Goal: Transaction & Acquisition: Purchase product/service

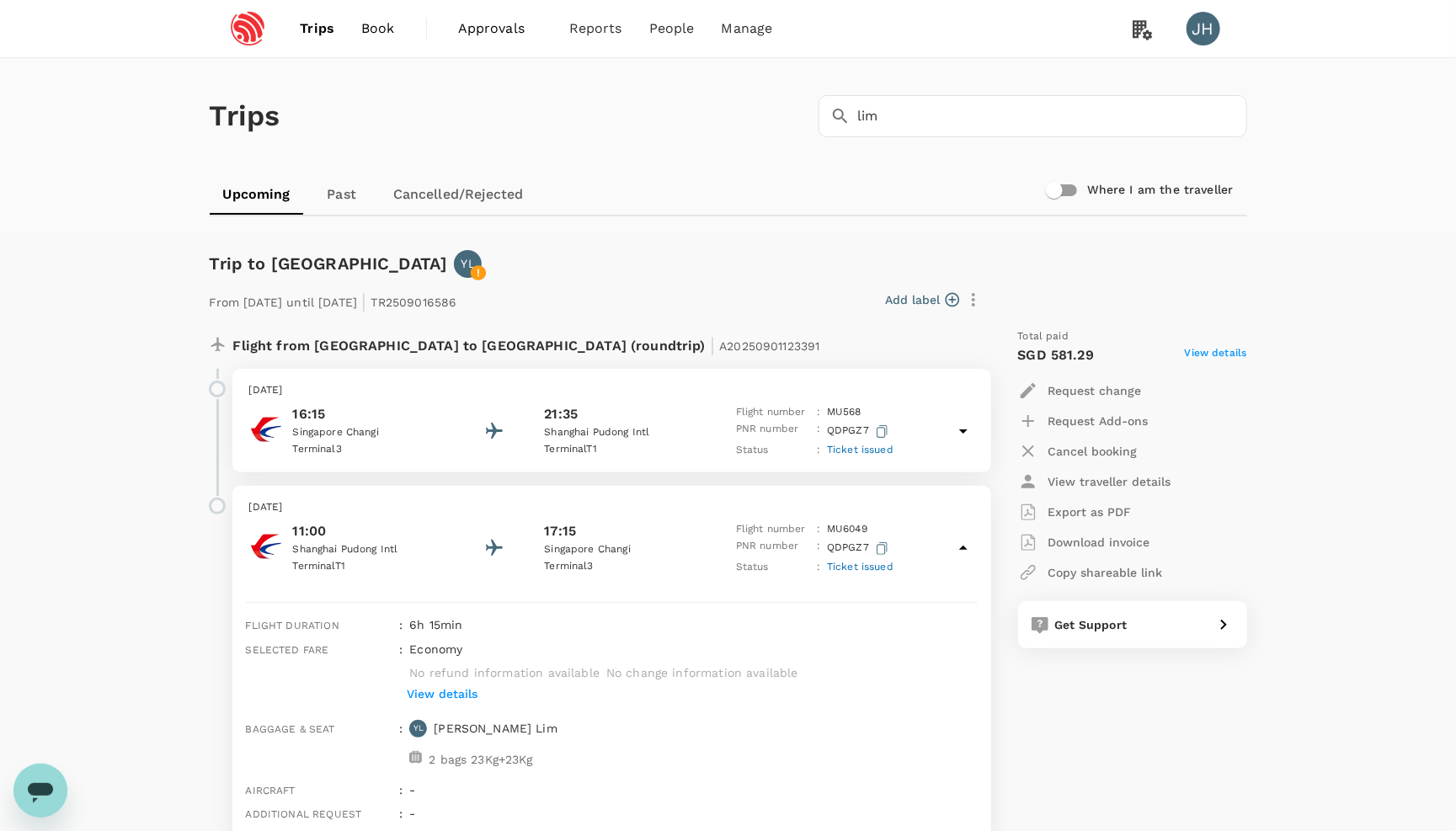
click at [370, 30] on span "Book" at bounding box center [377, 29] width 34 height 21
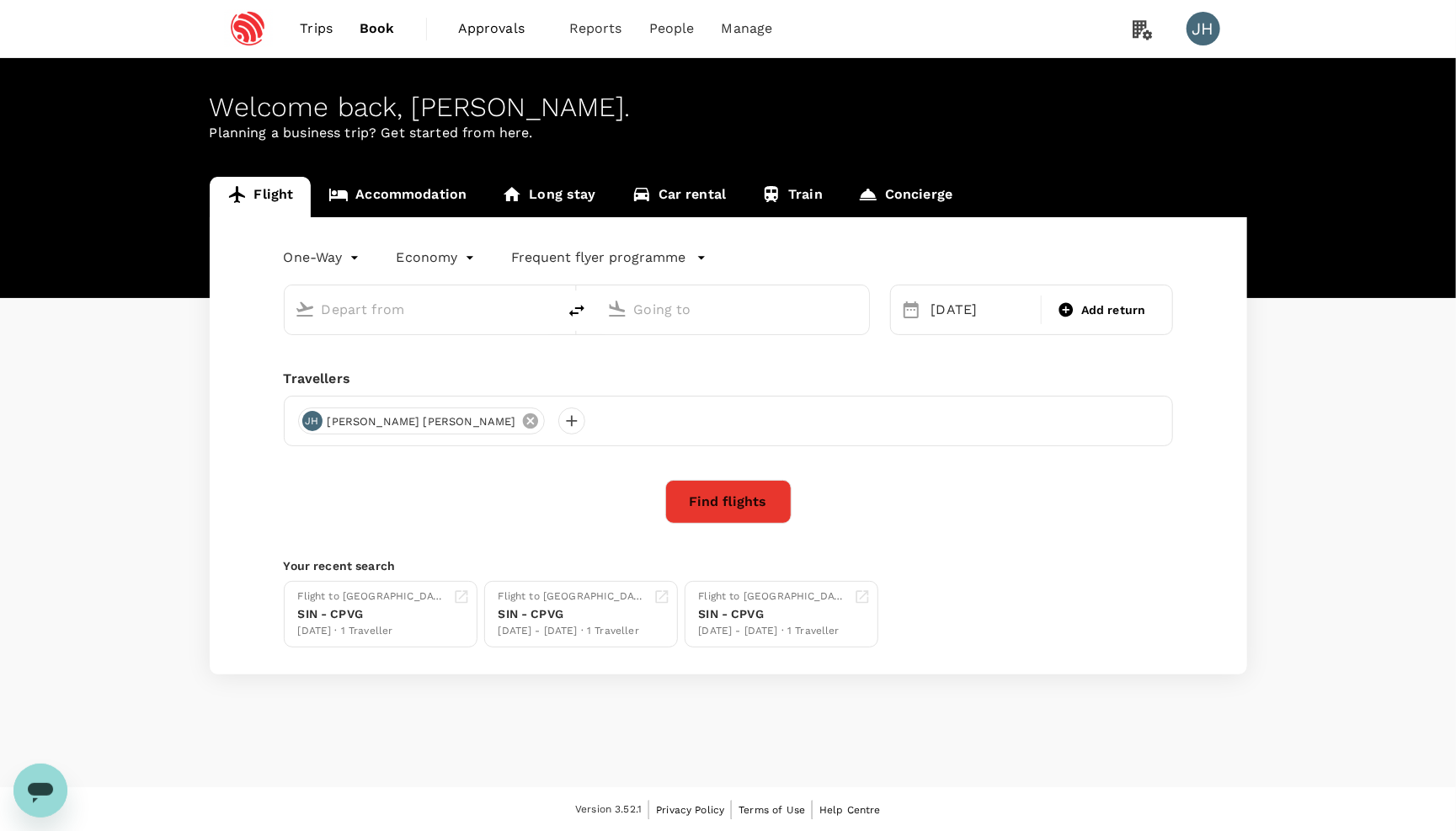
click at [523, 419] on icon at bounding box center [530, 421] width 15 height 15
type input "Singapore Changi (SIN)"
type input "[GEOGRAPHIC_DATA], [GEOGRAPHIC_DATA] (any)"
click at [317, 418] on div "Travellers" at bounding box center [728, 407] width 890 height 77
type input "Singapore Changi (SIN)"
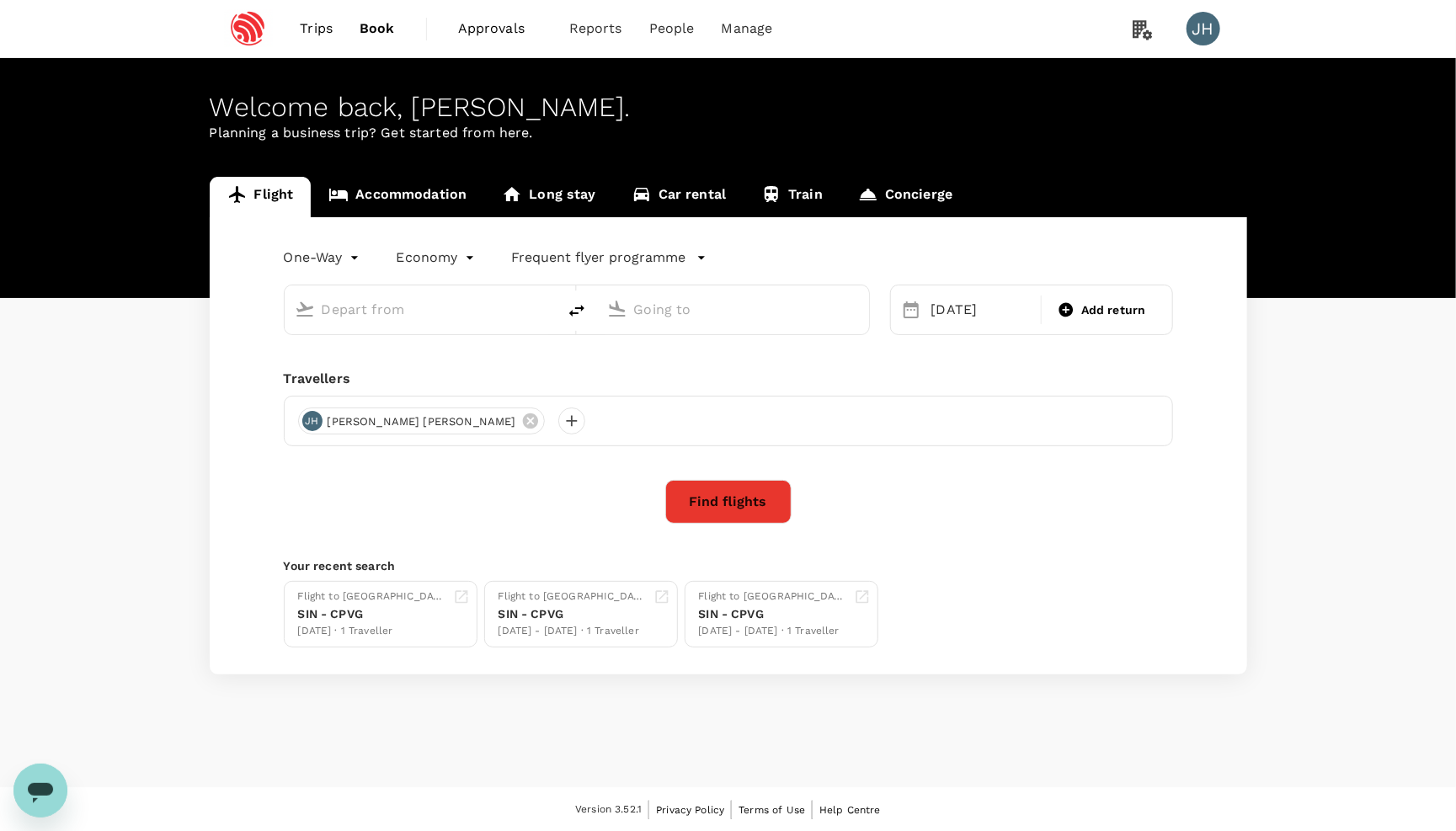
type input "[GEOGRAPHIC_DATA], [GEOGRAPHIC_DATA] (any)"
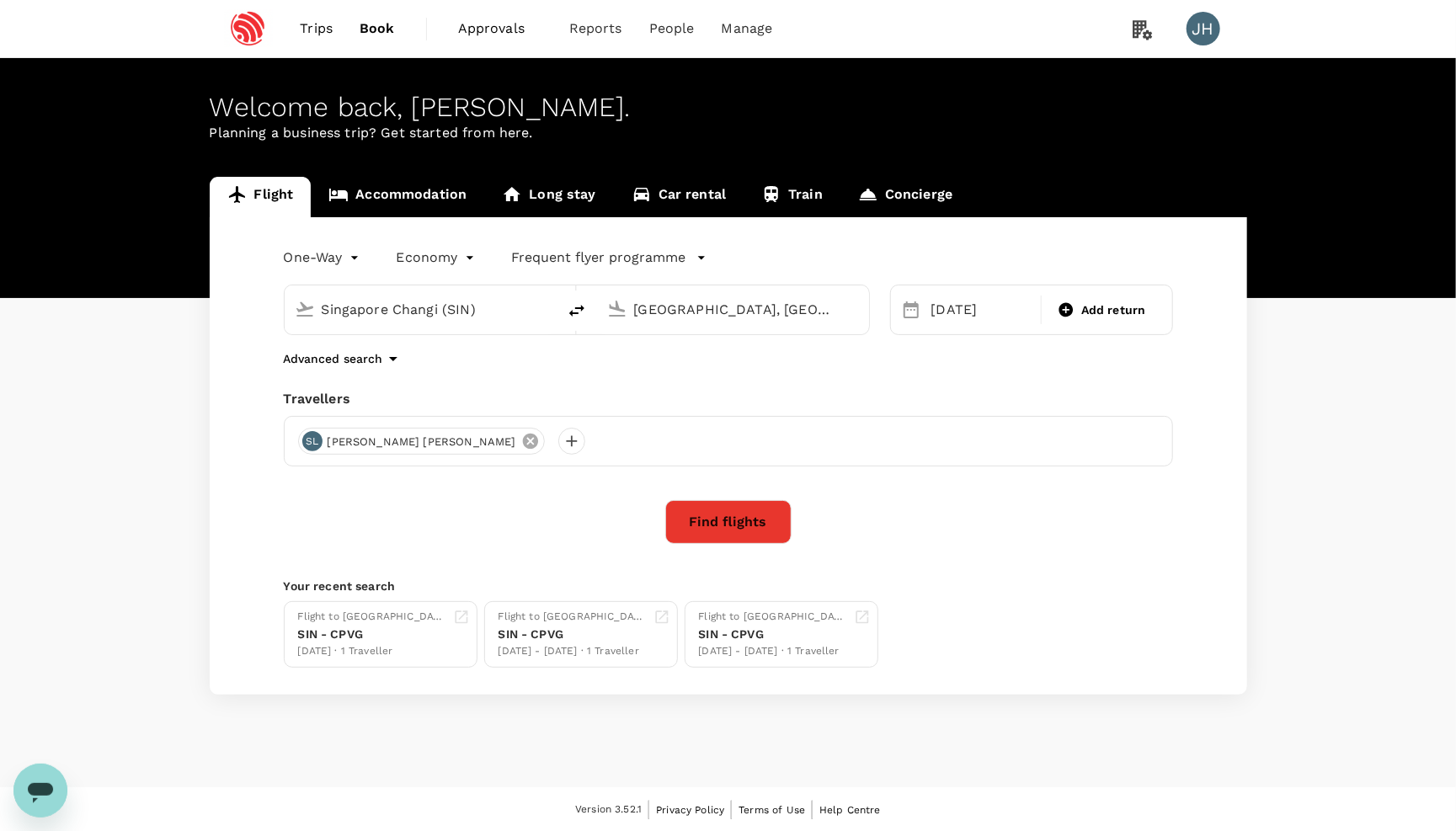
click at [522, 450] on icon at bounding box center [531, 442] width 19 height 19
click at [305, 444] on div at bounding box center [311, 441] width 27 height 27
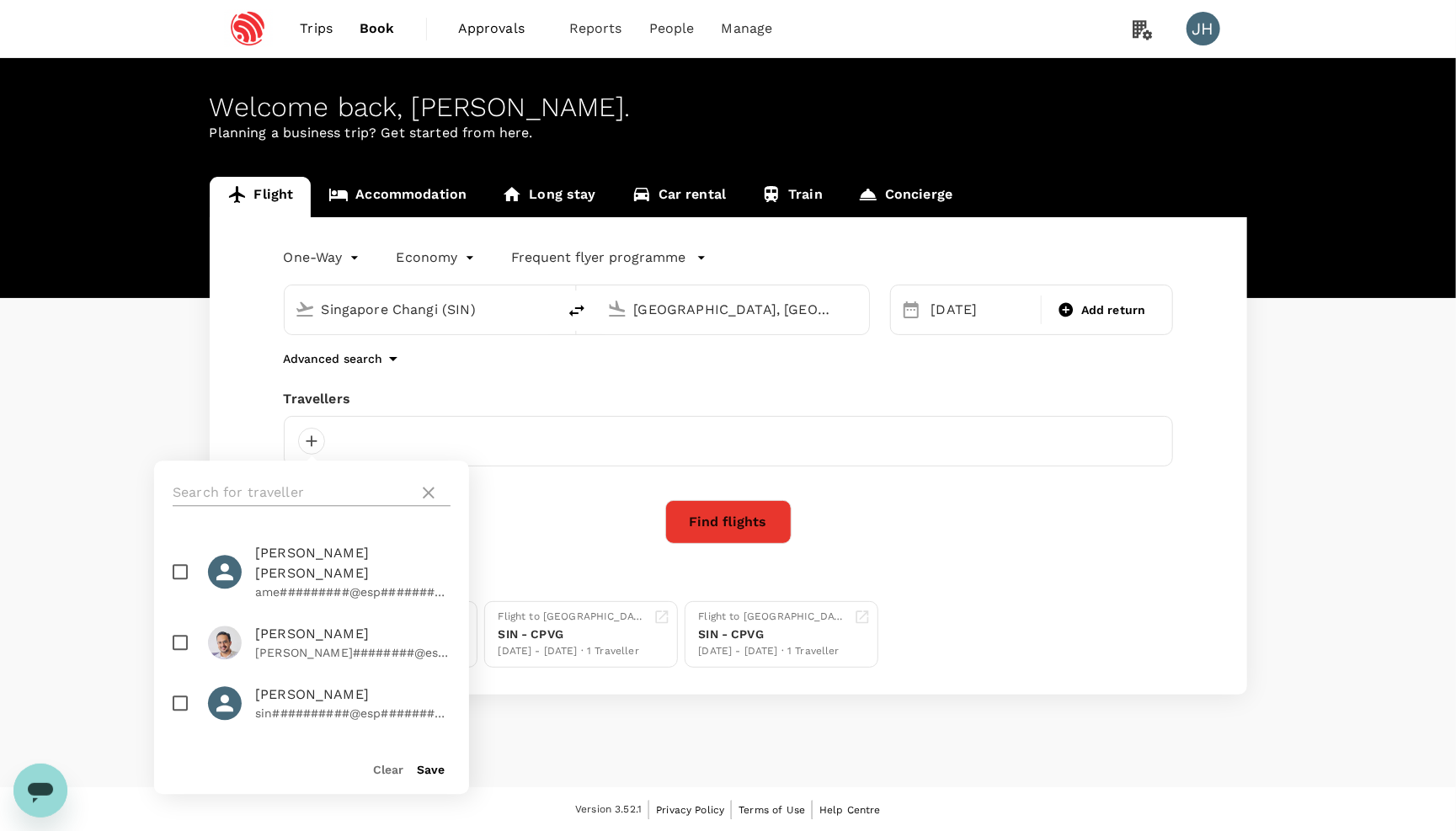
click at [322, 482] on input "text" at bounding box center [292, 493] width 239 height 27
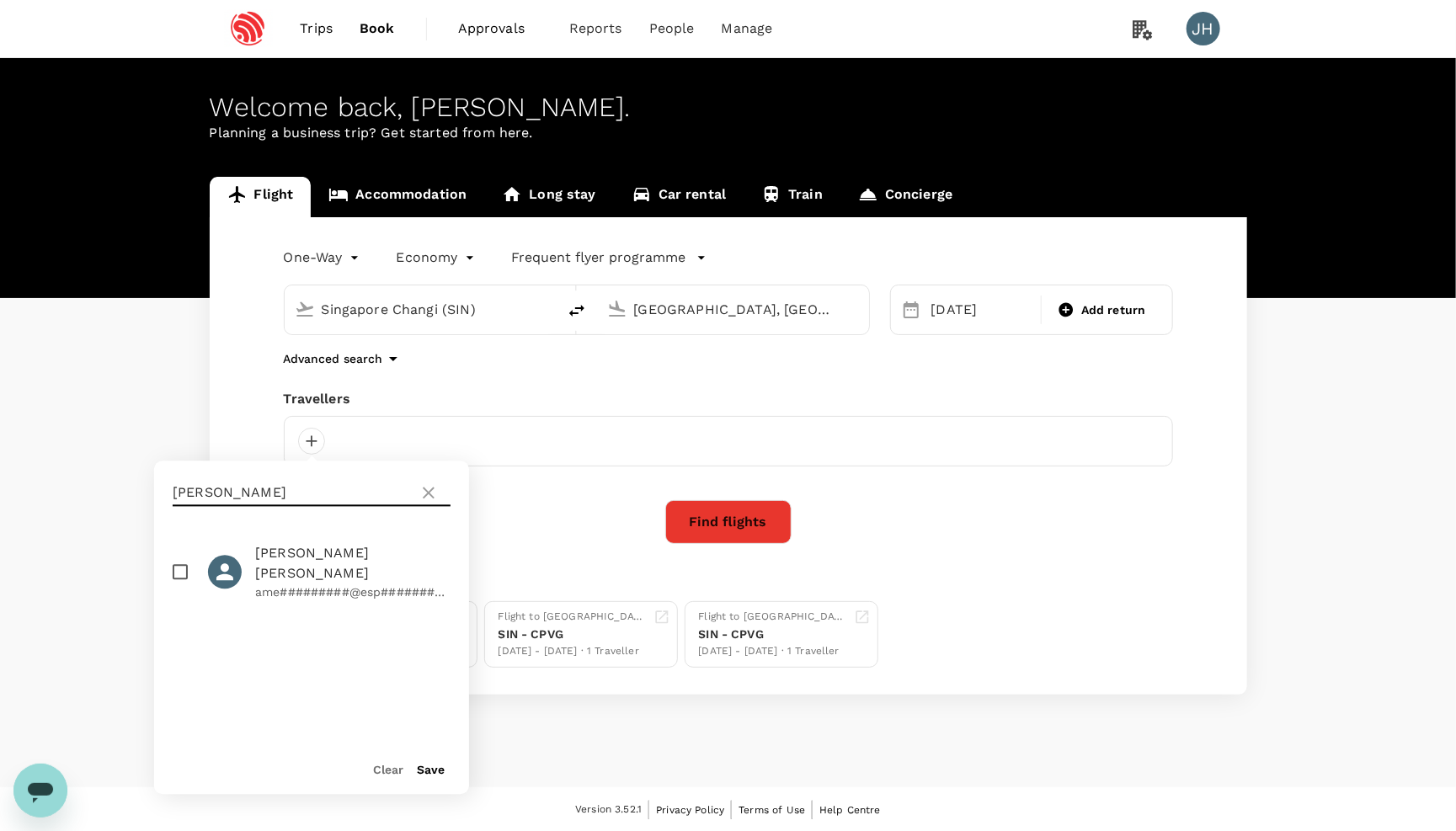
type input "amey"
click at [376, 584] on p "ame#########@esp##########" at bounding box center [352, 593] width 195 height 17
checkbox input "true"
click at [433, 779] on div "Save" at bounding box center [424, 762] width 41 height 34
click at [429, 761] on div "Save" at bounding box center [424, 762] width 41 height 34
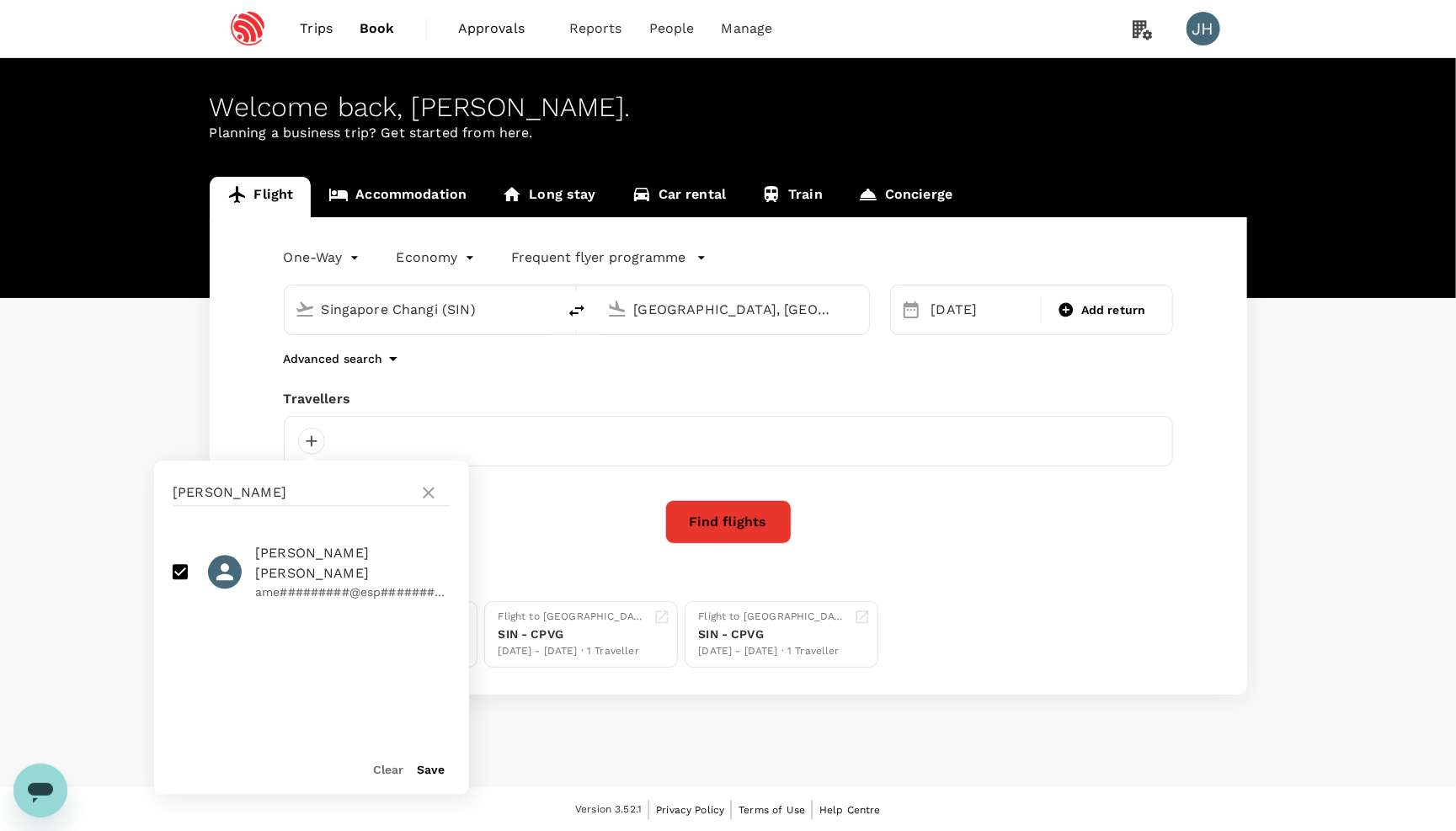
click at [430, 767] on button "Save" at bounding box center [431, 771] width 28 height 14
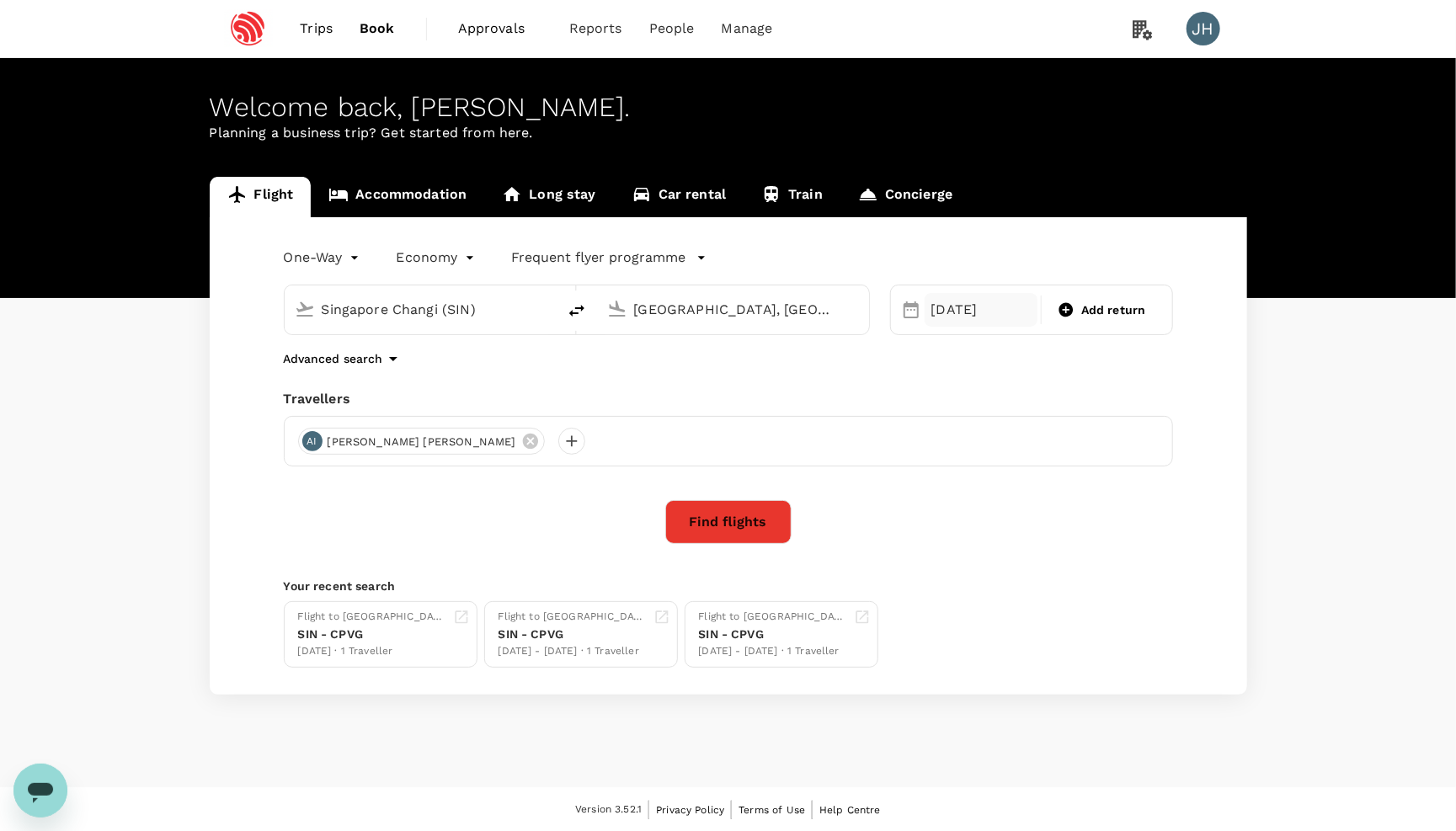
click at [1007, 326] on div "20 Oct" at bounding box center [982, 309] width 113 height 34
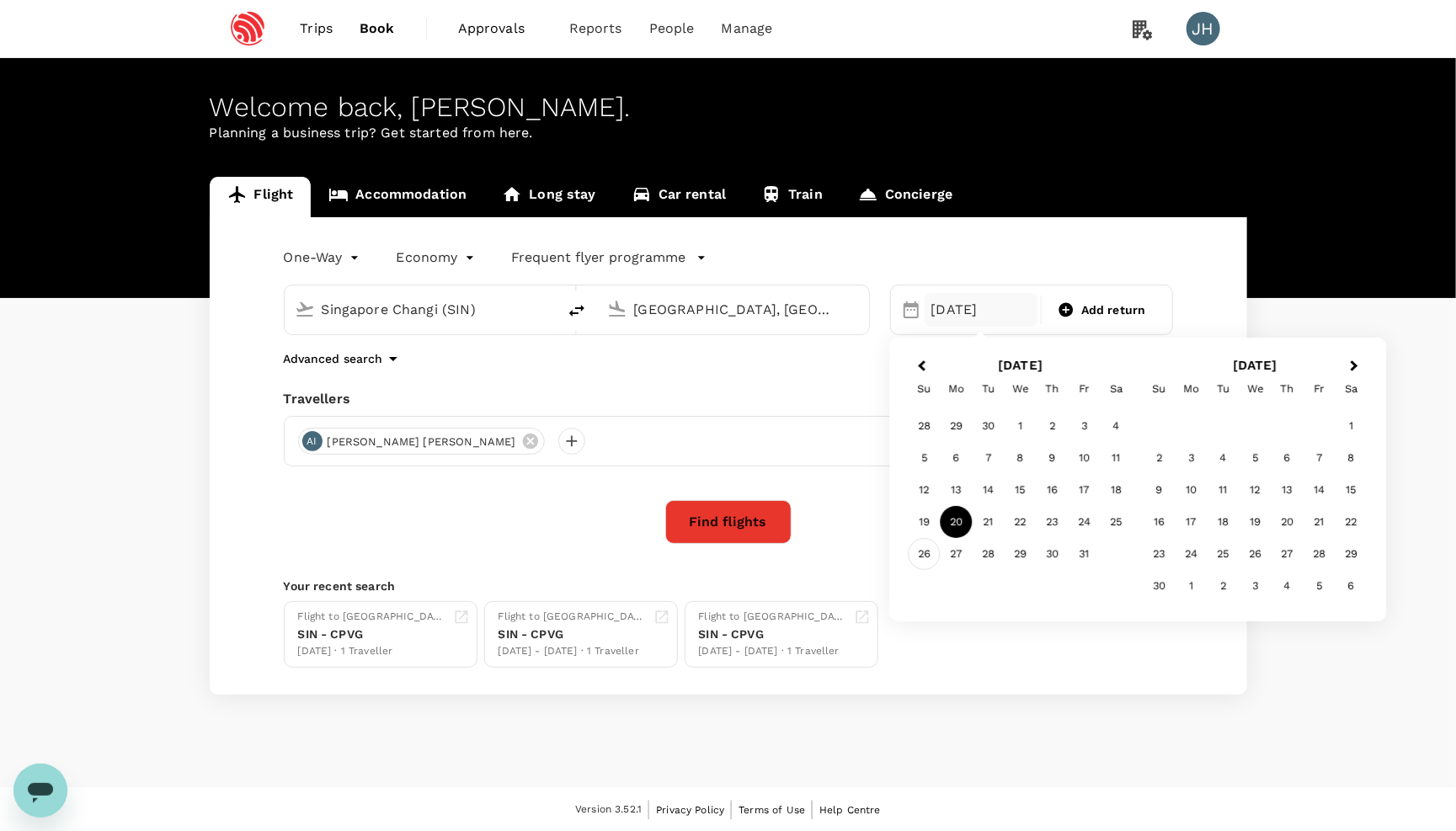
click at [933, 543] on div "26" at bounding box center [924, 553] width 32 height 32
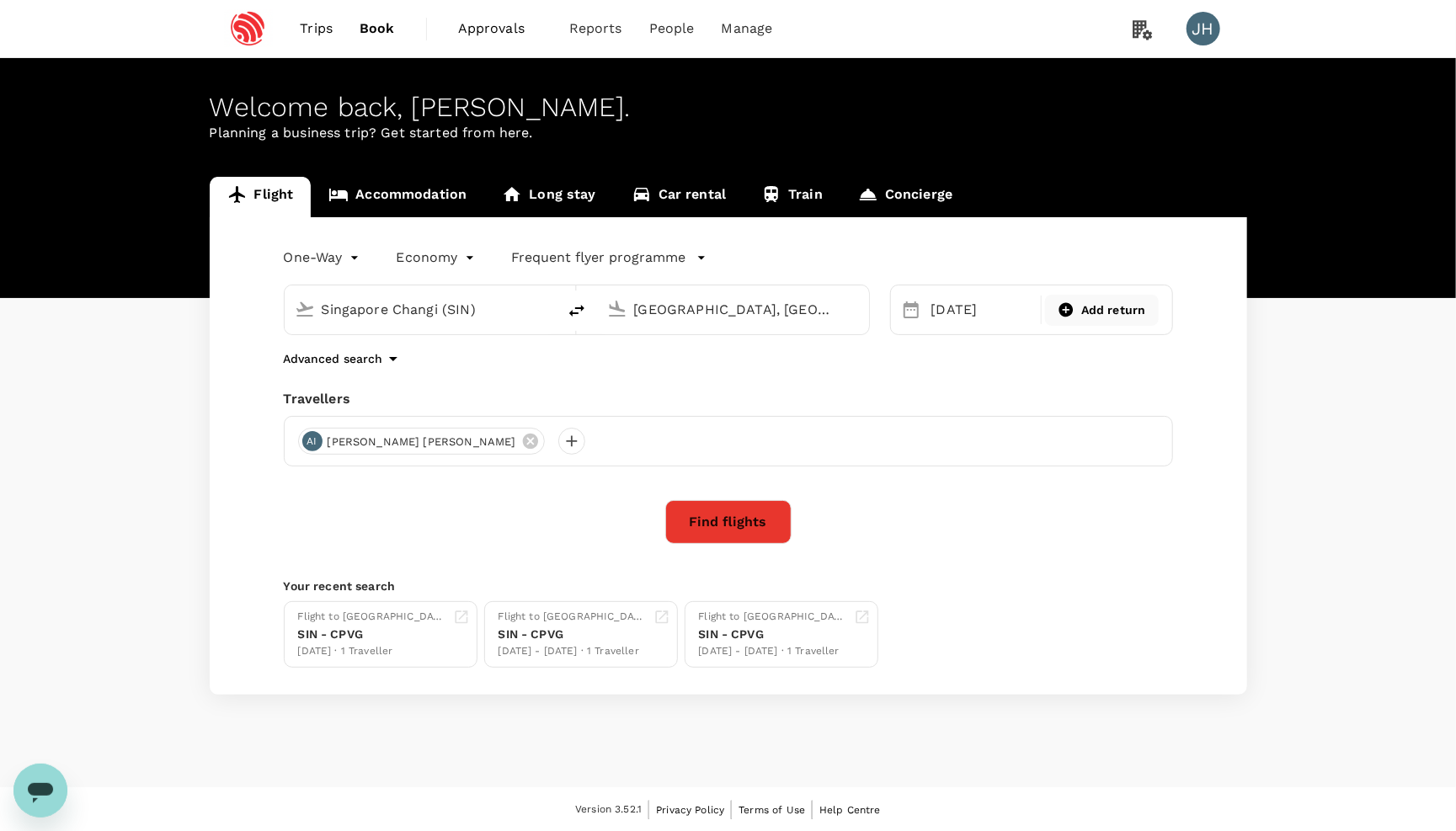
click at [1090, 306] on span "Add return" at bounding box center [1113, 310] width 64 height 18
type input "roundtrip"
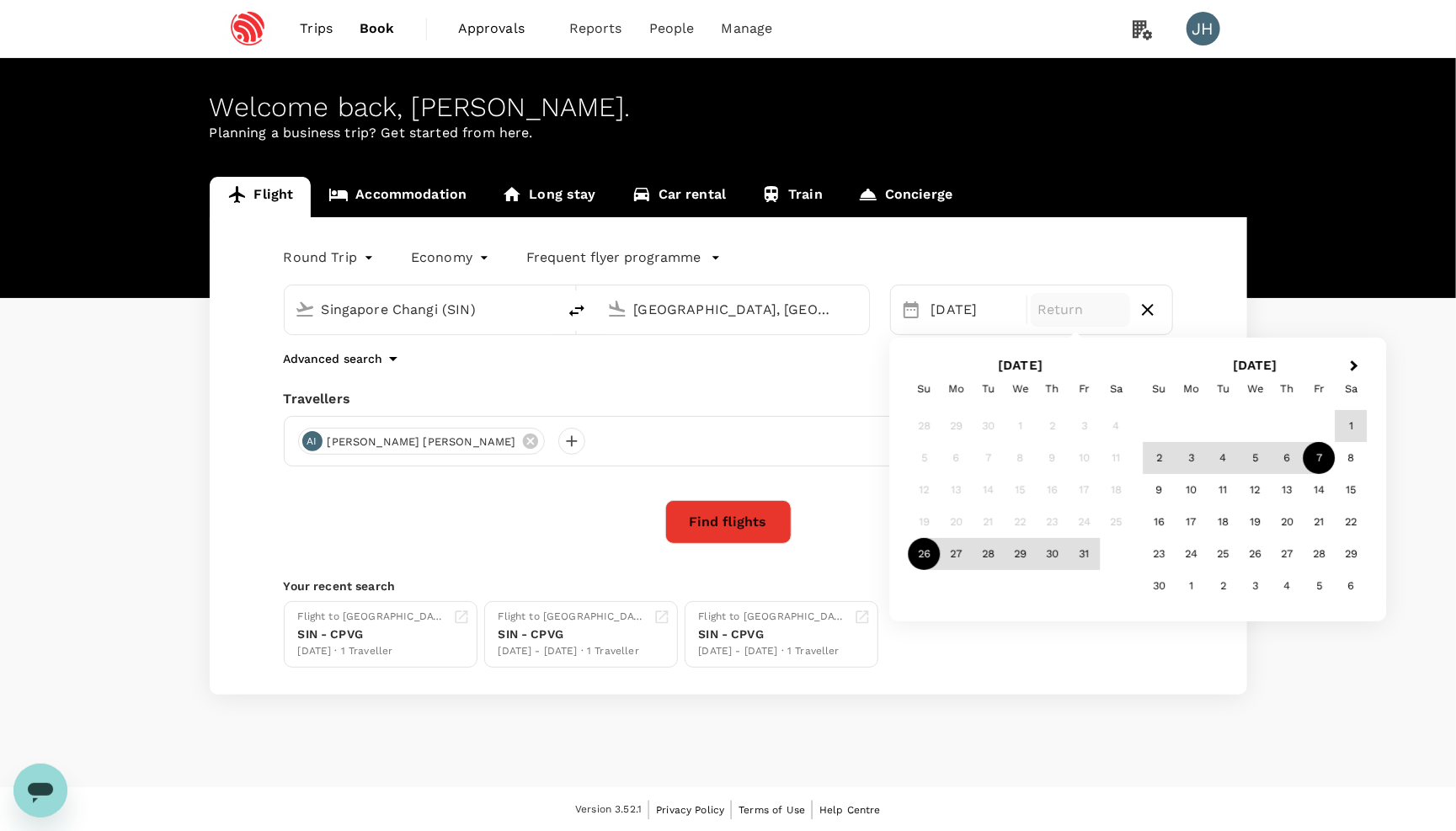
click at [1317, 455] on div "7" at bounding box center [1319, 457] width 32 height 32
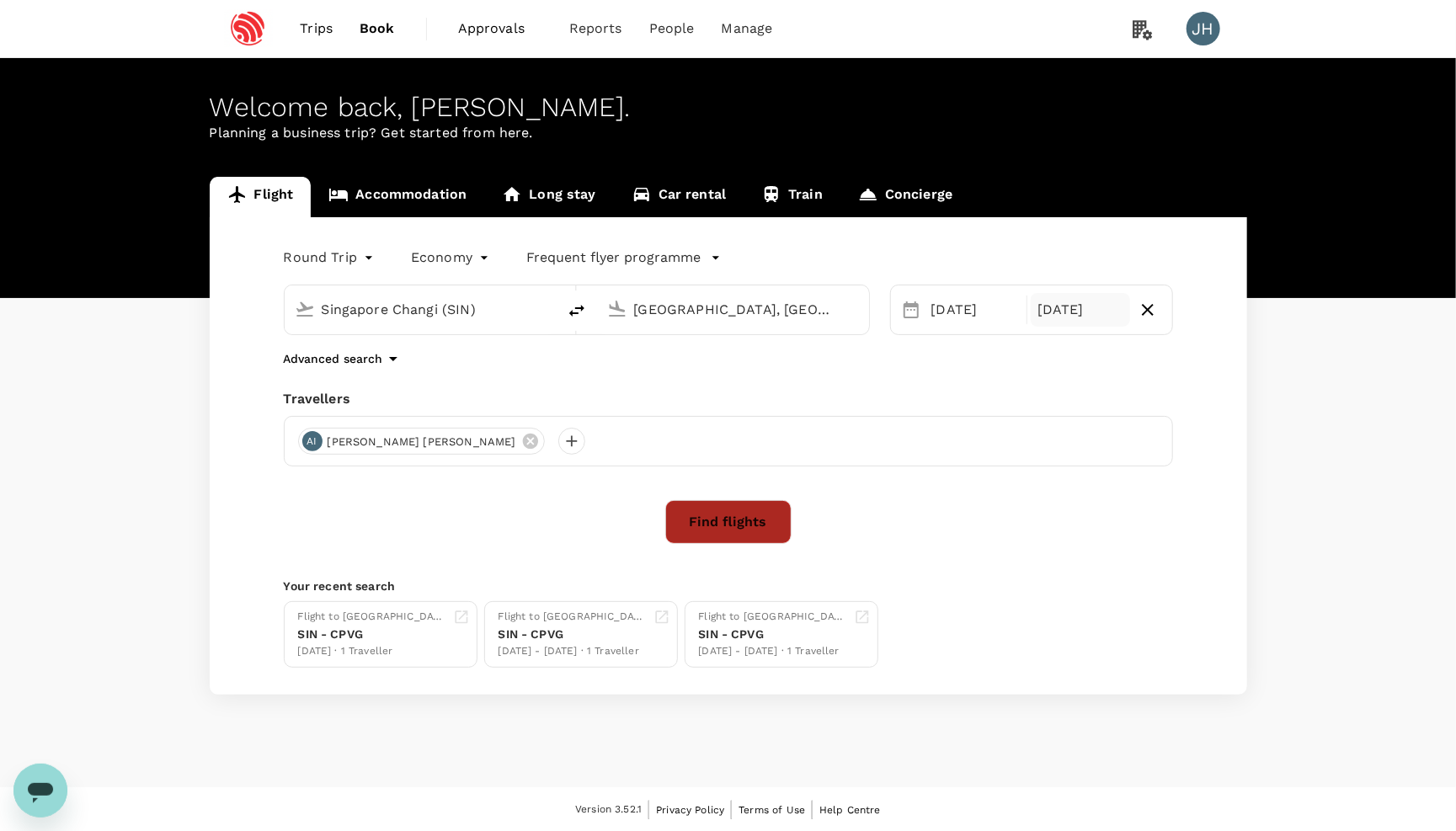
click at [734, 528] on button "Find flights" at bounding box center [728, 522] width 126 height 44
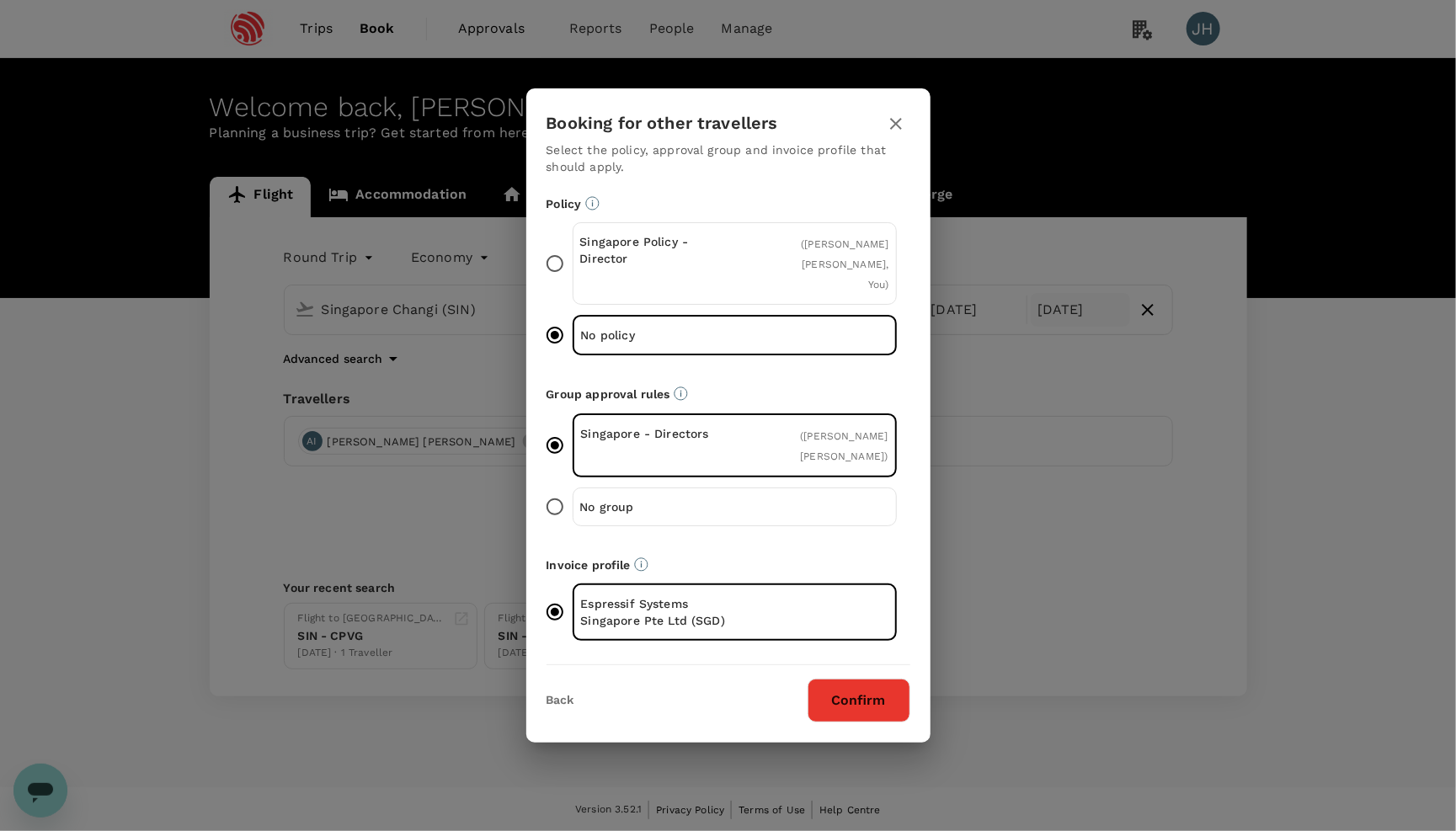
click at [845, 700] on button "Confirm" at bounding box center [860, 700] width 103 height 44
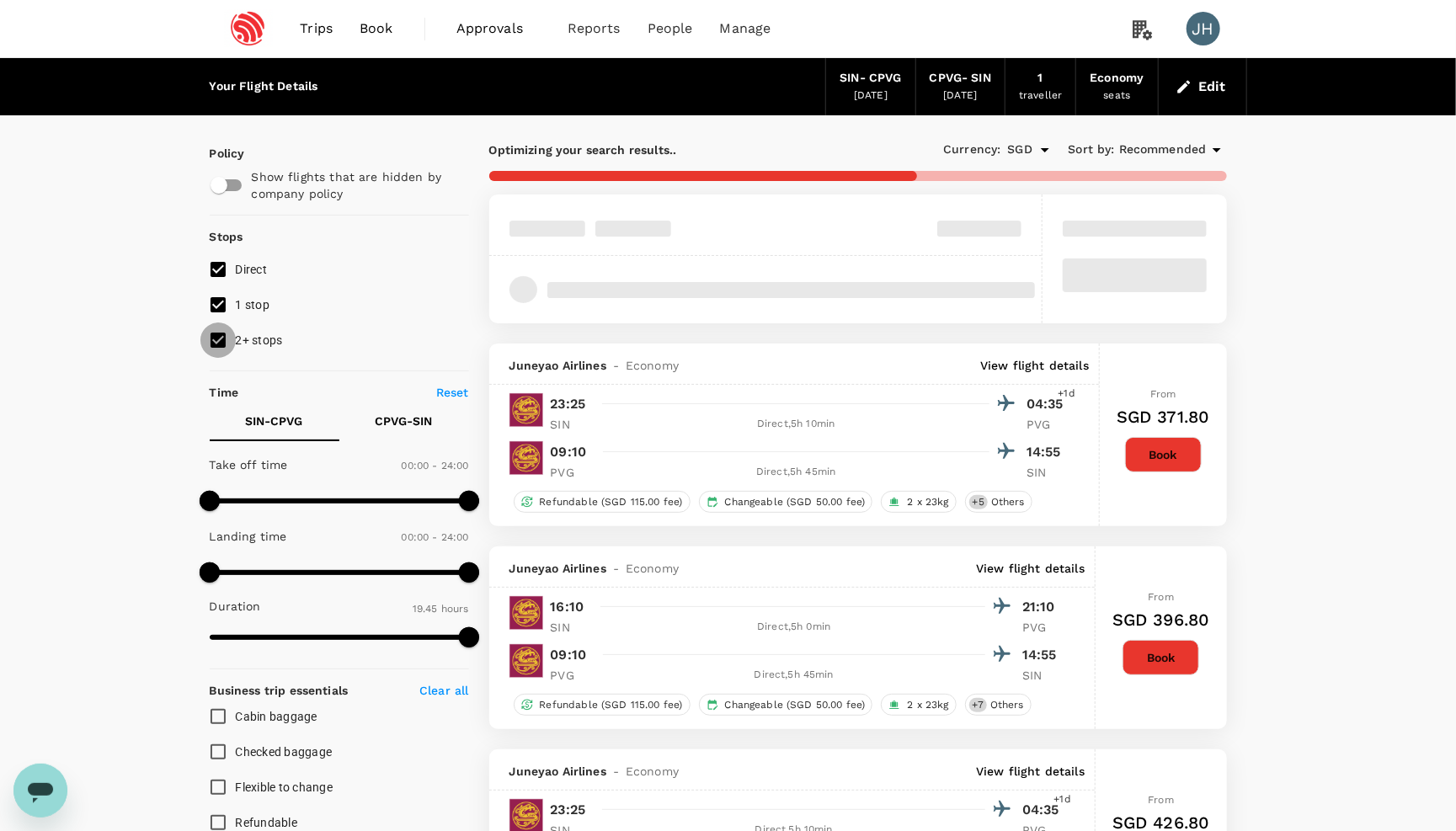
click at [215, 356] on input "2+ stops" at bounding box center [217, 339] width 35 height 35
checkbox input "false"
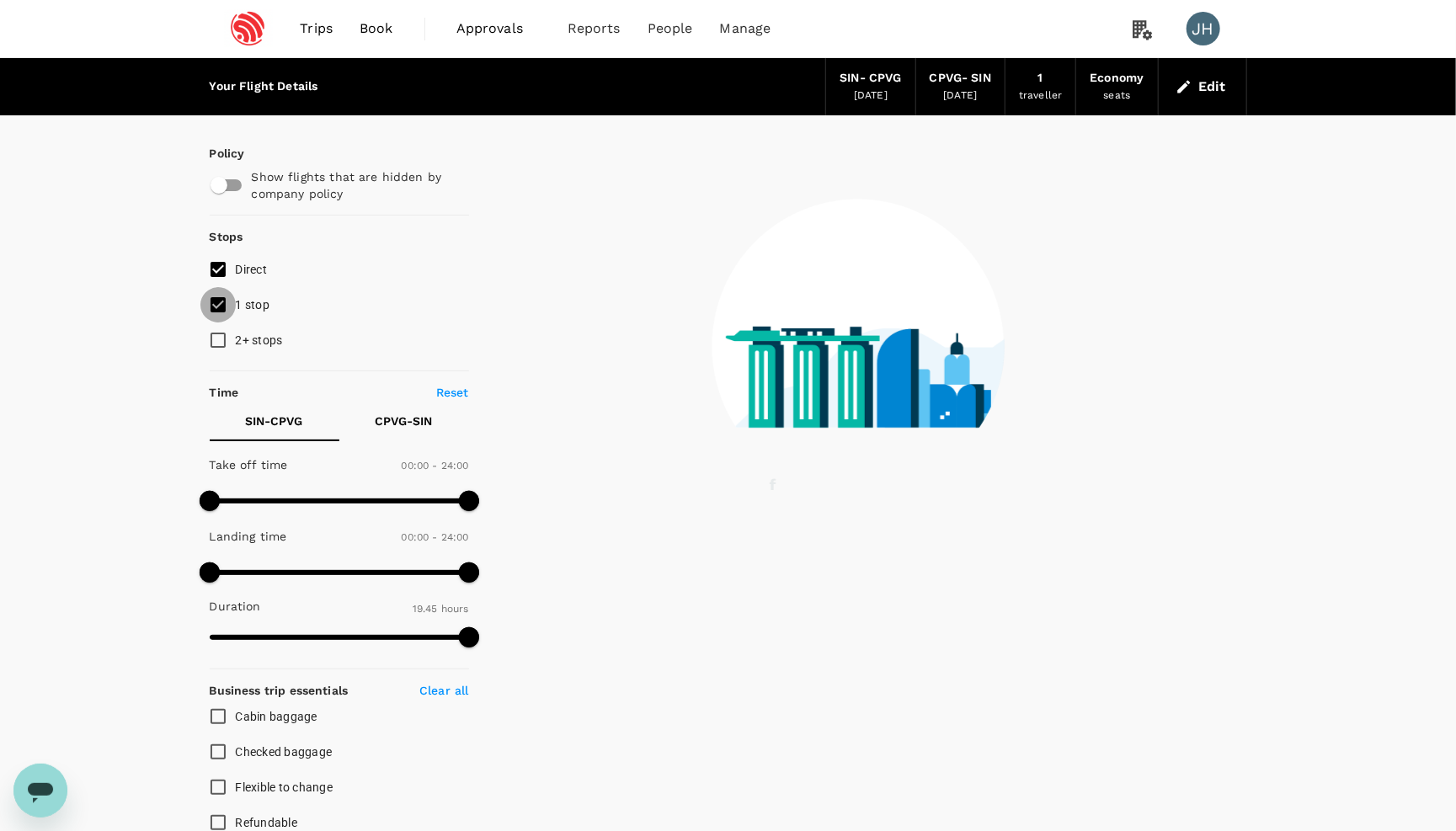
click at [217, 300] on input "1 stop" at bounding box center [217, 304] width 35 height 35
checkbox input "false"
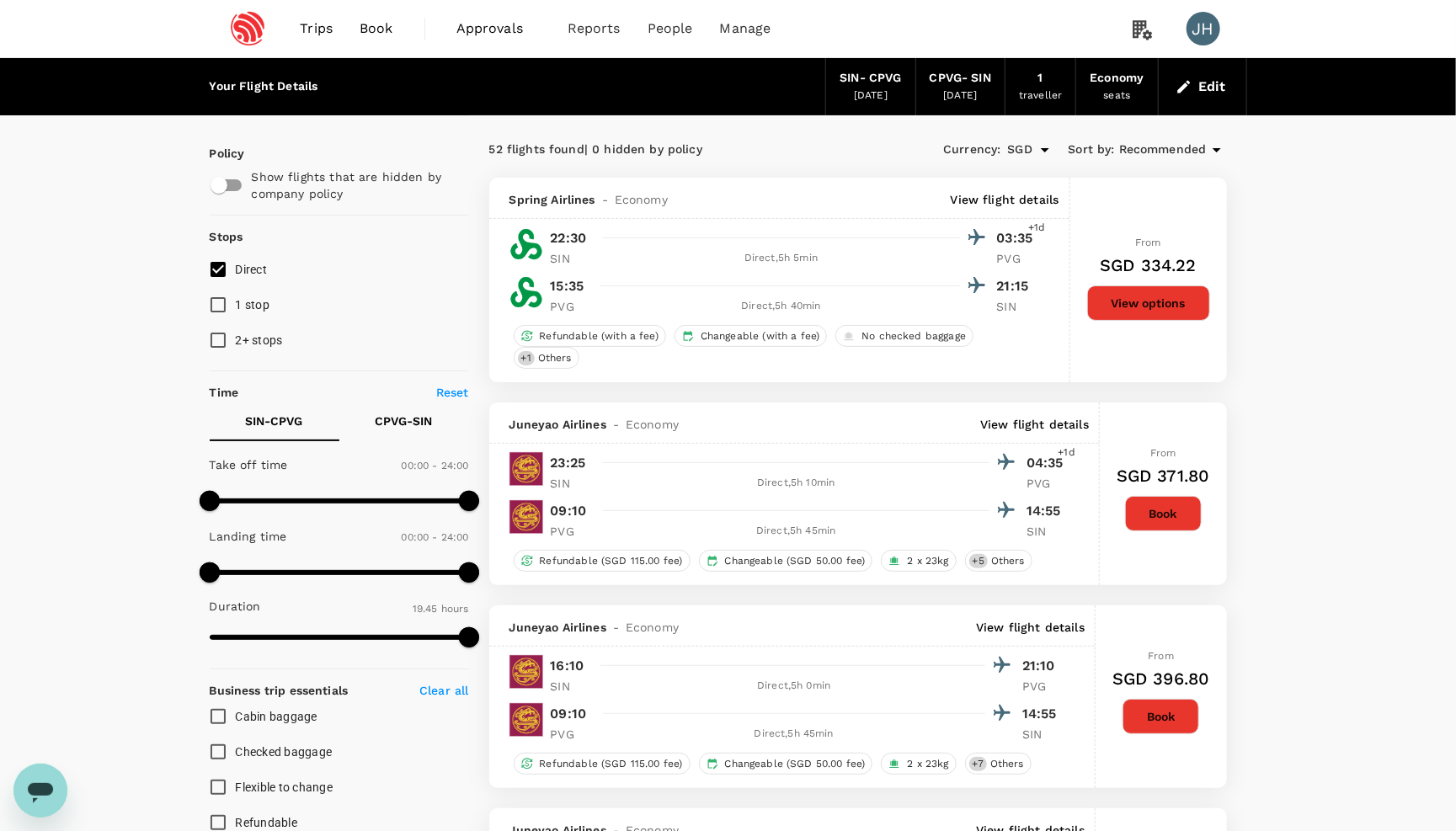
click at [1159, 154] on span "Recommended" at bounding box center [1163, 150] width 88 height 19
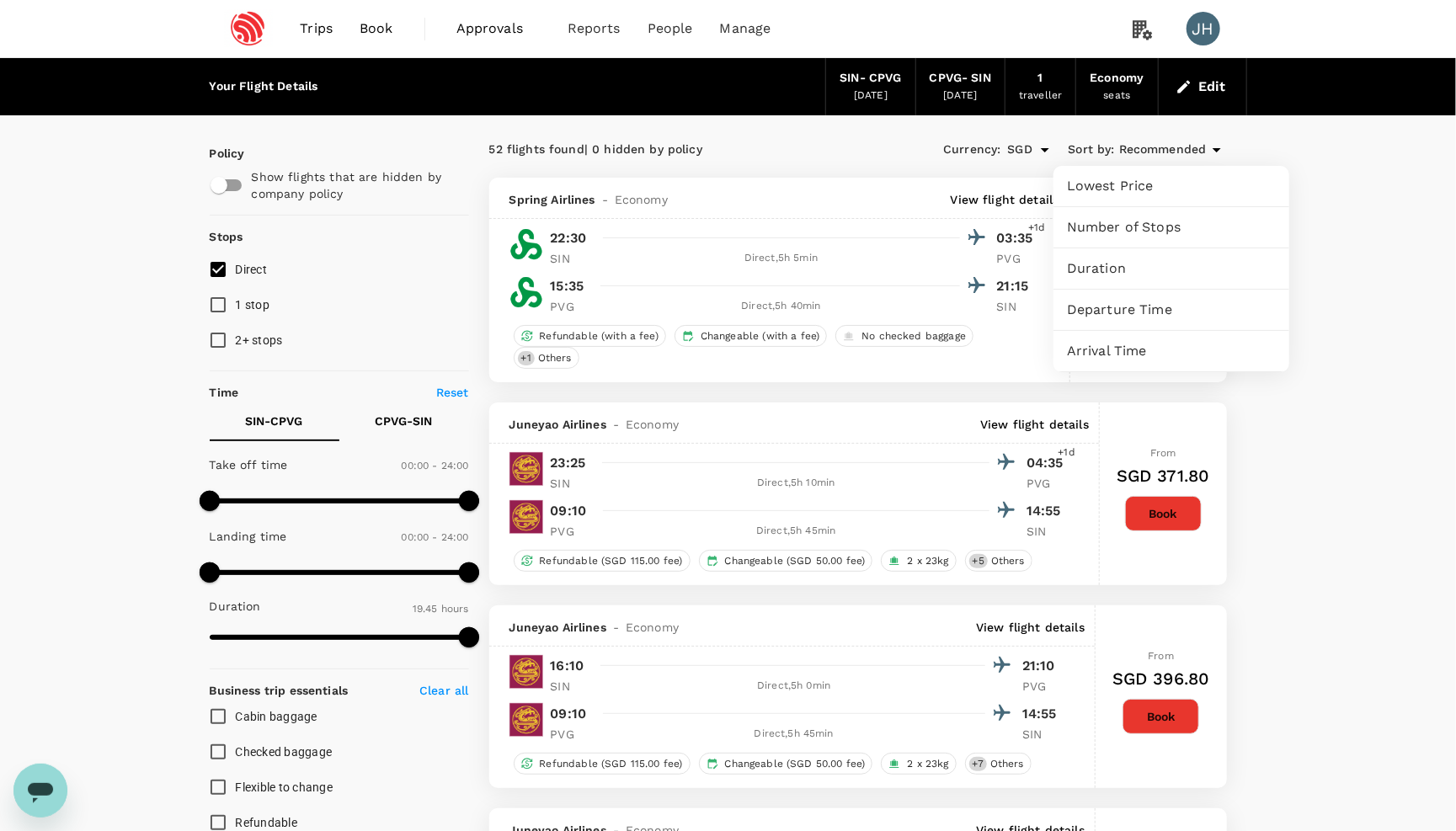
click at [1145, 179] on span "Lowest Price" at bounding box center [1172, 186] width 209 height 21
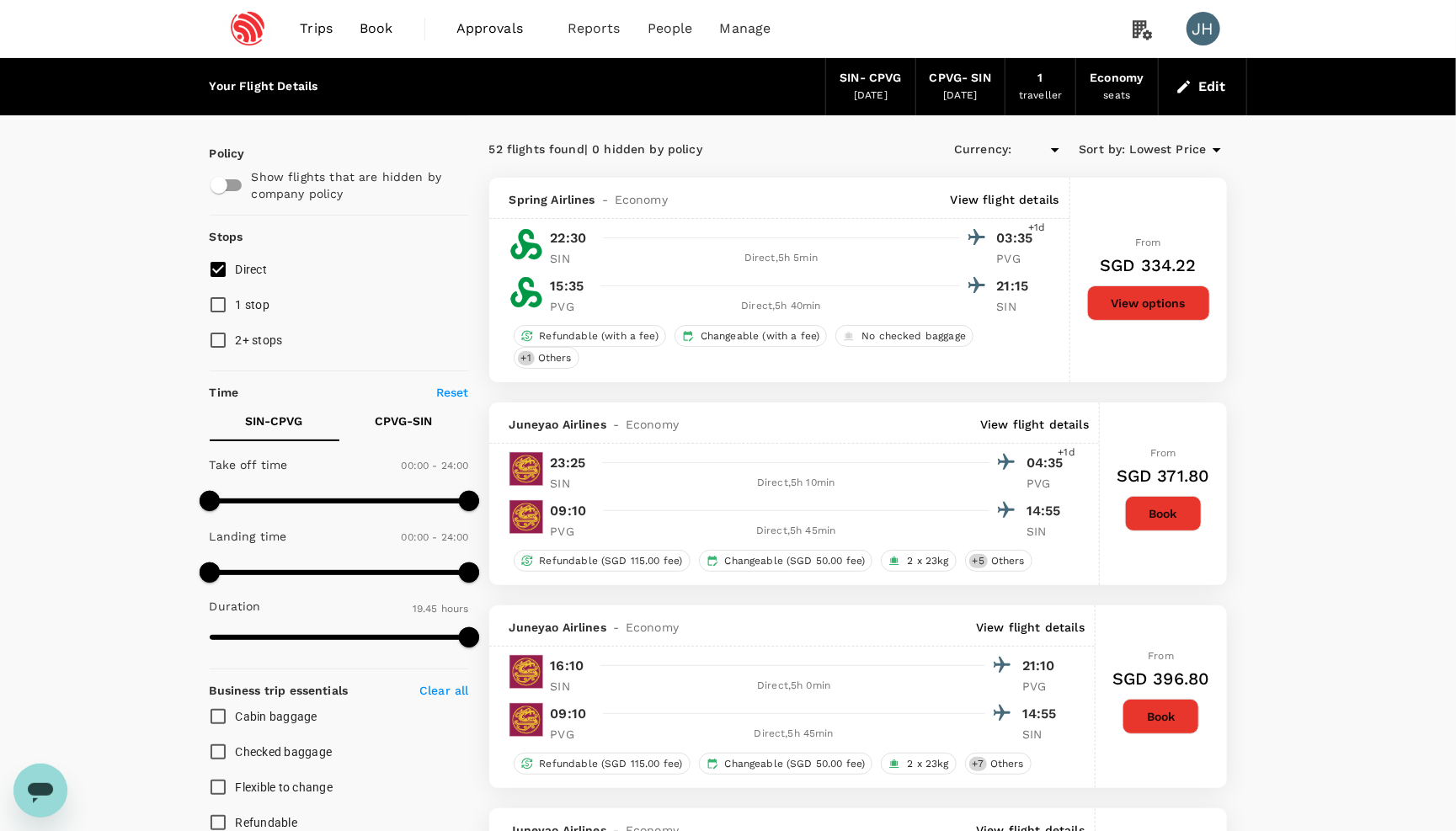
type input "SGD"
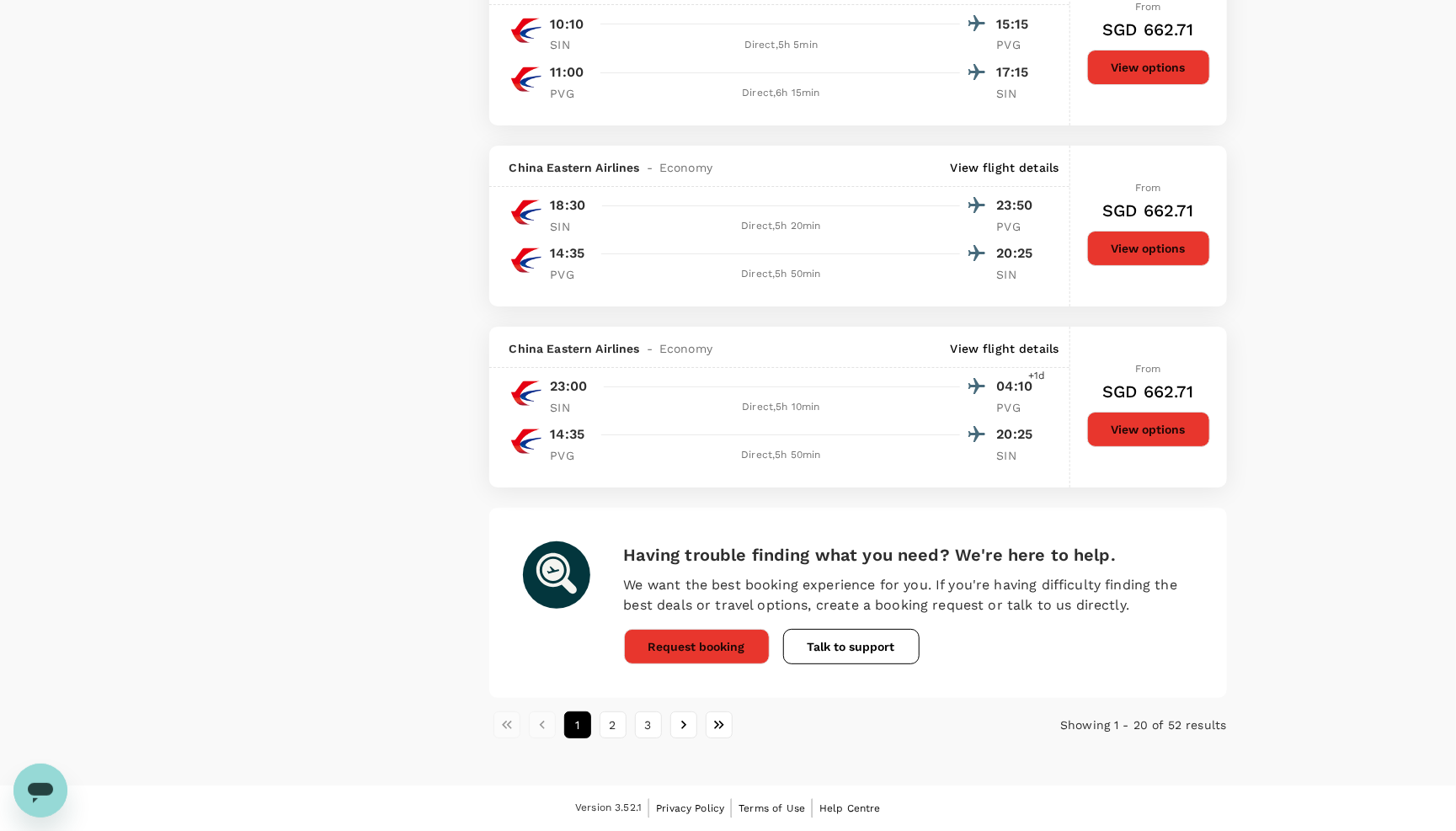
scroll to position [3617, 0]
click at [616, 724] on button "2" at bounding box center [613, 724] width 27 height 27
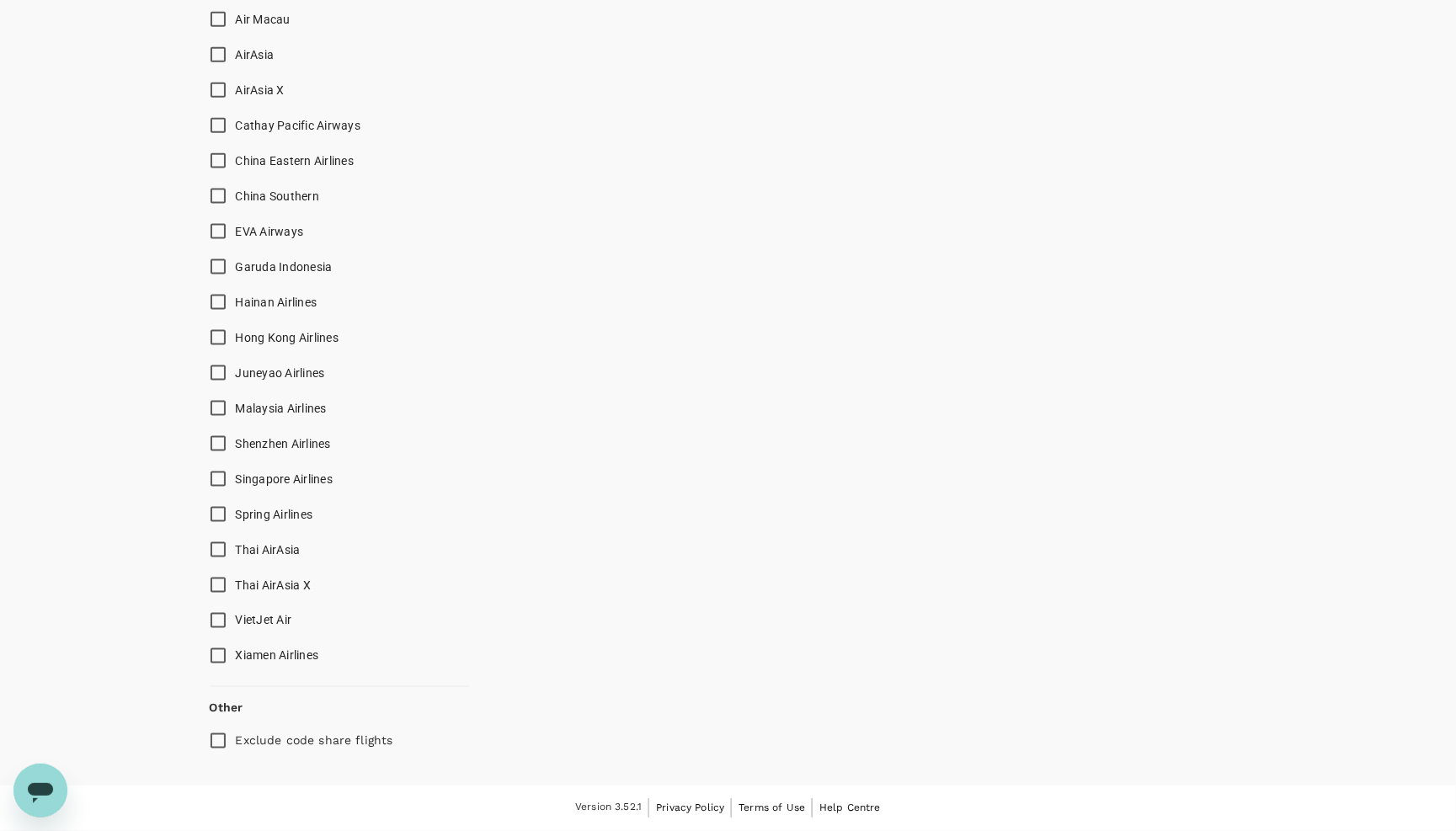
scroll to position [2374, 0]
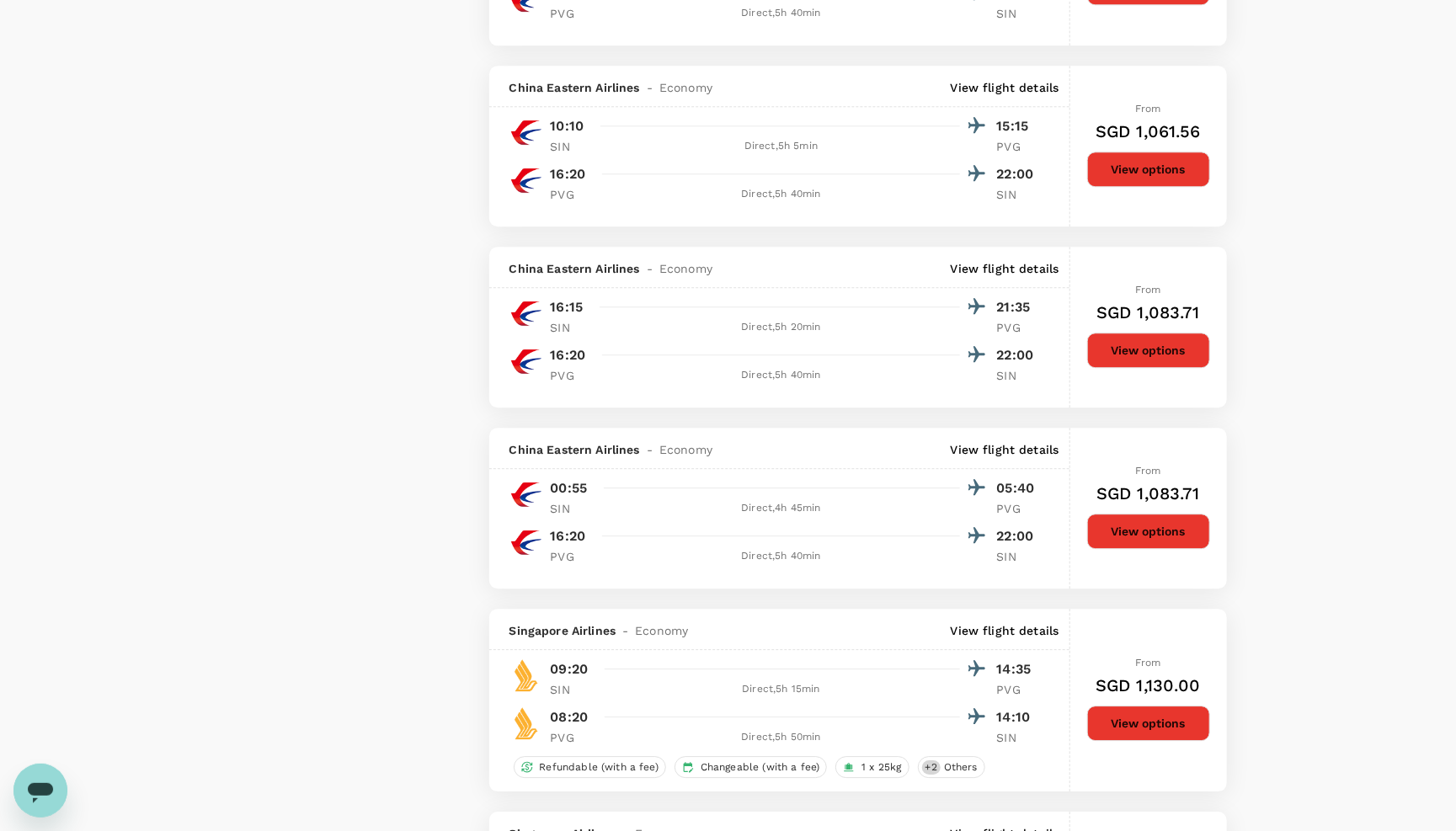
type input "SGD"
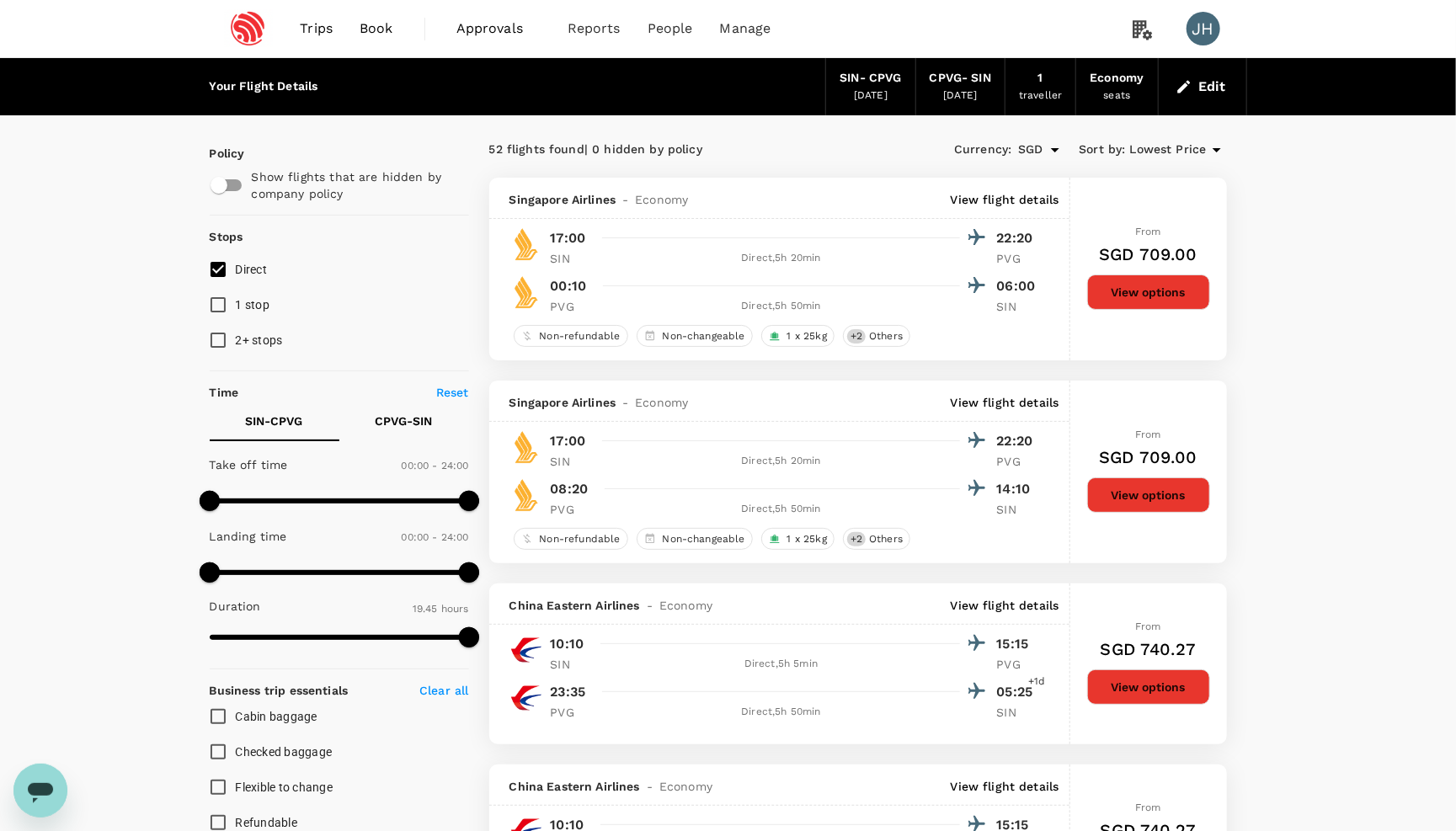
scroll to position [0, 0]
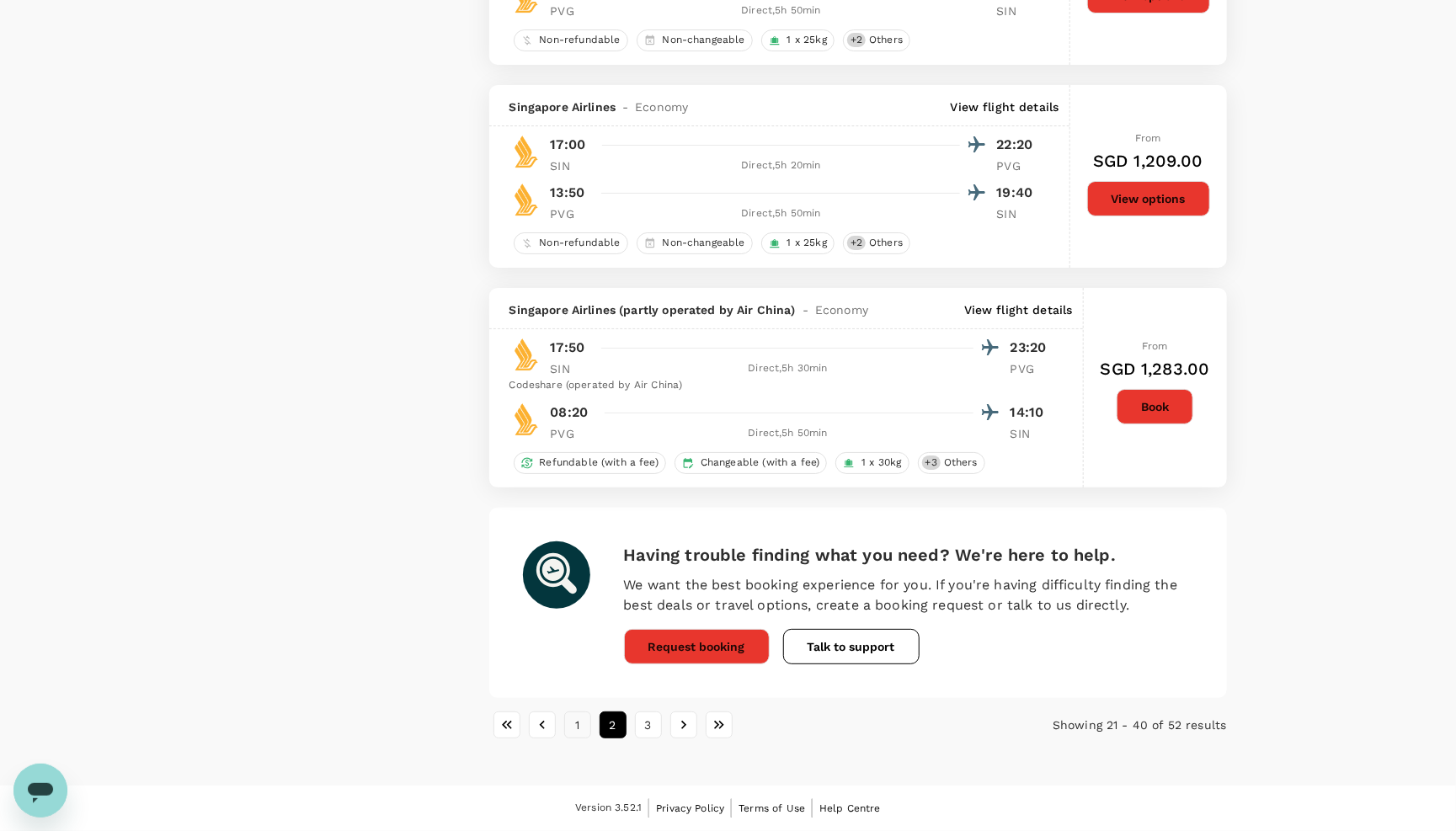
click at [582, 717] on button "1" at bounding box center [578, 724] width 27 height 27
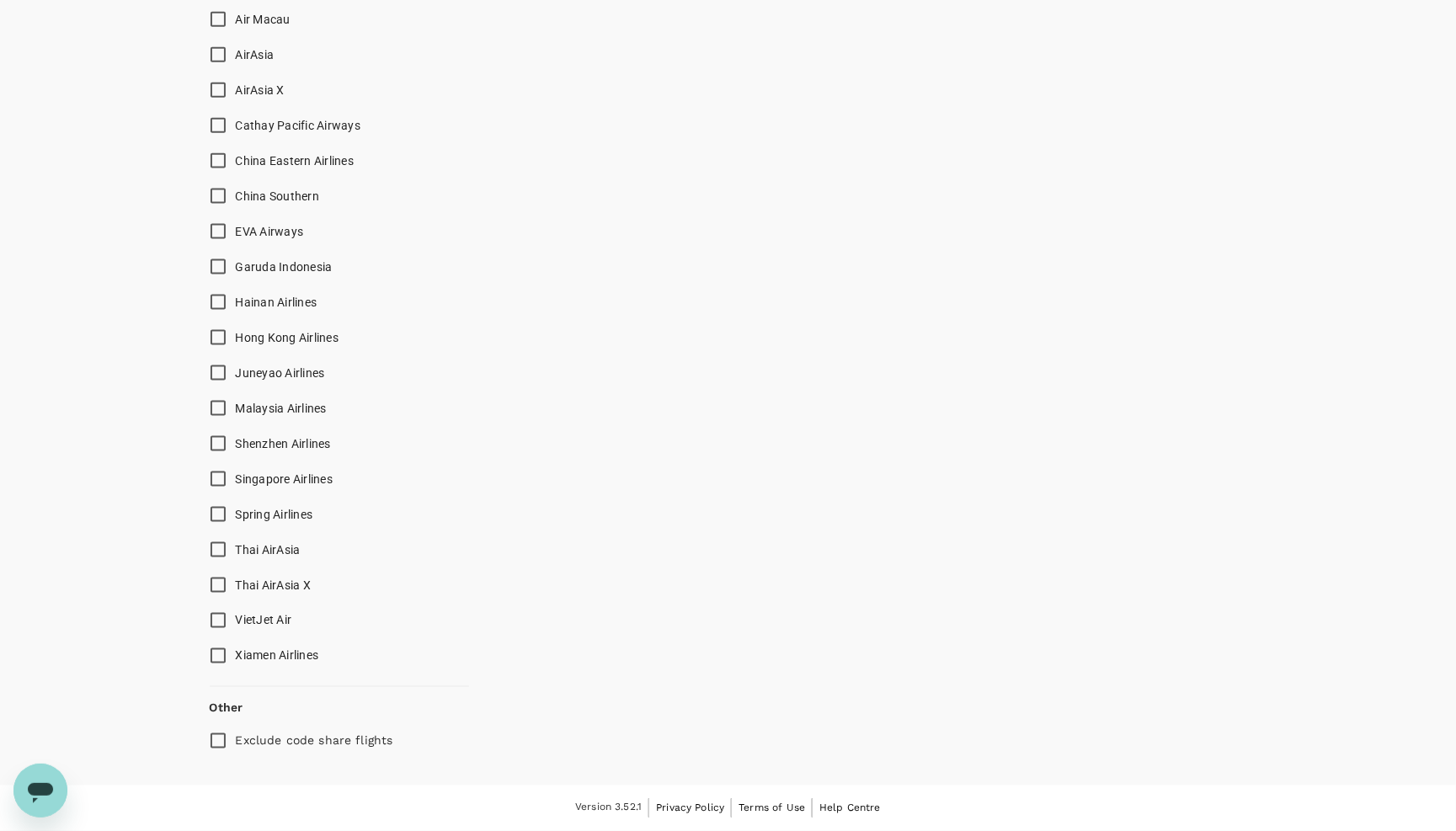
scroll to position [883, 0]
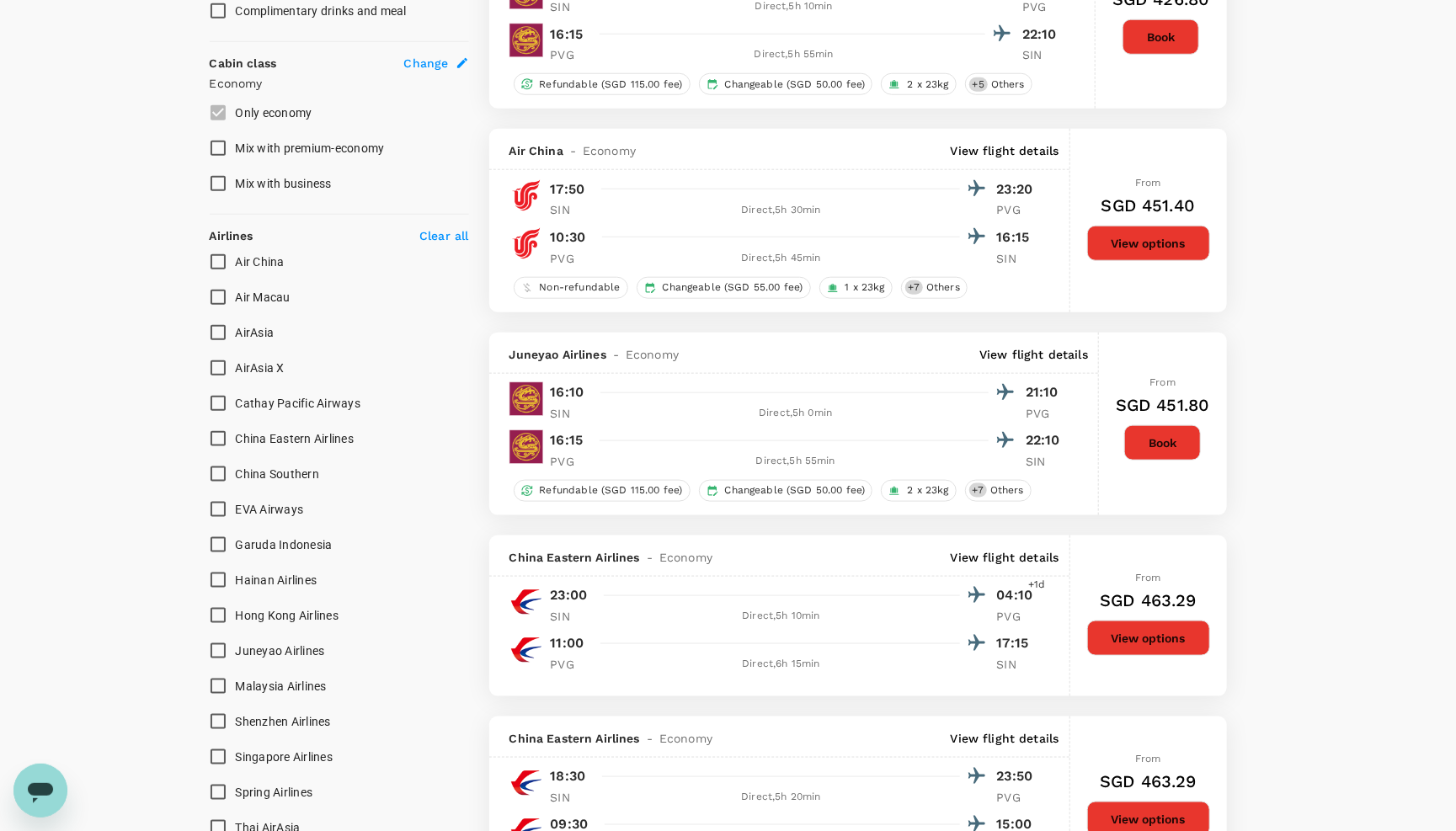
type input "SGD"
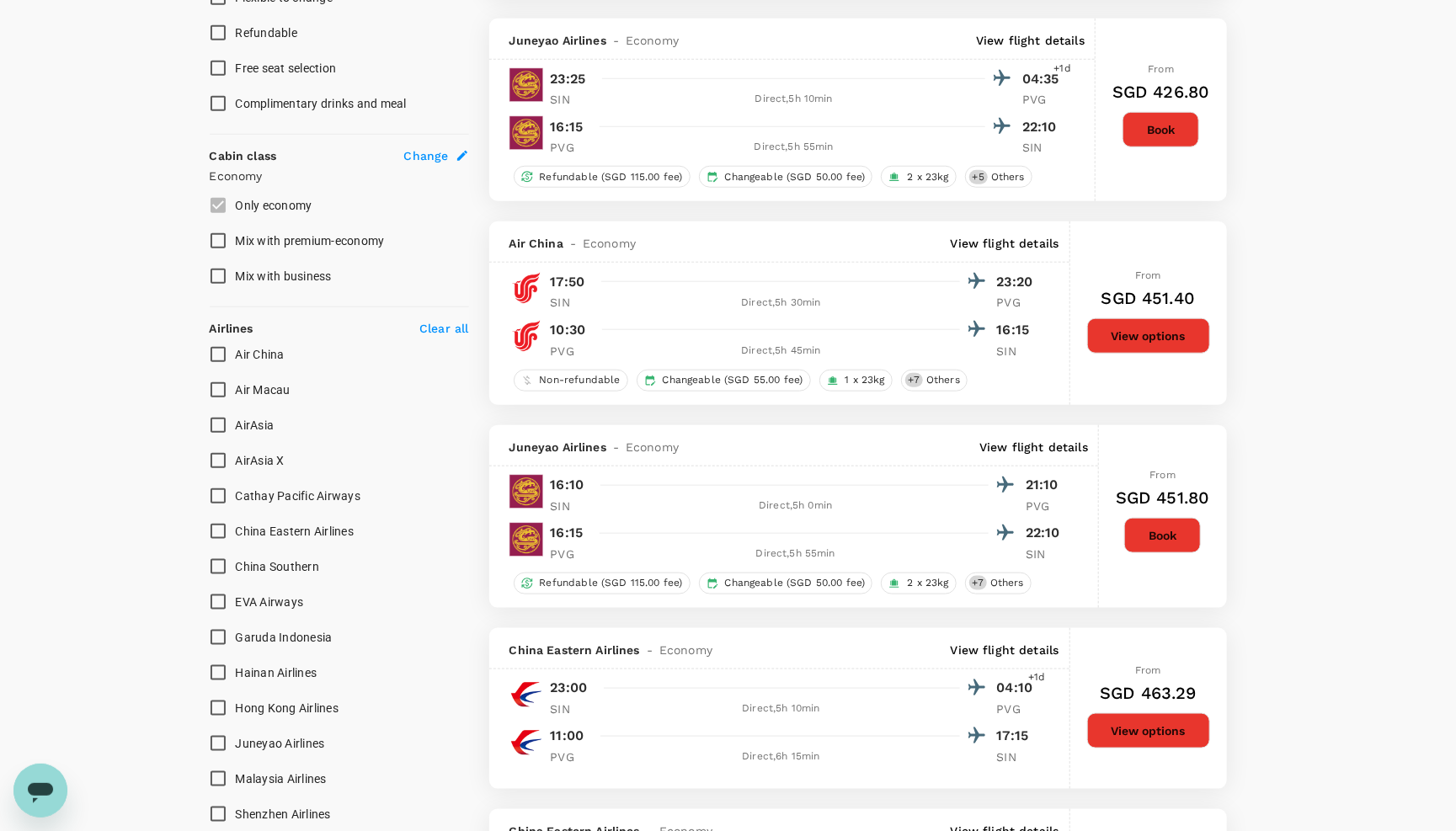
scroll to position [787, 0]
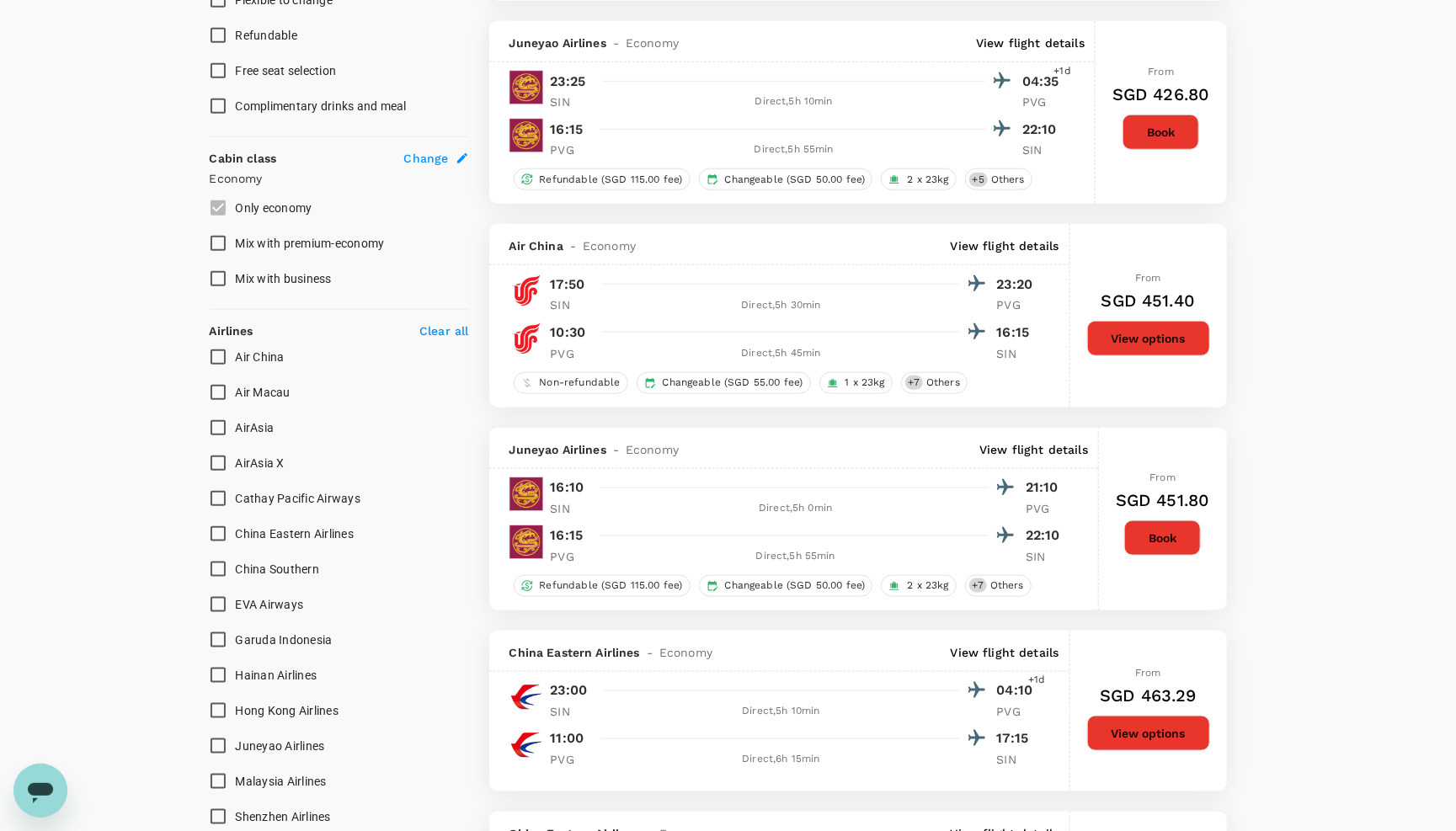
click at [1129, 357] on button "View options" at bounding box center [1148, 338] width 123 height 35
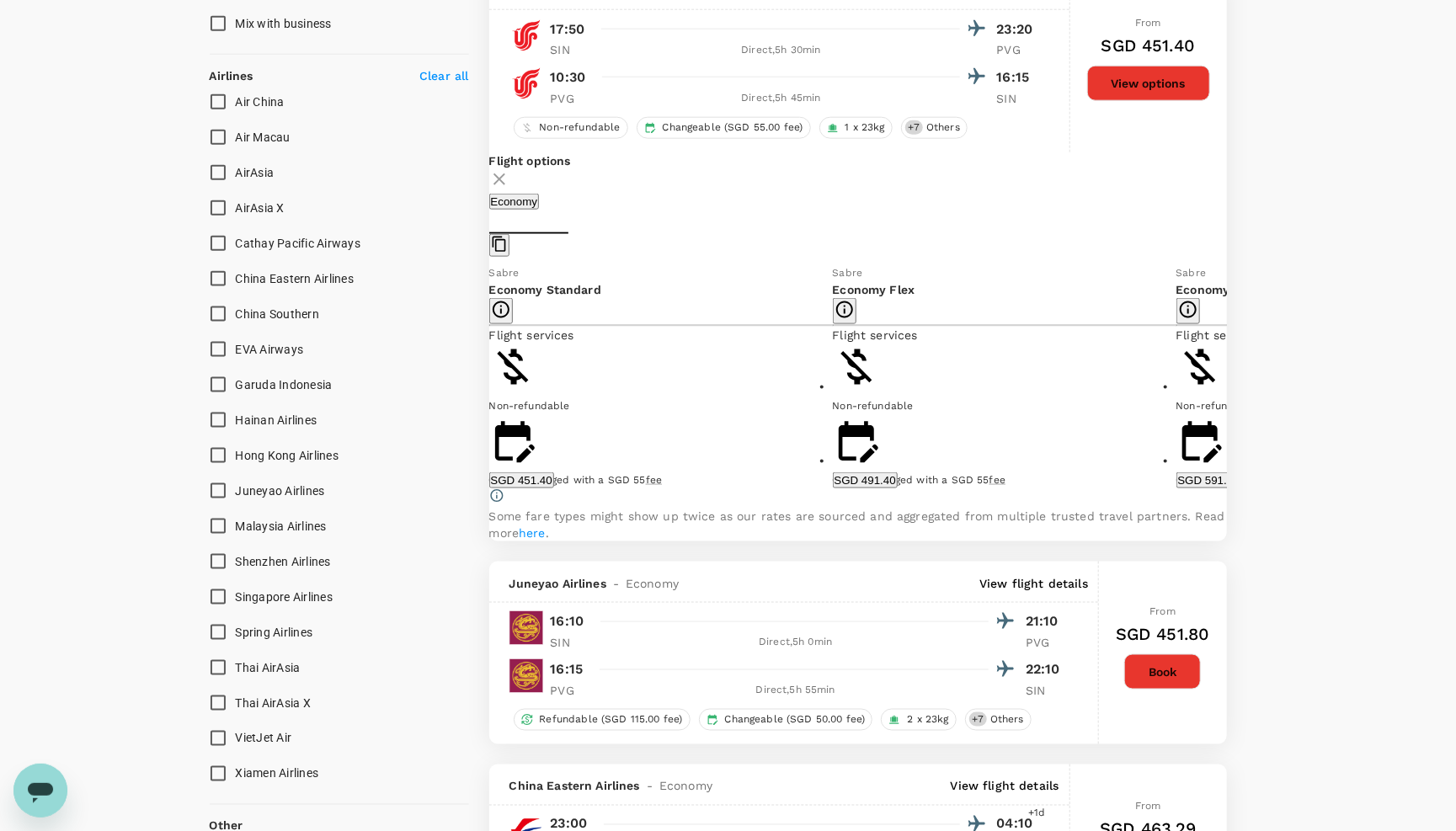
scroll to position [1046, 0]
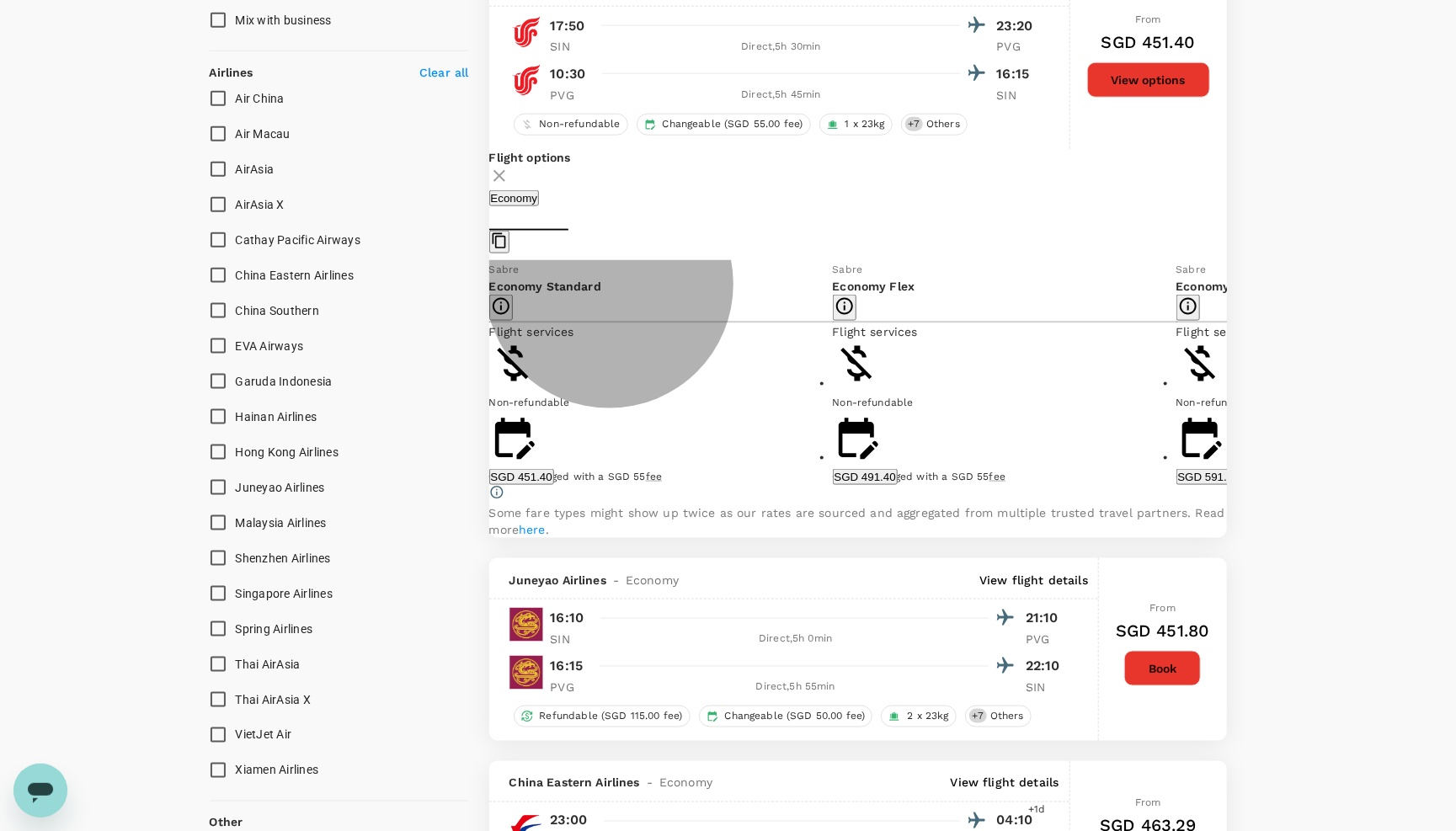
click at [554, 485] on button "SGD 451.40" at bounding box center [521, 477] width 64 height 16
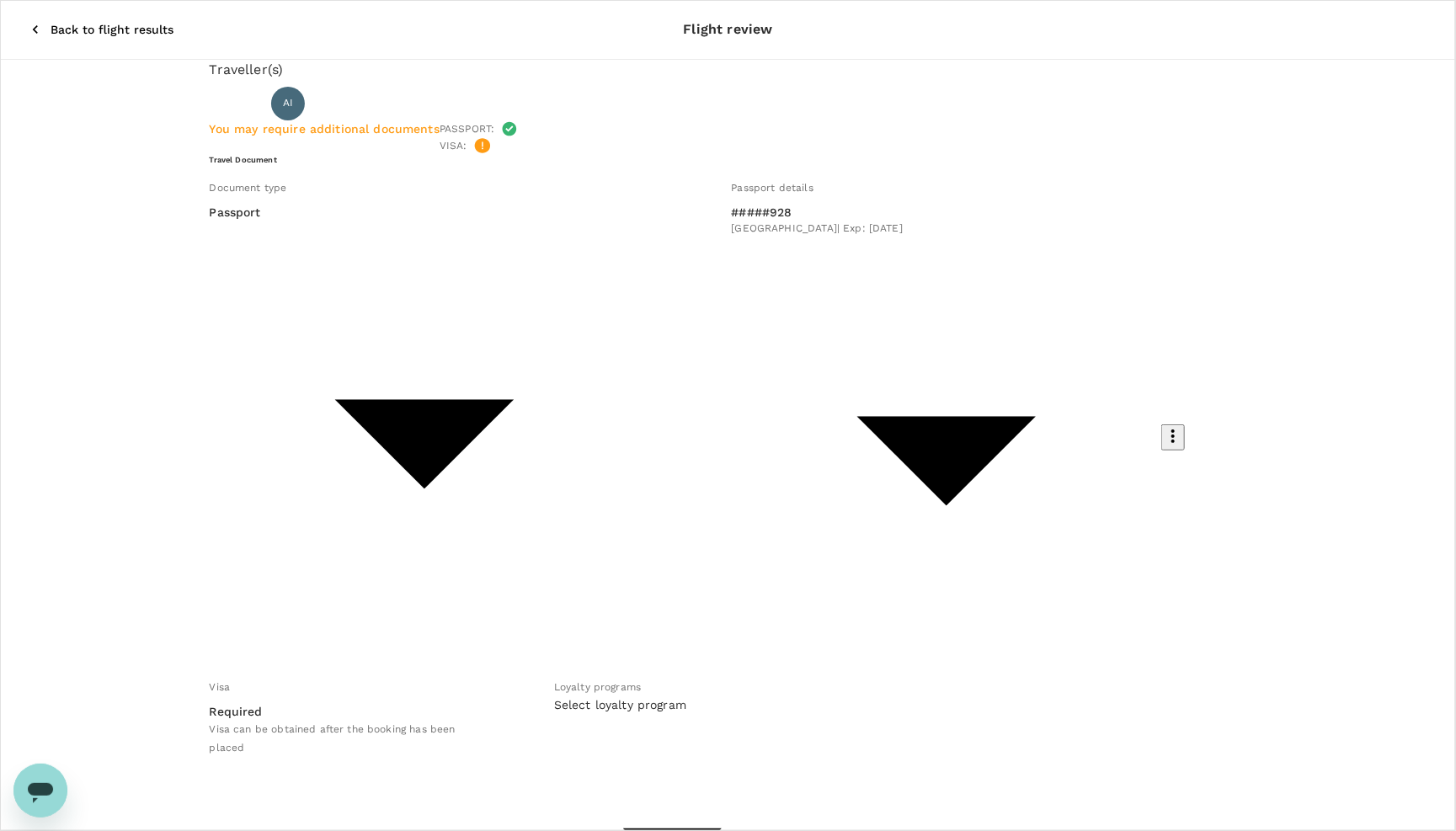
click at [27, 21] on icon "button" at bounding box center [35, 29] width 17 height 17
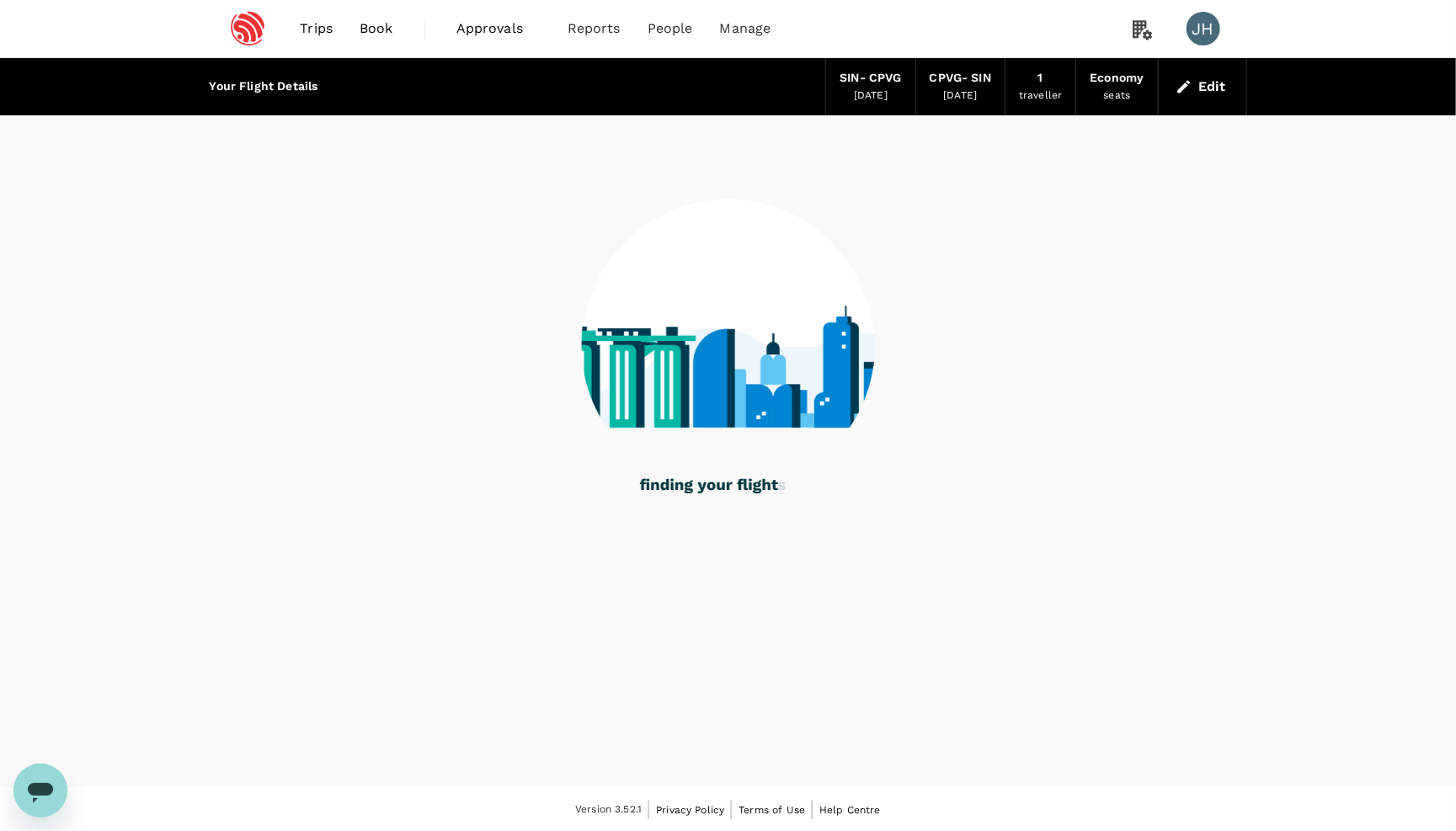
click at [316, 34] on span "Trips" at bounding box center [316, 29] width 33 height 21
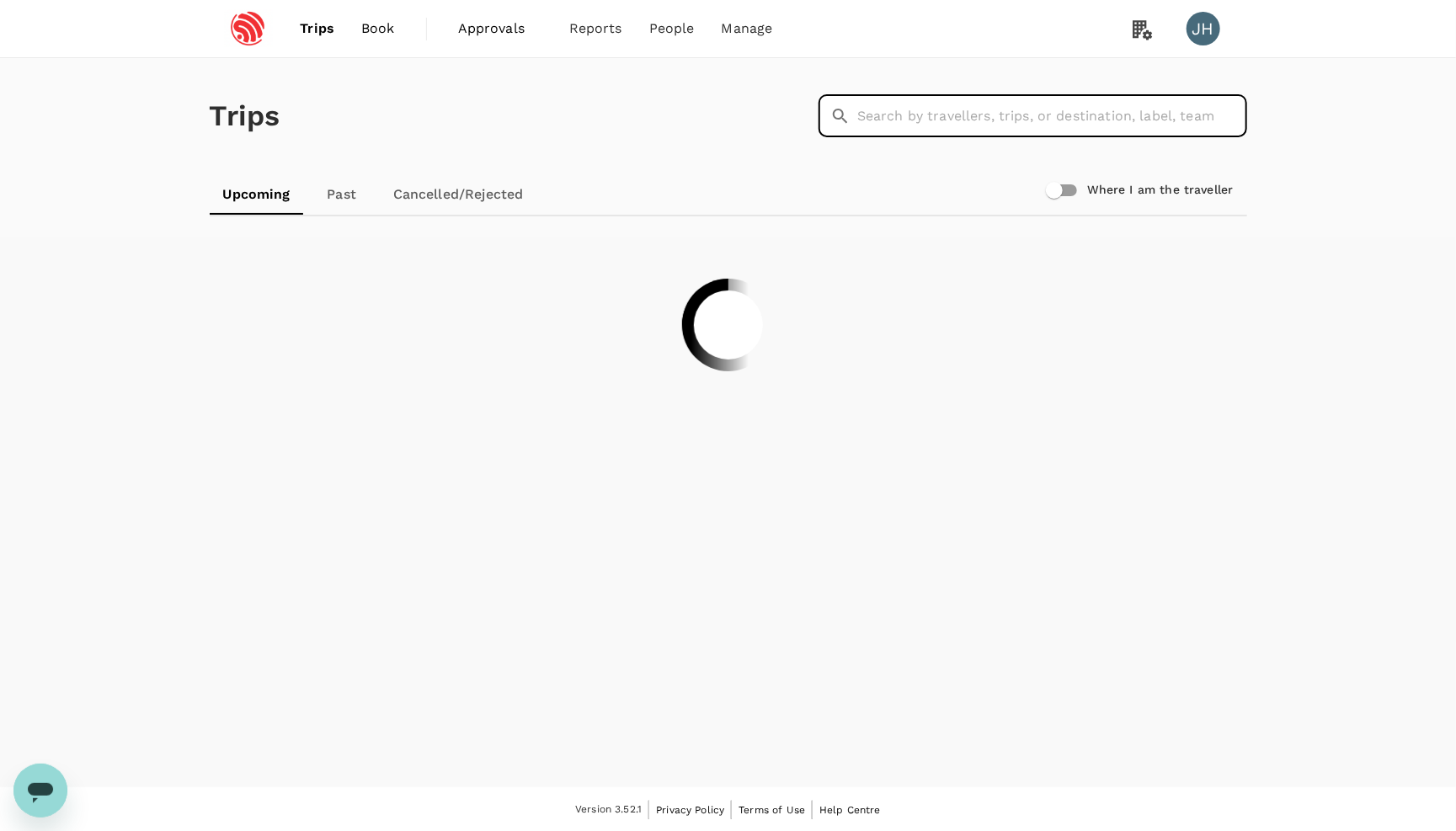
click at [901, 105] on input "text" at bounding box center [1053, 116] width 390 height 42
type input "t"
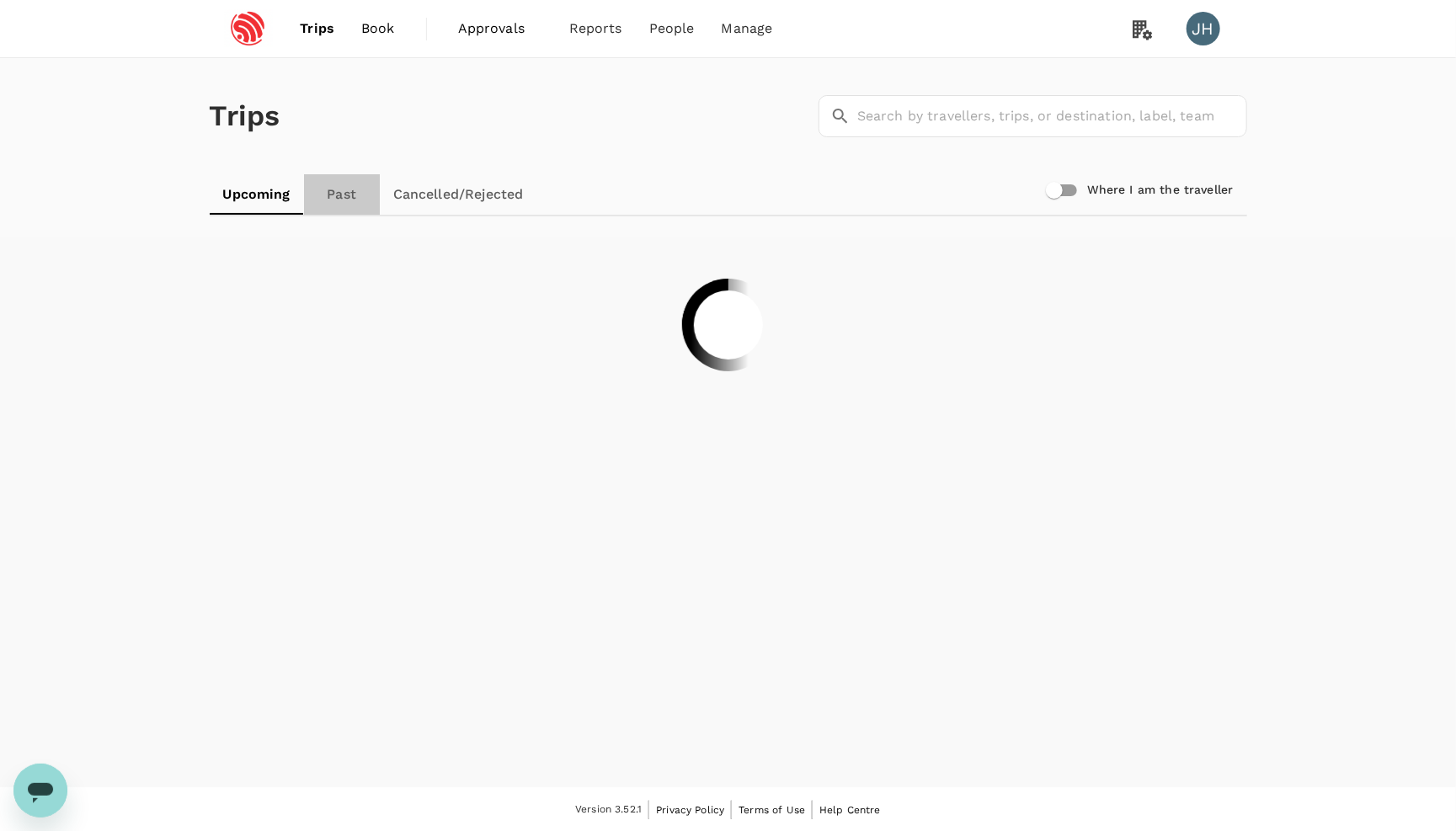
click at [329, 200] on link "Past" at bounding box center [342, 194] width 76 height 40
click at [983, 107] on input "text" at bounding box center [1053, 116] width 390 height 42
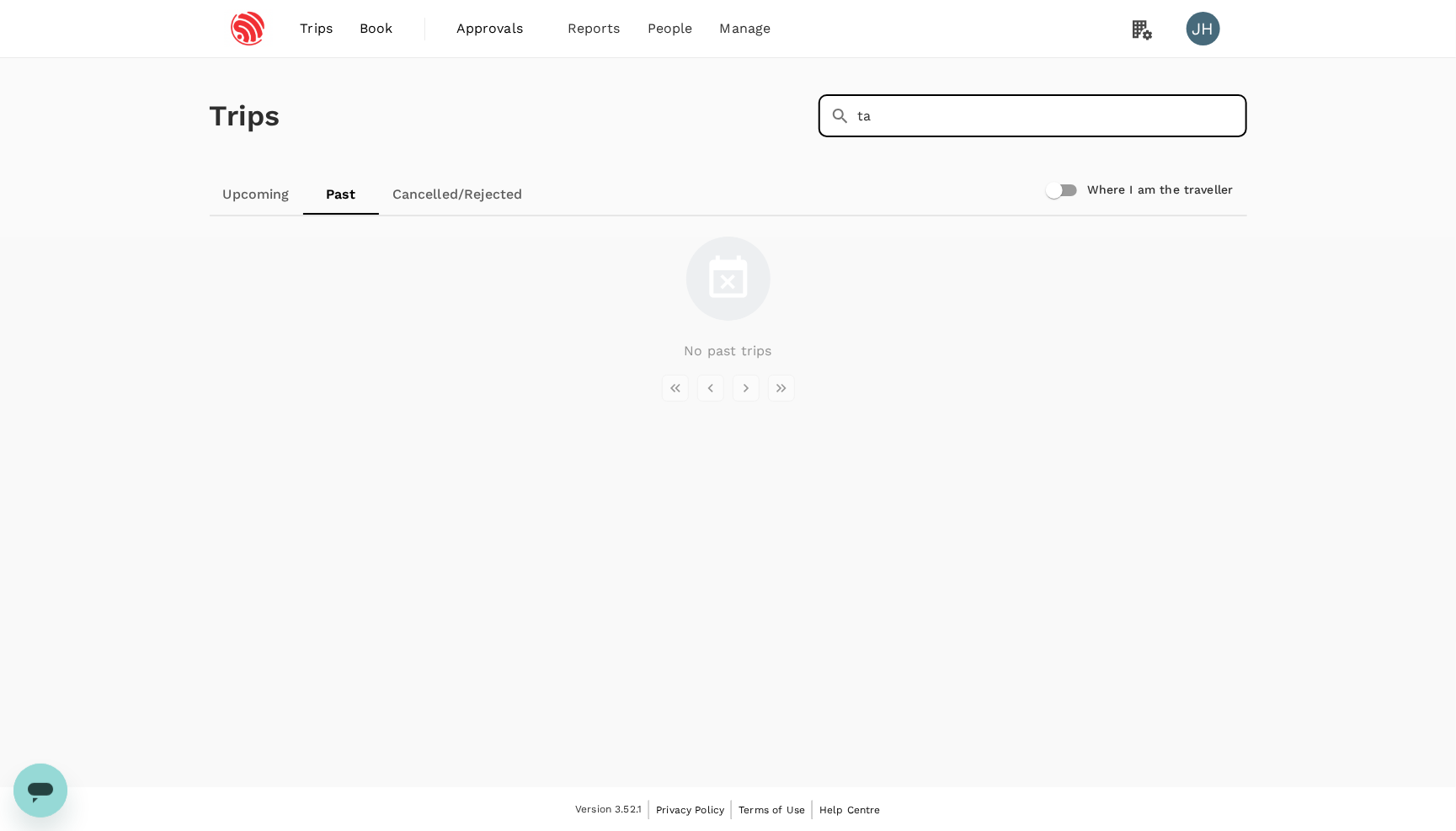
type input "t"
type input "kai"
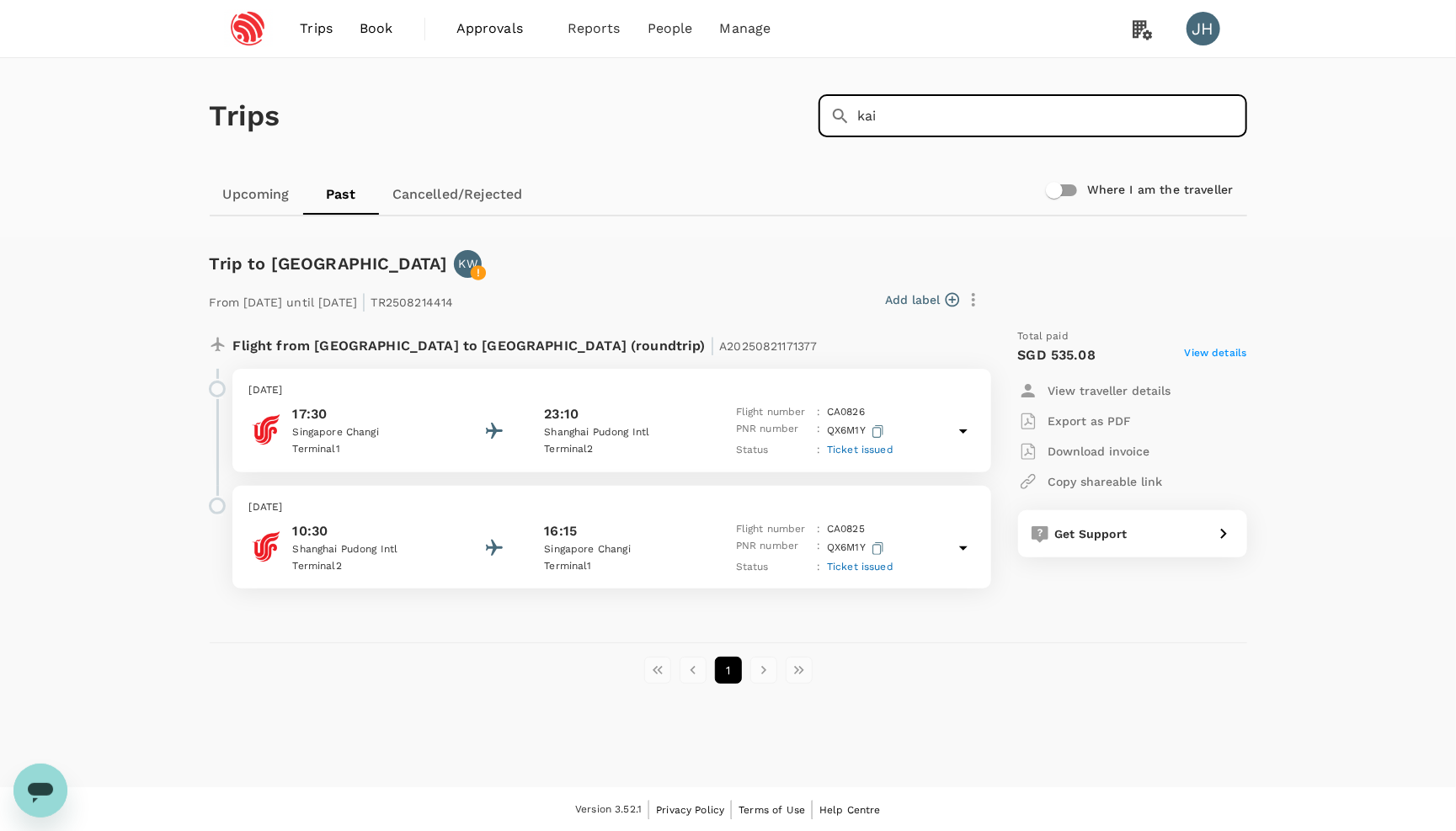
click at [268, 194] on link "Upcoming" at bounding box center [256, 194] width 94 height 40
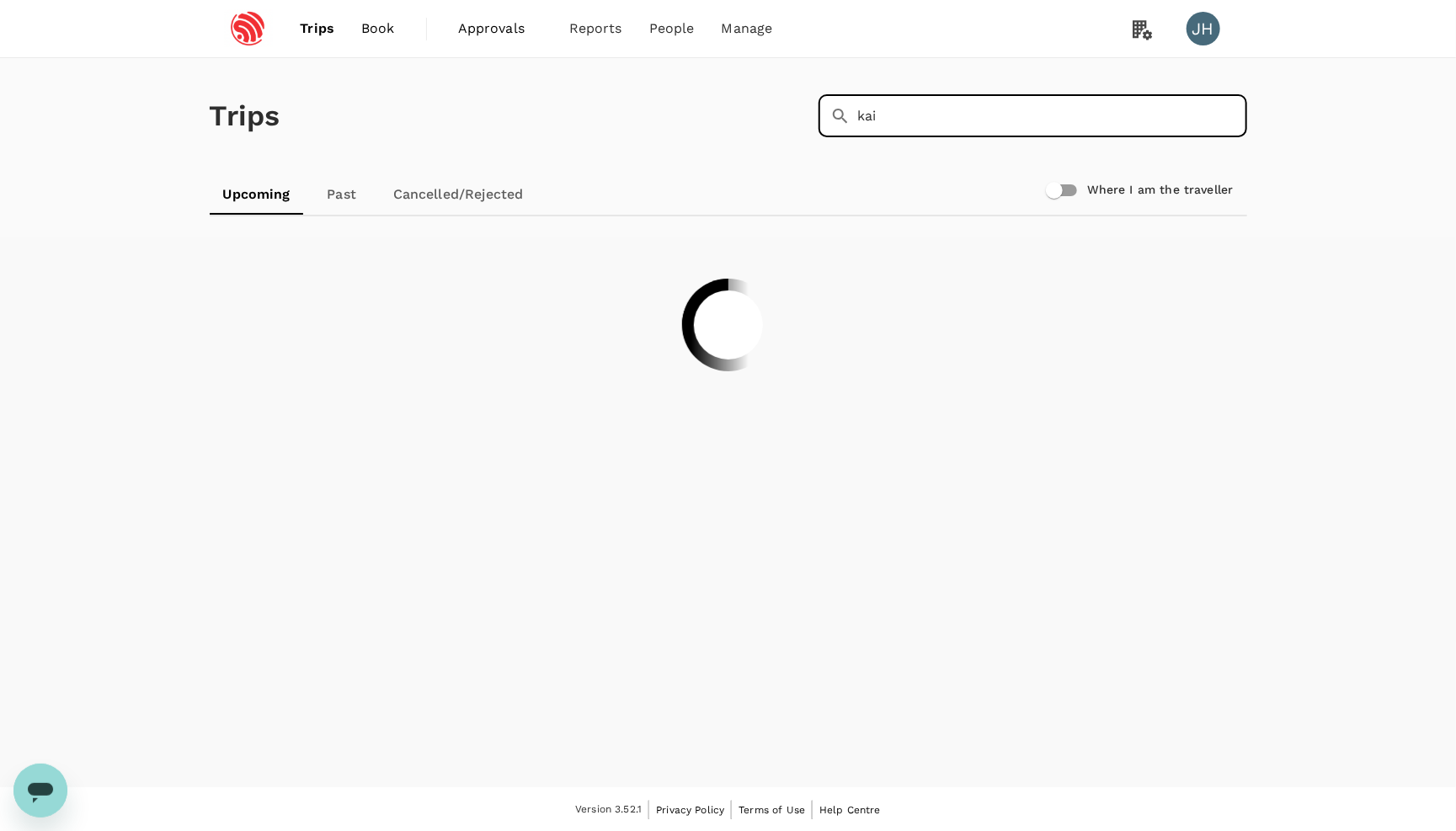
drag, startPoint x: 905, startPoint y: 113, endPoint x: 767, endPoint y: 97, distance: 138.9
click at [778, 100] on div "Trips ​ kai ​" at bounding box center [725, 113] width 1044 height 123
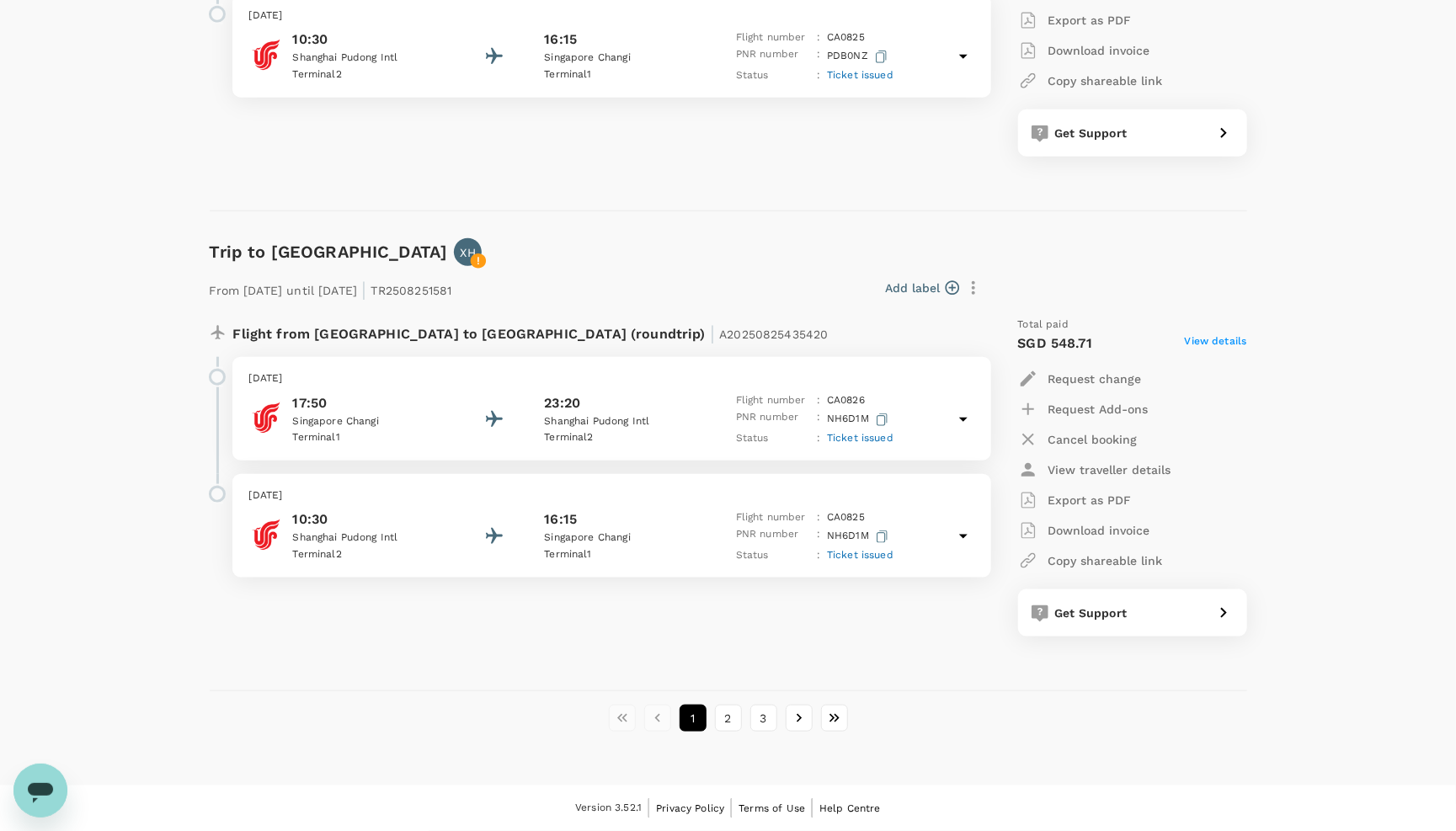
scroll to position [4369, 0]
click at [731, 720] on button "2" at bounding box center [728, 718] width 27 height 27
click at [762, 732] on button "3" at bounding box center [763, 718] width 27 height 27
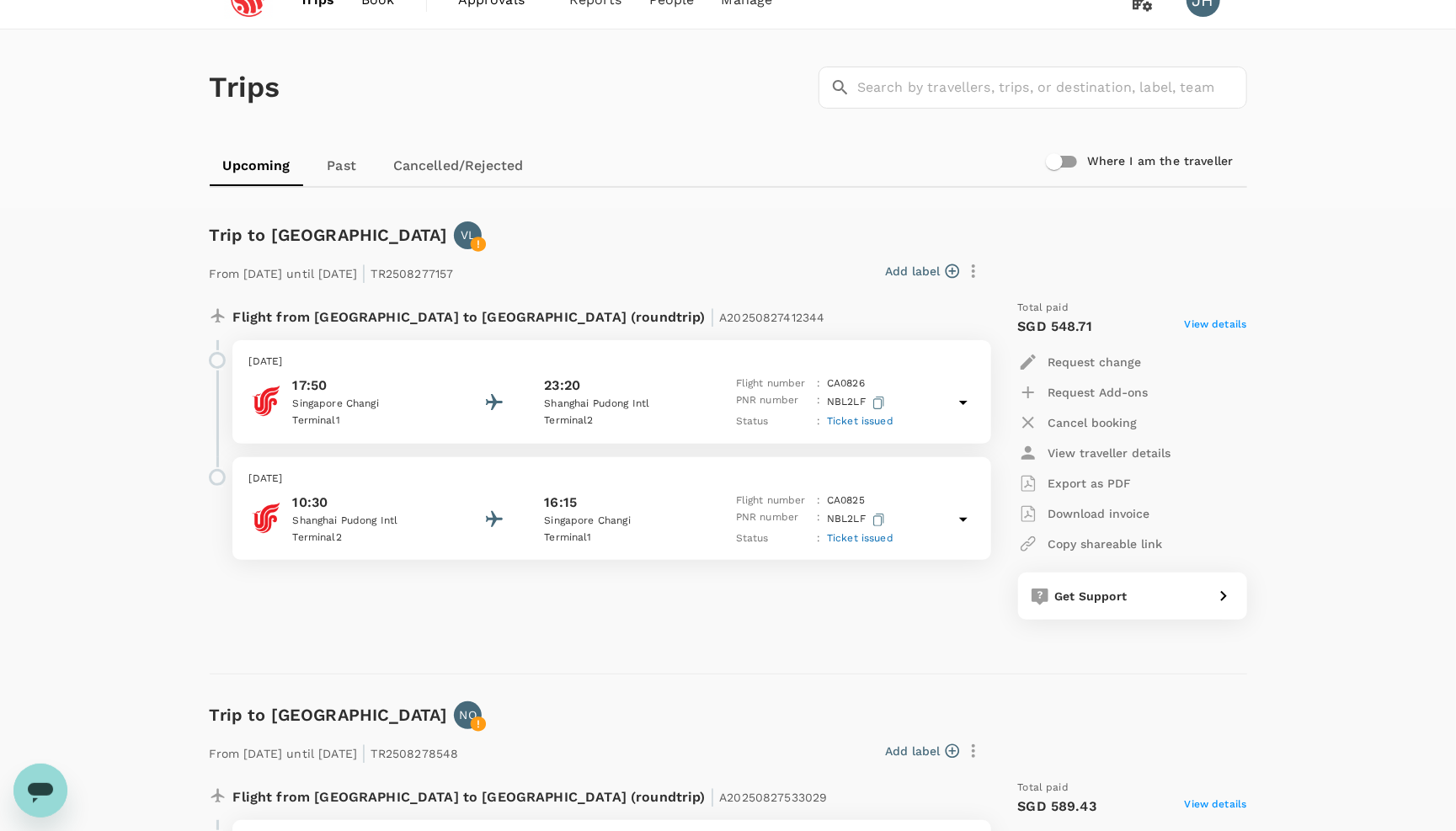
scroll to position [29, 0]
click at [345, 176] on link "Past" at bounding box center [342, 165] width 76 height 40
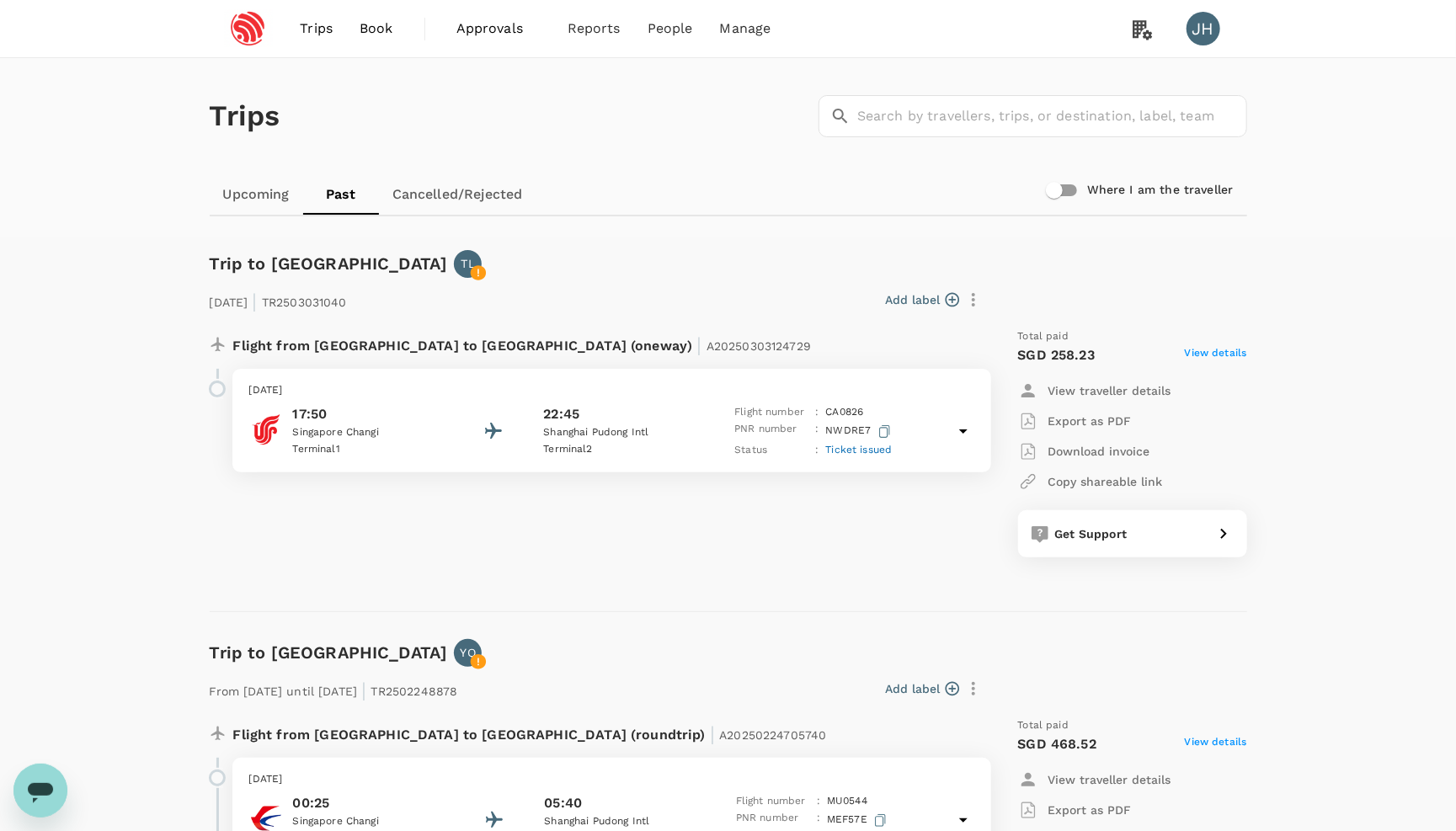
click at [507, 28] on span "Approvals" at bounding box center [499, 29] width 84 height 21
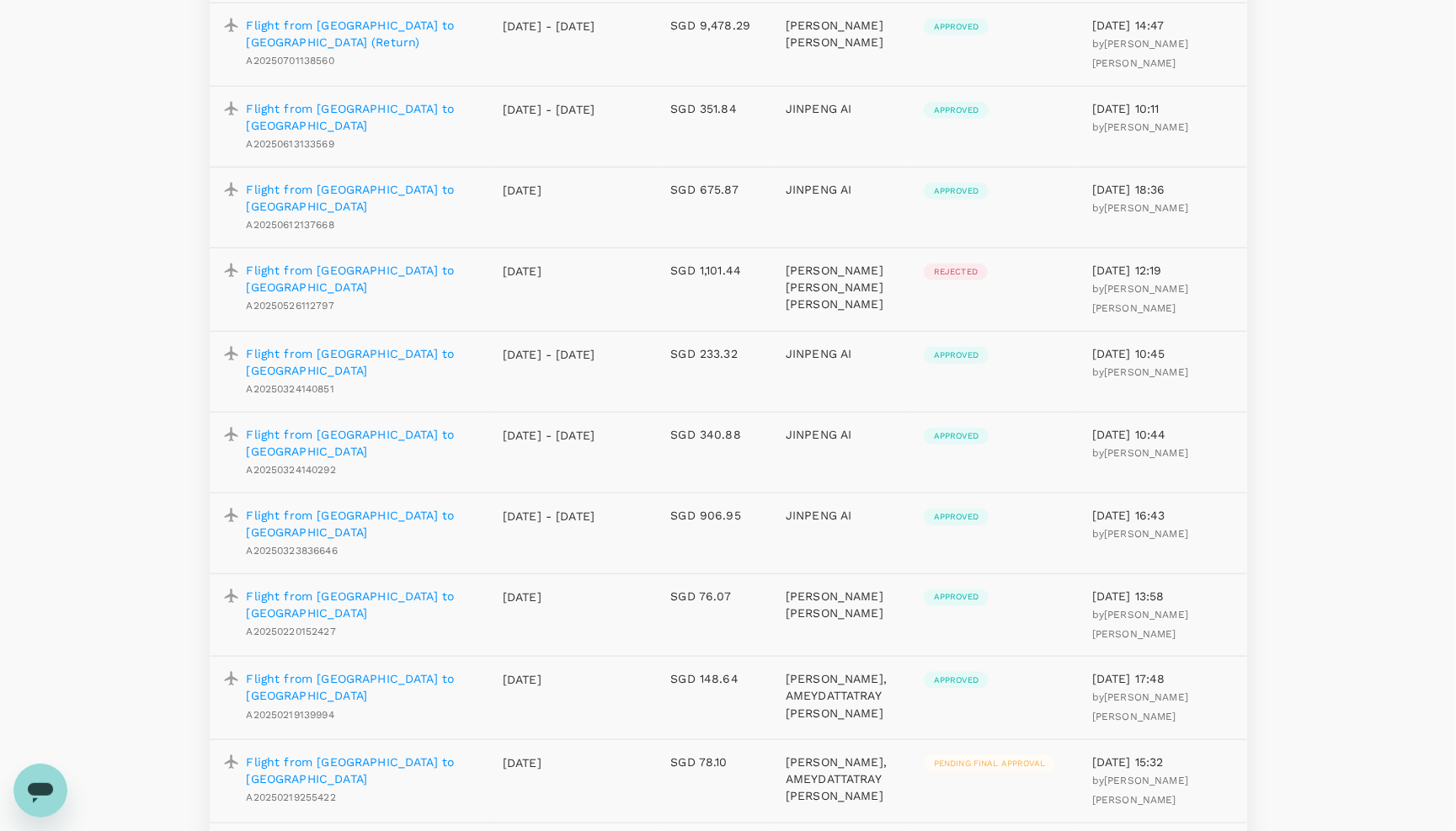
scroll to position [994, 0]
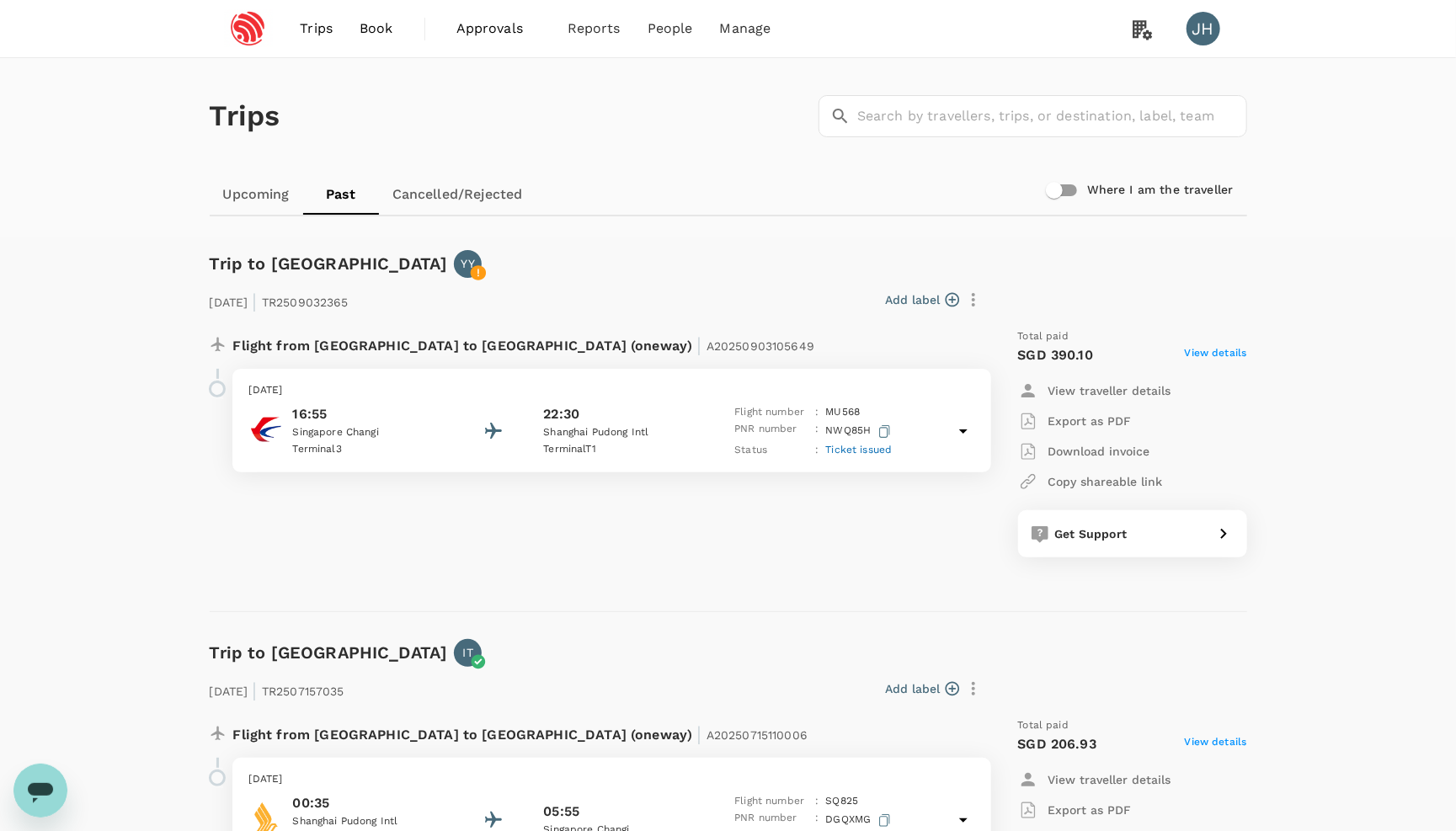
click at [319, 25] on span "Trips" at bounding box center [316, 29] width 33 height 21
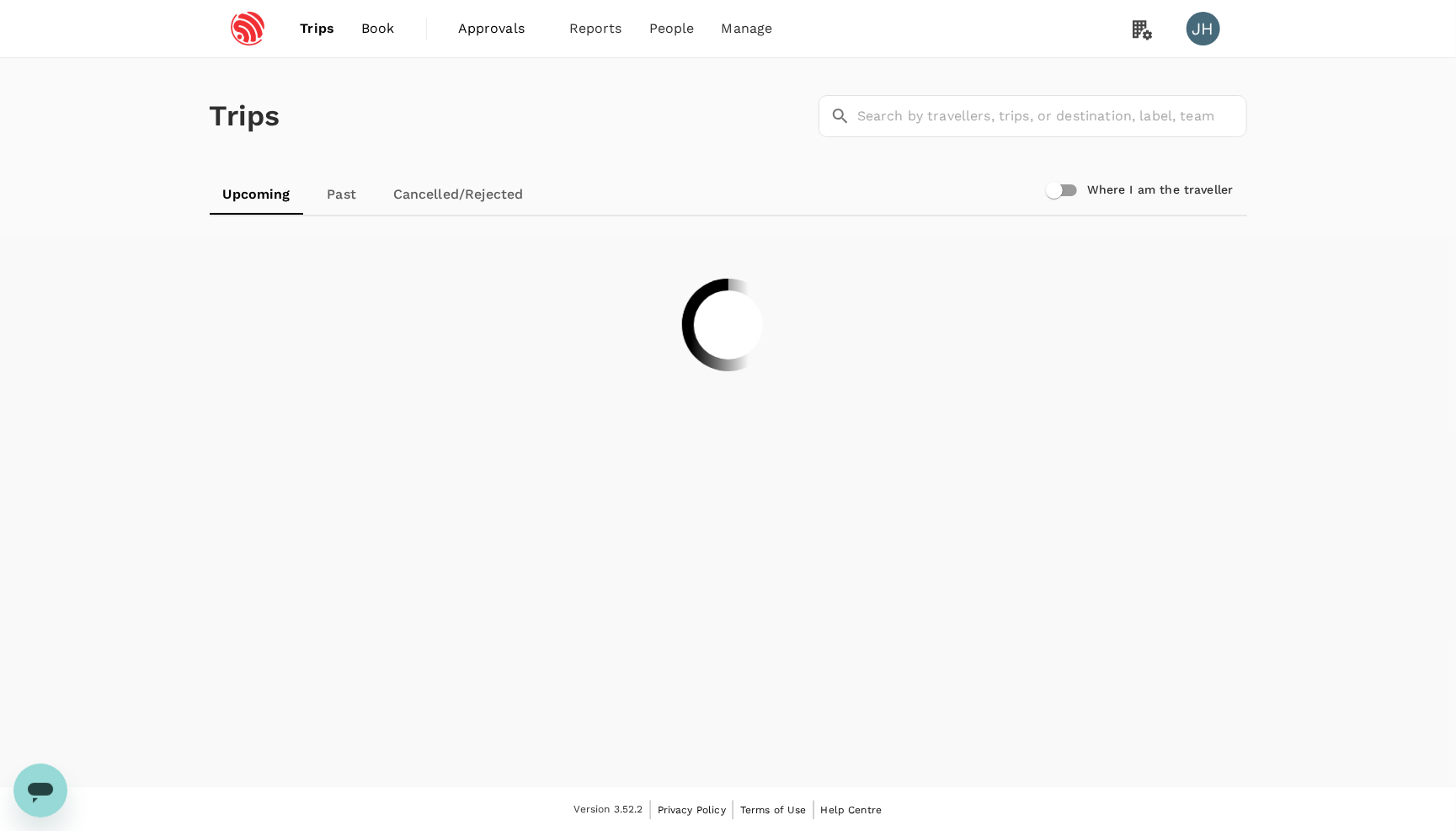
click at [319, 25] on span "Trips" at bounding box center [317, 29] width 34 height 21
click at [333, 189] on link "Past" at bounding box center [342, 194] width 76 height 40
click at [637, 88] on span "Users" at bounding box center [635, 93] width 37 height 20
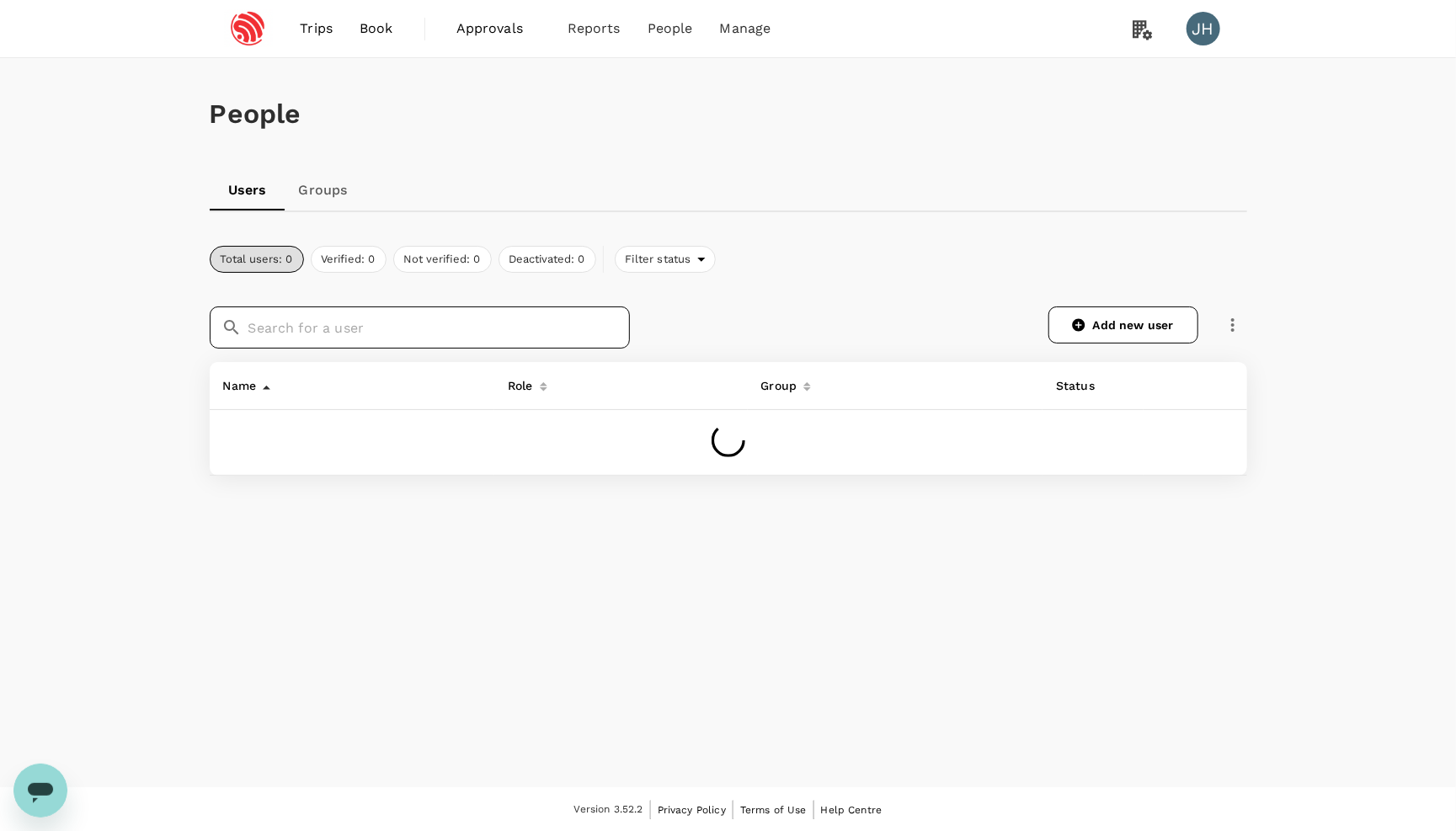
click at [400, 315] on input "text" at bounding box center [439, 327] width 382 height 42
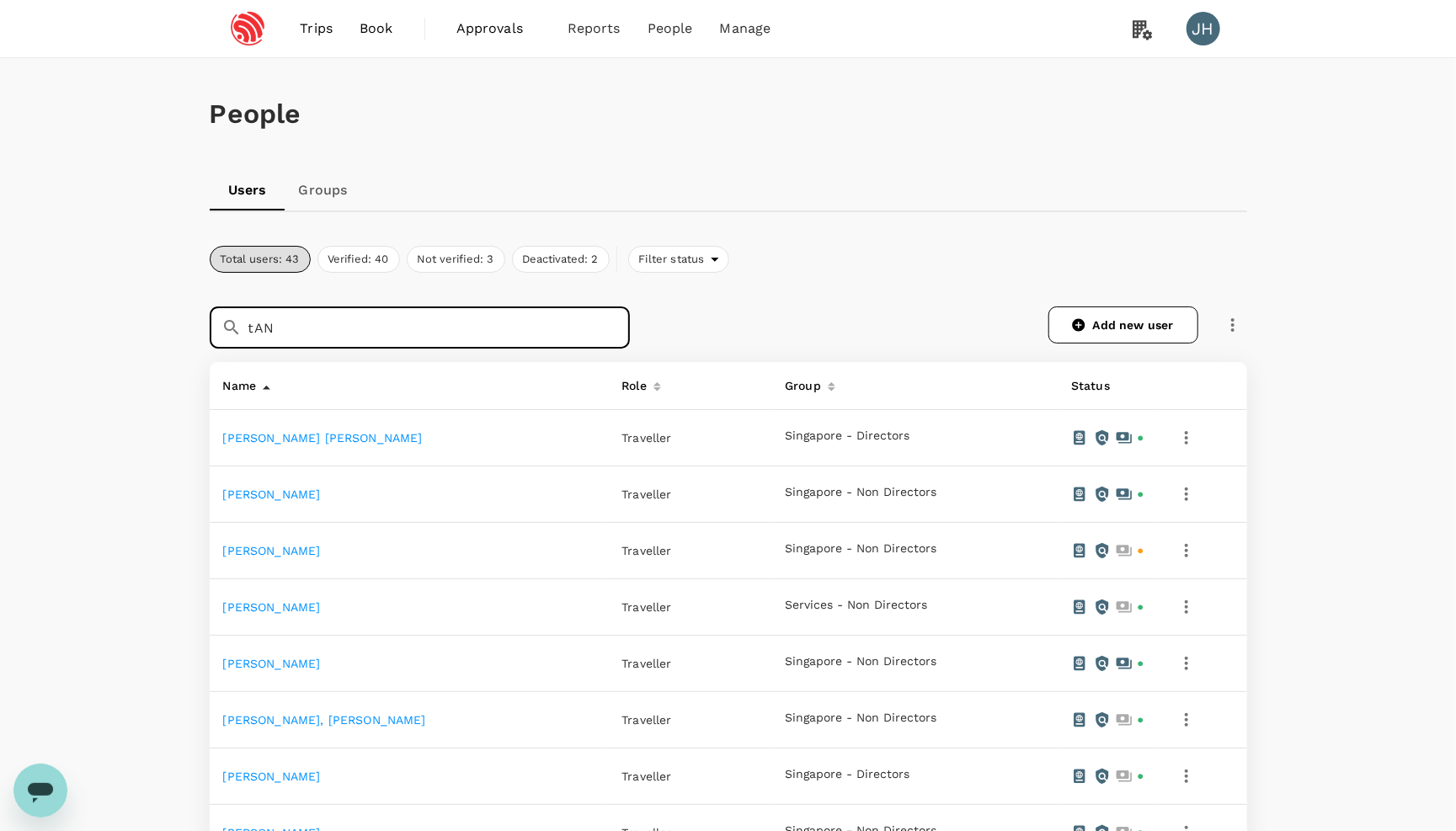
type input "tAN"
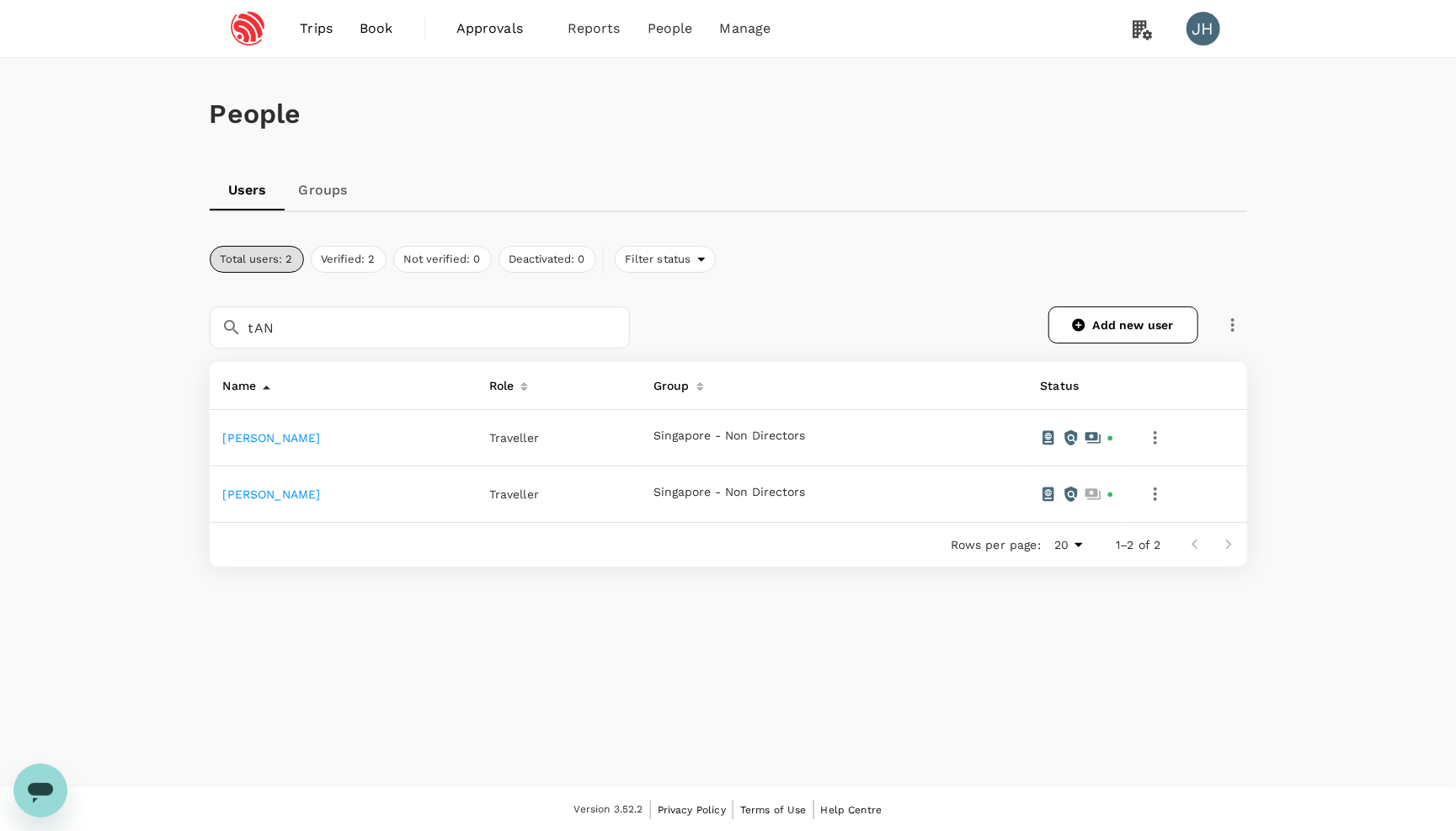
click at [273, 431] on link "[PERSON_NAME]" at bounding box center [272, 438] width 98 height 14
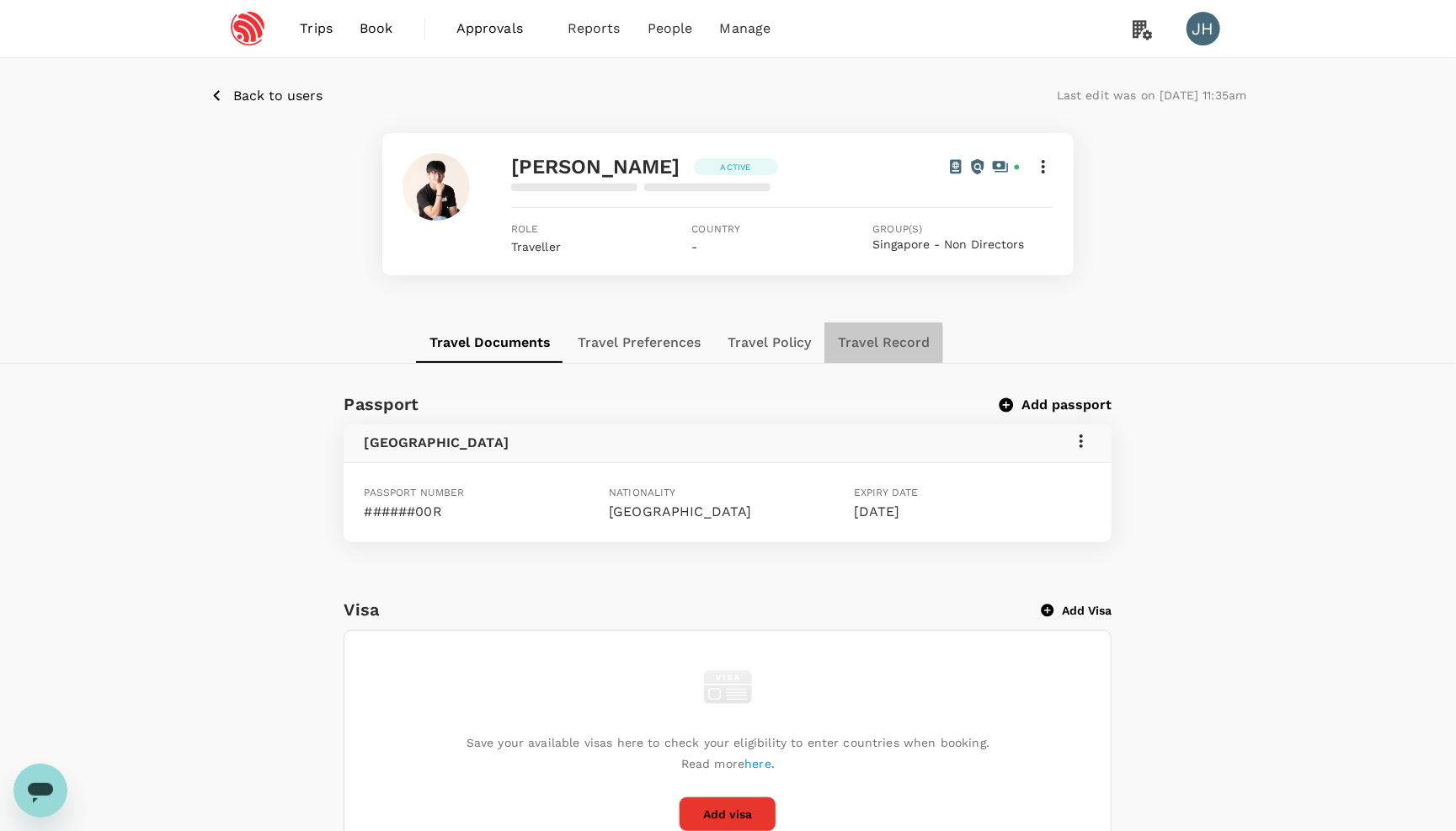
click at [857, 346] on button "Travel Record" at bounding box center [884, 342] width 119 height 40
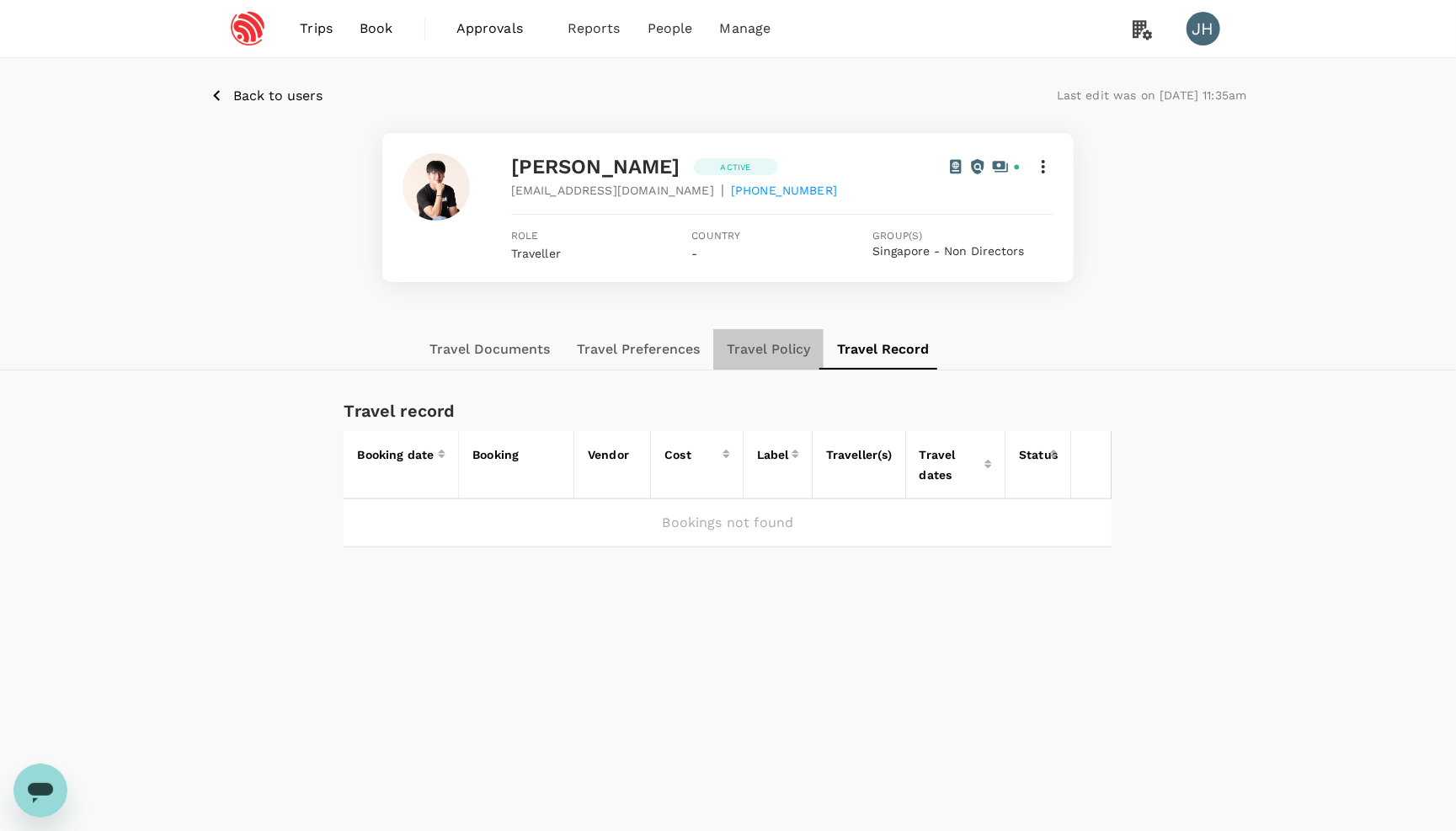
click at [774, 353] on button "Travel Policy" at bounding box center [768, 349] width 110 height 40
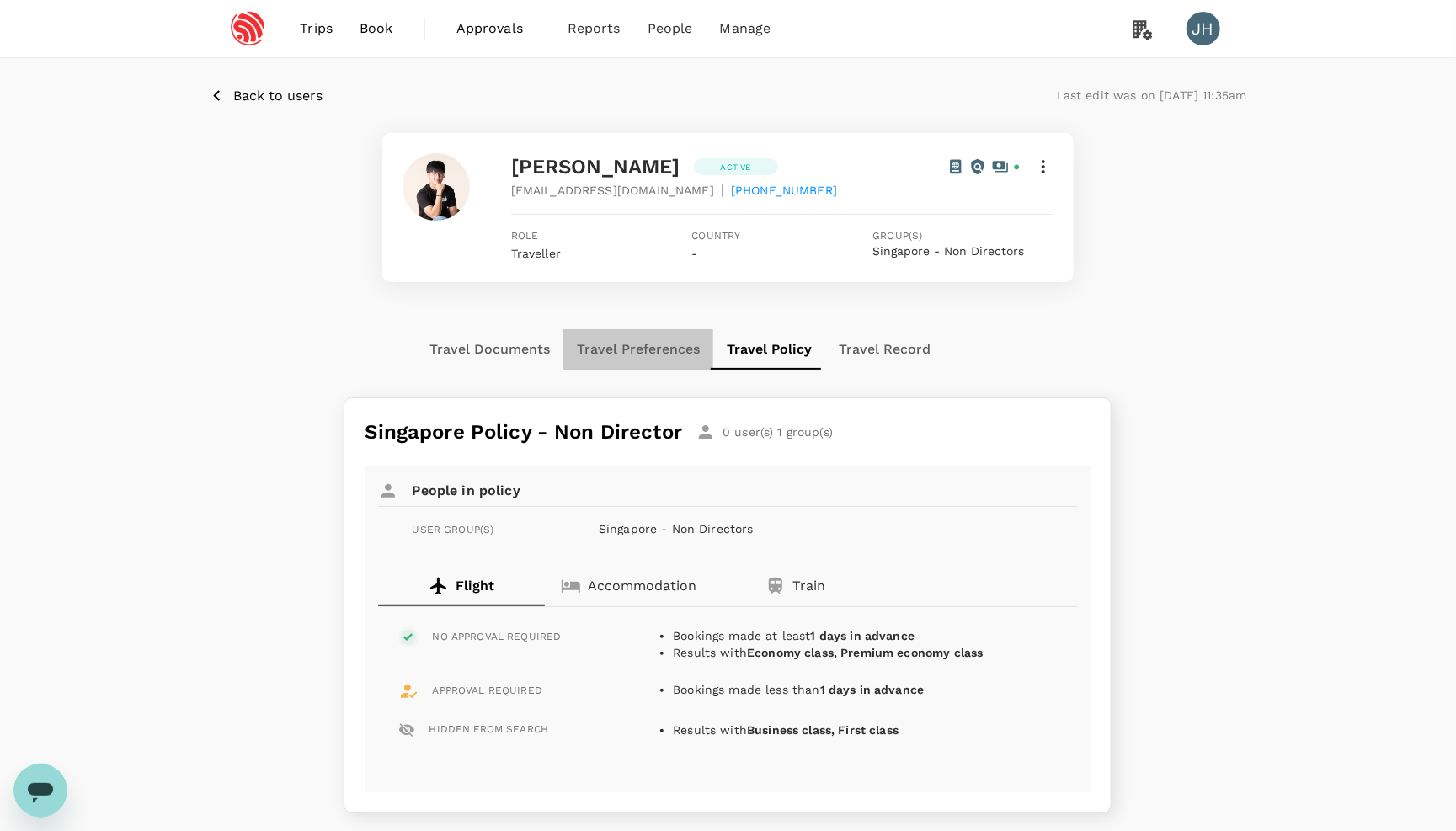
click at [673, 349] on button "Travel Preferences" at bounding box center [639, 349] width 150 height 40
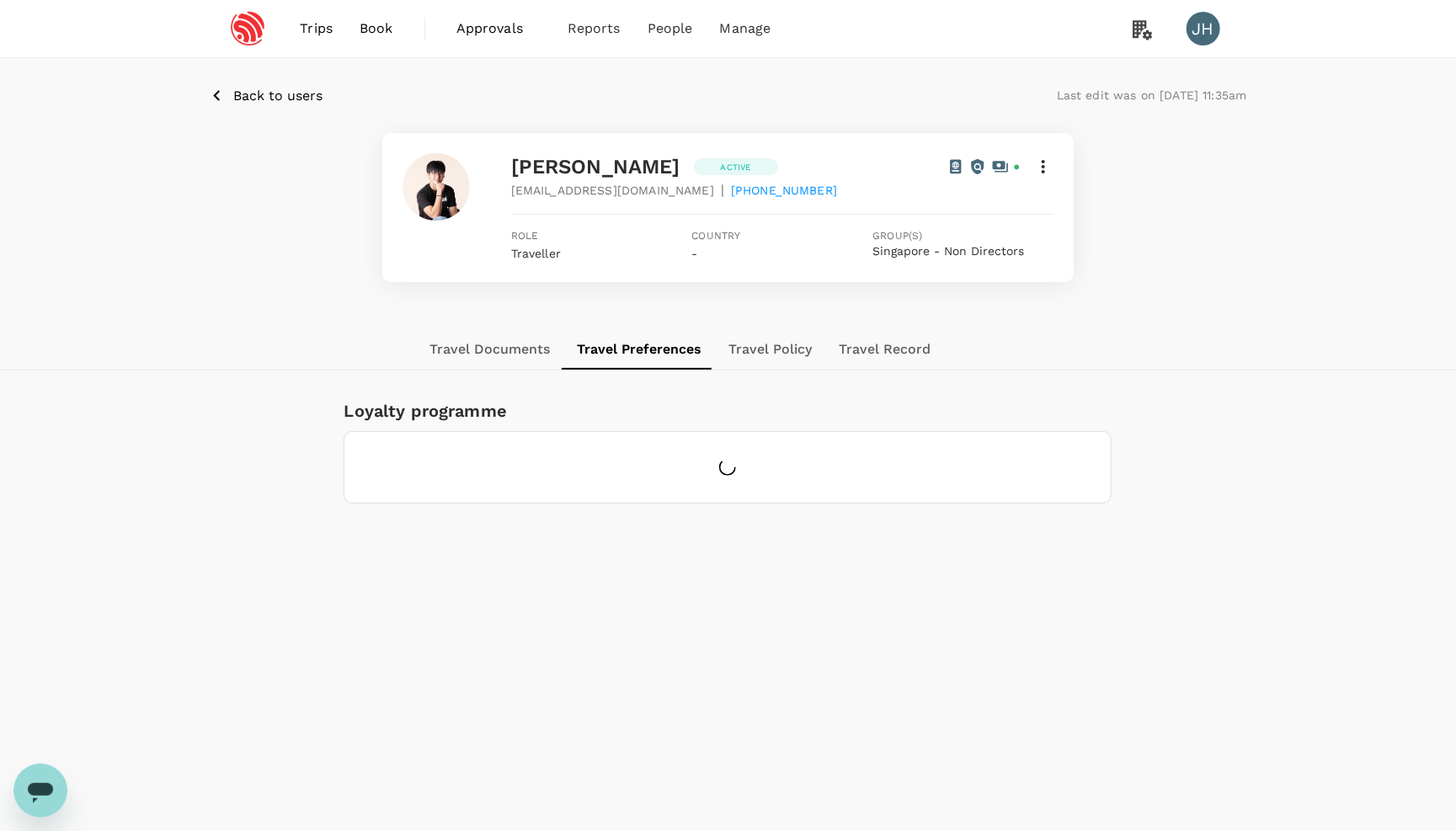
click at [501, 357] on button "Travel Documents" at bounding box center [489, 349] width 147 height 40
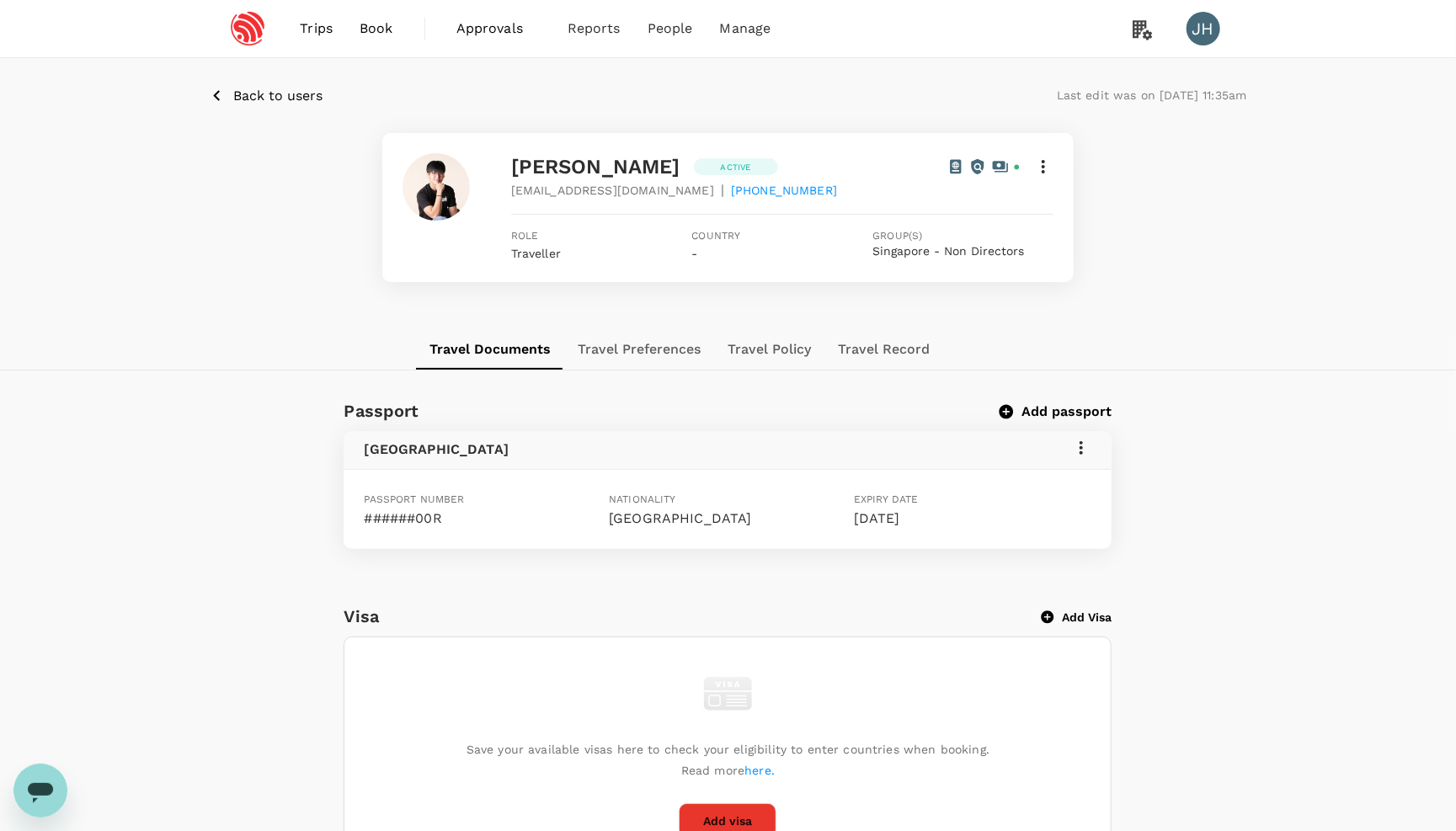
click at [905, 357] on button "Travel Record" at bounding box center [884, 349] width 119 height 40
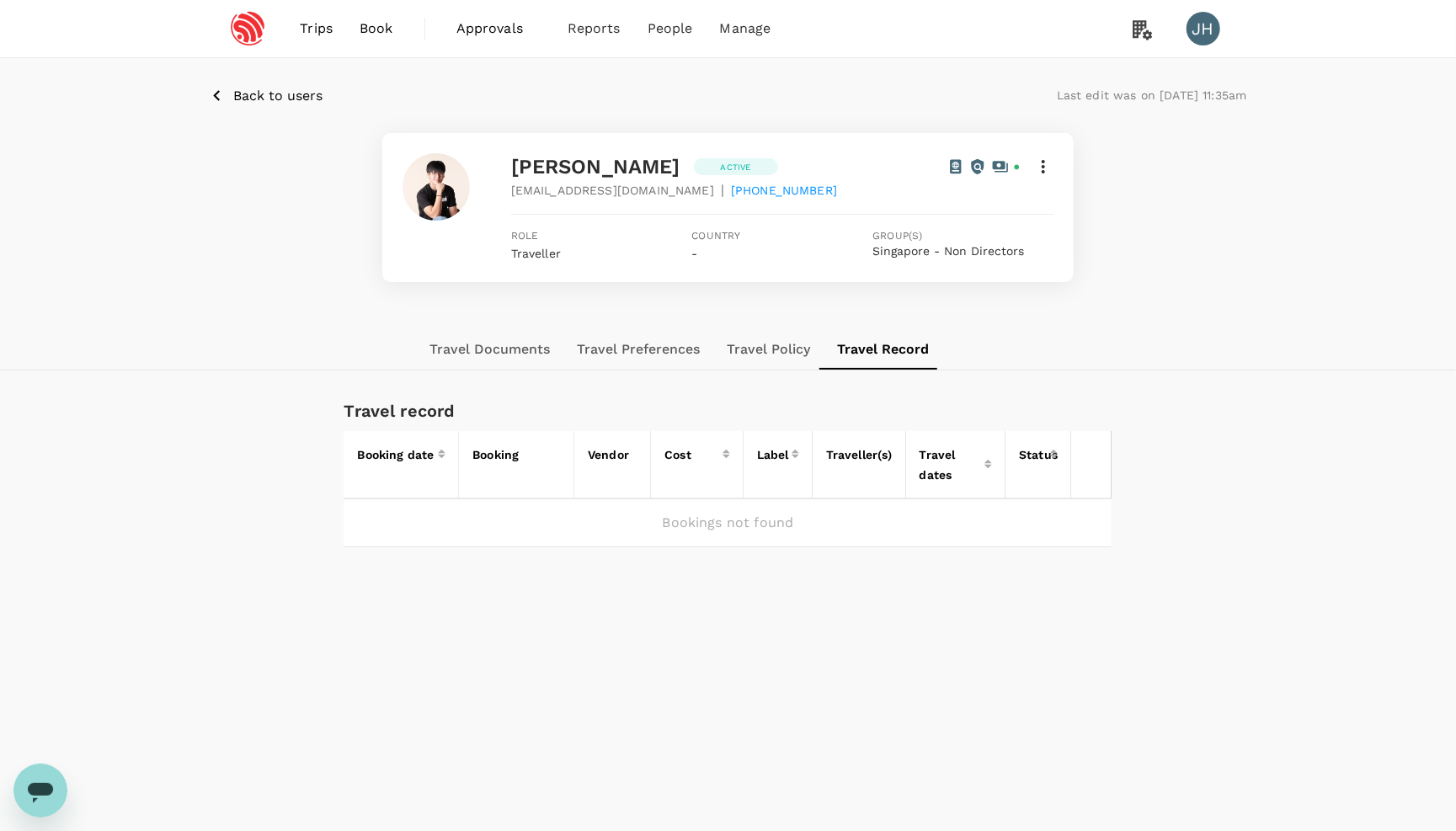
click at [271, 93] on p "Back to users" at bounding box center [278, 96] width 89 height 21
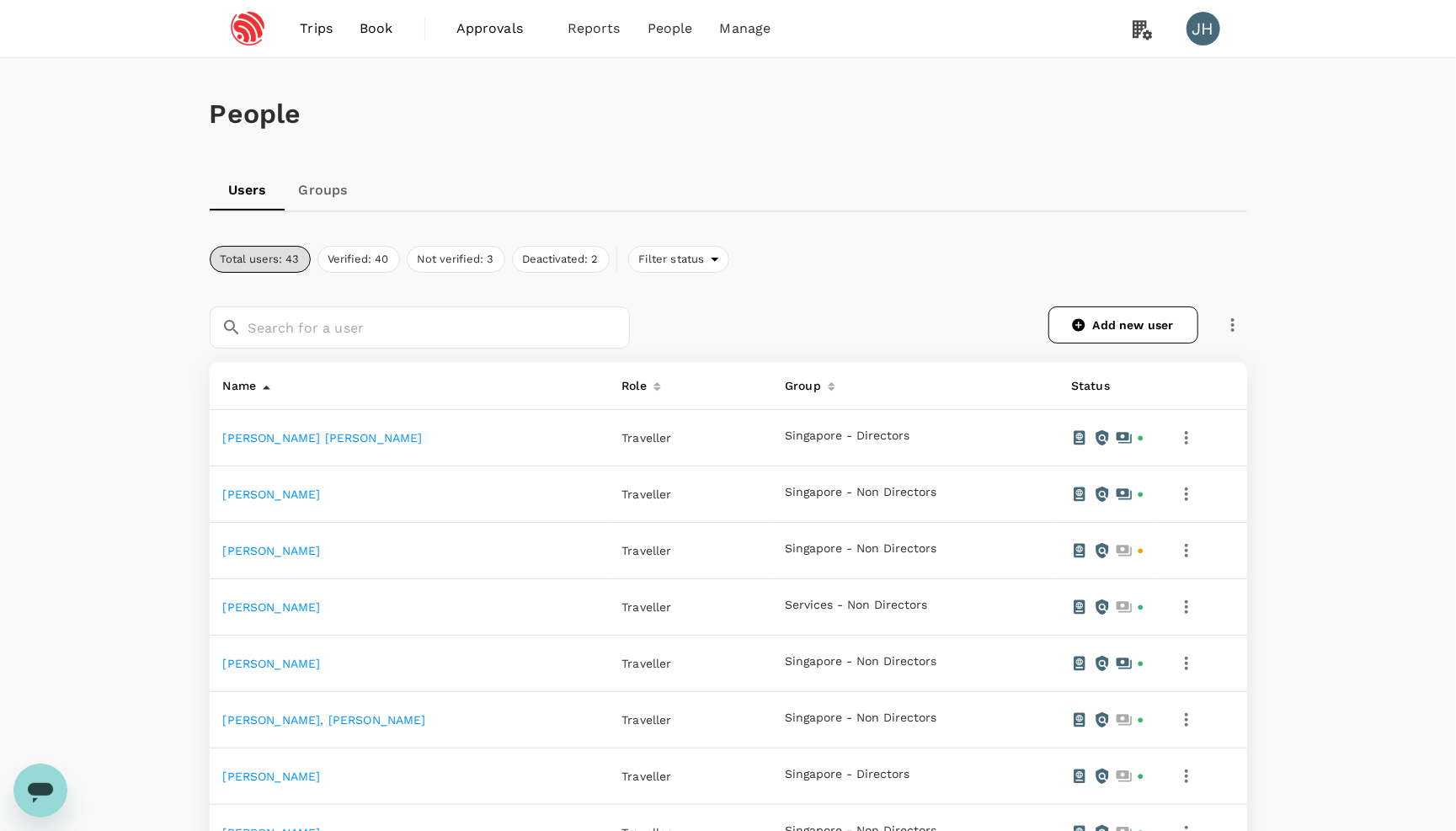
click at [34, 805] on div "Open messaging window" at bounding box center [40, 790] width 51 height 51
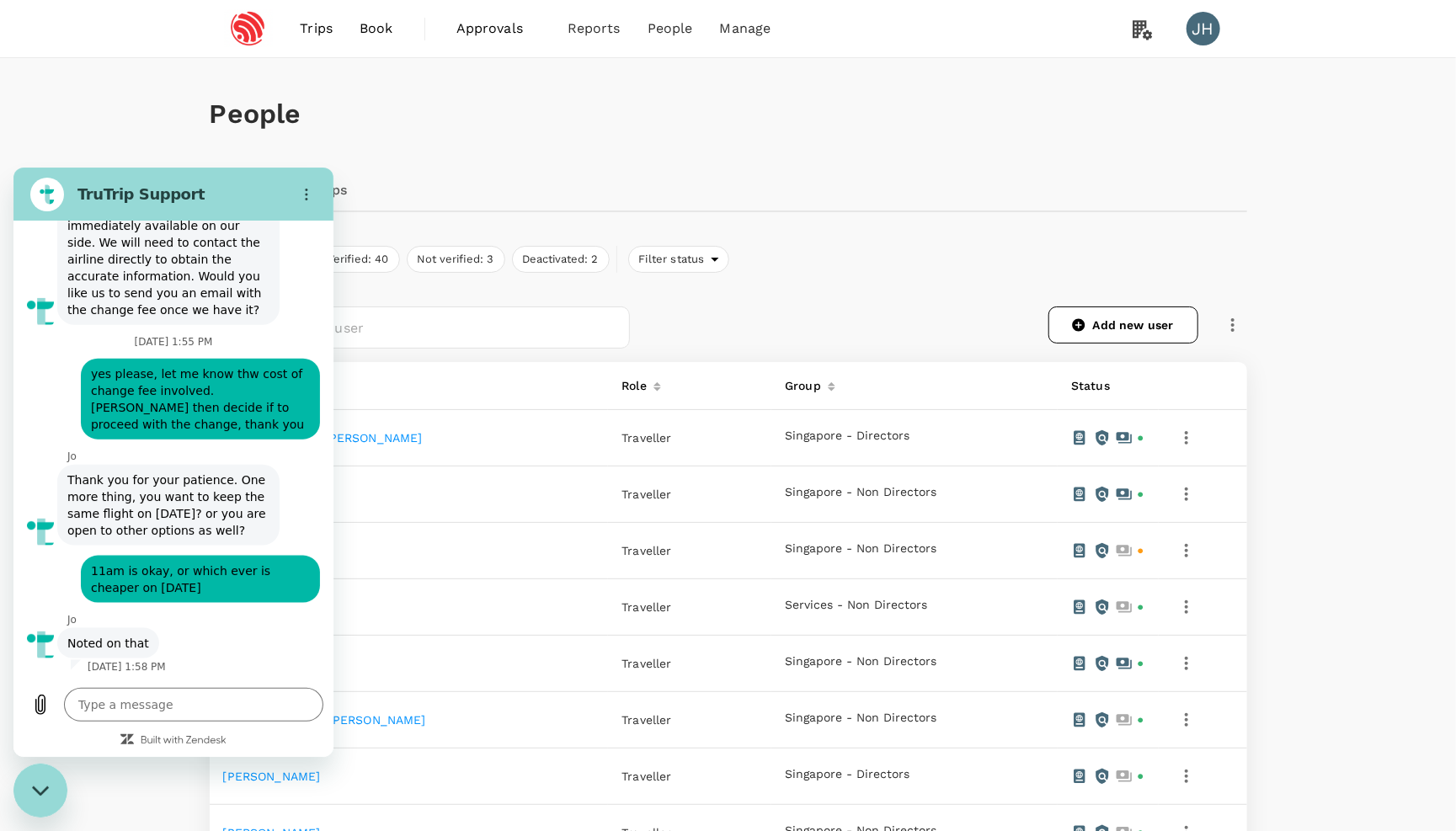
scroll to position [1042, 0]
click at [804, 246] on div "Total users: 43 Verified: 40 Not verified: 3 Deactivated: 2 Filter status" at bounding box center [728, 259] width 1037 height 27
click at [327, 23] on span "Trips" at bounding box center [316, 29] width 33 height 21
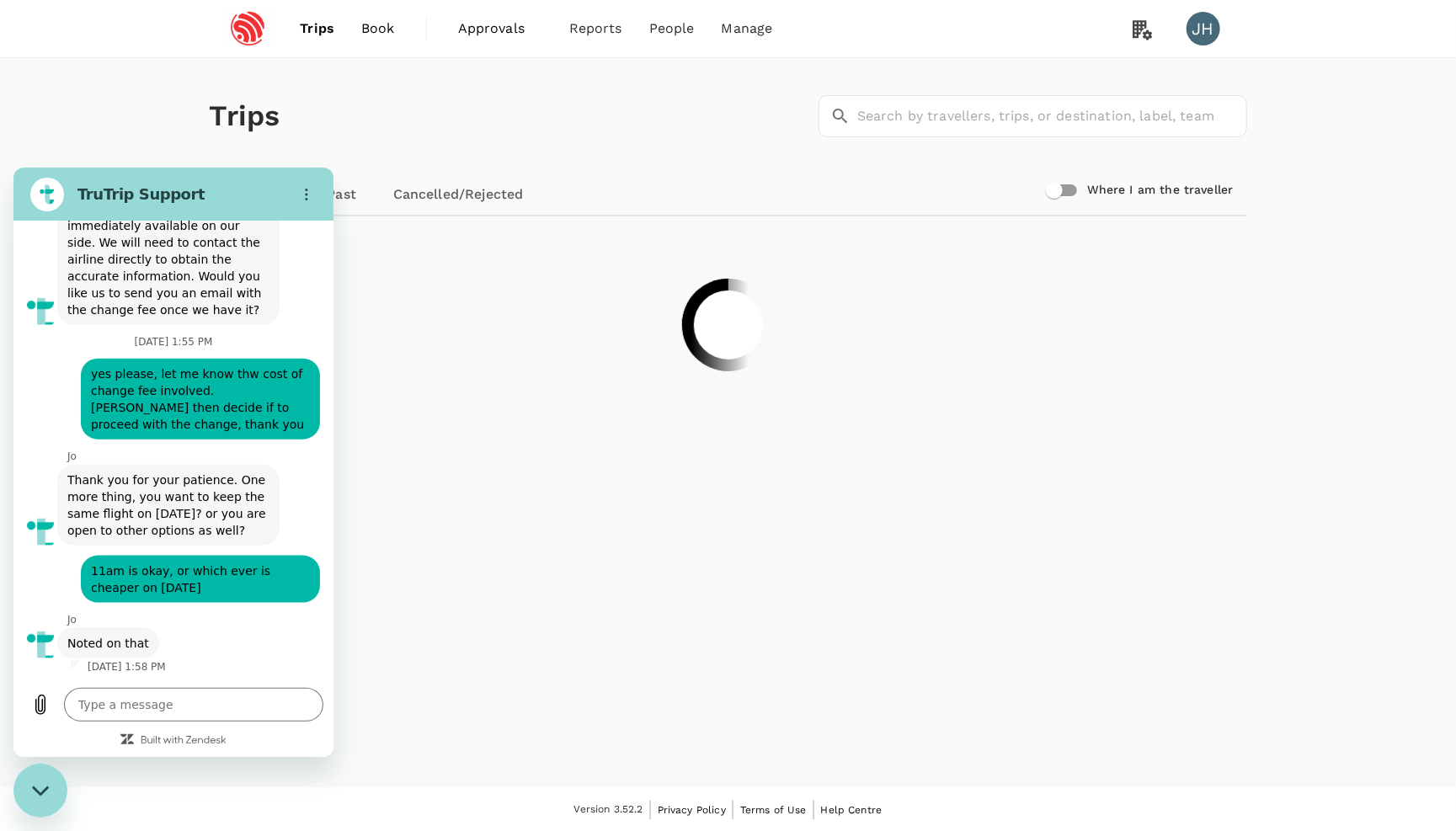
click at [448, 189] on link "Cancelled/Rejected" at bounding box center [458, 194] width 157 height 40
click at [53, 795] on div "Close messaging window" at bounding box center [40, 790] width 51 height 51
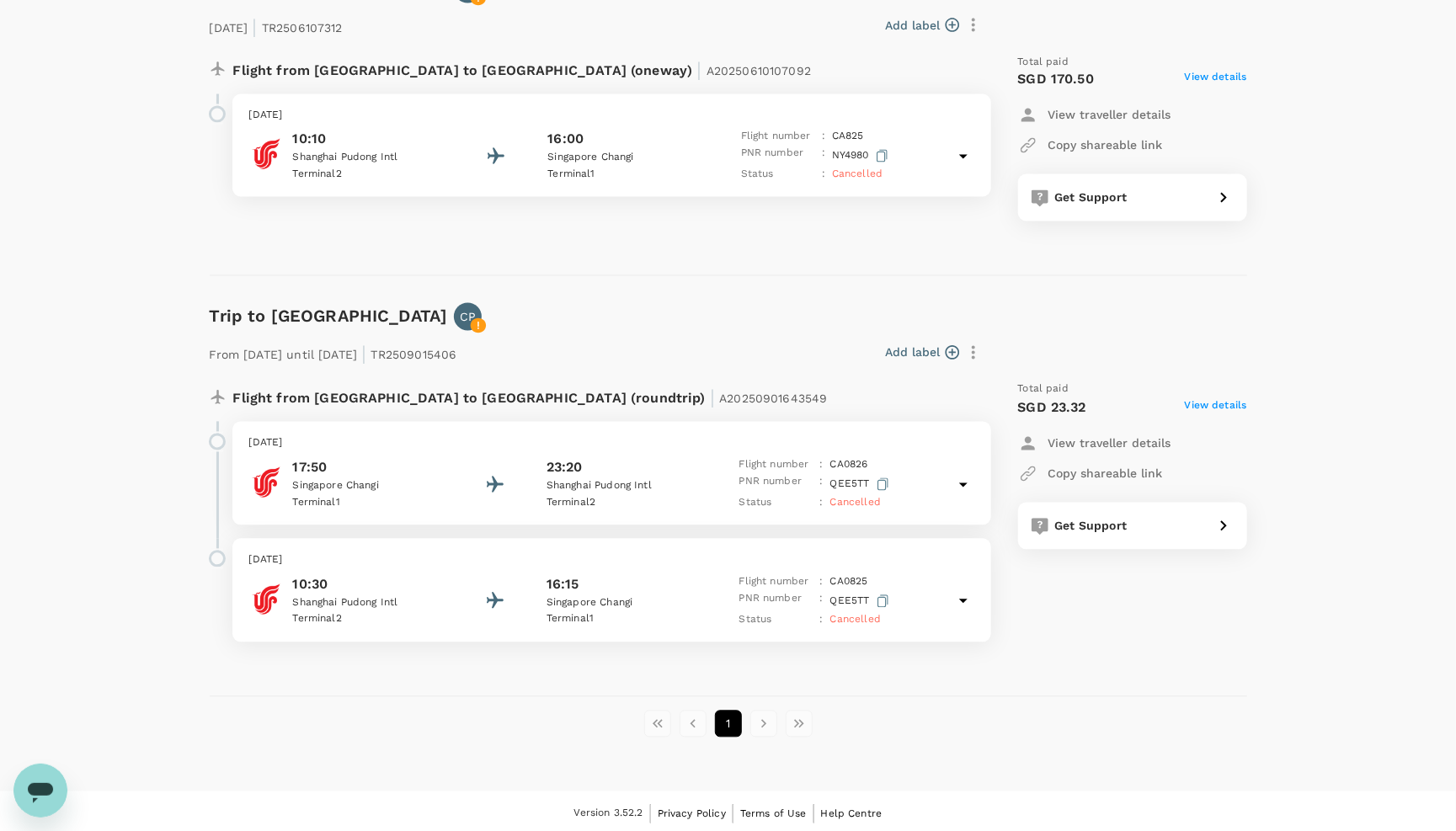
scroll to position [1693, 0]
click at [36, 777] on icon "Open messaging window" at bounding box center [40, 790] width 30 height 30
type textarea "x"
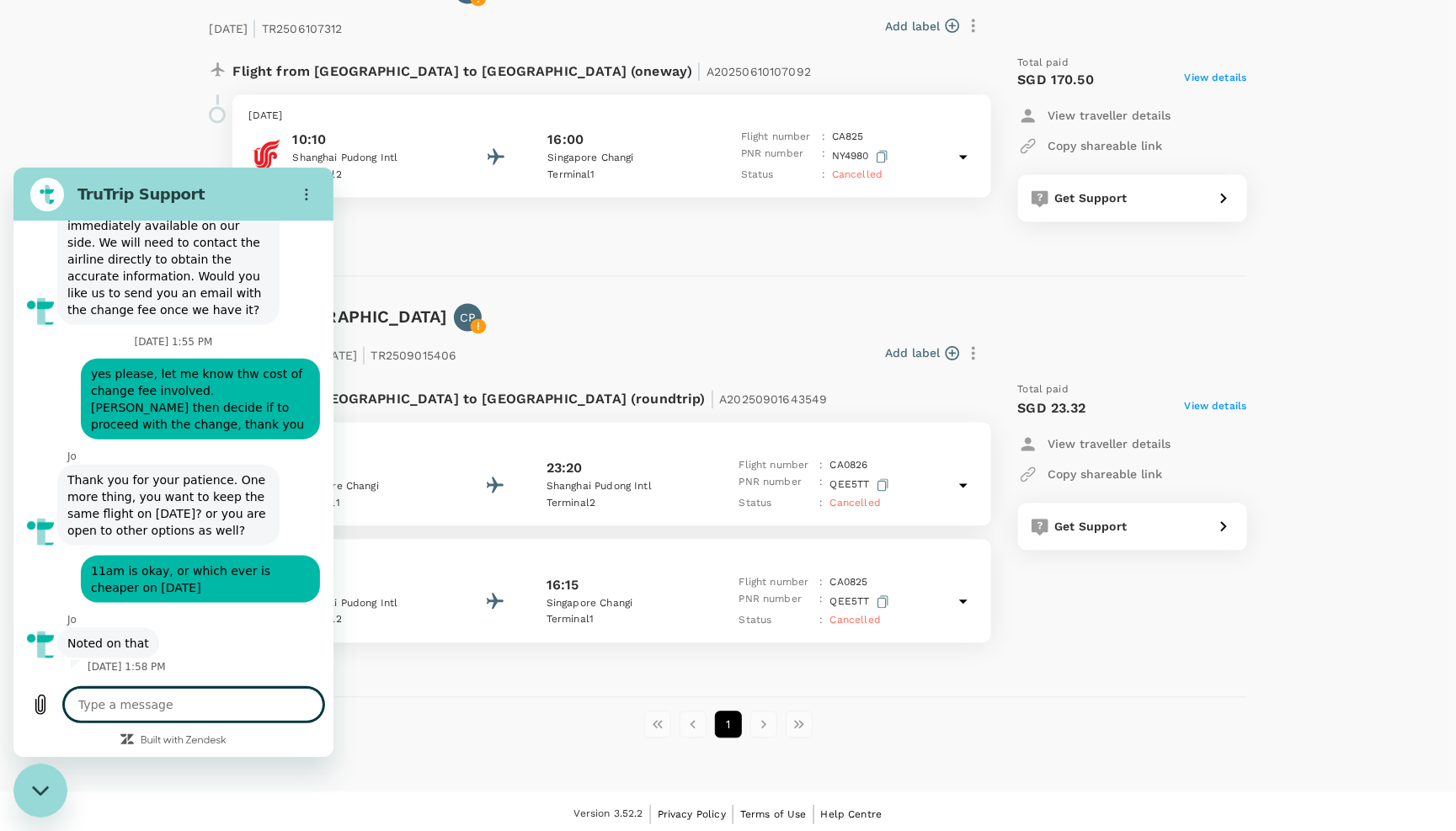
click at [105, 700] on textarea at bounding box center [193, 704] width 260 height 34
type textarea "H"
type textarea "x"
type textarea "HI"
type textarea "x"
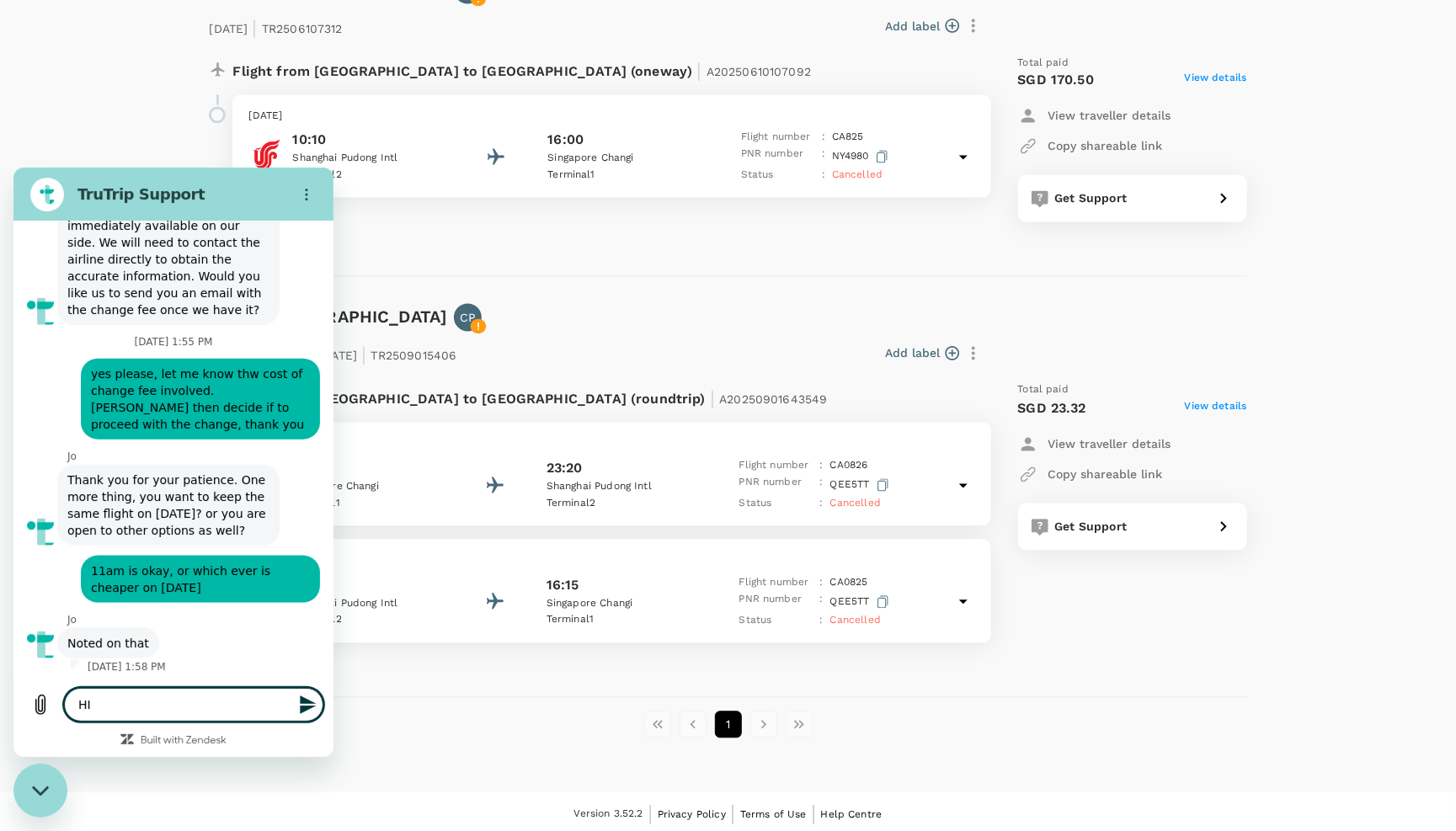
type textarea "HI"
type textarea "x"
type textarea "HI M"
type textarea "x"
type textarea "HI MA"
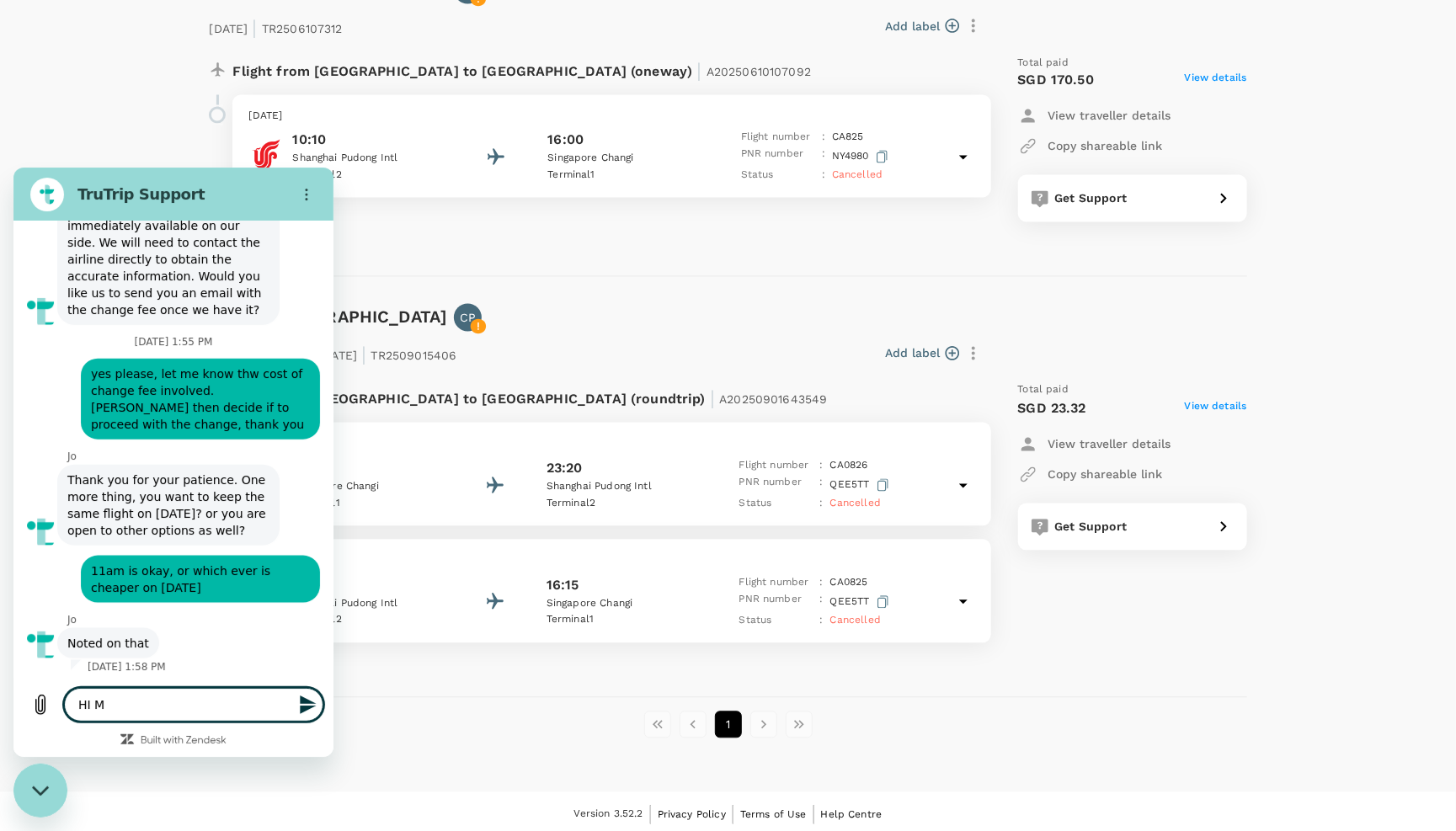
type textarea "x"
type textarea "HI MAY"
type textarea "x"
type textarea "HI MAY"
type textarea "x"
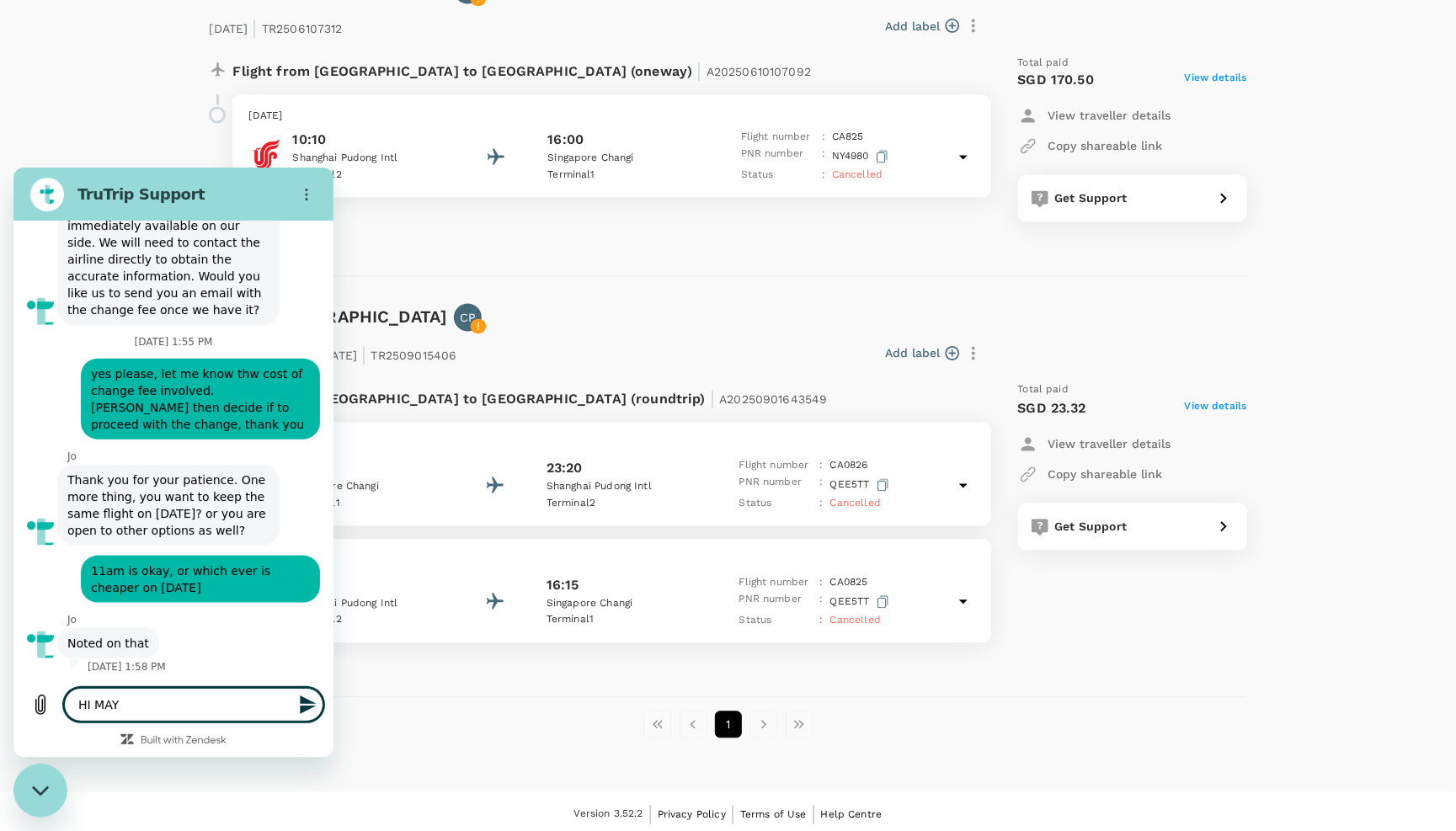
type textarea "HI MAY I"
type textarea "x"
type textarea "HI MAY I"
type textarea "x"
type textarea "HI MAY I"
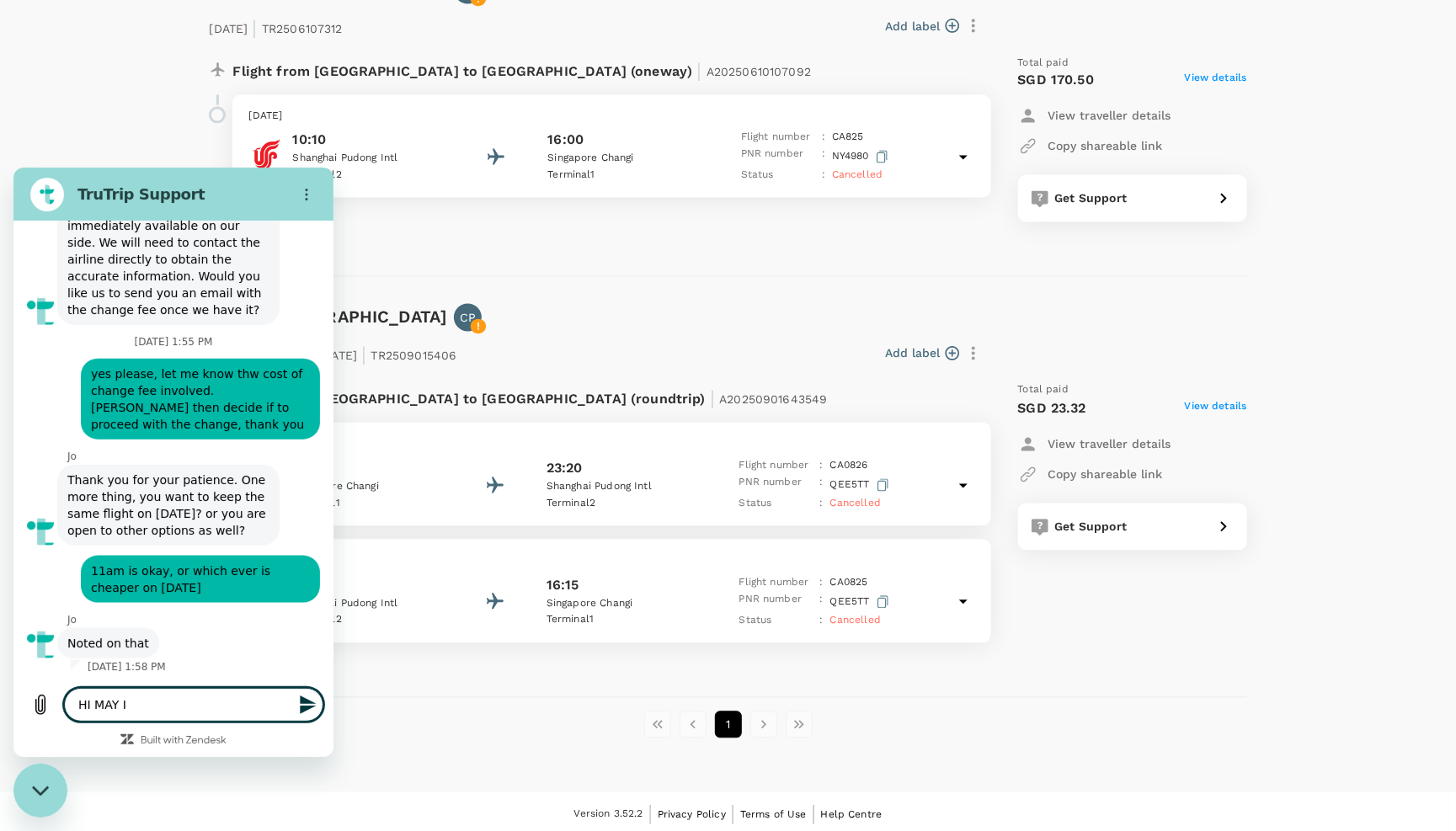
type textarea "x"
type textarea "HI MAY"
type textarea "x"
type textarea "HI MAY"
type textarea "x"
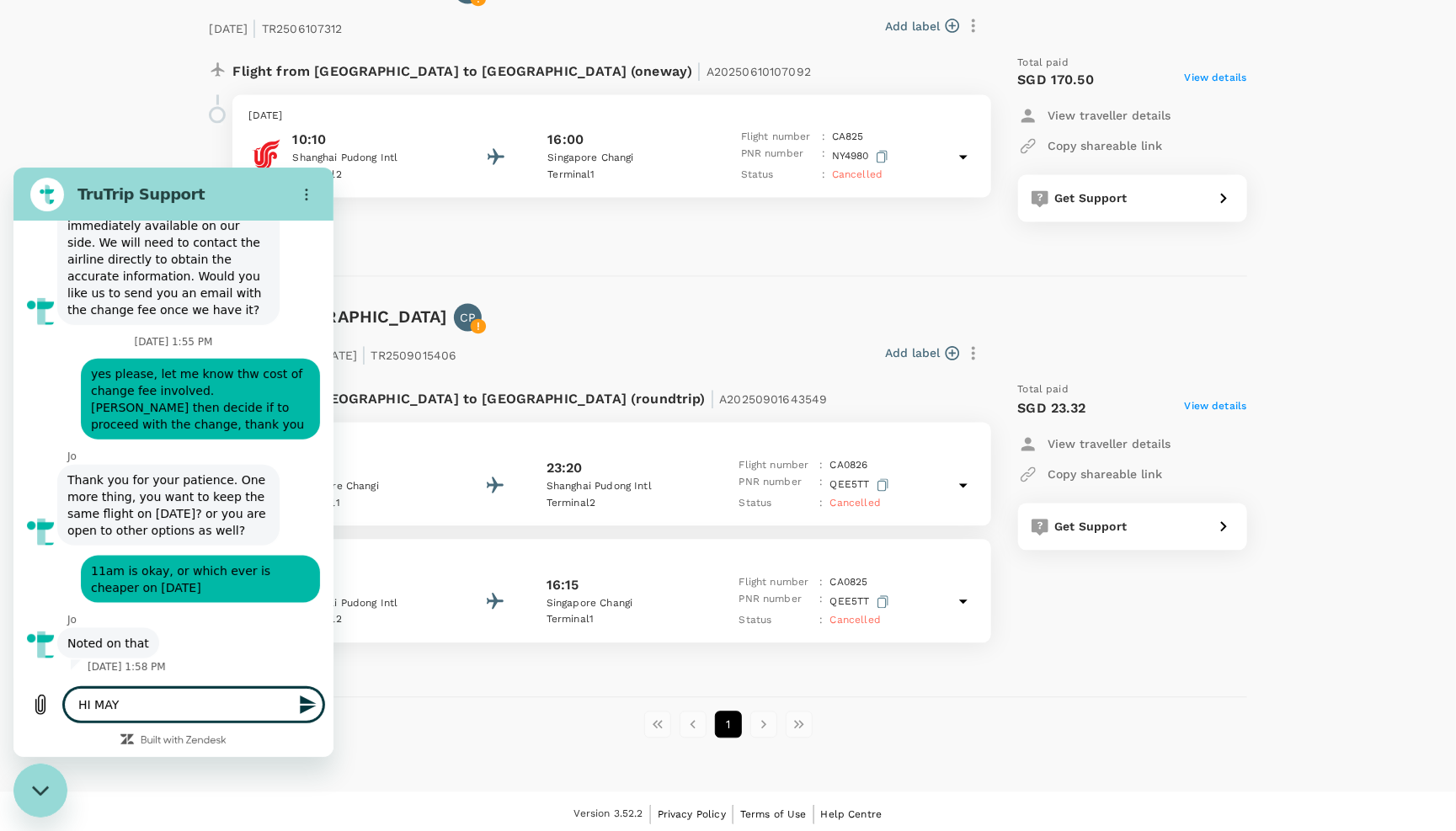
type textarea "HI MA"
type textarea "x"
type textarea "HI M"
type textarea "x"
type textarea "HI"
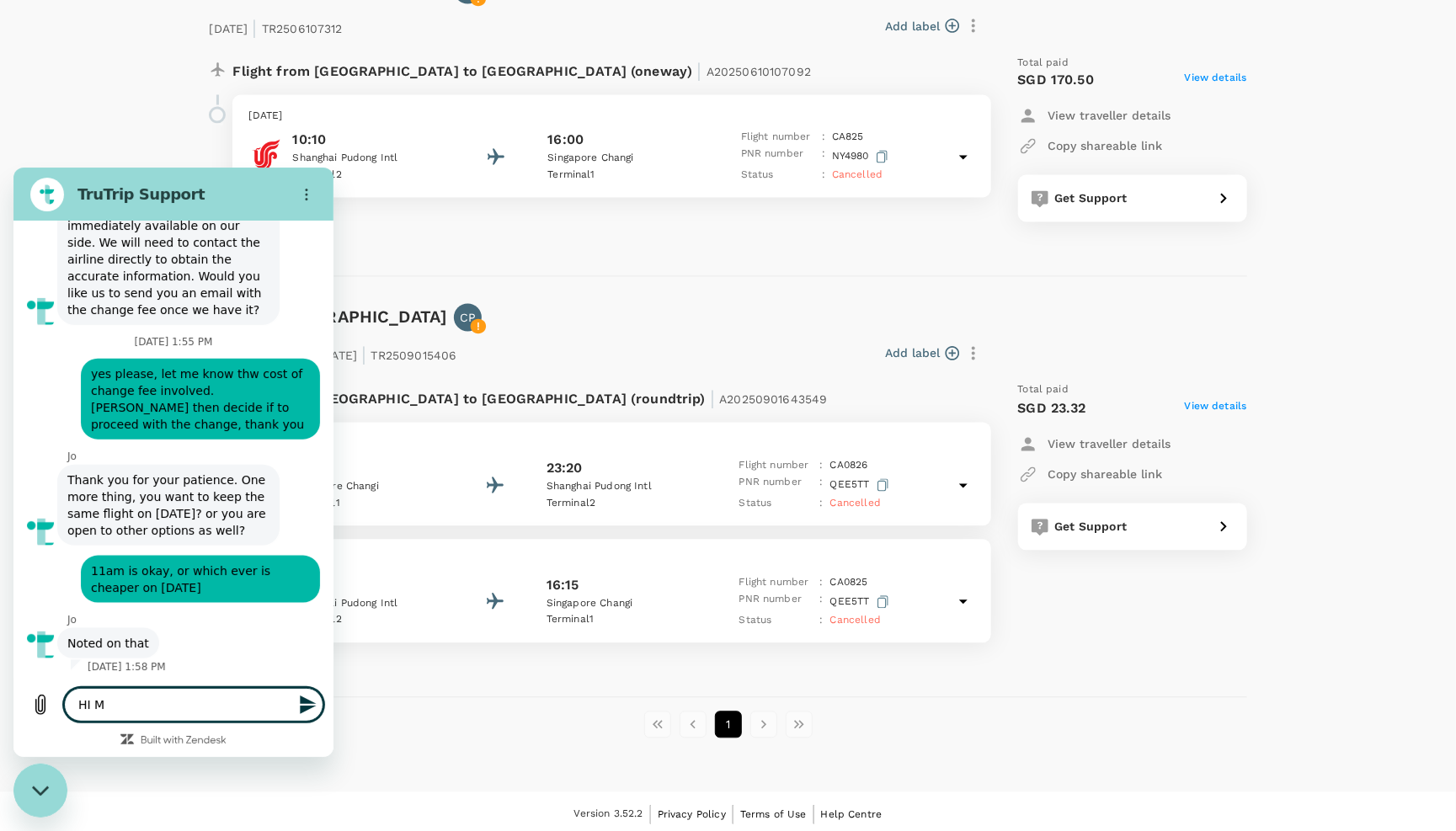
type textarea "x"
type textarea "HI"
type textarea "x"
type textarea "H"
type textarea "x"
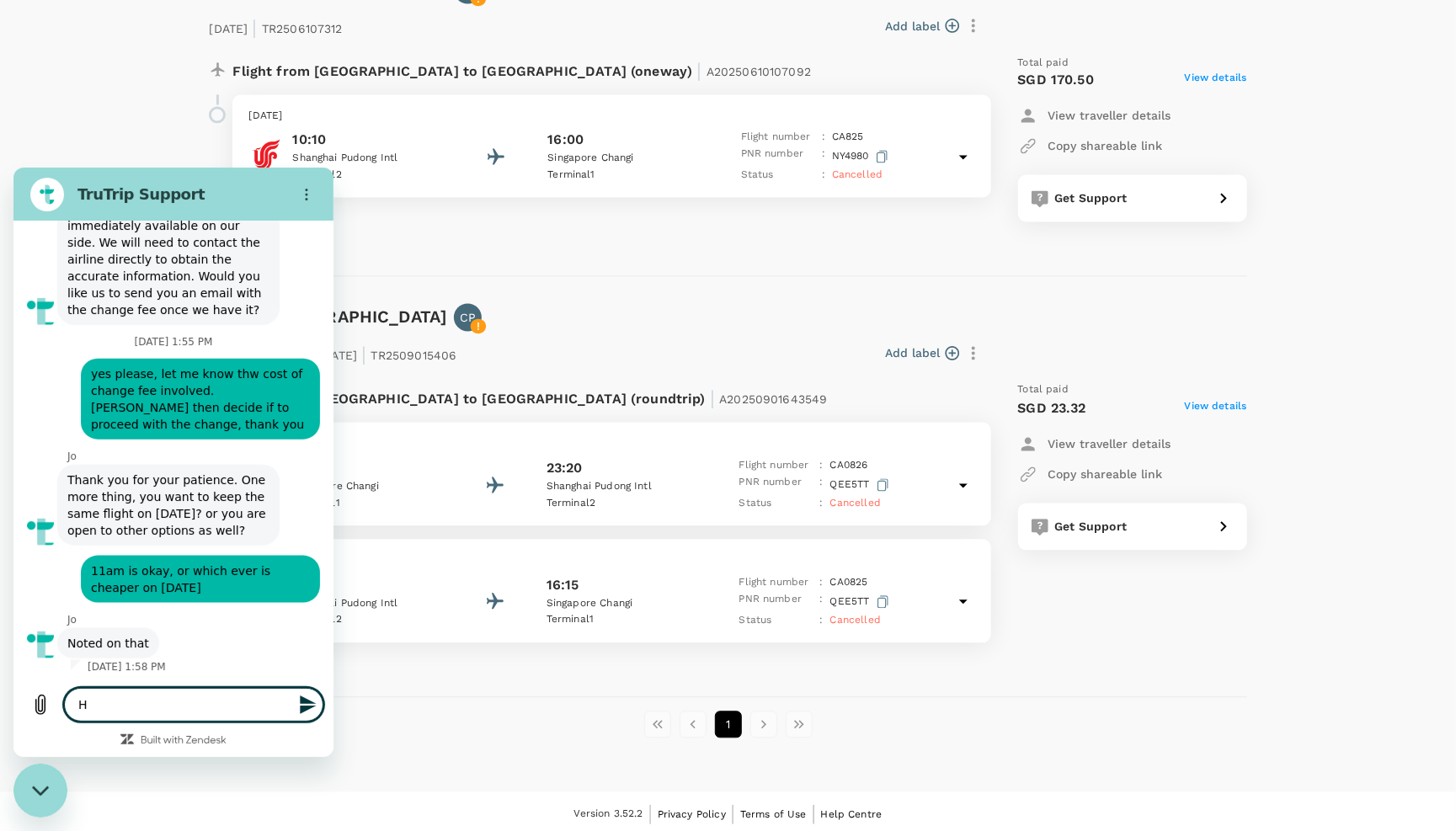
type textarea "Hi"
type textarea "x"
type textarea "Hi"
type textarea "x"
type textarea "Hi m"
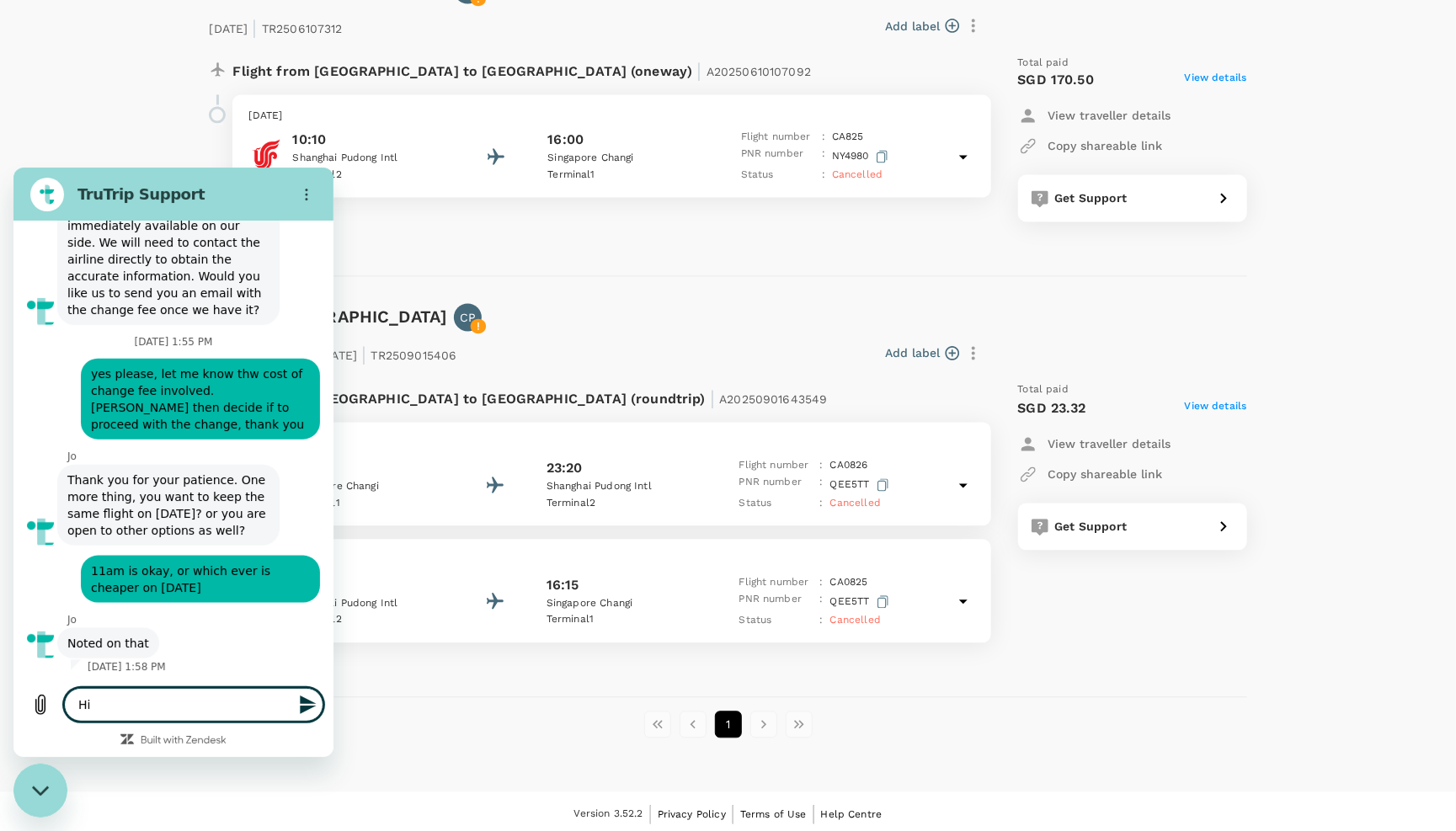
type textarea "x"
type textarea "Hi ma"
type textarea "x"
type textarea "Hi may"
type textarea "x"
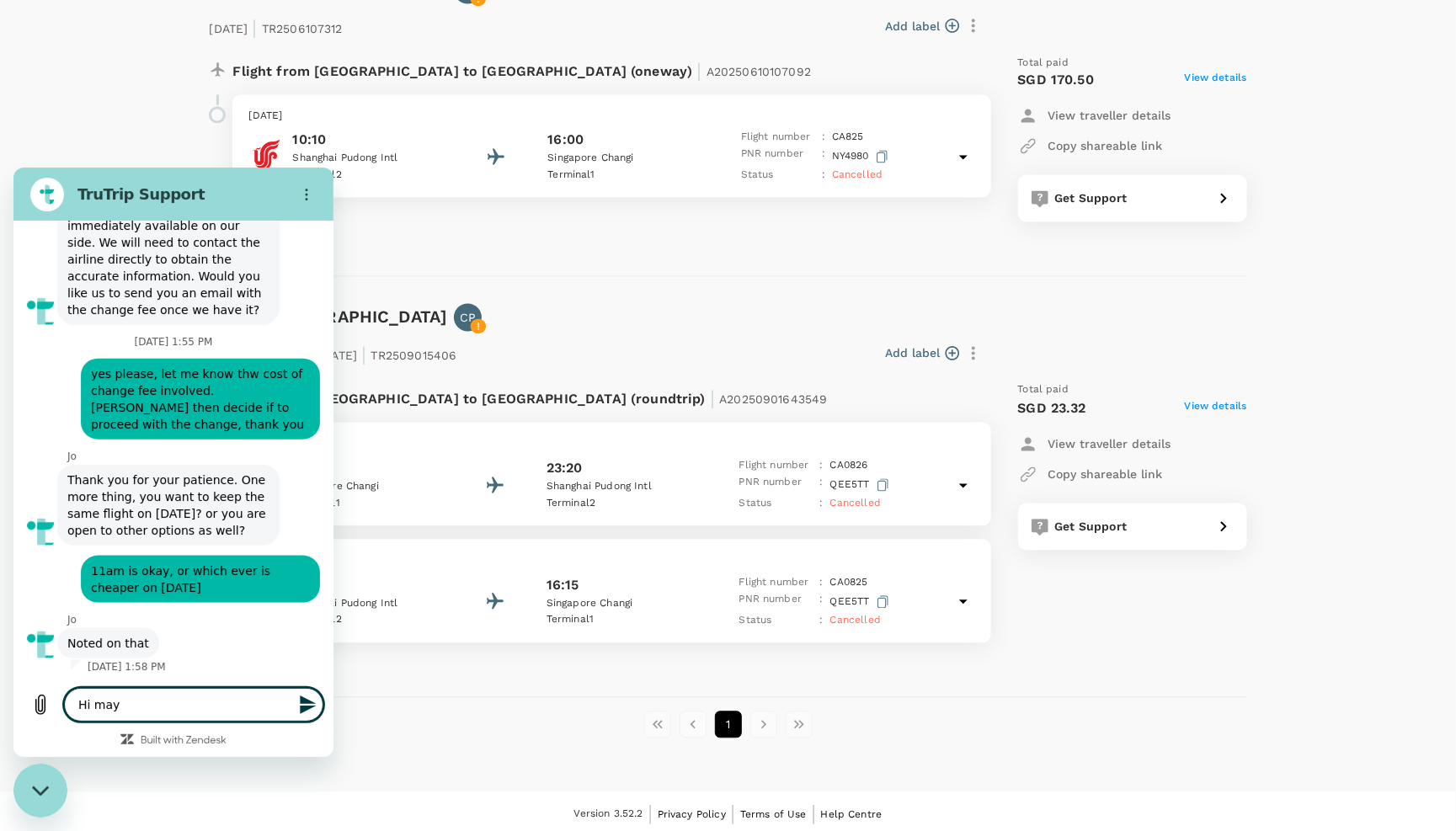
type textarea "Hi may"
type textarea "x"
type textarea "Hi may i"
type textarea "x"
type textarea "Hi may I"
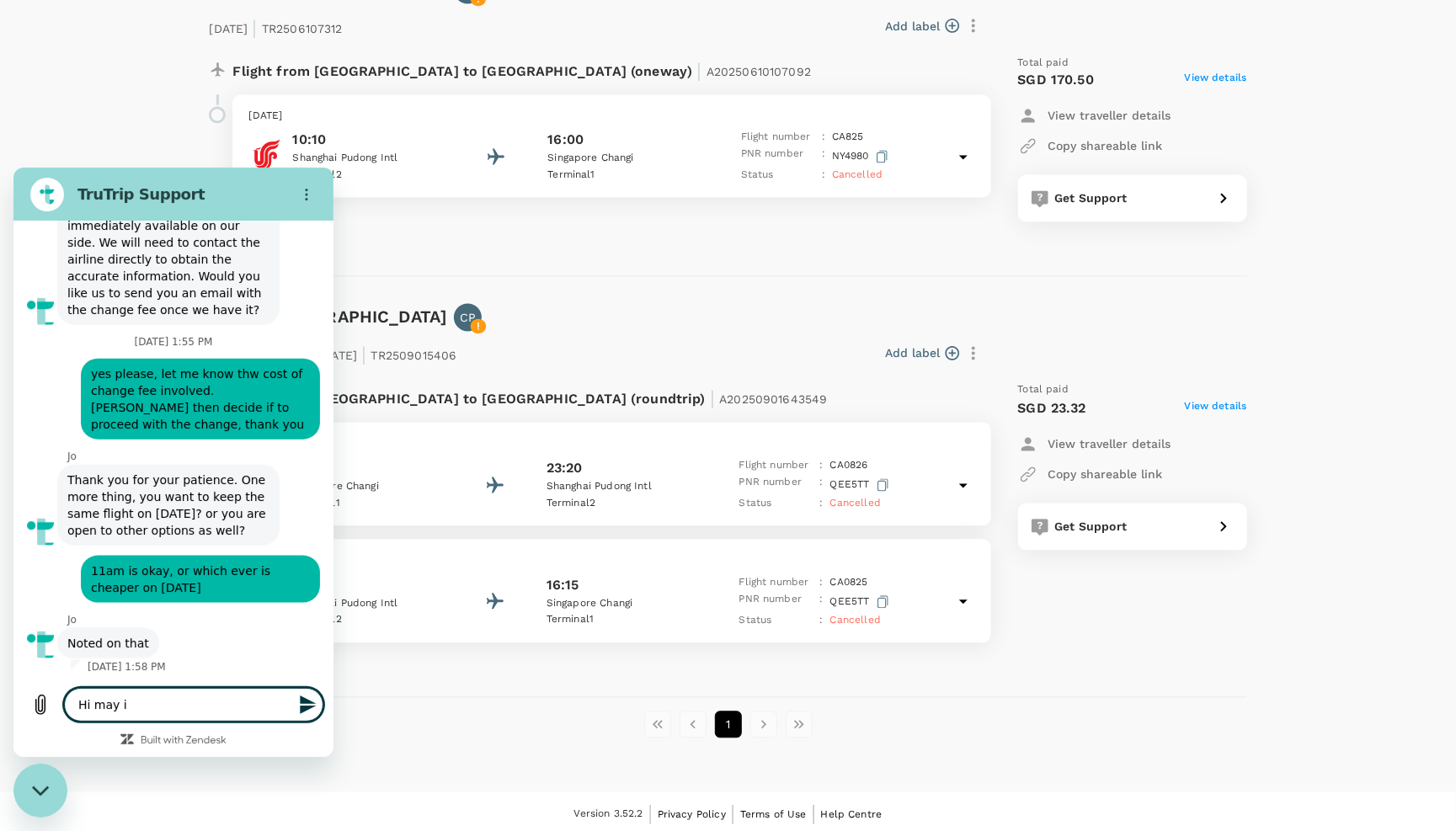
type textarea "x"
type textarea "Hi may I k"
type textarea "x"
type textarea "Hi may I kn"
type textarea "x"
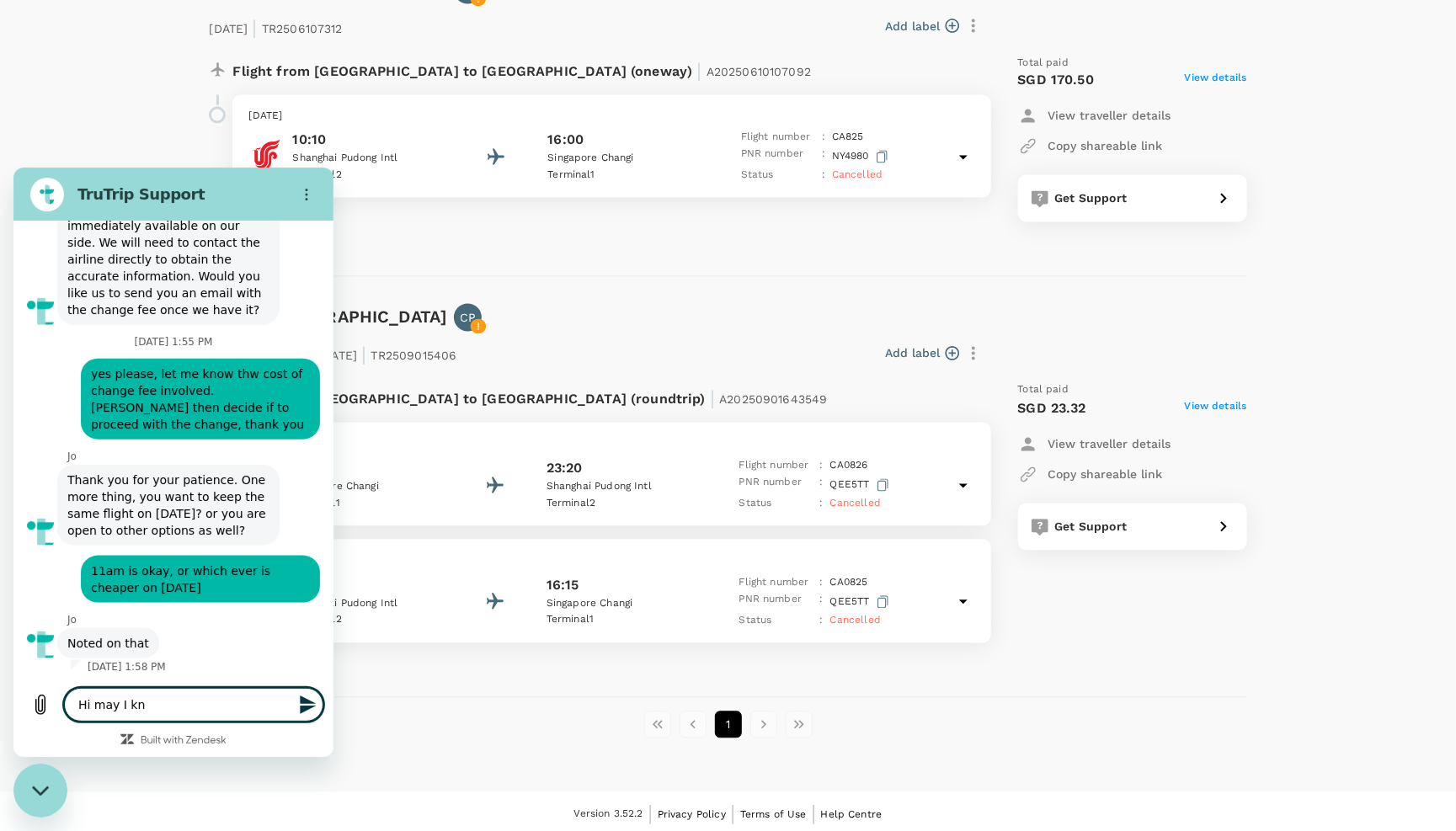
type textarea "Hi may I kno"
type textarea "x"
type textarea "Hi may I know"
type textarea "x"
type textarea "Hi may I know"
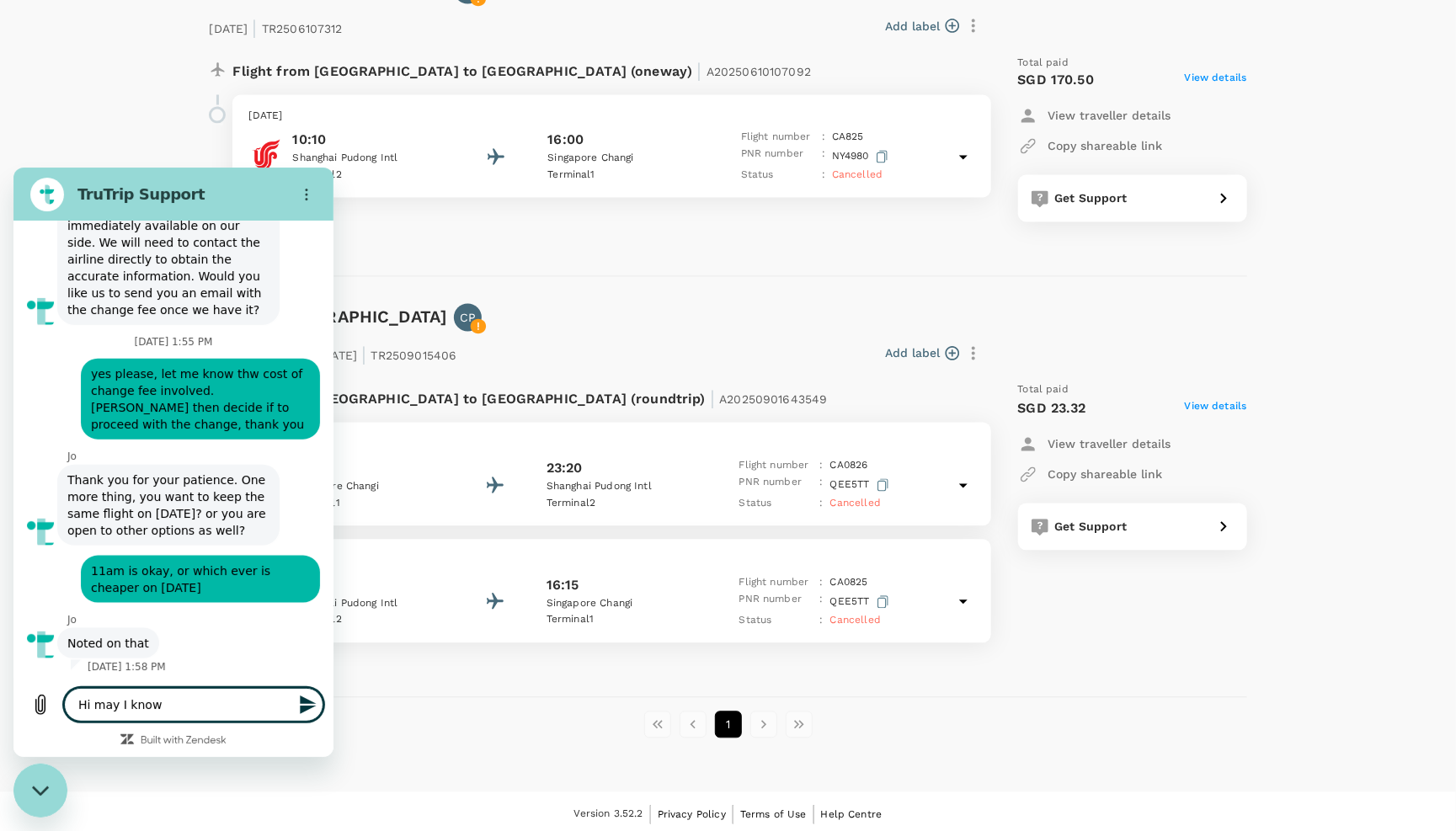
type textarea "x"
type textarea "Hi may I know h"
type textarea "x"
type textarea "Hi may I know ho"
type textarea "x"
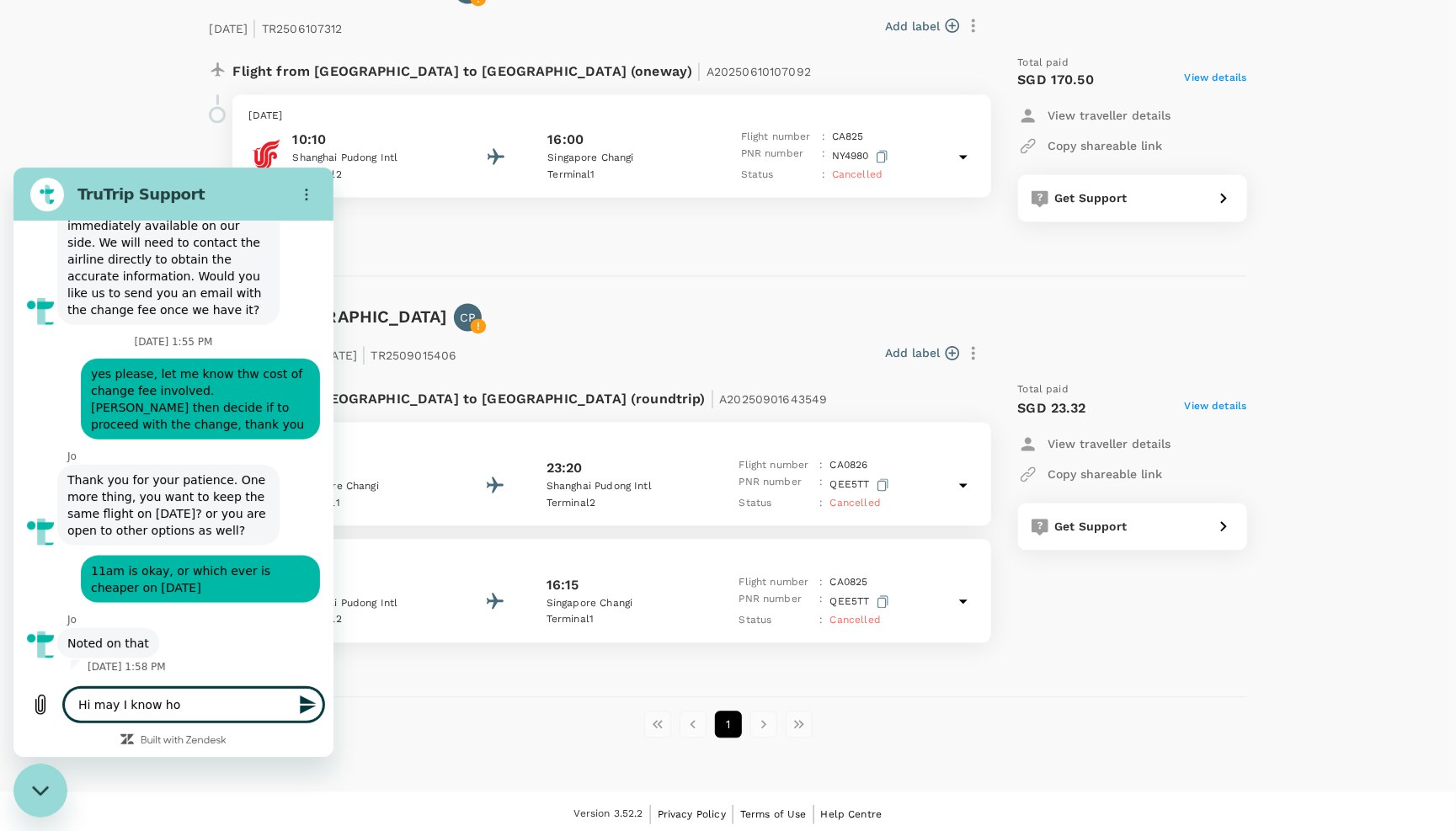
type textarea "Hi may I know hoe"
type textarea "x"
type textarea "Hi may I know ho"
type textarea "x"
type textarea "Hi may I know how"
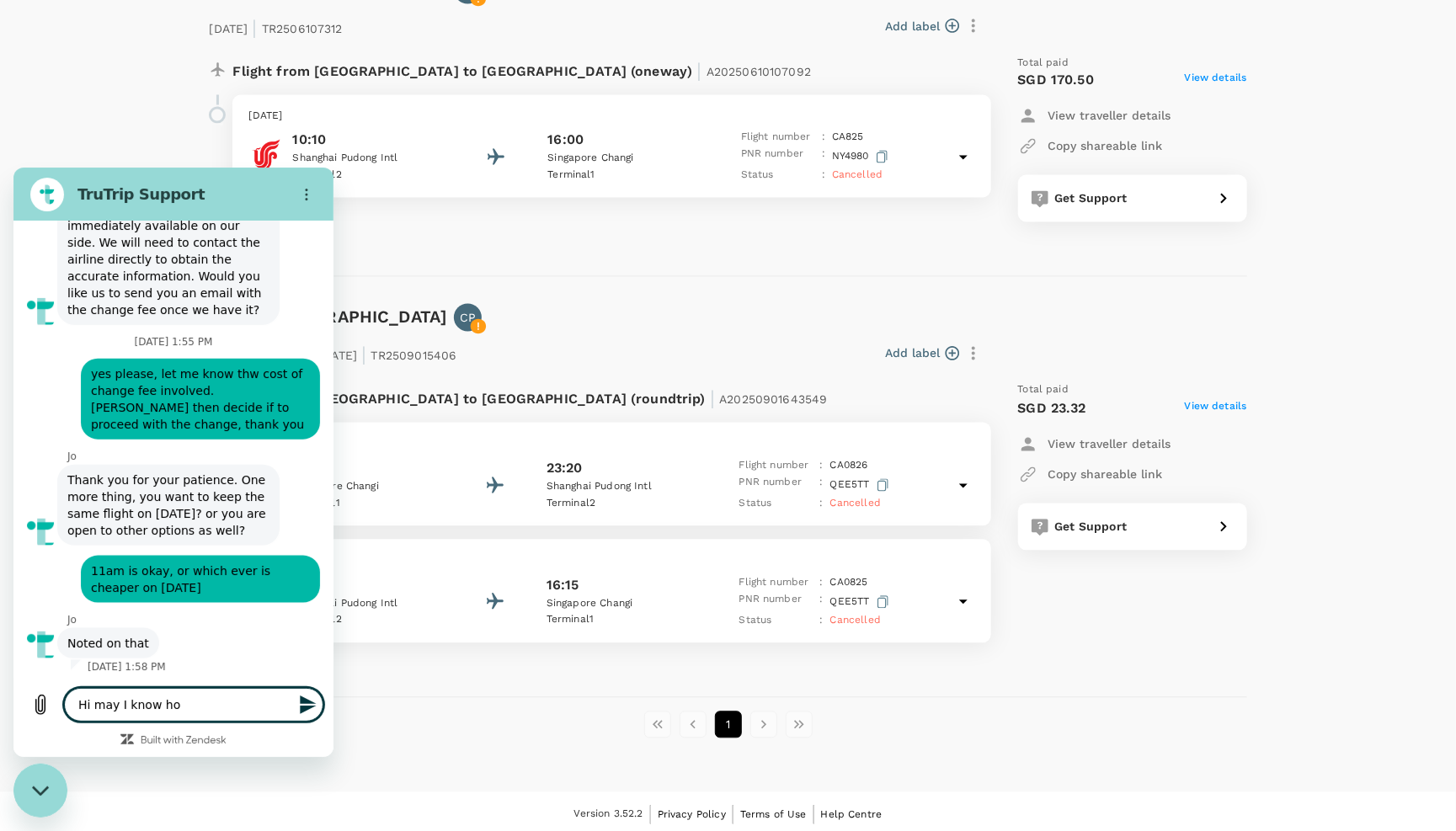
type textarea "x"
type textarea "Hi may I know how"
type textarea "x"
type textarea "Hi may I know how l"
type textarea "x"
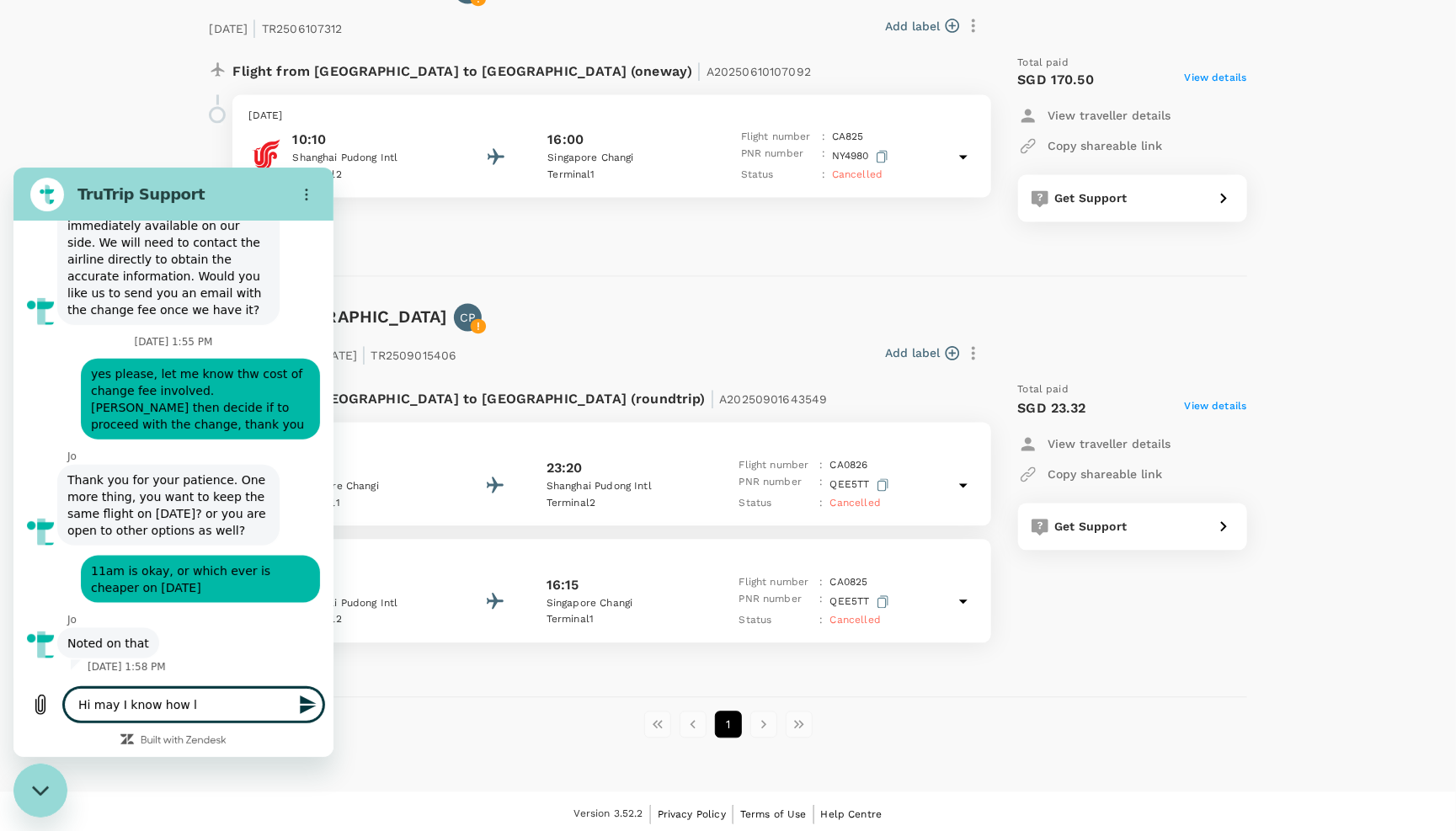
type textarea "Hi may I know how lo"
type textarea "x"
type textarea "Hi may I know how lon"
type textarea "x"
type textarea "Hi may I know how long"
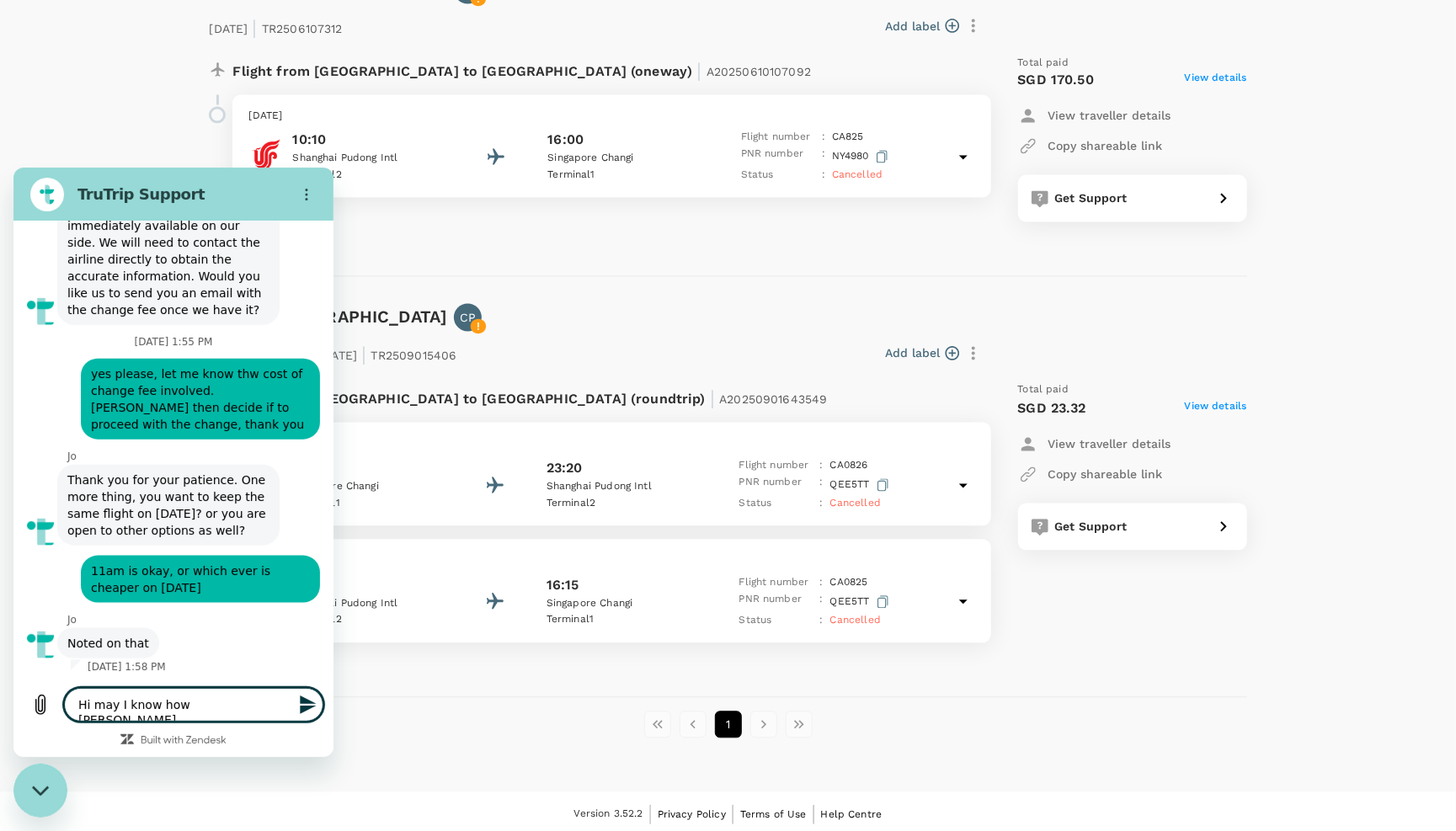
type textarea "x"
type textarea "Hi may I know how long"
type textarea "x"
type textarea "Hi may I know how long i"
type textarea "x"
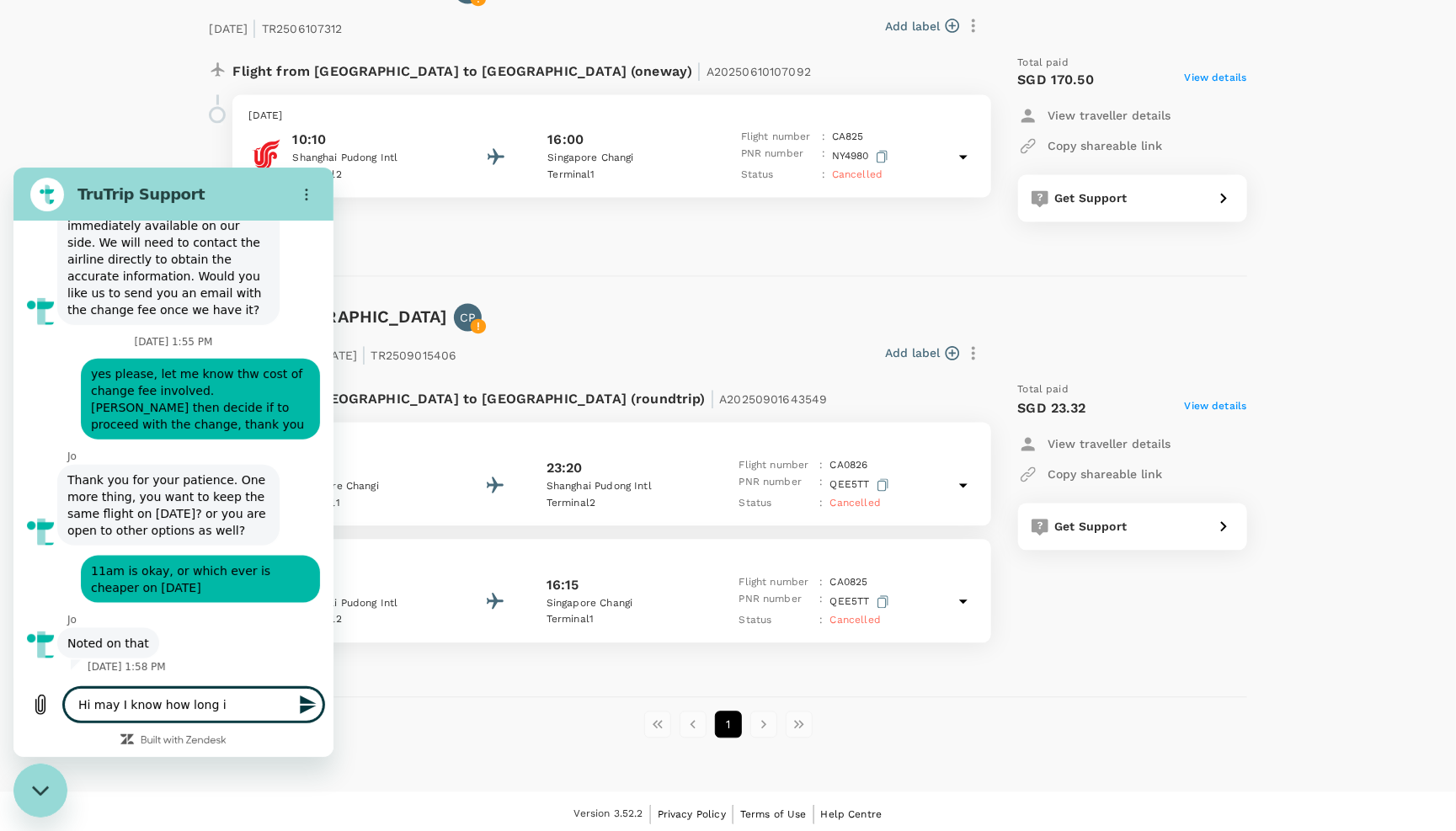
type textarea "Hi may I know how long it"
type textarea "x"
type textarea "Hi may I know how long it"
type textarea "x"
type textarea "Hi may I know how long it t"
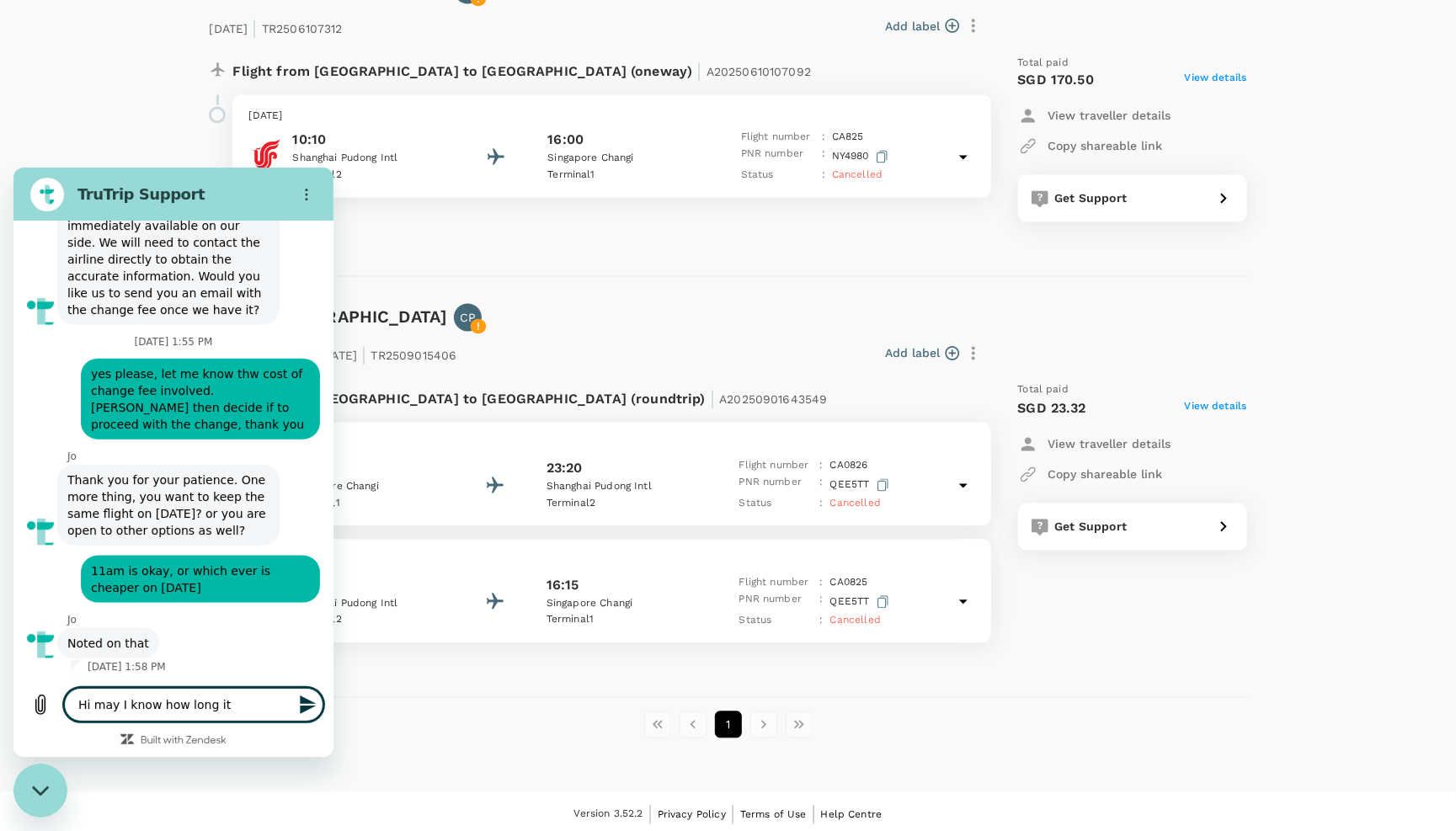
type textarea "x"
type textarea "Hi may I know how long it te"
type textarea "x"
type textarea "Hi may I know how long it t"
type textarea "x"
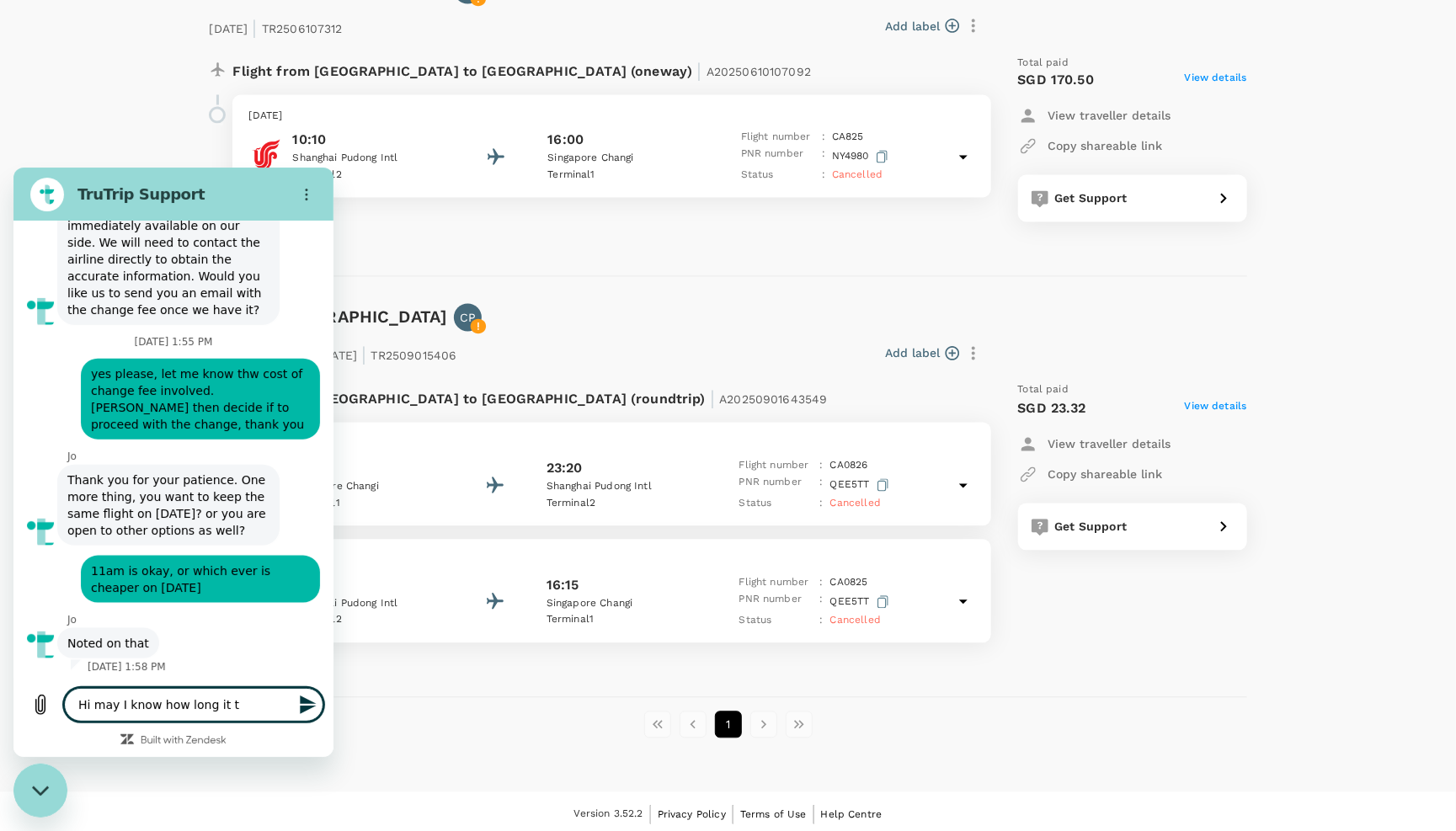
type textarea "Hi may I know how long it ta"
type textarea "x"
type textarea "Hi may I know how long it taj"
type textarea "x"
type textarea "Hi may I know how long it taje"
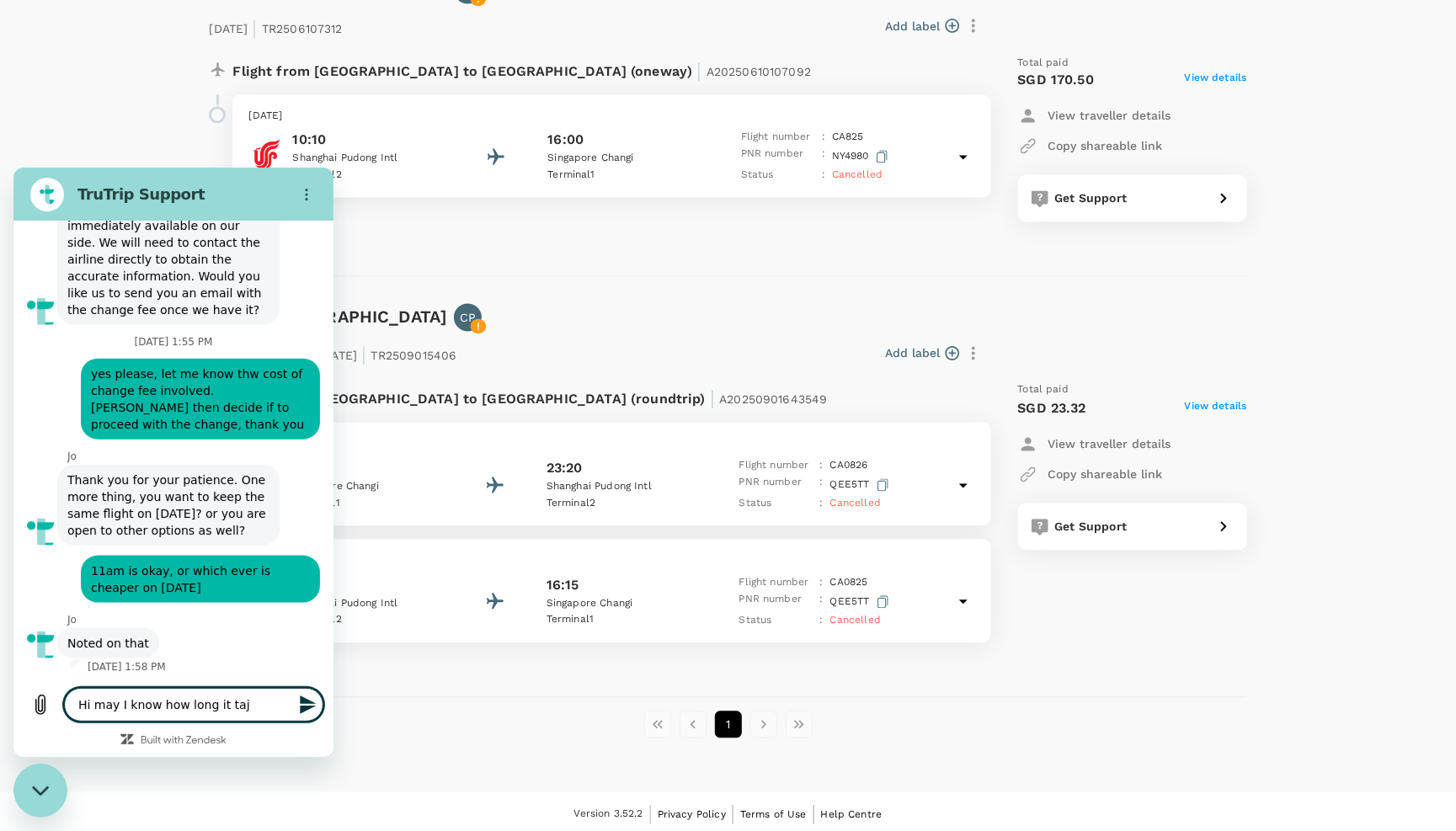
type textarea "x"
type textarea "Hi may I know how long it taj"
type textarea "x"
type textarea "Hi may I know how long it ta"
type textarea "x"
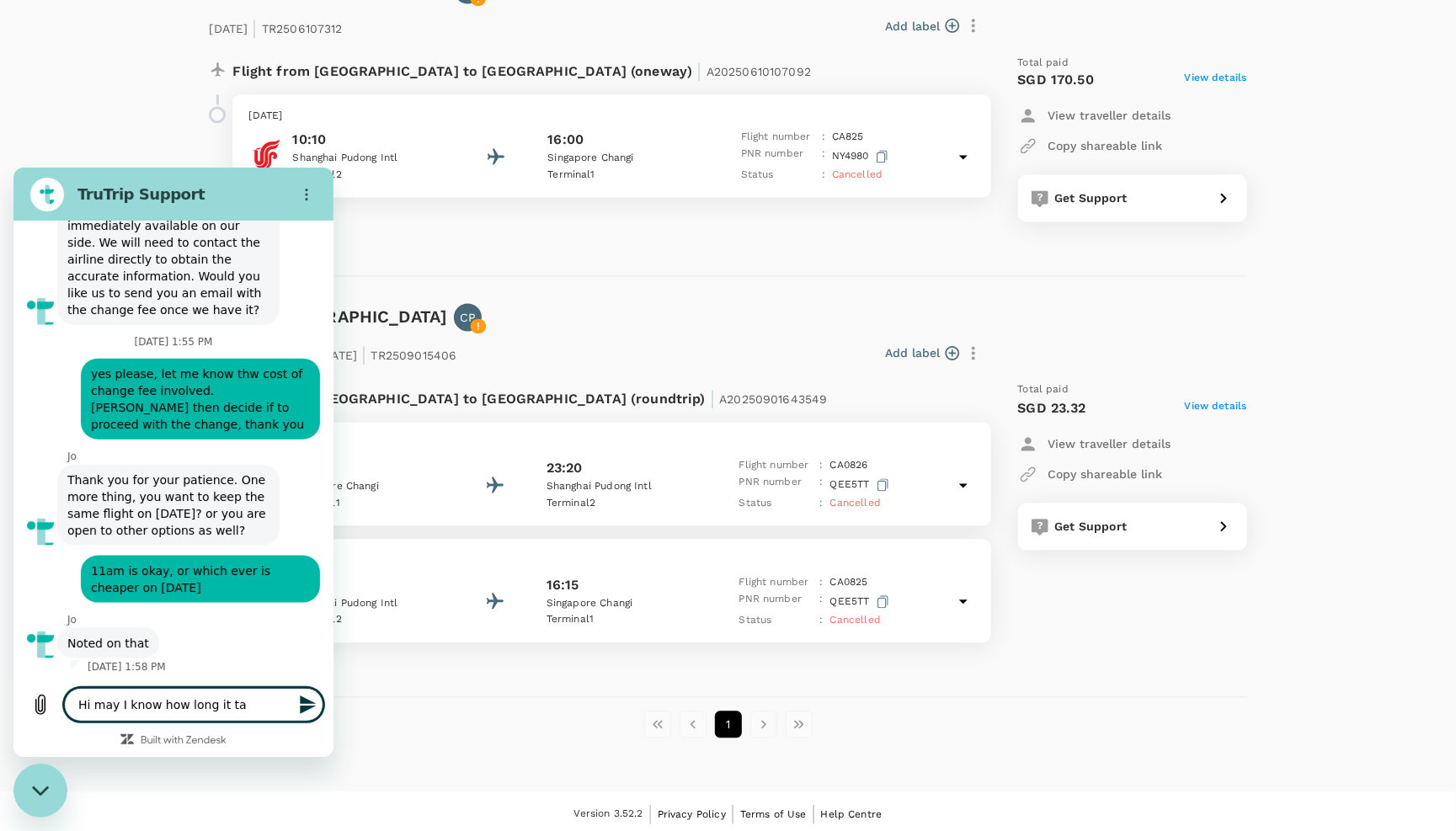
type textarea "Hi may I know how long it tak"
type textarea "x"
type textarea "Hi may I know how long it take"
type textarea "x"
type textarea "Hi may I know how long it takes"
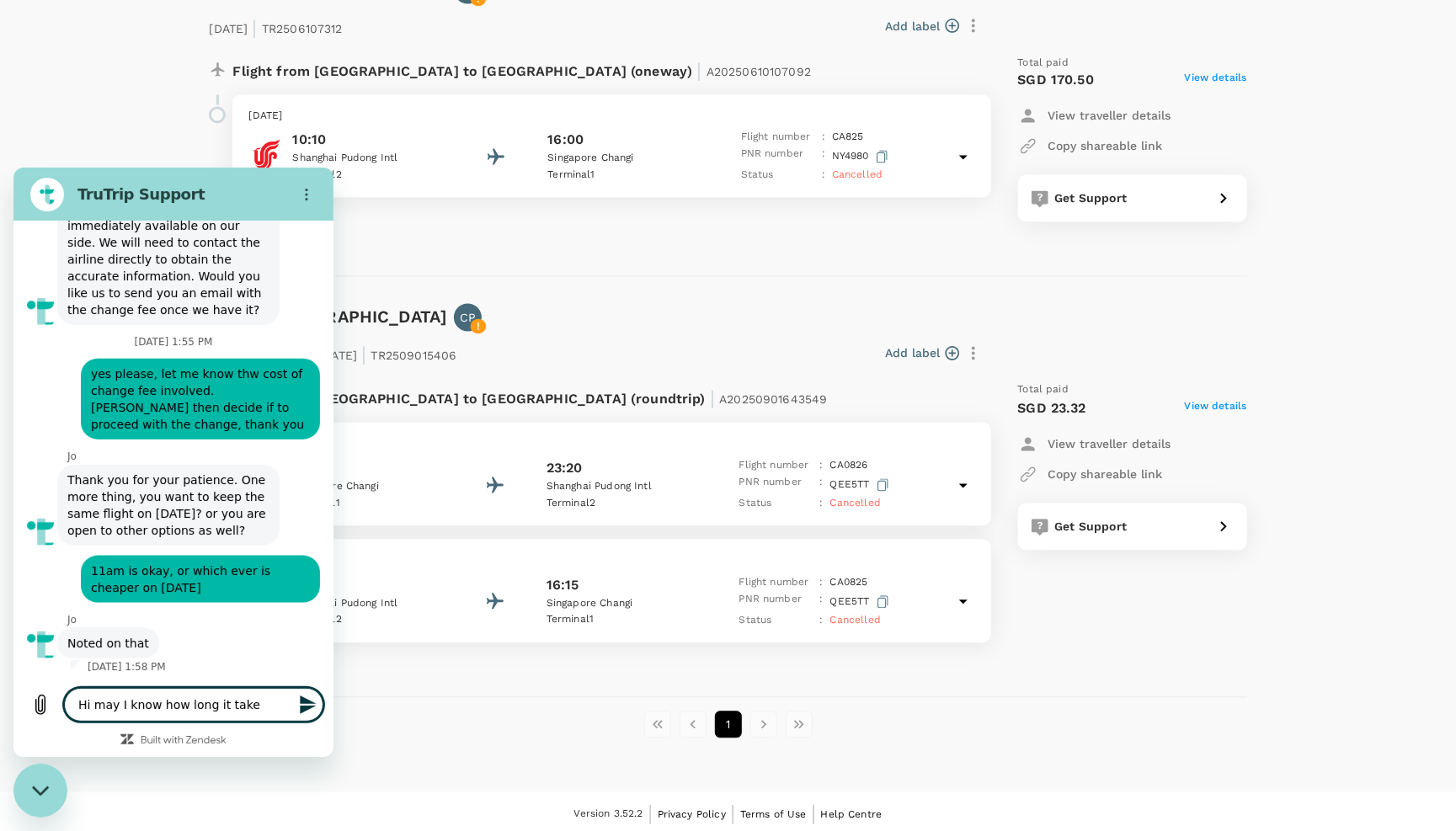
type textarea "x"
type textarea "Hi may I know how long it takes"
type textarea "x"
type textarea "Hi may I know how long it takes f"
type textarea "x"
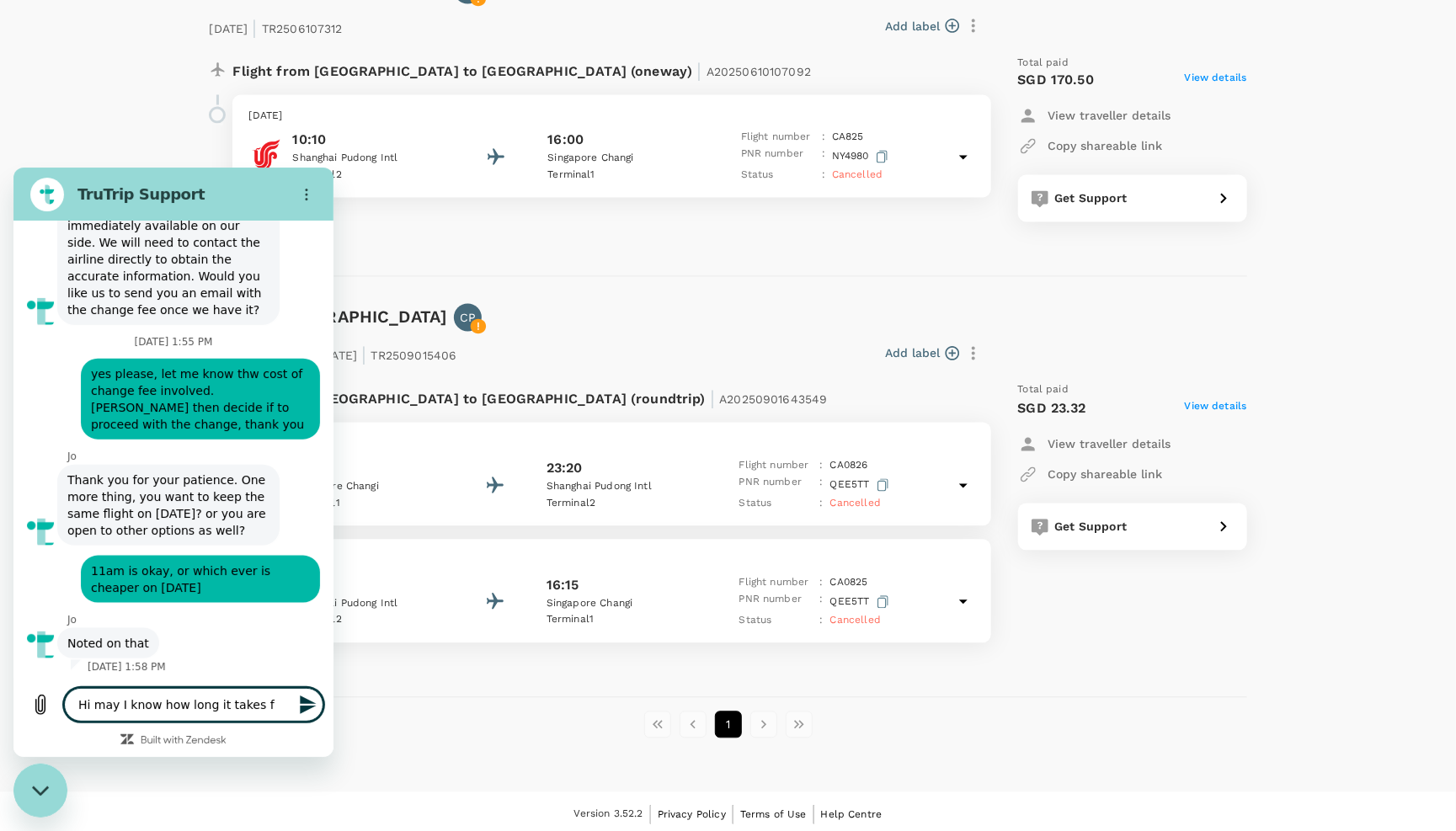
type textarea "Hi may I know how long it takes fo"
type textarea "x"
type textarea "Hi may I know how long it takes for"
type textarea "x"
type textarea "Hi may I know how long it takes for"
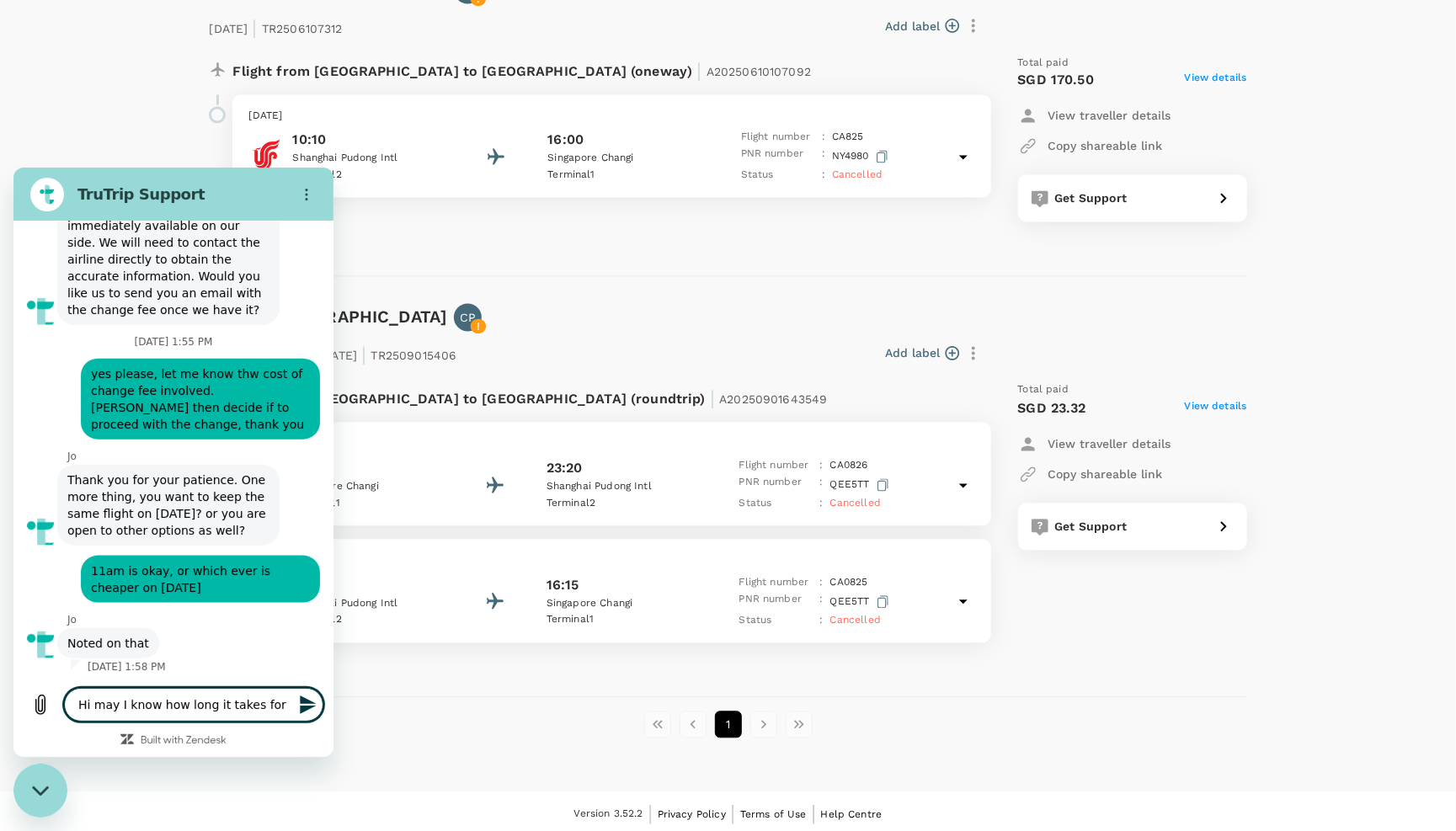
type textarea "x"
type textarea "Hi may I know how long it takes for r"
type textarea "x"
type textarea "Hi may I know how long it takes for re"
type textarea "x"
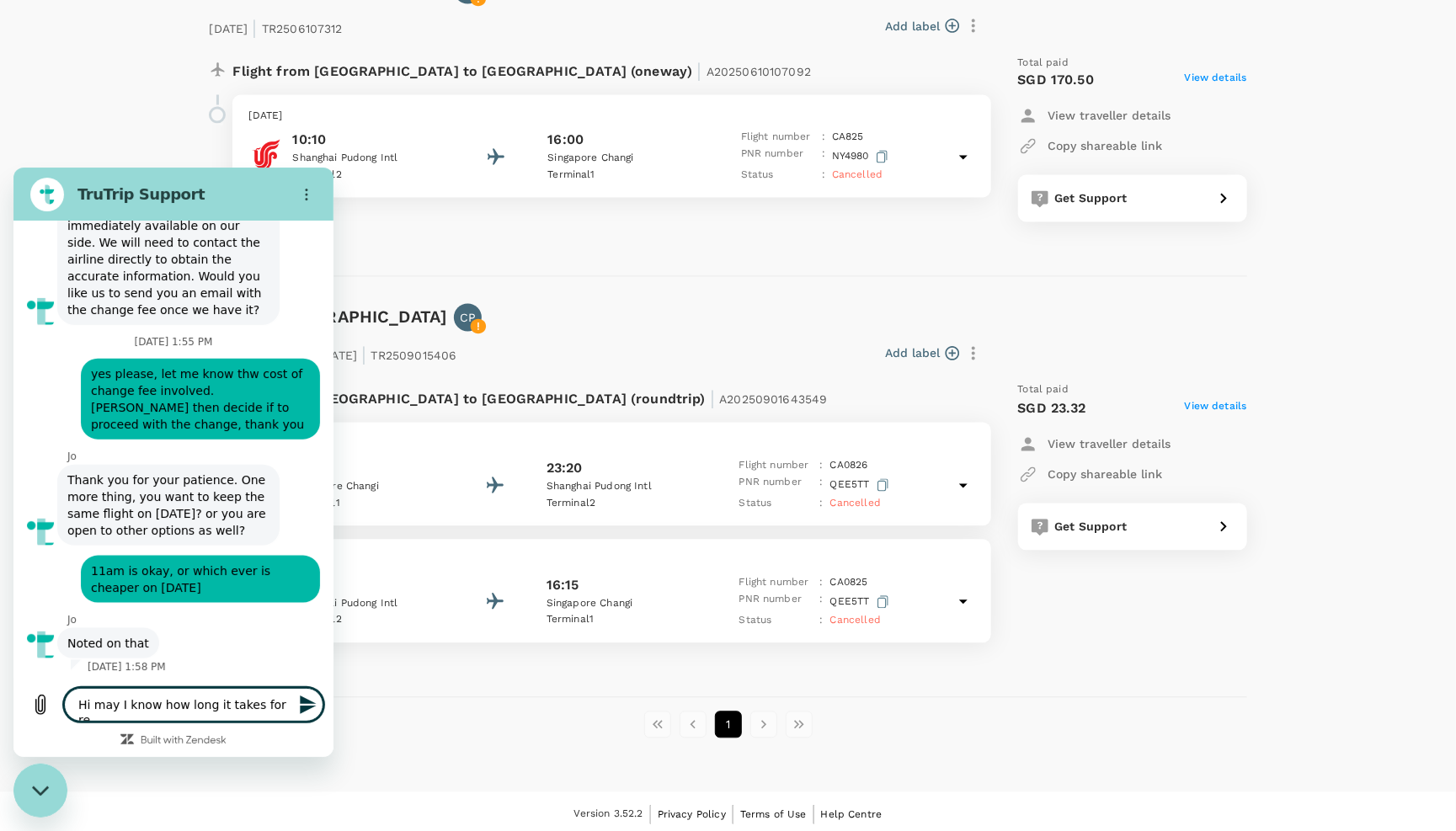
type textarea "Hi may I know how long it takes for ref"
type textarea "x"
type textarea "Hi may I know how long it takes for refu"
type textarea "x"
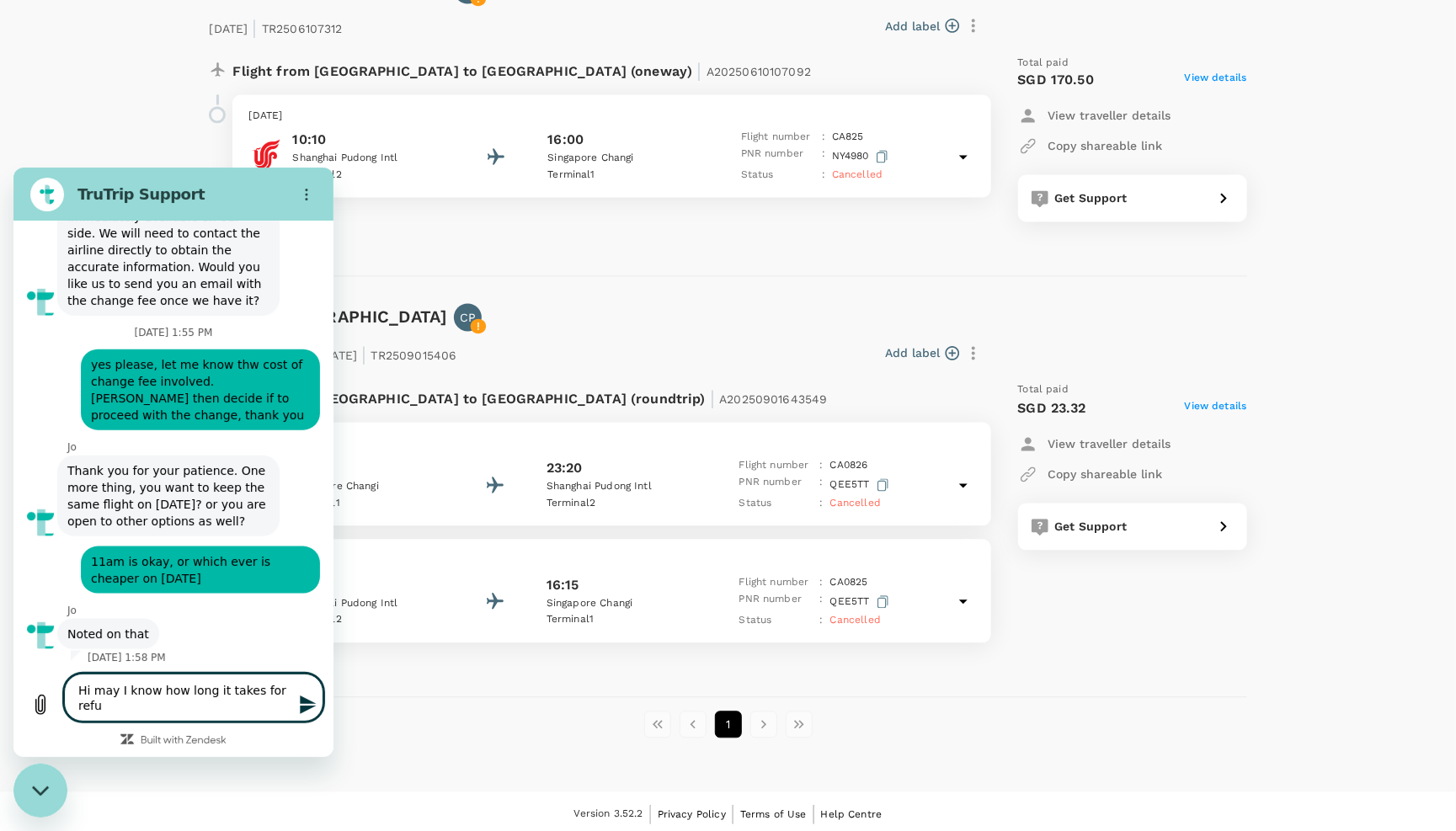
type textarea "Hi may I know how long it takes for refun"
type textarea "x"
type textarea "Hi may I know how long it takes for refund"
type textarea "x"
type textarea "Hi may I know how long it takes for refund"
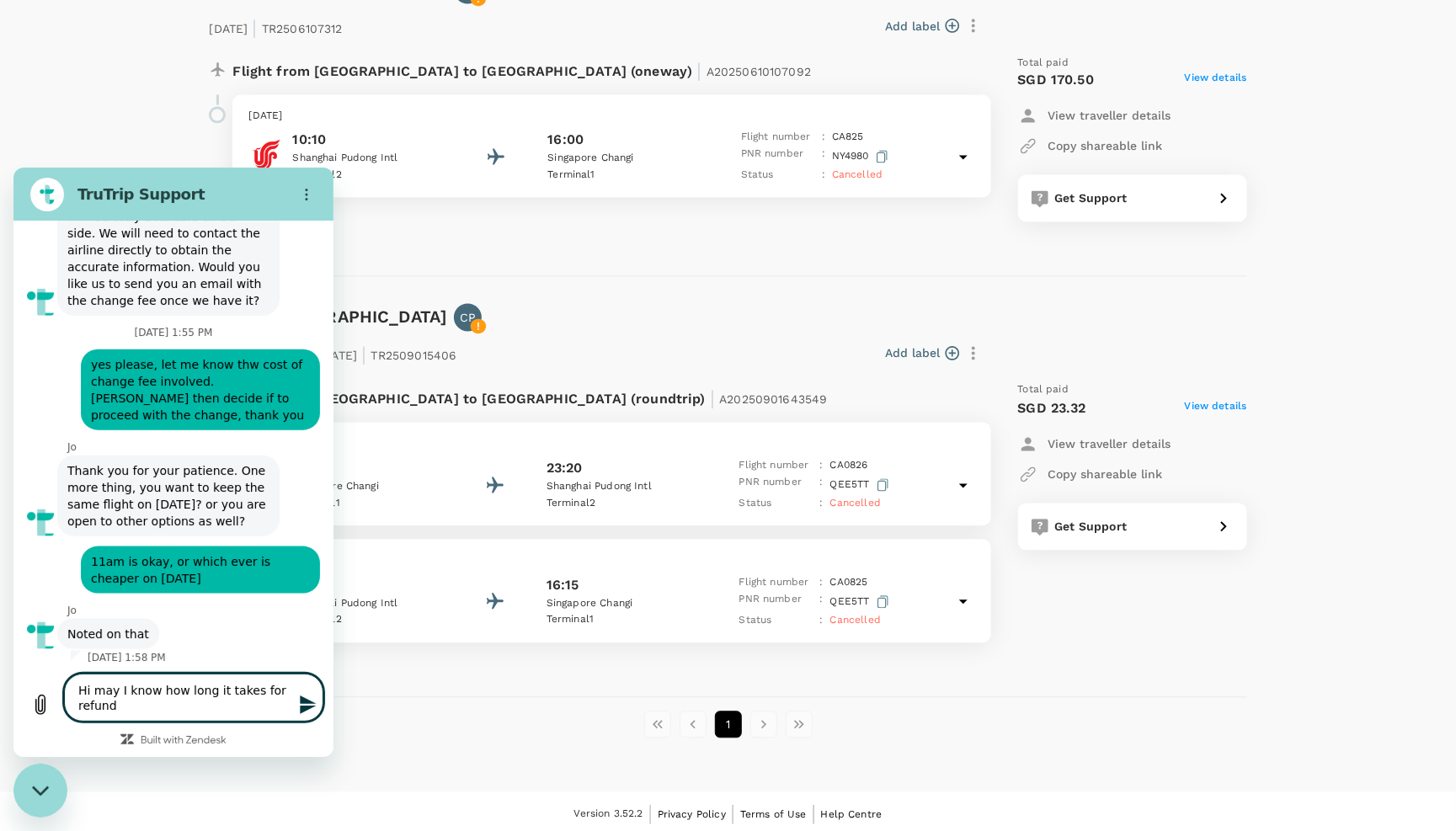
type textarea "x"
type textarea "Hi may I know how long it takes for refund t"
type textarea "x"
type textarea "Hi may I know how long it takes for refund to"
type textarea "x"
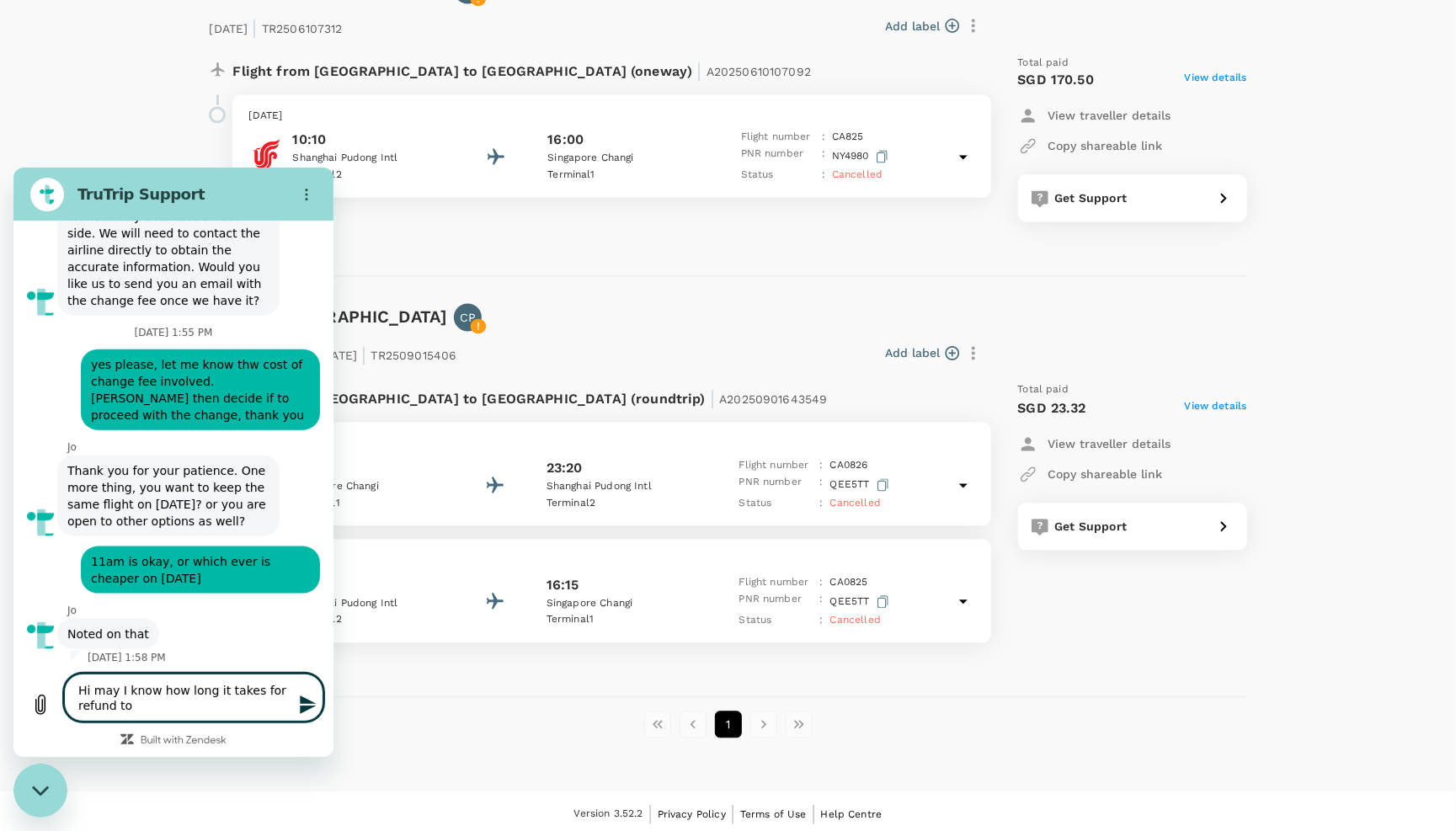
type textarea "Hi may I know how long it takes for refund to"
type textarea "x"
type textarea "Hi may I know how long it takes for refund to c"
type textarea "x"
type textarea "Hi may I know how long it takes for refund to co"
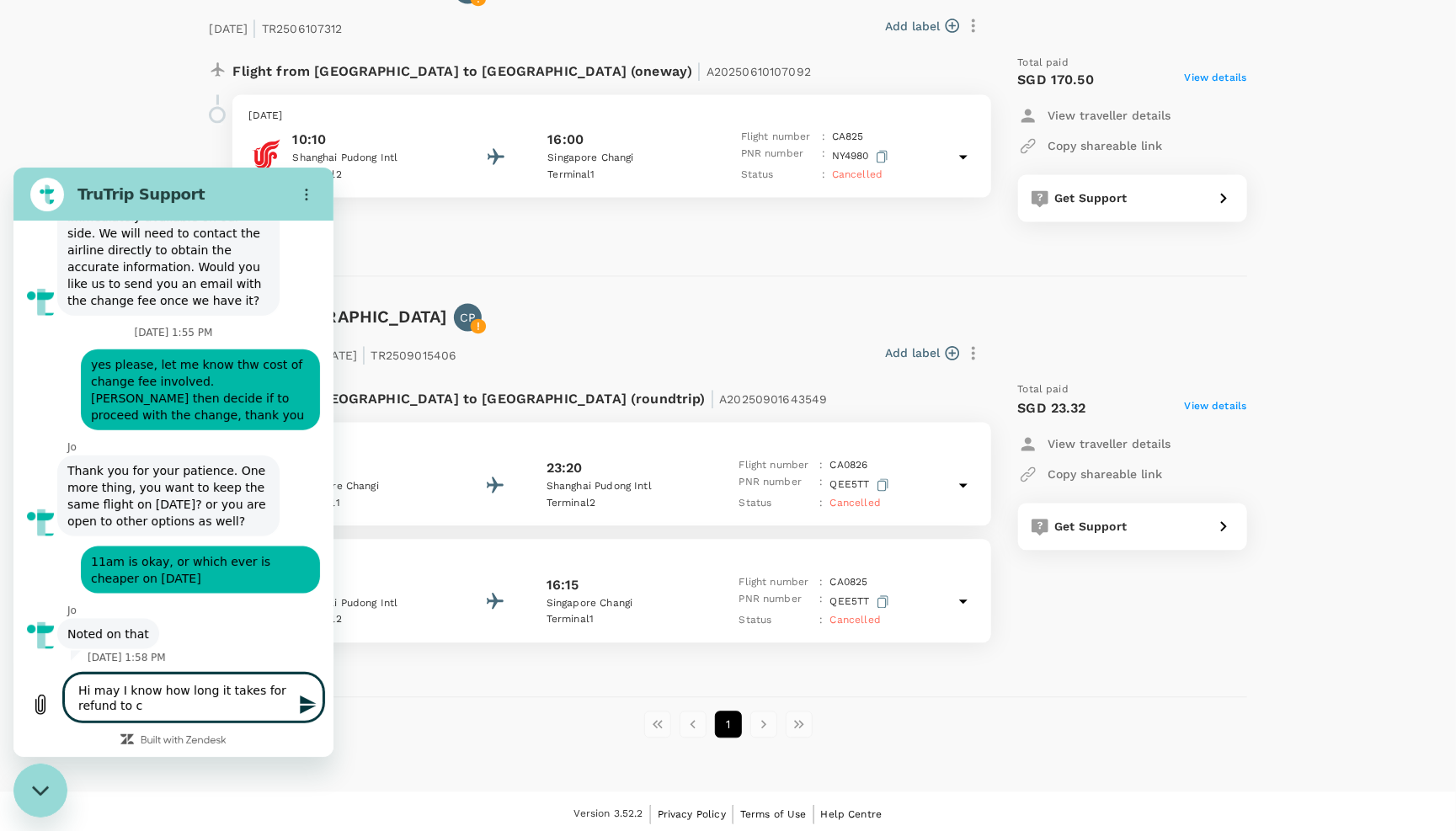
type textarea "x"
type textarea "Hi may I know how long it takes for refund to com"
type textarea "x"
type textarea "Hi may I know how long it takes for refund to come"
type textarea "x"
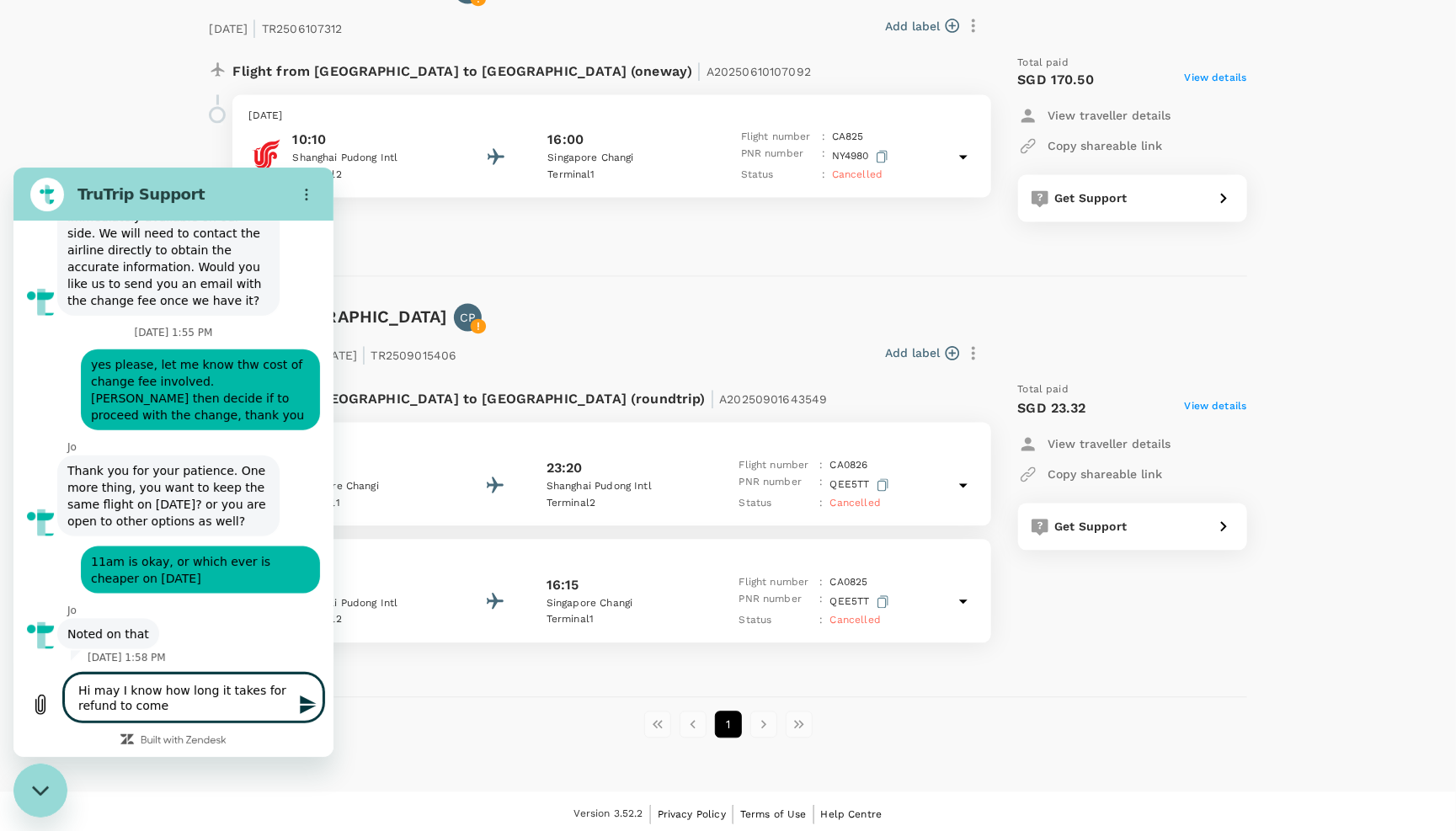
type textarea "Hi may I know how long it takes for refund to come"
type textarea "x"
type textarea "Hi may I know how long it takes for refund to come b"
type textarea "x"
type textarea "Hi may I know how long it takes for refund to come ba"
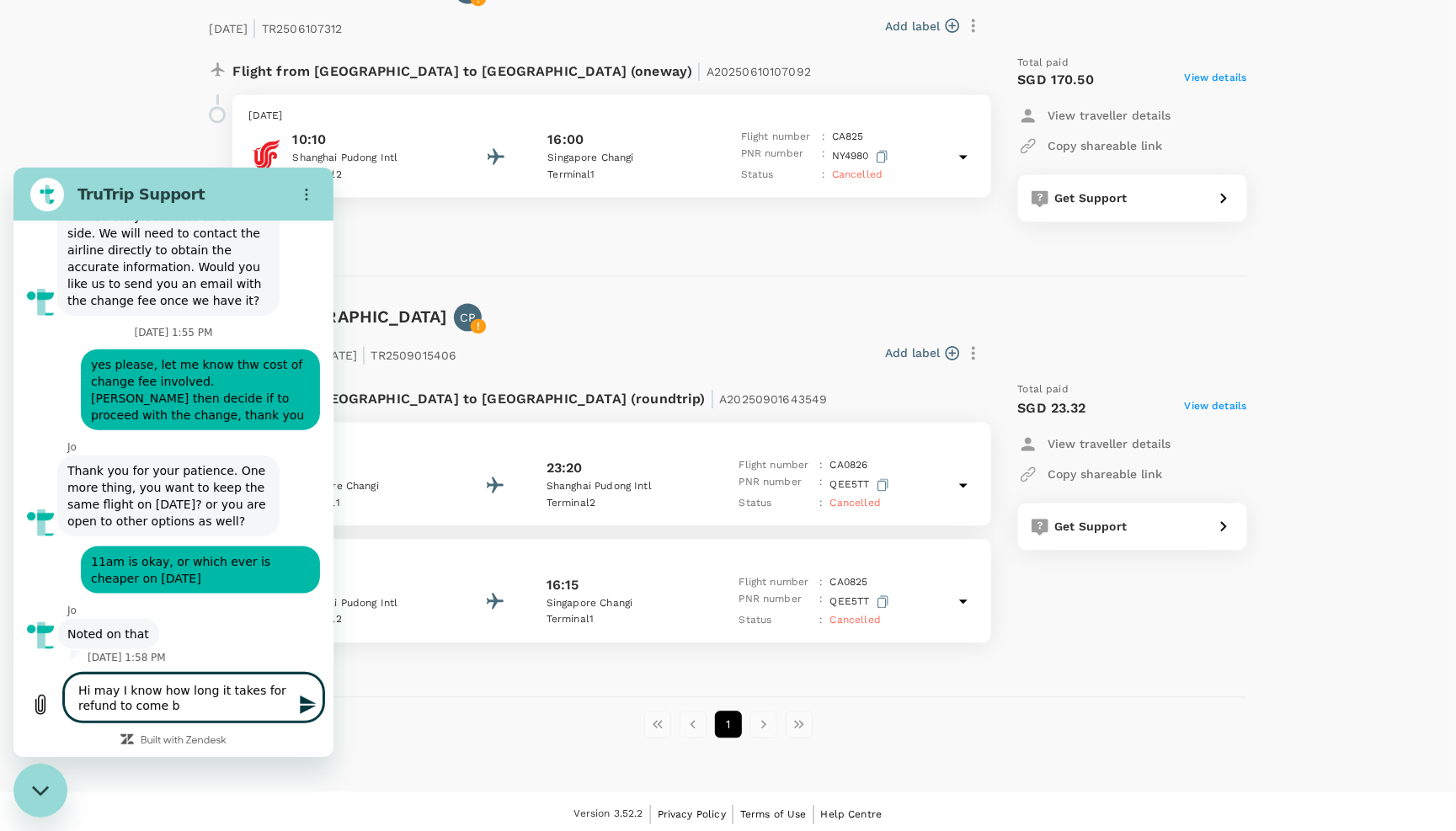
type textarea "x"
type textarea "Hi may I know how long it takes for refund to come bac"
type textarea "x"
type textarea "Hi may I know how long it takes for refund to come back"
type textarea "x"
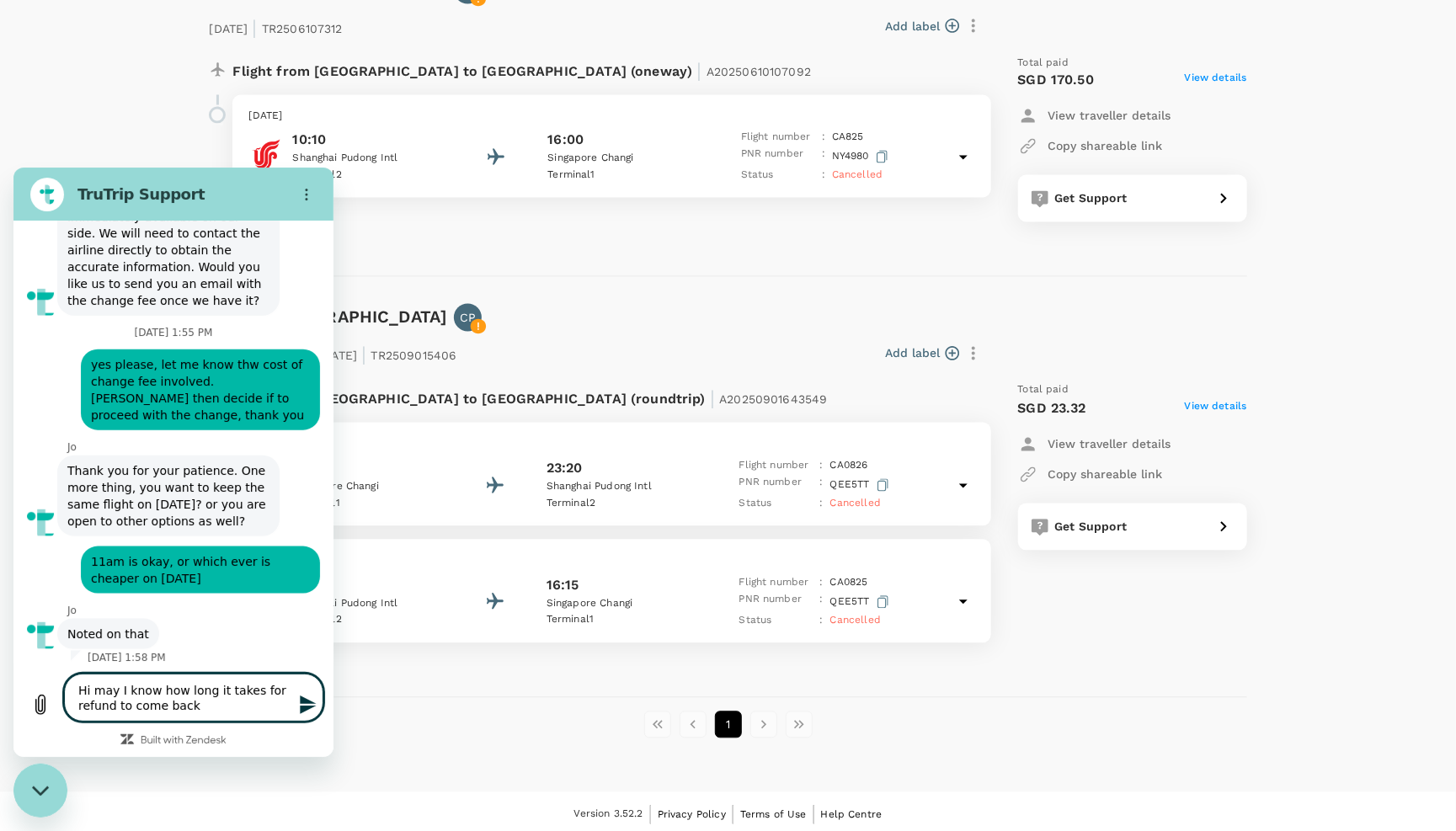
type textarea "Hi may I know how long it takes for refund to come back"
type textarea "x"
type textarea "Hi may I know how long it takes for refund to come back t"
type textarea "x"
type textarea "Hi may I know how long it takes for refund to come back th"
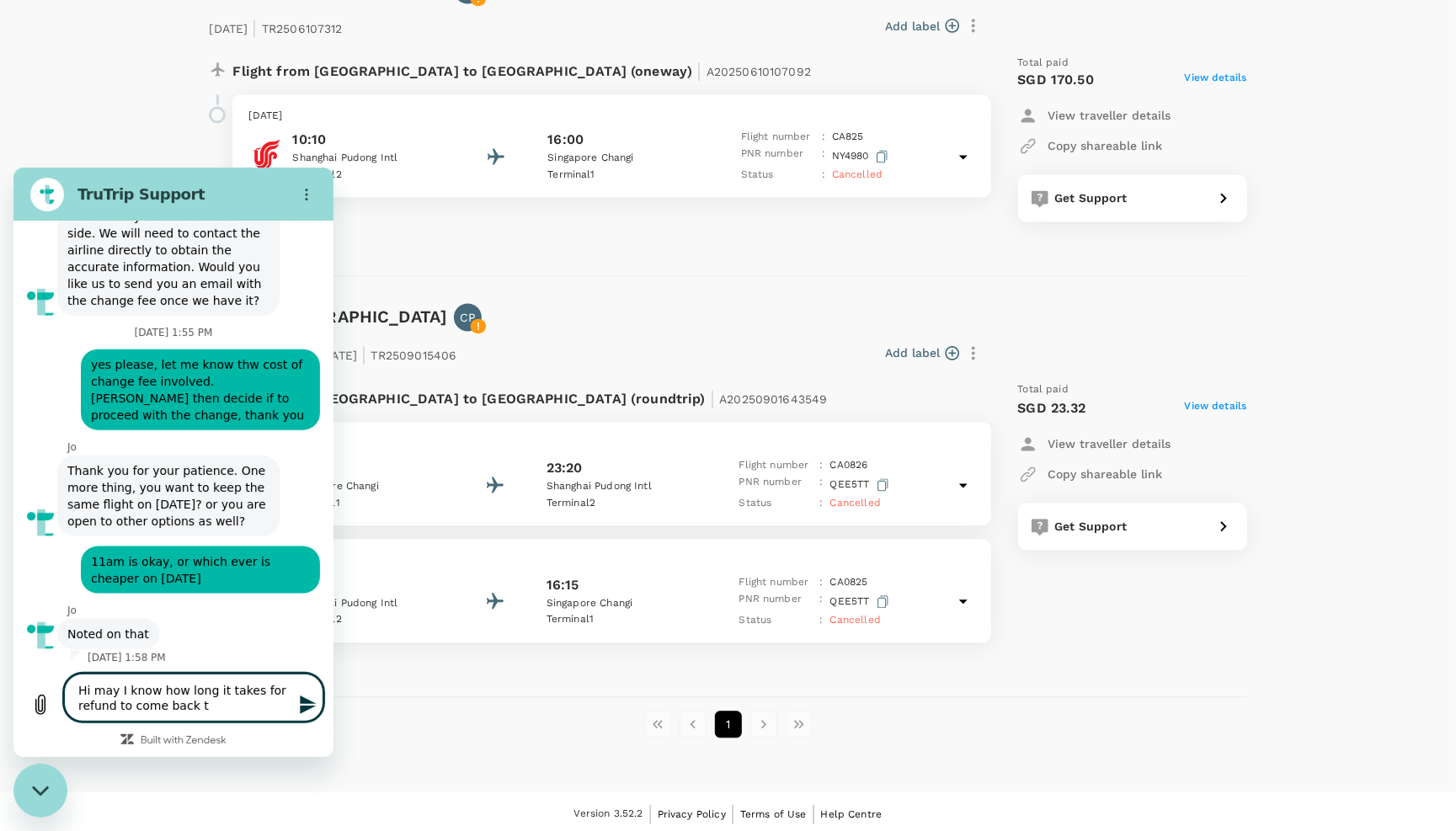
type textarea "x"
type textarea "Hi may I know how long it takes for refund to come back the"
type textarea "x"
type textarea "Hi may I know how long it takes for refund to come back th"
type textarea "x"
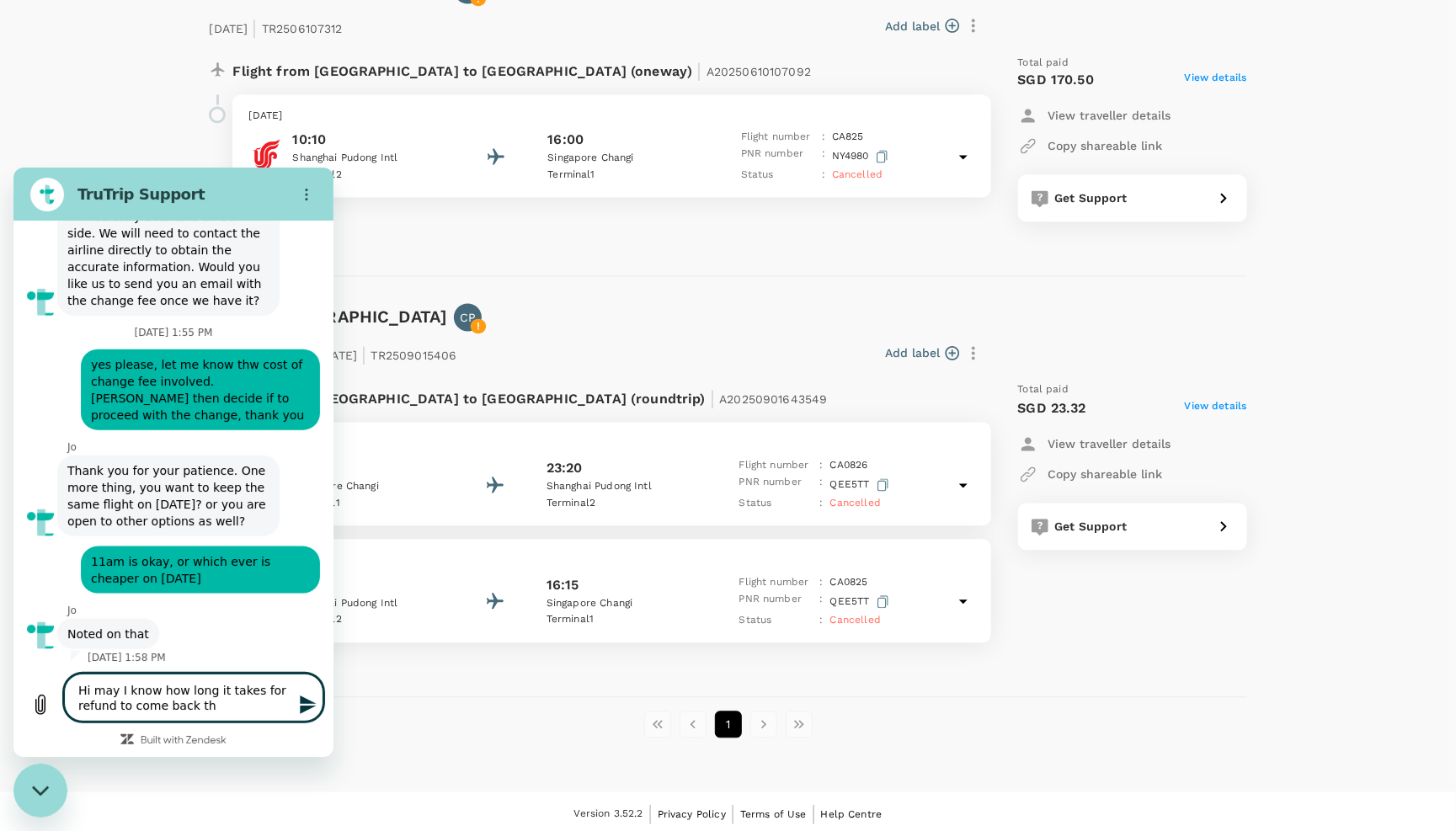
type textarea "Hi may I know how long it takes for refund to come back t"
type textarea "x"
type textarea "Hi may I know how long it takes for refund to come back"
type textarea "x"
type textarea "Hi may I know how long it takes for refund to come back"
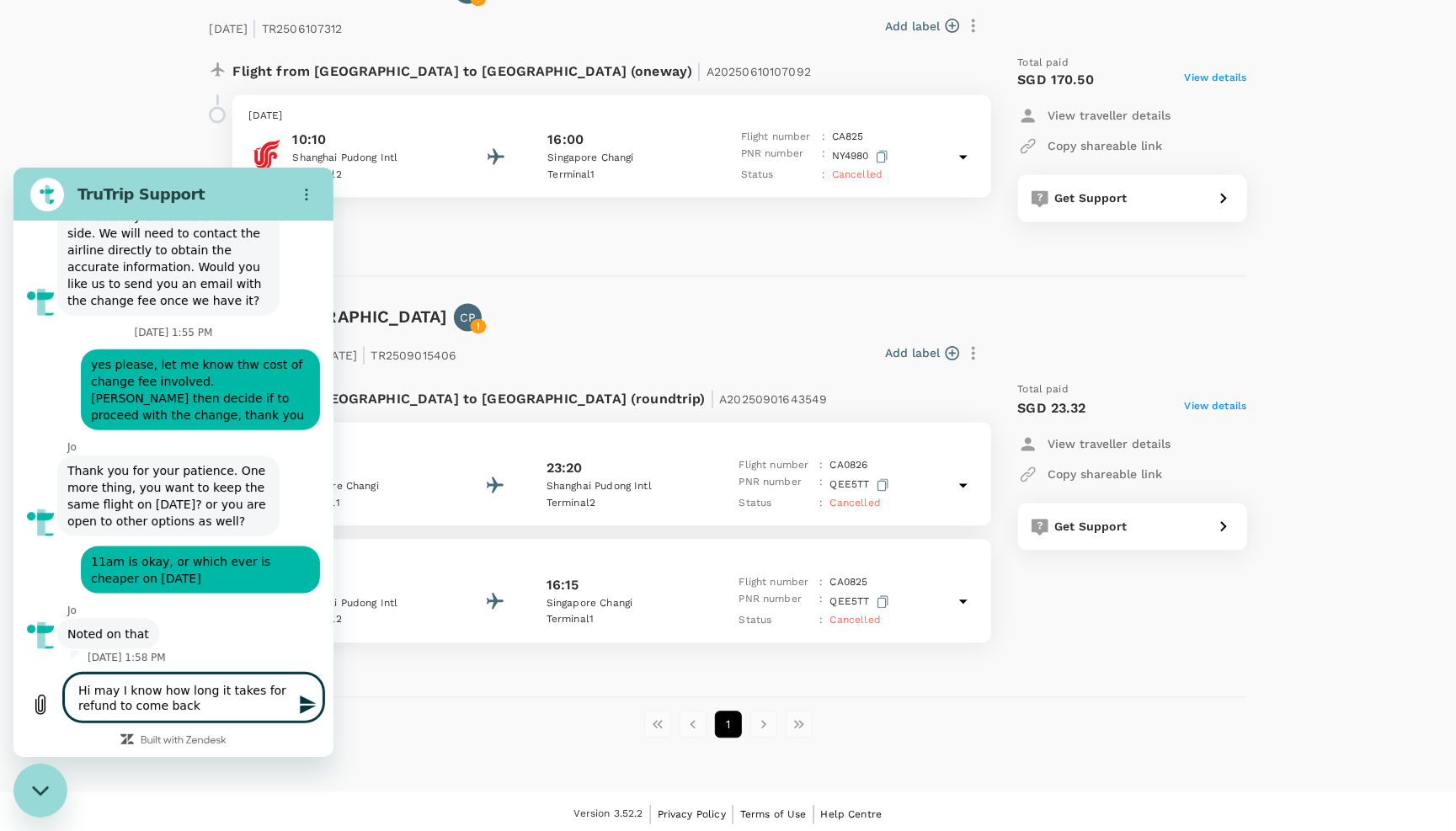
type textarea "x"
type textarea "Hi may I know how long it takes for refund to come back,"
type textarea "x"
type textarea "Hi may I know how long it takes for refund to come back,"
type textarea "x"
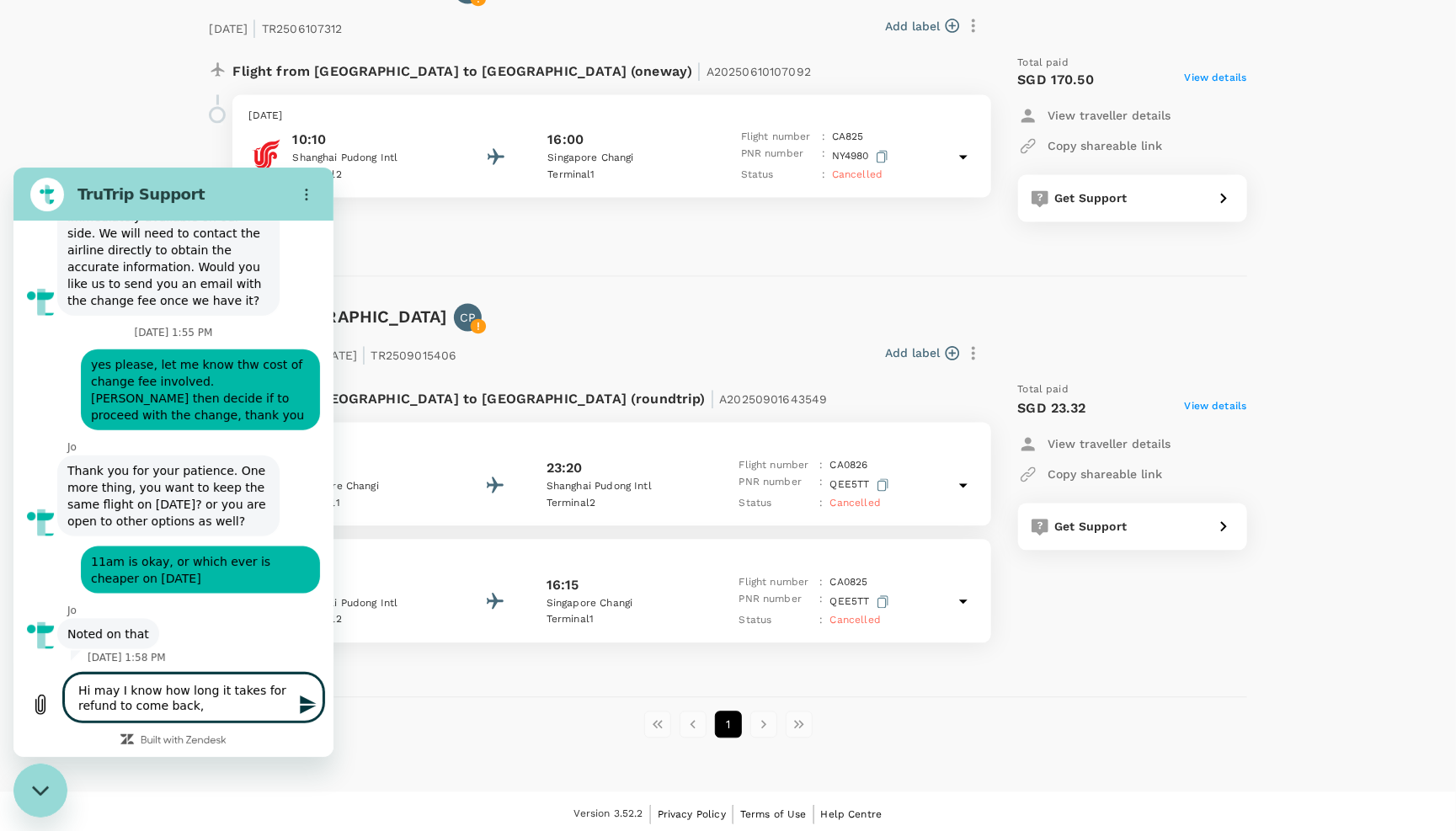
type textarea "Hi may I know how long it takes for refund to come back, t"
type textarea "x"
type textarea "Hi may I know how long it takes for refund to come back, th"
type textarea "x"
type textarea "Hi may I know how long it takes for refund to come back, the"
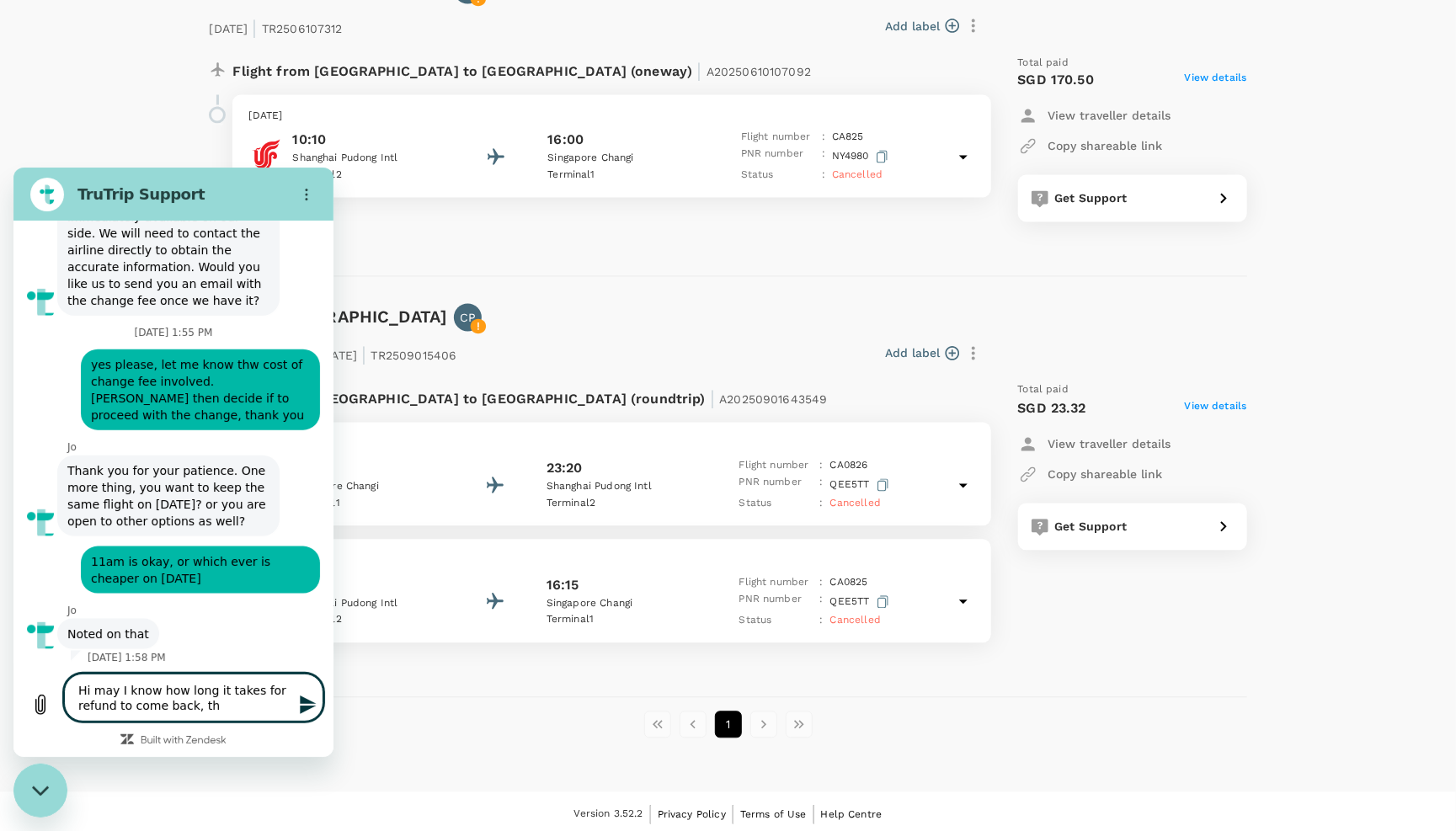
type textarea "x"
type textarea "Hi may I know how long it takes for refund to come back, ther"
type textarea "x"
type textarea "Hi may I know how long it takes for refund to come back, there"
type textarea "x"
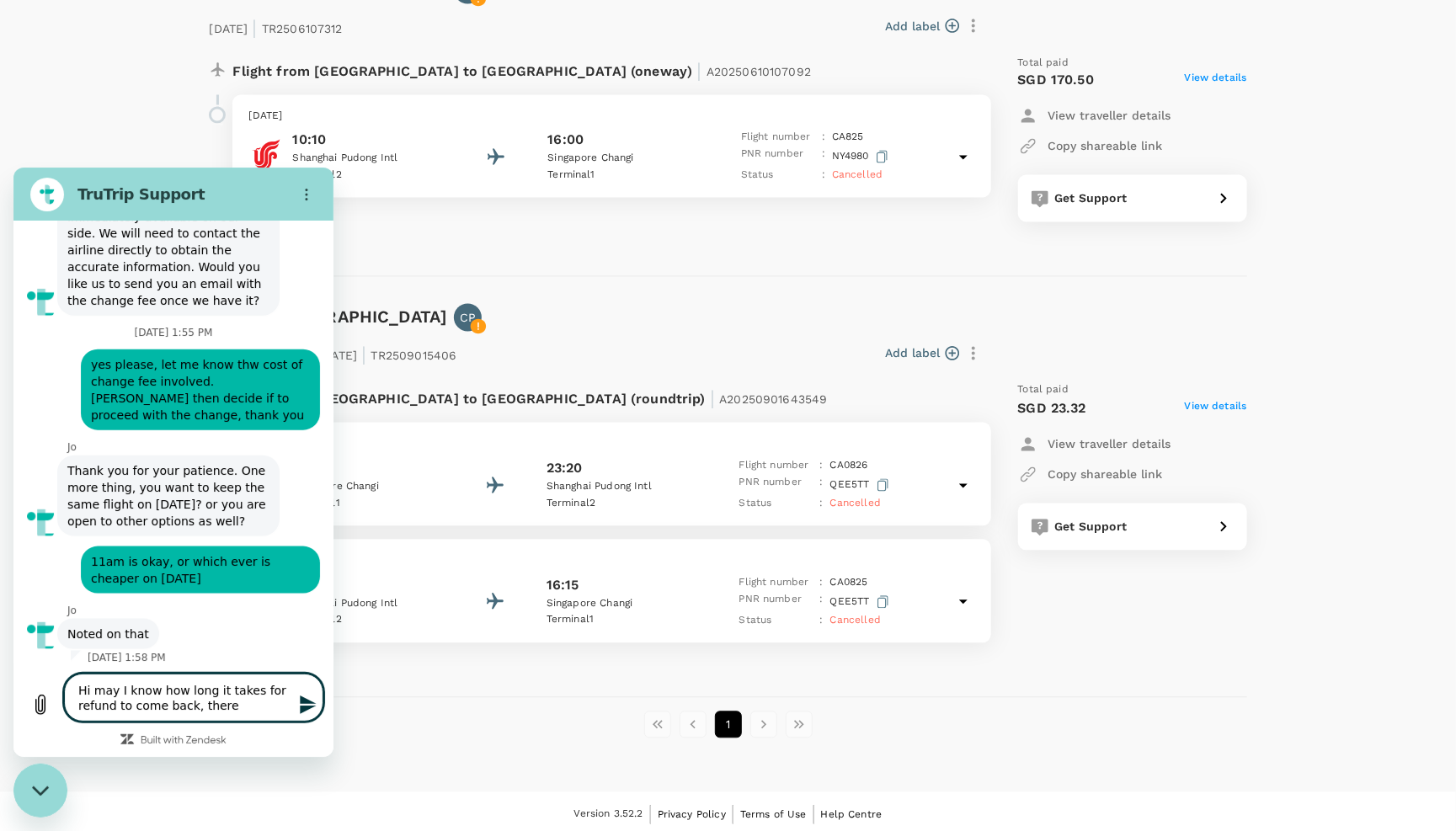
type textarea "Hi may I know how long it takes for refund to come back, there"
type textarea "x"
type textarea "Hi may I know how long it takes for refund to come back, there w"
type textarea "x"
type textarea "Hi may I know how long it takes for refund to come back, there wa"
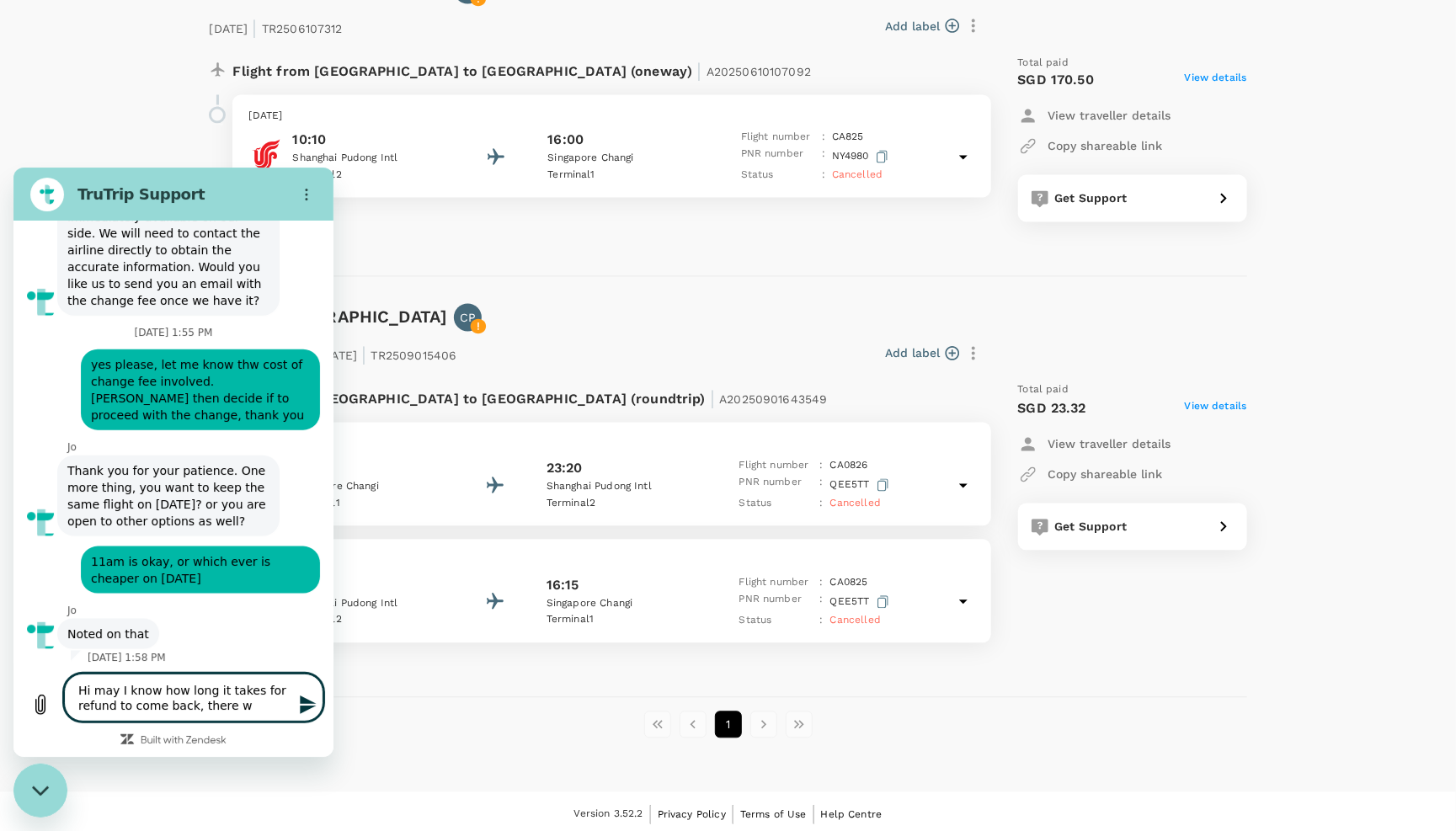
type textarea "x"
type textarea "Hi may I know how long it takes for refund to come back, there was"
type textarea "x"
type textarea "Hi may I know how long it takes for refund to come back, there was"
type textarea "x"
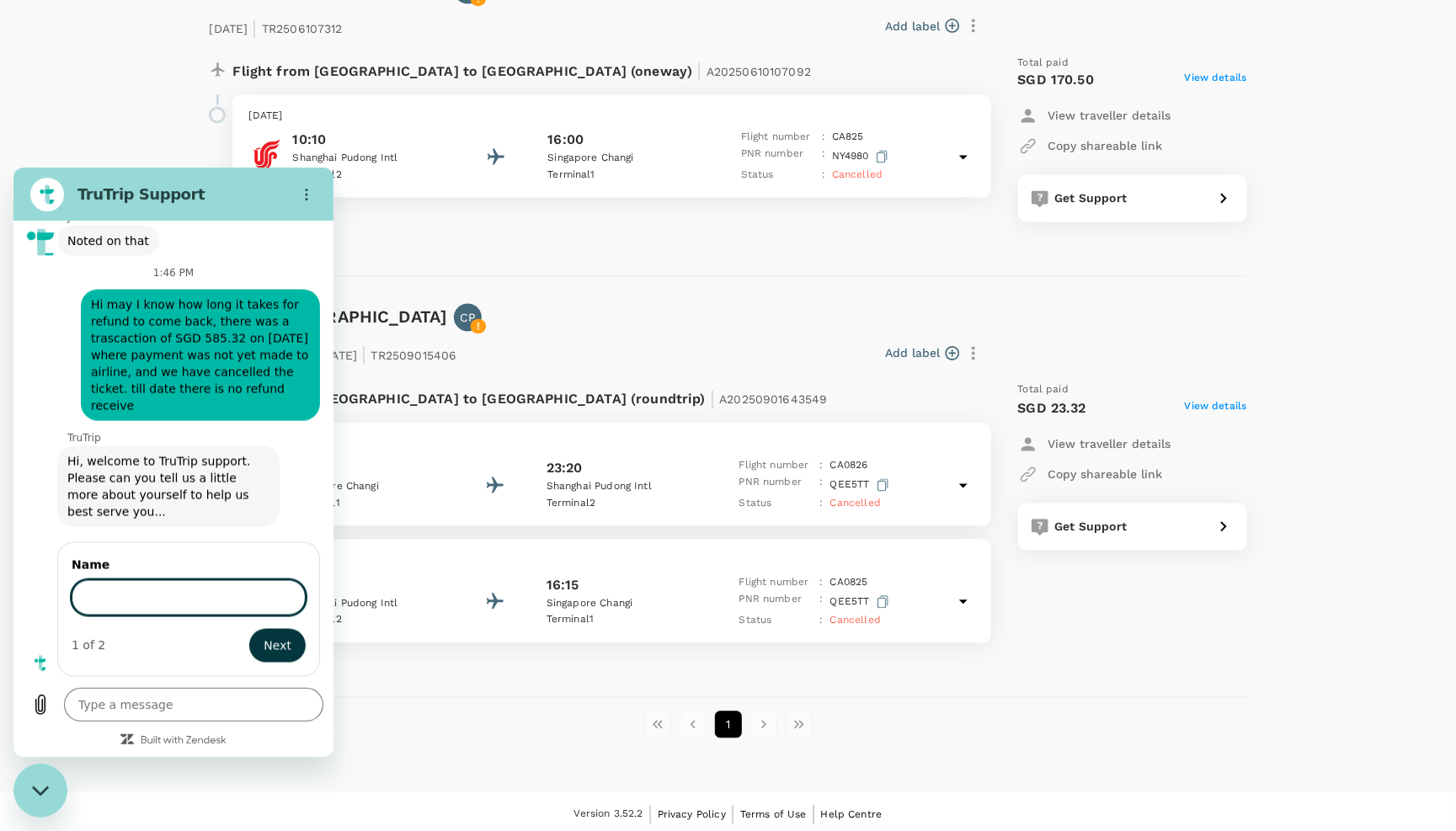
scroll to position [1444, 0]
click at [262, 645] on button "Next" at bounding box center [278, 645] width 57 height 34
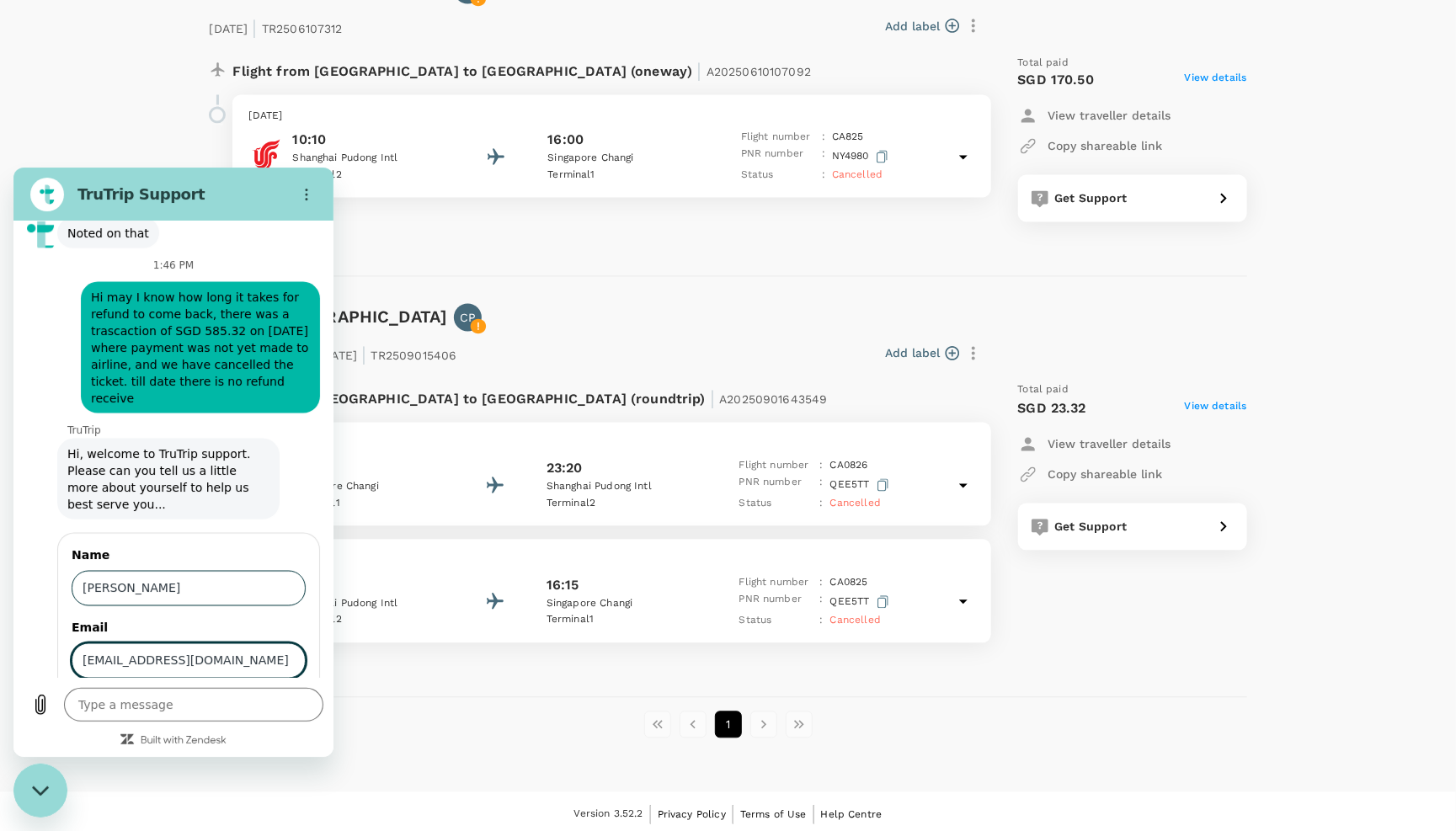
click at [260, 717] on button "Send" at bounding box center [277, 708] width 58 height 34
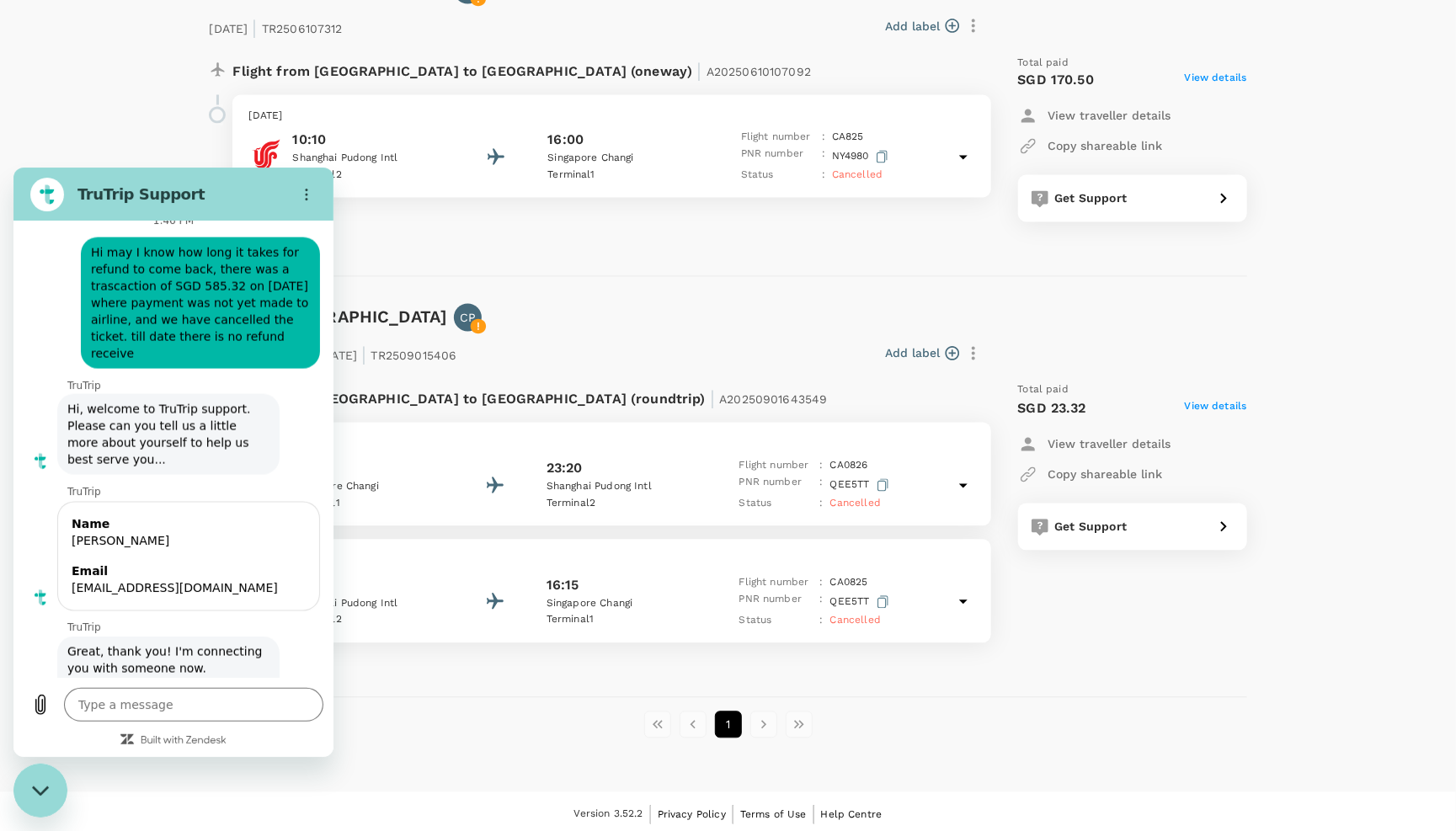
scroll to position [1471, 0]
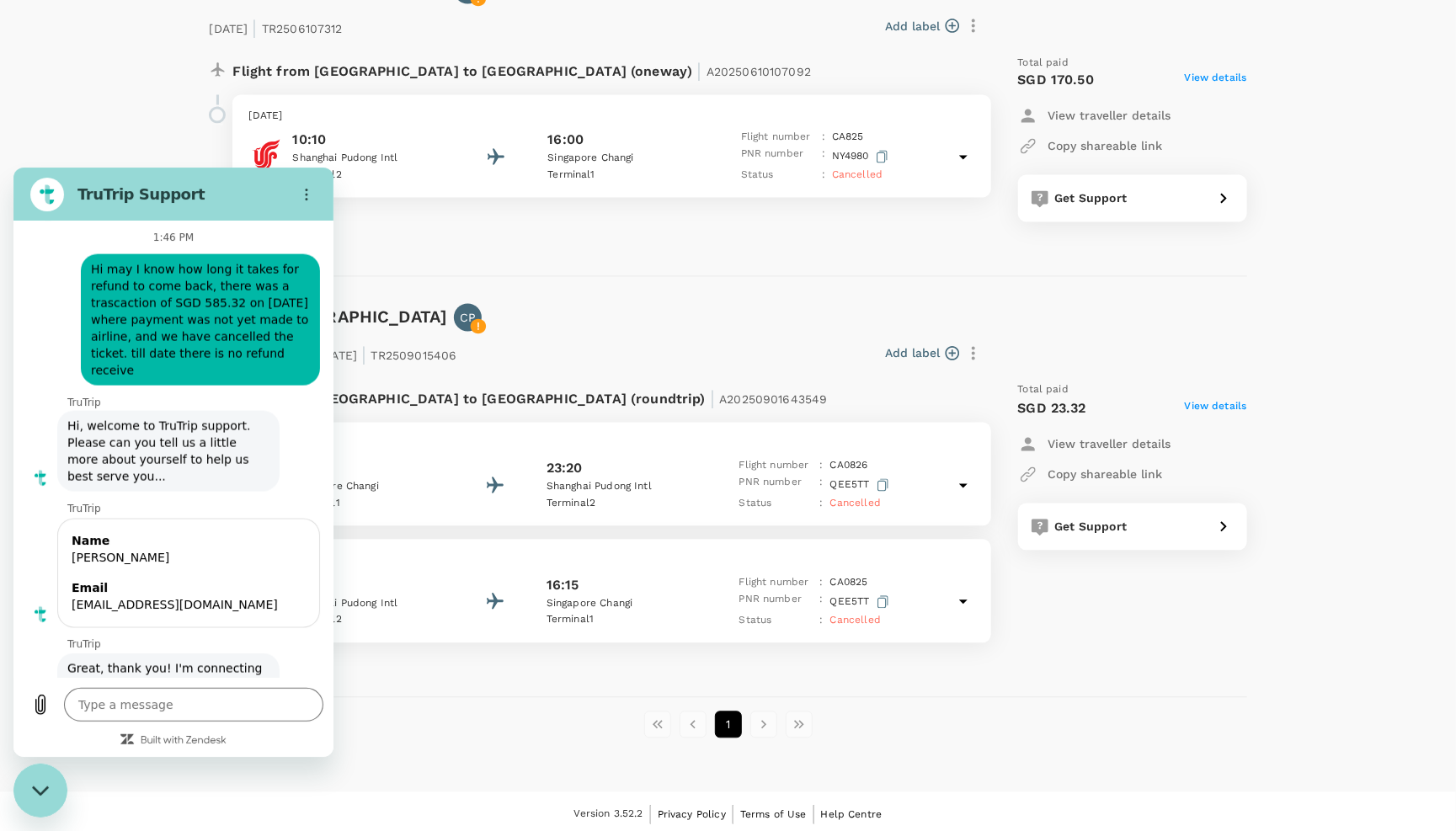
drag, startPoint x: 201, startPoint y: 266, endPoint x: 91, endPoint y: 281, distance: 111.0
click at [91, 281] on span "Hi may I know how long it takes for refund to come back, there was a trascactio…" at bounding box center [200, 319] width 219 height 118
copy span "Hi may I know how long it takes for refund to come back, there was a trascactio…"
click at [218, 705] on textarea at bounding box center [193, 704] width 260 height 34
paste textarea "Hi may I know how long it takes for refund to come back, there was a trascactio…"
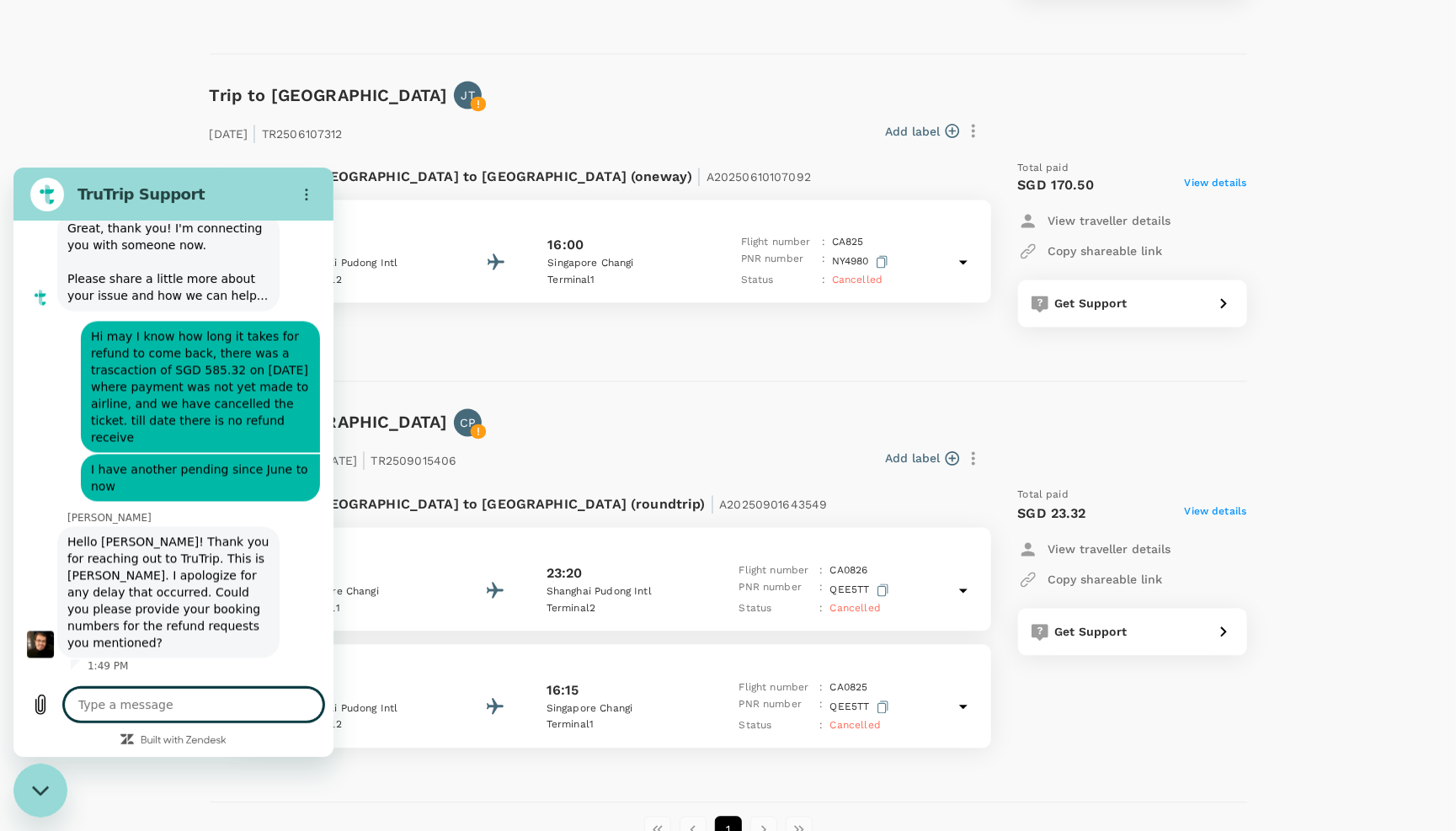
scroll to position [1606, 0]
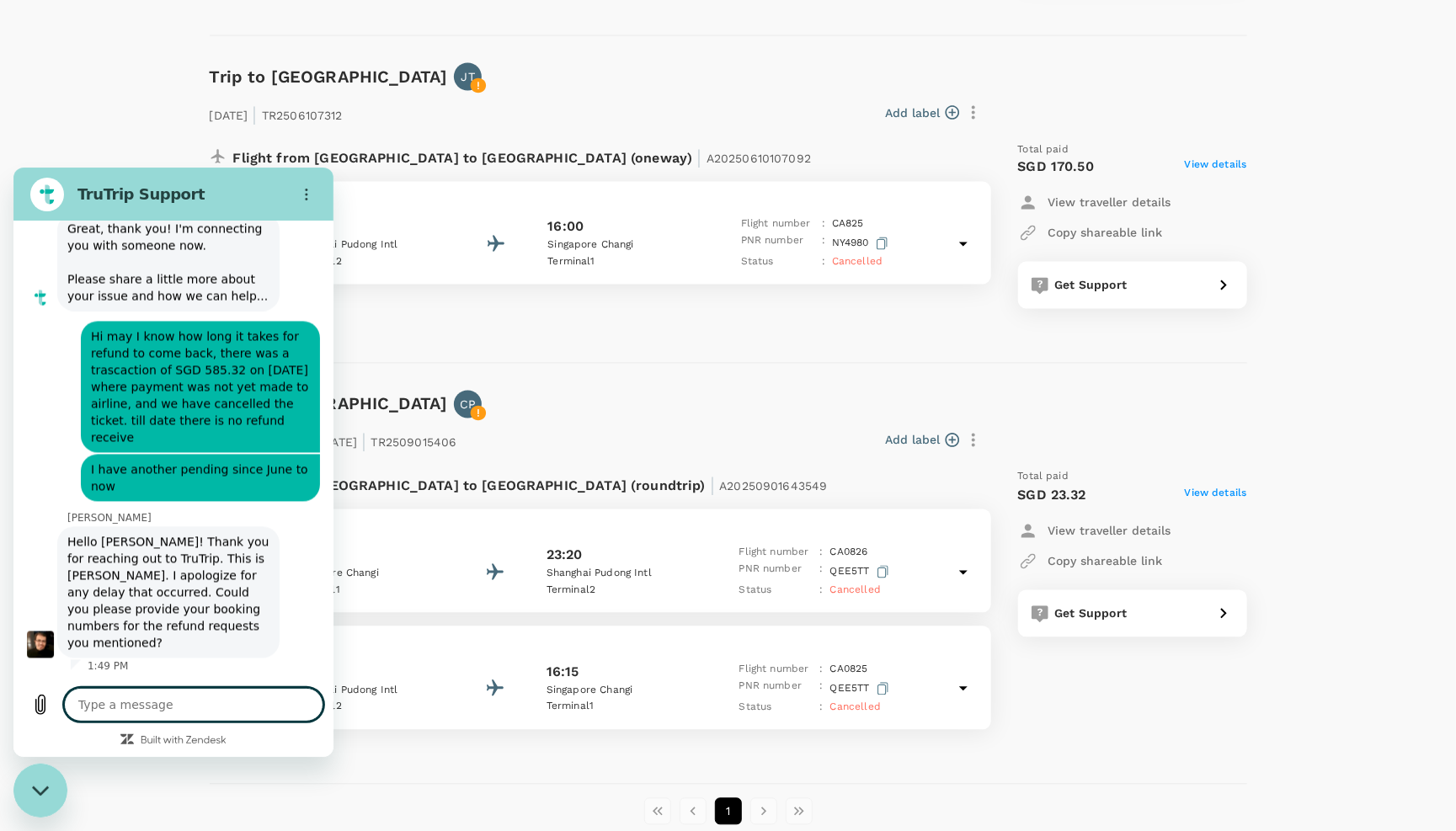
click at [44, 787] on icon "Close messaging window" at bounding box center [40, 790] width 18 height 11
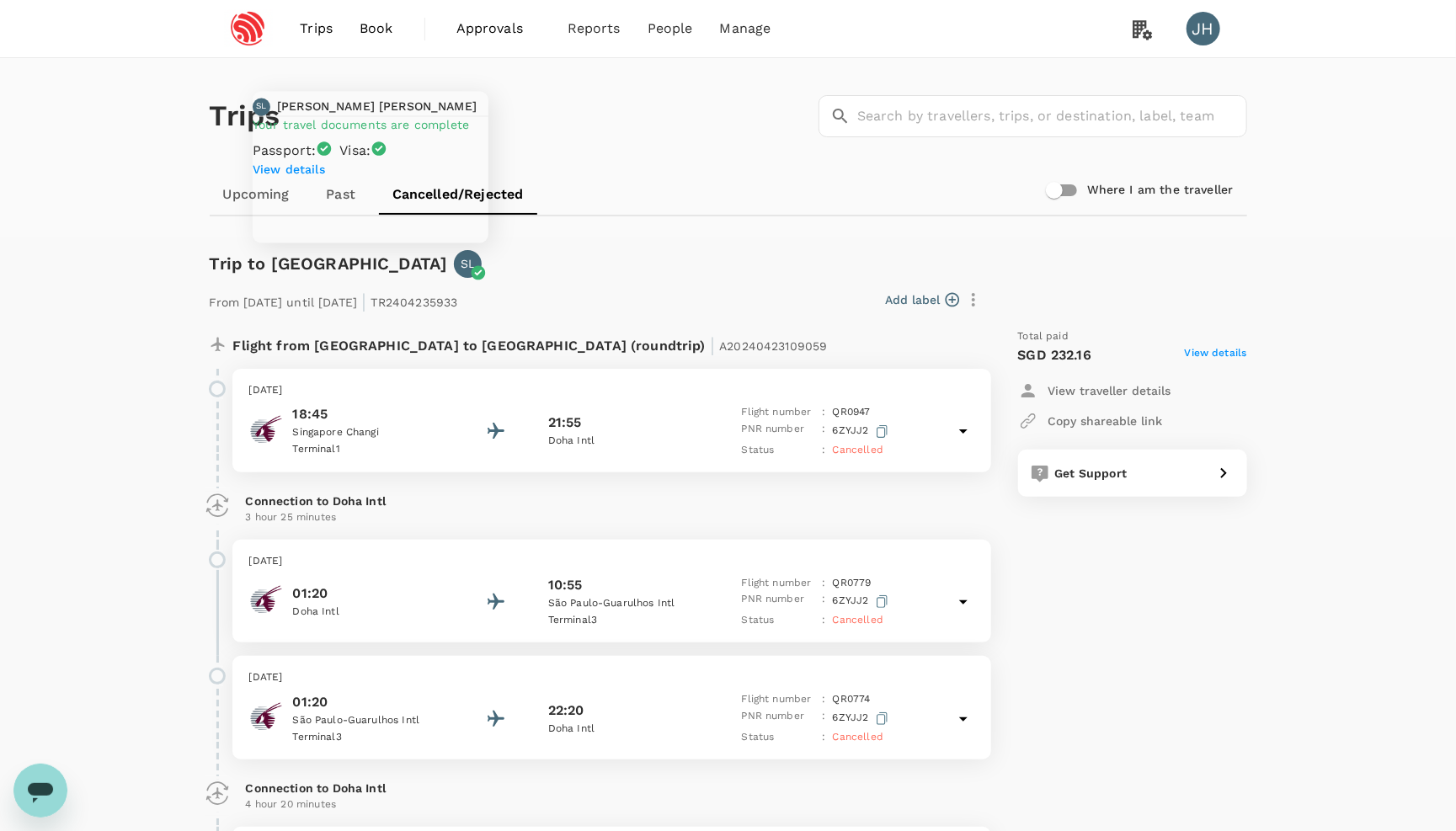
scroll to position [0, 0]
click at [338, 192] on link "Past" at bounding box center [341, 194] width 76 height 40
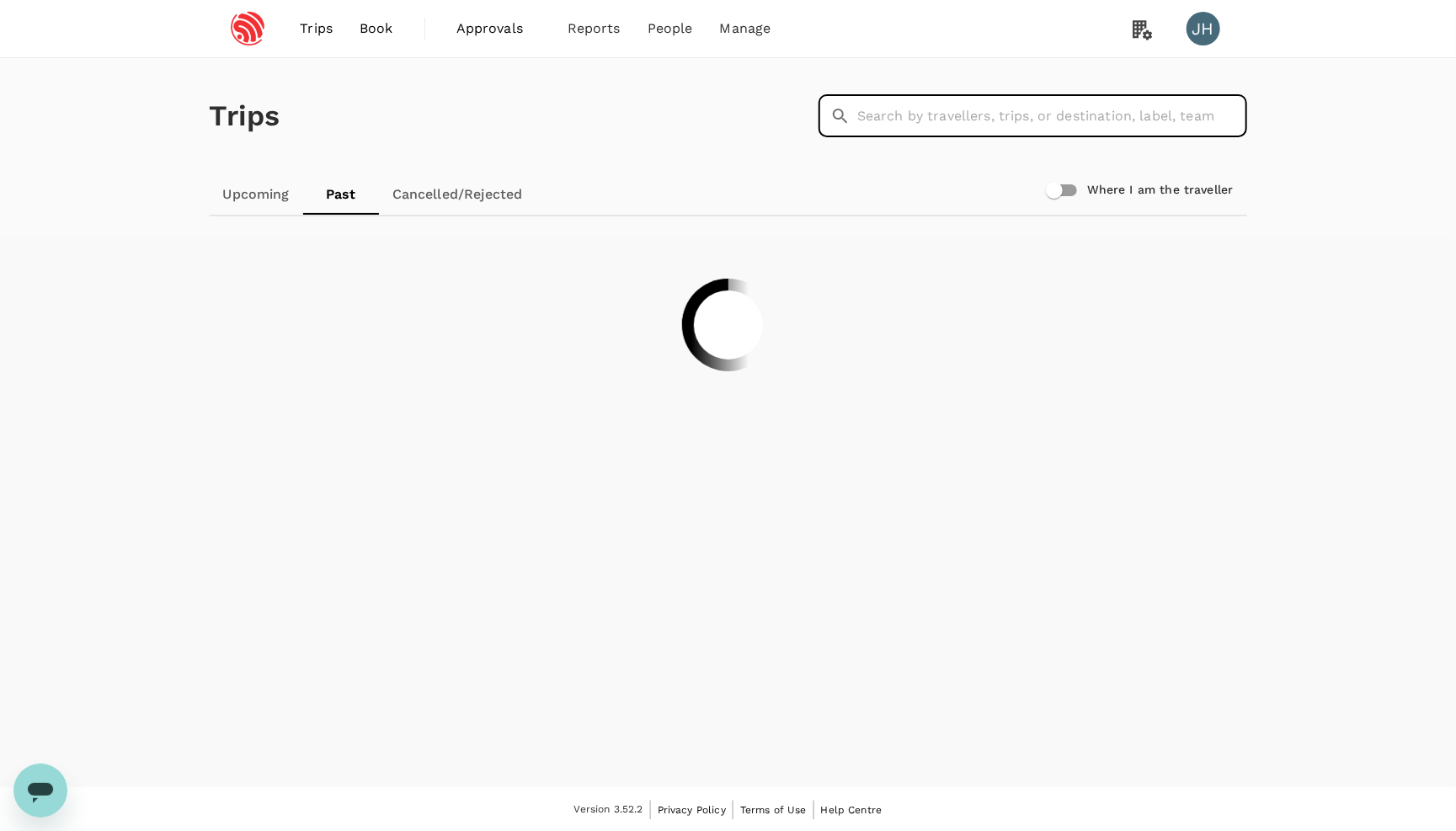
click at [933, 117] on input "text" at bounding box center [1053, 116] width 390 height 42
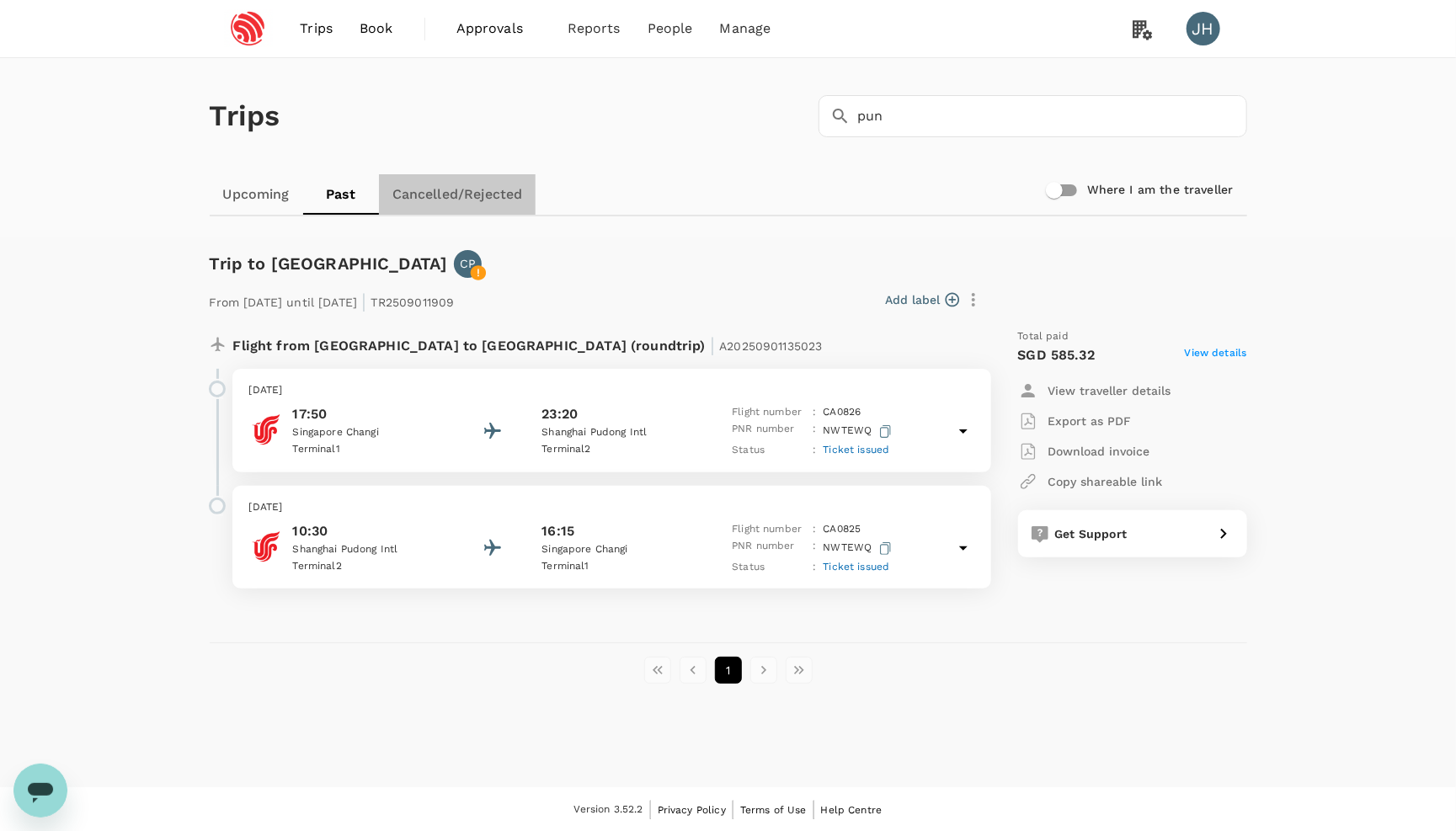
click at [505, 198] on link "Cancelled/Rejected" at bounding box center [457, 194] width 157 height 40
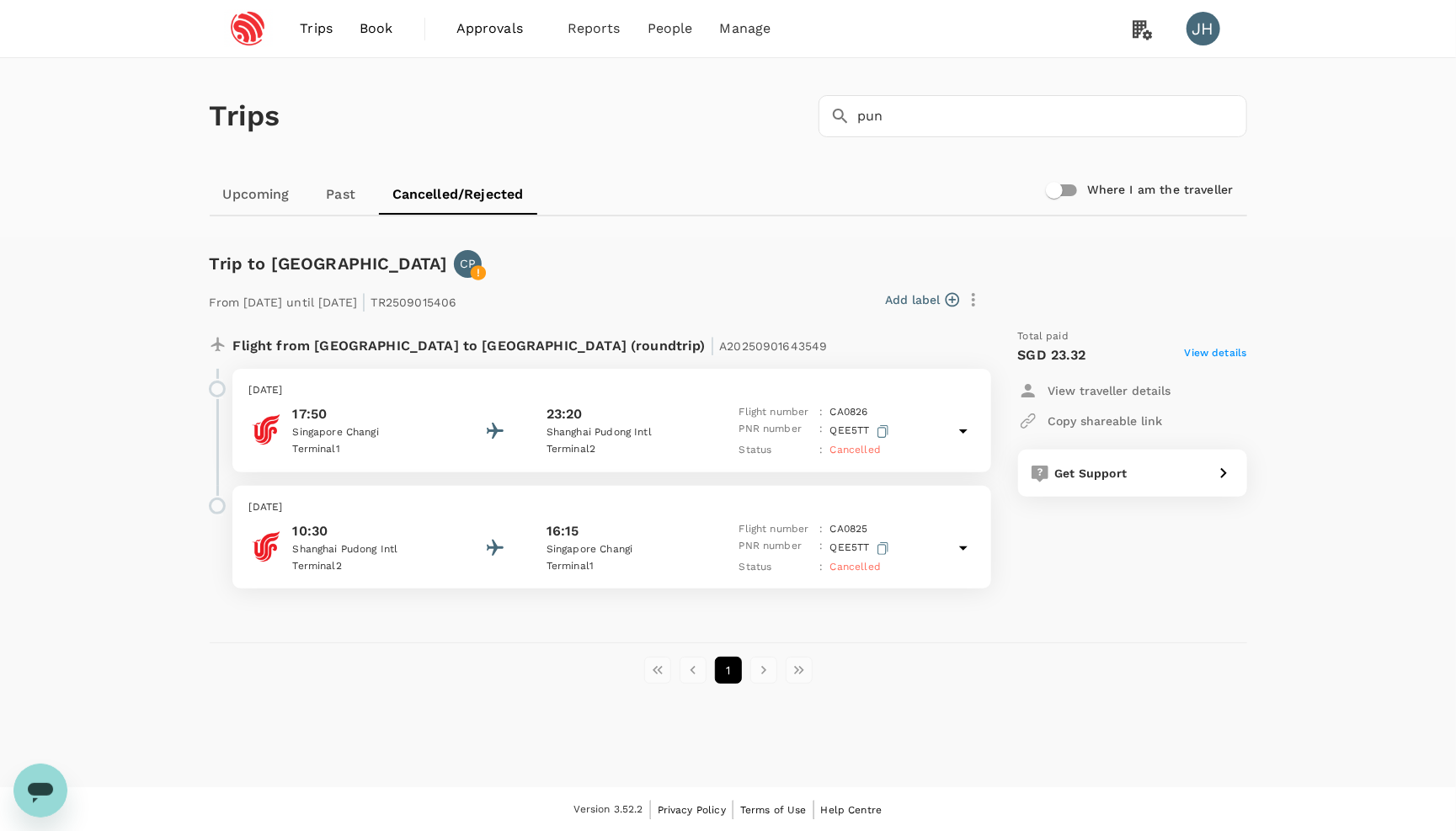
click at [719, 343] on span "A20250901643549" at bounding box center [773, 346] width 107 height 14
copy span "A20250901643549"
click at [42, 785] on icon "Open messaging window" at bounding box center [40, 792] width 25 height 21
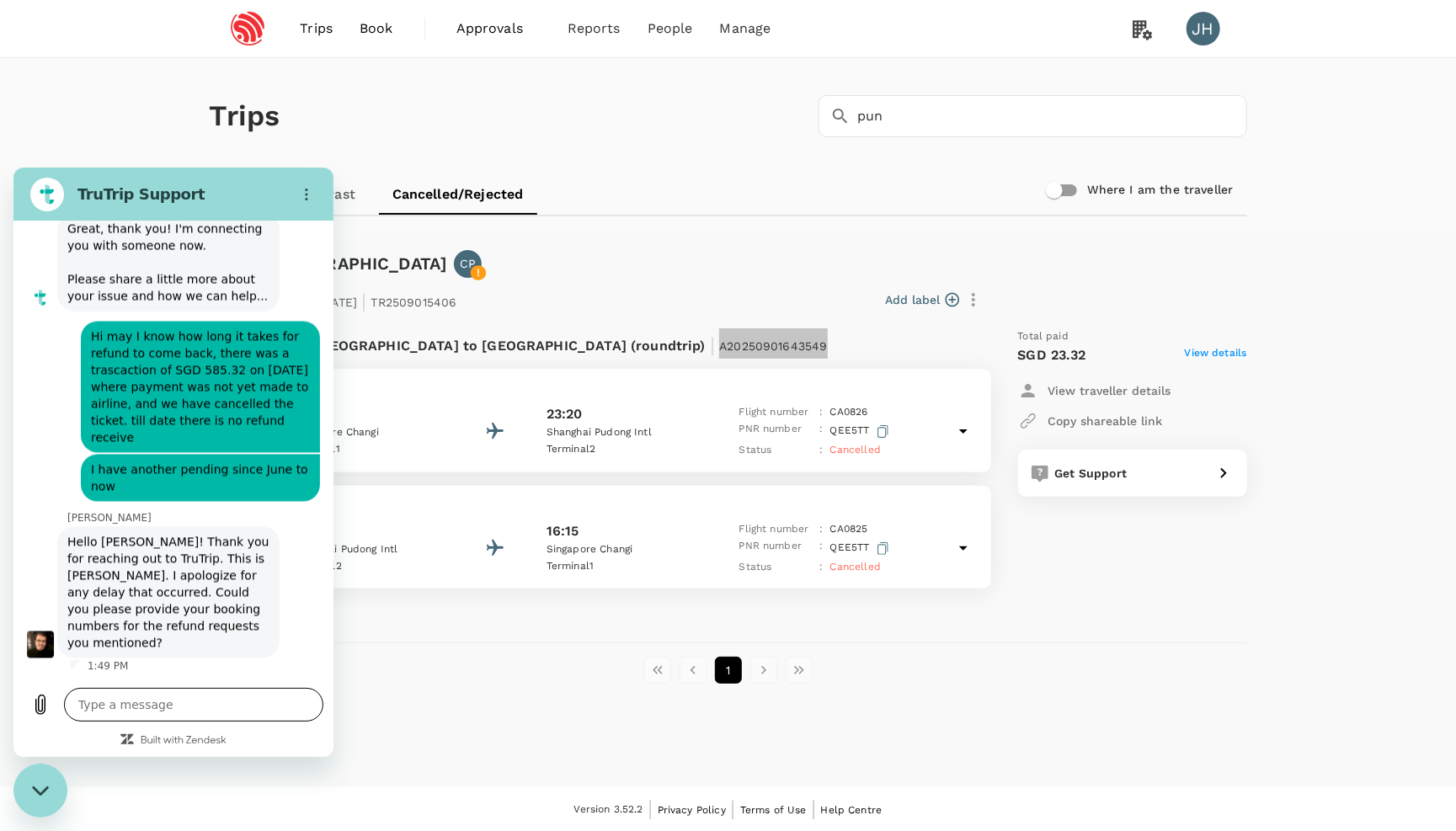
click at [174, 706] on textarea at bounding box center [193, 704] width 260 height 34
paste textarea "A20250901643549"
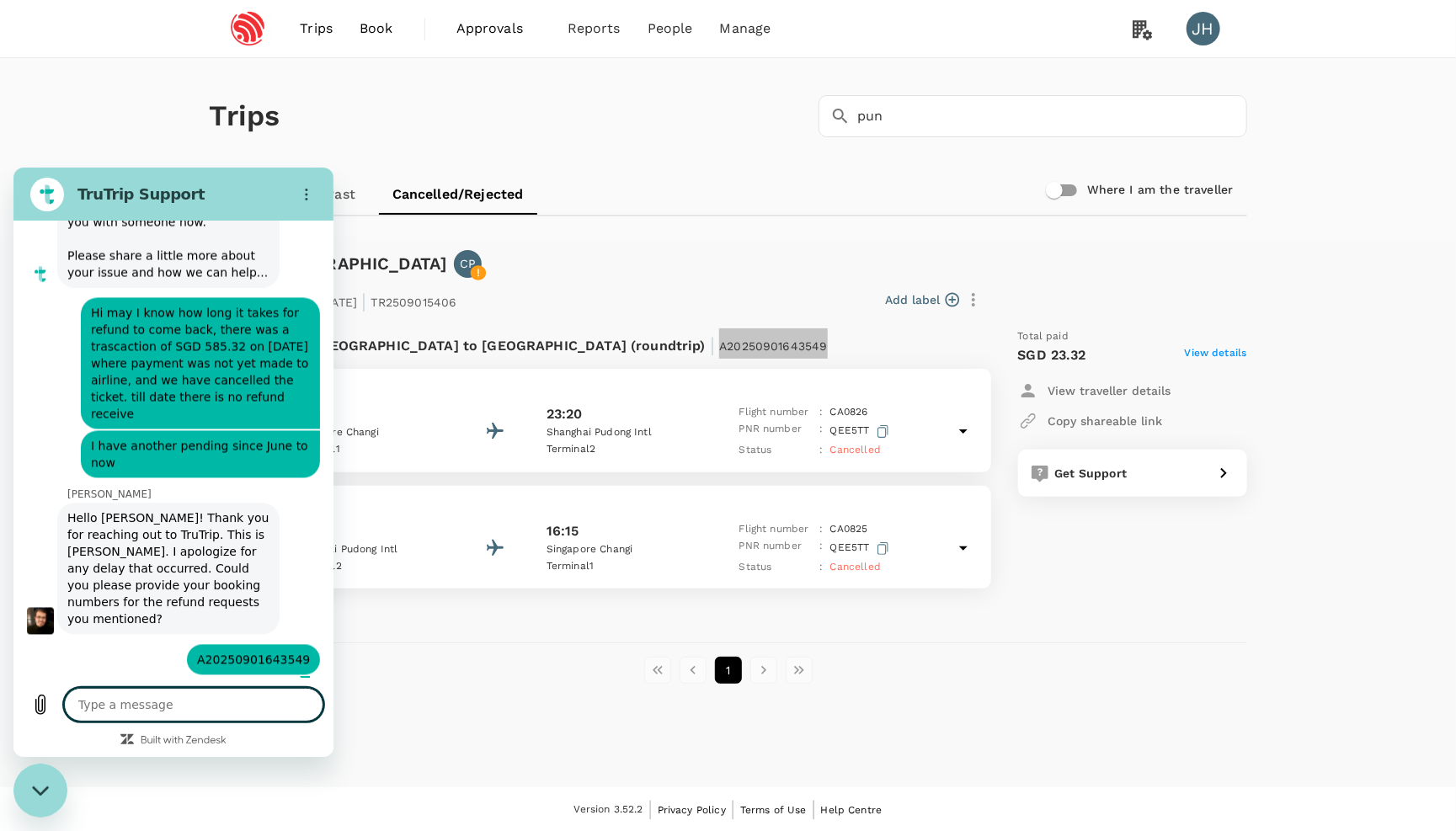
scroll to position [1975, 0]
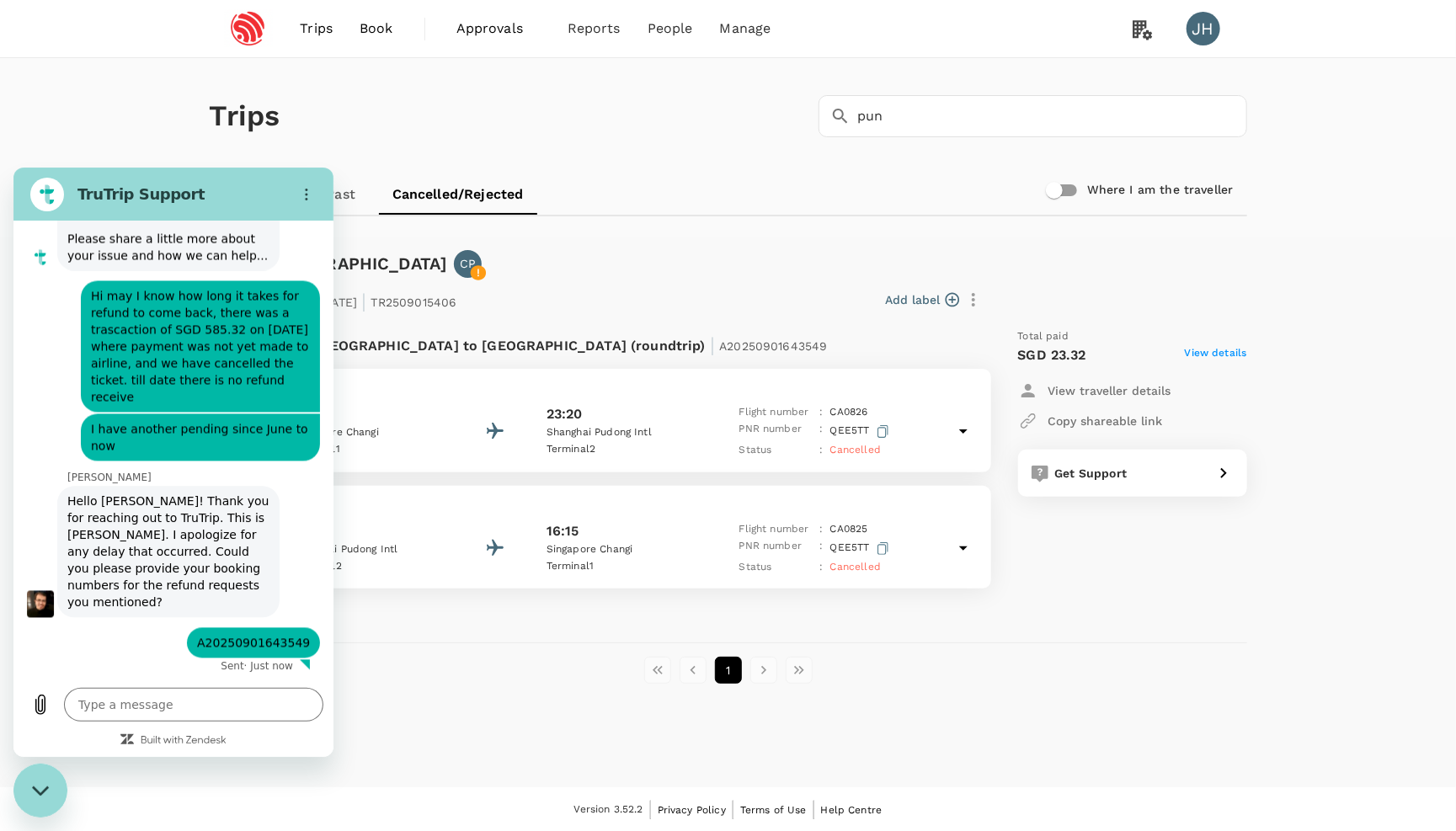
click at [890, 137] on div "Trips ​ pun ​" at bounding box center [725, 113] width 1044 height 123
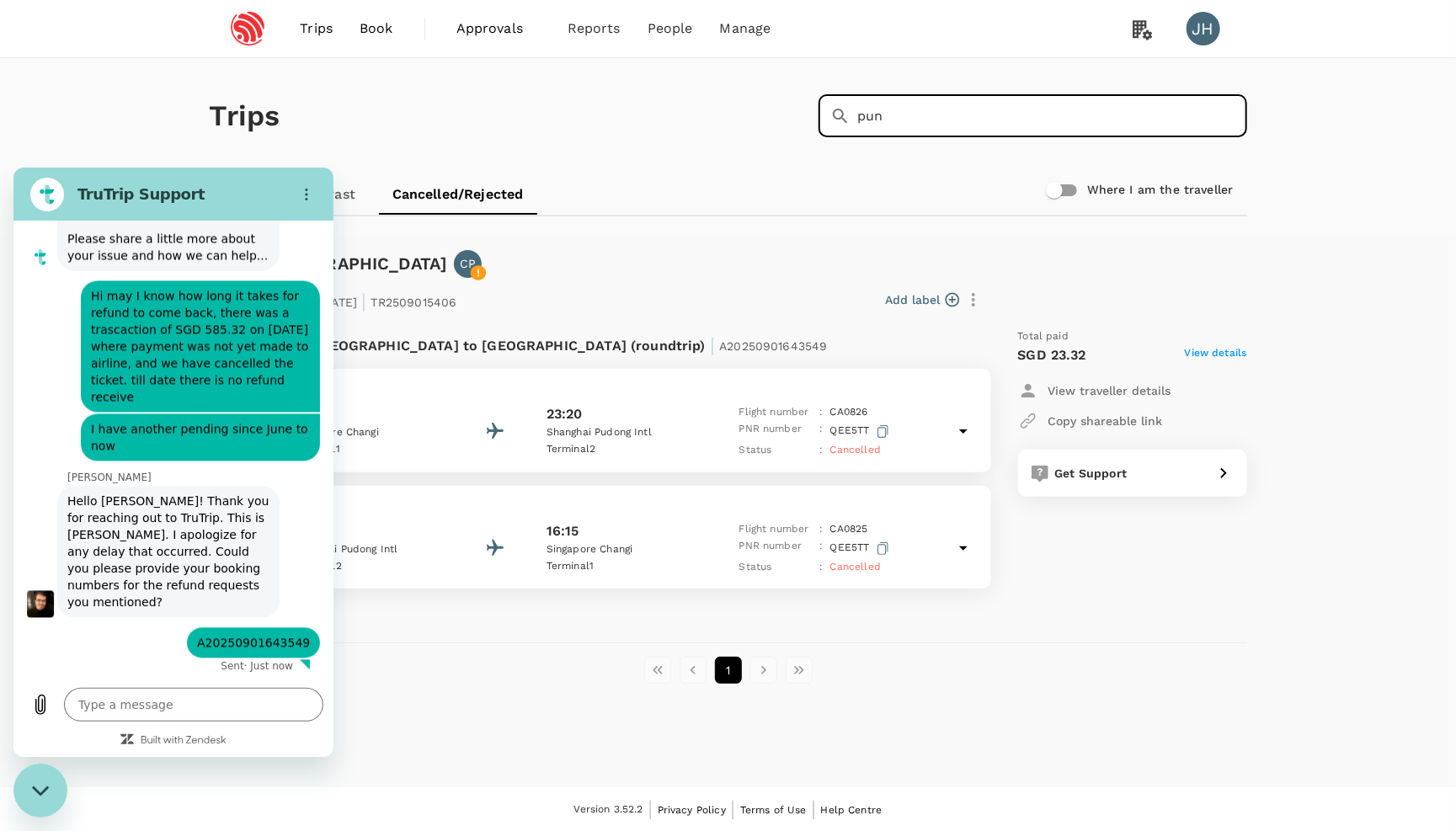
drag, startPoint x: 891, startPoint y: 119, endPoint x: 811, endPoint y: 119, distance: 80.0
click at [812, 119] on div "​ pun ​" at bounding box center [1030, 113] width 436 height 49
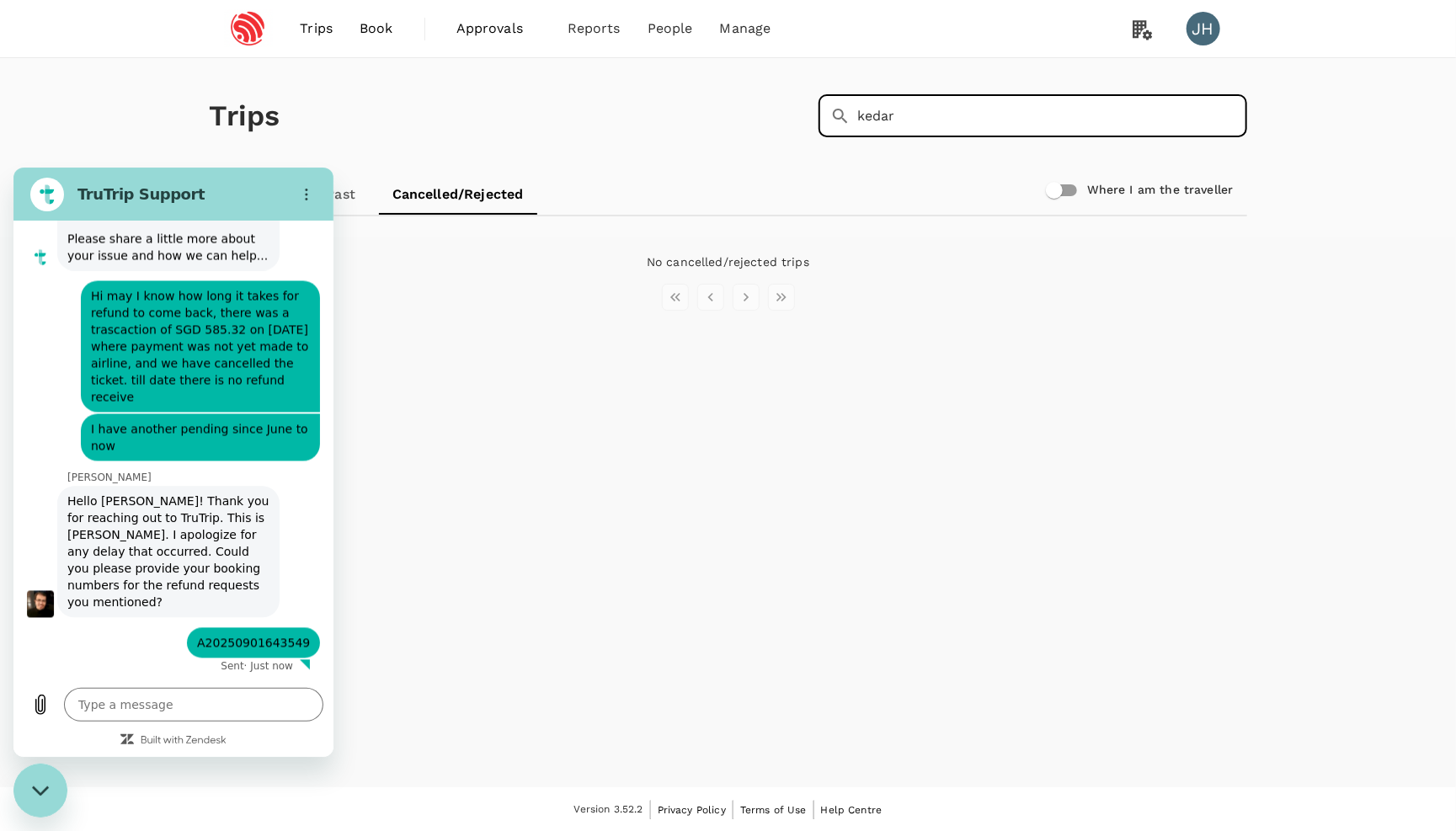
click at [966, 124] on input "kedar" at bounding box center [1053, 116] width 390 height 42
click at [753, 181] on div "Upcoming Past Cancelled/Rejected" at bounding box center [728, 194] width 1037 height 40
drag, startPoint x: 908, startPoint y: 114, endPoint x: 811, endPoint y: 114, distance: 97.0
click at [811, 114] on div "Trips ​ kedar ​" at bounding box center [725, 113] width 1044 height 123
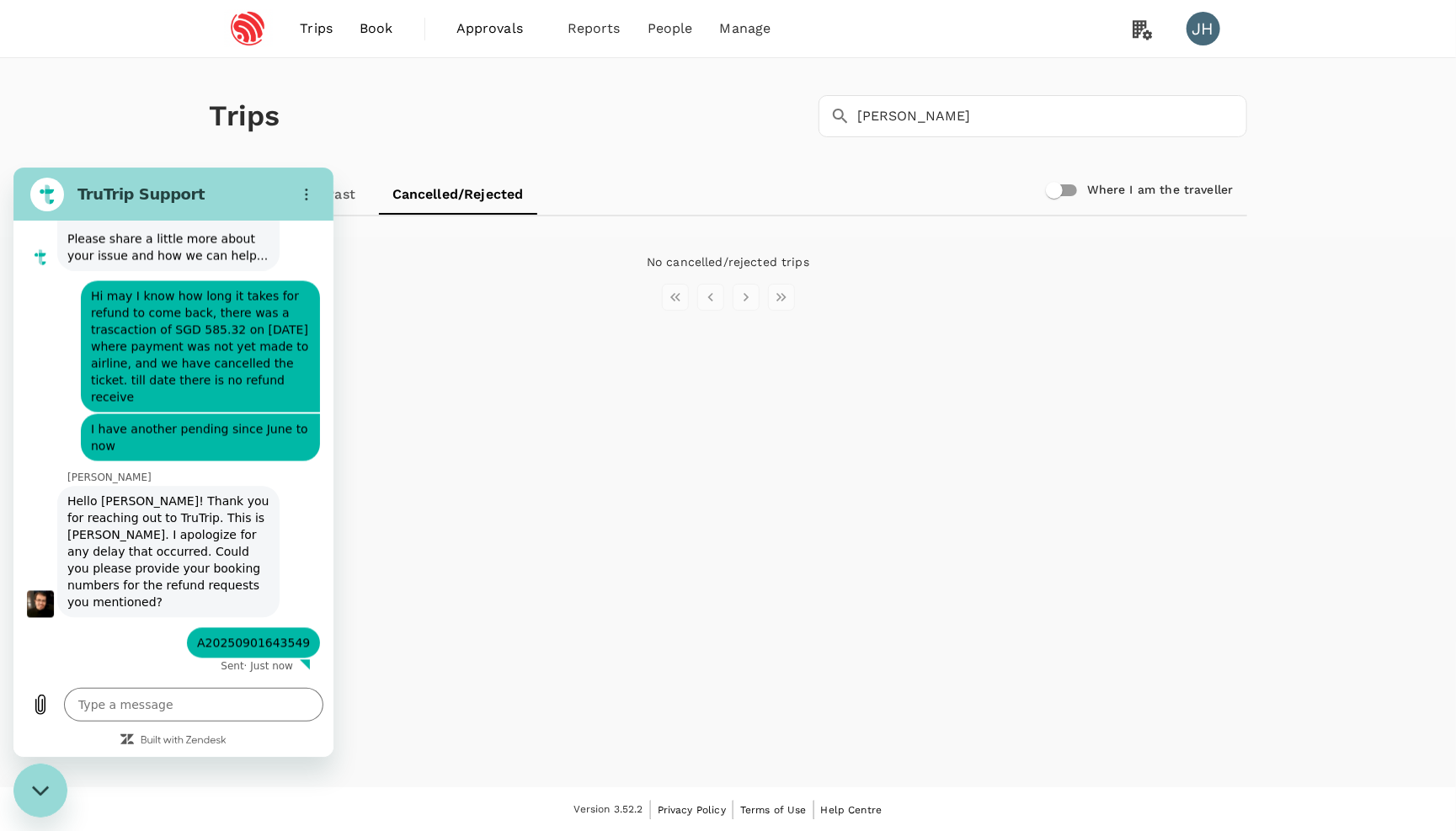
click at [45, 789] on icon "Close messaging window" at bounding box center [40, 789] width 17 height 9
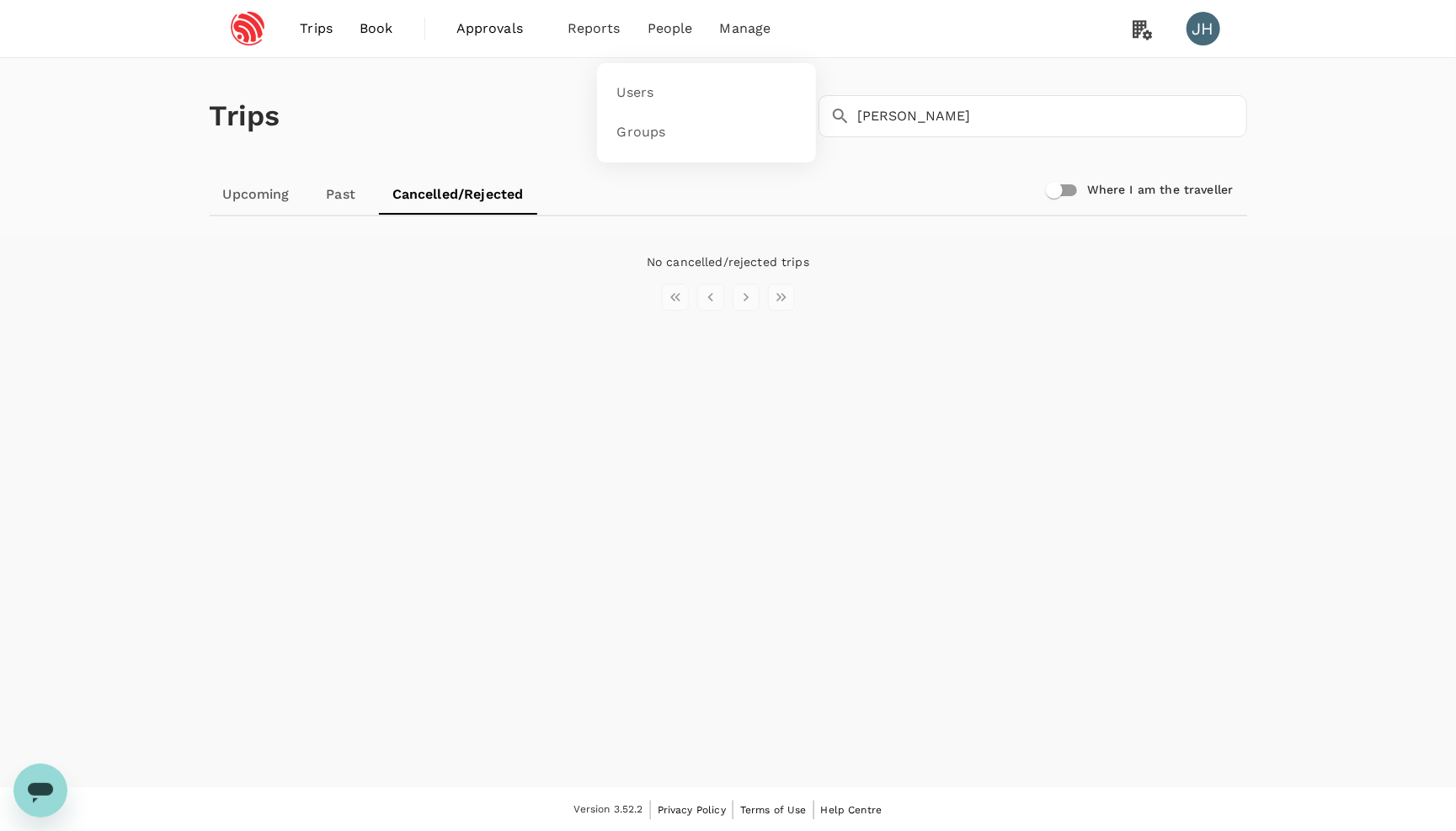
click at [666, 33] on span "People" at bounding box center [670, 29] width 46 height 21
click at [27, 769] on div "Open messaging window" at bounding box center [40, 790] width 51 height 51
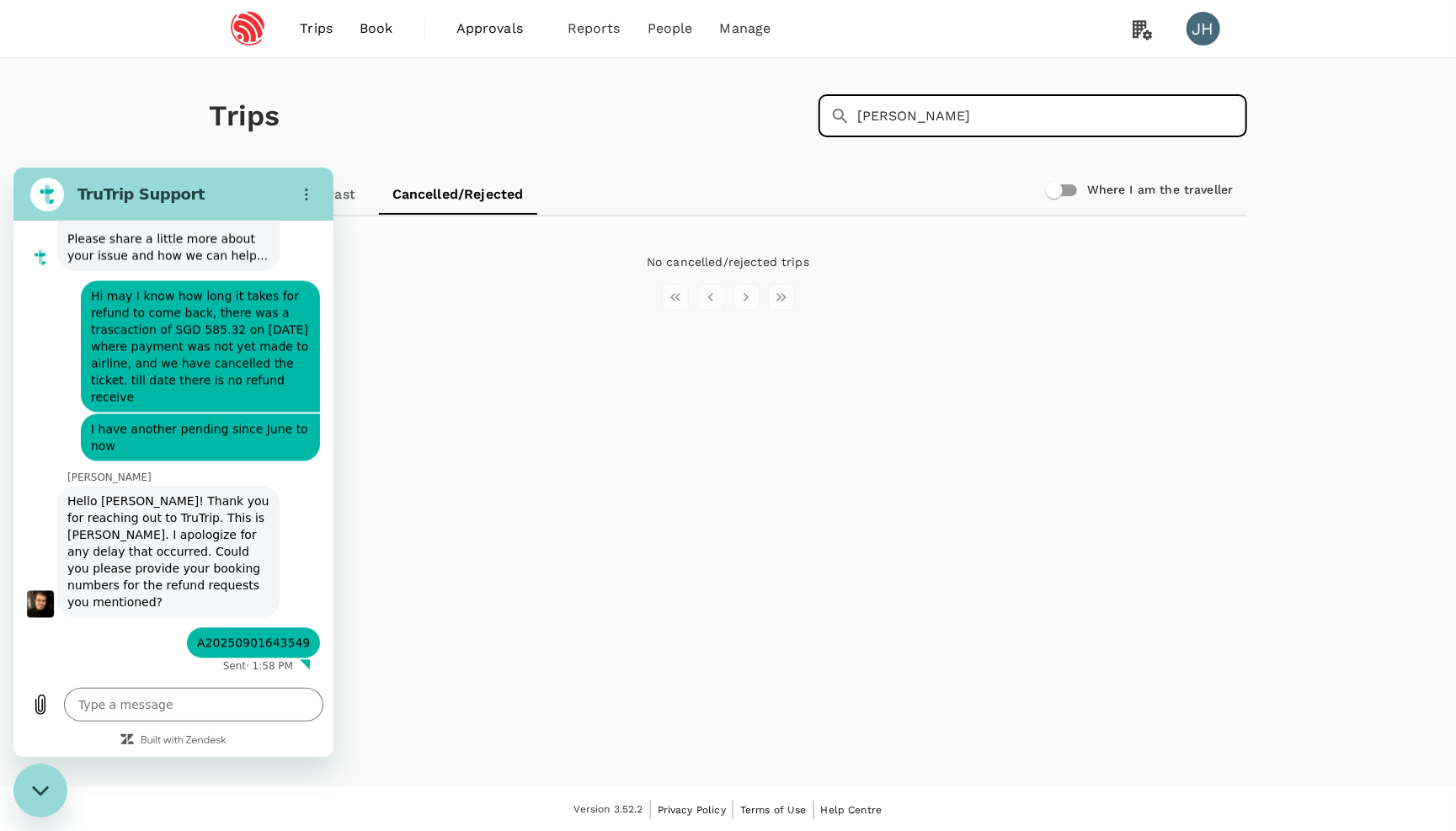
drag, startPoint x: 920, startPoint y: 114, endPoint x: 606, endPoint y: 111, distance: 314.0
click at [606, 111] on div "Trips ​ sovani ​" at bounding box center [725, 113] width 1044 height 123
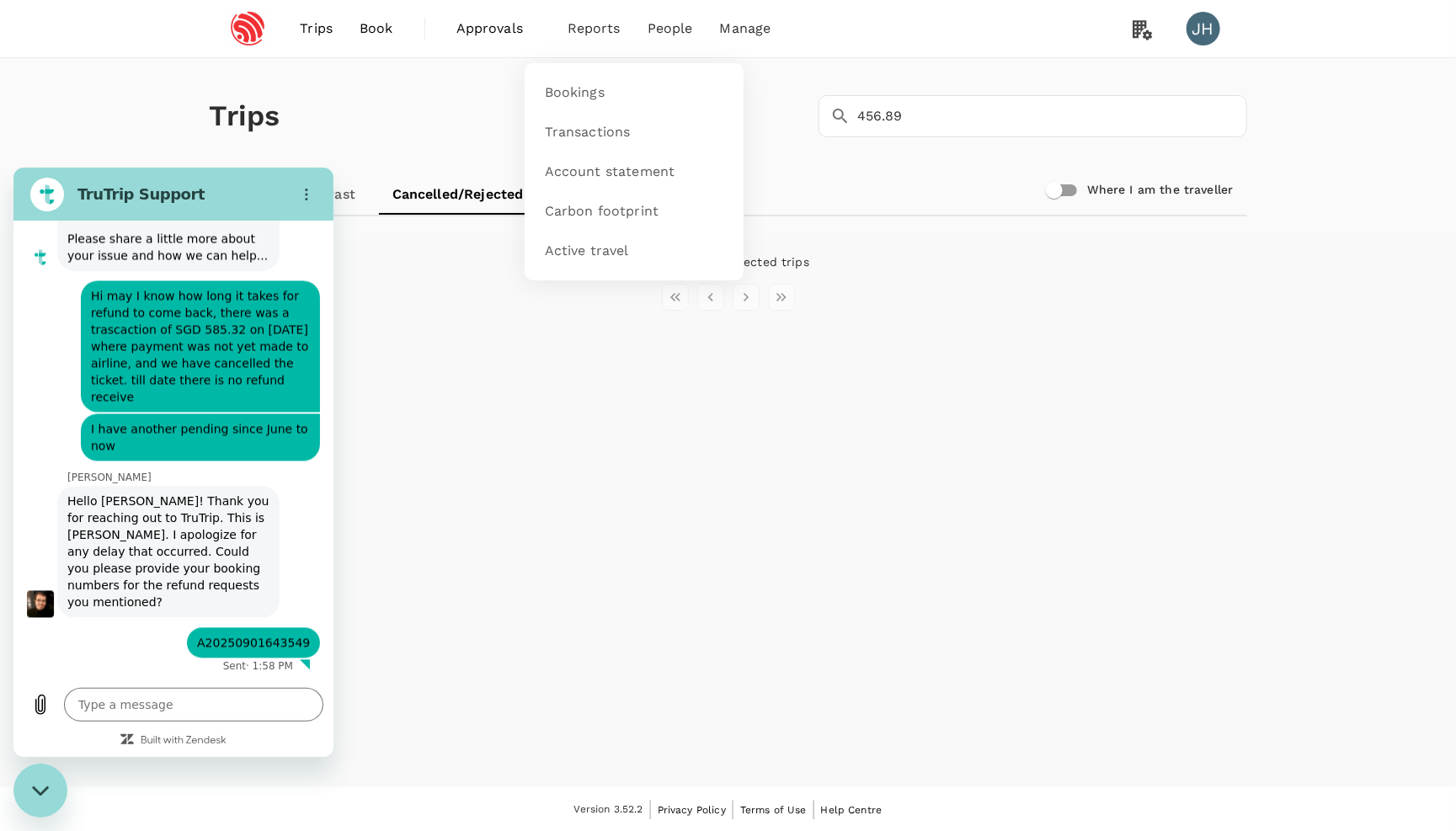
click at [583, 34] on span "Reports" at bounding box center [595, 29] width 53 height 21
click at [563, 74] on link "Bookings" at bounding box center [633, 93] width 199 height 40
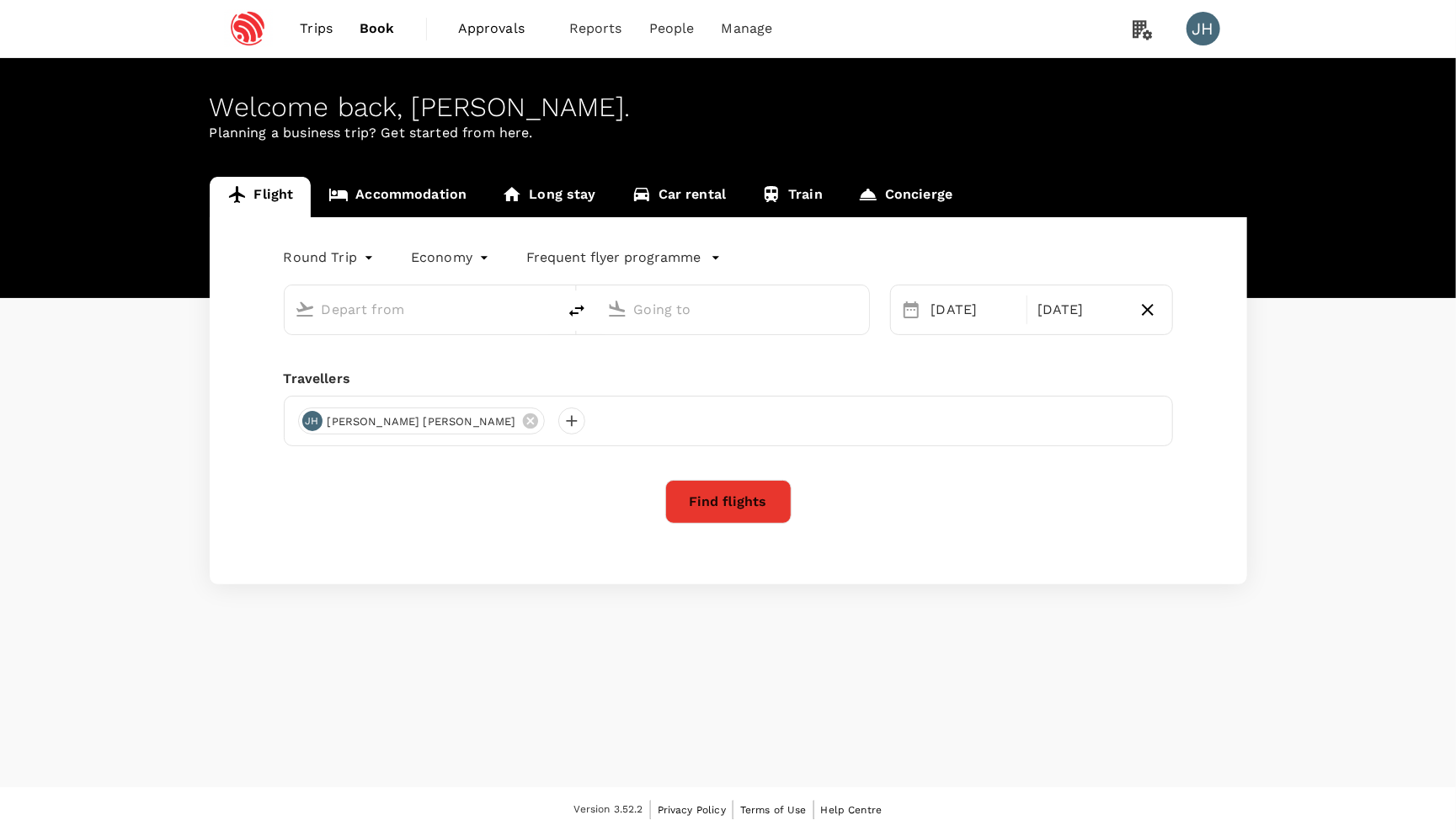
type input "Singapore Changi (SIN)"
type input "[GEOGRAPHIC_DATA], [GEOGRAPHIC_DATA] (any)"
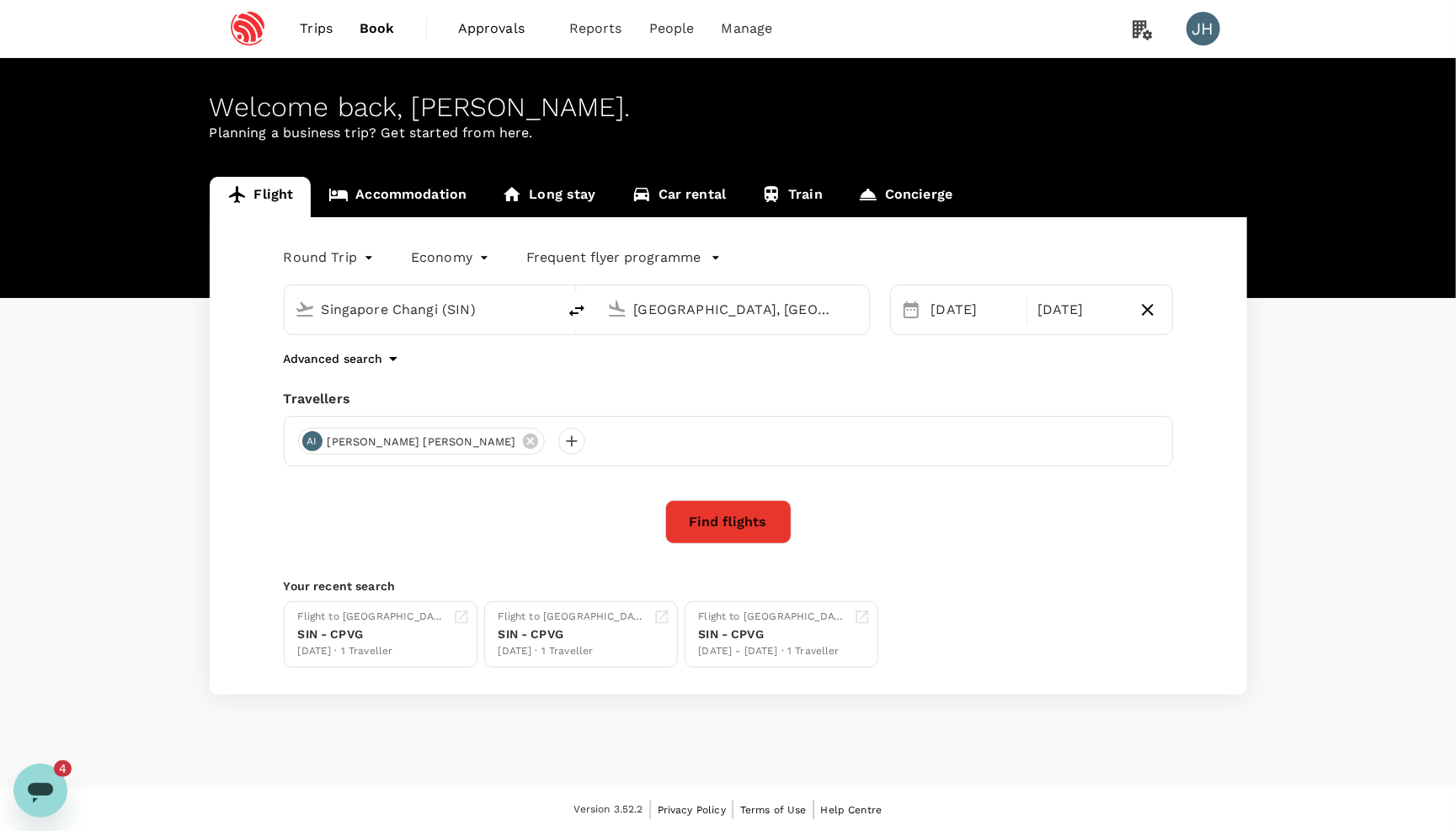
click at [297, 248] on body "Trips Book Approvals 0 Reports People Manage JH Welcome back , [PERSON_NAME] . …" at bounding box center [728, 416] width 1456 height 833
click at [336, 293] on li "One-Way" at bounding box center [331, 299] width 101 height 30
type input "oneway"
click at [947, 314] on div "[DATE]" at bounding box center [982, 309] width 113 height 34
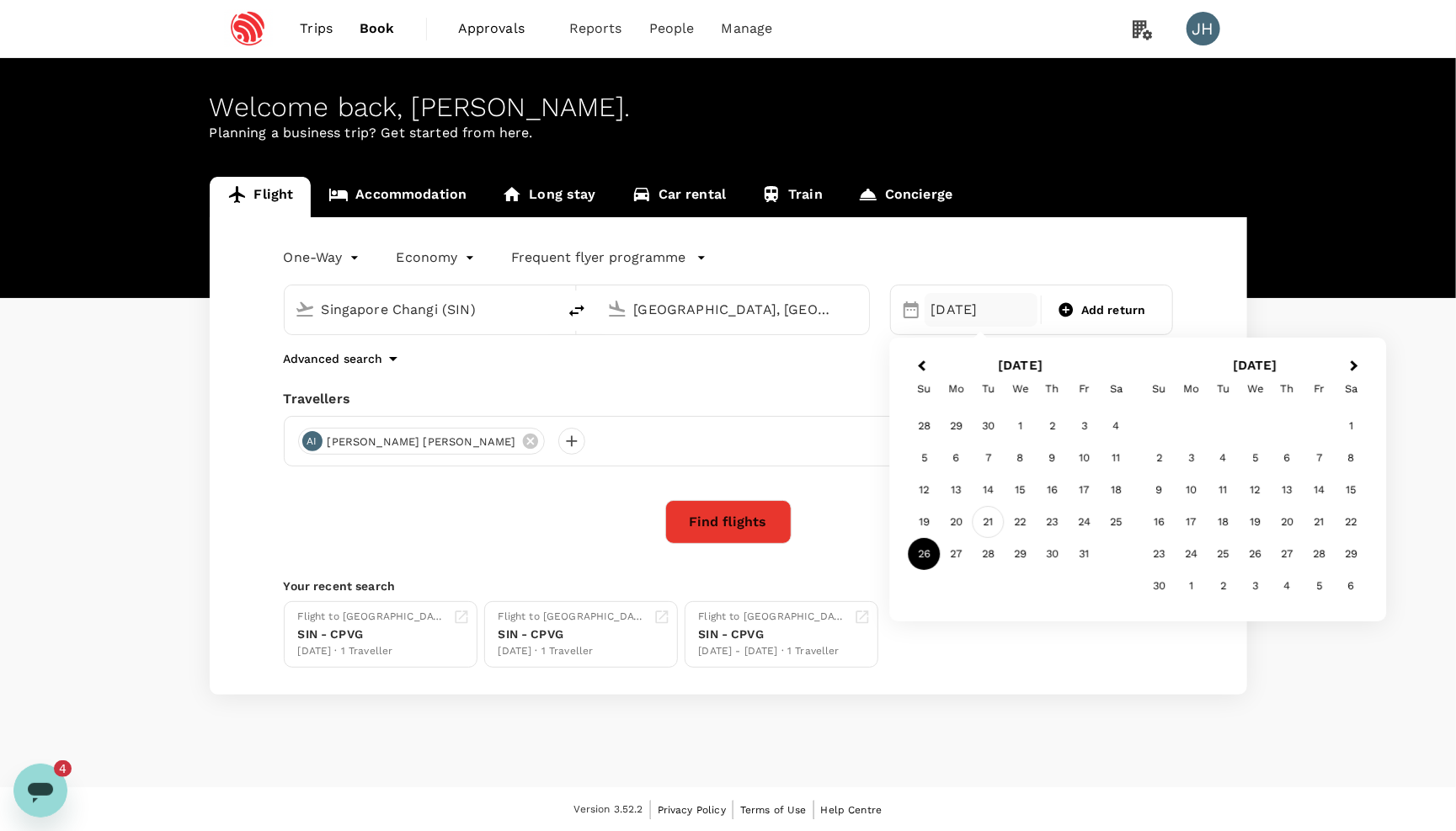
click at [986, 518] on div "21" at bounding box center [988, 522] width 32 height 32
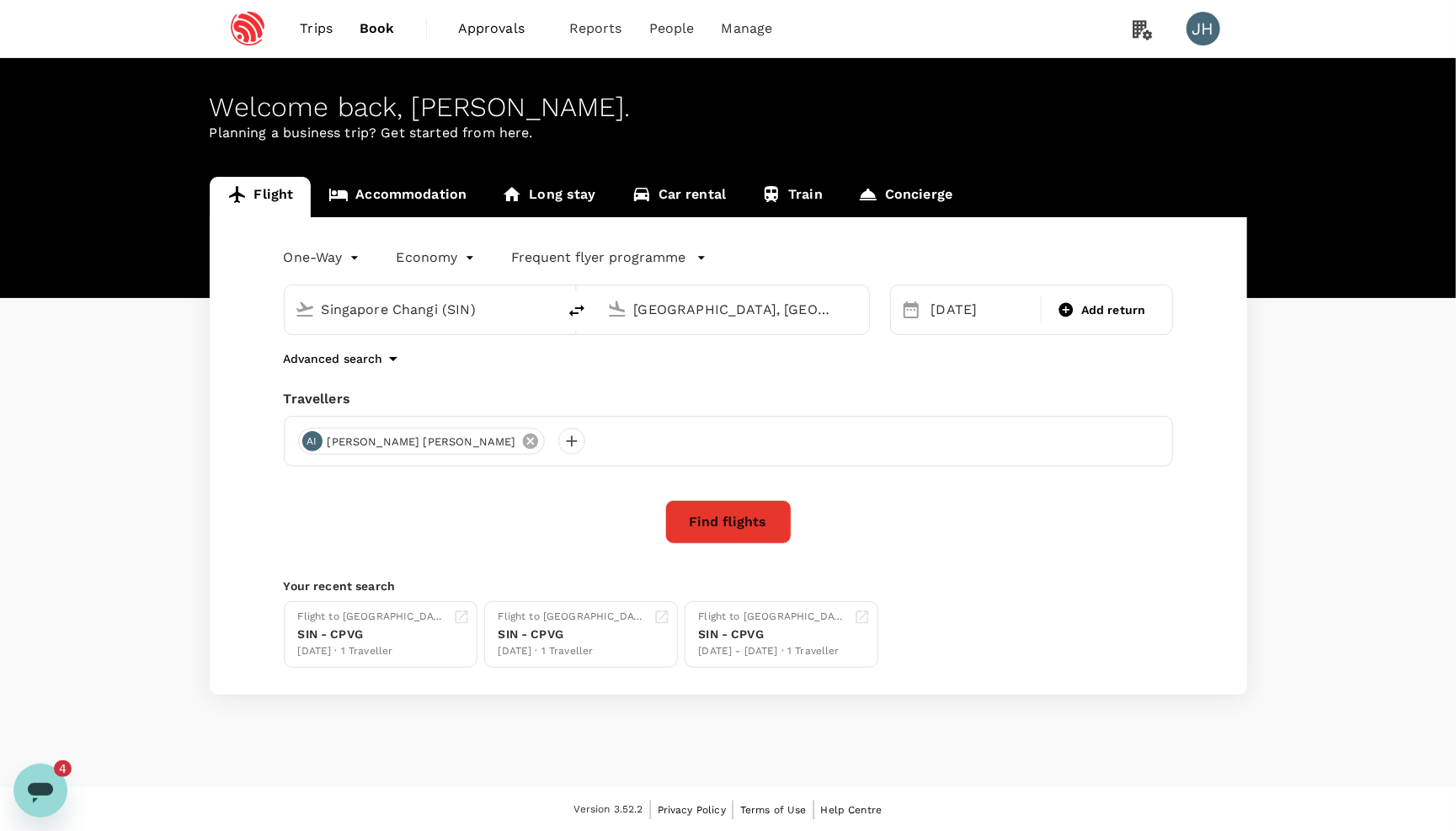
click at [523, 445] on icon at bounding box center [530, 442] width 15 height 15
click at [315, 448] on div at bounding box center [311, 441] width 27 height 27
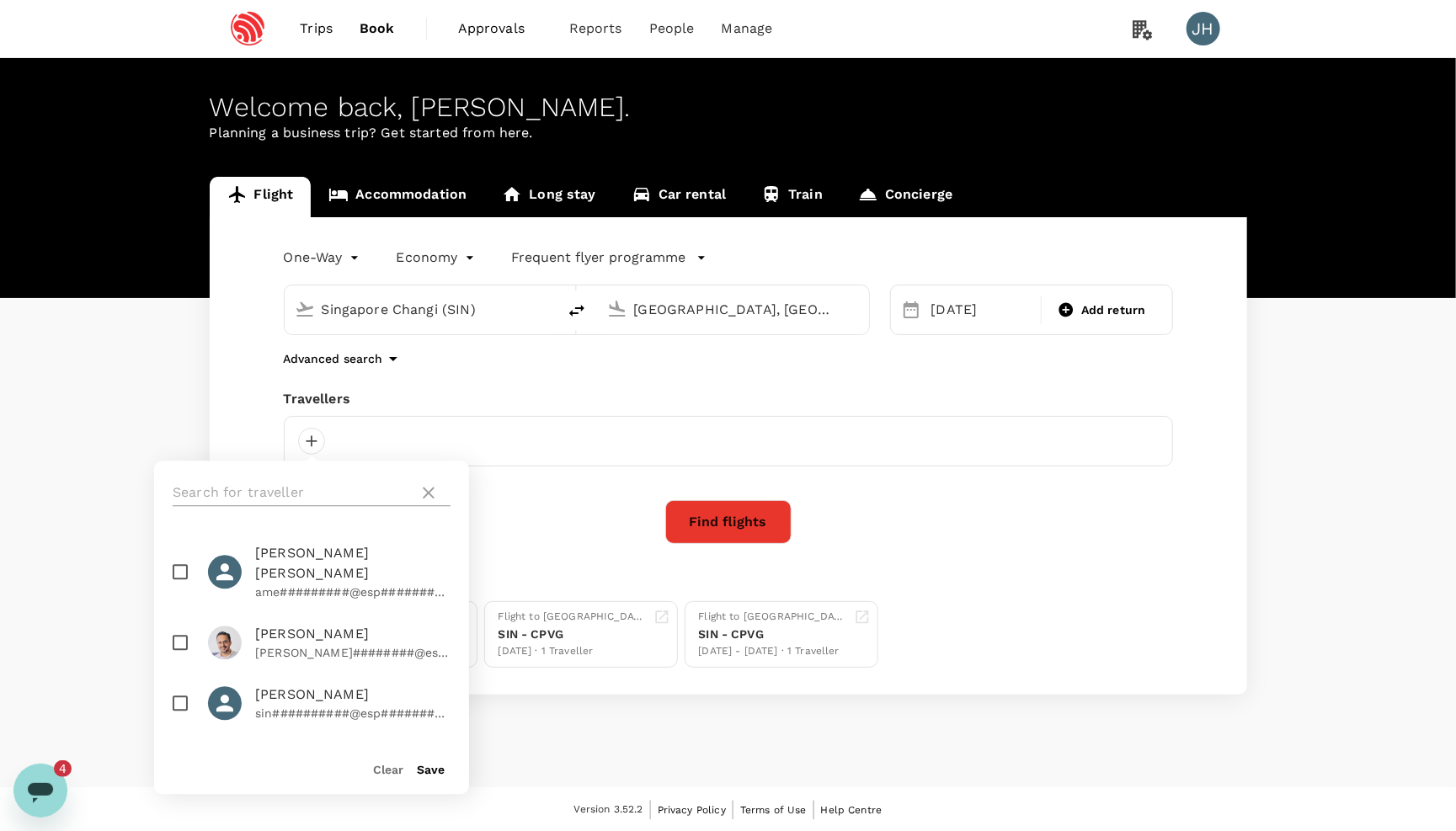
click at [358, 494] on input "text" at bounding box center [292, 493] width 239 height 27
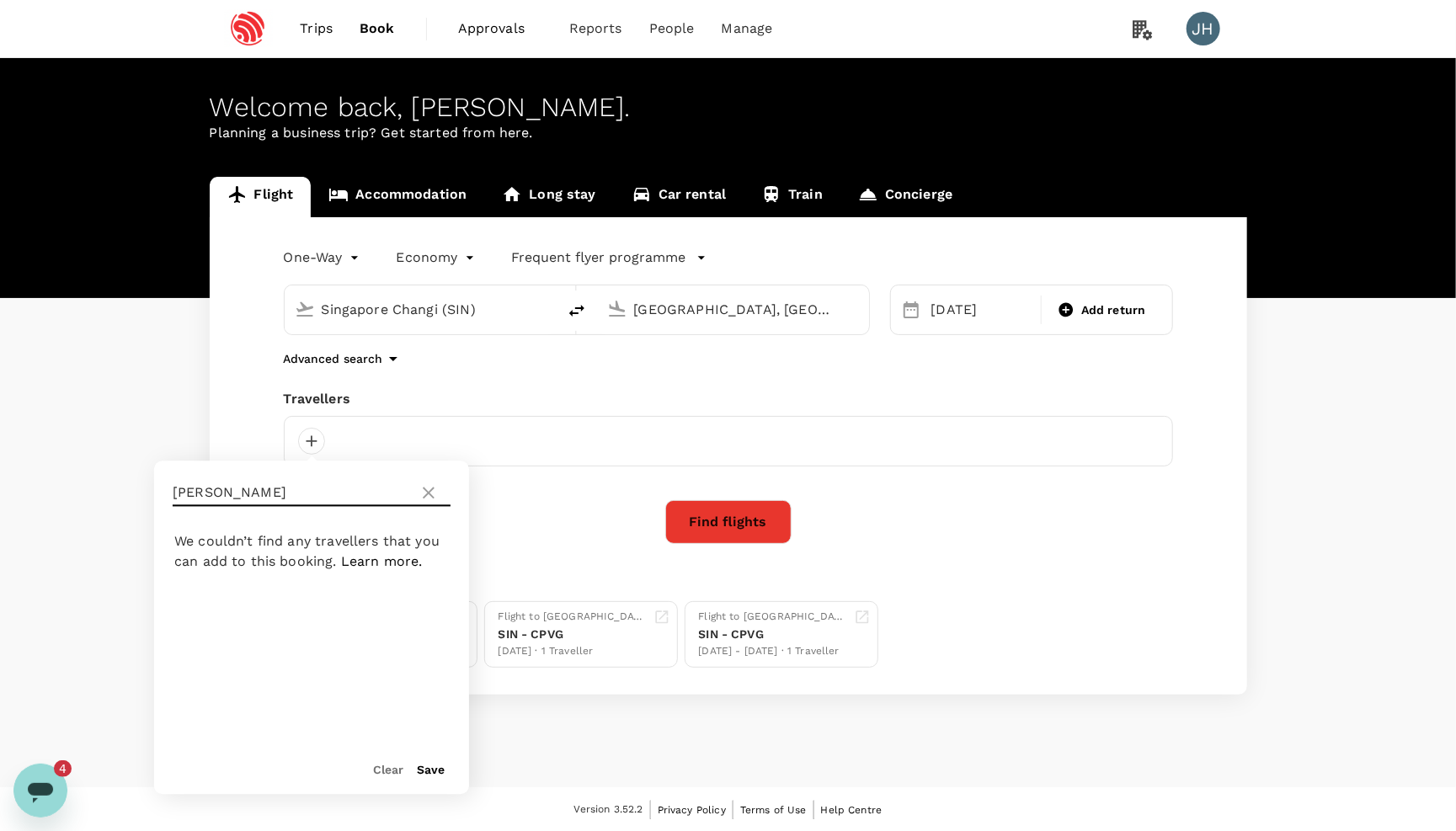
type input "lee"
click at [287, 559] on span "[PERSON_NAME] [PERSON_NAME]" at bounding box center [352, 564] width 195 height 40
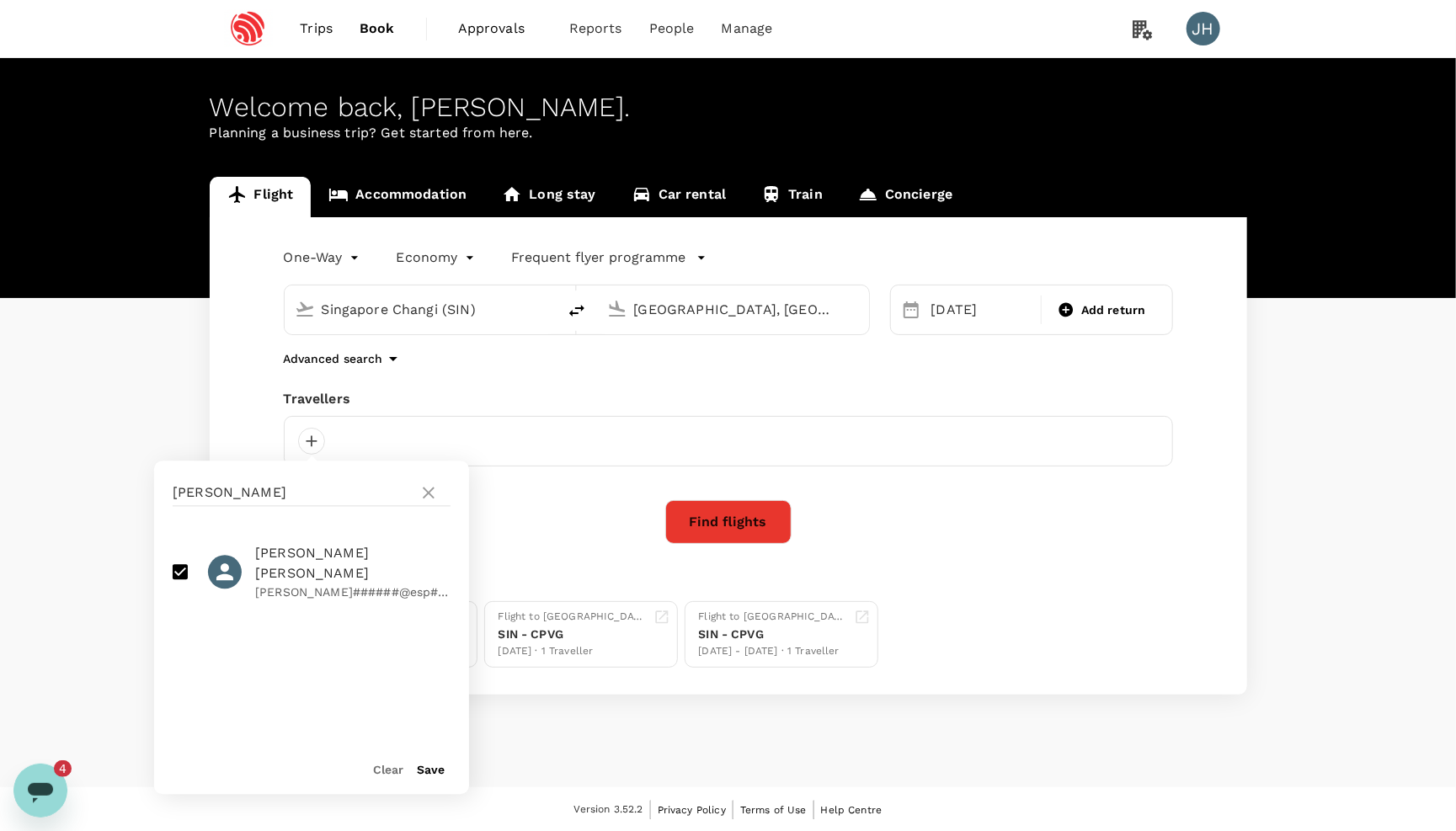
checkbox input "true"
click at [434, 774] on button "Save" at bounding box center [431, 771] width 28 height 14
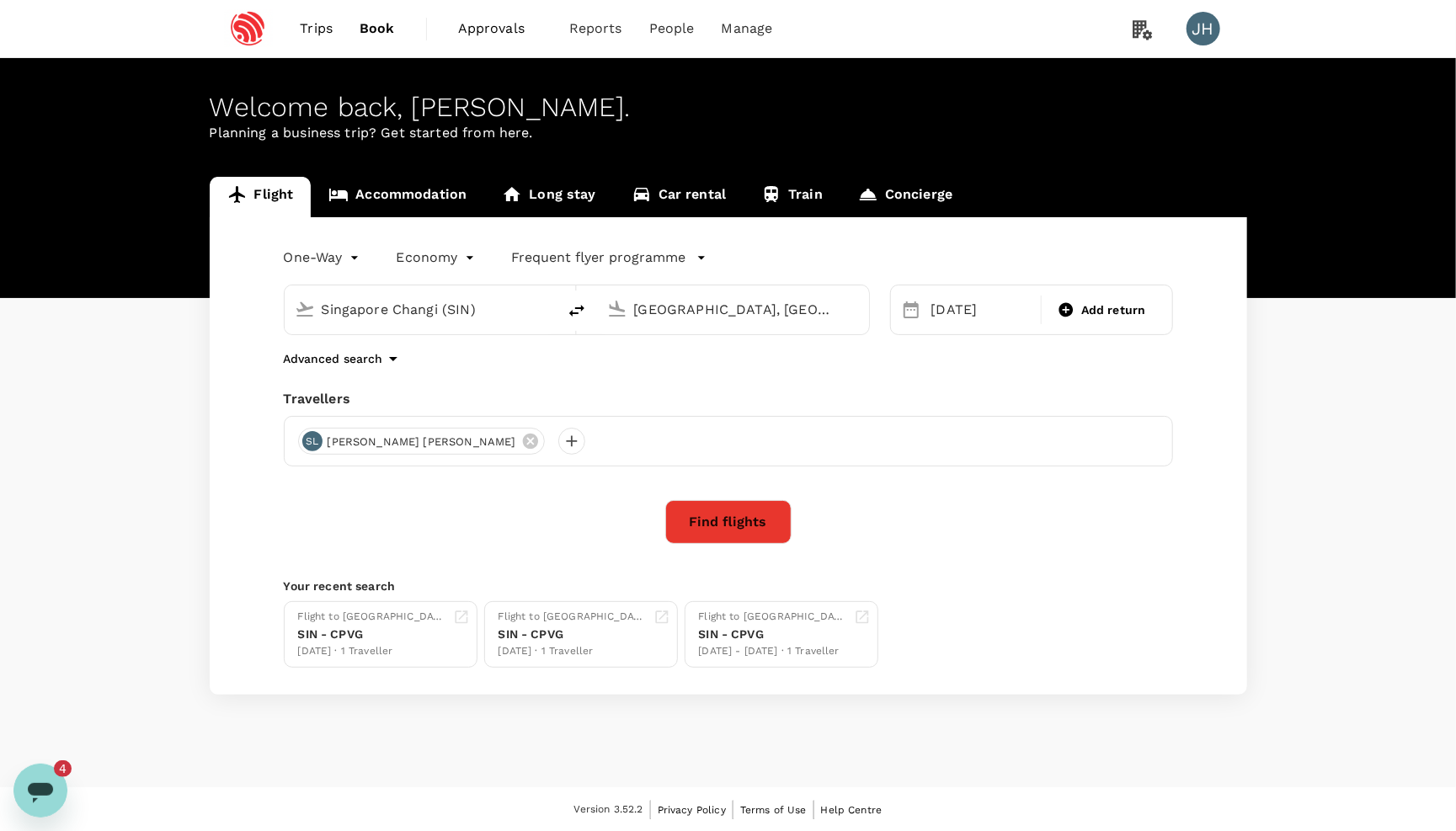
click at [57, 783] on div "Open messaging window, 4 unread messages" at bounding box center [40, 790] width 51 height 51
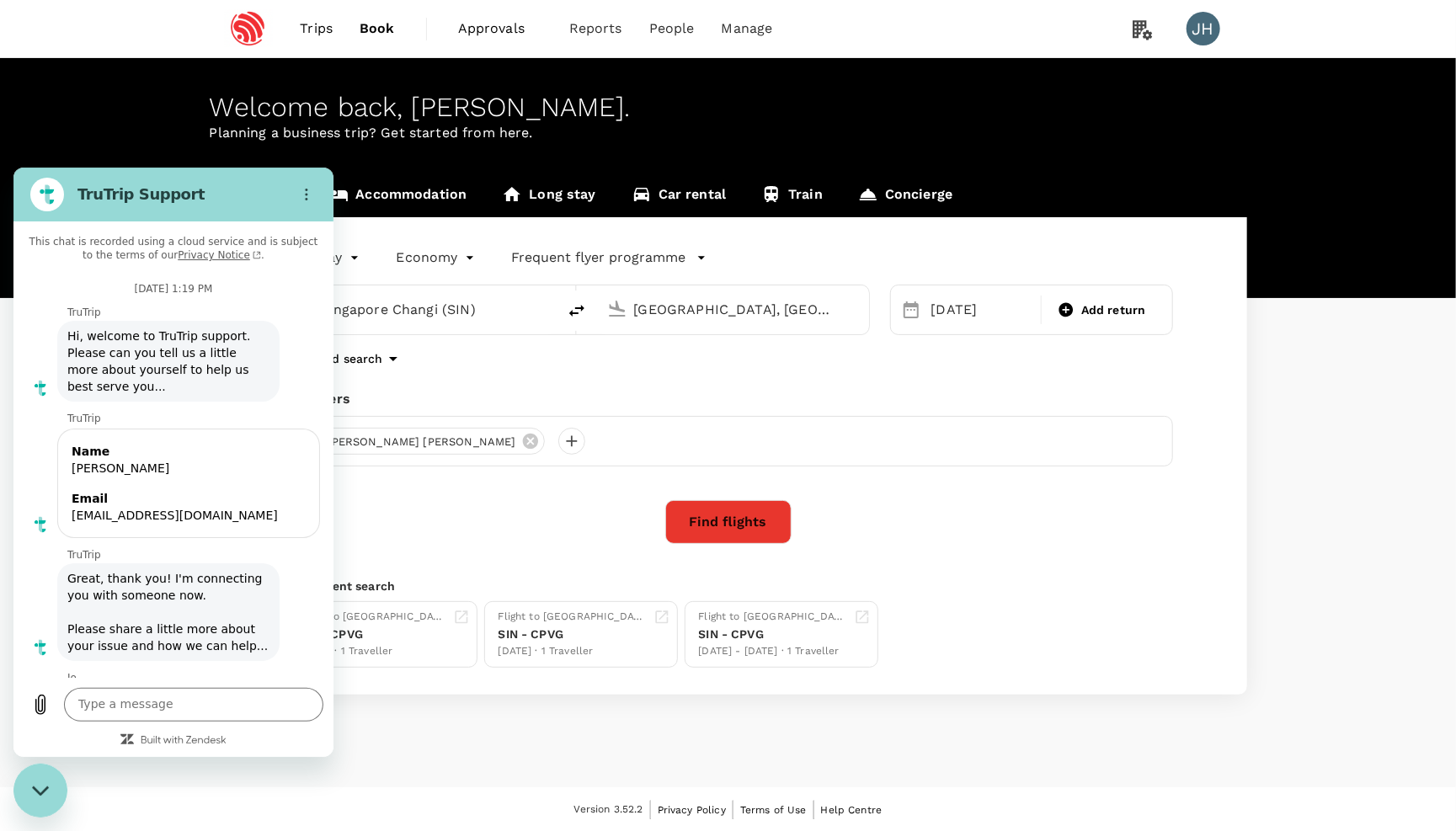
scroll to position [2281, 0]
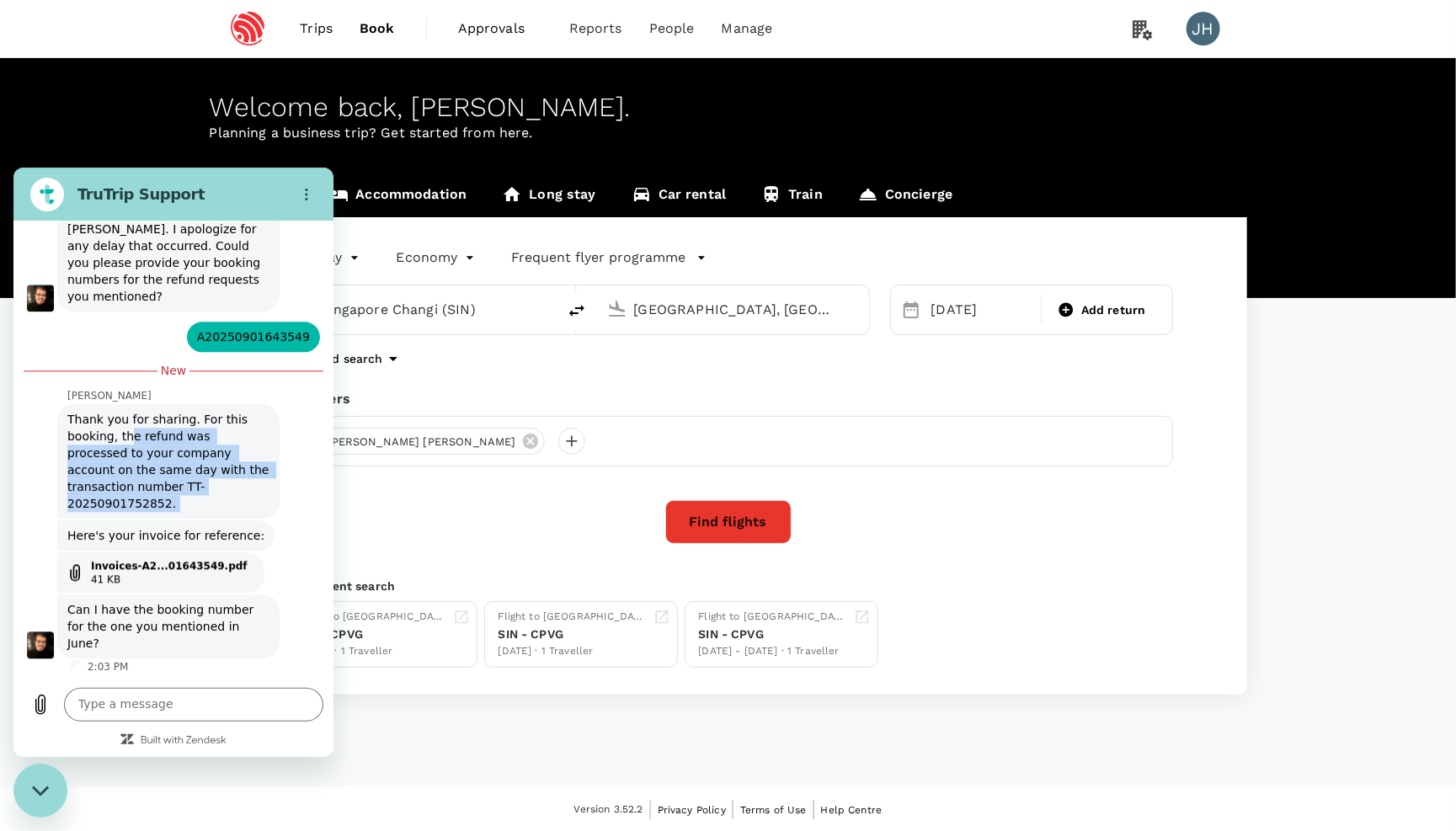
drag, startPoint x: 131, startPoint y: 435, endPoint x: 238, endPoint y: 527, distance: 141.1
click at [238, 527] on div "This chat is recorded using a cloud service and is subject to the terms of our …" at bounding box center [174, 449] width 320 height 456
drag, startPoint x: 142, startPoint y: 603, endPoint x: 186, endPoint y: 613, distance: 45.1
click at [186, 613] on span "Can I have the booking number for the one you mentioned in June?" at bounding box center [168, 626] width 202 height 51
click at [162, 710] on textarea at bounding box center [193, 704] width 260 height 34
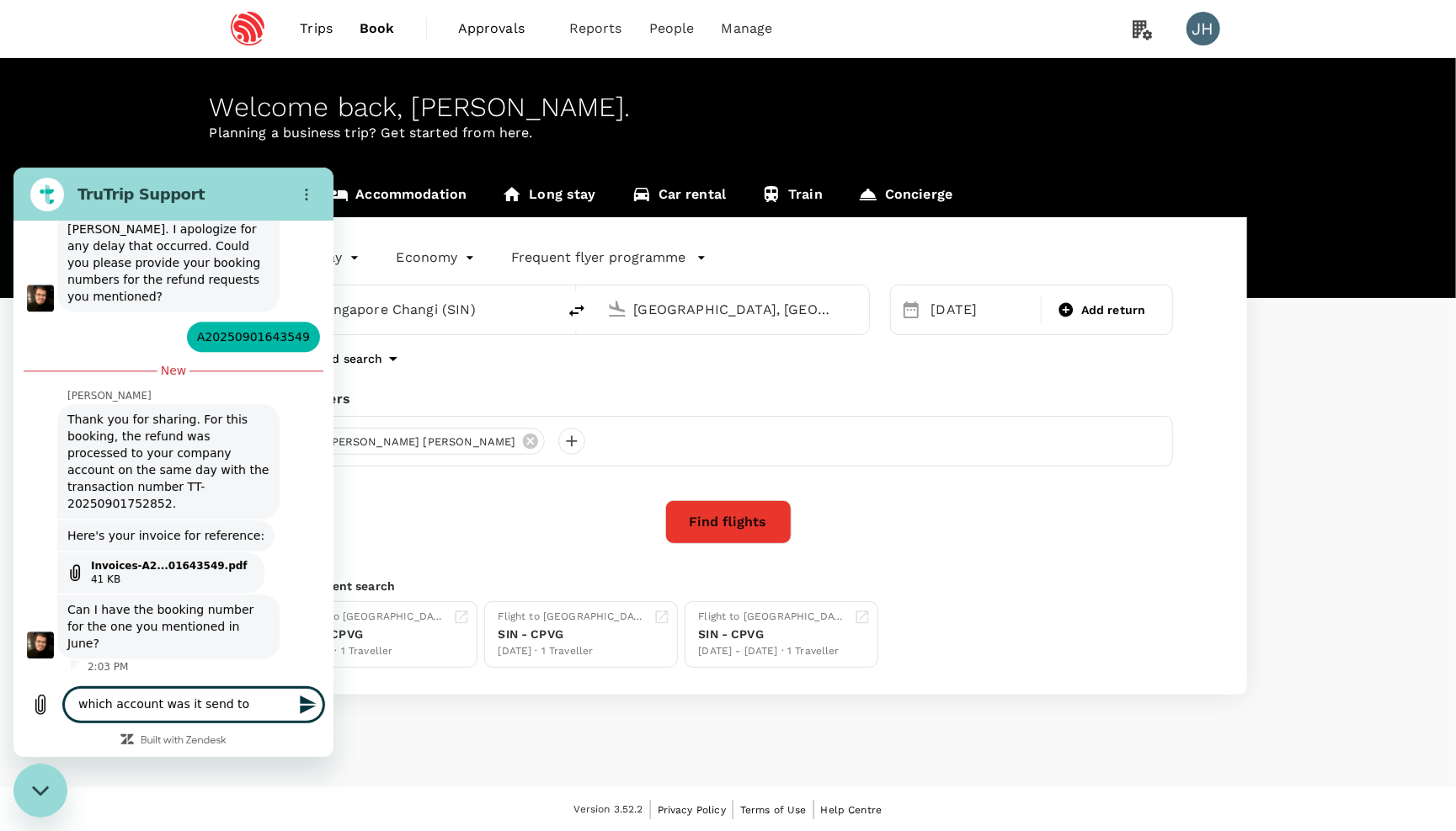
type textarea "which account was it send to?"
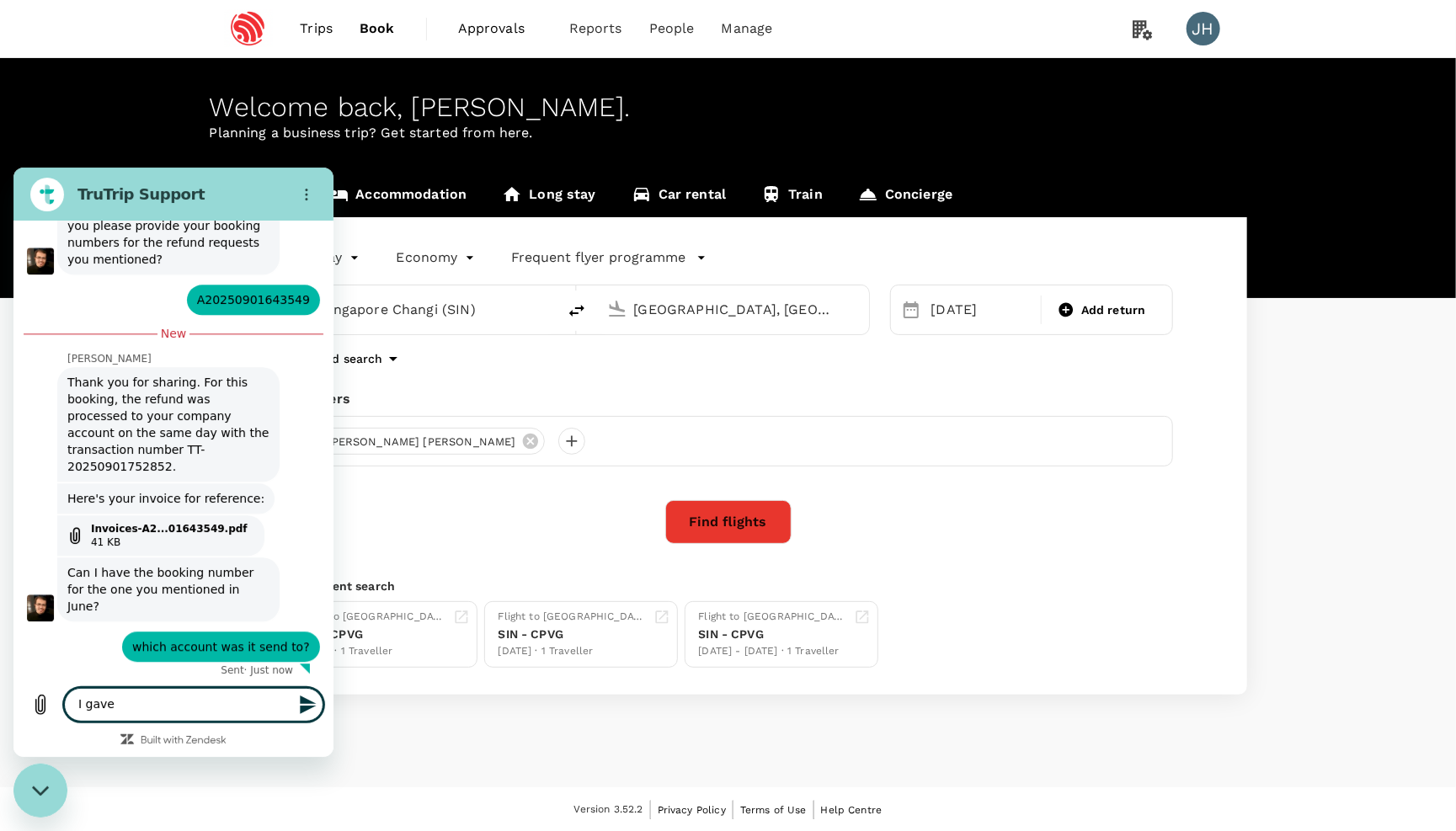
scroll to position [2320, 0]
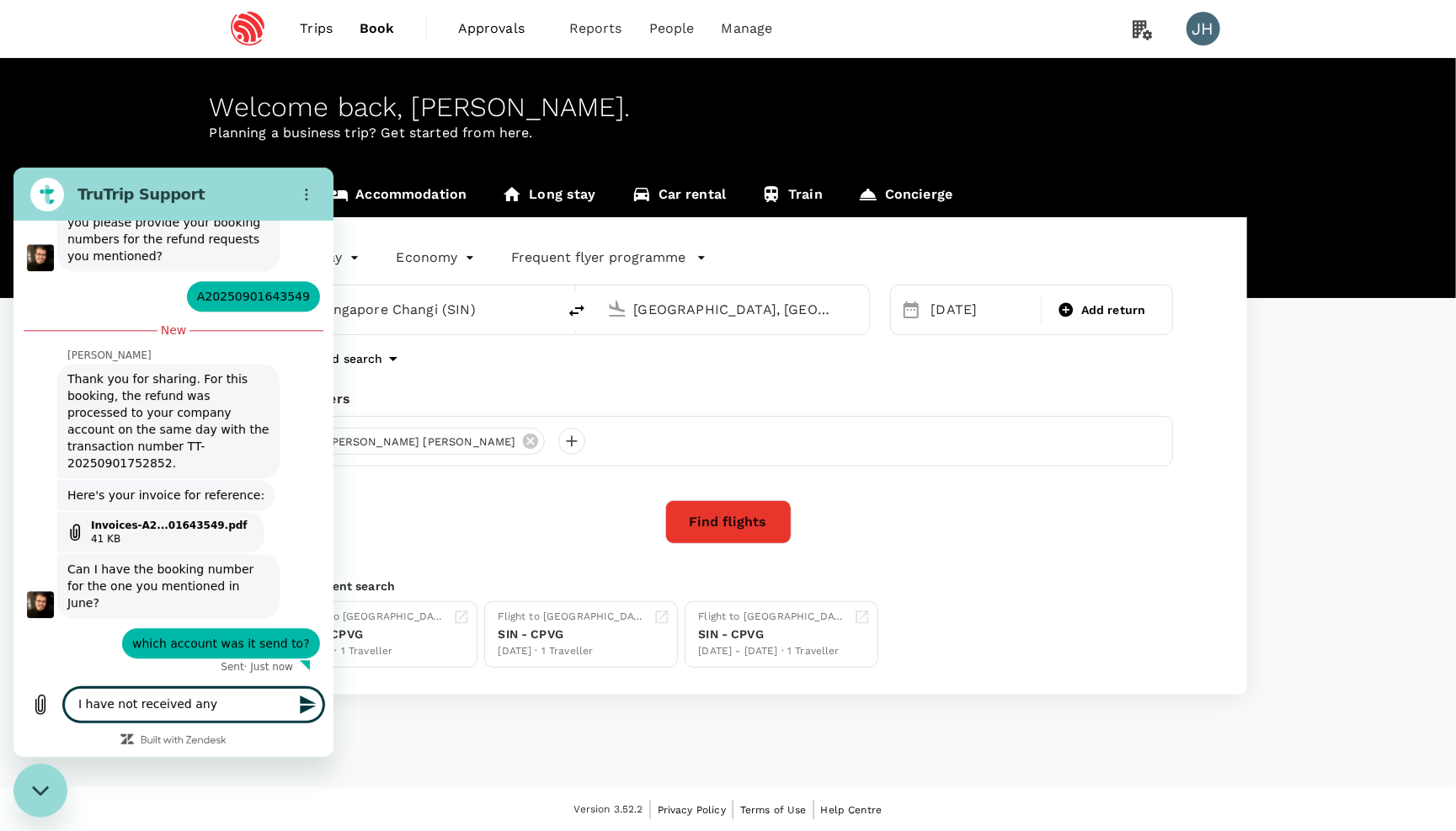
type textarea "I have not received any"
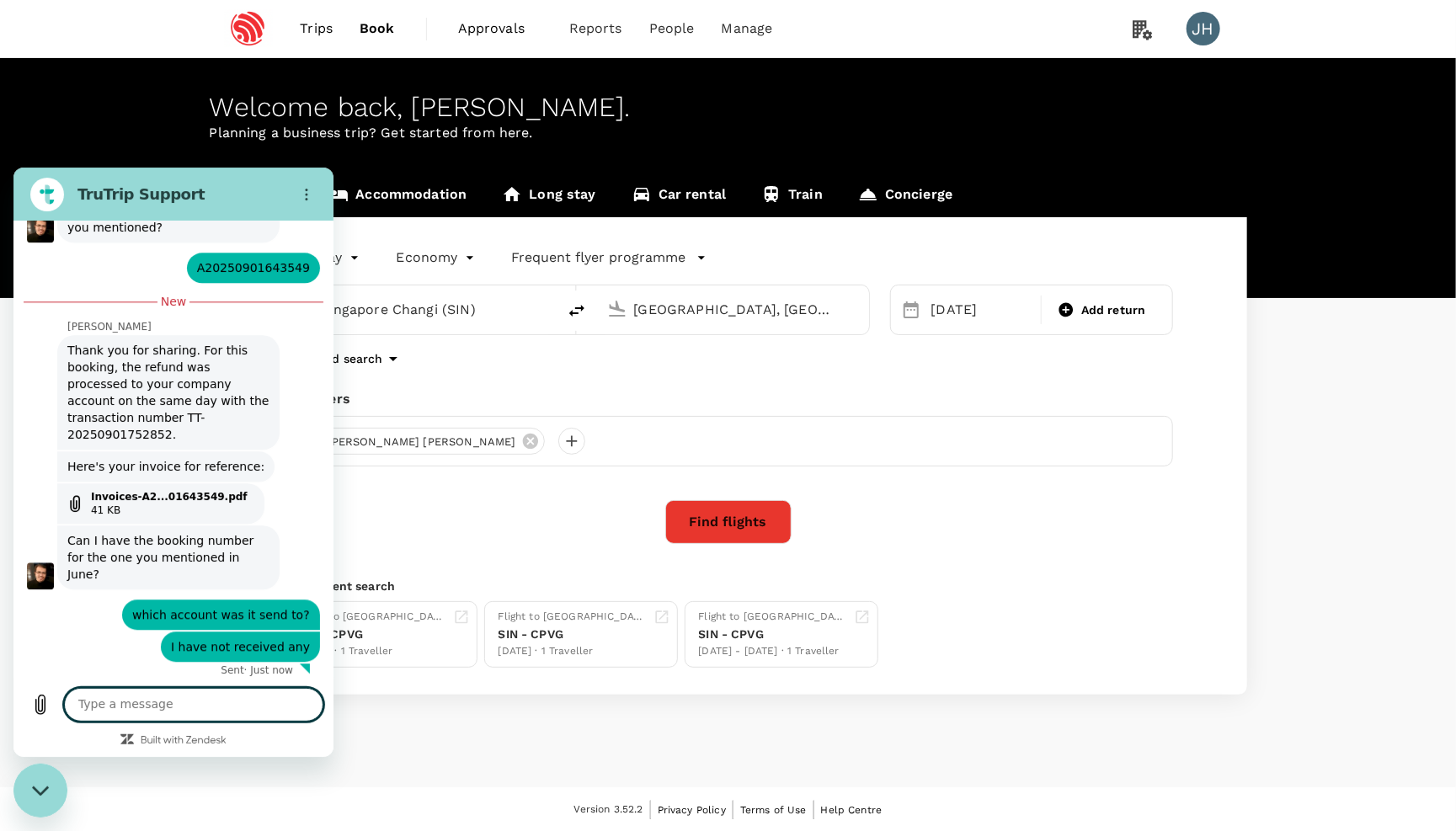
scroll to position [2353, 0]
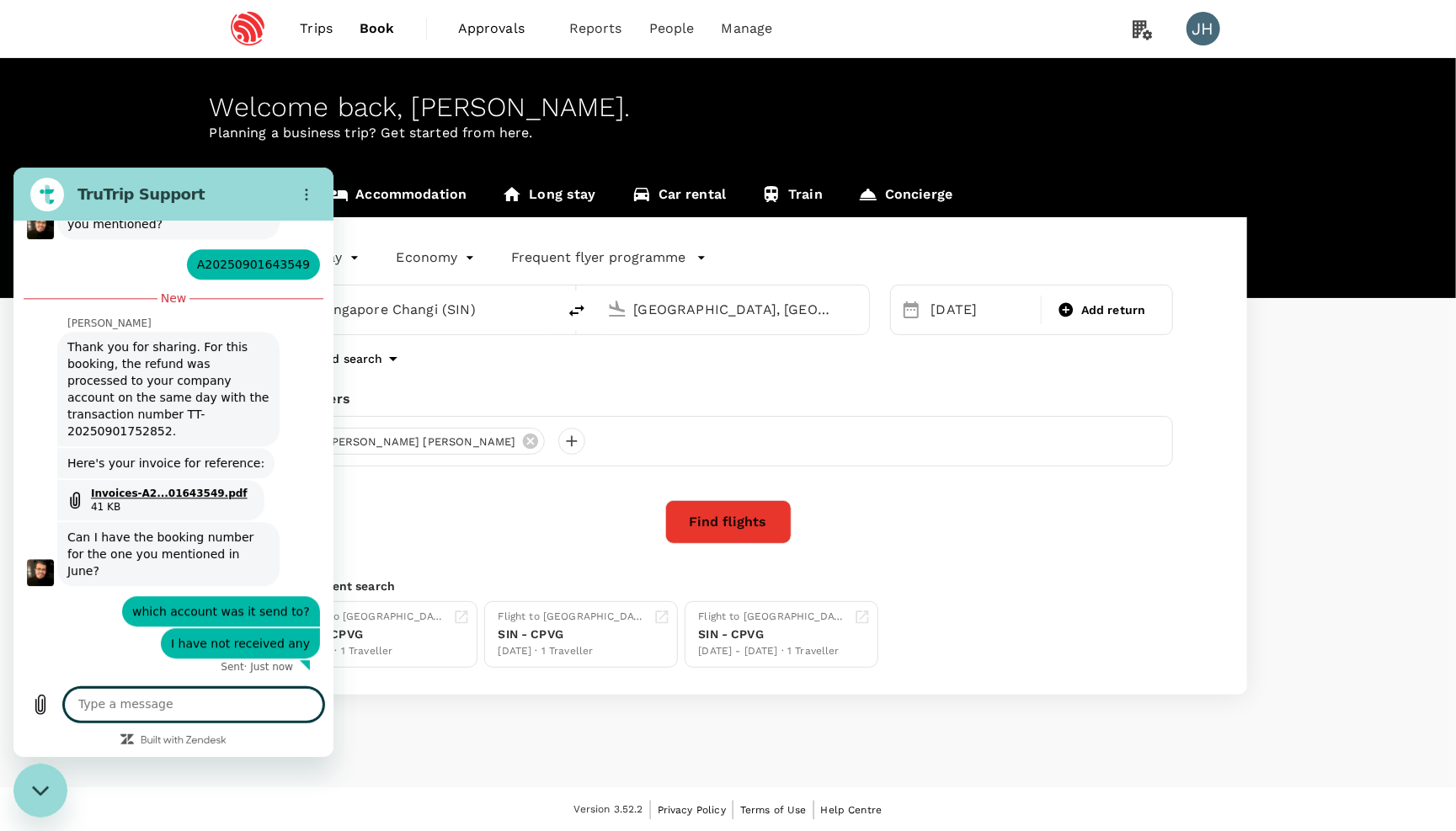
click at [125, 496] on link "Invoices-A2...01643549.pdf" at bounding box center [169, 492] width 156 height 14
click at [178, 703] on textarea at bounding box center [193, 704] width 260 height 34
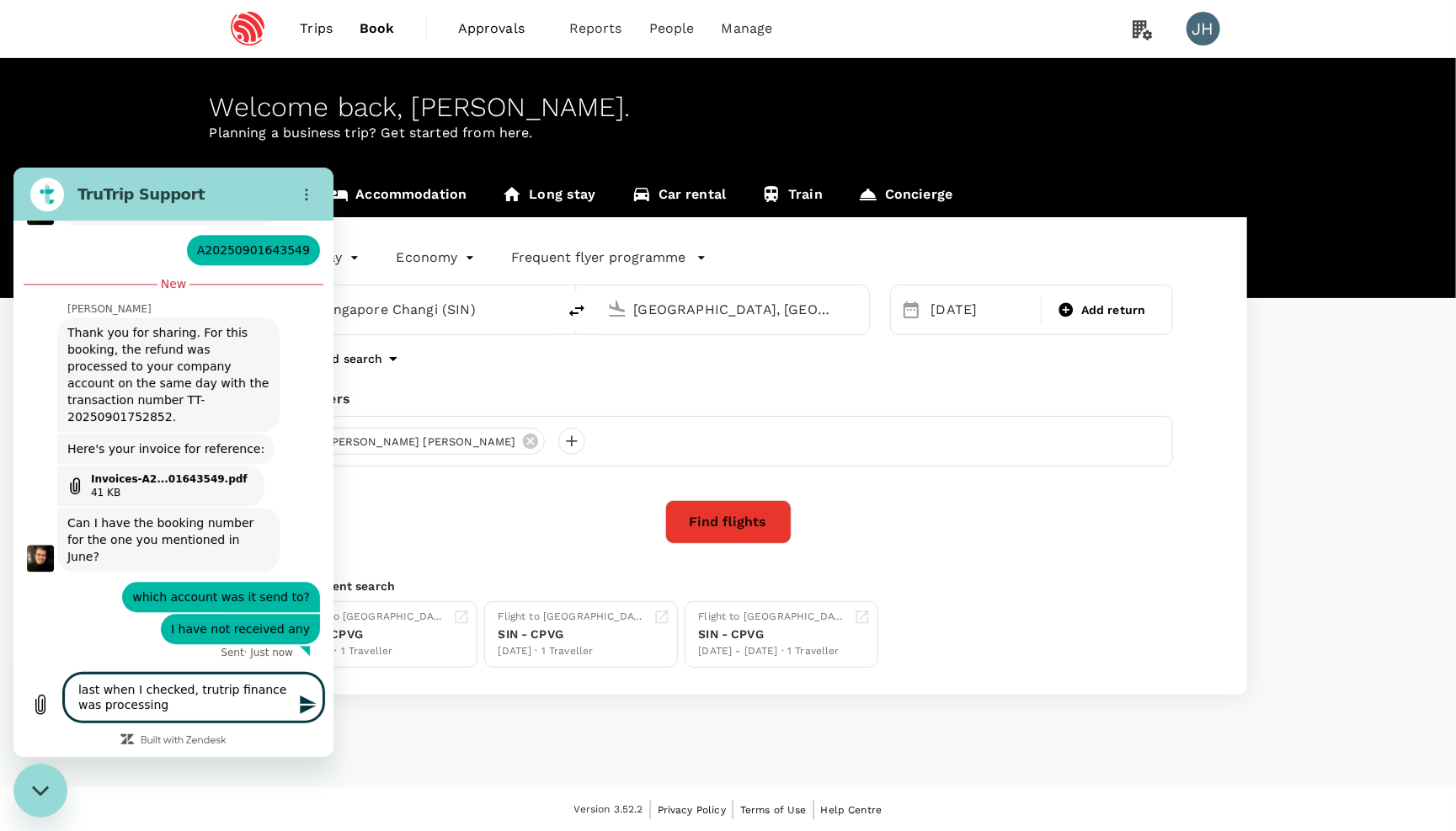
type textarea "last when I checked, trutrip finance was processing"
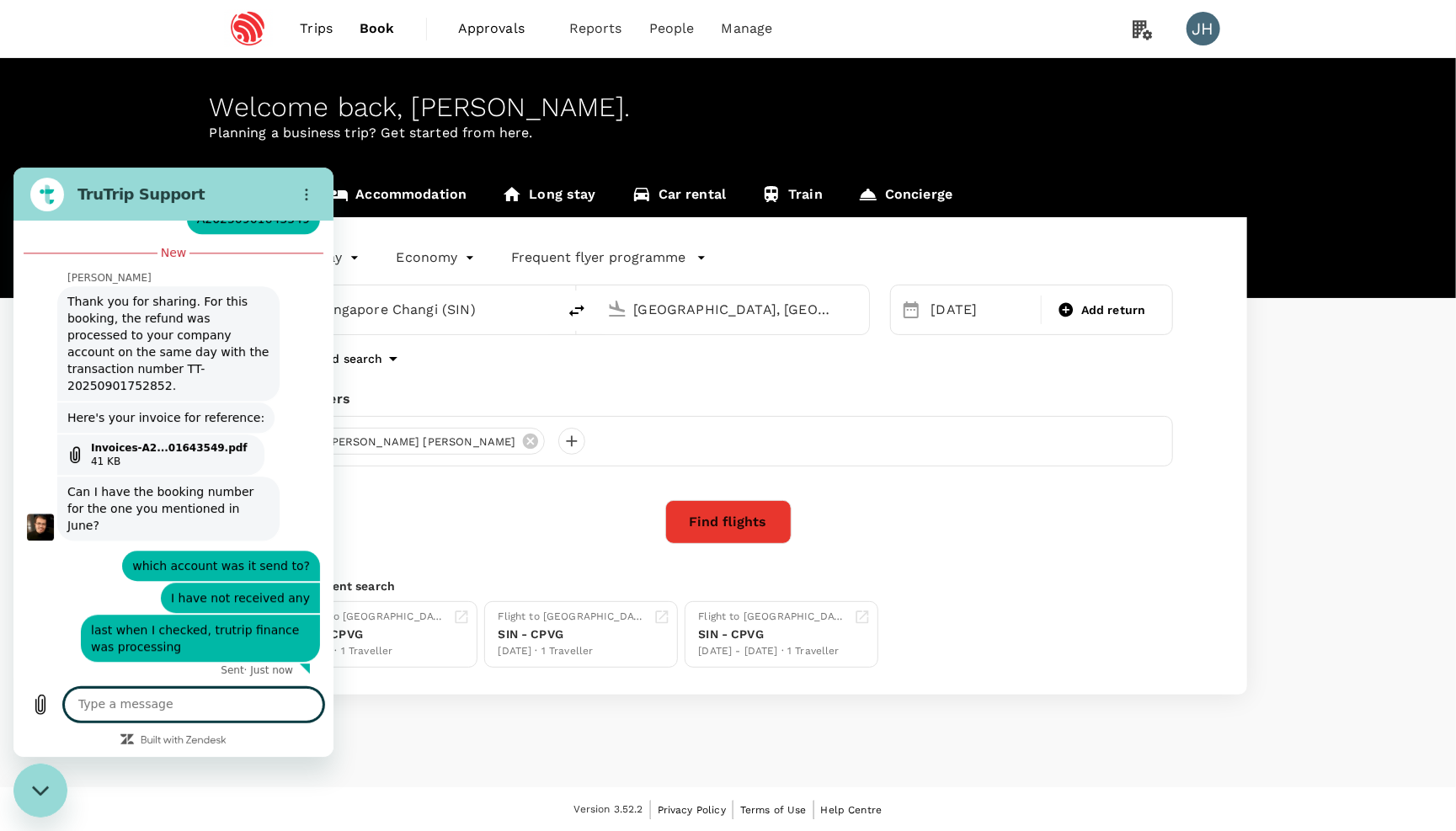
scroll to position [2401, 0]
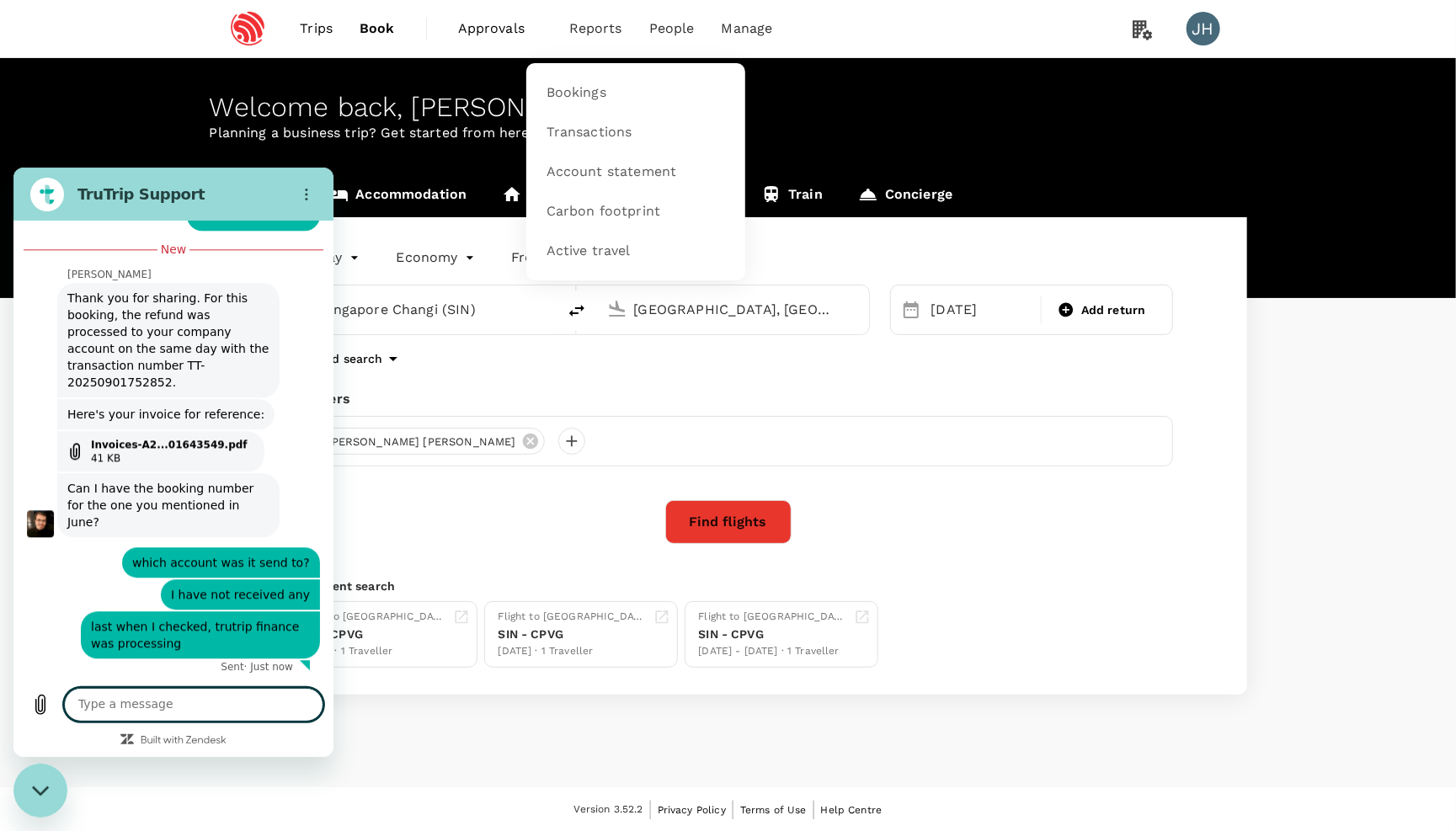
click at [580, 43] on li "Reports" at bounding box center [596, 28] width 80 height 58
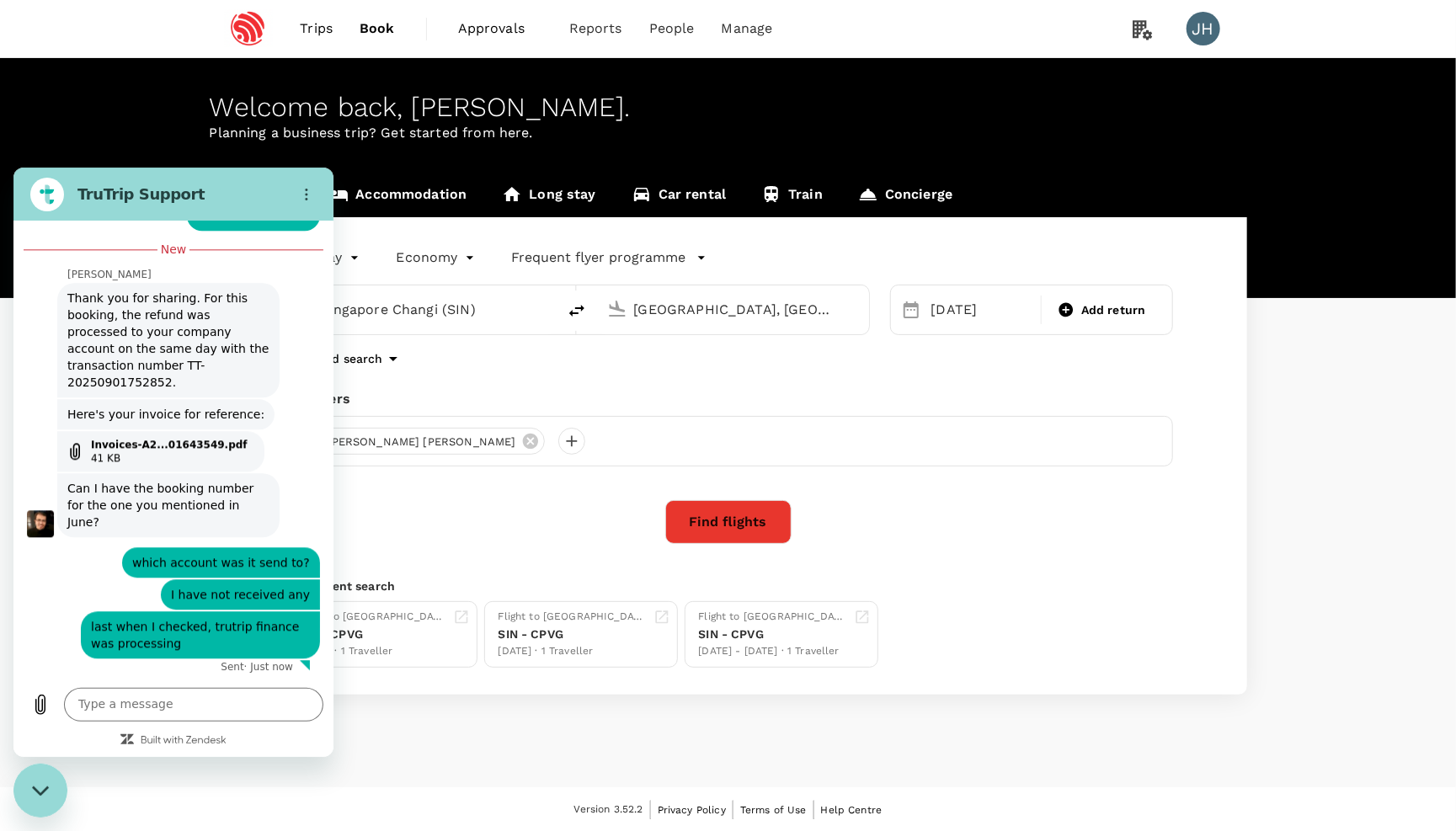
click at [1065, 137] on p "Planning a business trip? Get started from here." at bounding box center [728, 133] width 1037 height 21
click at [724, 529] on button "Find flights" at bounding box center [728, 522] width 126 height 44
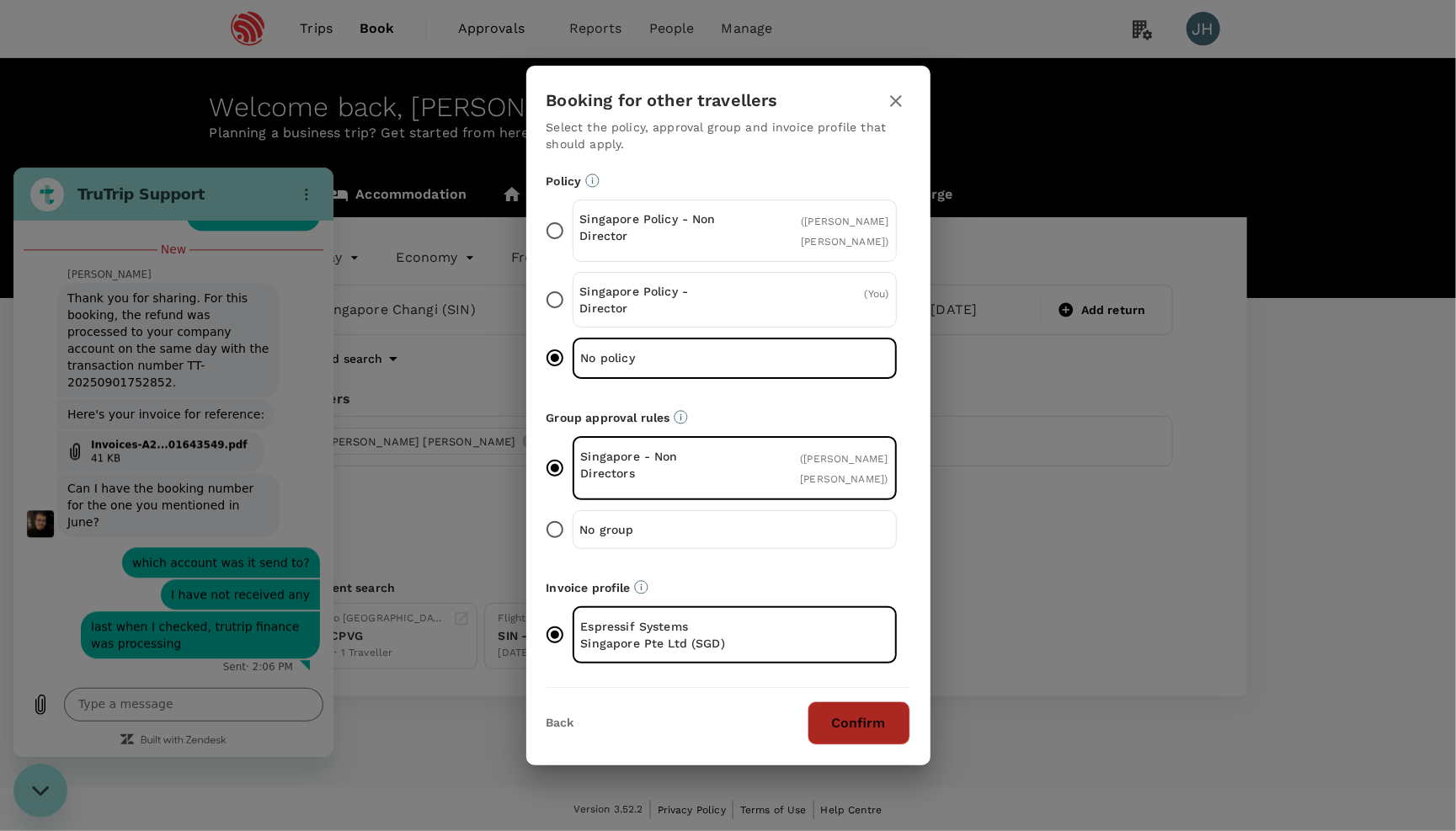
click at [863, 716] on button "Confirm" at bounding box center [860, 723] width 103 height 44
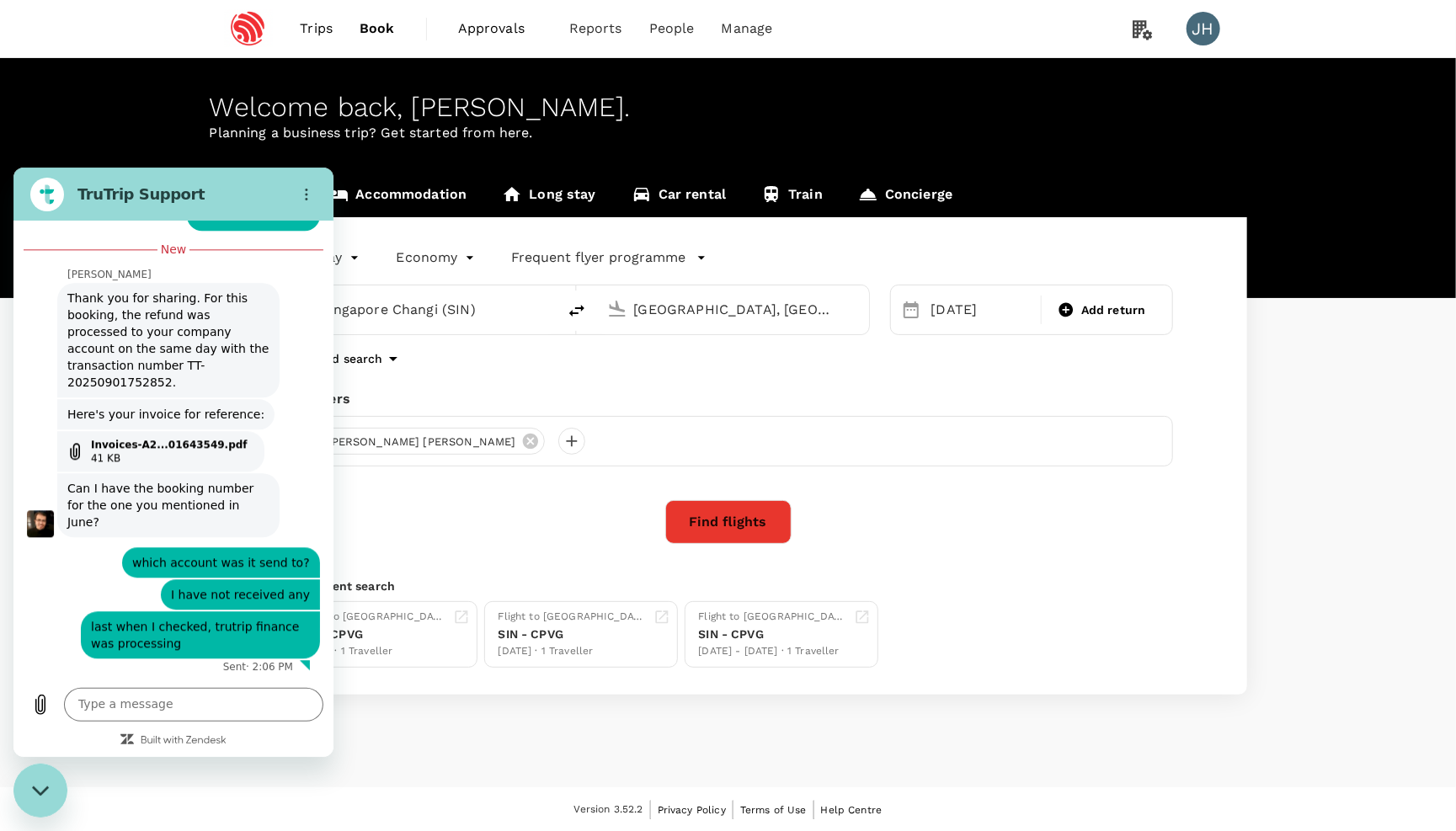
click at [724, 516] on button "Find flights" at bounding box center [728, 522] width 126 height 44
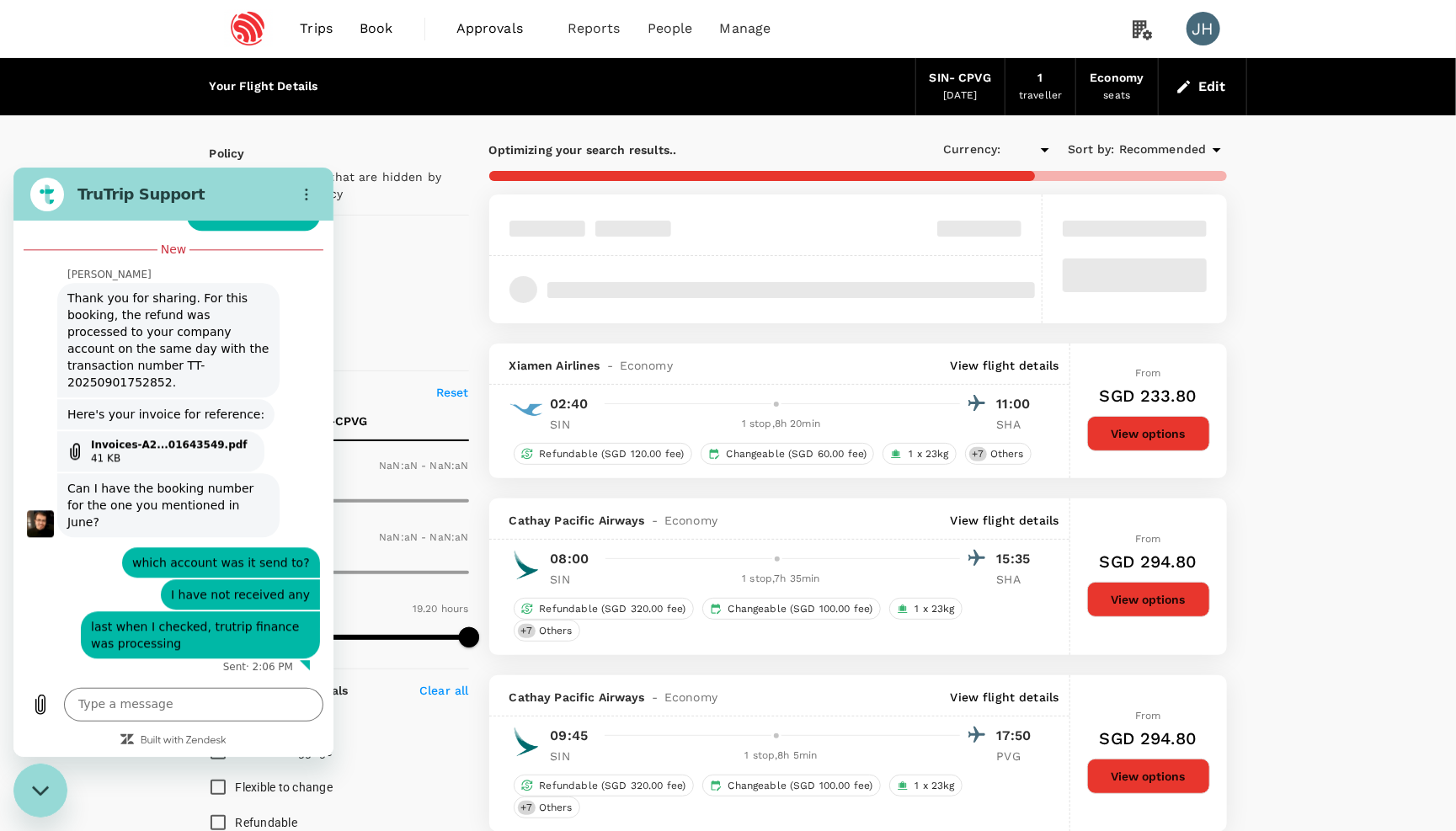
type input "SGD"
type input "1440"
click at [38, 788] on icon "Close messaging window" at bounding box center [40, 790] width 18 height 11
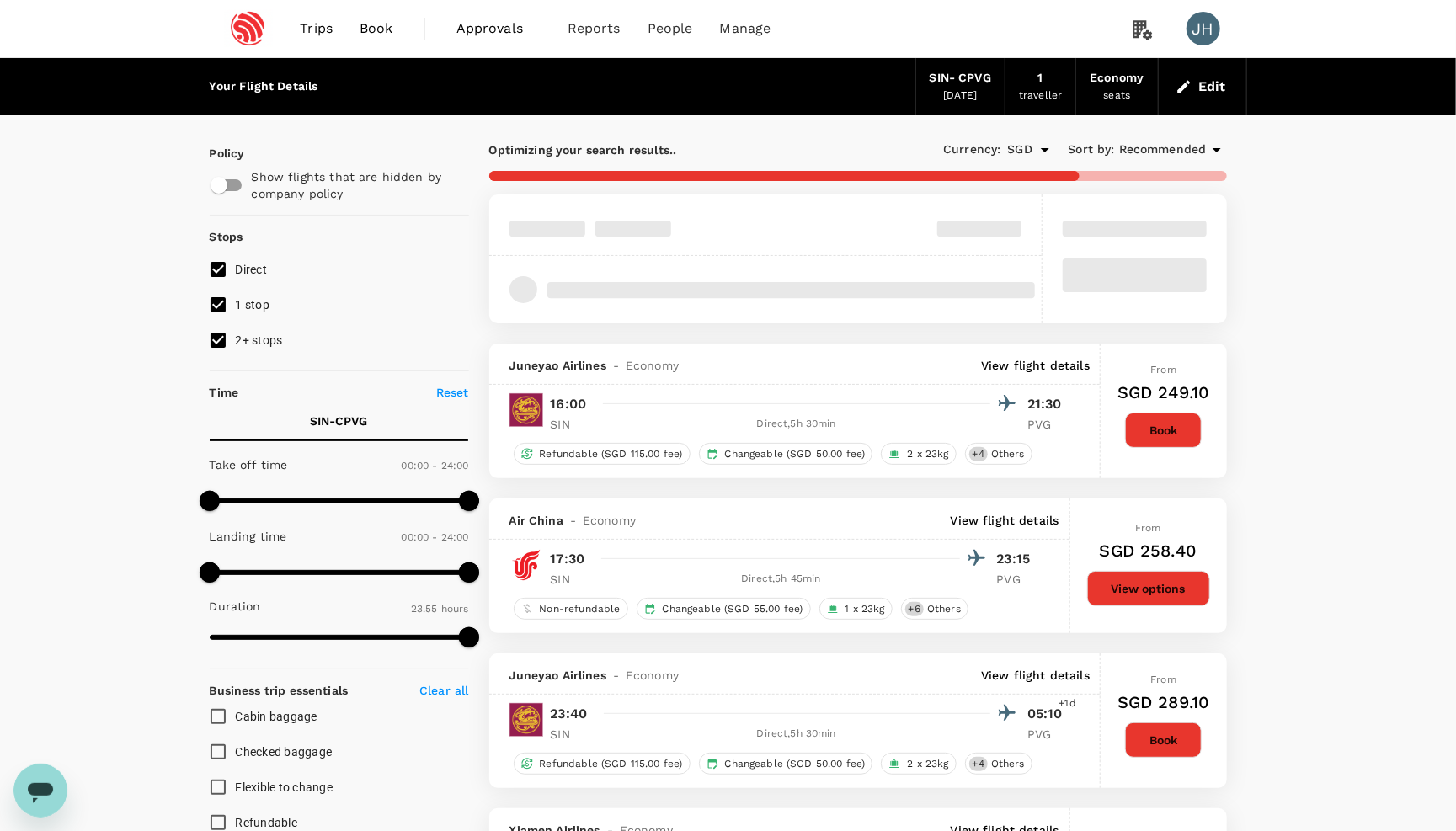
type input "1435"
click at [222, 340] on input "2+ stops" at bounding box center [217, 339] width 35 height 35
click at [222, 330] on input "2+ stops" at bounding box center [217, 339] width 35 height 35
checkbox input "true"
click at [222, 314] on input "1 stop" at bounding box center [217, 304] width 35 height 35
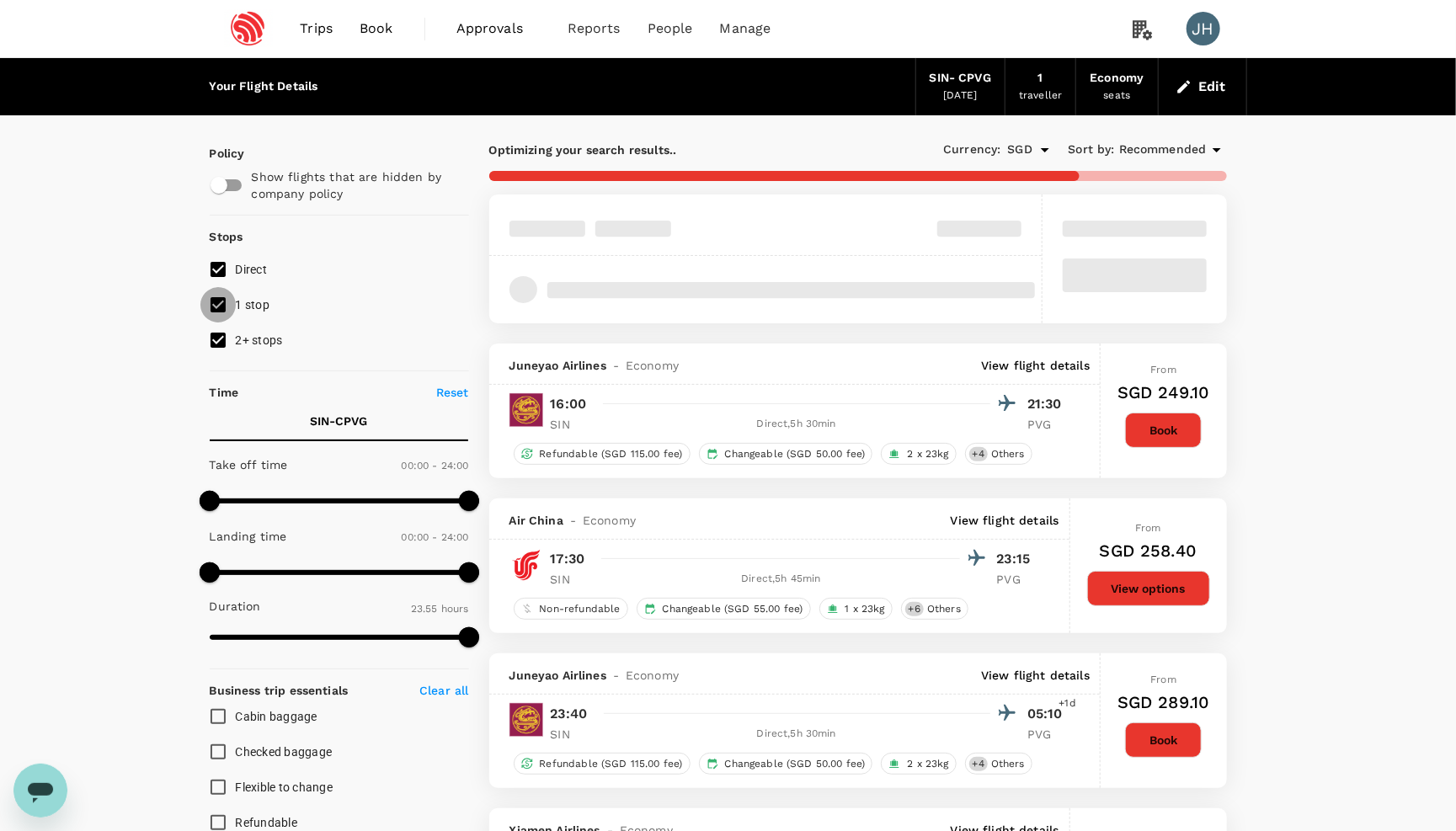
checkbox input "false"
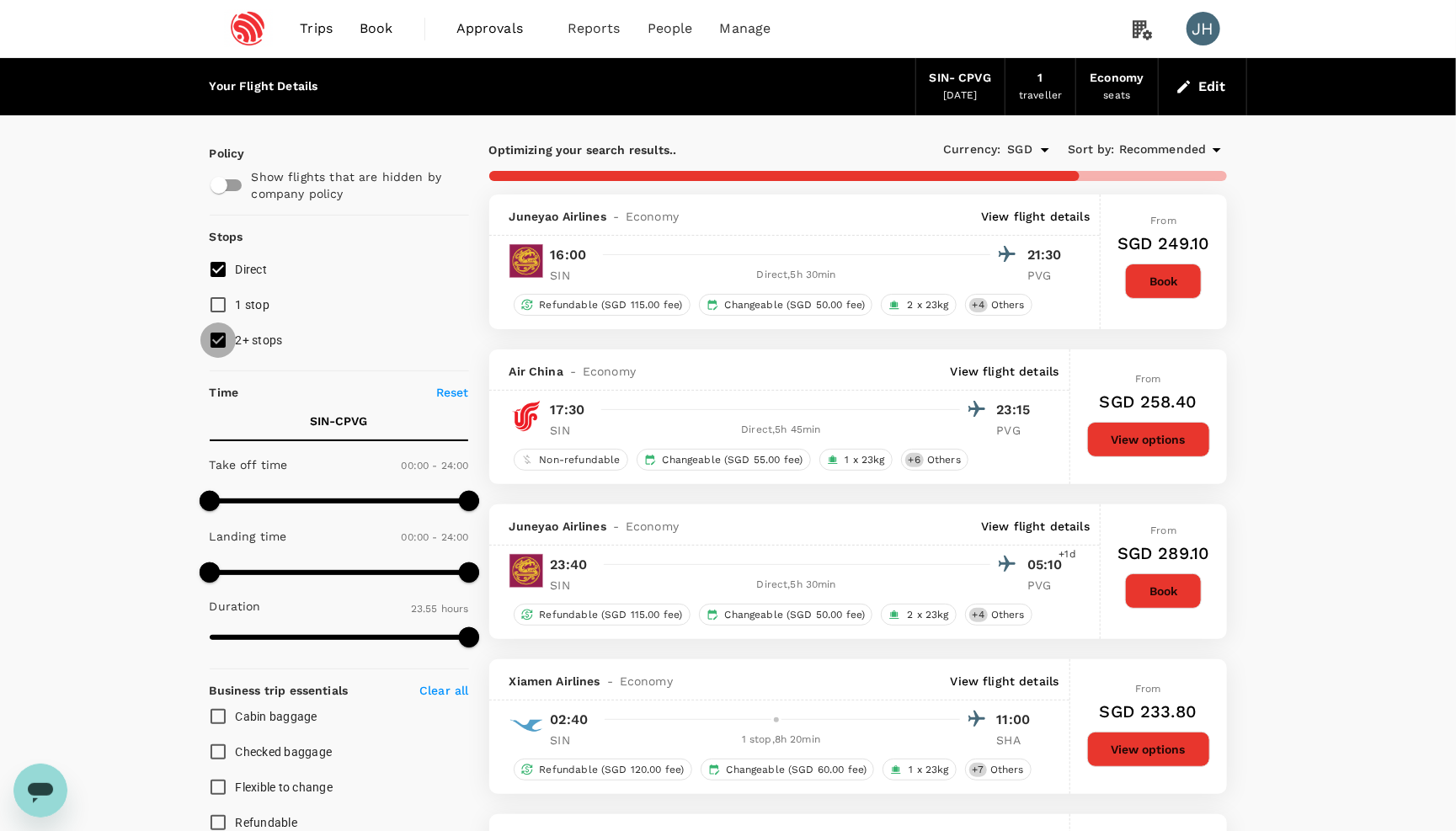
click at [222, 338] on input "2+ stops" at bounding box center [217, 339] width 35 height 35
checkbox input "false"
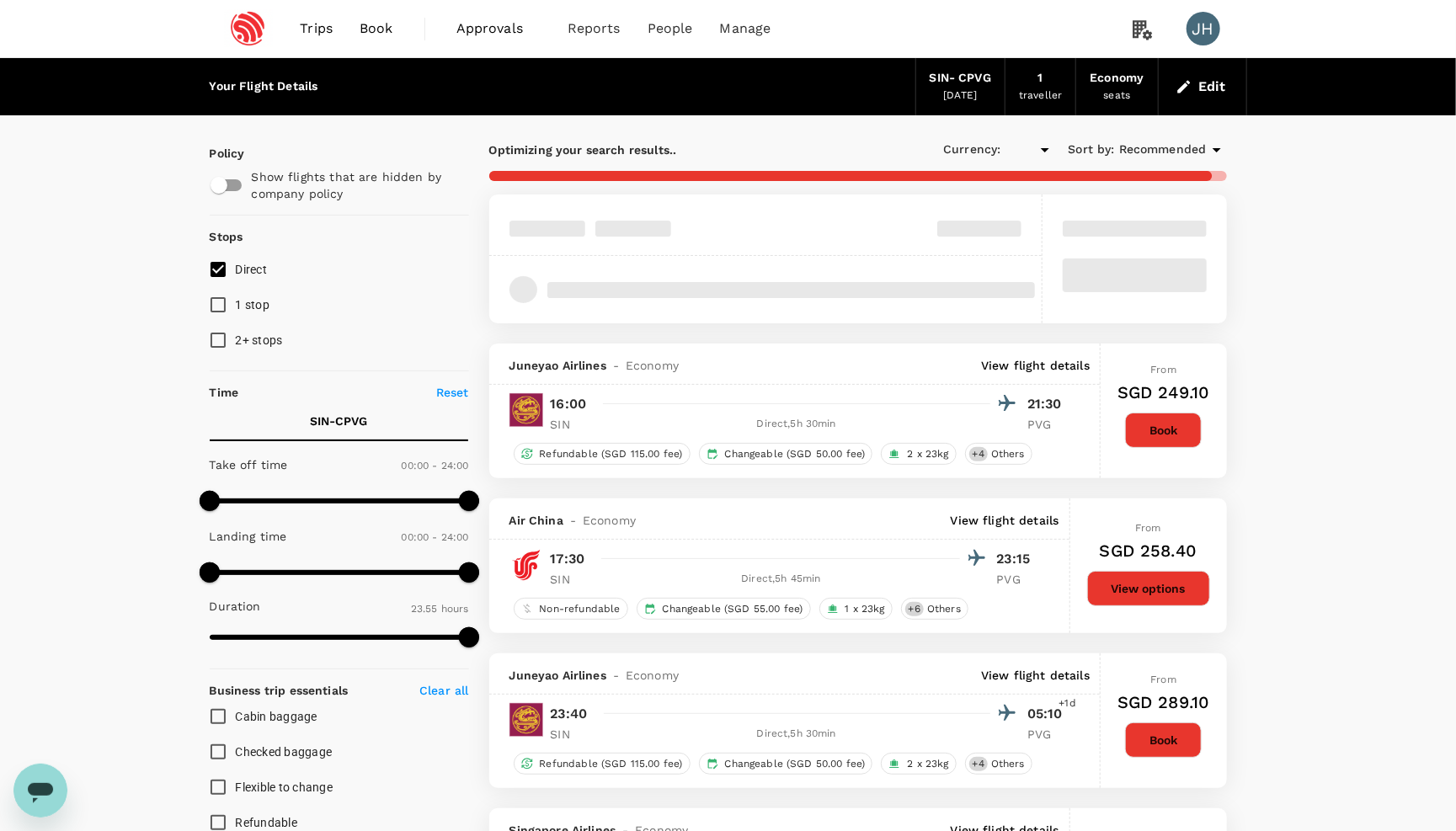
type input "SGD"
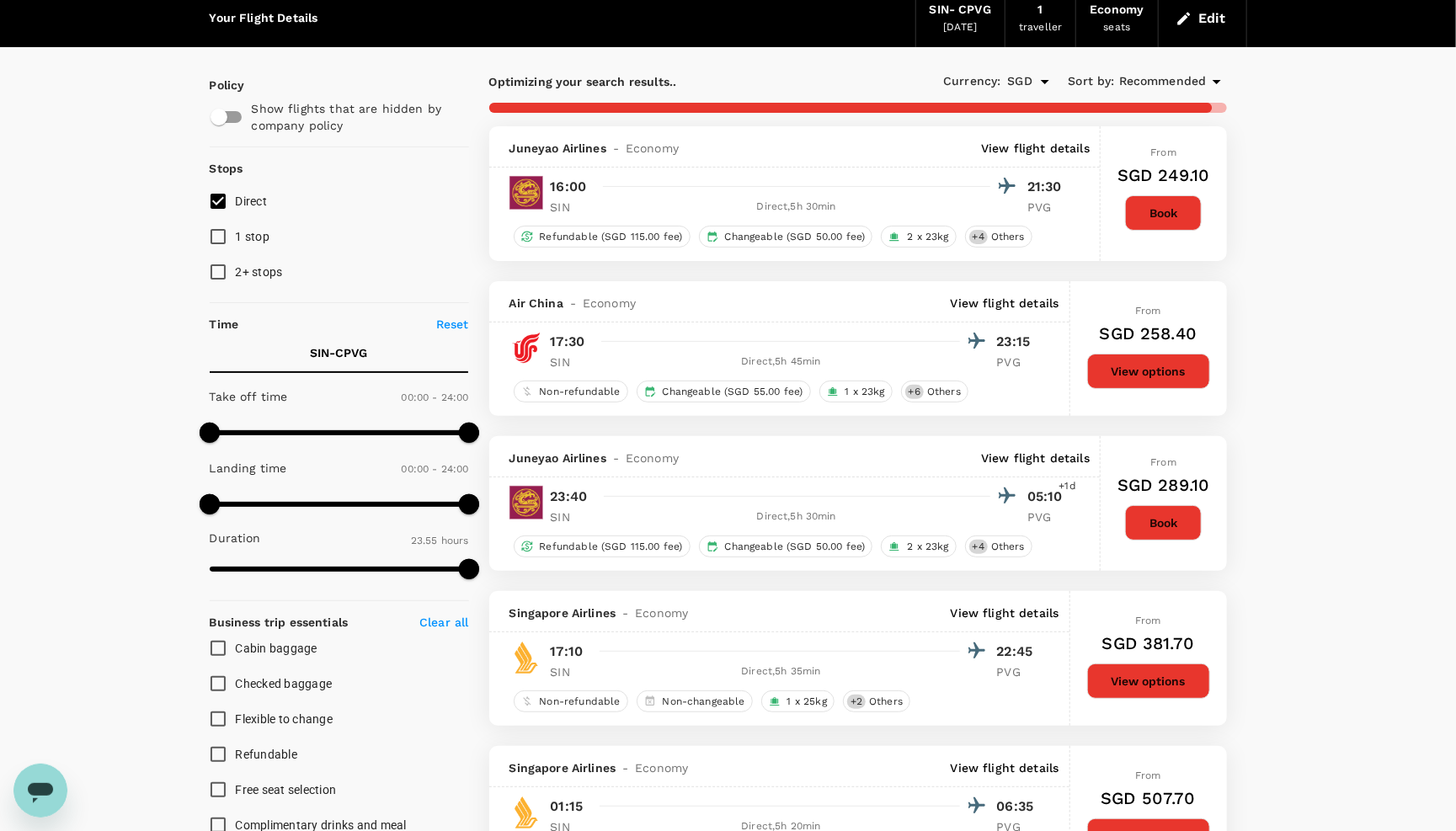
scroll to position [74, 0]
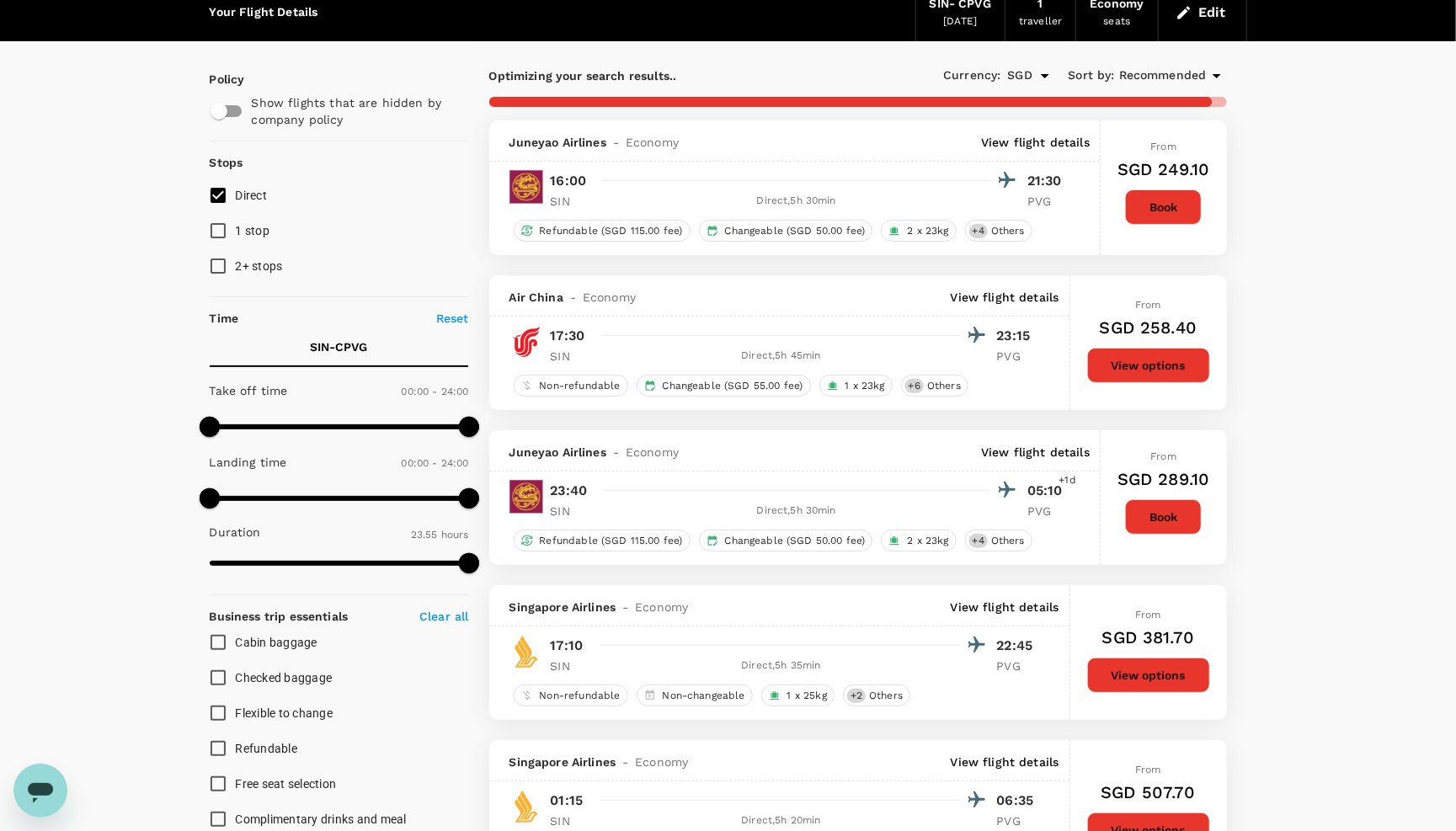
type input "1790"
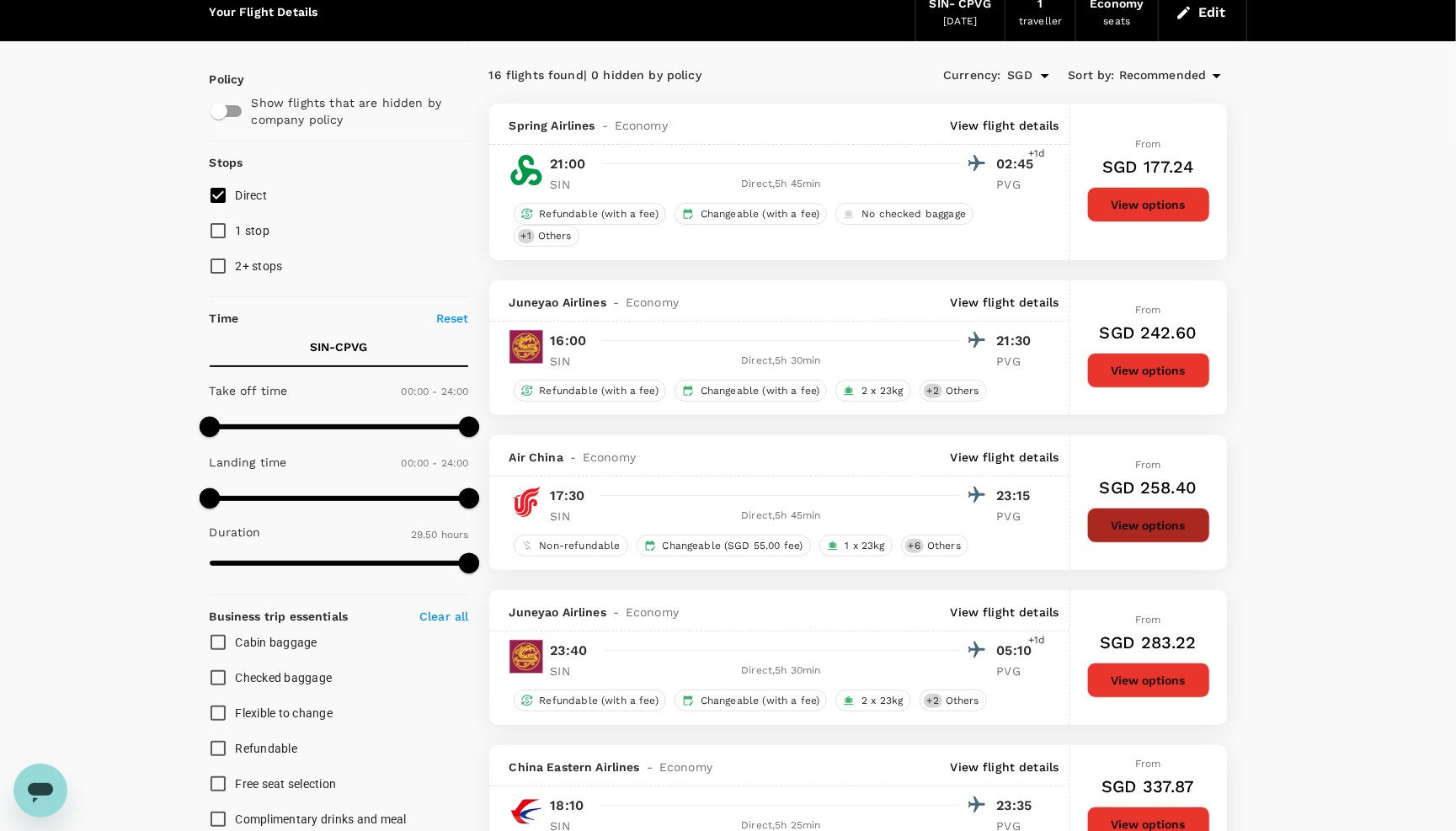
click at [1152, 524] on button "View options" at bounding box center [1148, 525] width 123 height 35
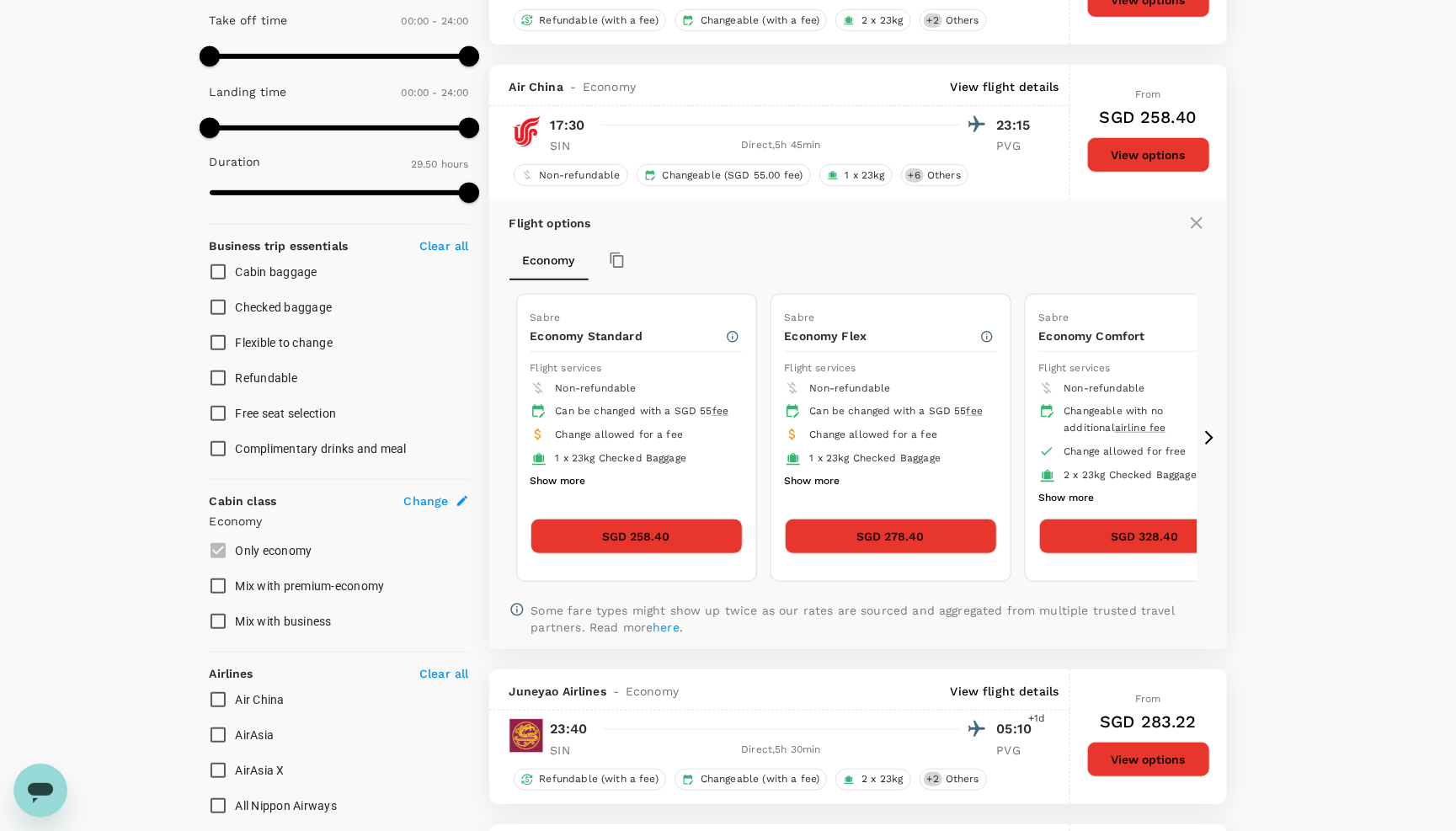
scroll to position [518, 0]
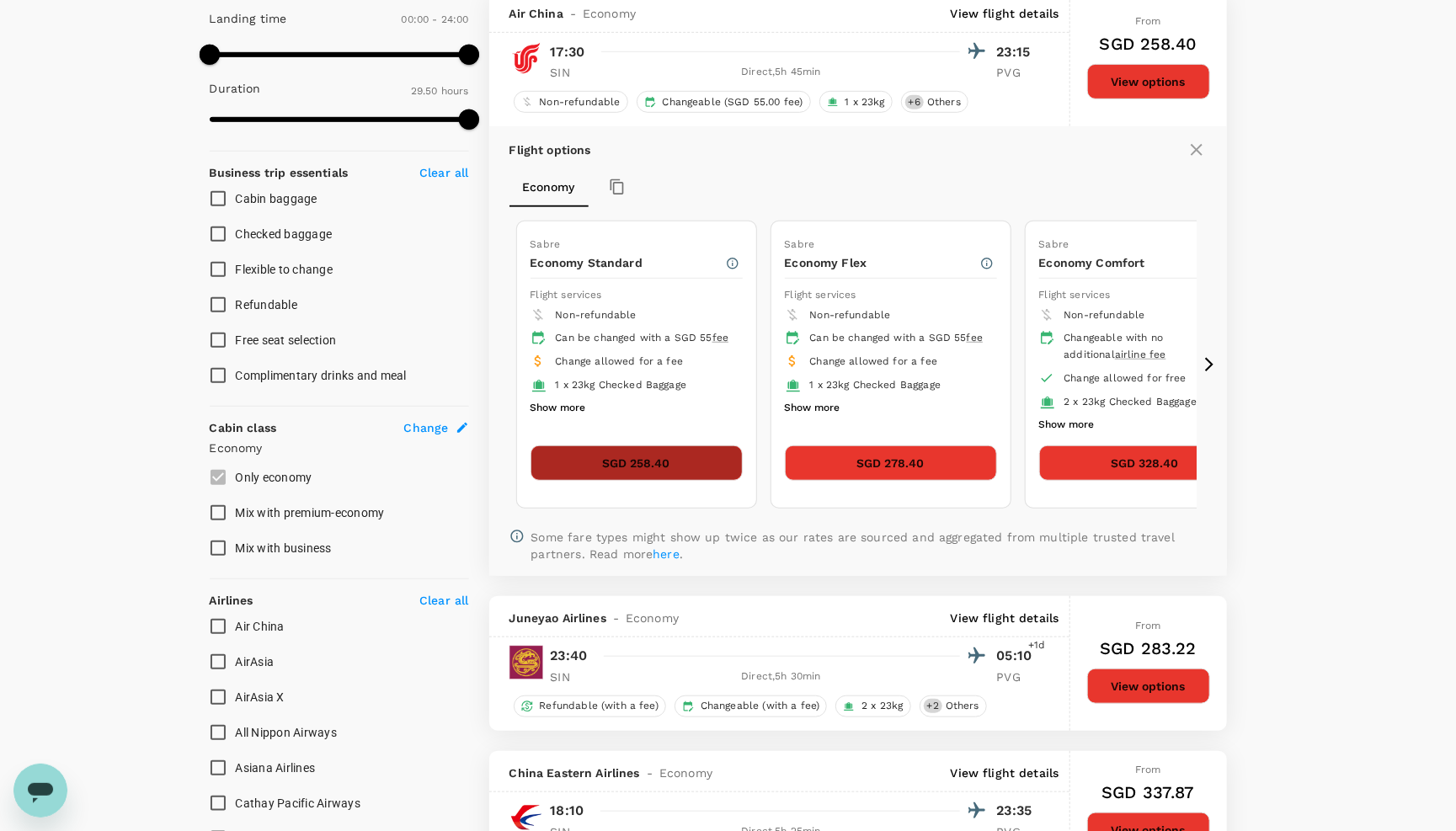
click at [651, 468] on button "SGD 258.40" at bounding box center [636, 462] width 212 height 35
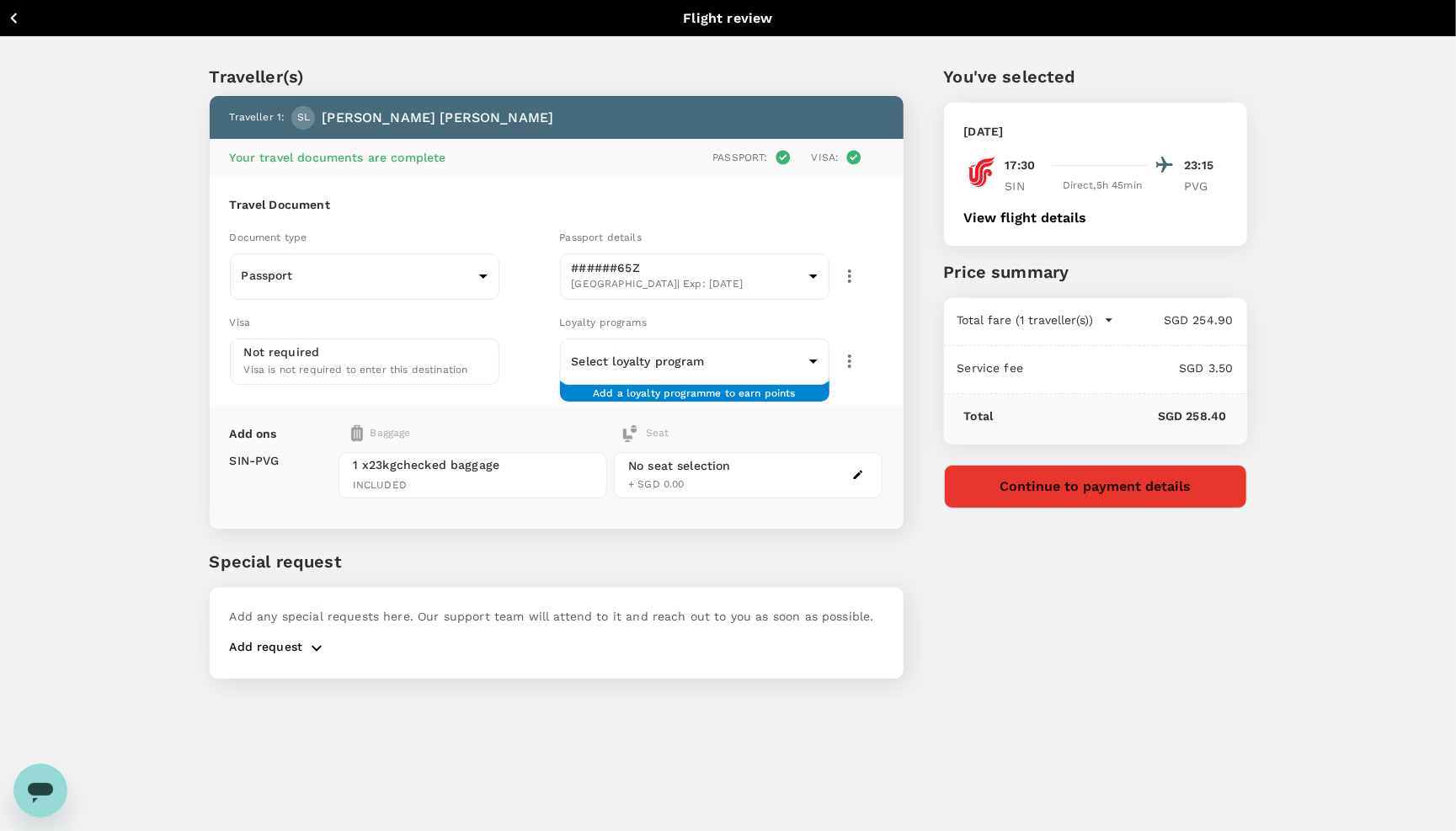
click at [42, 785] on icon "Open messaging window" at bounding box center [40, 792] width 25 height 21
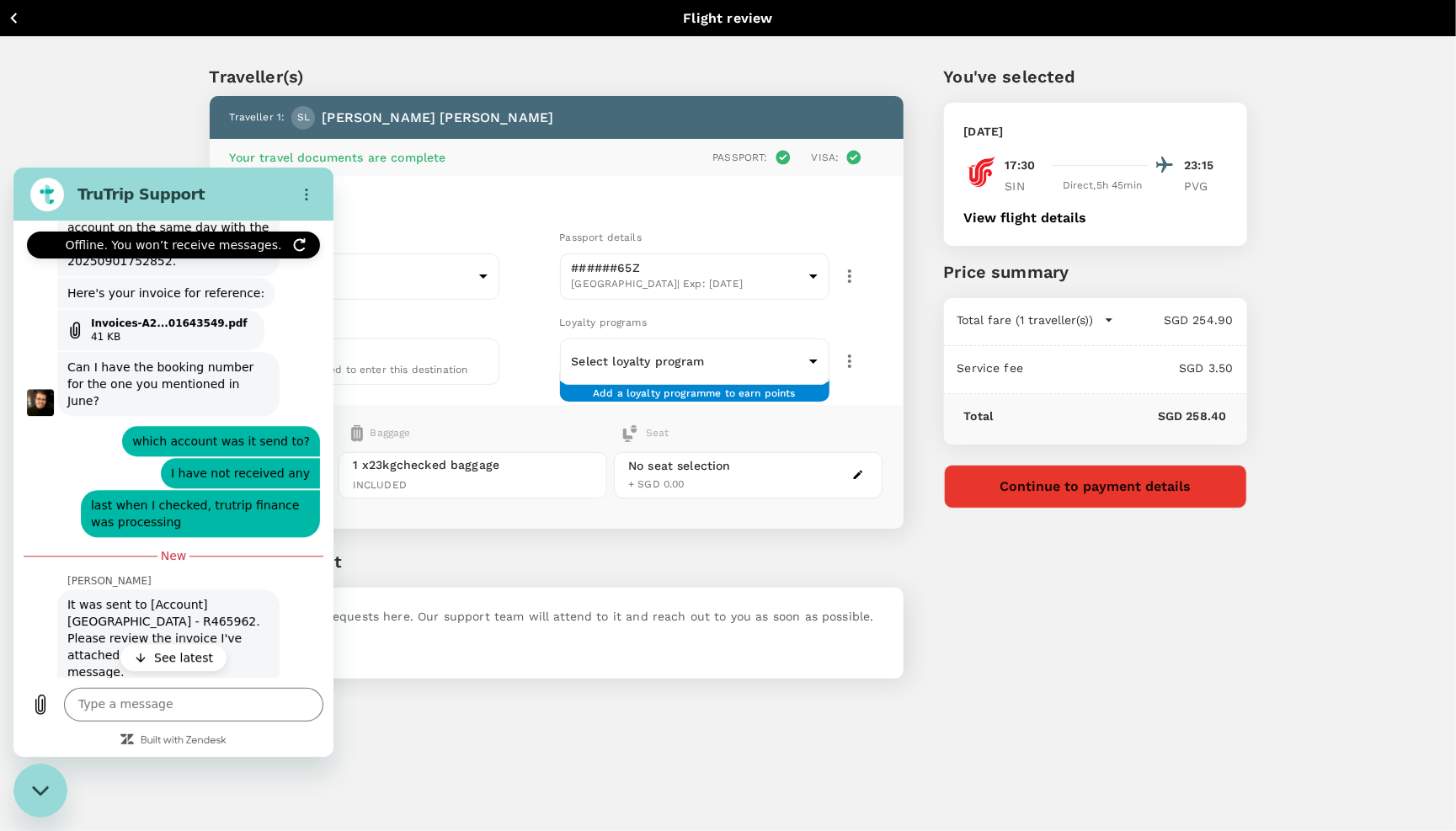
scroll to position [2515, 0]
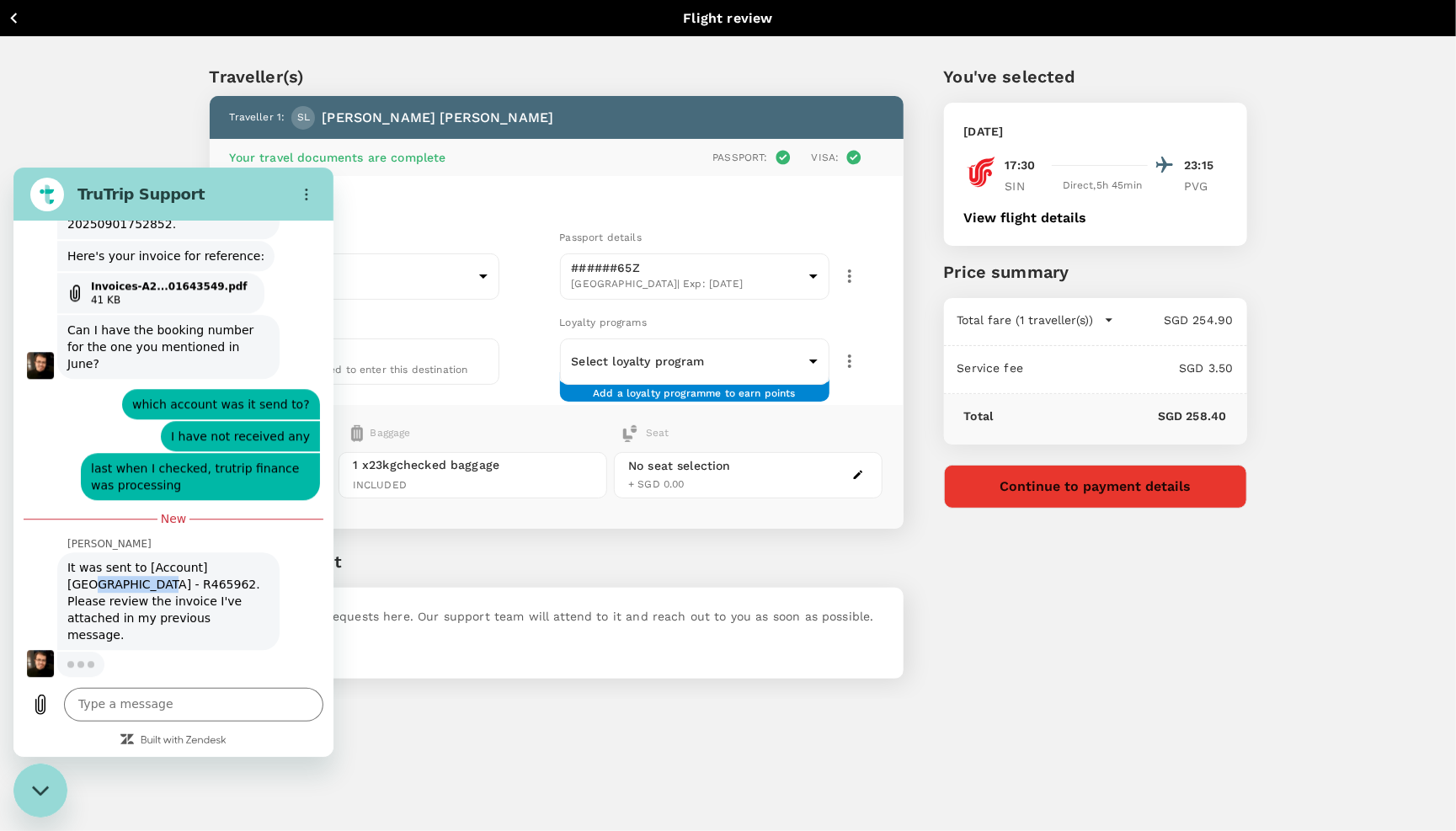
drag, startPoint x: 94, startPoint y: 603, endPoint x: 157, endPoint y: 603, distance: 63.0
click at [157, 603] on span "It was sent to [Account] Singapore - R465962. Please review the invoice I've at…" at bounding box center [168, 601] width 202 height 84
click at [155, 691] on textarea at bounding box center [193, 704] width 260 height 34
type textarea "which account was that"
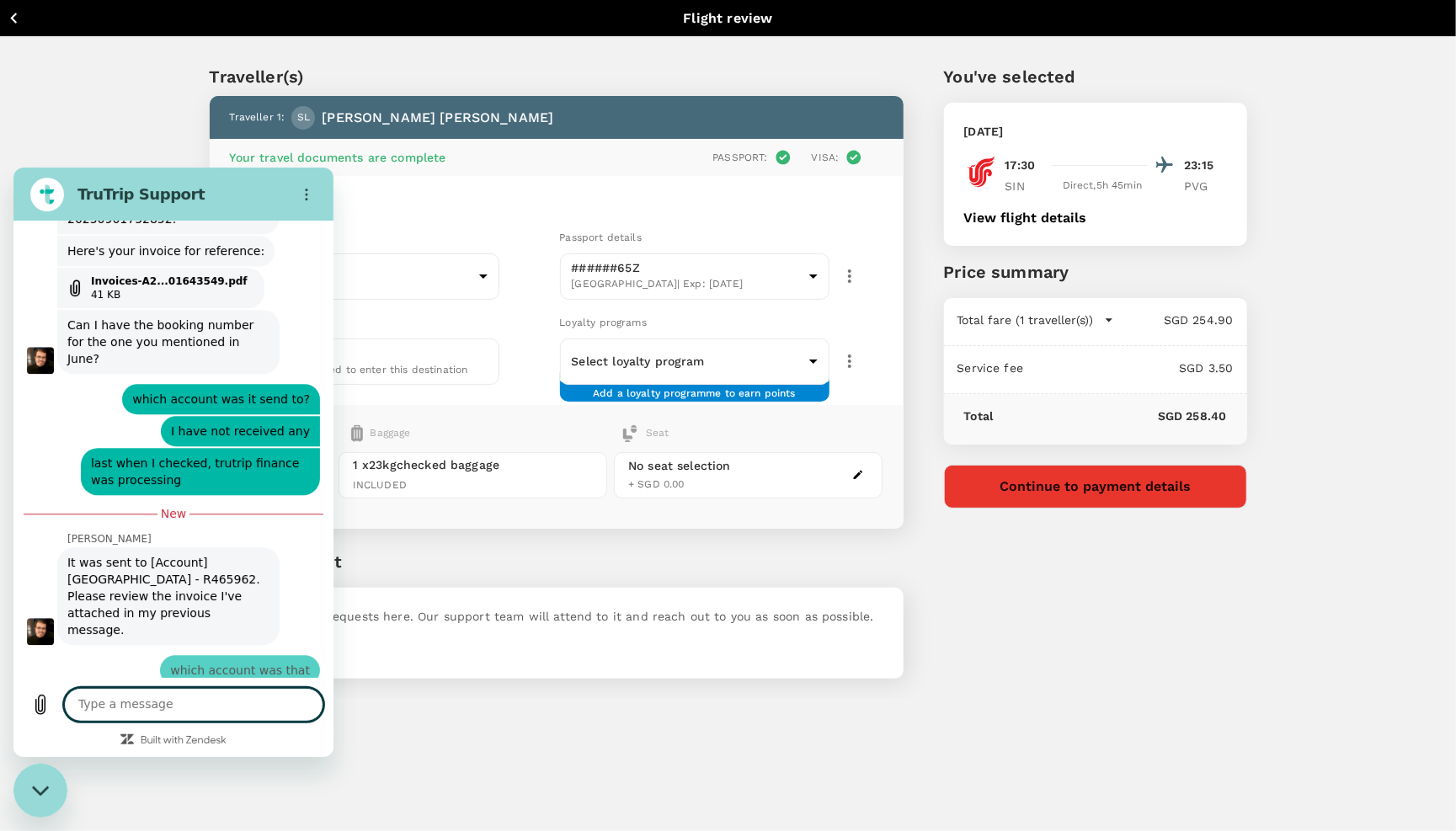
scroll to position [2579, 0]
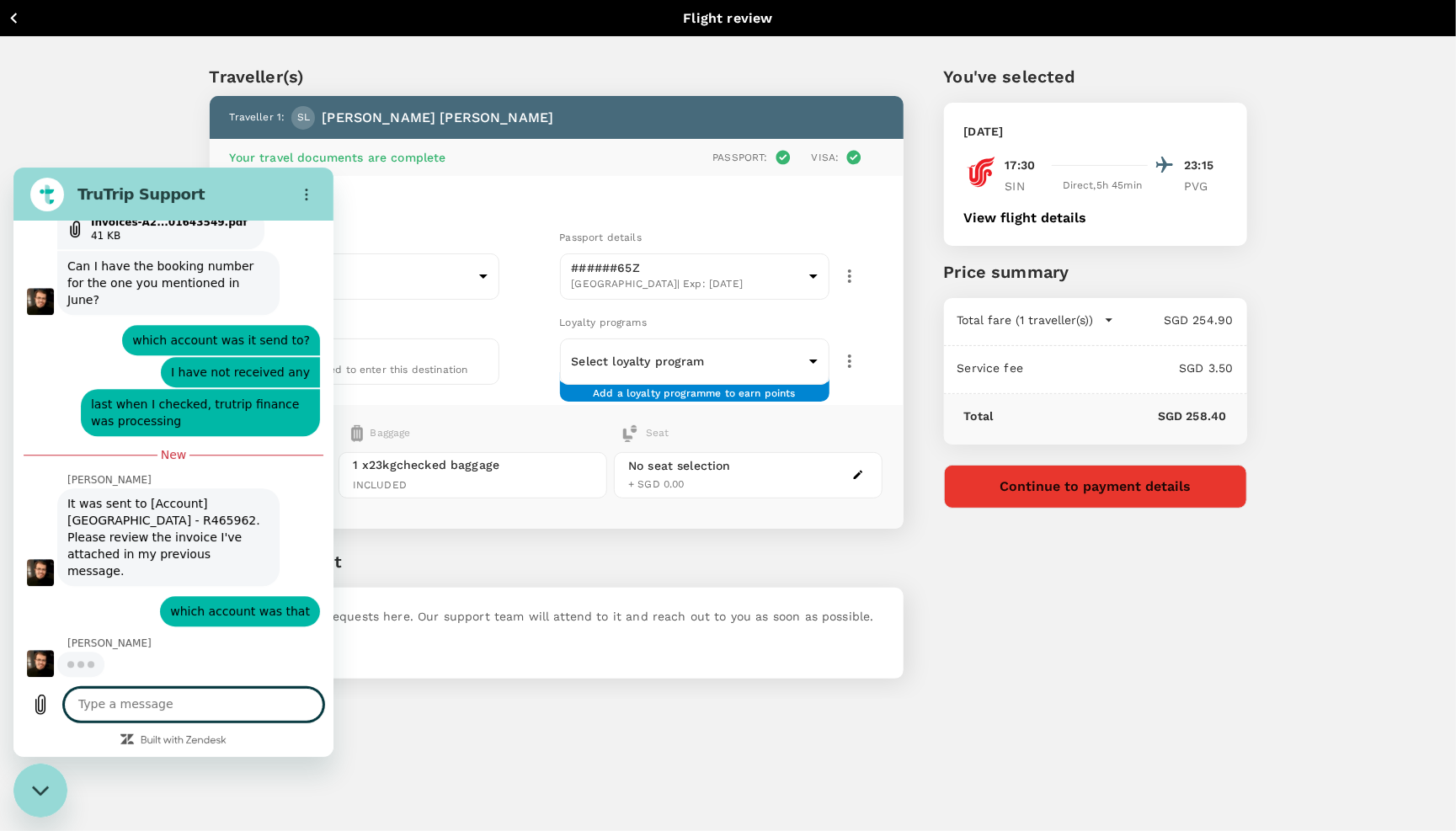
type textarea "w"
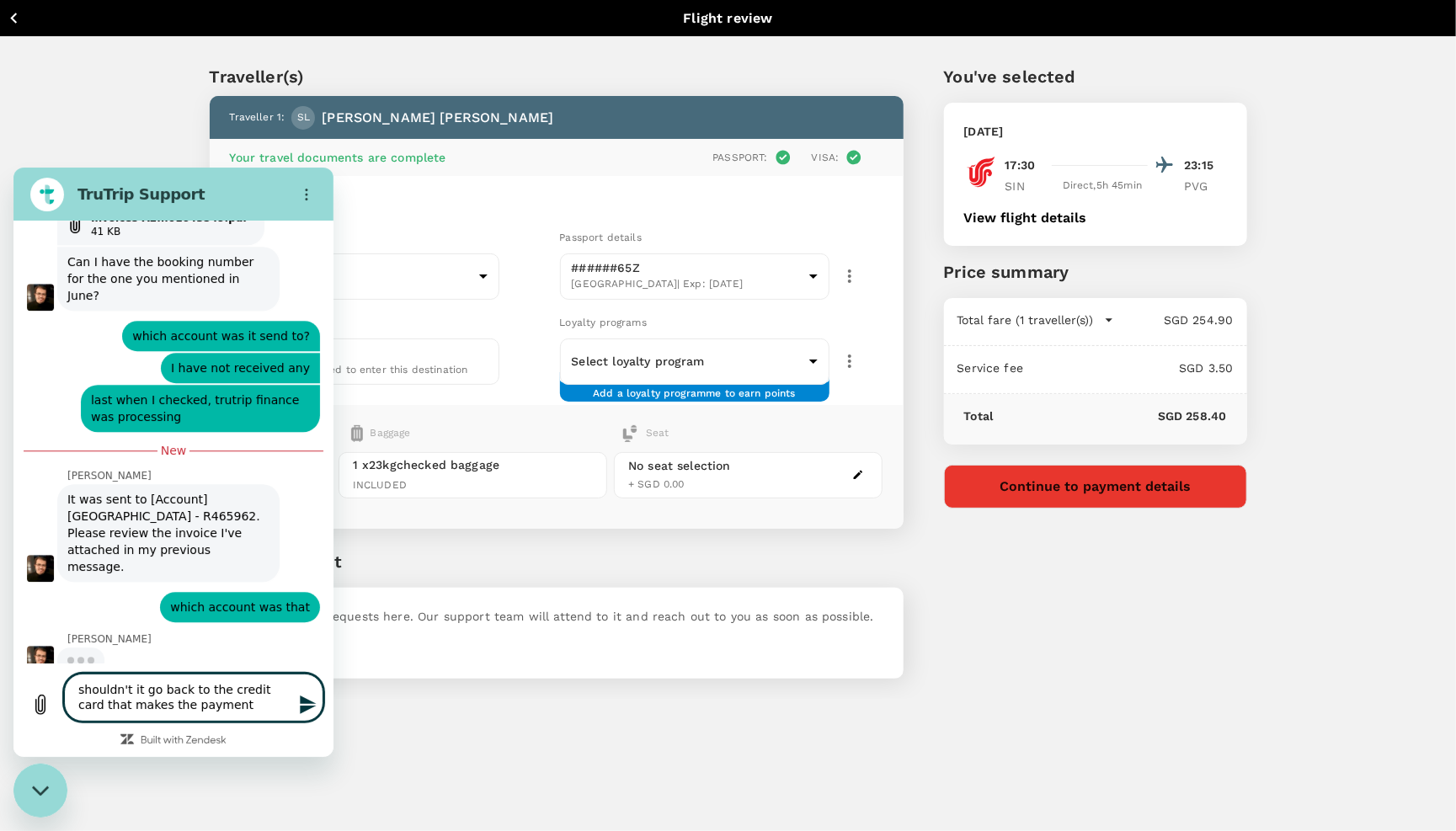
type textarea "shouldn't it go back to the credit card that makes the payment"
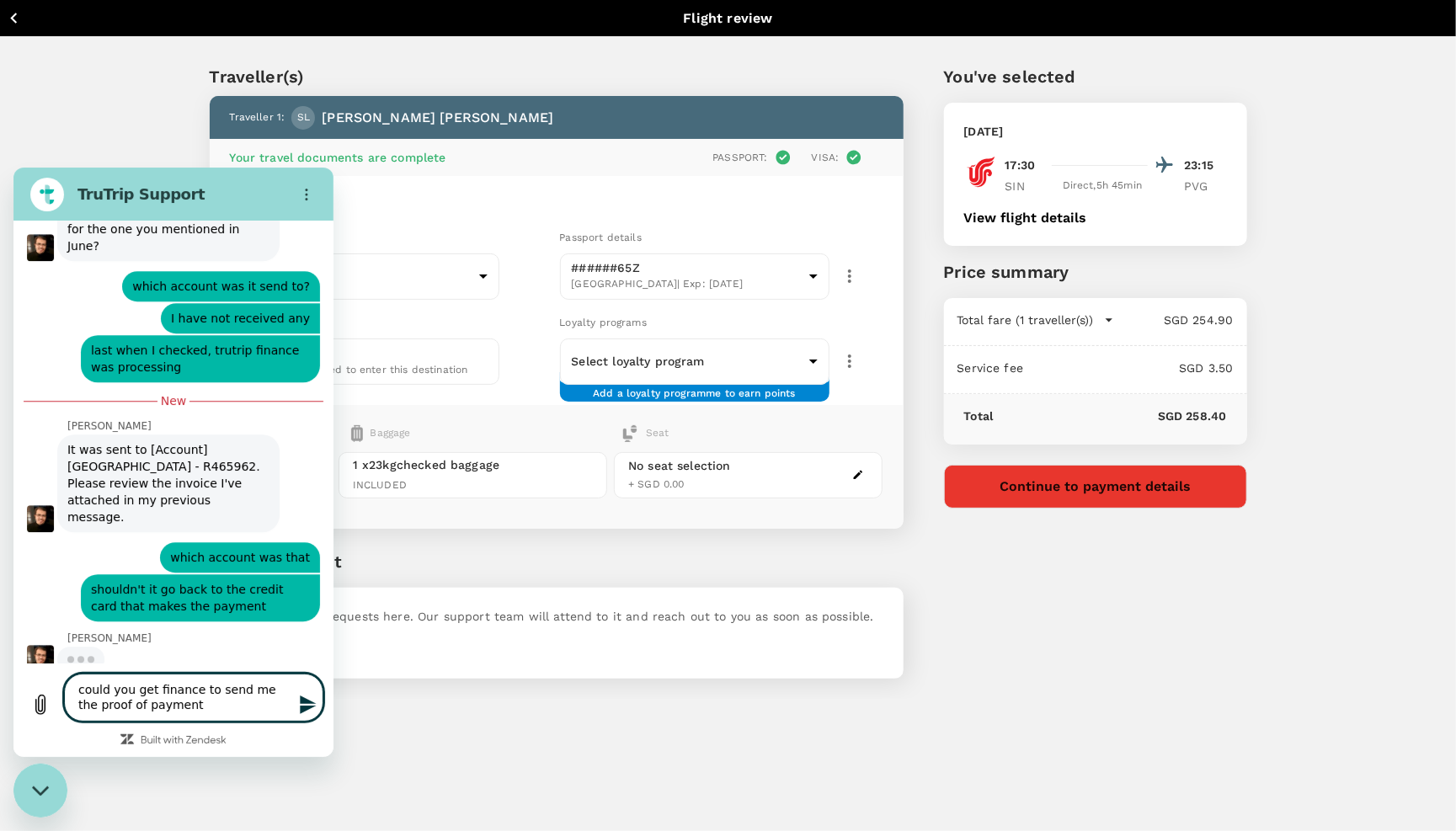
type textarea "could you get finance to send me the proof of payment"
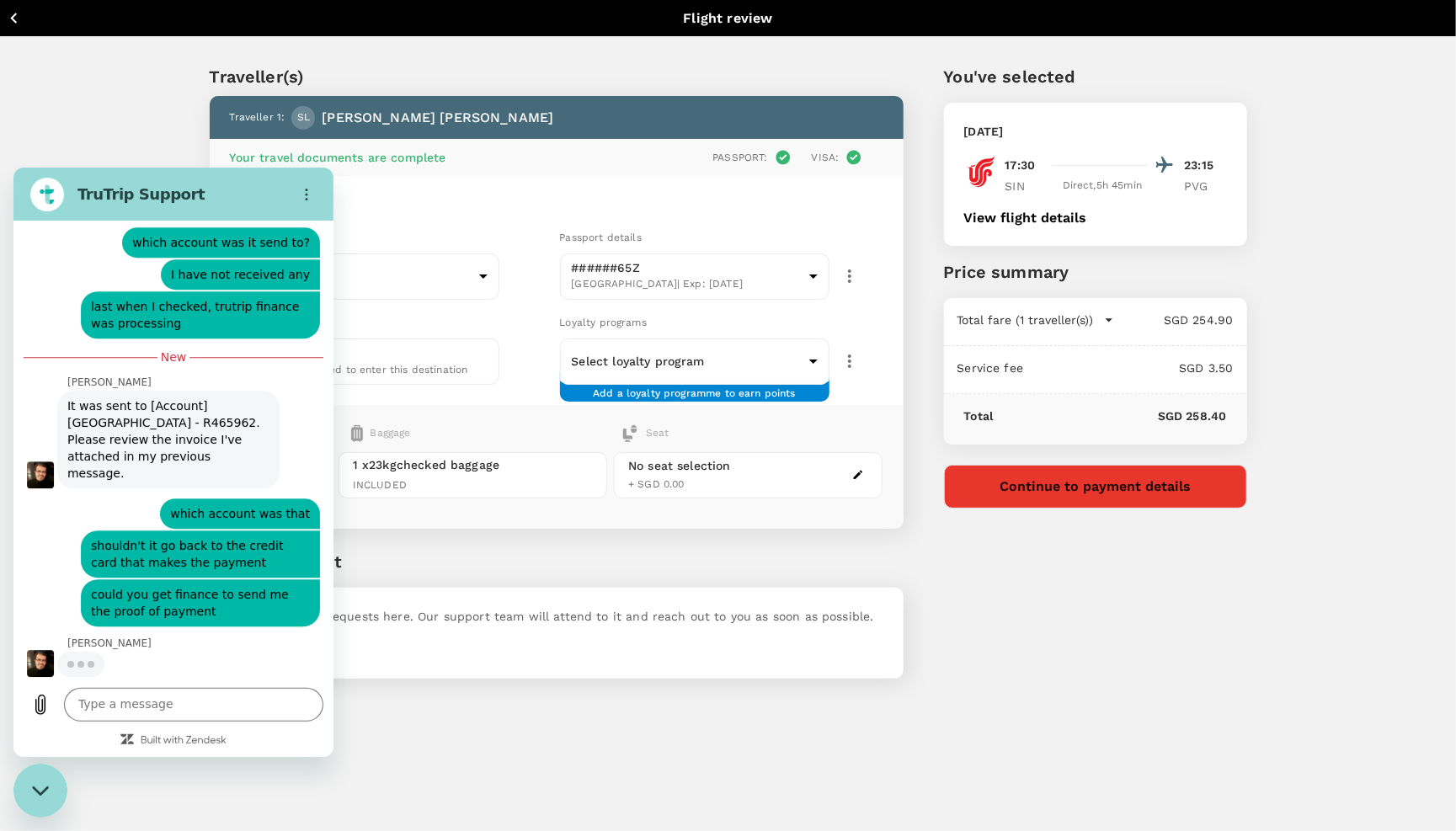
click at [109, 446] on span "It was sent to [Account] Singapore - R465962. Please review the invoice I've at…" at bounding box center [168, 439] width 202 height 84
click at [36, 473] on figure at bounding box center [40, 474] width 27 height 27
drag, startPoint x: 208, startPoint y: 476, endPoint x: 54, endPoint y: 425, distance: 162.2
click at [54, 425] on div "Youssef Rashad says: It was sent to [Account] Singapore - R465962. Please revie…" at bounding box center [180, 438] width 307 height 100
copy span "It was sent to [Account] Singapore - R465962. Please review the invoice I've at…"
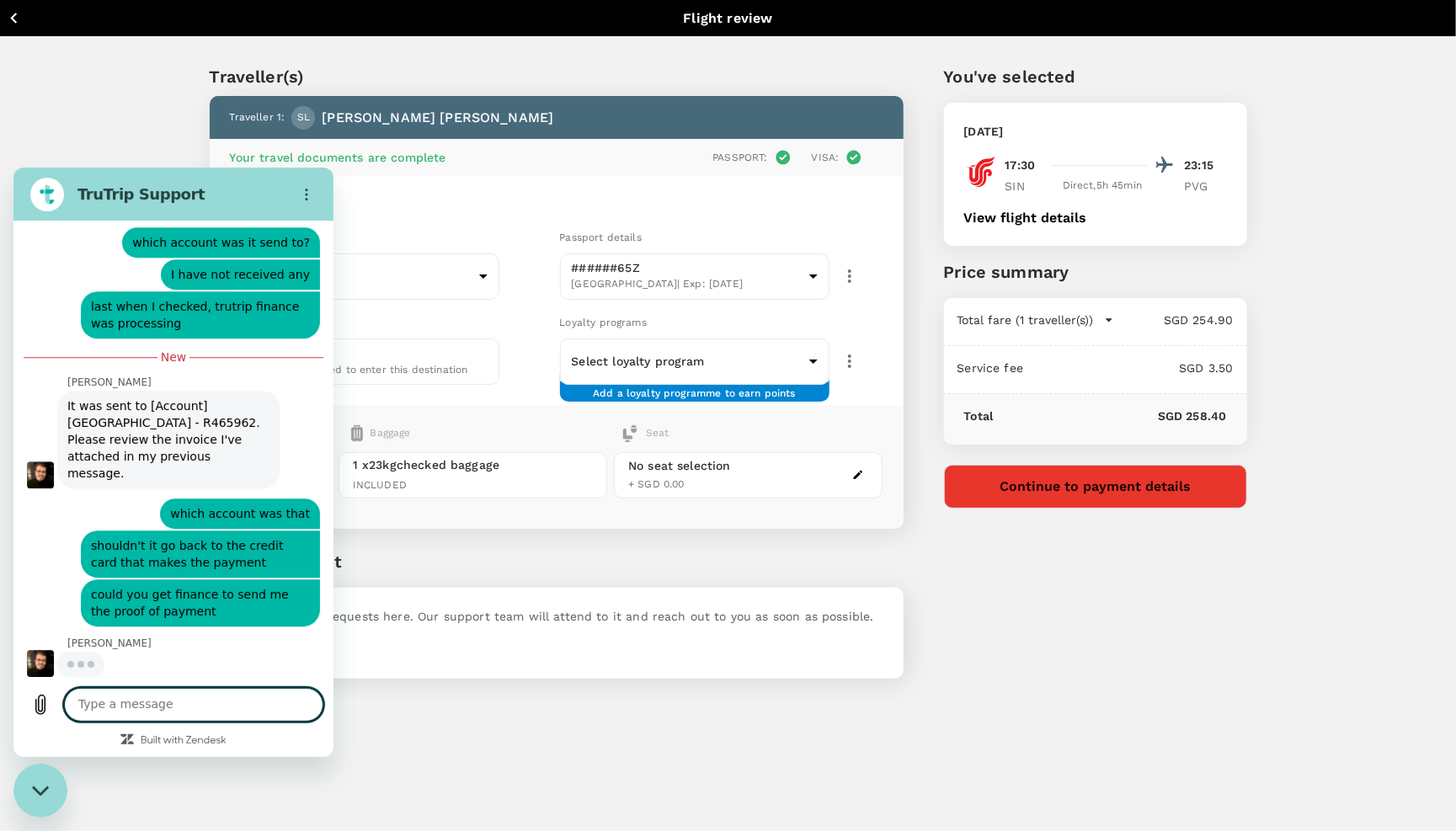
click at [201, 705] on textarea at bounding box center [193, 704] width 260 height 34
paste textarea "It was sent to [Account] Singapore - R465962. Please review the invoice I've at…"
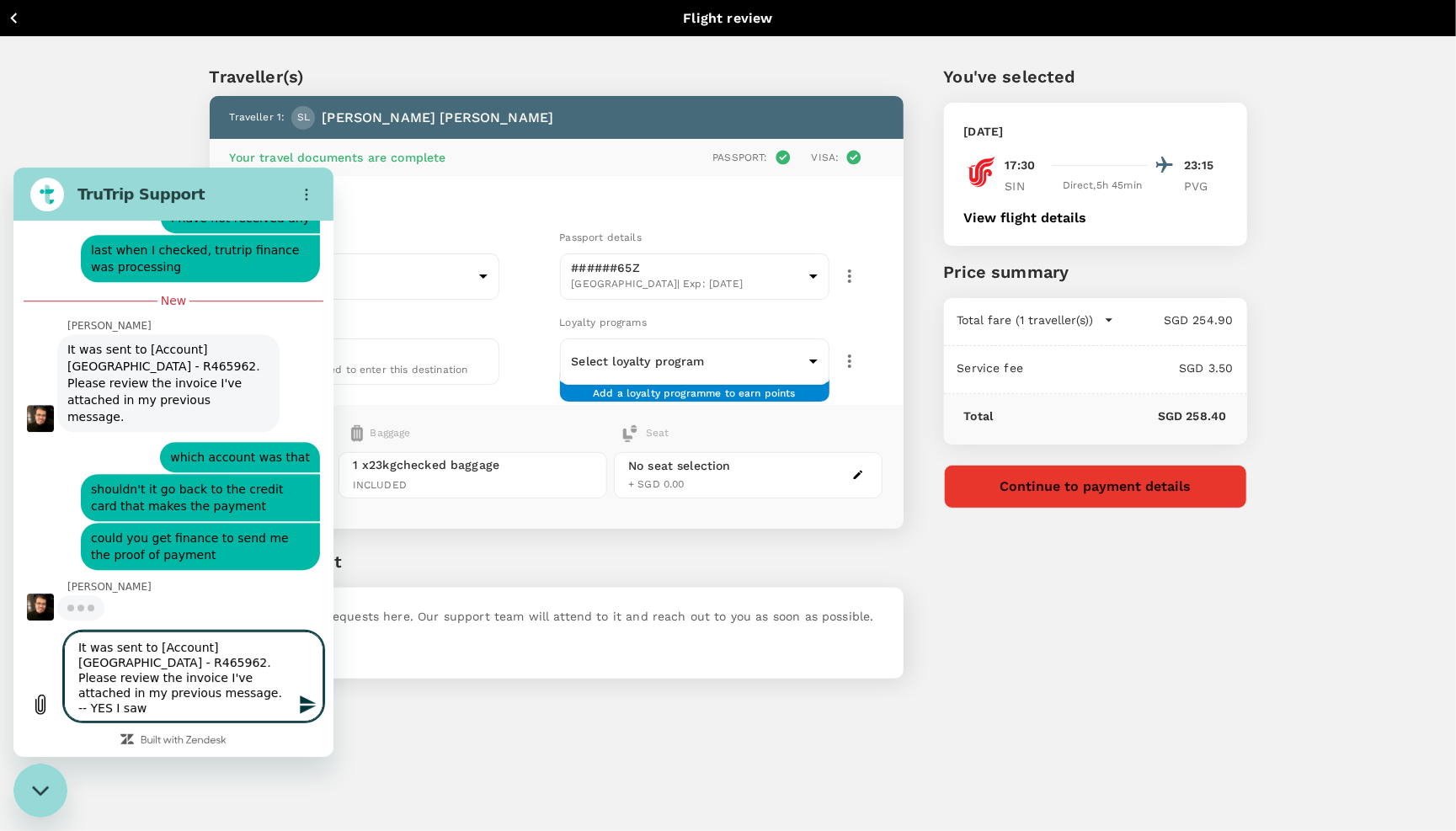
scroll to position [2720, 0]
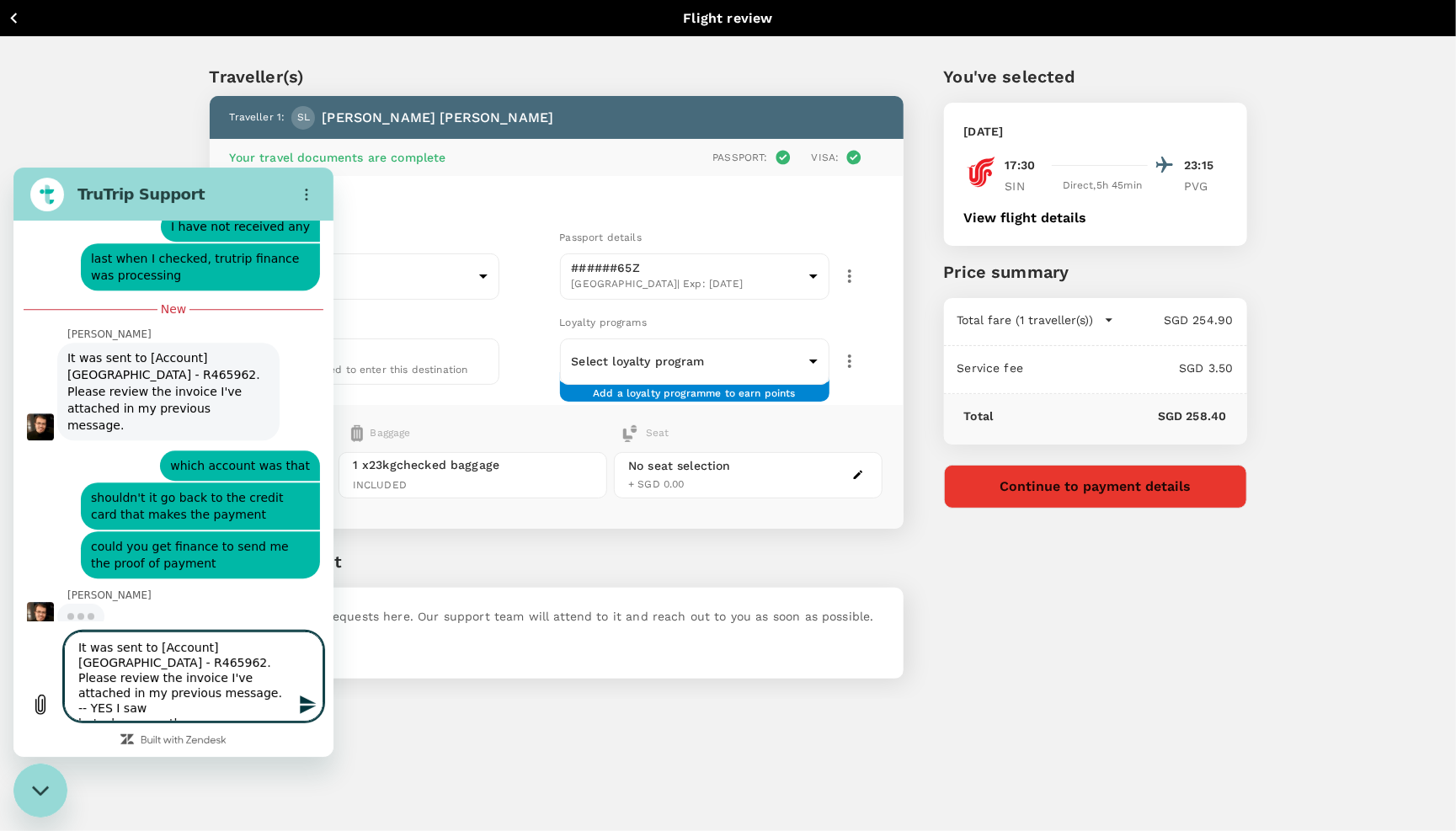
type textarea "It was sent to [Account] Singapore - R465962. Please review the invoice I've at…"
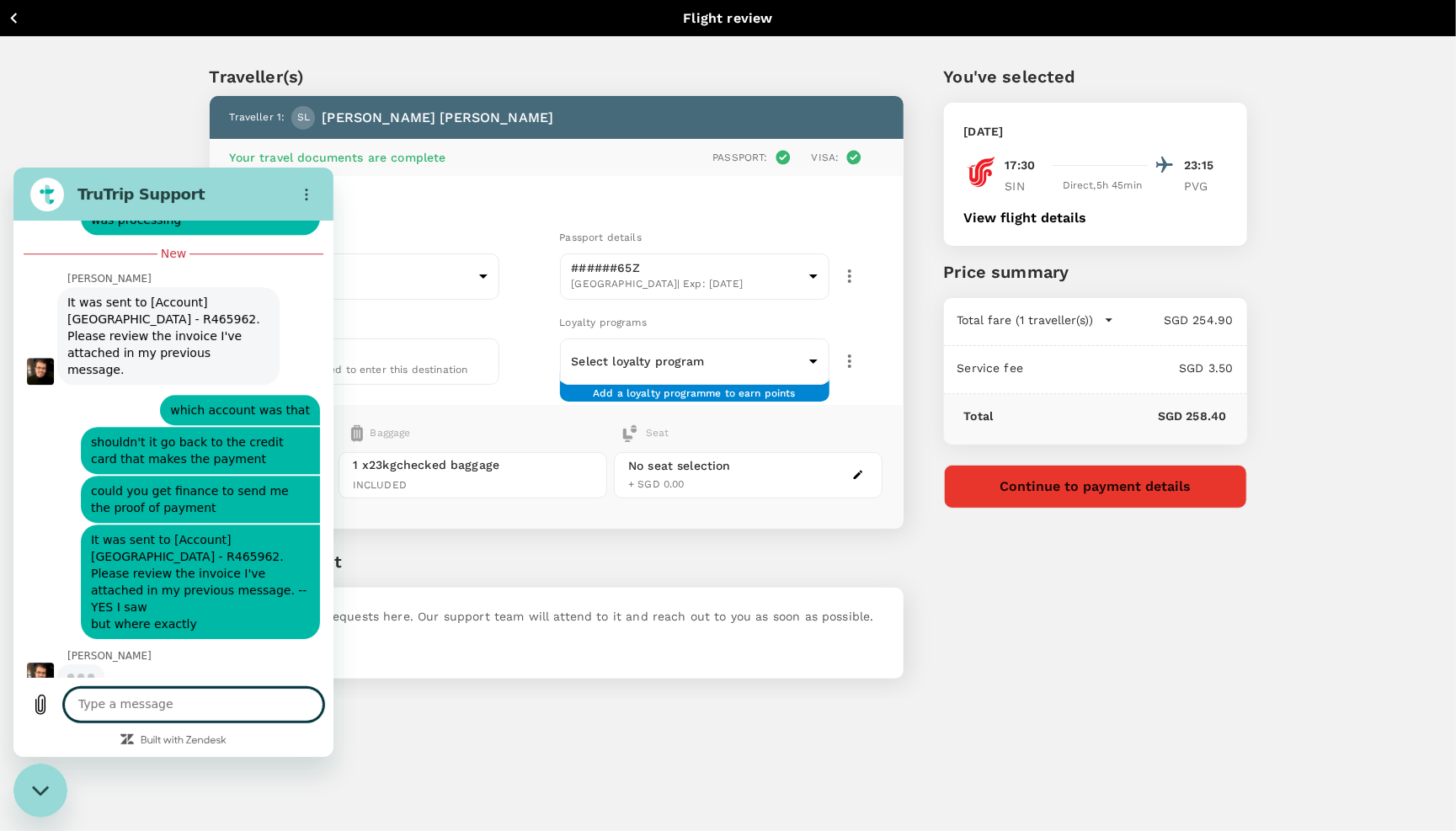
scroll to position [0, 0]
click at [16, 15] on icon "button" at bounding box center [14, 18] width 7 height 11
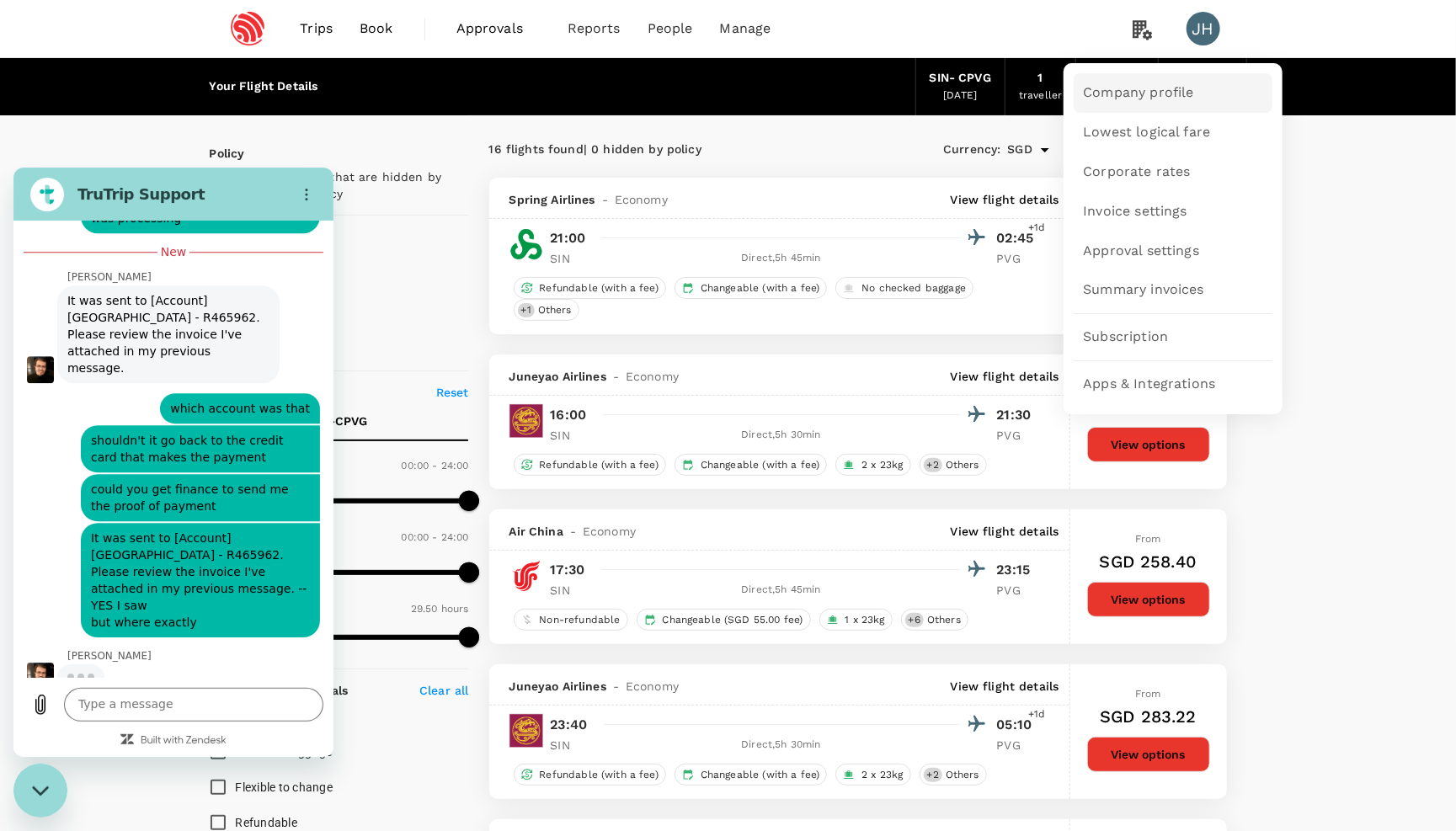
scroll to position [2776, 0]
click at [1143, 97] on span "Company profile" at bounding box center [1139, 93] width 110 height 20
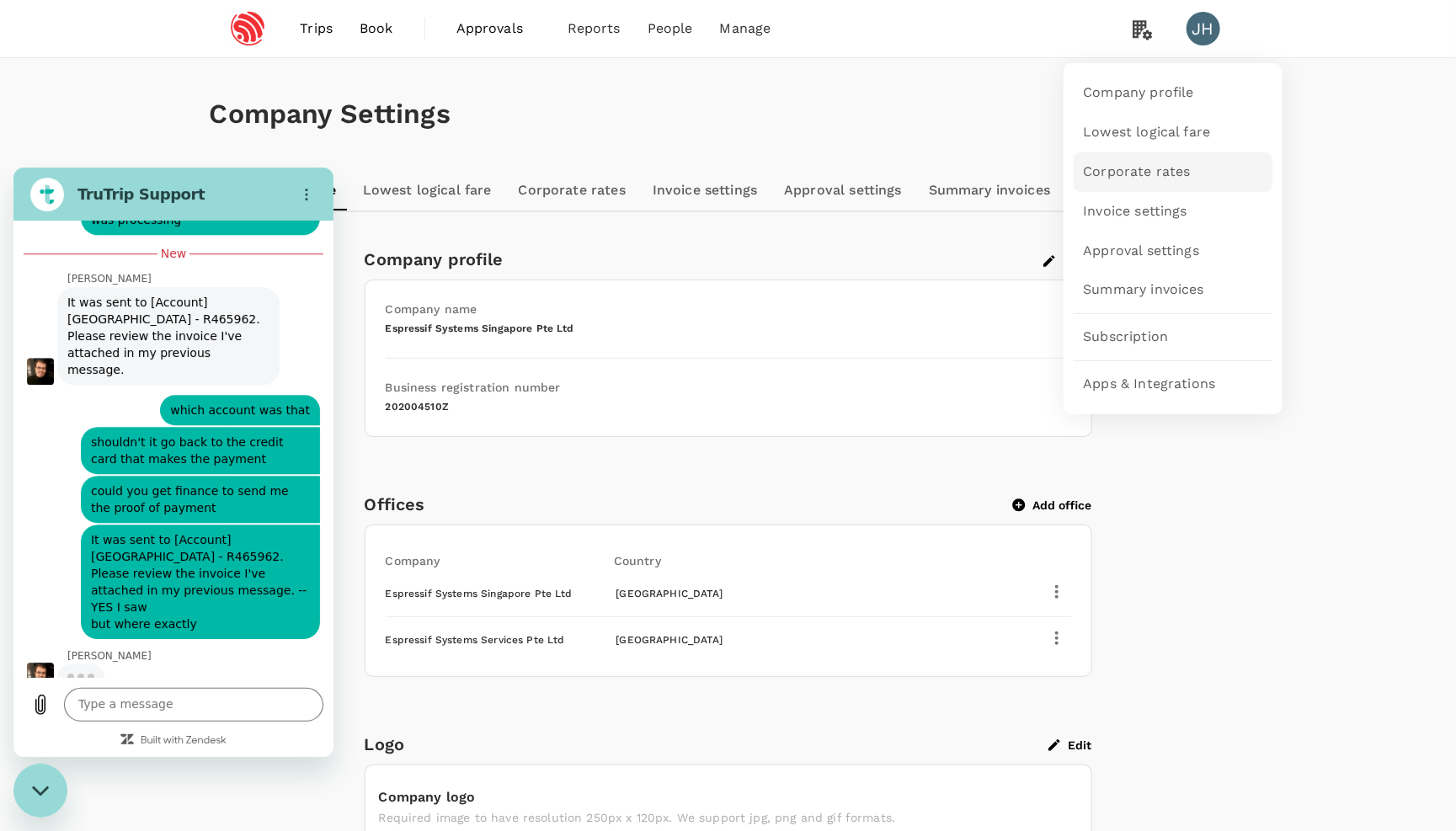
click at [1133, 169] on span "Corporate rates" at bounding box center [1137, 172] width 107 height 20
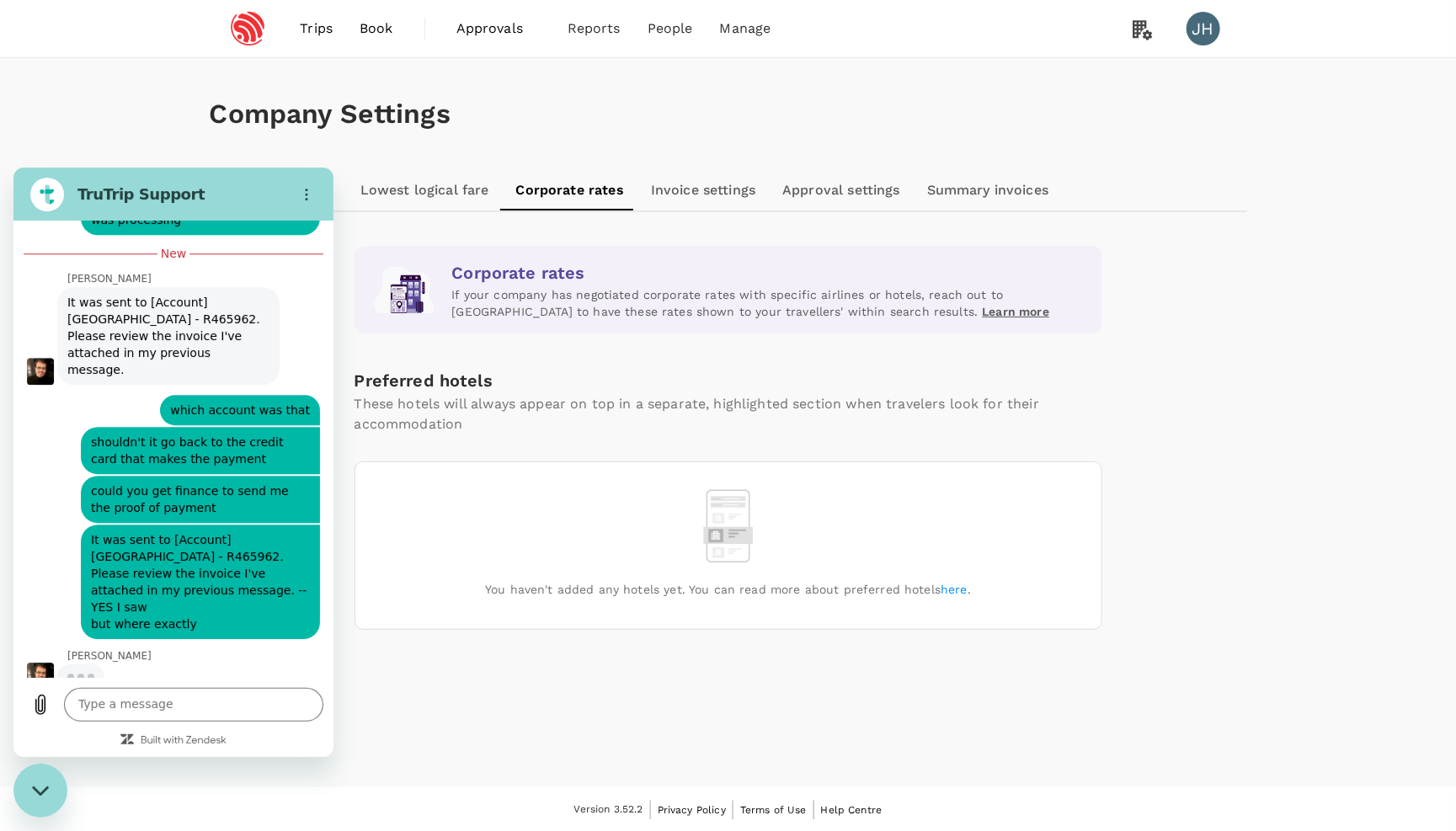
click at [697, 189] on link "Invoice settings" at bounding box center [703, 190] width 132 height 40
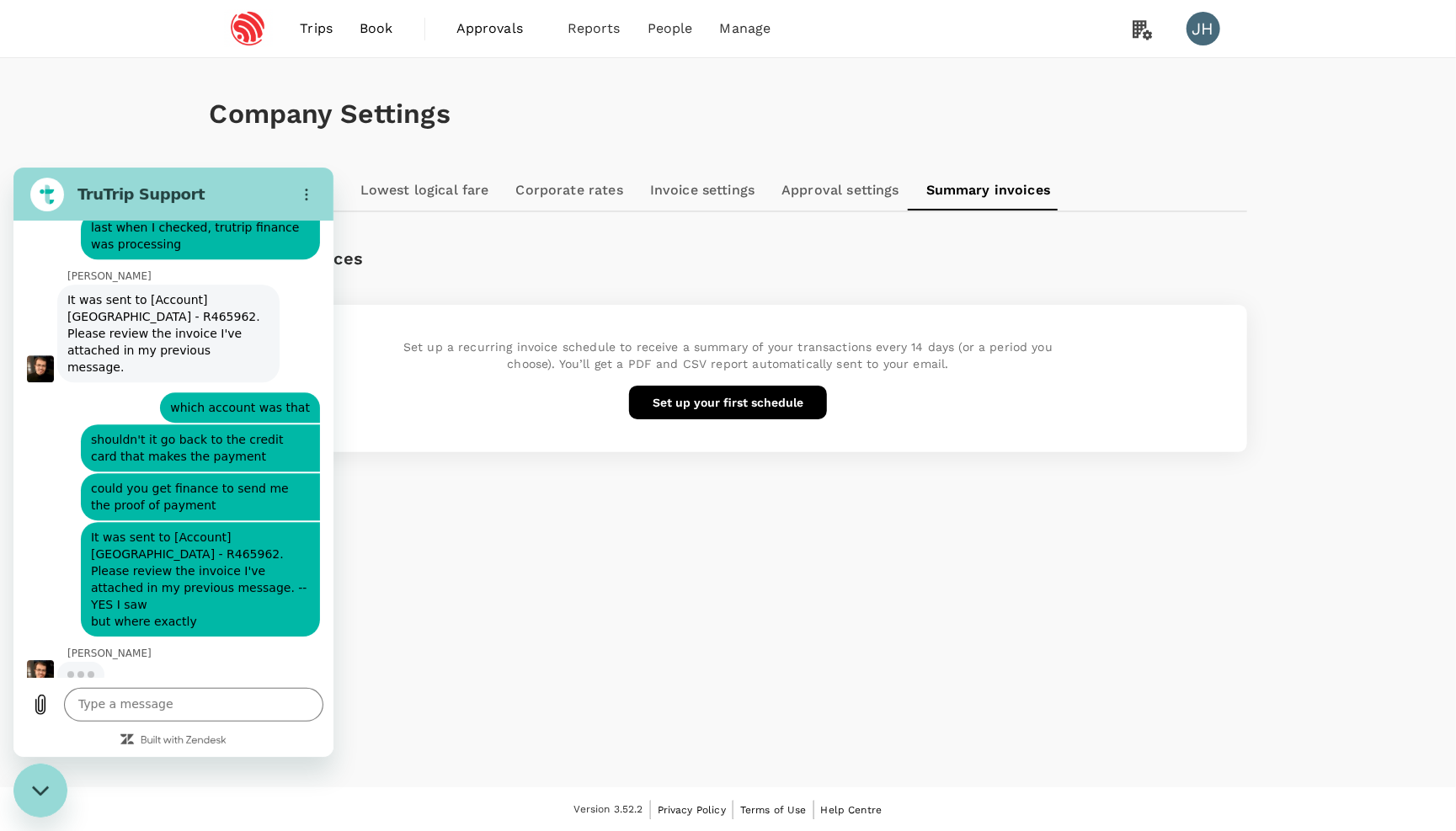
scroll to position [2749, 0]
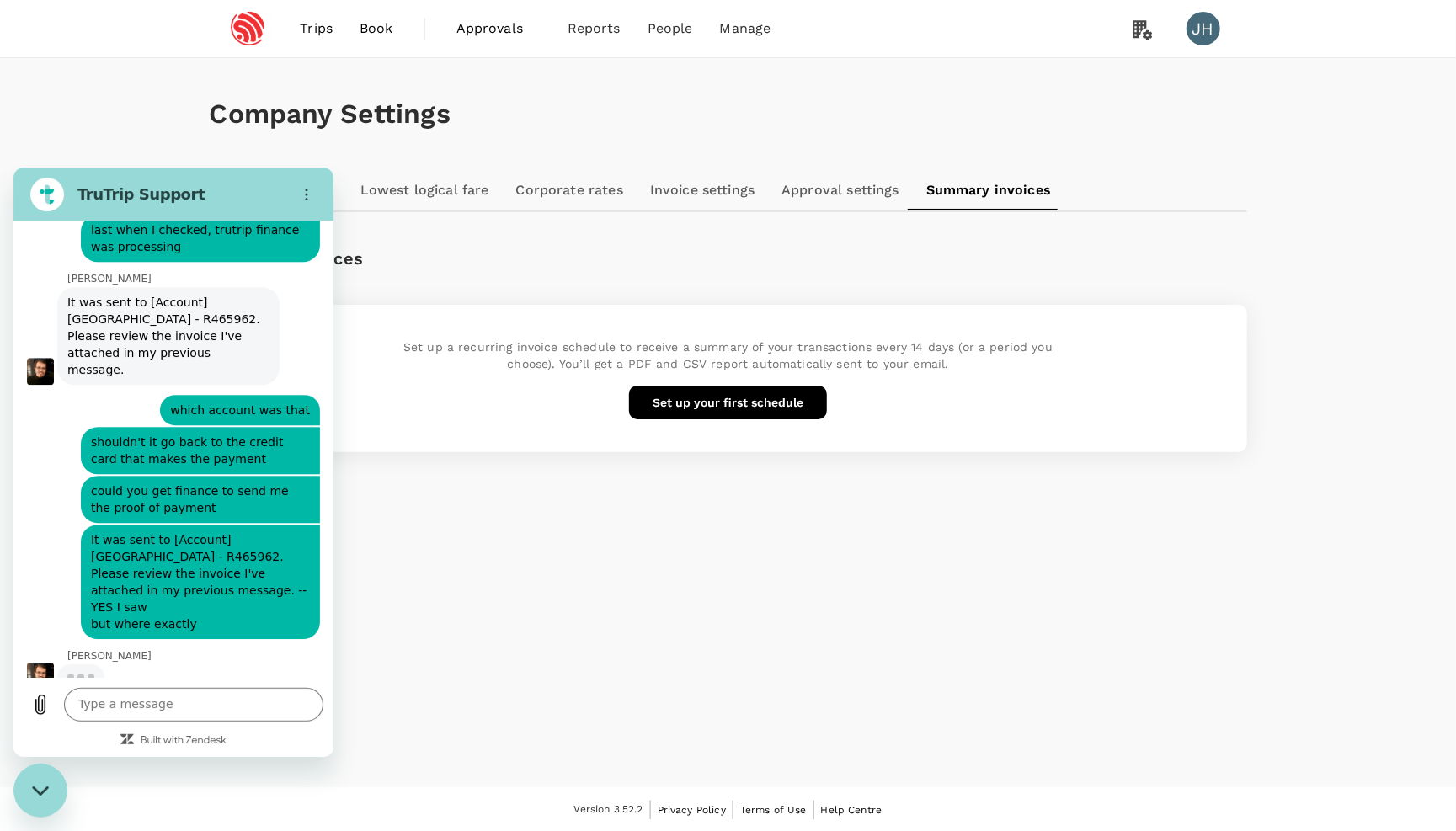
click at [310, 30] on span "Trips" at bounding box center [316, 29] width 33 height 21
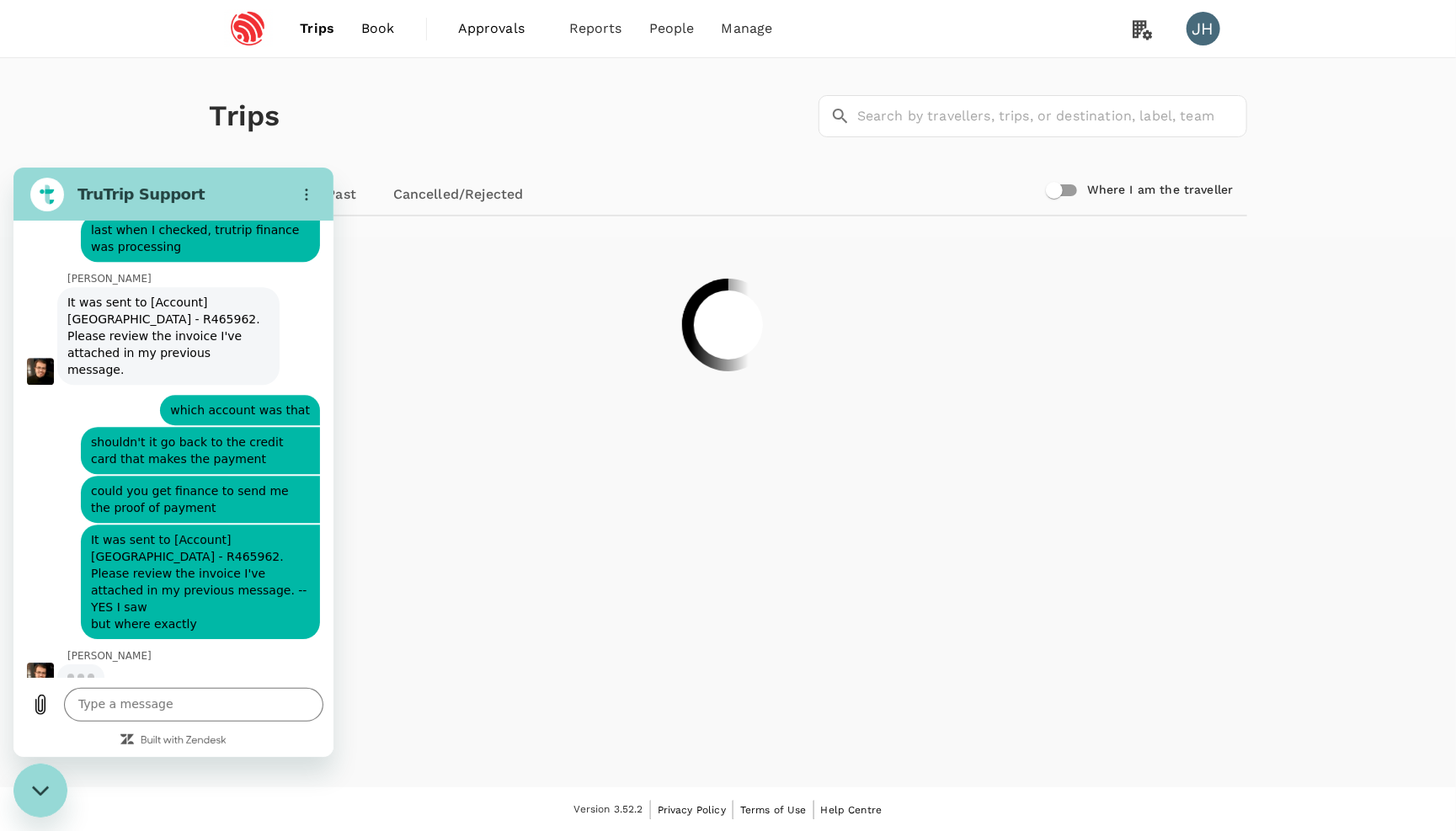
click at [32, 791] on icon "Close messaging window" at bounding box center [40, 790] width 18 height 11
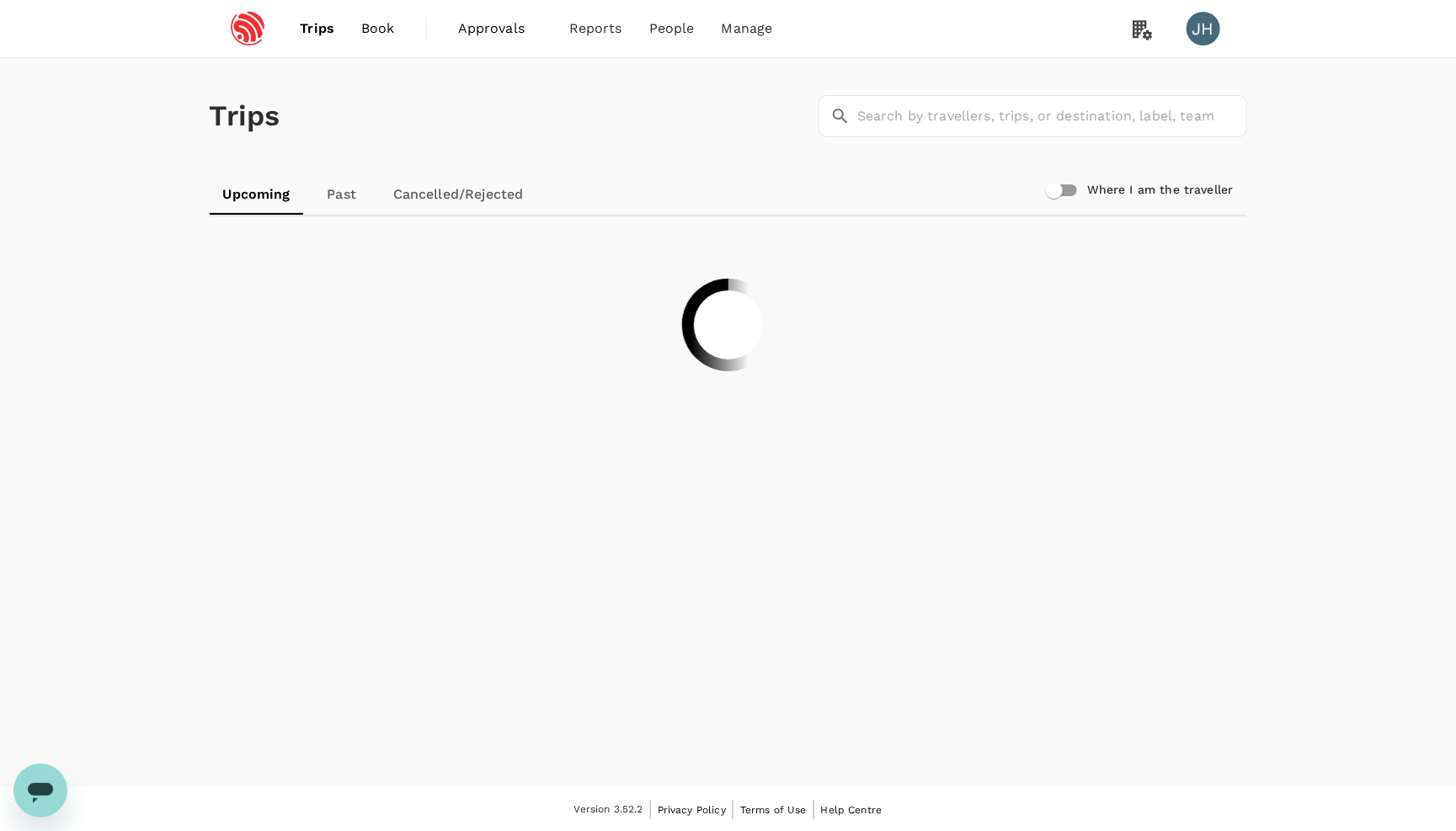
click at [379, 27] on span "Book" at bounding box center [377, 29] width 34 height 21
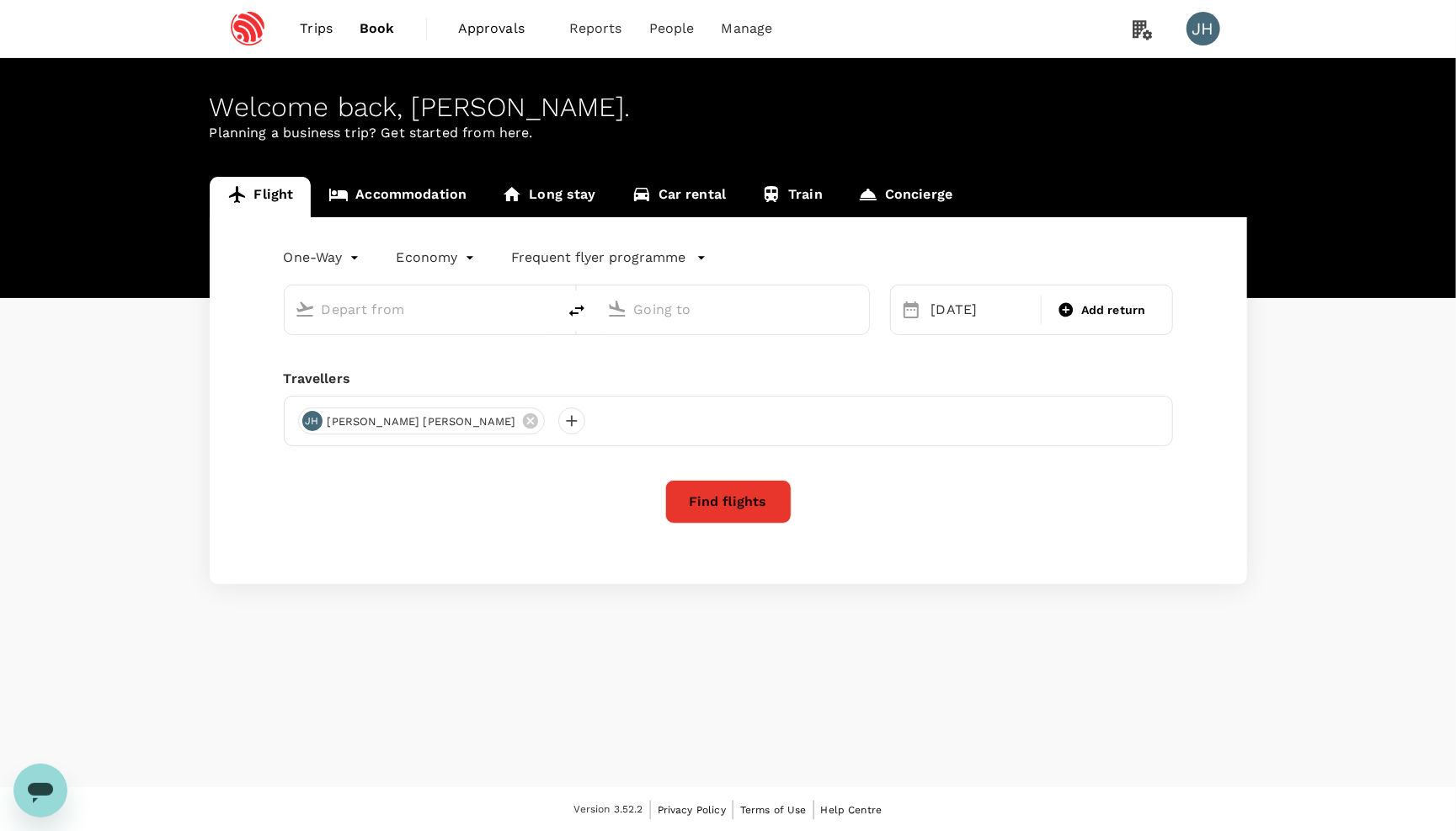
type input "Singapore Changi (SIN)"
type input "[GEOGRAPHIC_DATA], [GEOGRAPHIC_DATA] (any)"
type input "Singapore Changi (SIN)"
type input "[GEOGRAPHIC_DATA], [GEOGRAPHIC_DATA] (any)"
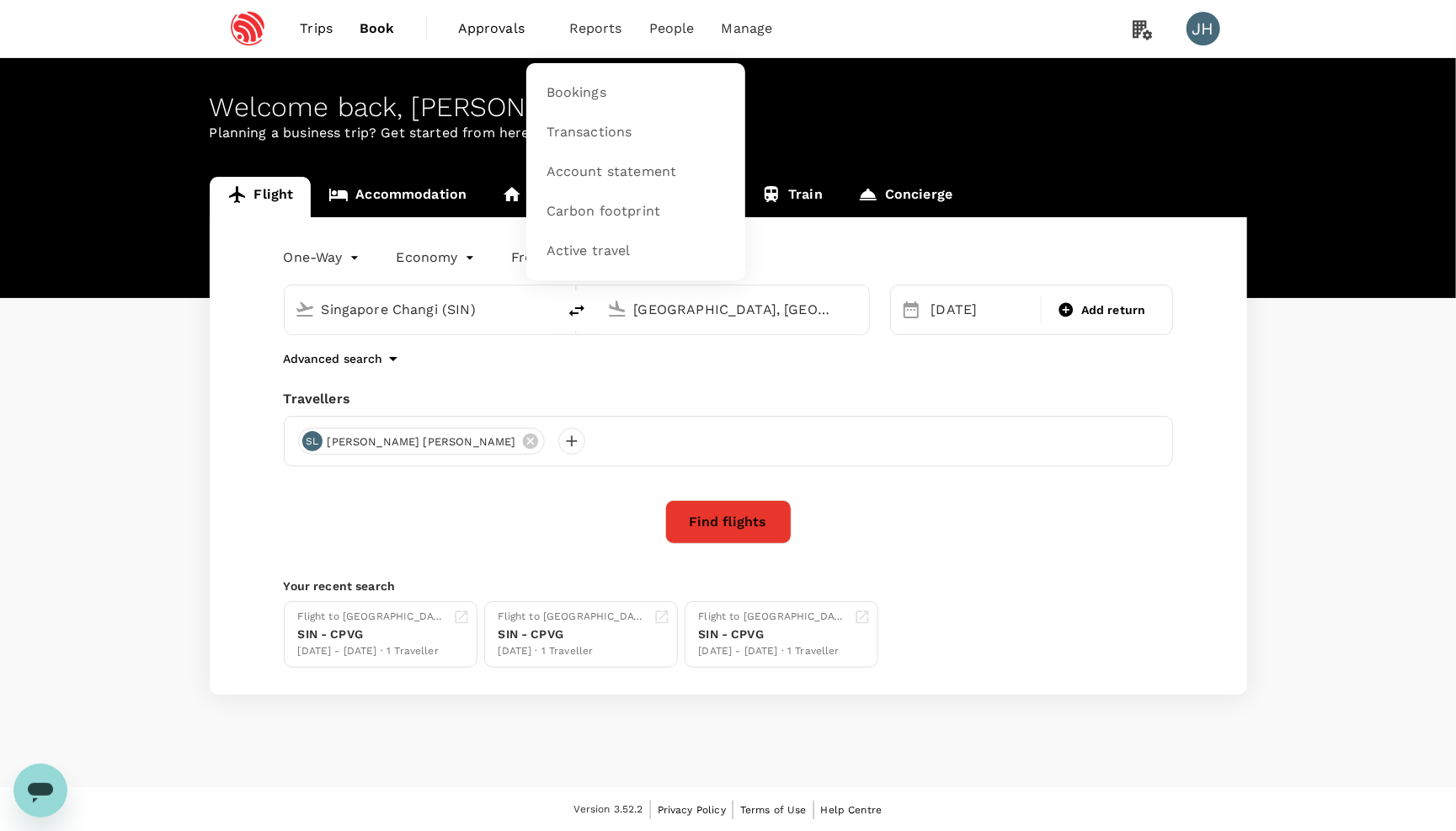
click at [566, 31] on li "Reports" at bounding box center [596, 28] width 80 height 58
click at [586, 33] on span "Reports" at bounding box center [596, 29] width 53 height 21
click at [587, 76] on link "Bookings" at bounding box center [635, 93] width 199 height 40
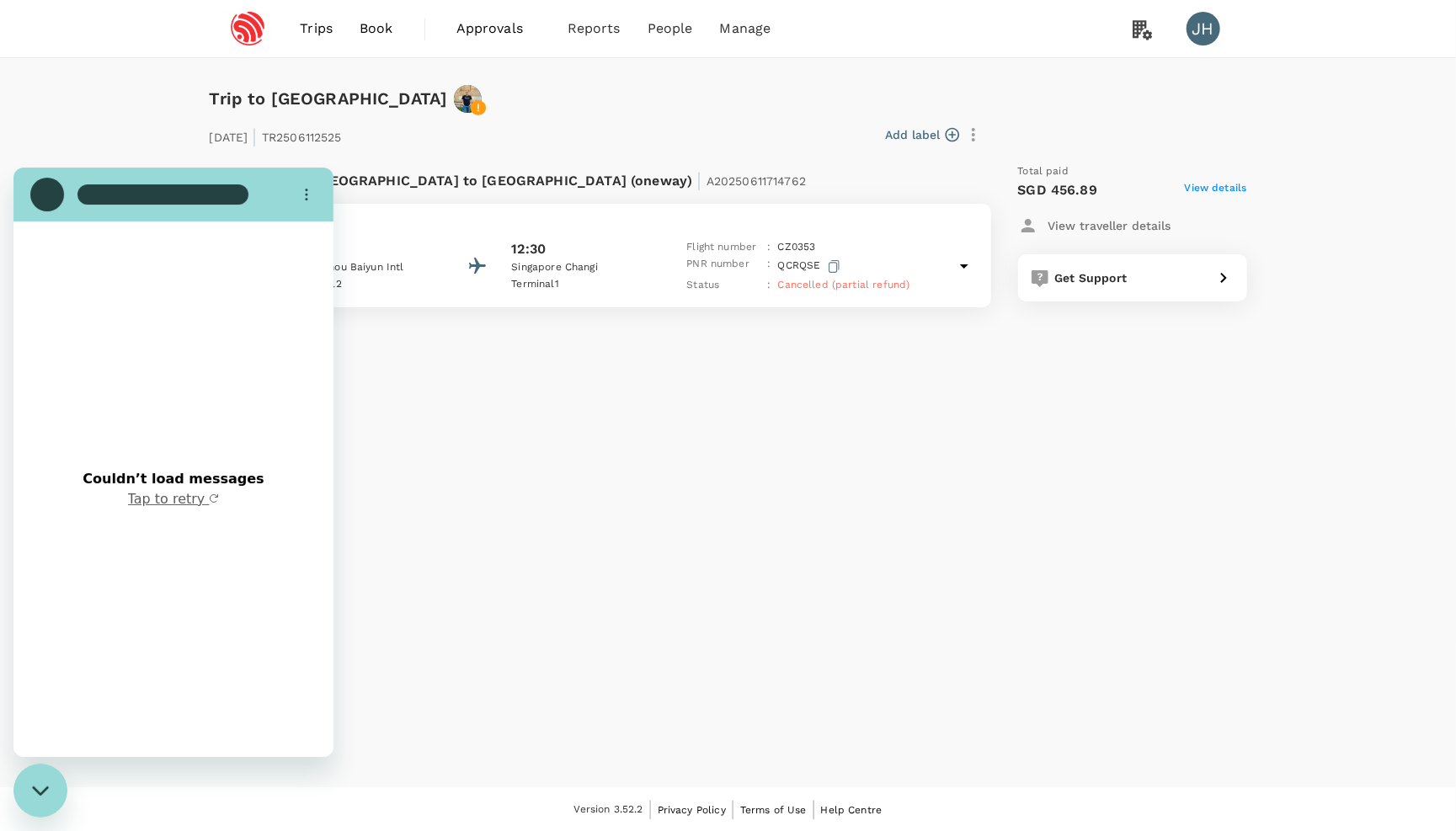
click at [158, 497] on button "Tap to retry" at bounding box center [174, 498] width 92 height 17
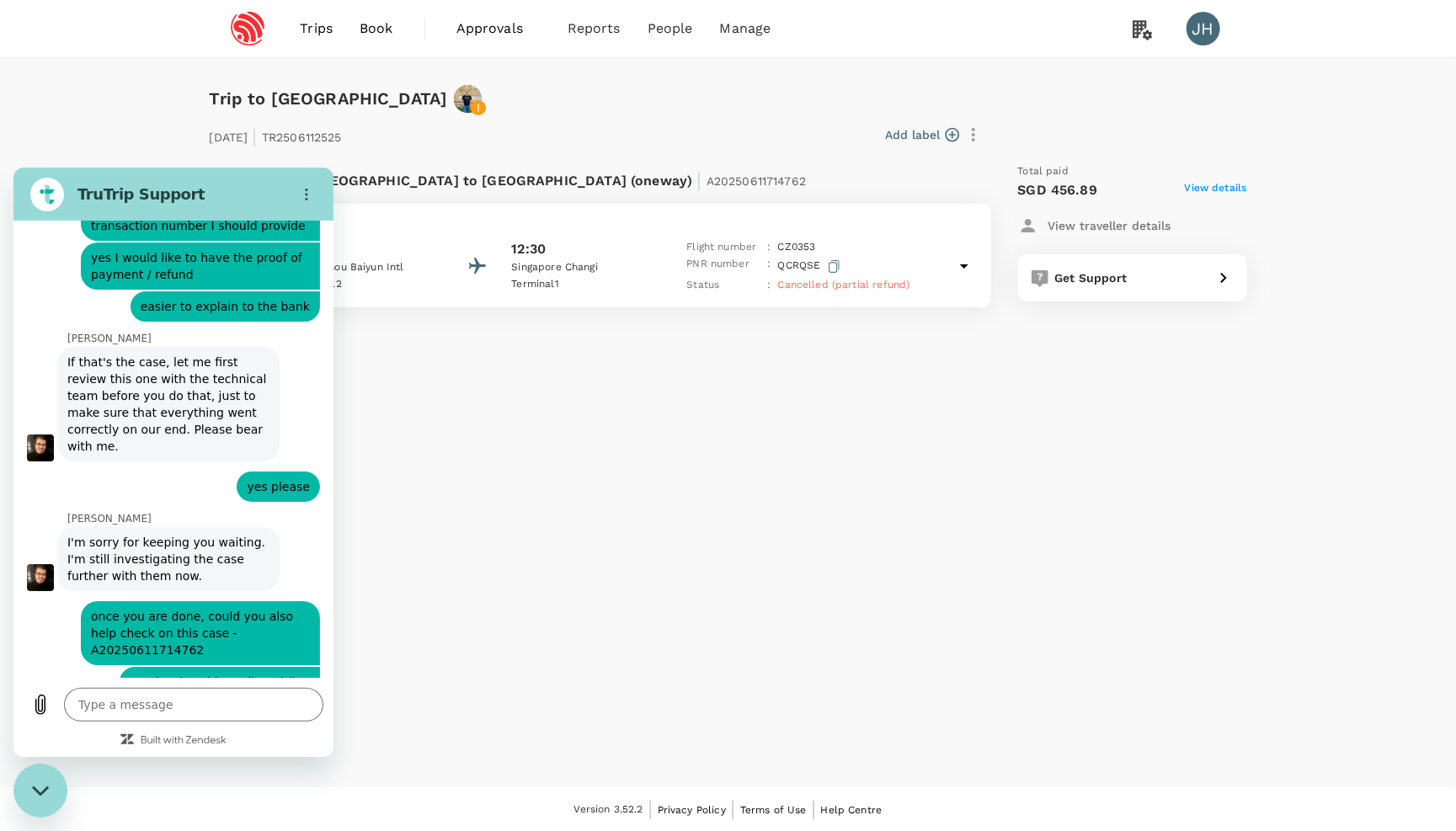
type textarea "x"
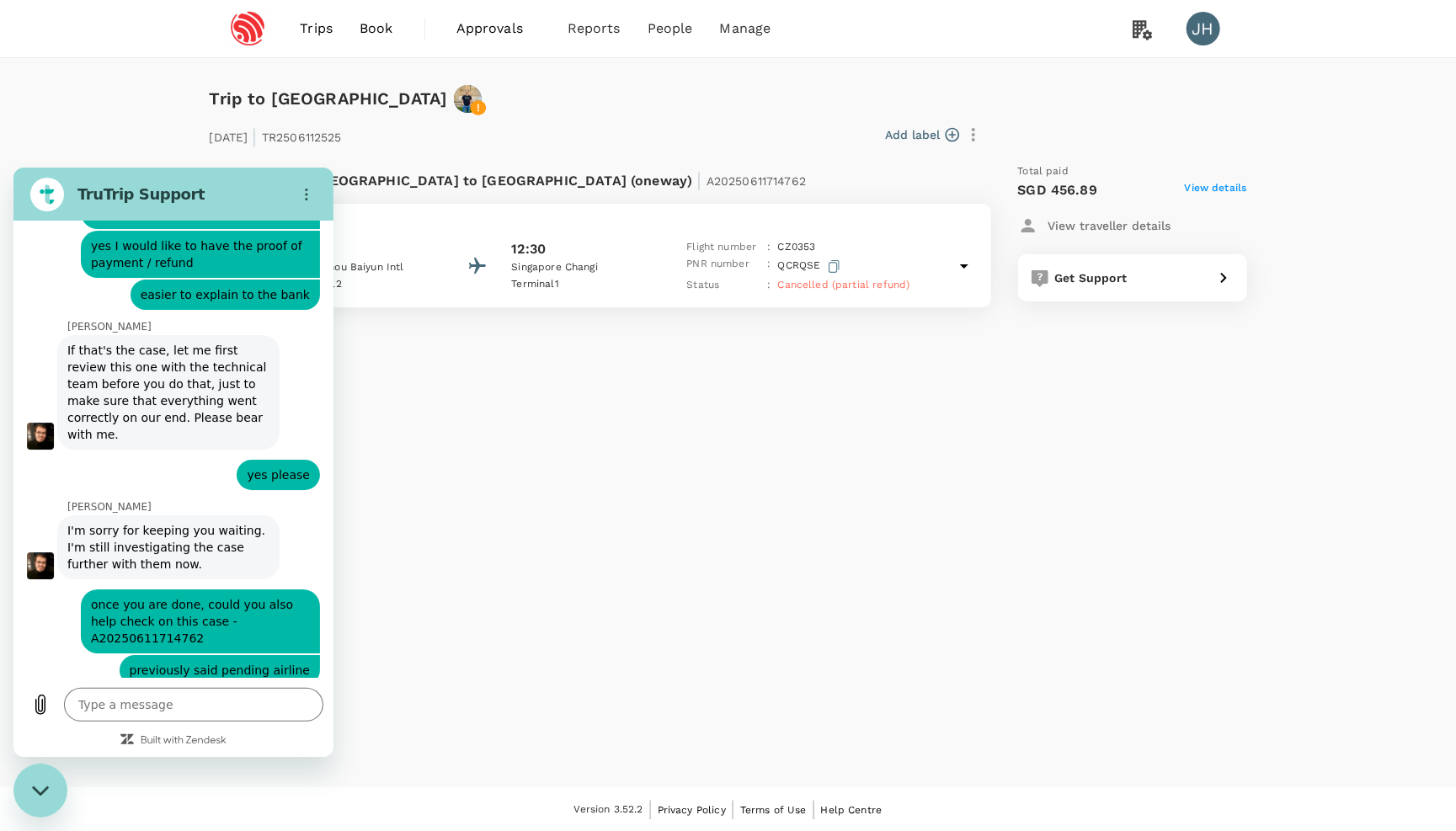
scroll to position [3436, 0]
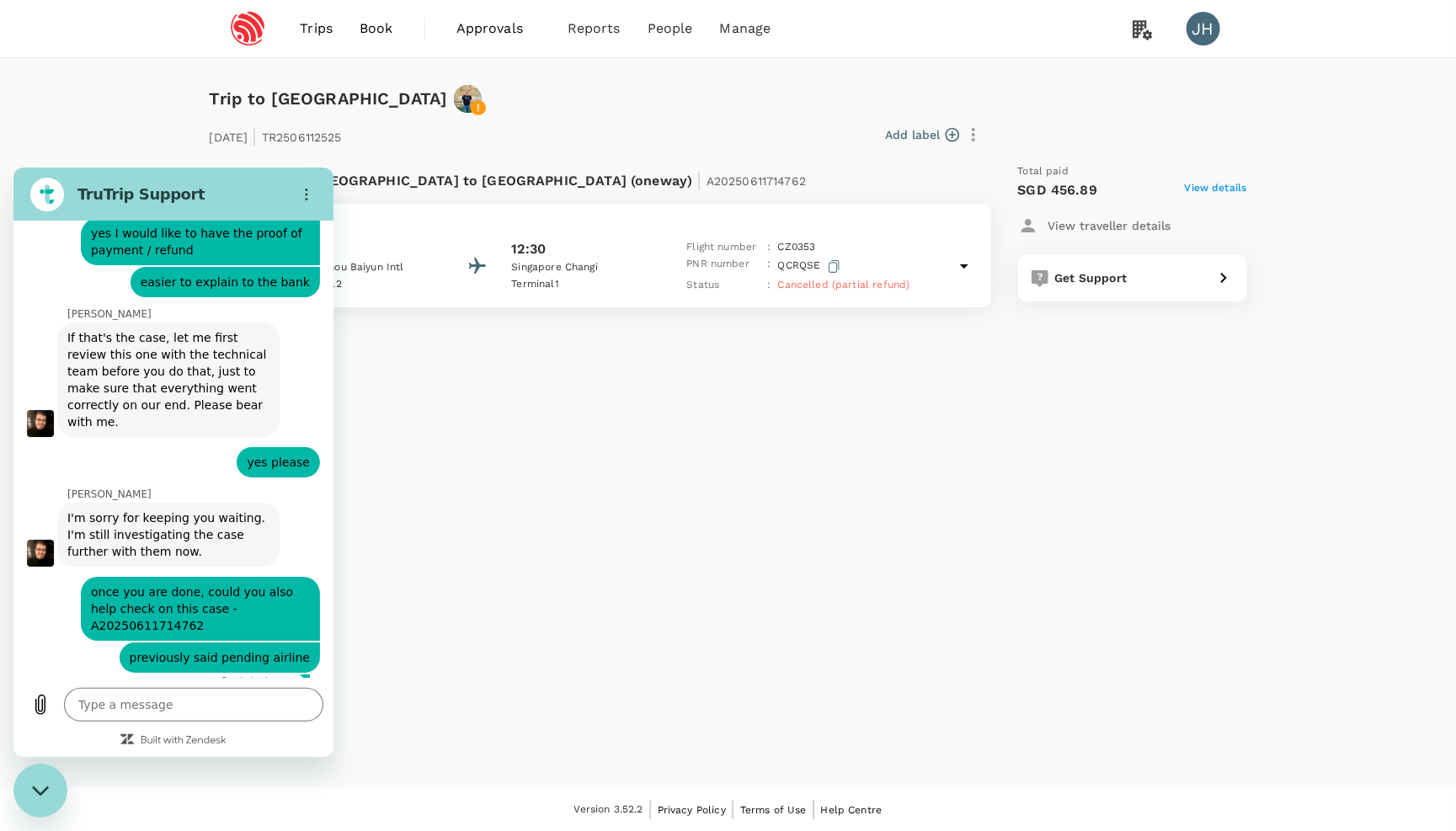
click at [960, 265] on icon at bounding box center [964, 266] width 9 height 4
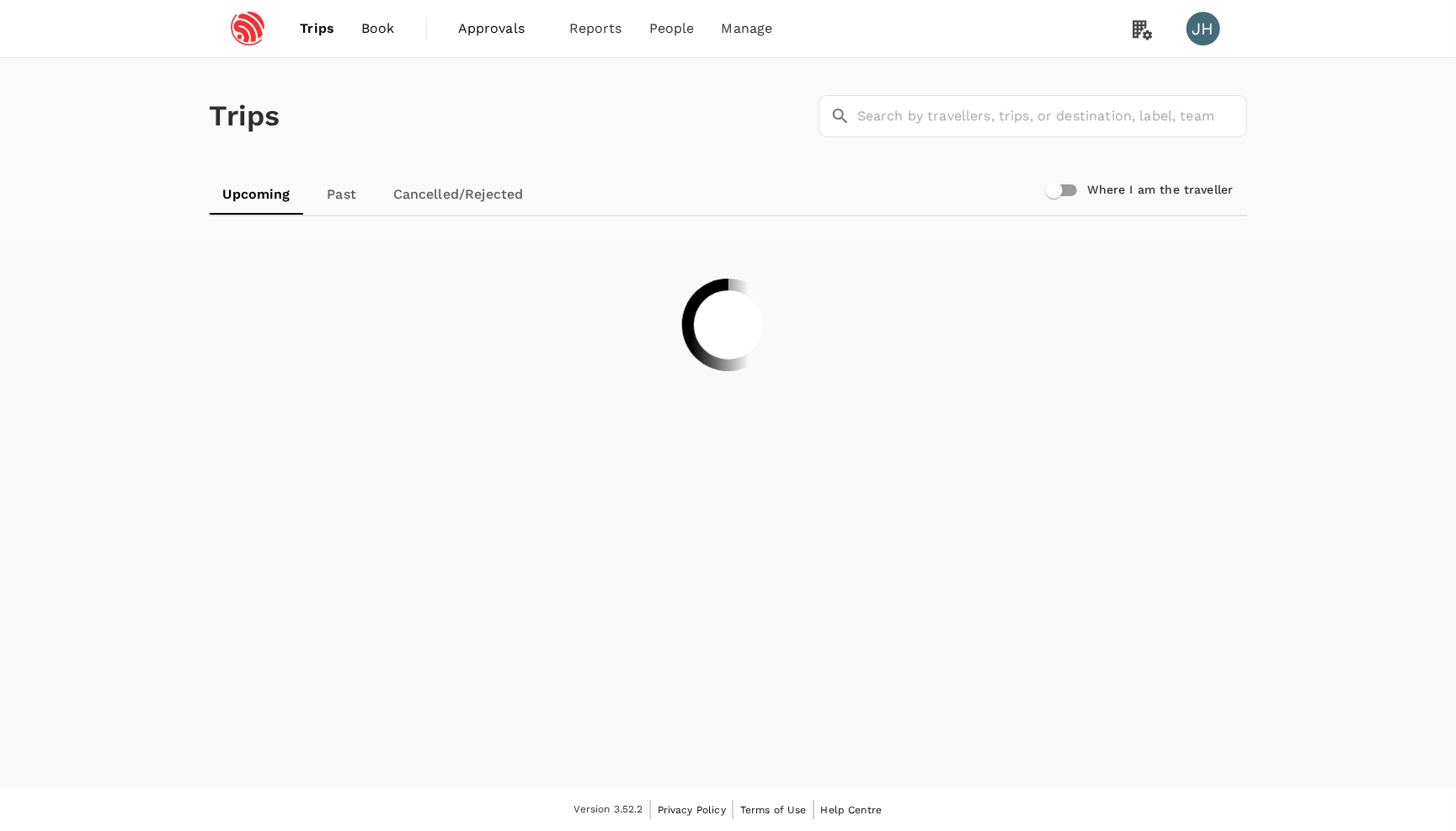
click at [383, 28] on span "Book" at bounding box center [377, 29] width 34 height 21
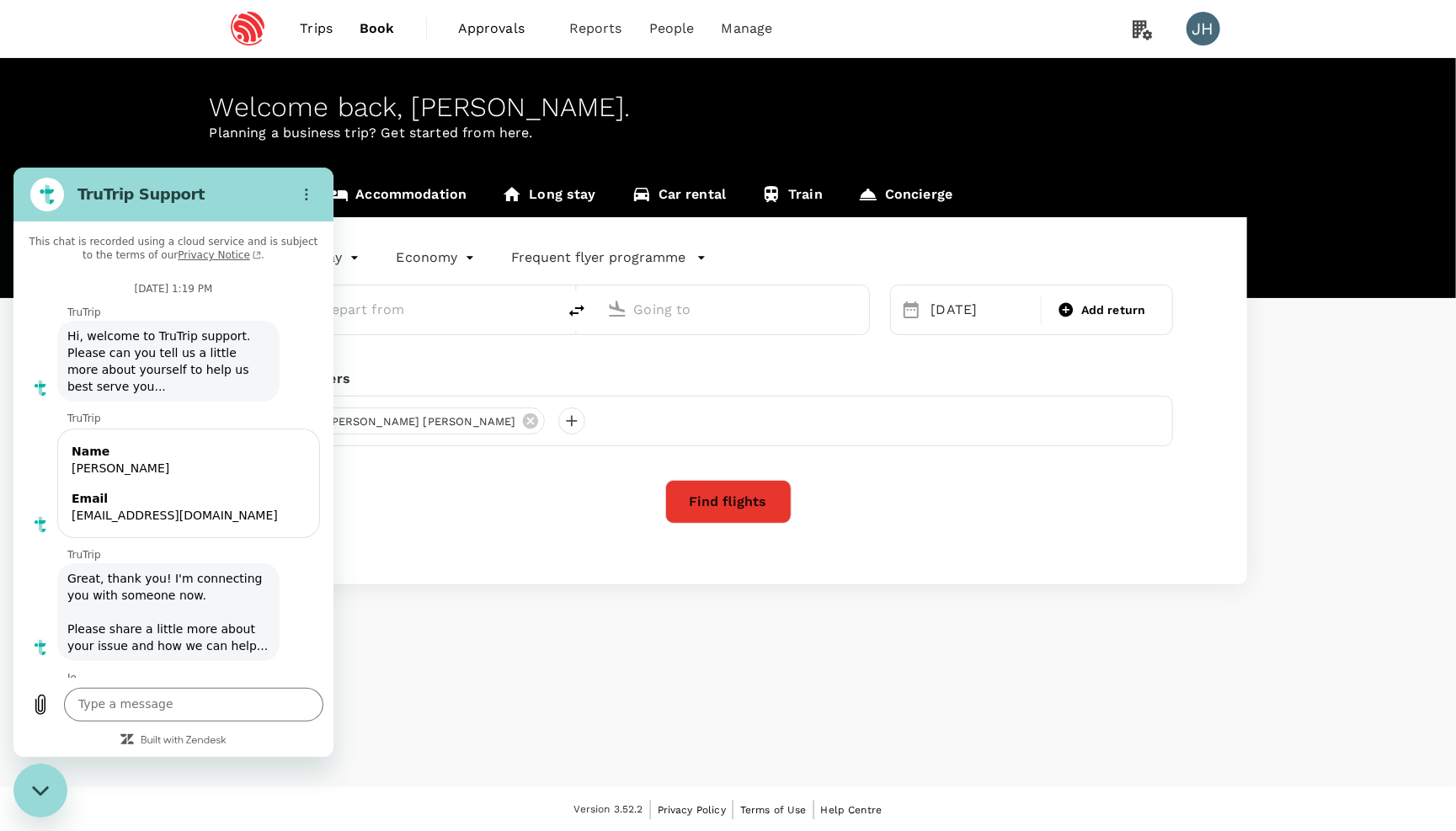
type input "Singapore Changi (SIN)"
type input "[GEOGRAPHIC_DATA], [GEOGRAPHIC_DATA] (any)"
type textarea "x"
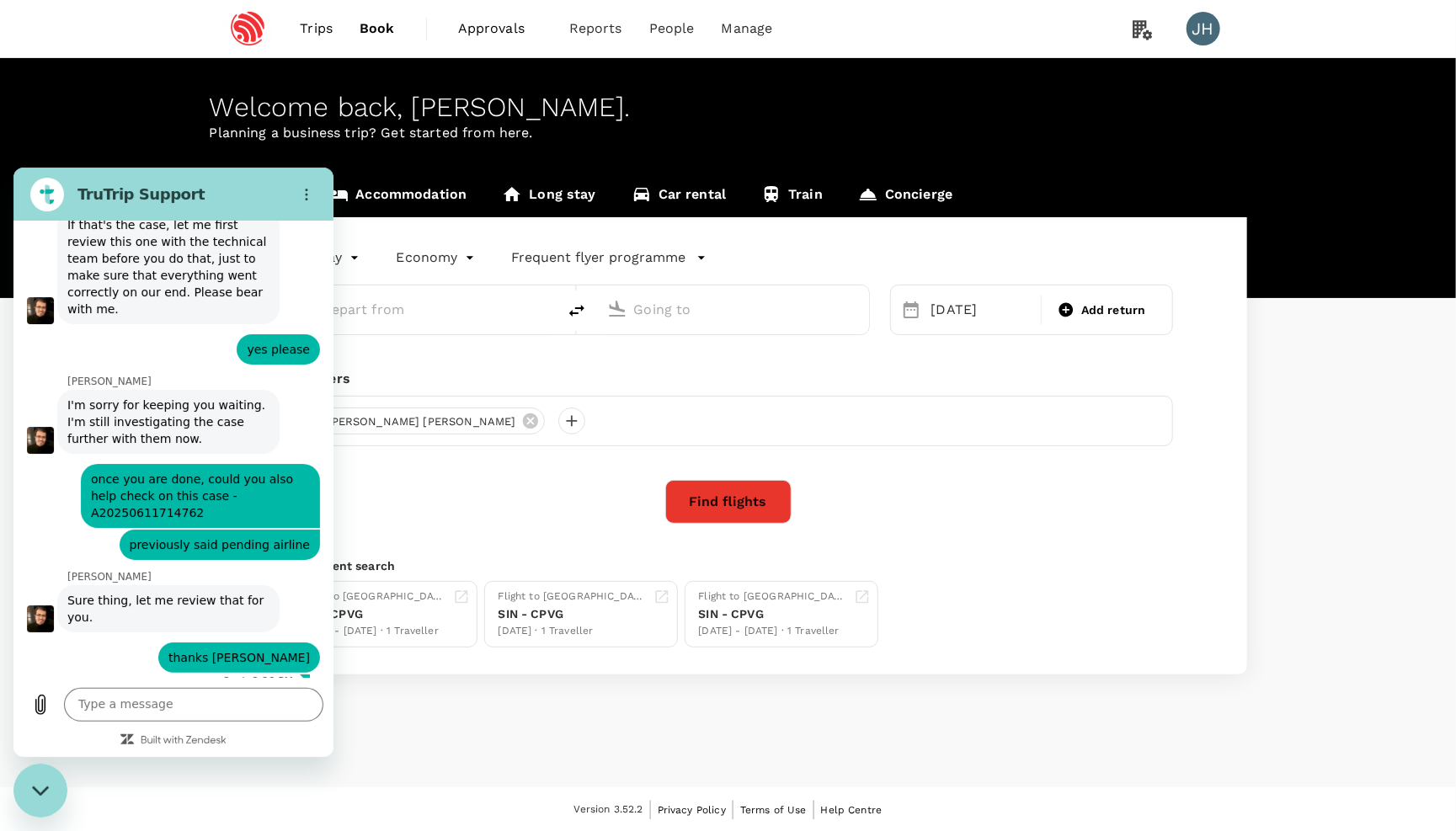
type input "Singapore Changi (SIN)"
type input "[GEOGRAPHIC_DATA], [GEOGRAPHIC_DATA] (any)"
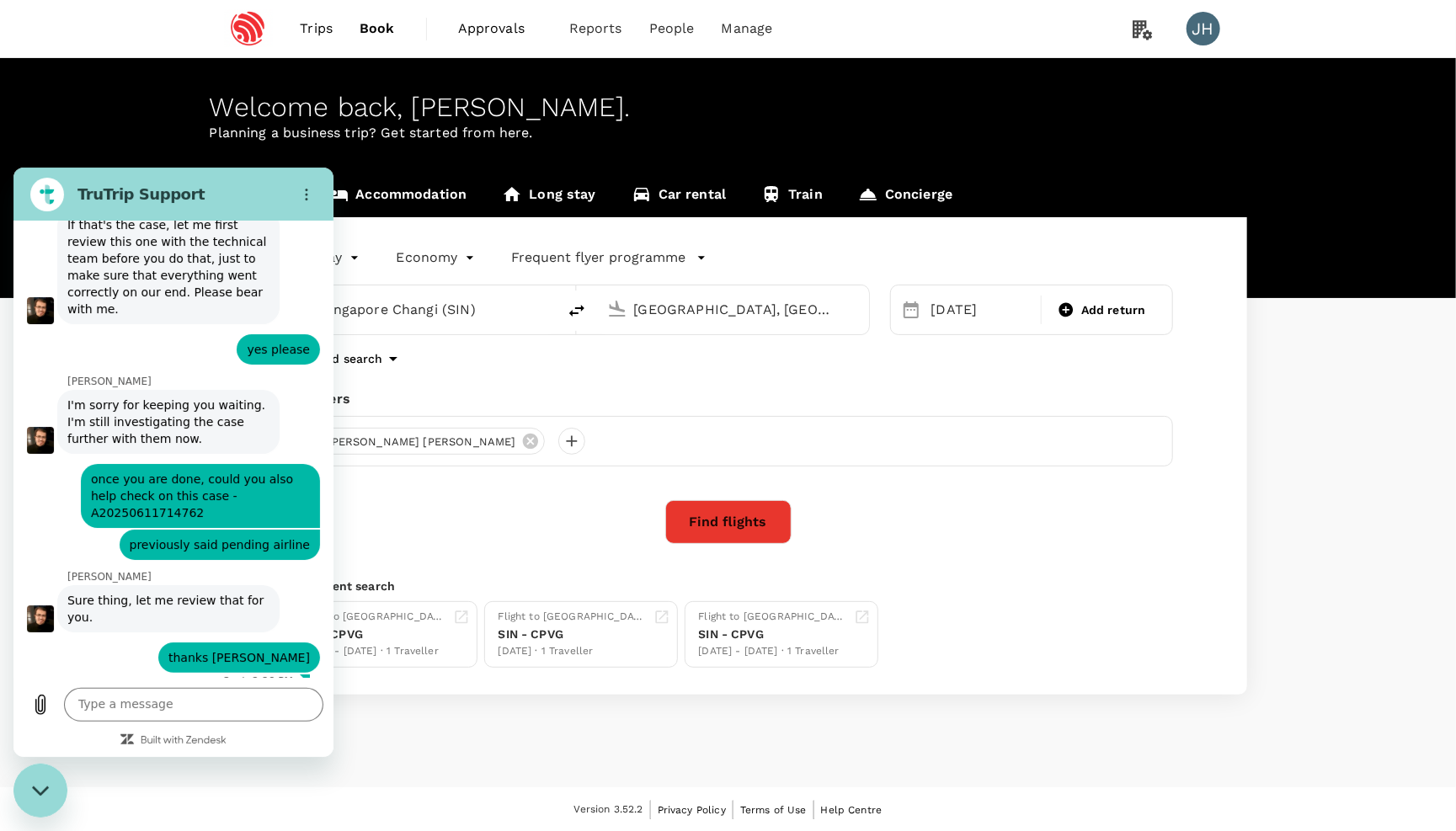
click at [444, 315] on input "Singapore Changi (SIN)" at bounding box center [421, 309] width 199 height 26
click at [511, 400] on div "Travellers" at bounding box center [728, 400] width 890 height 21
click at [755, 526] on button "Find flights" at bounding box center [728, 522] width 126 height 44
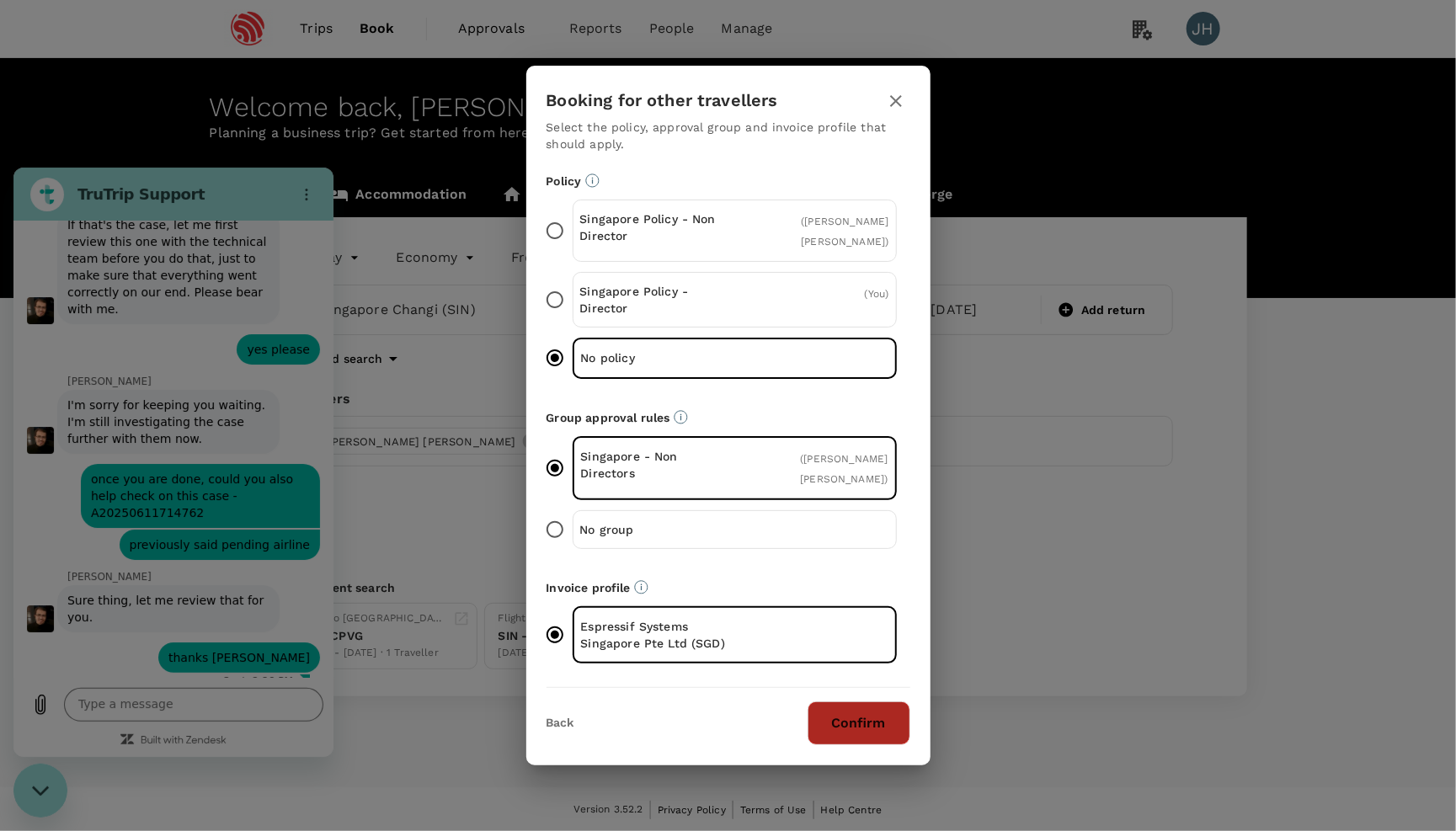
click at [873, 714] on button "Confirm" at bounding box center [860, 723] width 103 height 44
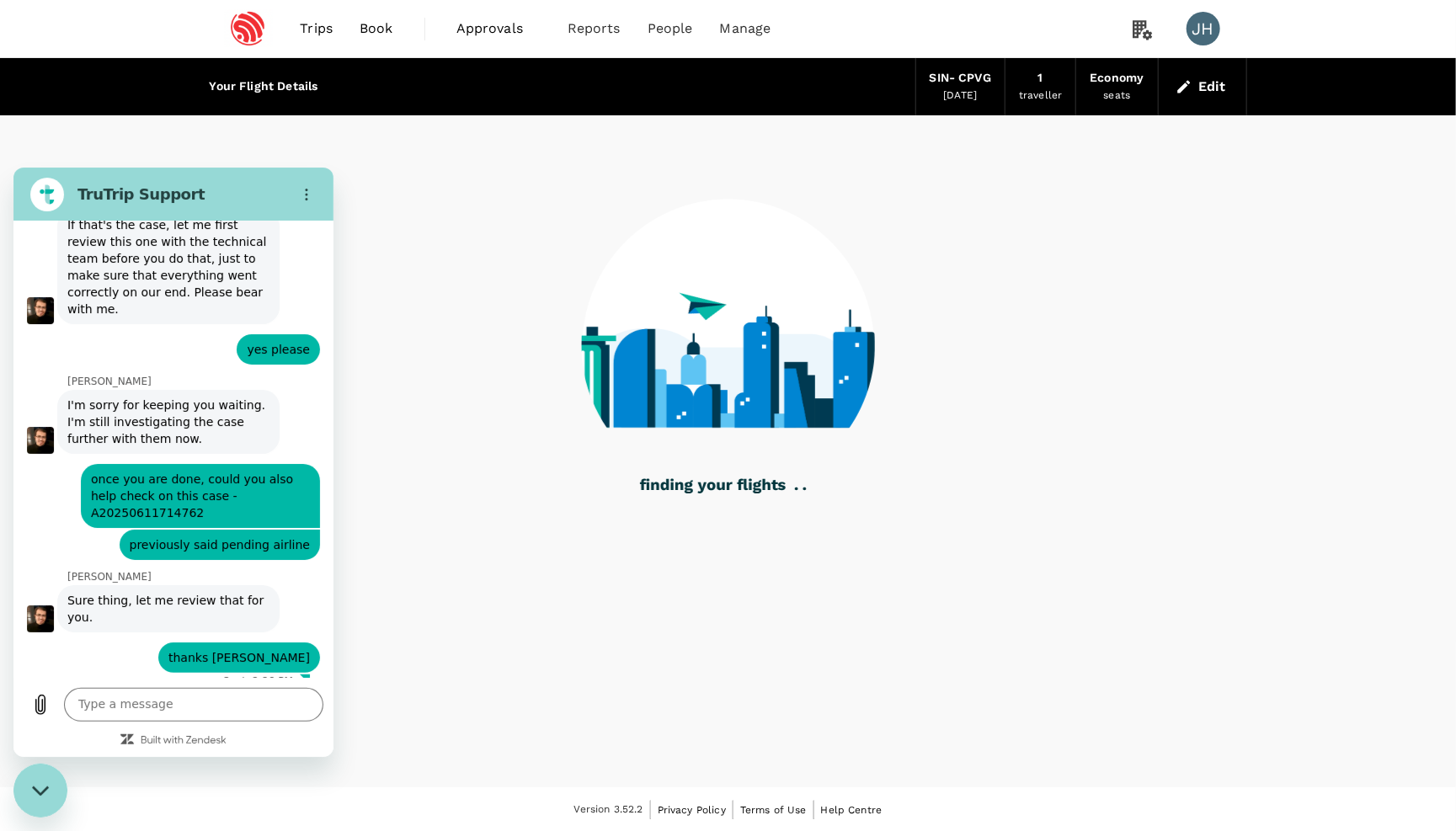
type textarea "x"
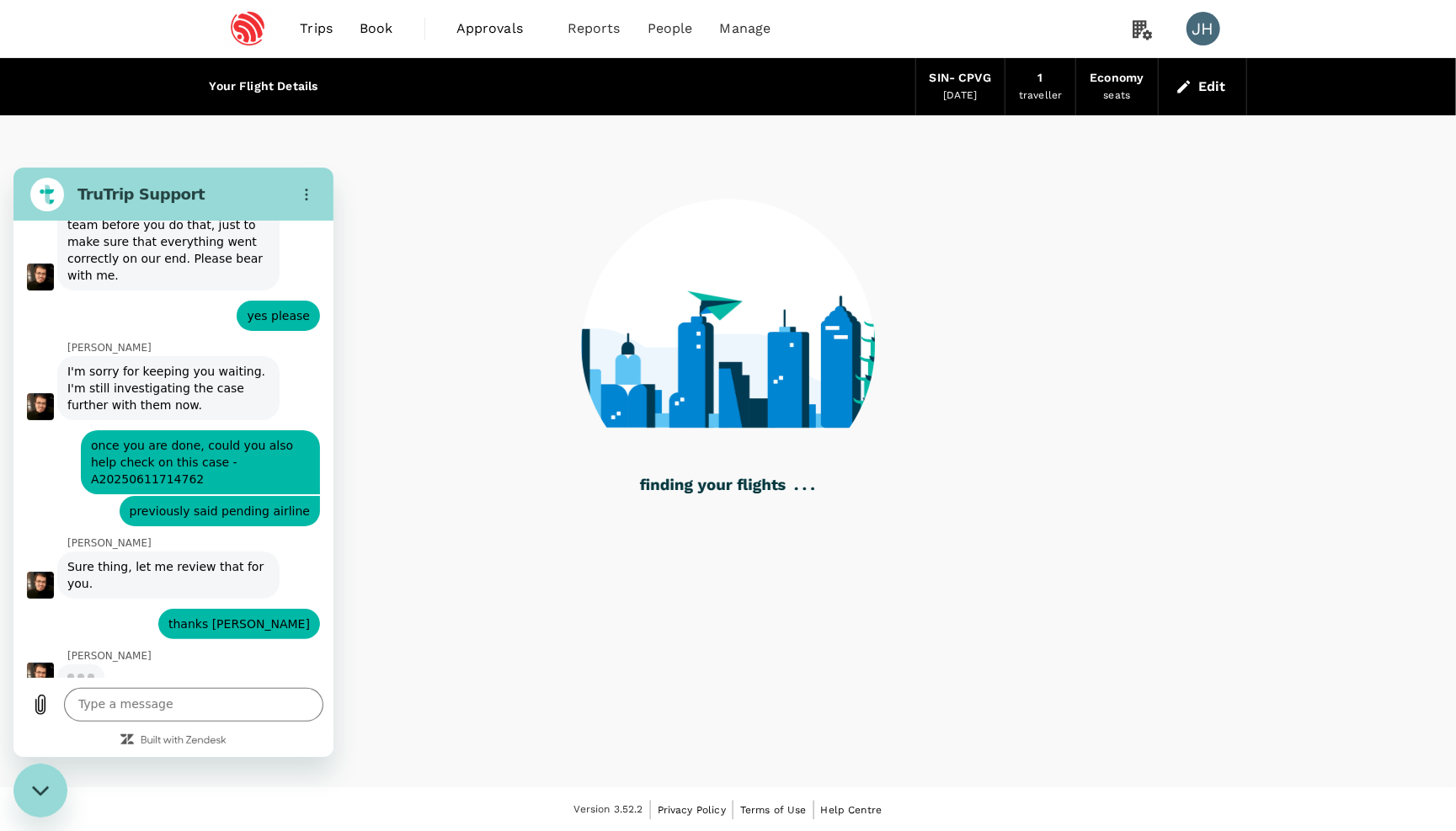
scroll to position [3580, 0]
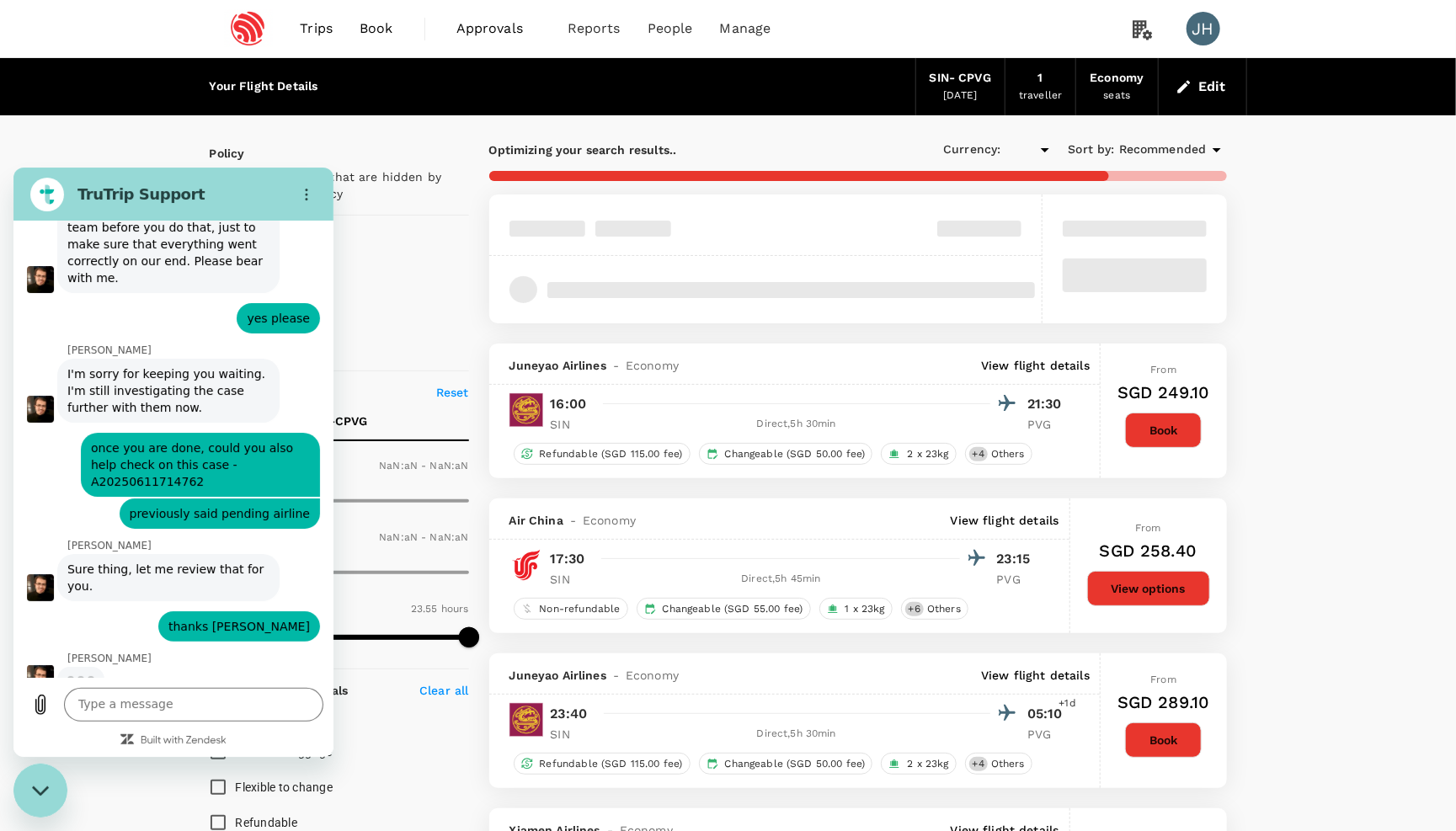
type input "SGD"
type input "1440"
click at [1153, 598] on button "View options" at bounding box center [1148, 588] width 123 height 35
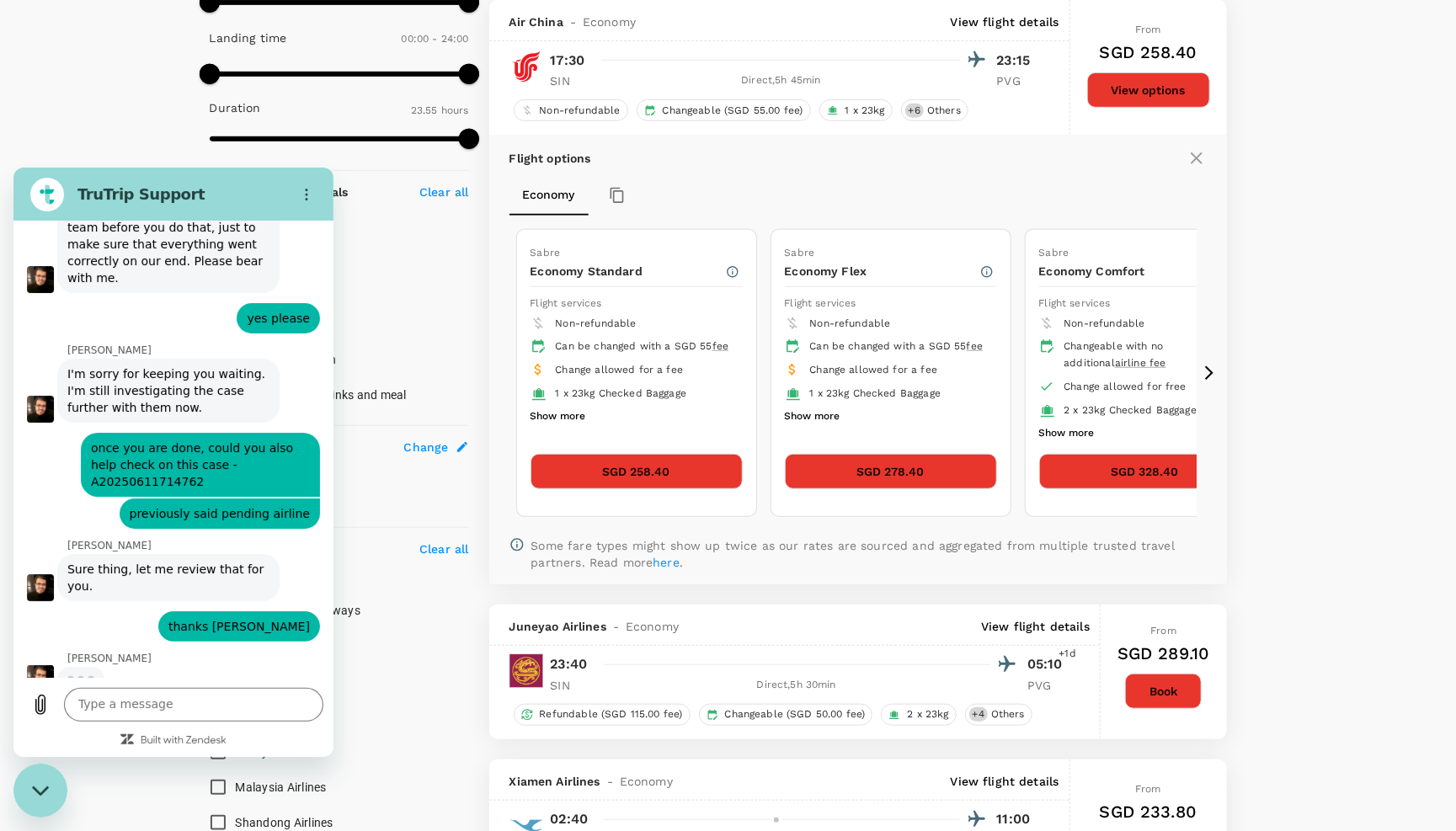
scroll to position [502, 0]
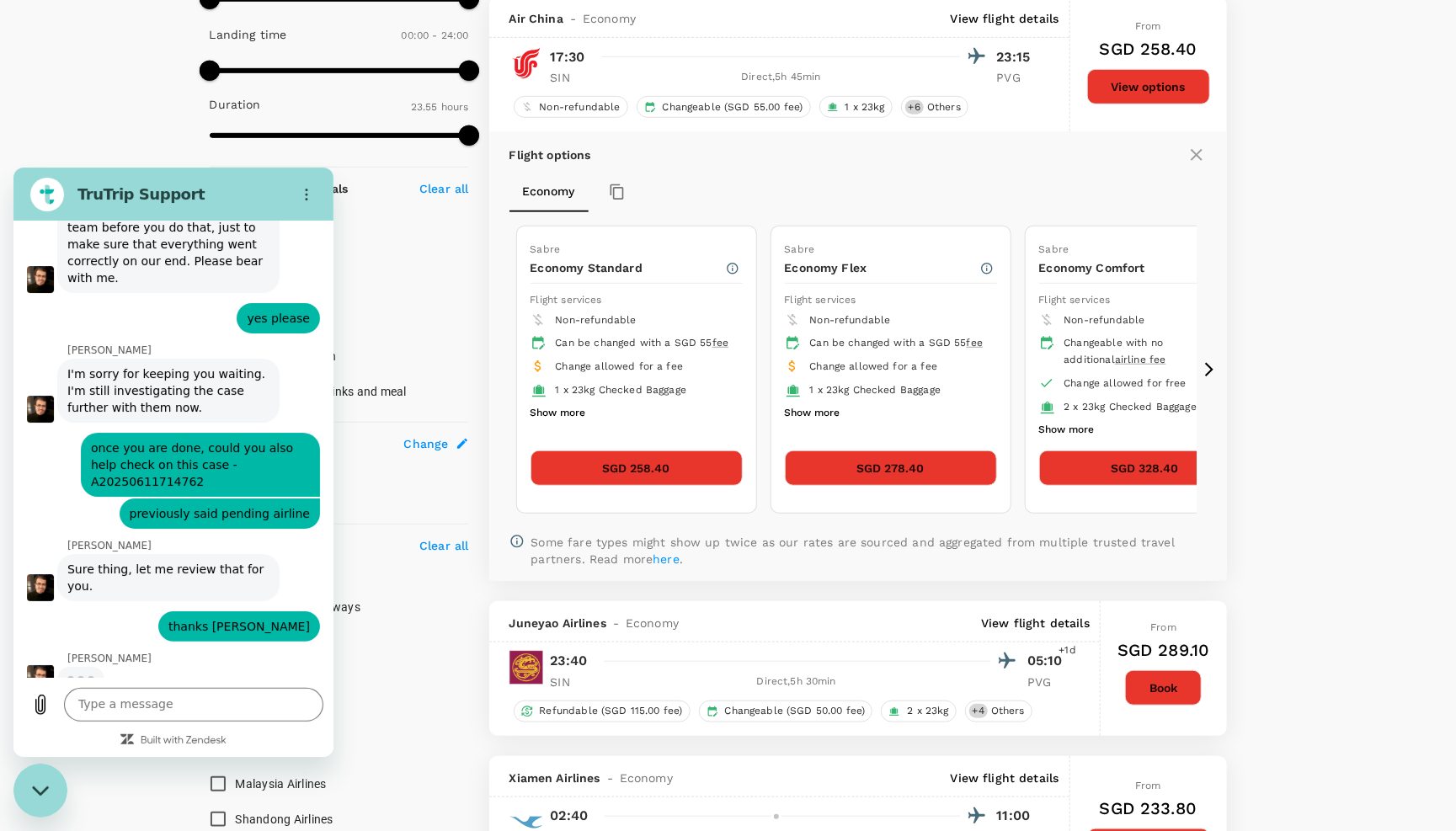
click at [614, 464] on button "SGD 258.40" at bounding box center [636, 467] width 212 height 35
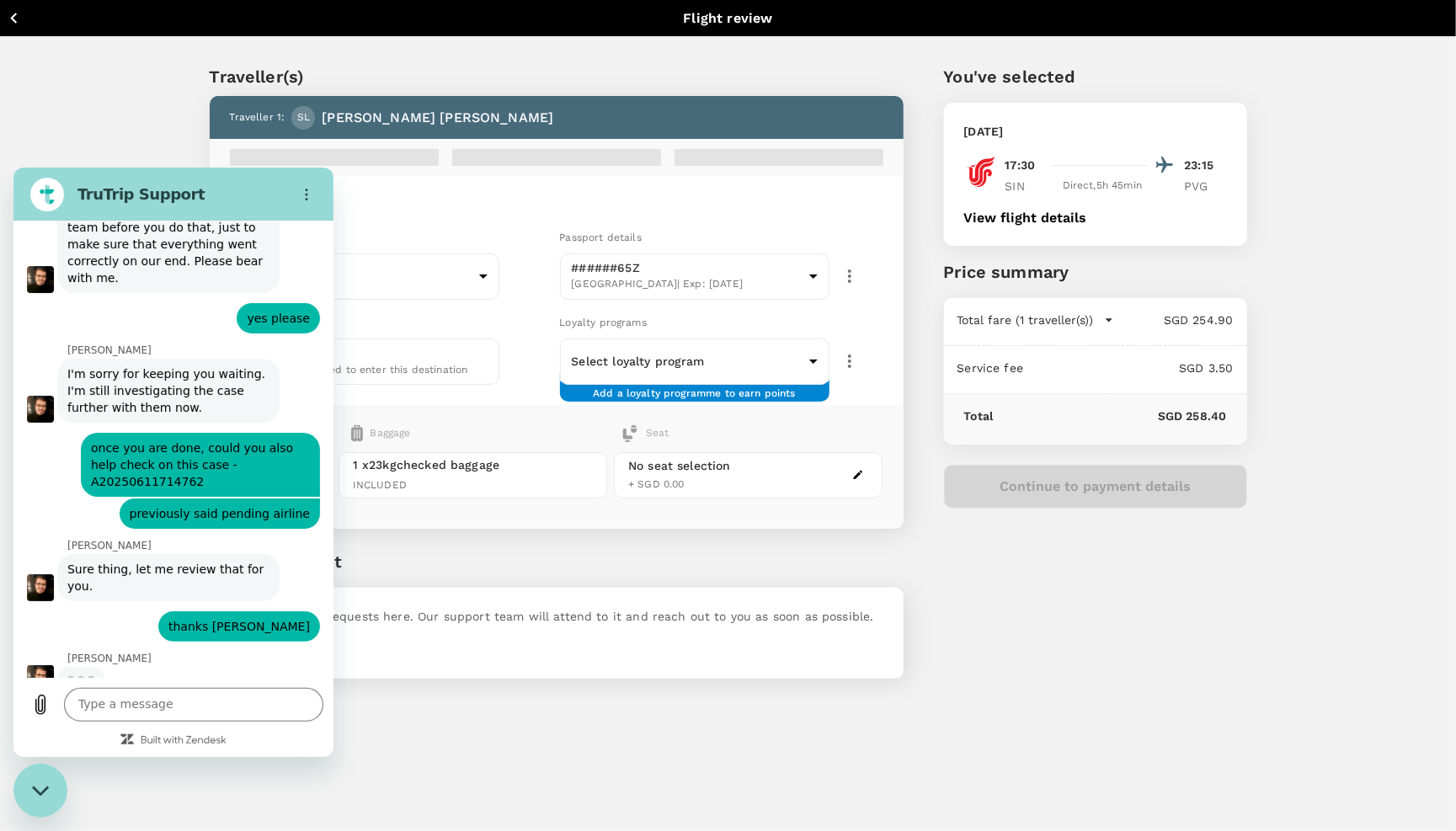
click at [43, 804] on div "Close messaging window" at bounding box center [40, 790] width 51 height 51
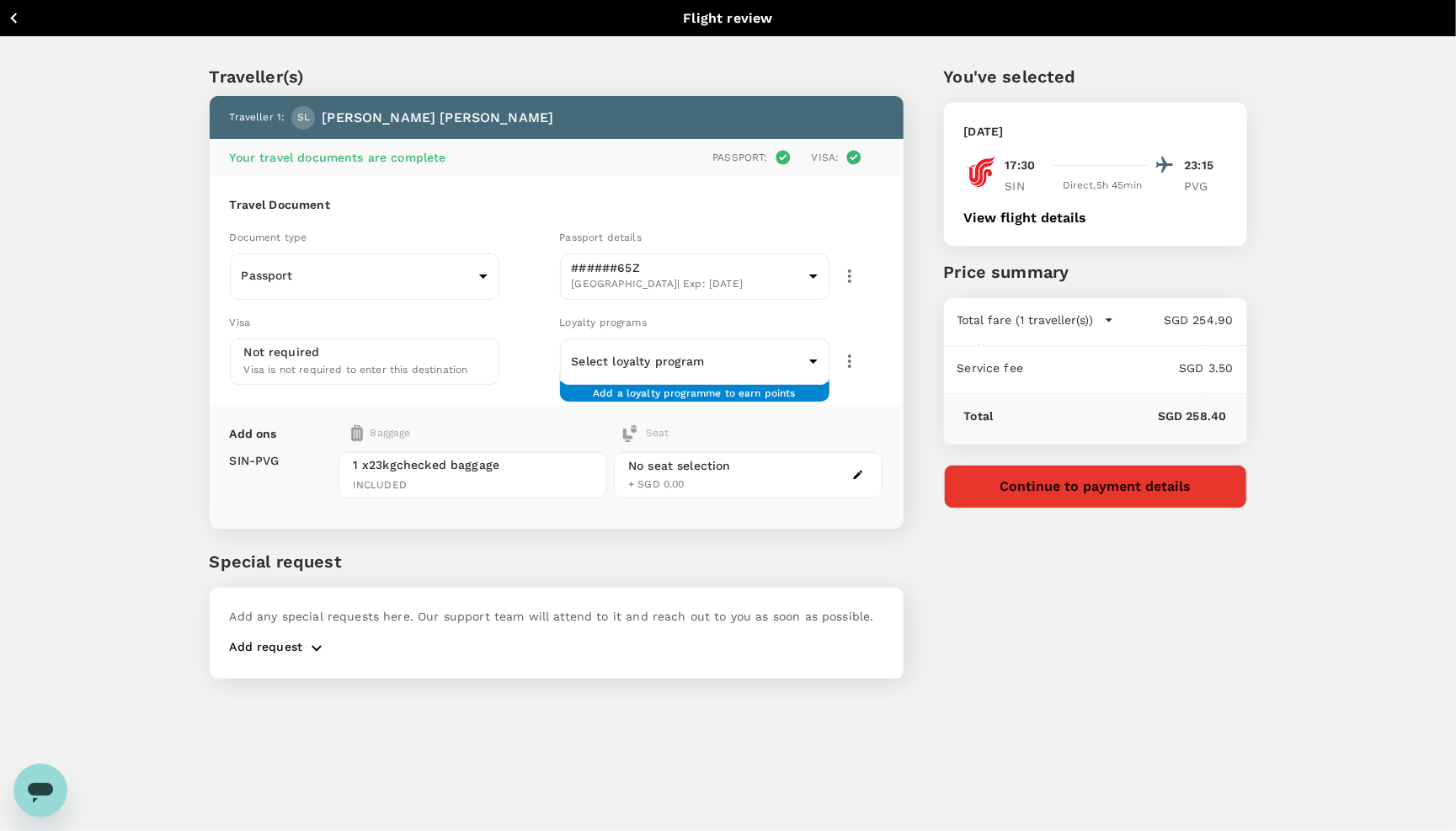
type textarea "x"
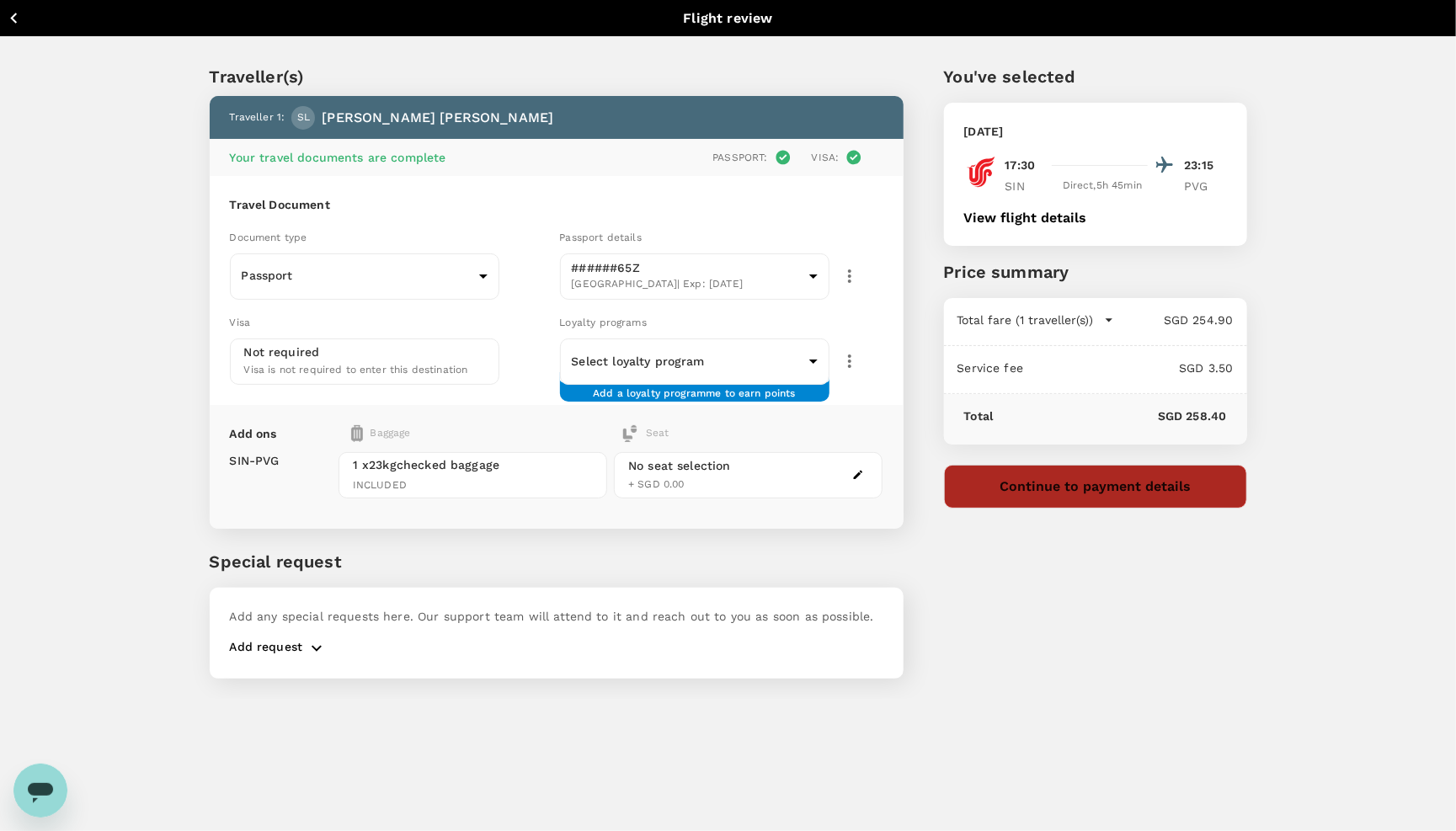
click at [1037, 484] on button "Continue to payment details" at bounding box center [1096, 486] width 303 height 44
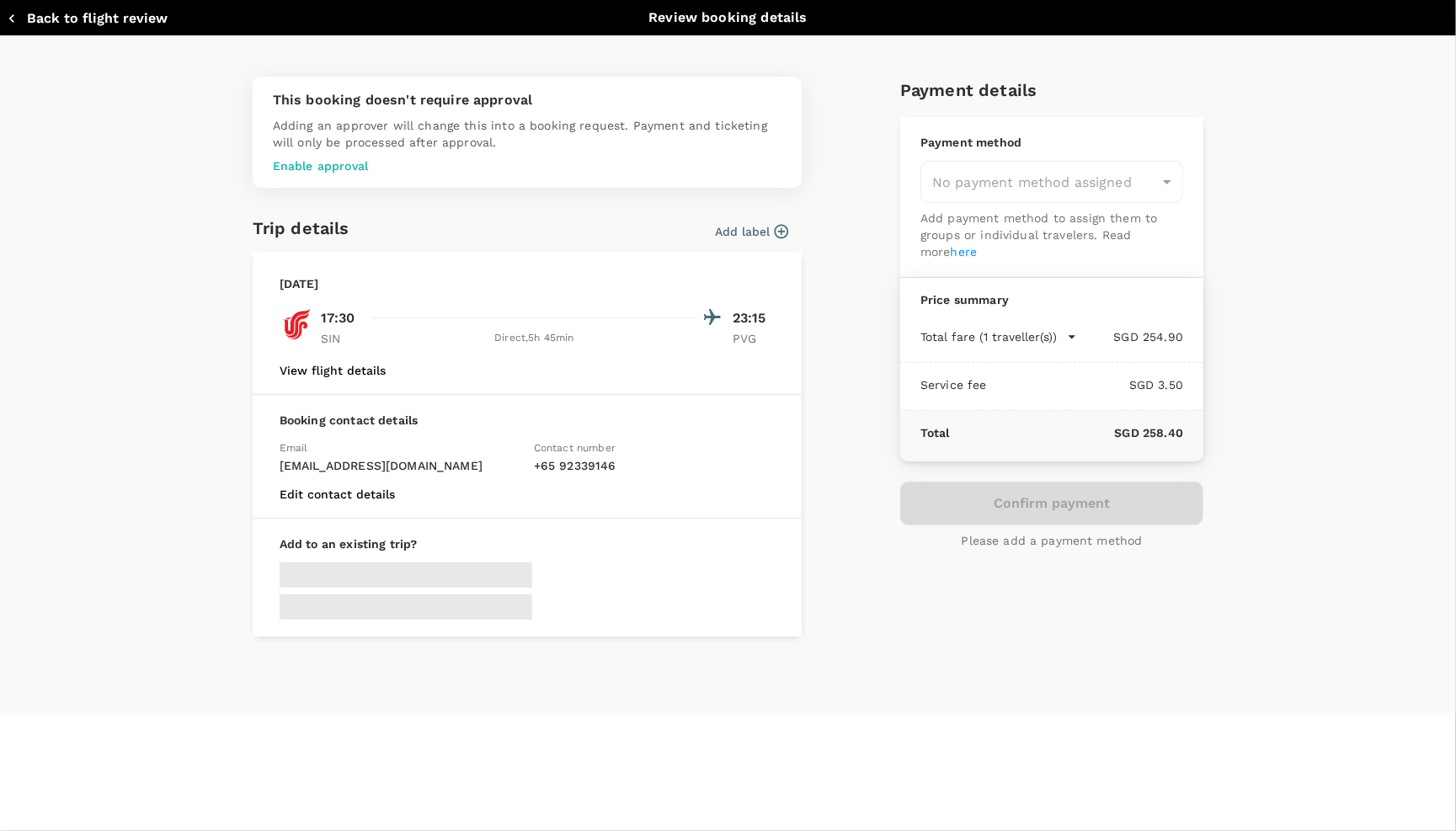
type input "9c4236b1-475f-422d-9c09-8433c73e6af8"
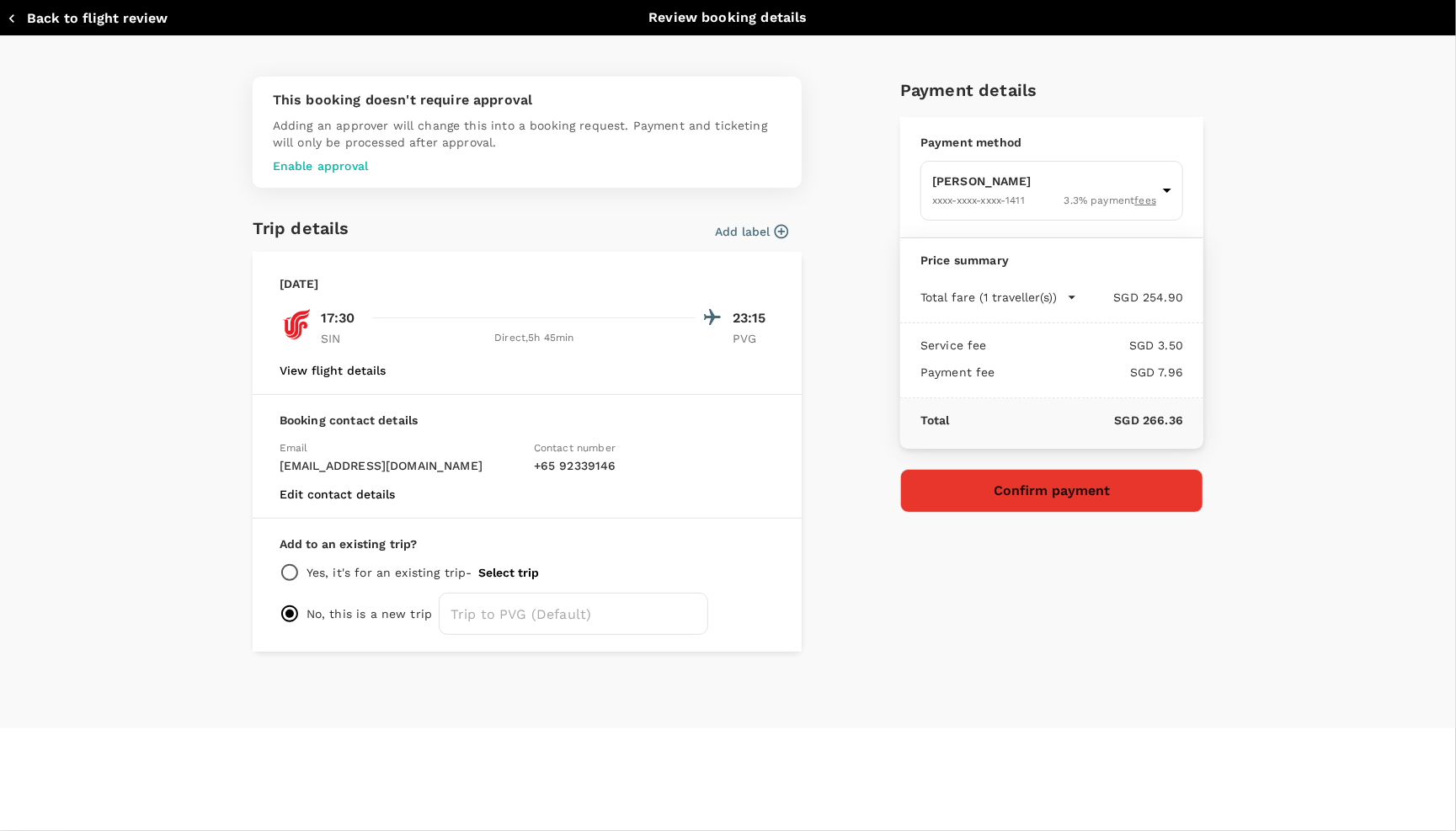
click at [15, 10] on icon "button" at bounding box center [12, 19] width 17 height 17
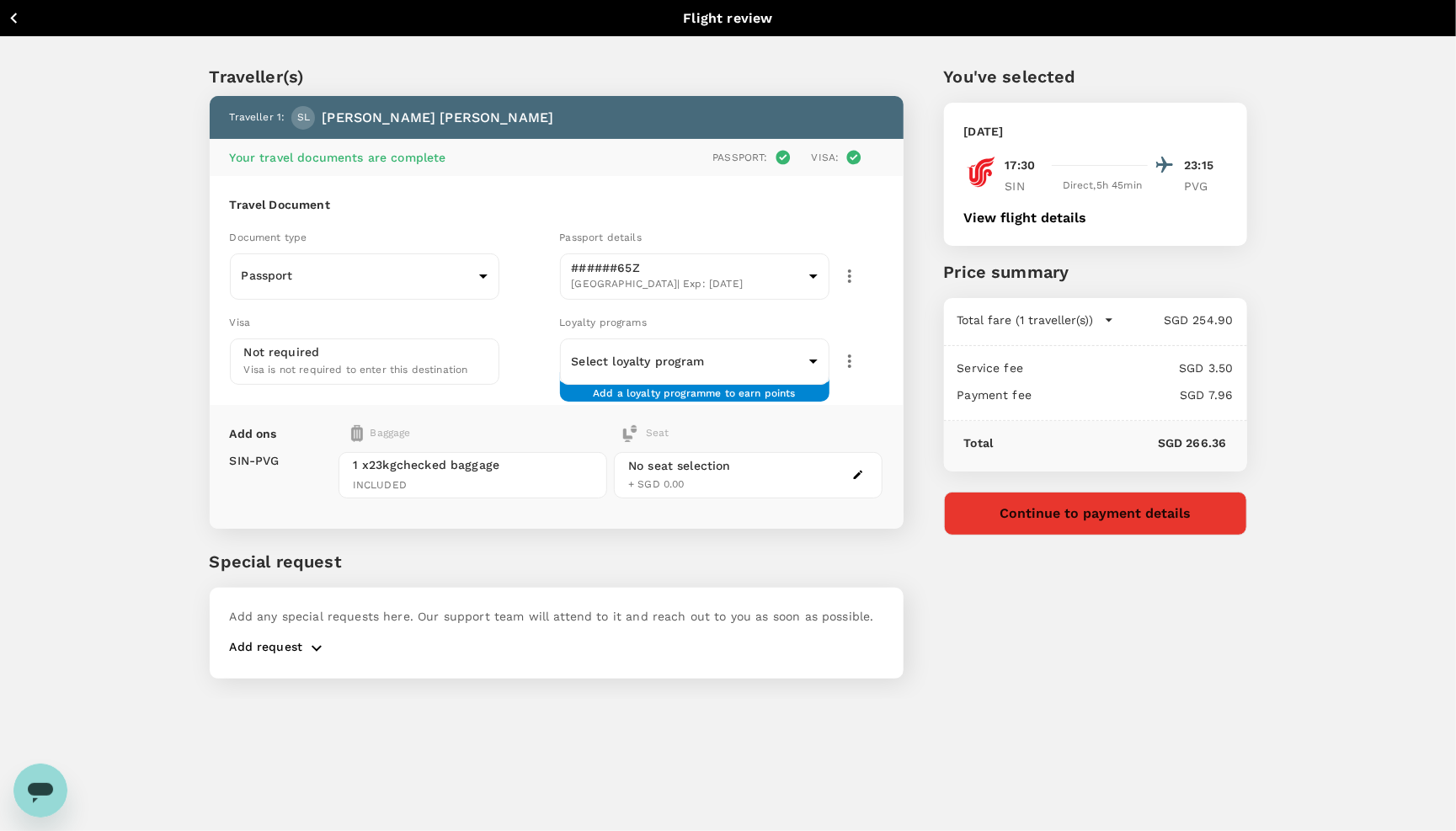
click at [1027, 529] on button "Continue to payment details" at bounding box center [1096, 513] width 303 height 44
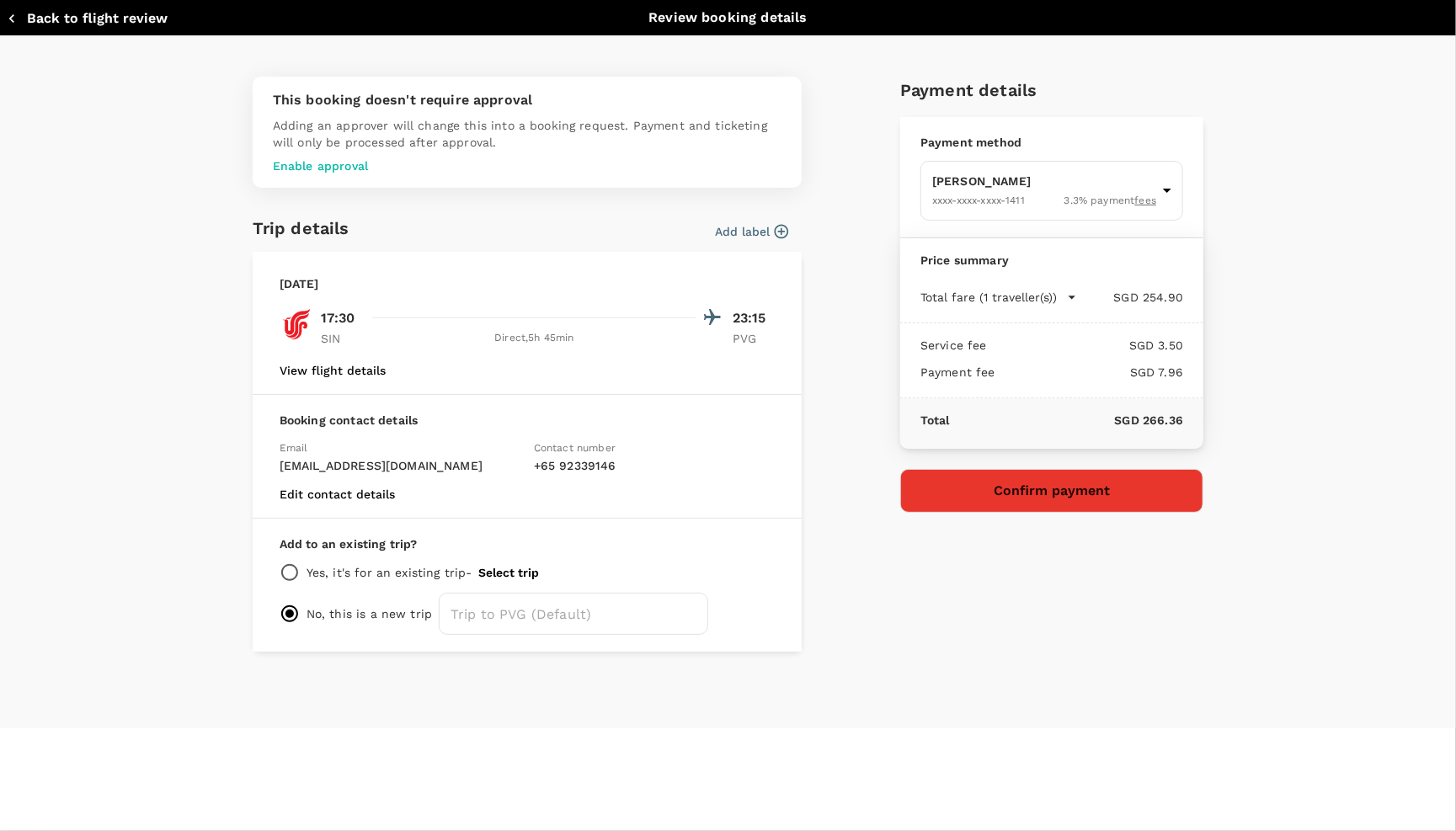
type textarea "x"
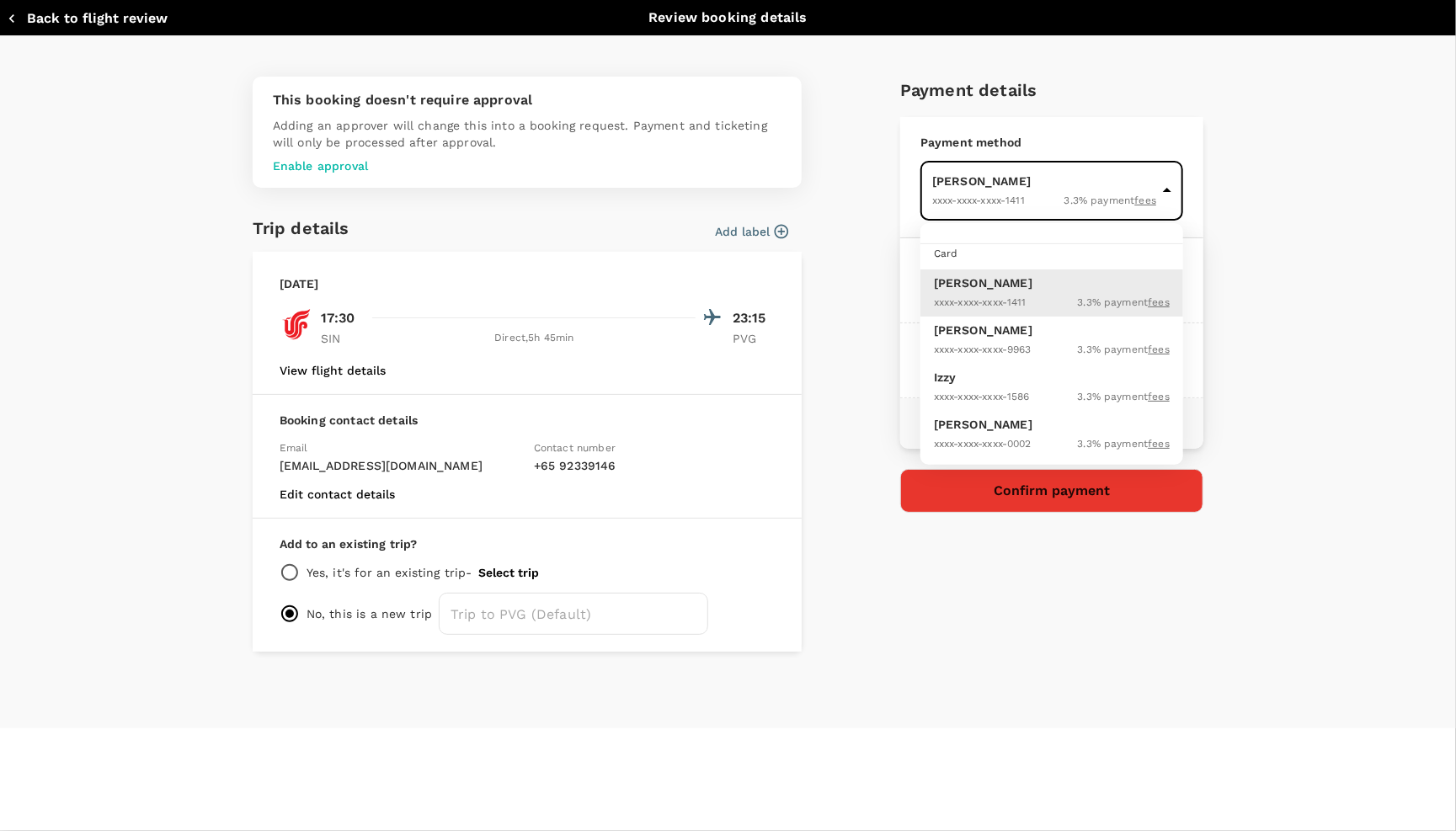
click at [1048, 199] on body "Back to flight results Flight review Traveller(s) Traveller 1 : SL Shao Yu Lee …" at bounding box center [728, 438] width 1456 height 877
click at [1052, 429] on p "[PERSON_NAME]" at bounding box center [1052, 425] width 236 height 17
type input "9fc067b0-e79f-4982-8019-52d479dd140a"
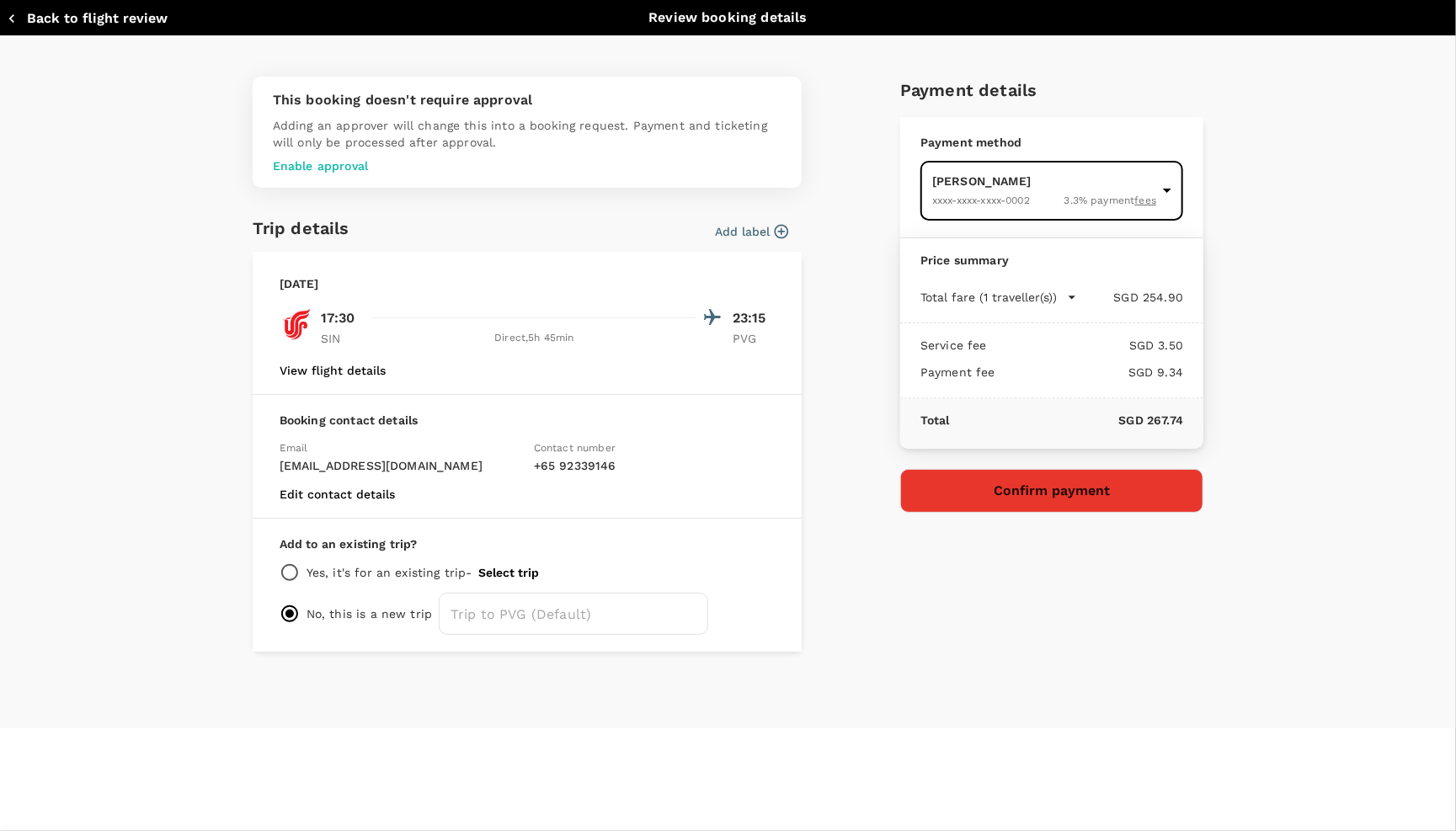
type textarea "x"
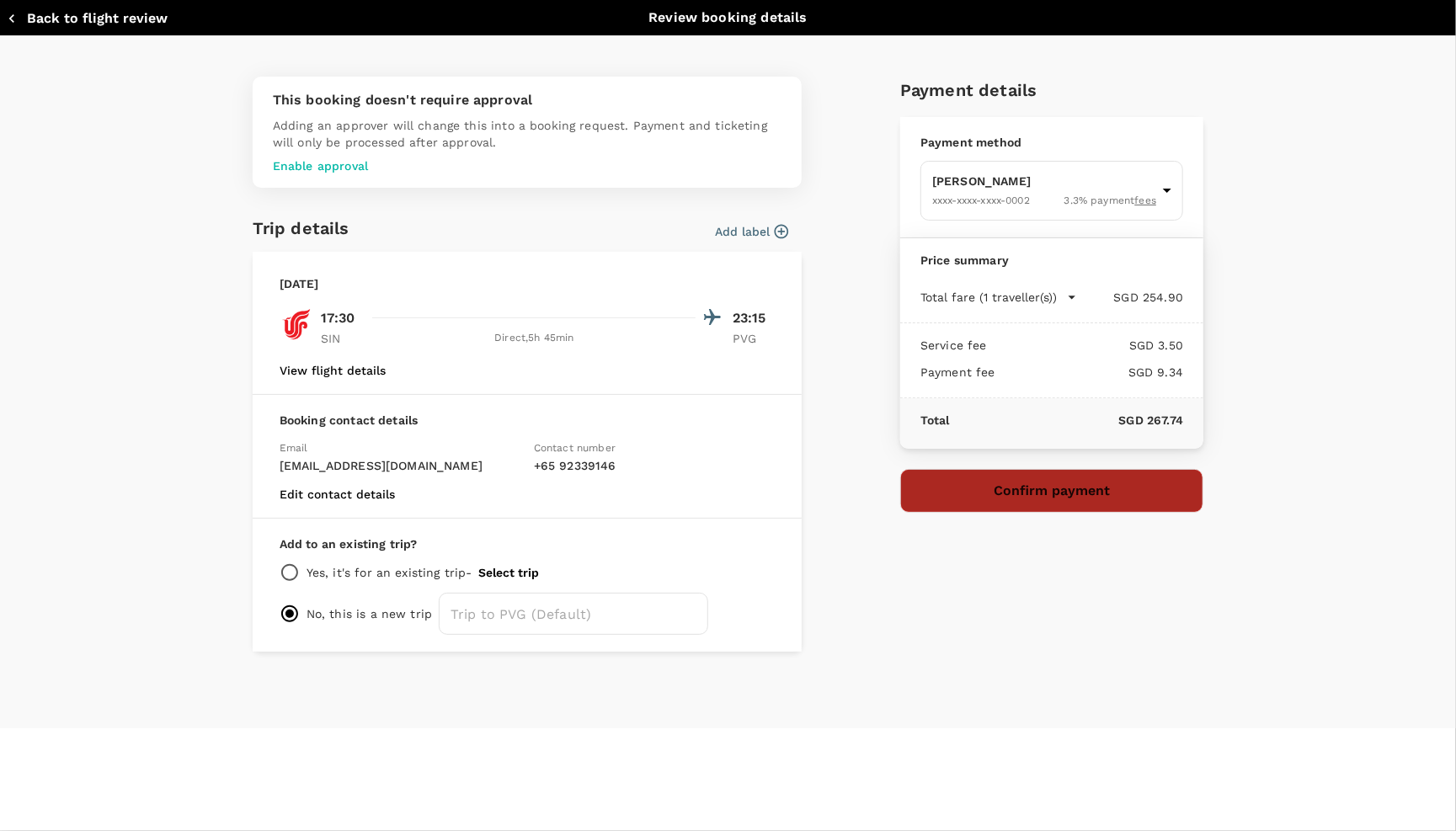
click at [1037, 489] on button "Confirm payment" at bounding box center [1052, 491] width 303 height 44
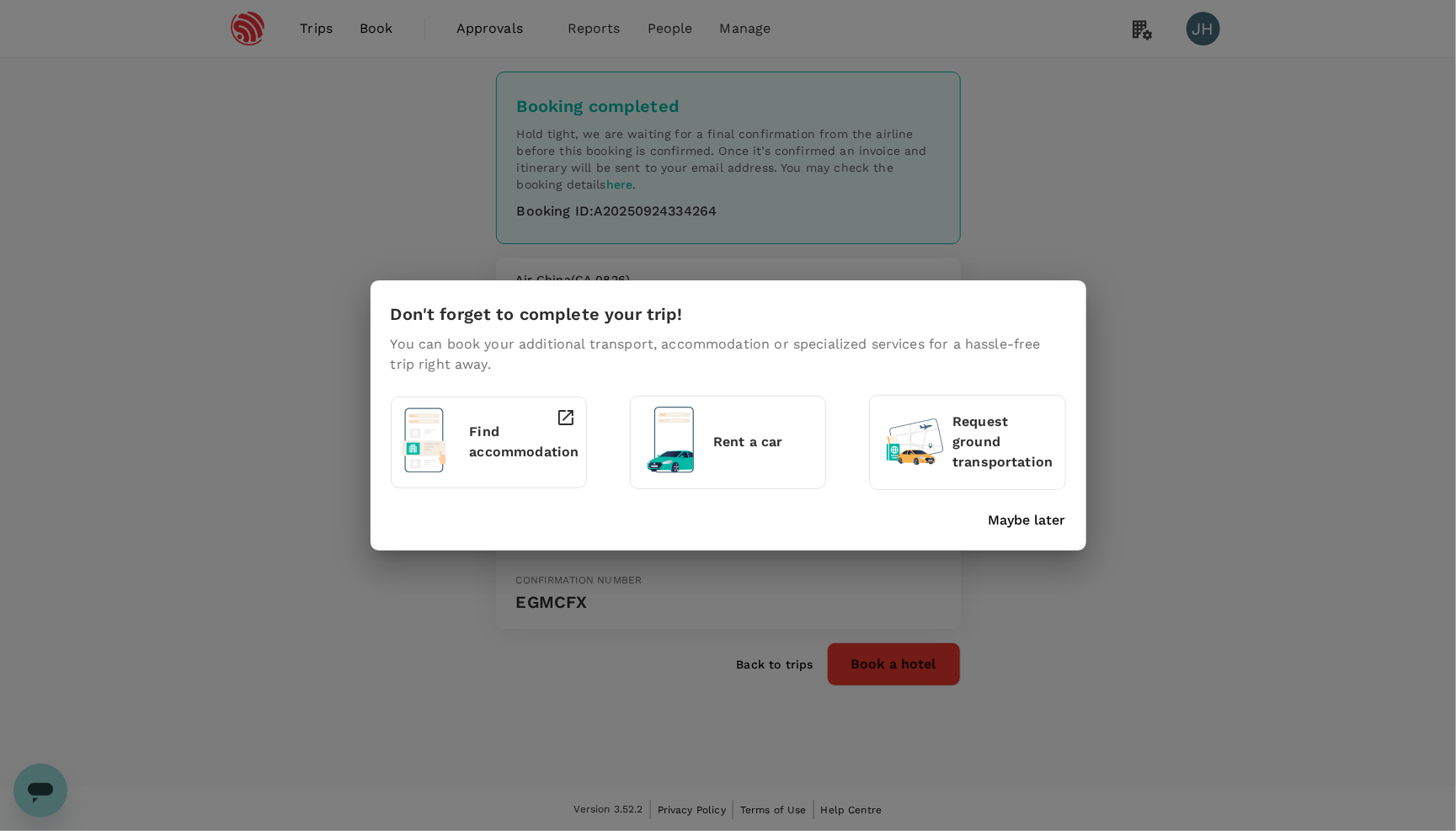
click at [1010, 524] on p "Maybe later" at bounding box center [1028, 521] width 77 height 21
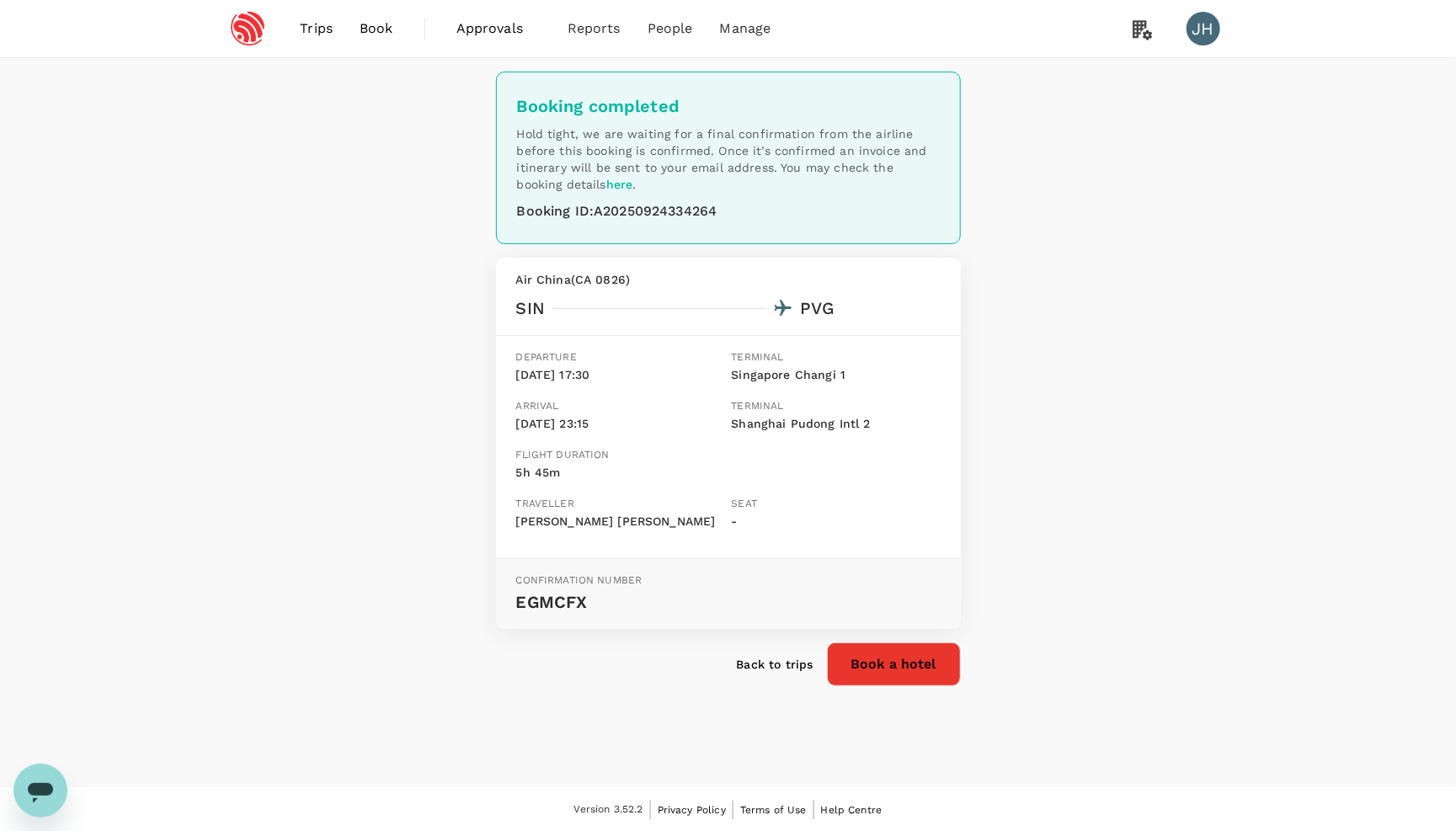
click at [40, 782] on icon "Open messaging window" at bounding box center [40, 792] width 25 height 21
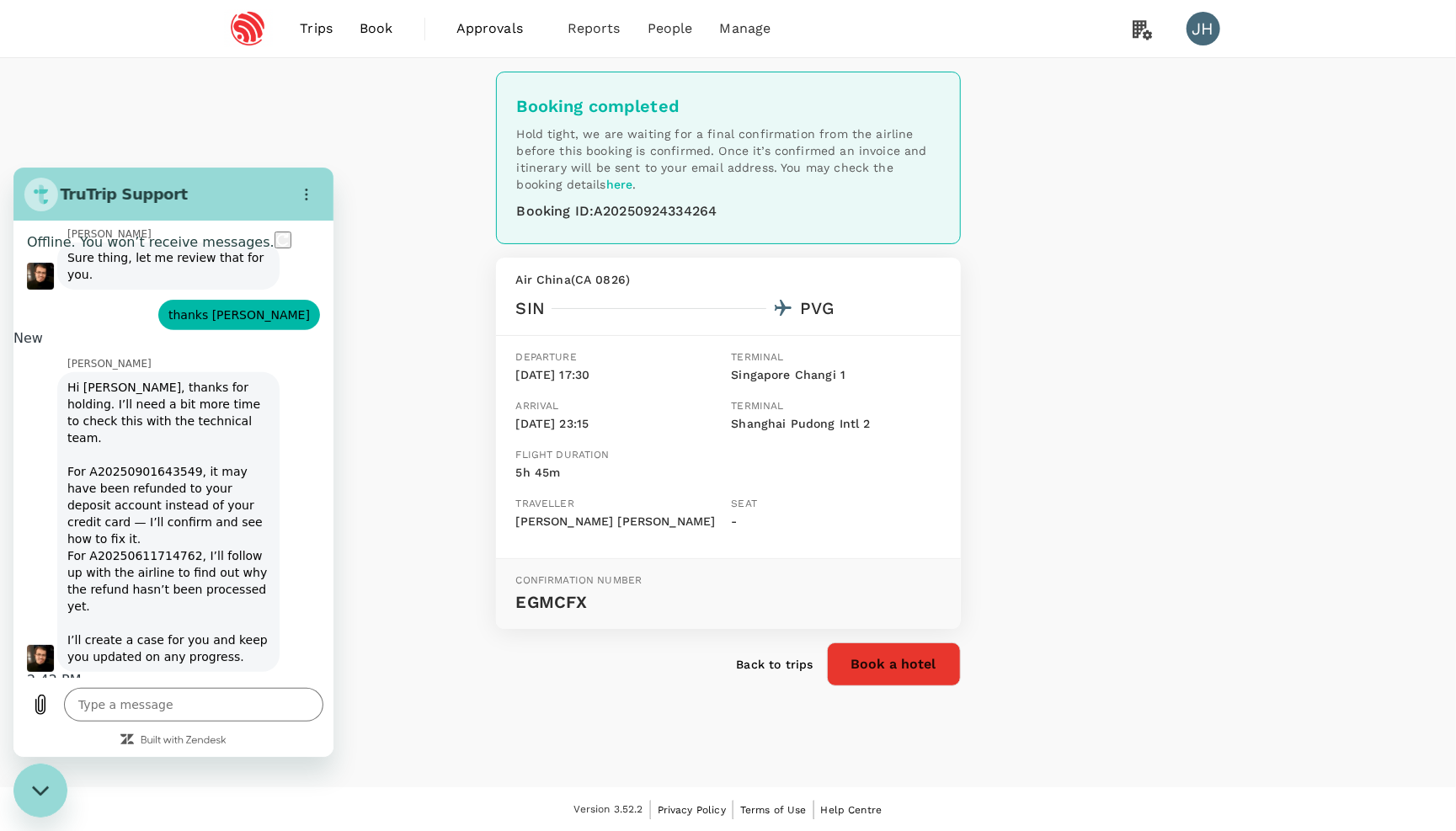
scroll to position [3899, 0]
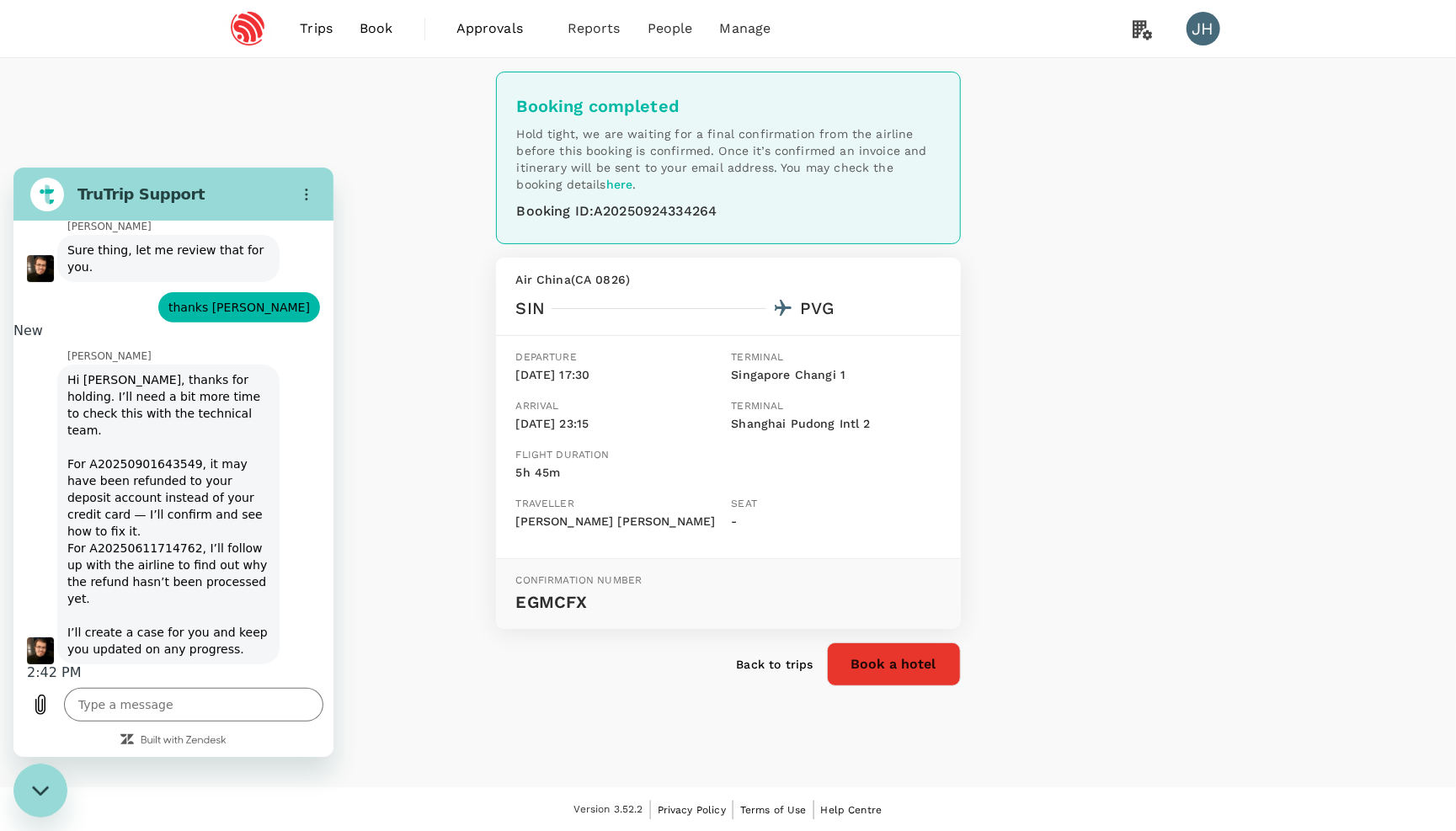
type textarea "x"
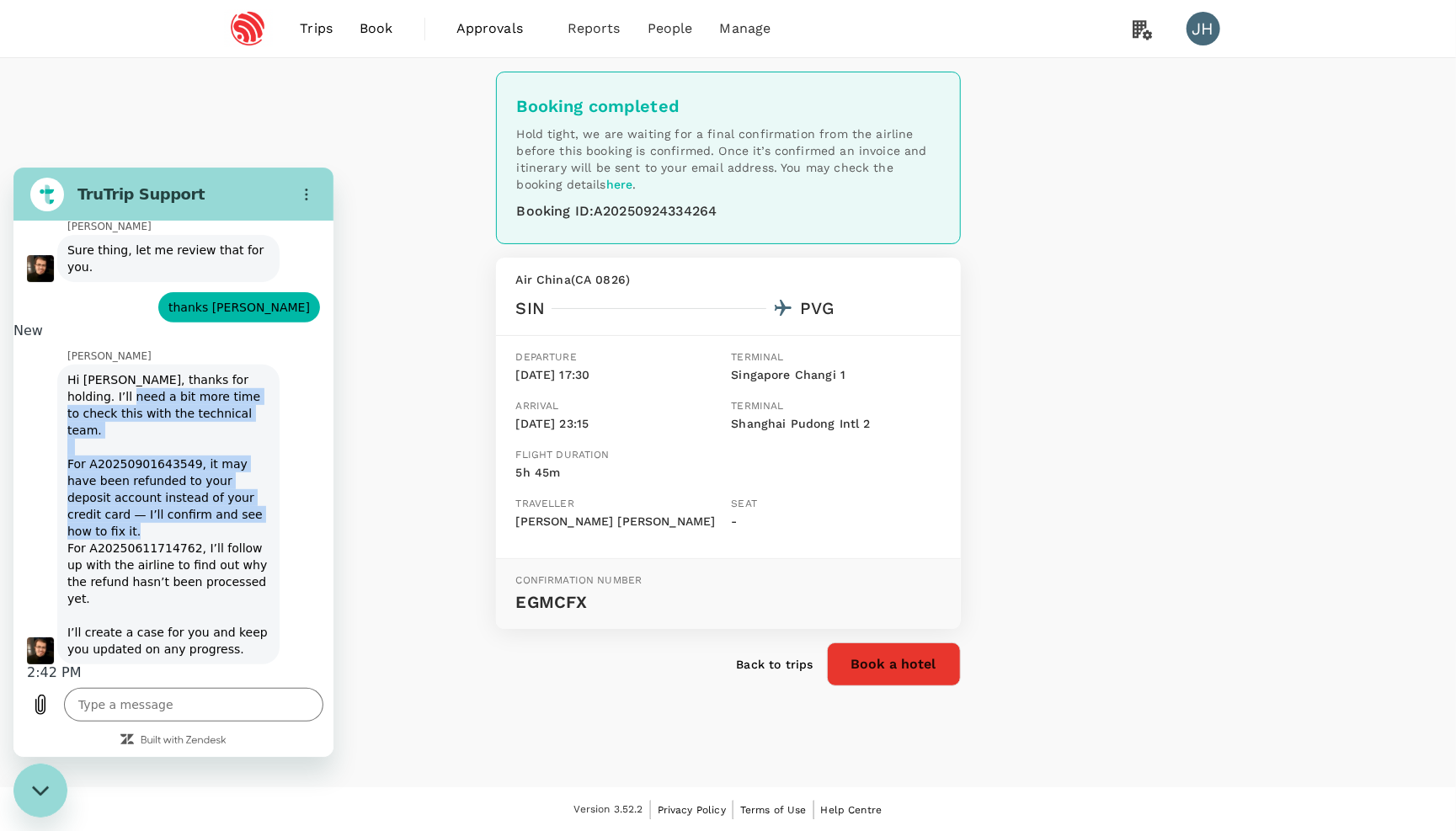
drag, startPoint x: 118, startPoint y: 388, endPoint x: 259, endPoint y: 505, distance: 183.2
click at [259, 506] on div "[PERSON_NAME] says: Hi [PERSON_NAME], thanks for holding. I’ll need a bit more …" at bounding box center [168, 513] width 223 height 300
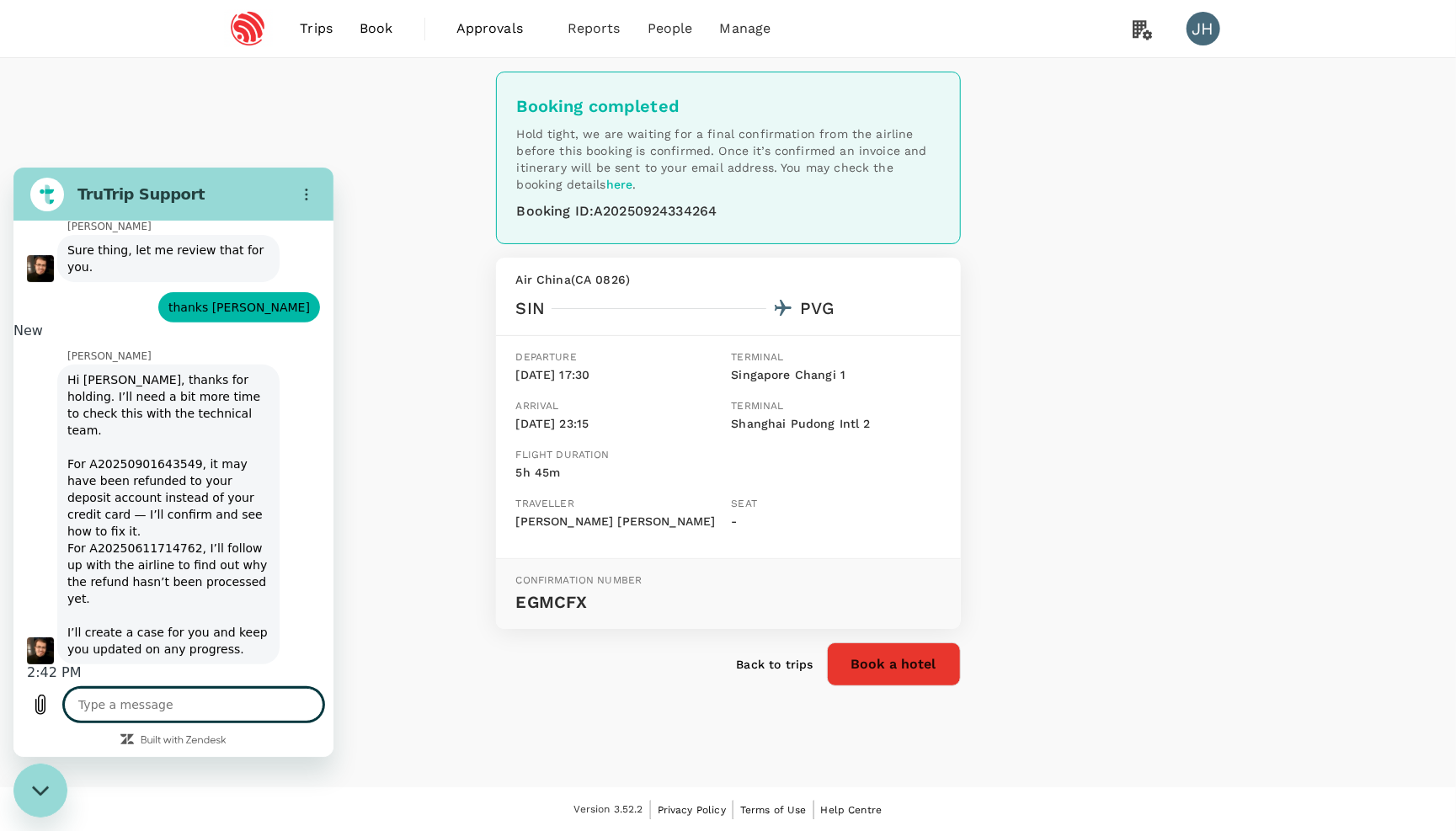
click at [141, 709] on textarea at bounding box center [193, 704] width 260 height 34
type textarea "y"
type textarea "x"
type textarea "ye"
type textarea "x"
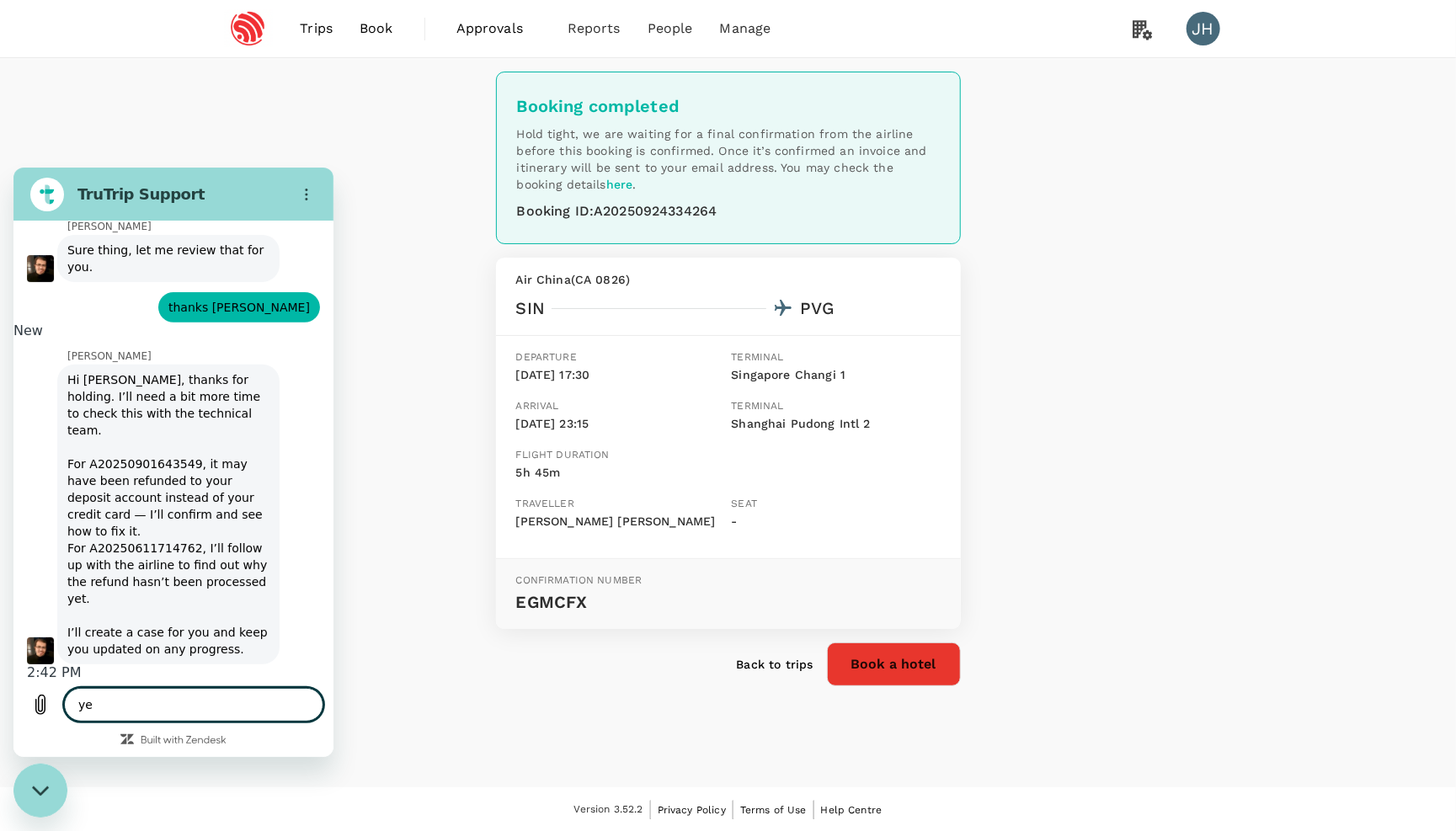
type textarea "yes"
type textarea "x"
type textarea "yes"
type textarea "x"
type textarea "yes p"
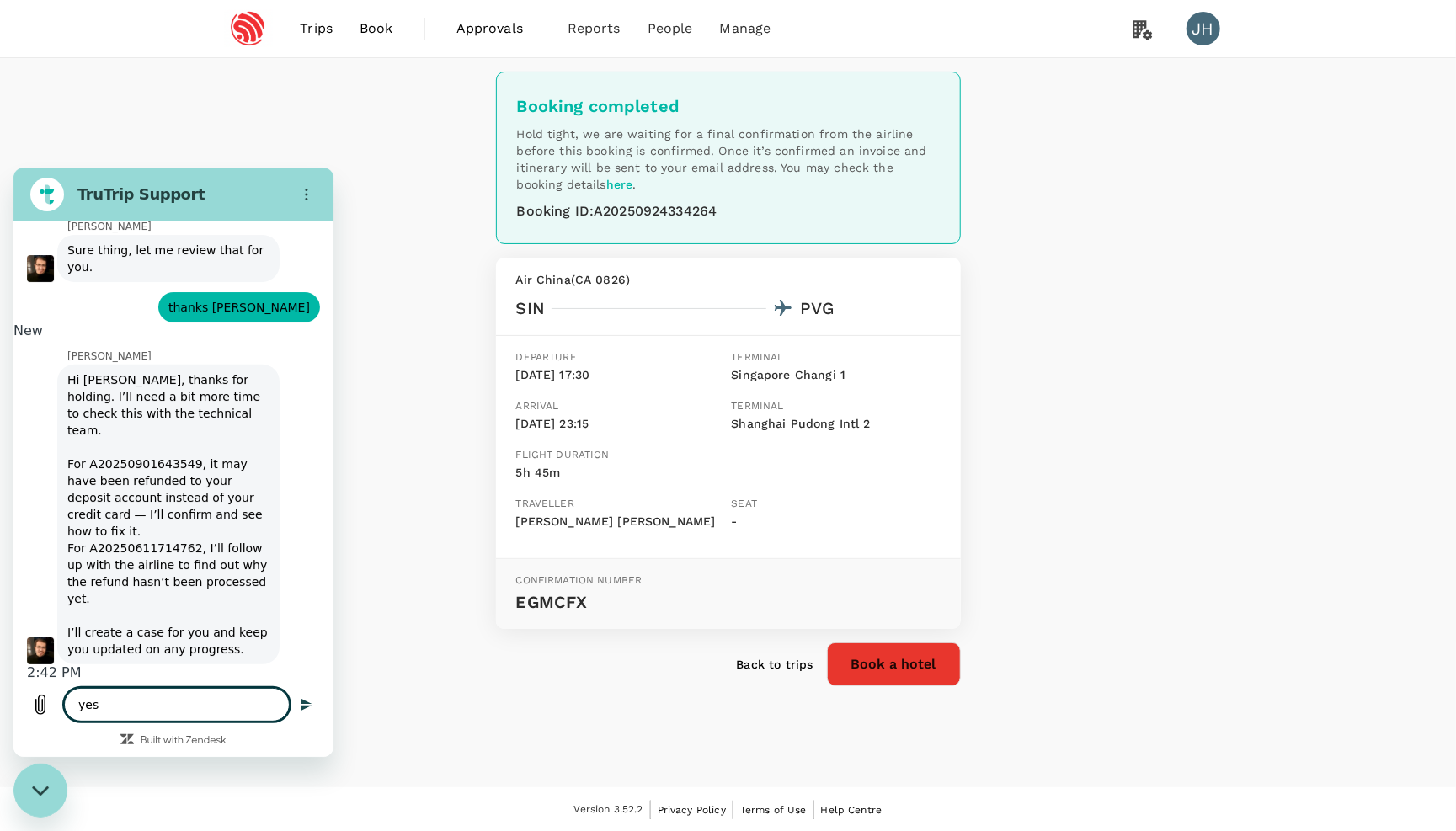
type textarea "x"
type textarea "yes pl"
type textarea "x"
type textarea "yes ple"
type textarea "x"
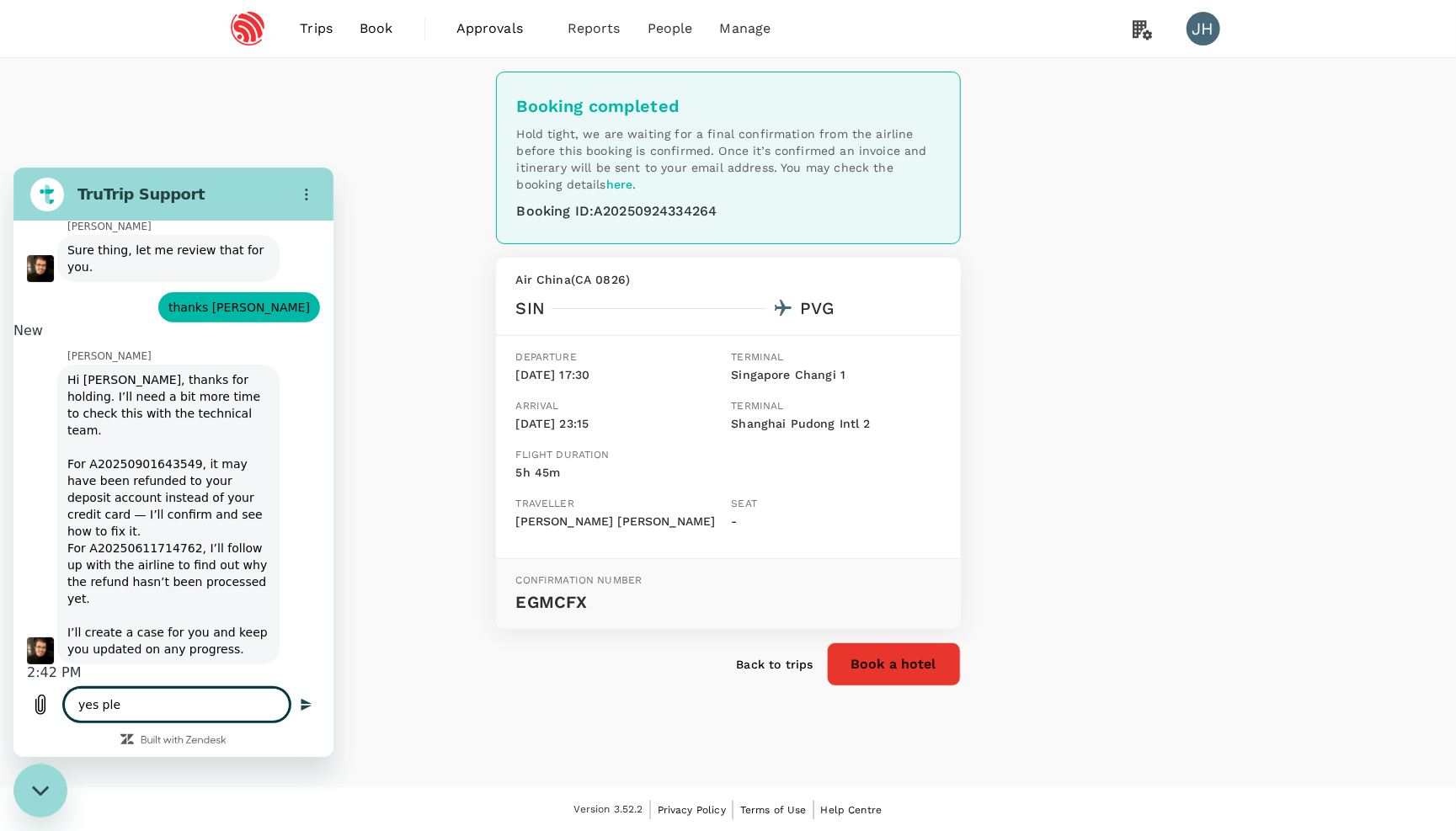
type textarea "yes plea"
type textarea "x"
type textarea "yes pleas"
type textarea "x"
type textarea "yes please"
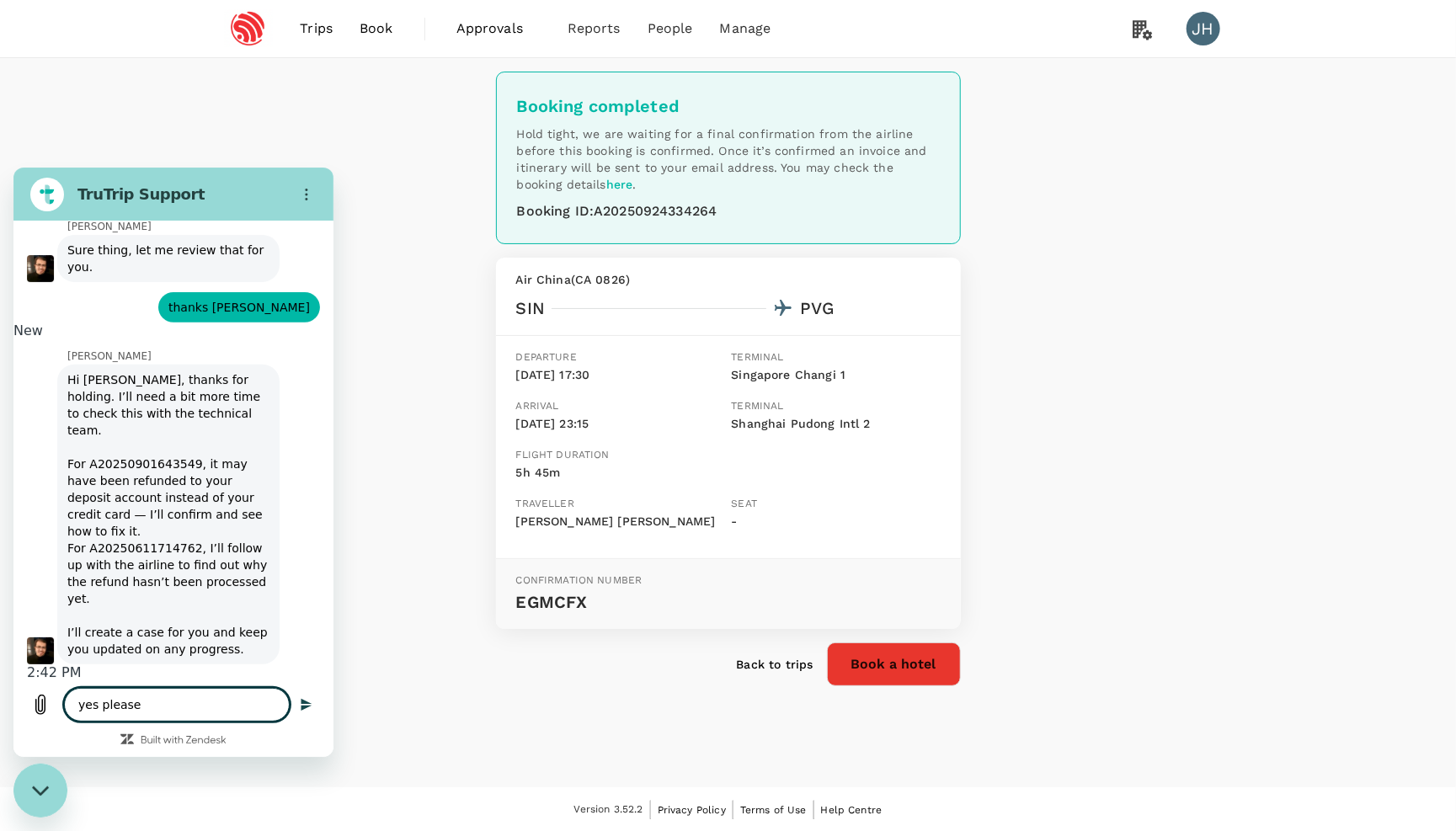
type textarea "x"
type textarea "yes please"
type textarea "x"
type textarea "yes please r"
type textarea "x"
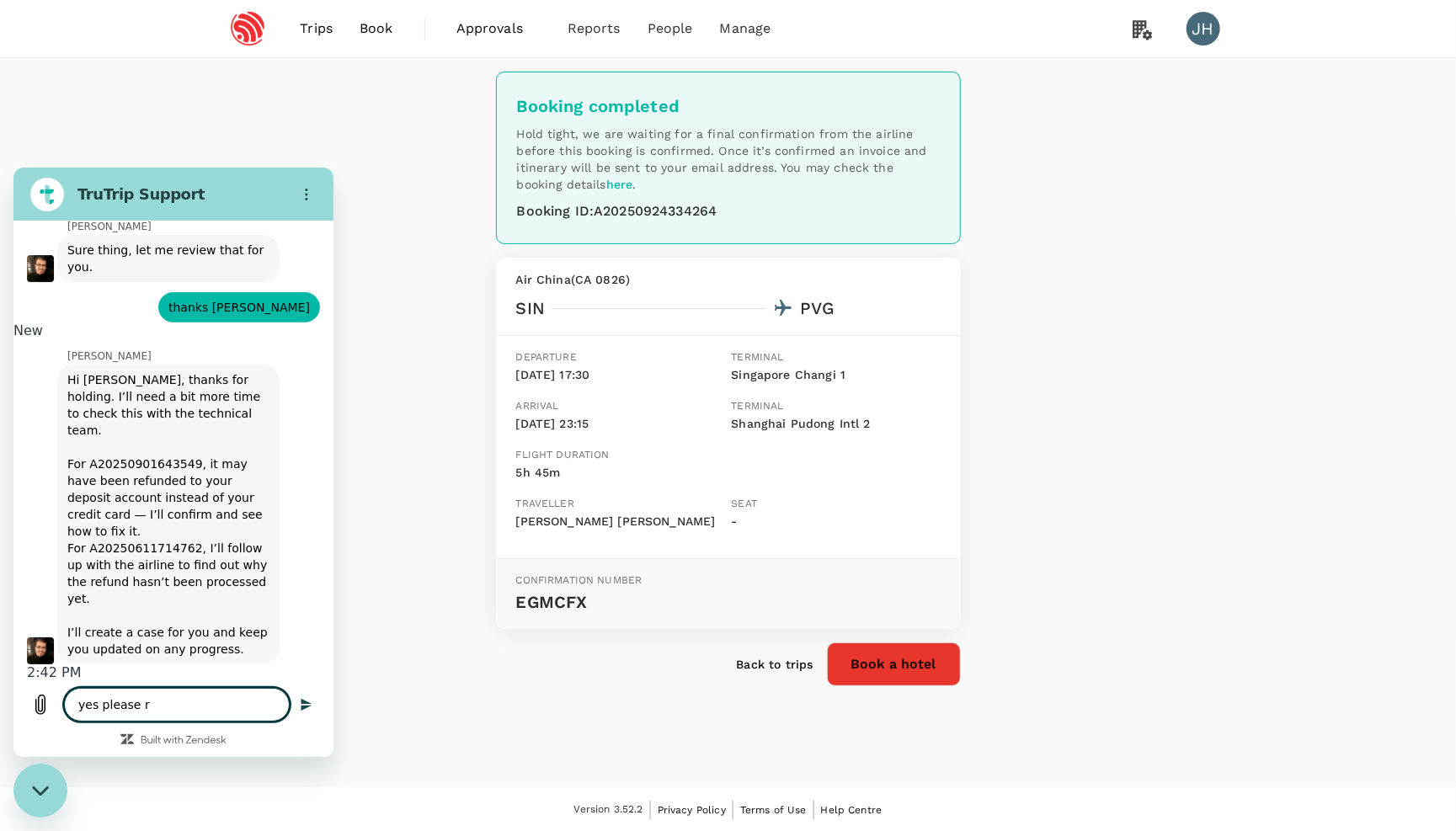
type textarea "yes please rt"
type textarea "x"
type textarea "yes please rte"
type textarea "x"
type textarea "yes please rt"
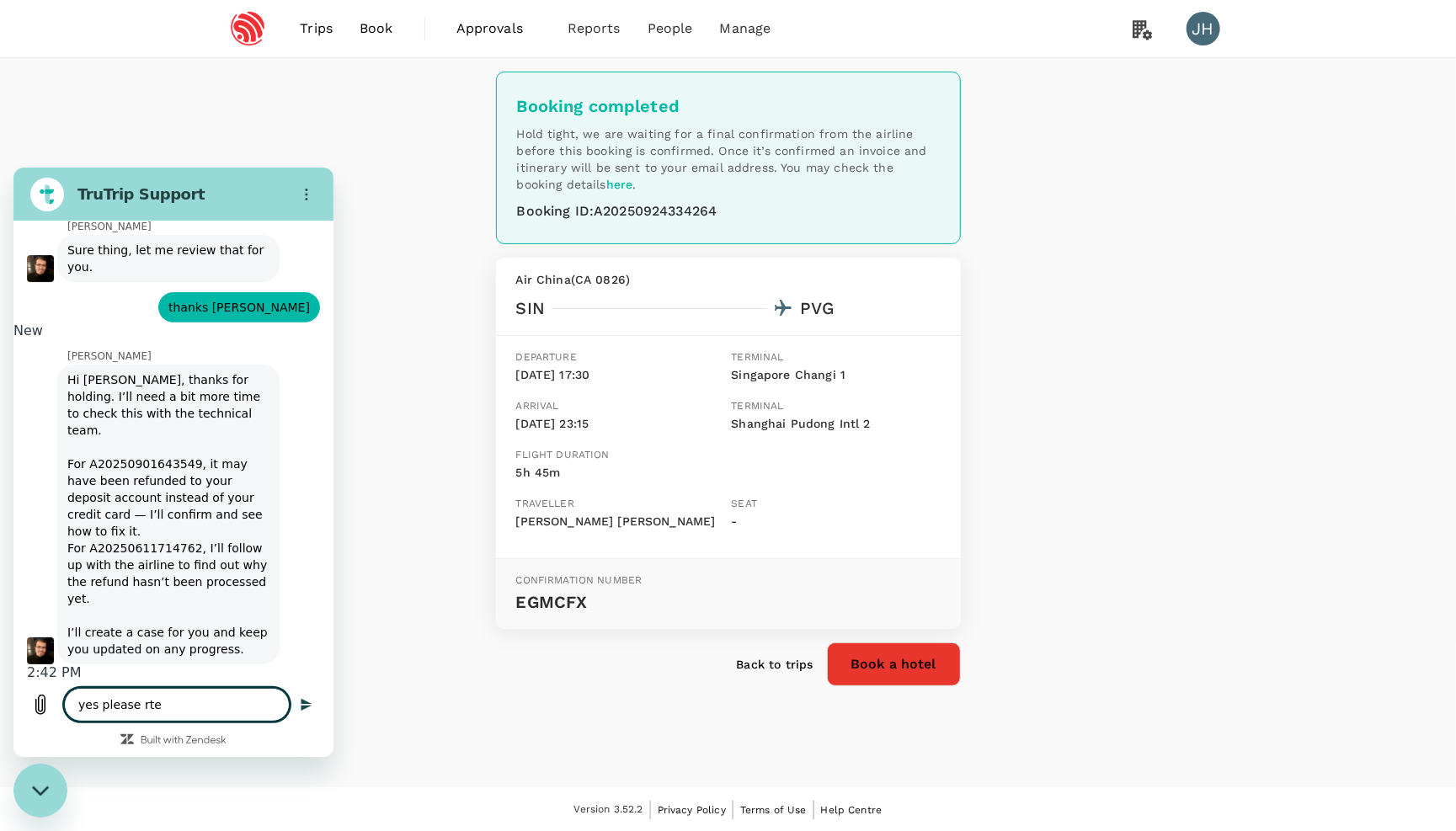
type textarea "x"
type textarea "yes please r"
type textarea "x"
type textarea "yes please re"
type textarea "x"
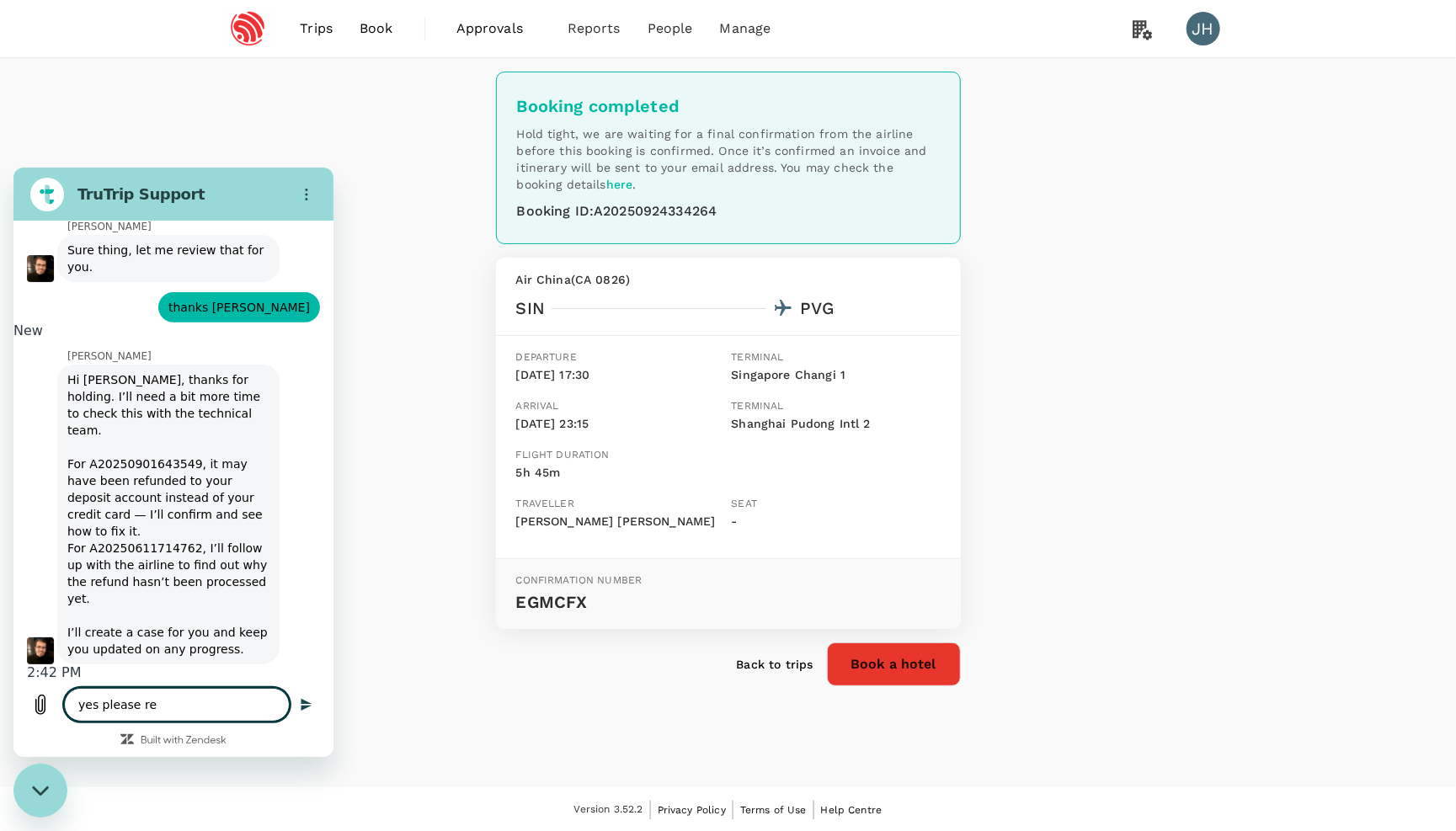
type textarea "yes please ret"
type textarea "x"
type textarea "yes please retu"
type textarea "x"
type textarea "yes please retur"
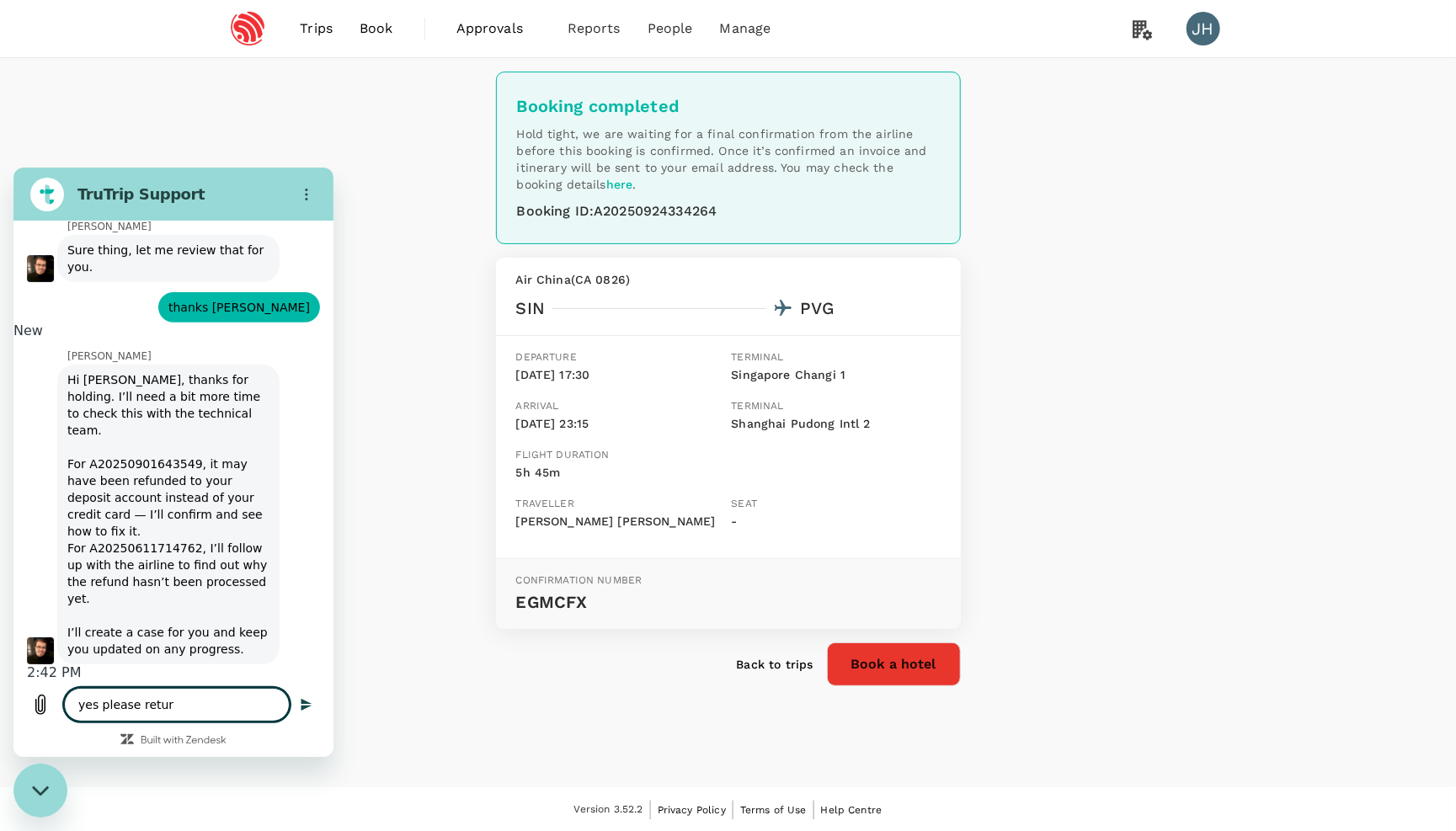
type textarea "x"
type textarea "yes please return"
type textarea "x"
type textarea "yes please return"
type textarea "x"
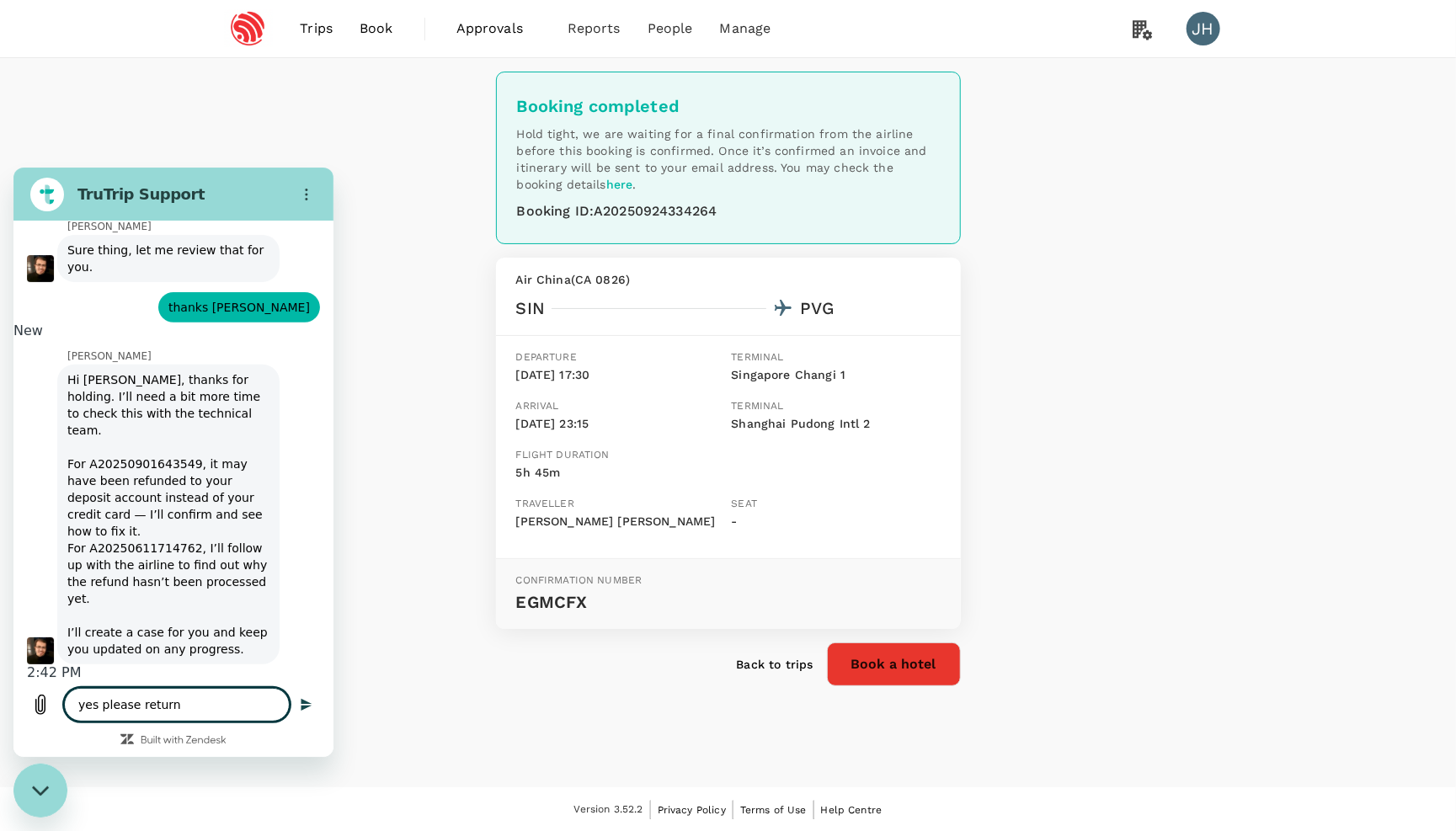
type textarea "yes please return m"
type textarea "x"
type textarea "yes please return"
type textarea "x"
type textarea "yes please return t"
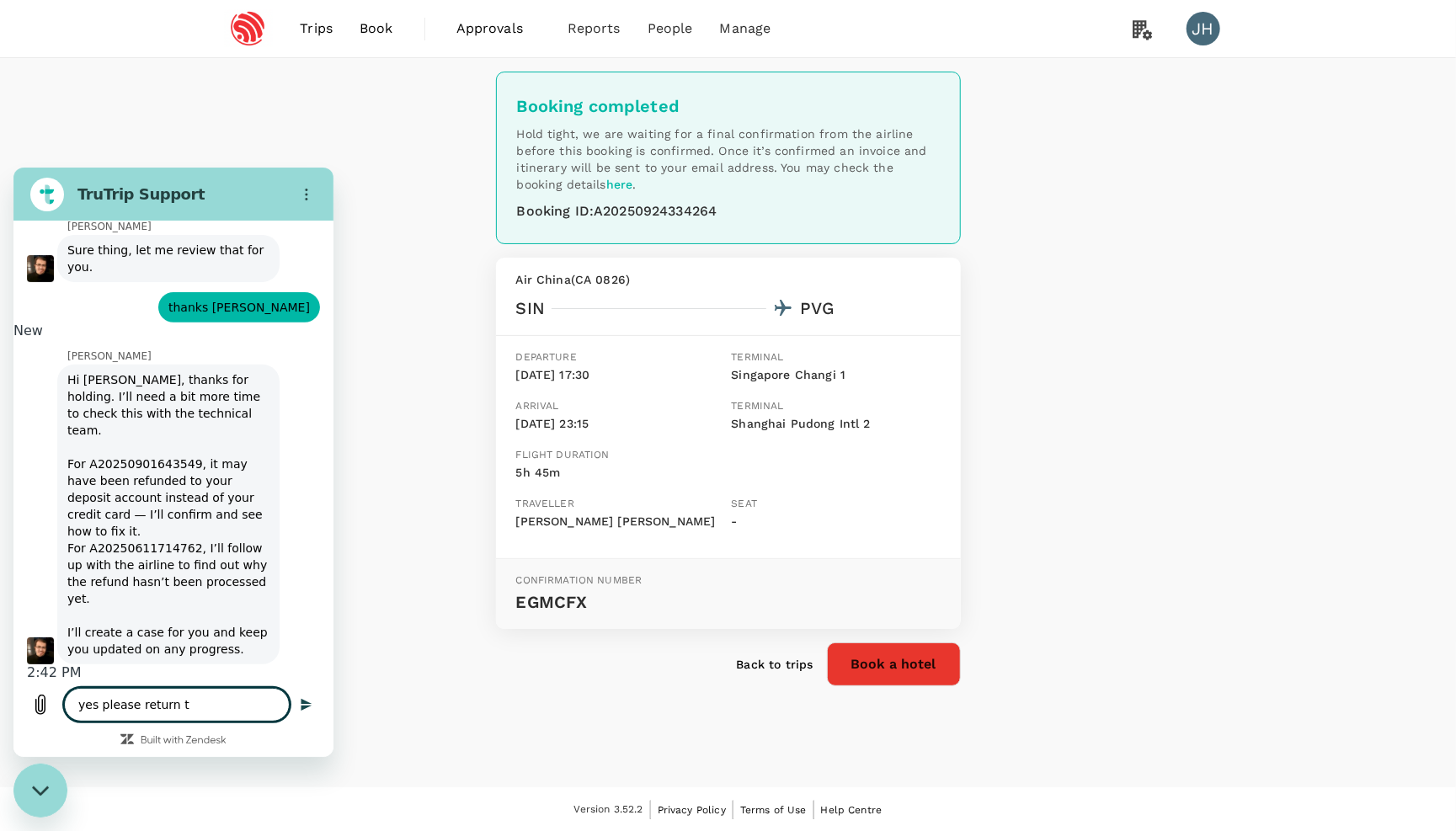
type textarea "x"
type textarea "yes please return to"
type textarea "x"
type textarea "yes please return to"
type textarea "x"
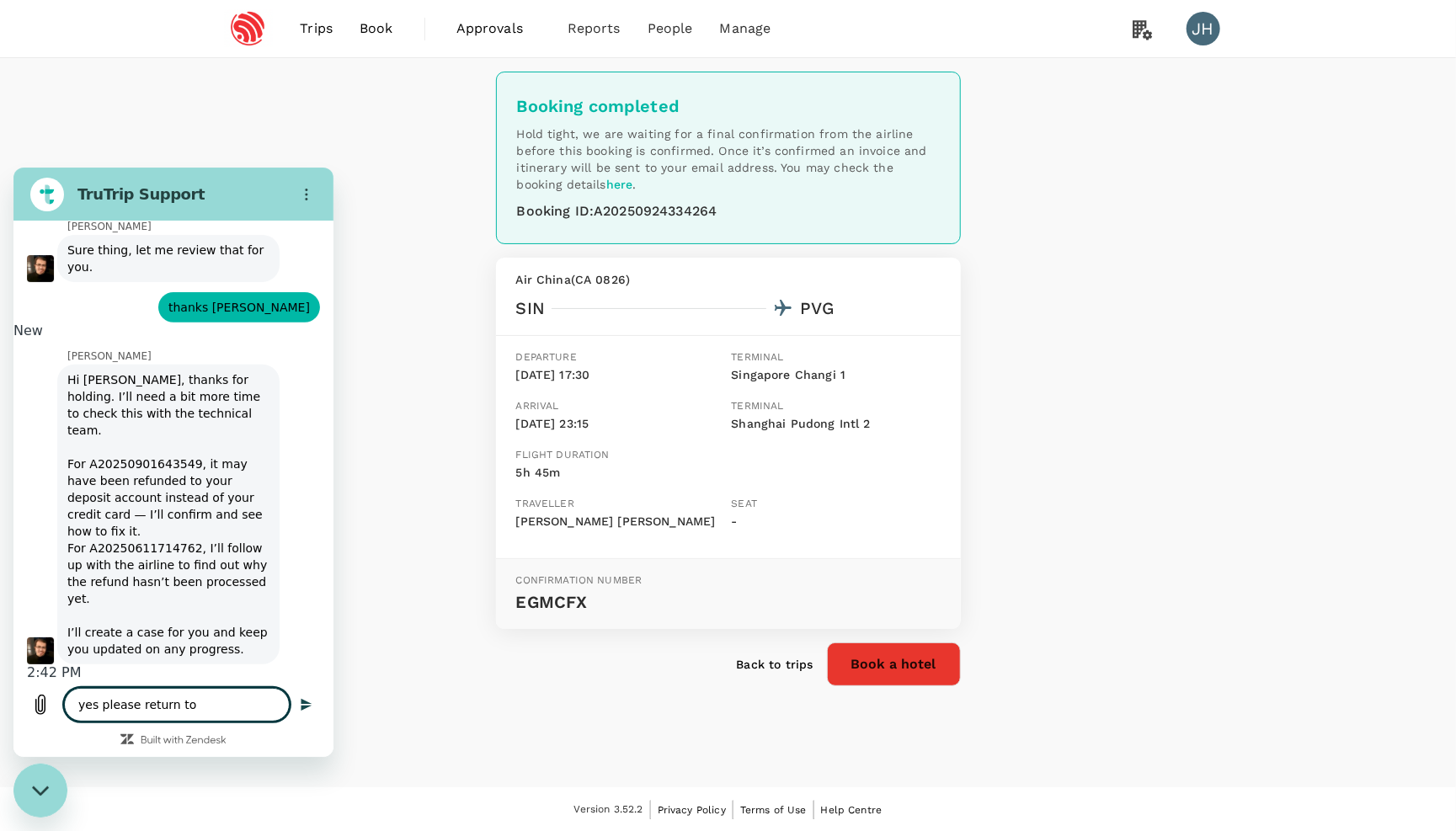
type textarea "yes please return to m"
type textarea "x"
type textarea "yes please return to my"
type textarea "x"
type textarea "yes please return to my"
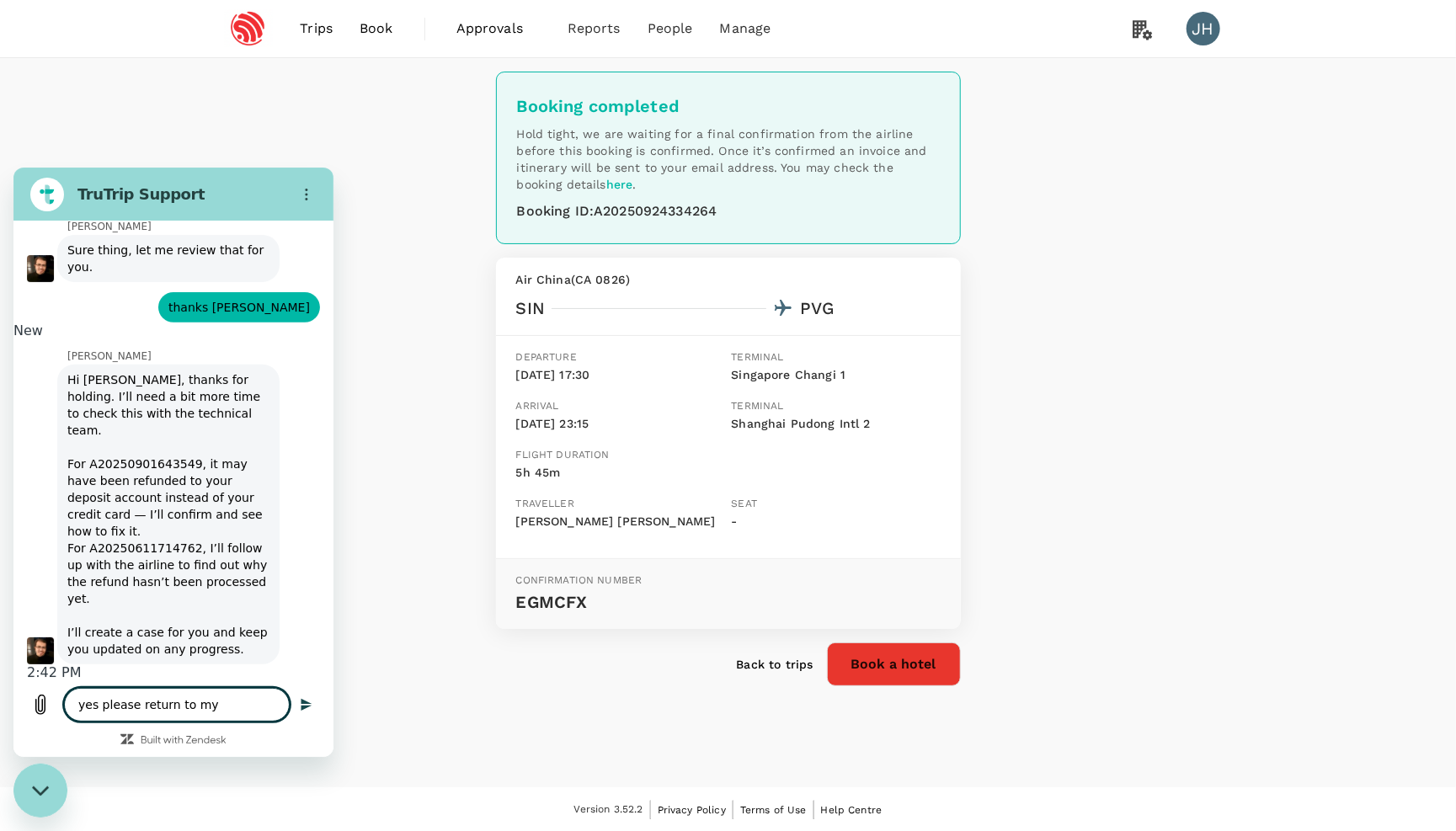
type textarea "x"
type textarea "yes please return to my b"
type textarea "x"
type textarea "yes please return to my bc"
type textarea "x"
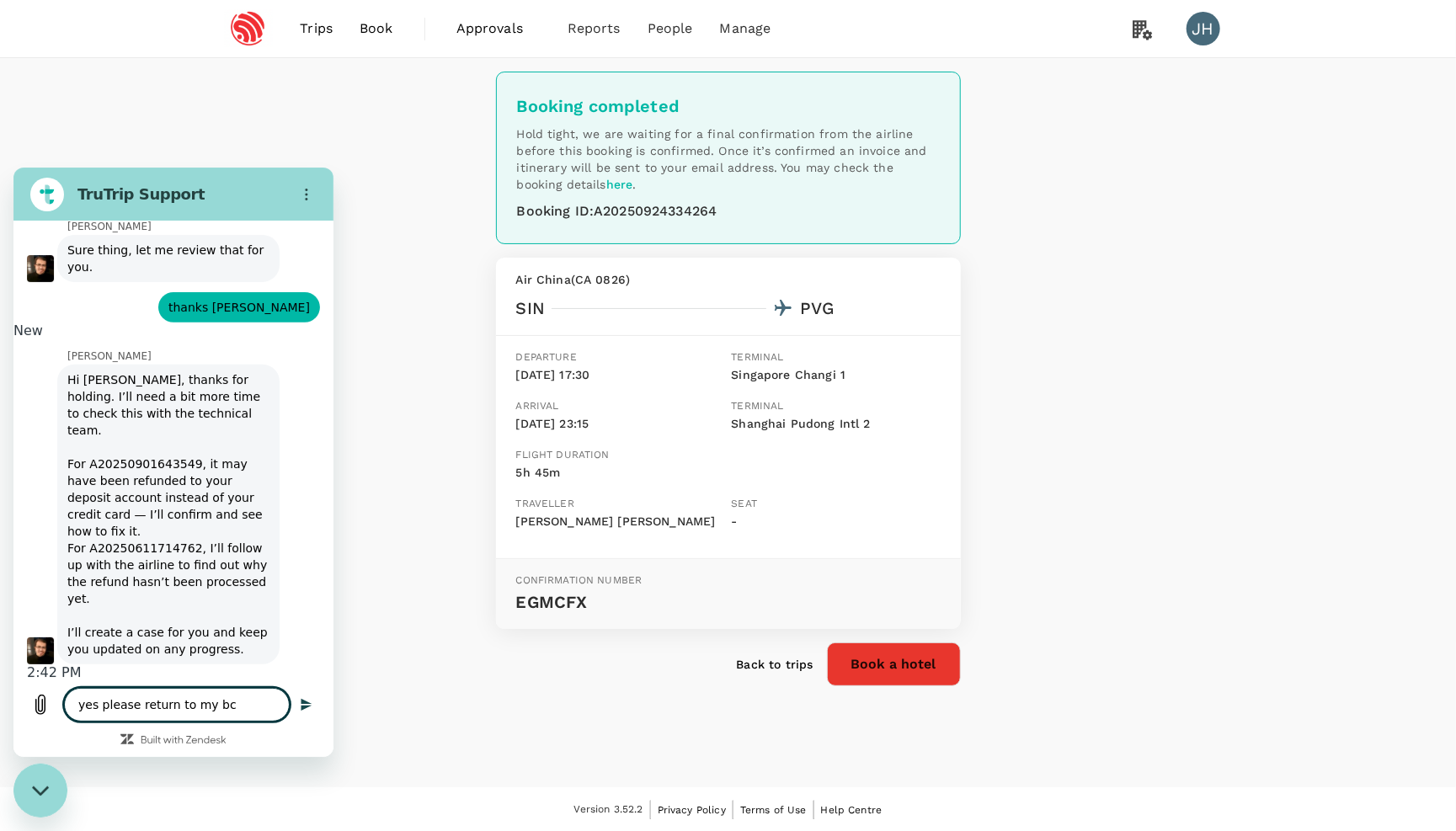
type textarea "yes please return to my bcr"
type textarea "x"
type textarea "yes please return to my bc"
type textarea "x"
type textarea "yes please return to my b"
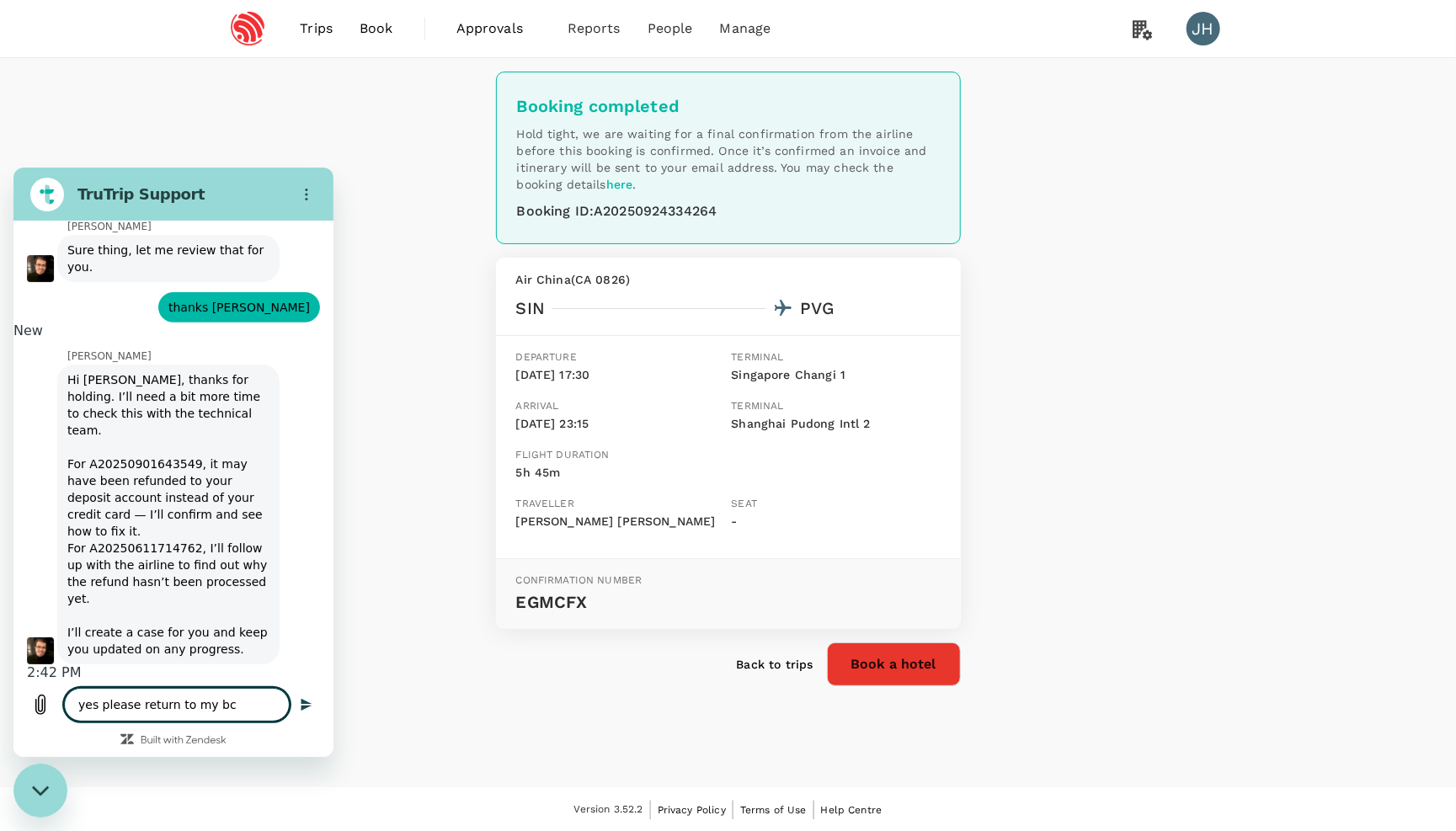
type textarea "x"
type textarea "yes please return to my"
type textarea "x"
type textarea "yes please return to my c"
type textarea "x"
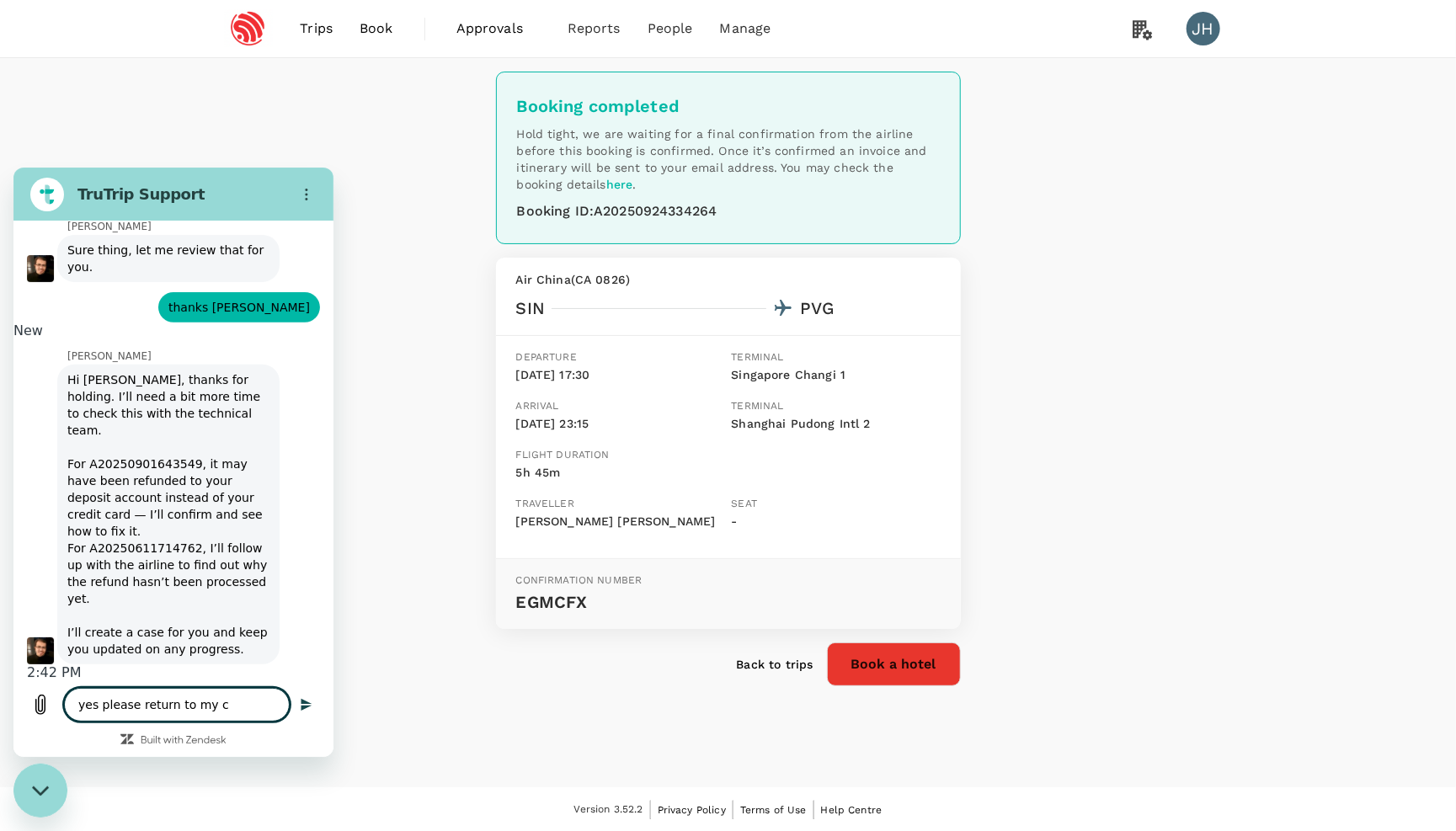
type textarea "yes please return to my cr"
type textarea "x"
type textarea "yes please return to my cre"
type textarea "x"
type textarea "yes please return to my cred"
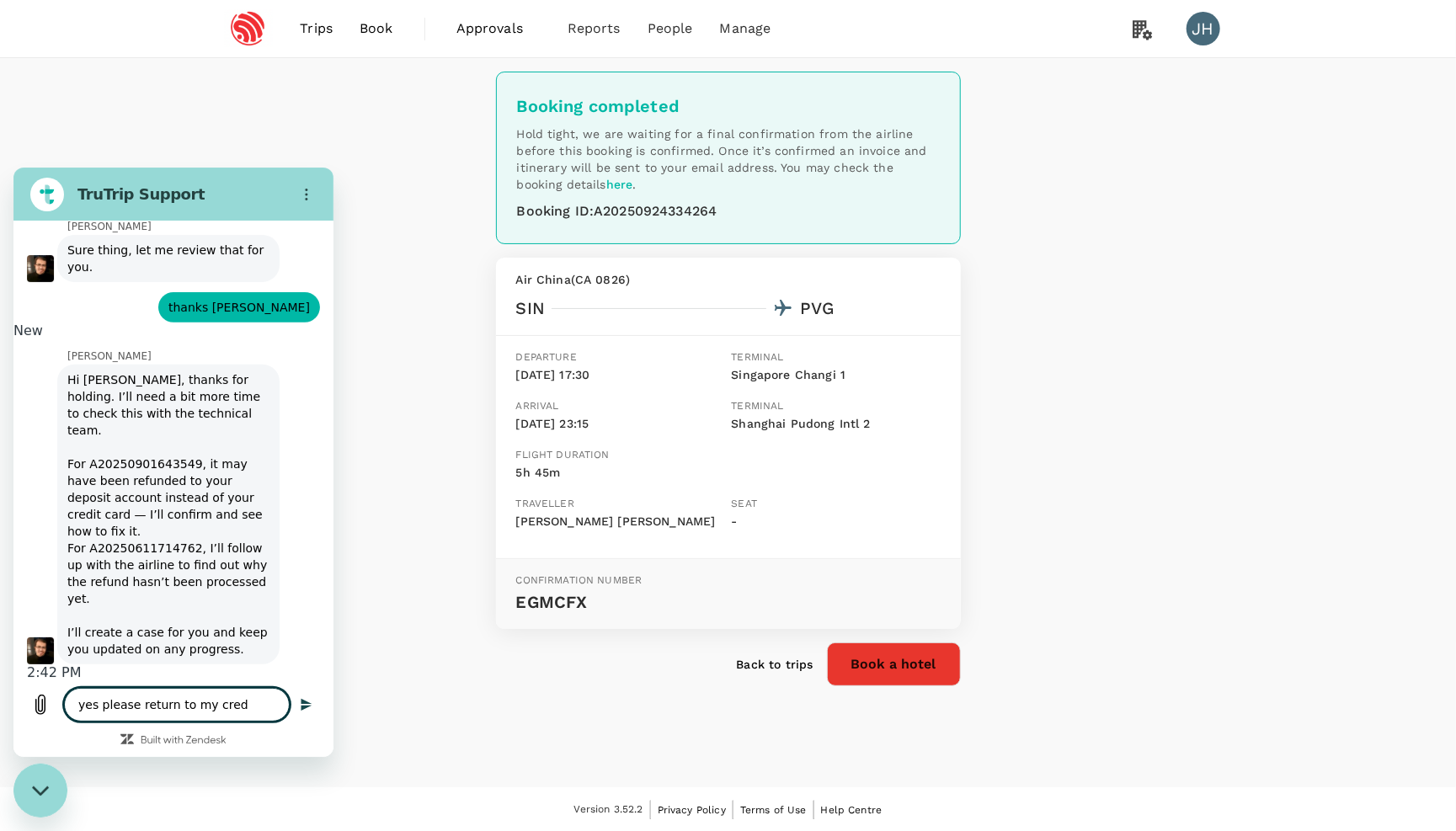
type textarea "x"
type textarea "yes please return to my credi"
type textarea "x"
type textarea "yes please return to my credit"
type textarea "x"
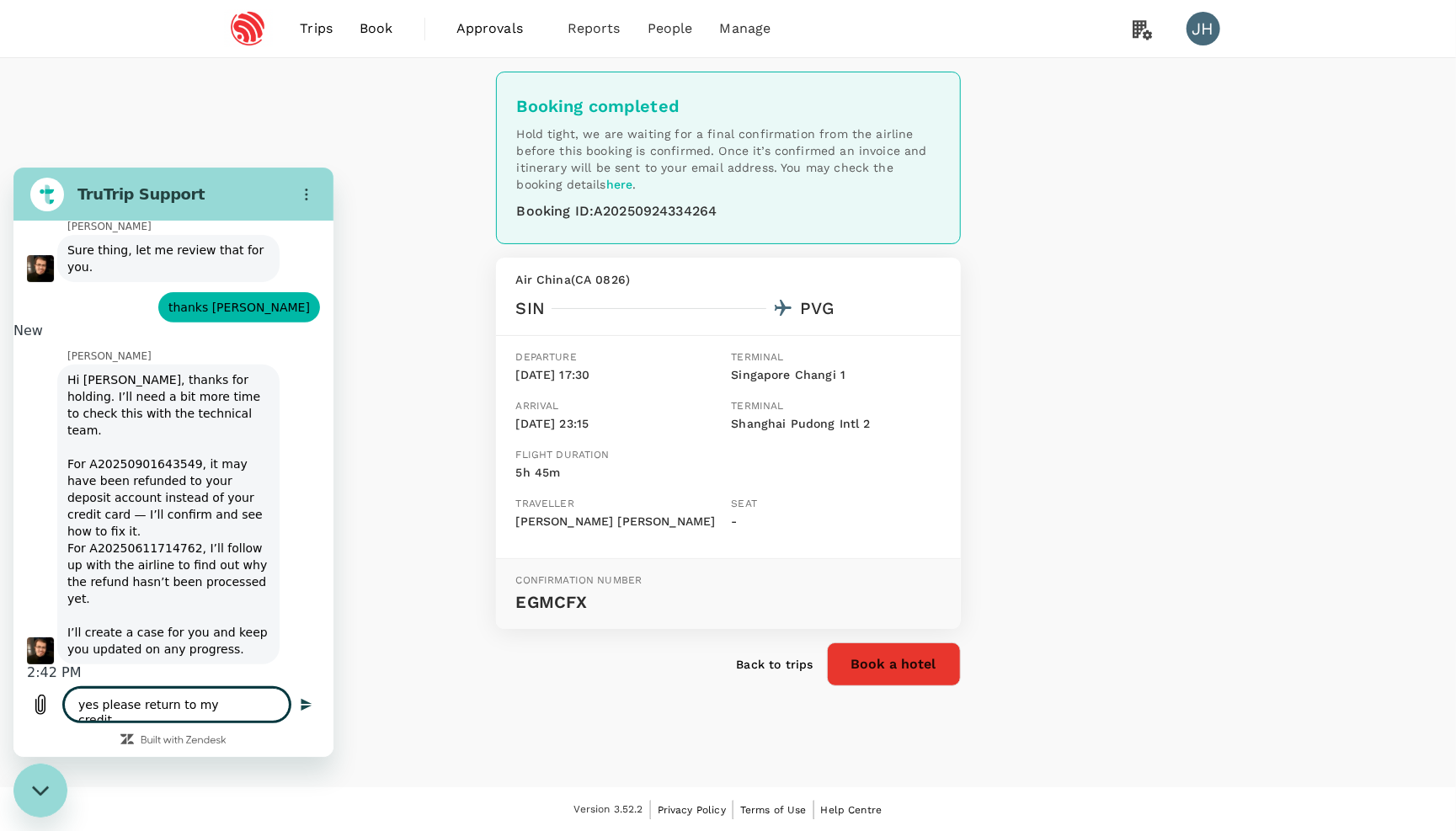
type textarea "yes please return to my credit"
type textarea "x"
type textarea "yes please return to my credit c"
type textarea "x"
type textarea "yes please return to my credit ca"
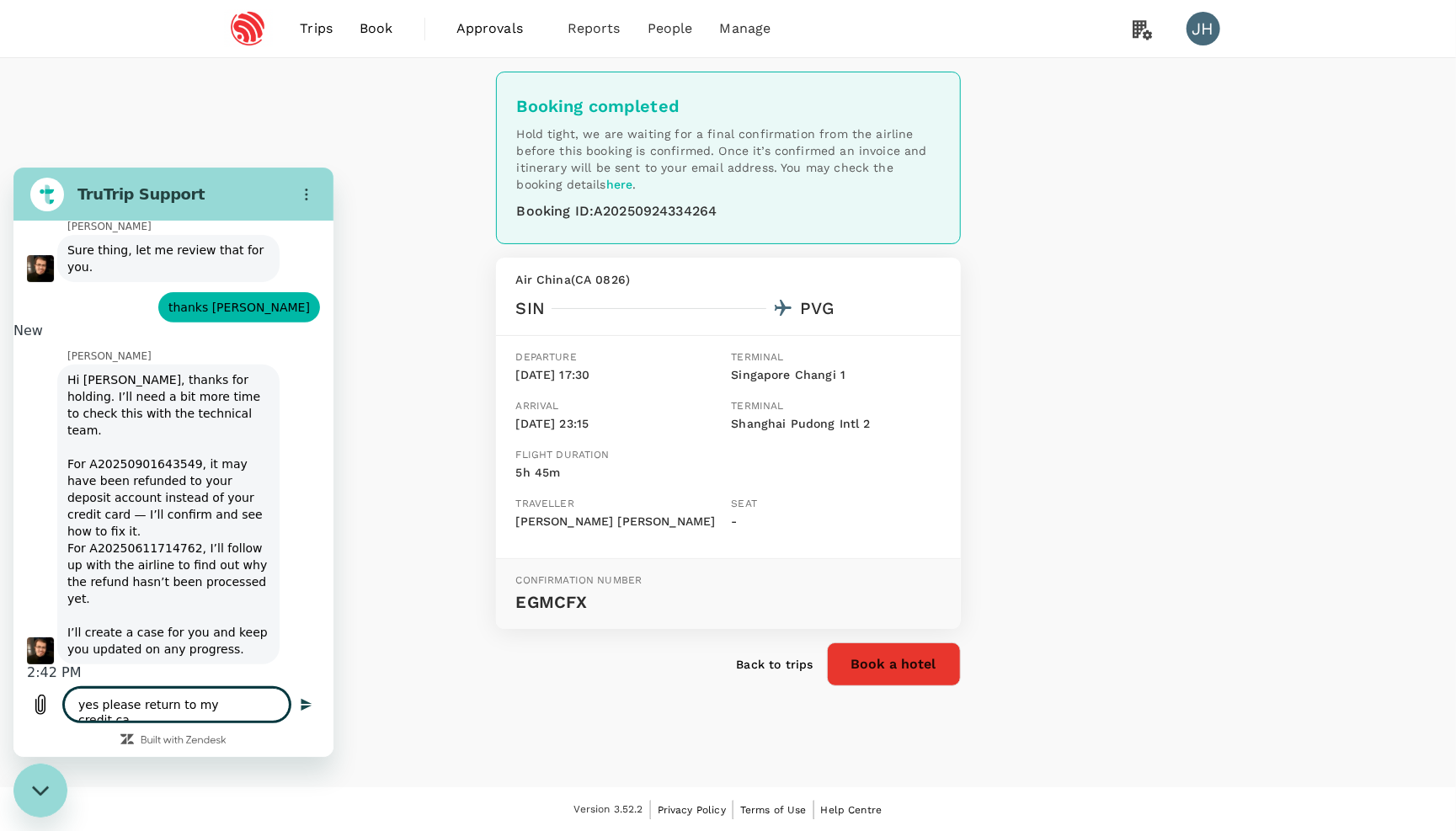
type textarea "x"
type textarea "yes please return to my credit car"
type textarea "x"
type textarea "yes please return to my credit card"
type textarea "x"
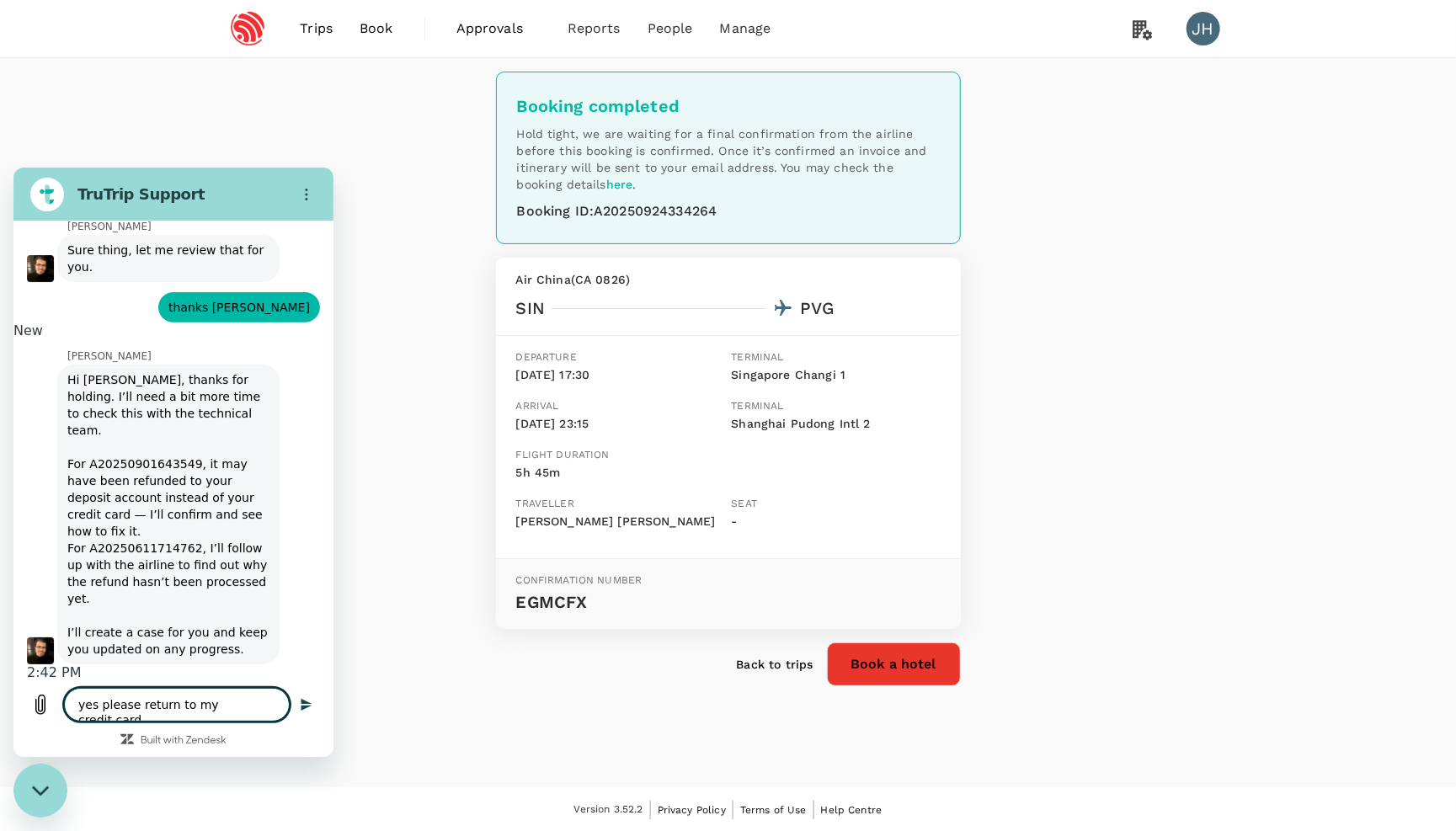
type textarea "yes please return to my credit card"
type textarea "x"
type textarea "yes please return to my credit card t"
type textarea "x"
type textarea "yes please return to my credit card th"
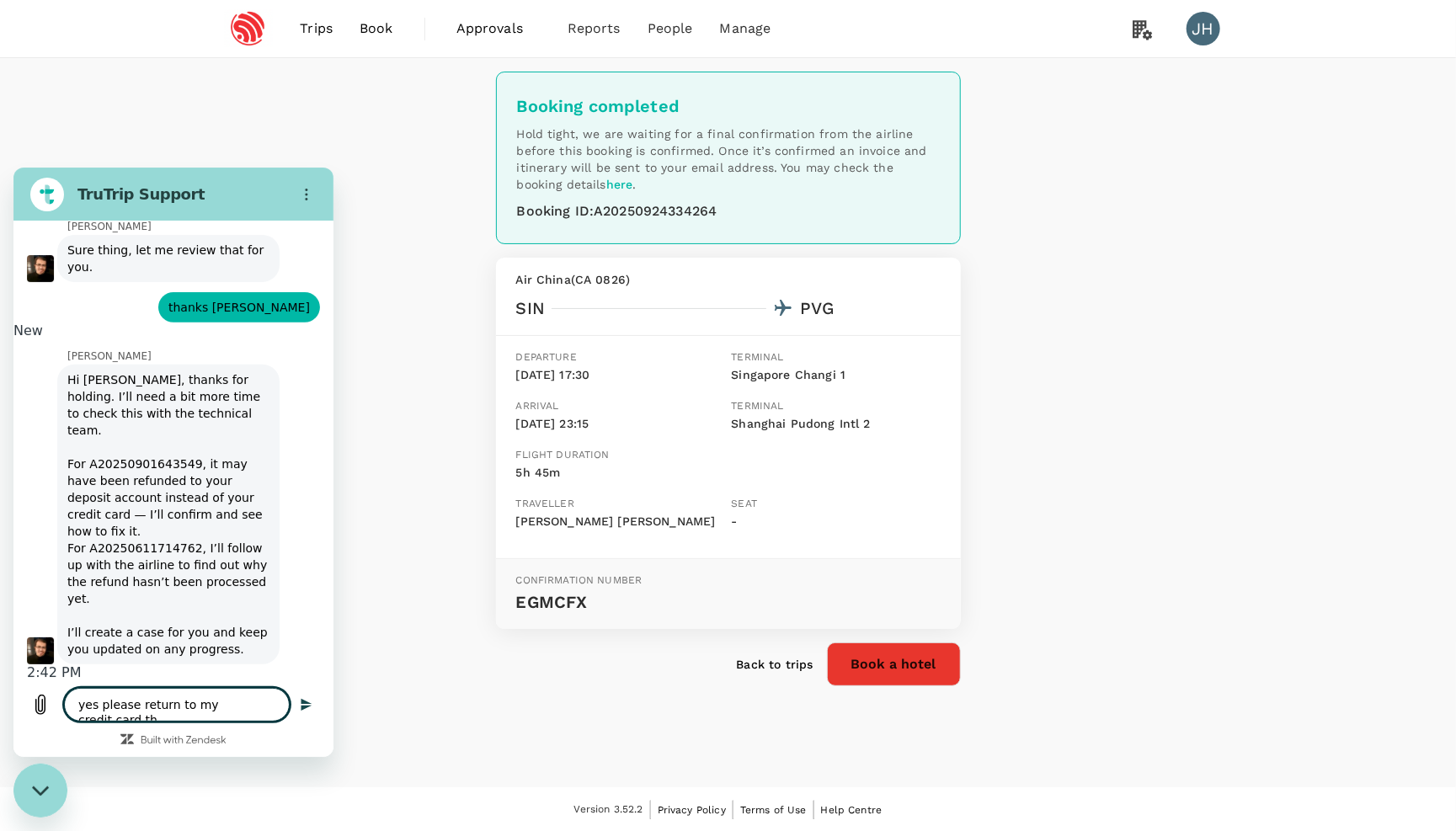
type textarea "x"
type textarea "yes please return to my credit card tha"
type textarea "x"
type textarea "yes please return to my credit card than"
type textarea "x"
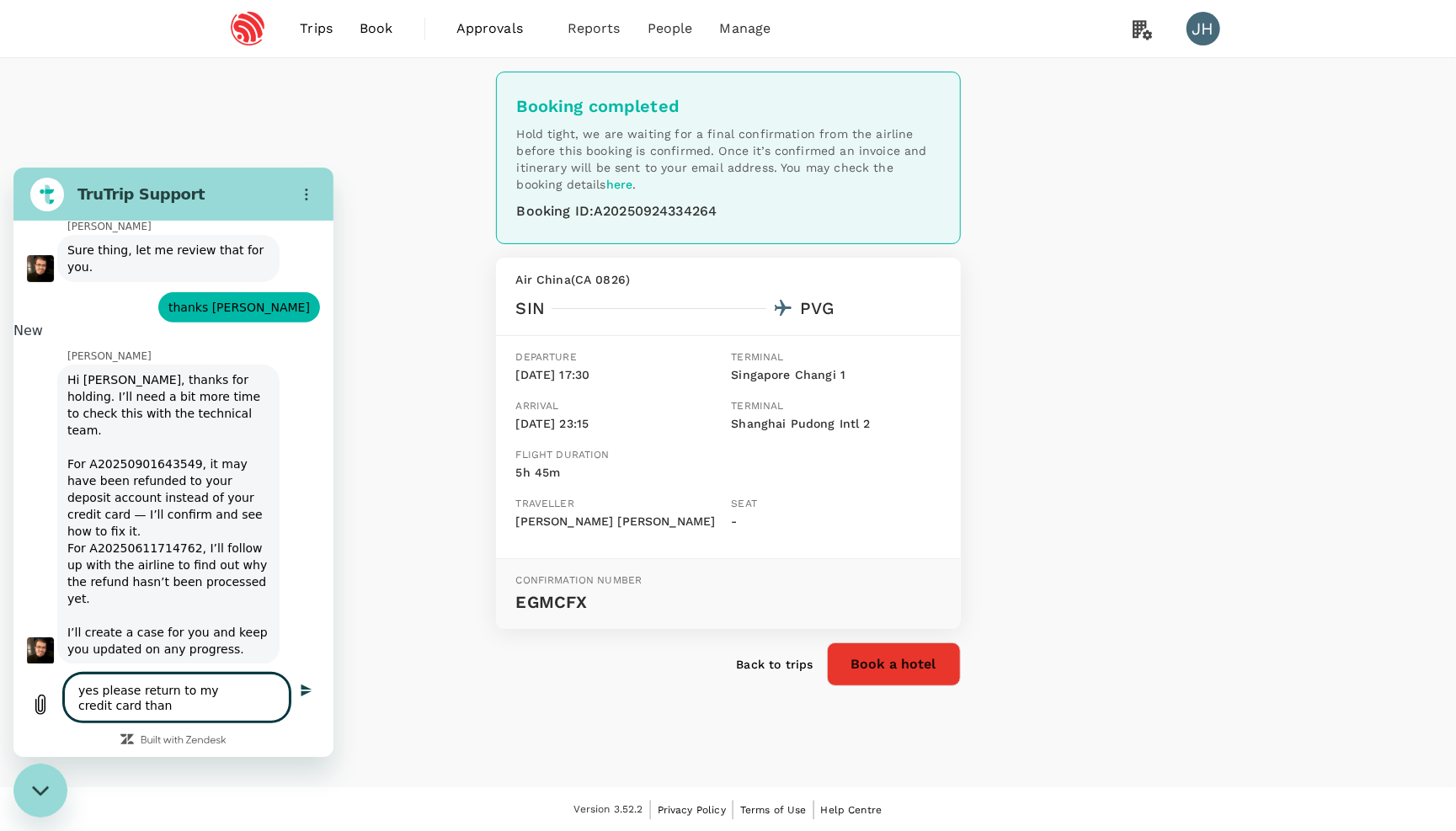
type textarea "yes please return to my credit card thank"
type textarea "x"
type textarea "yes please return to my credit card thanks"
type textarea "x"
type textarea "yes please return to my credit card thanks"
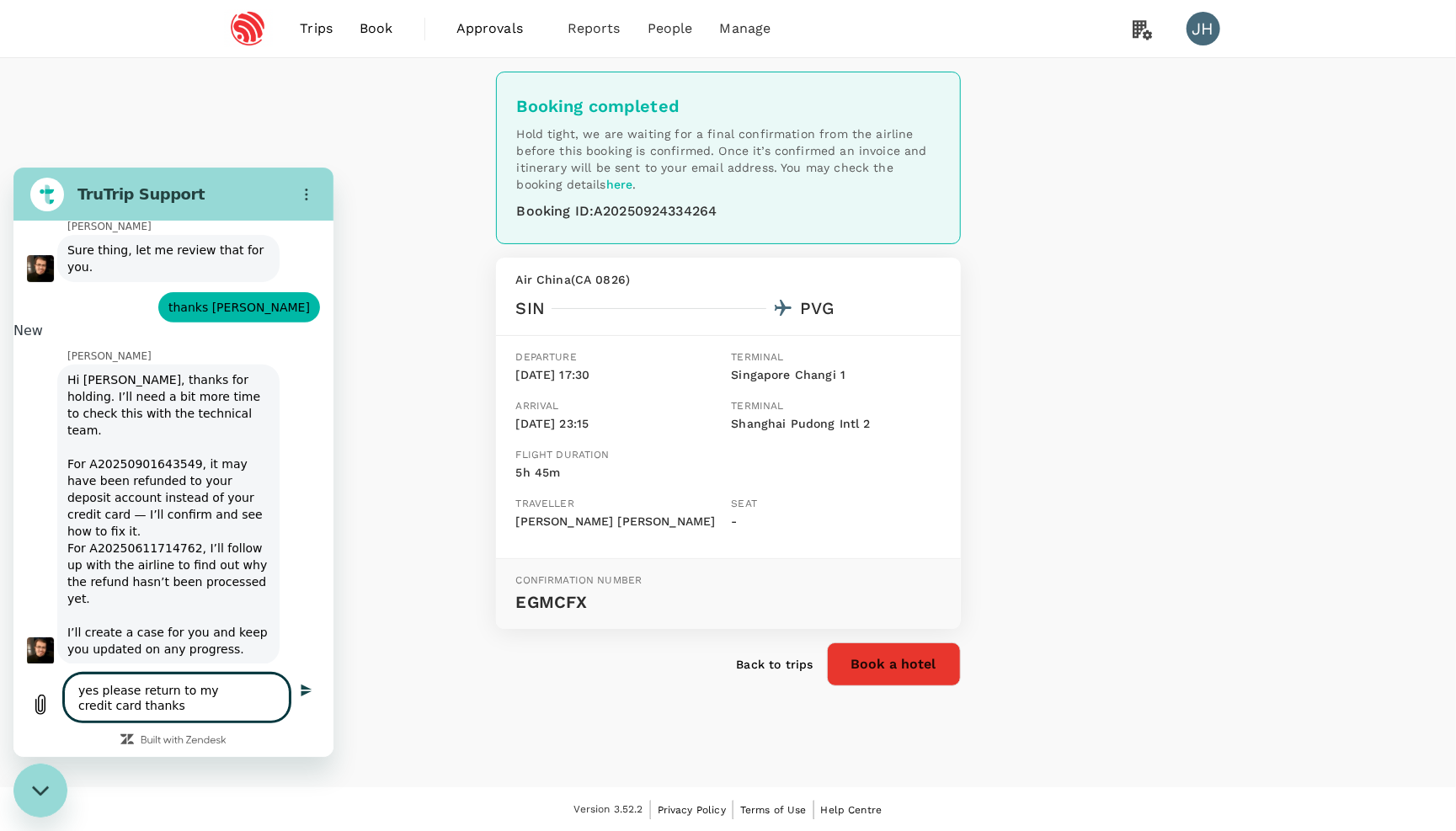
type textarea "x"
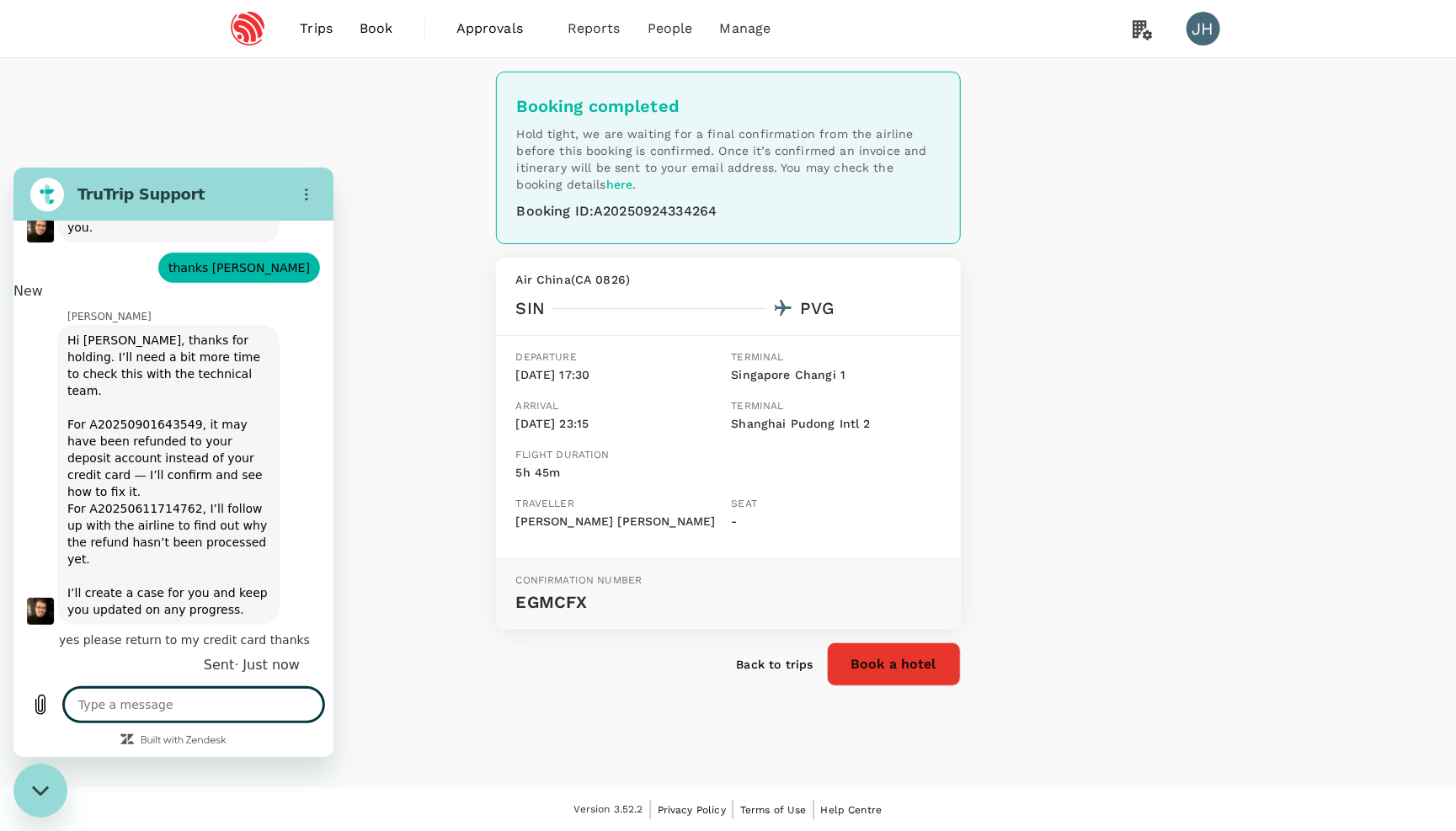
scroll to position [3956, 0]
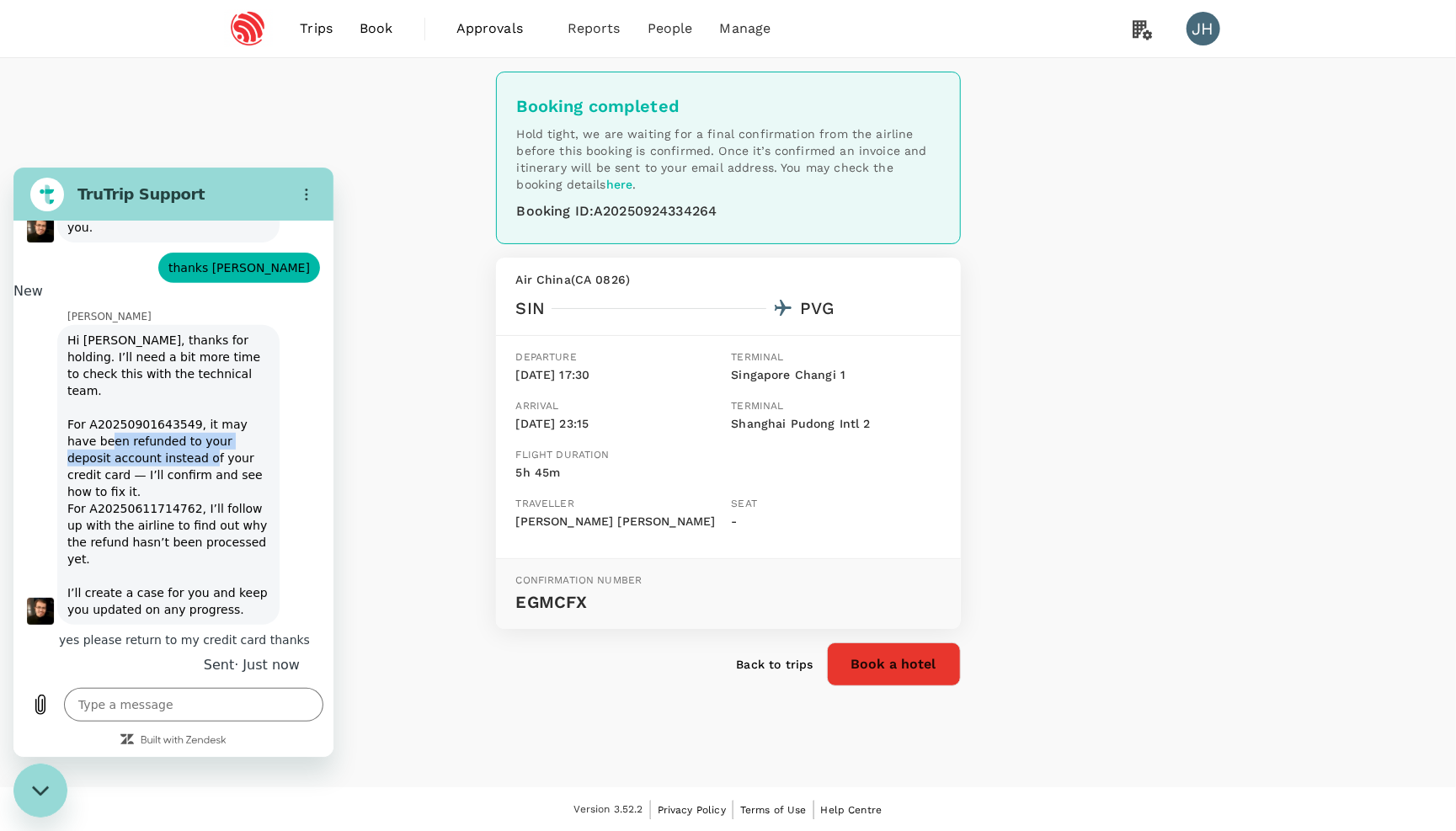
drag, startPoint x: 112, startPoint y: 406, endPoint x: 212, endPoint y: 411, distance: 100.1
click at [212, 411] on div "Hi Jung, thanks for holding. I’ll need a bit more time to check this with the t…" at bounding box center [168, 474] width 202 height 286
drag, startPoint x: 89, startPoint y: 431, endPoint x: 200, endPoint y: 438, distance: 111.2
click at [200, 438] on div "Hi Jung, thanks for holding. I’ll need a bit more time to check this with the t…" at bounding box center [168, 474] width 202 height 286
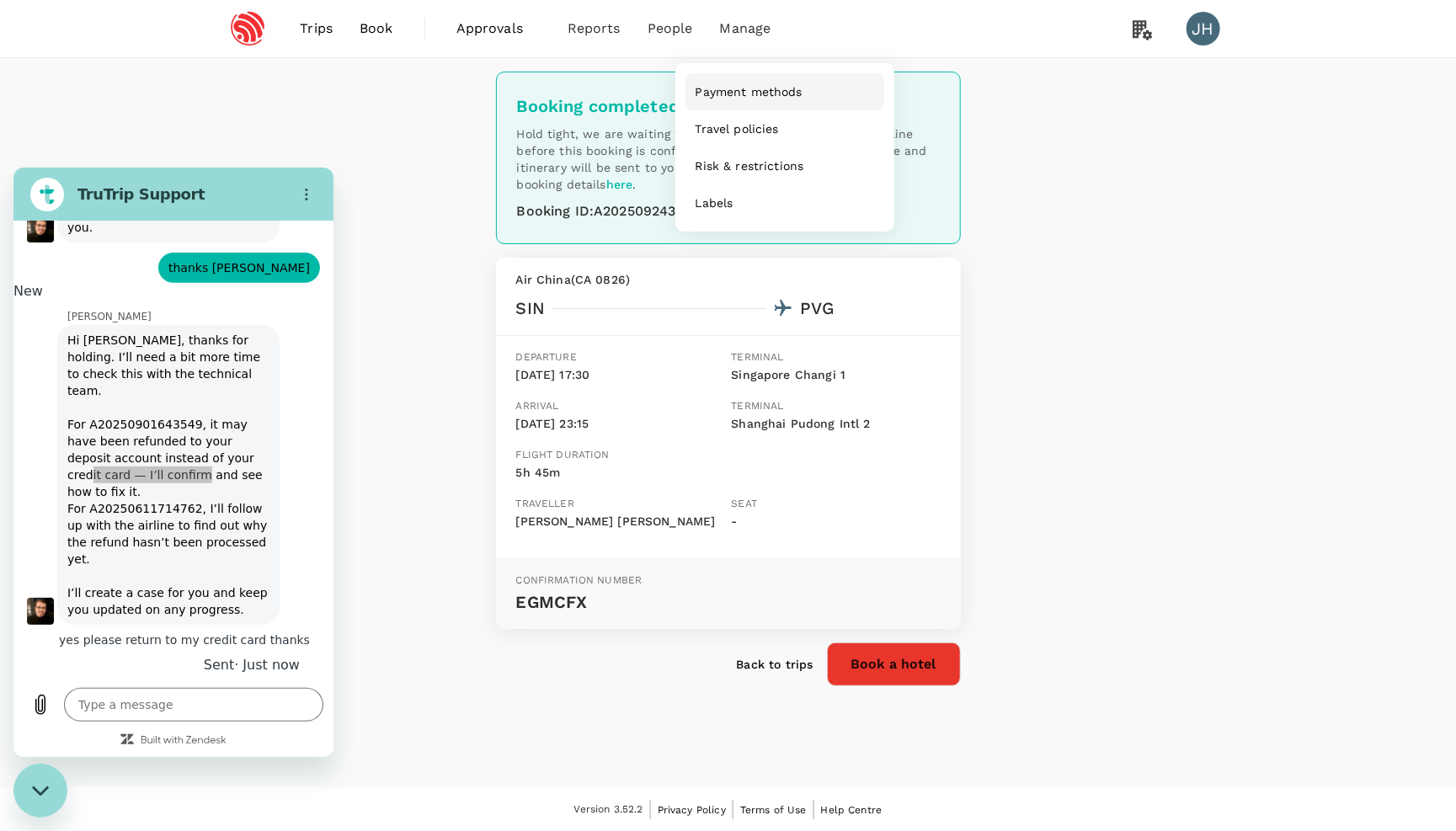
click at [747, 90] on span "Payment methods" at bounding box center [749, 92] width 107 height 17
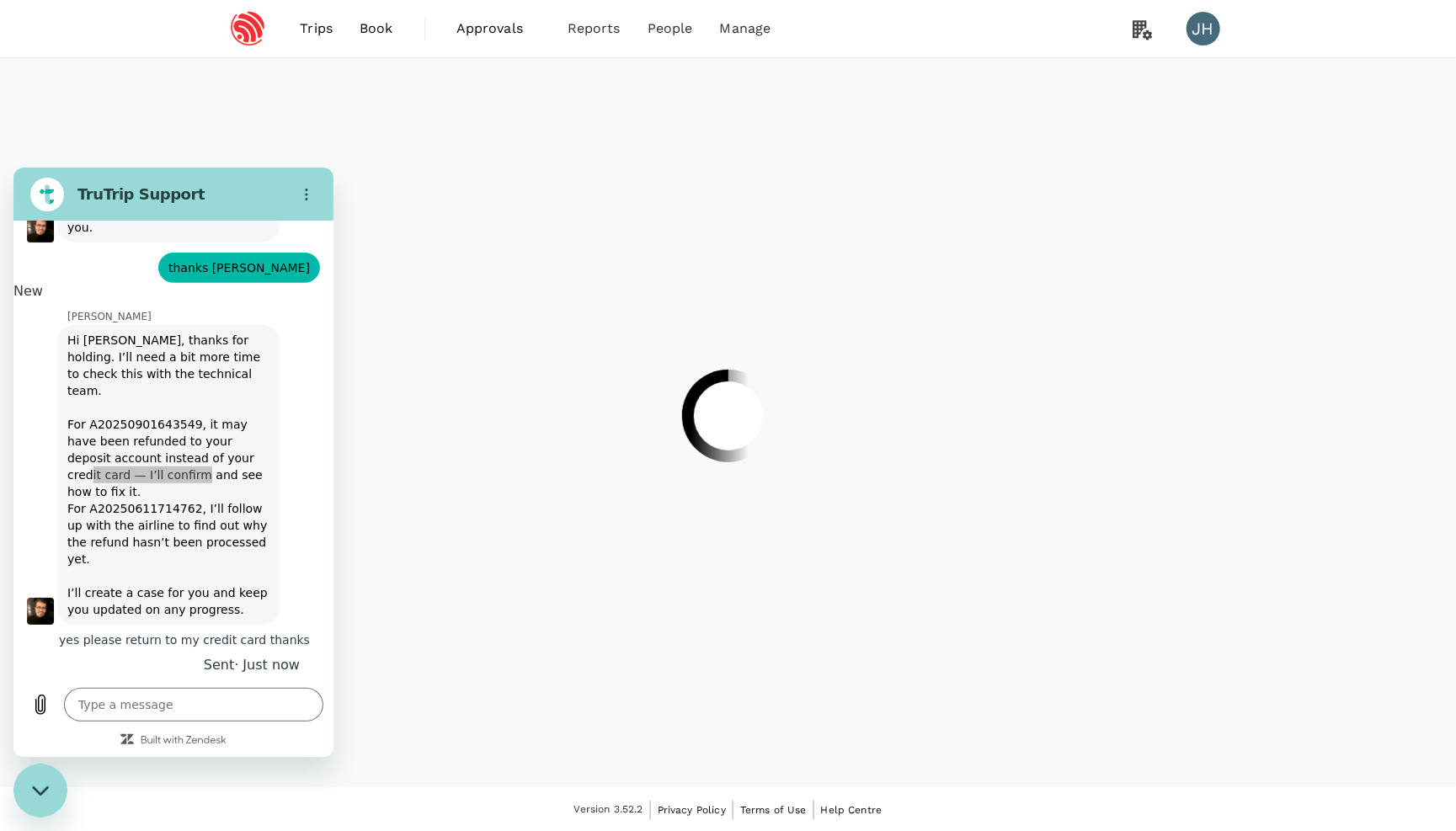
click at [31, 804] on div at bounding box center [728, 415] width 1456 height 831
click at [34, 797] on div at bounding box center [728, 415] width 1456 height 831
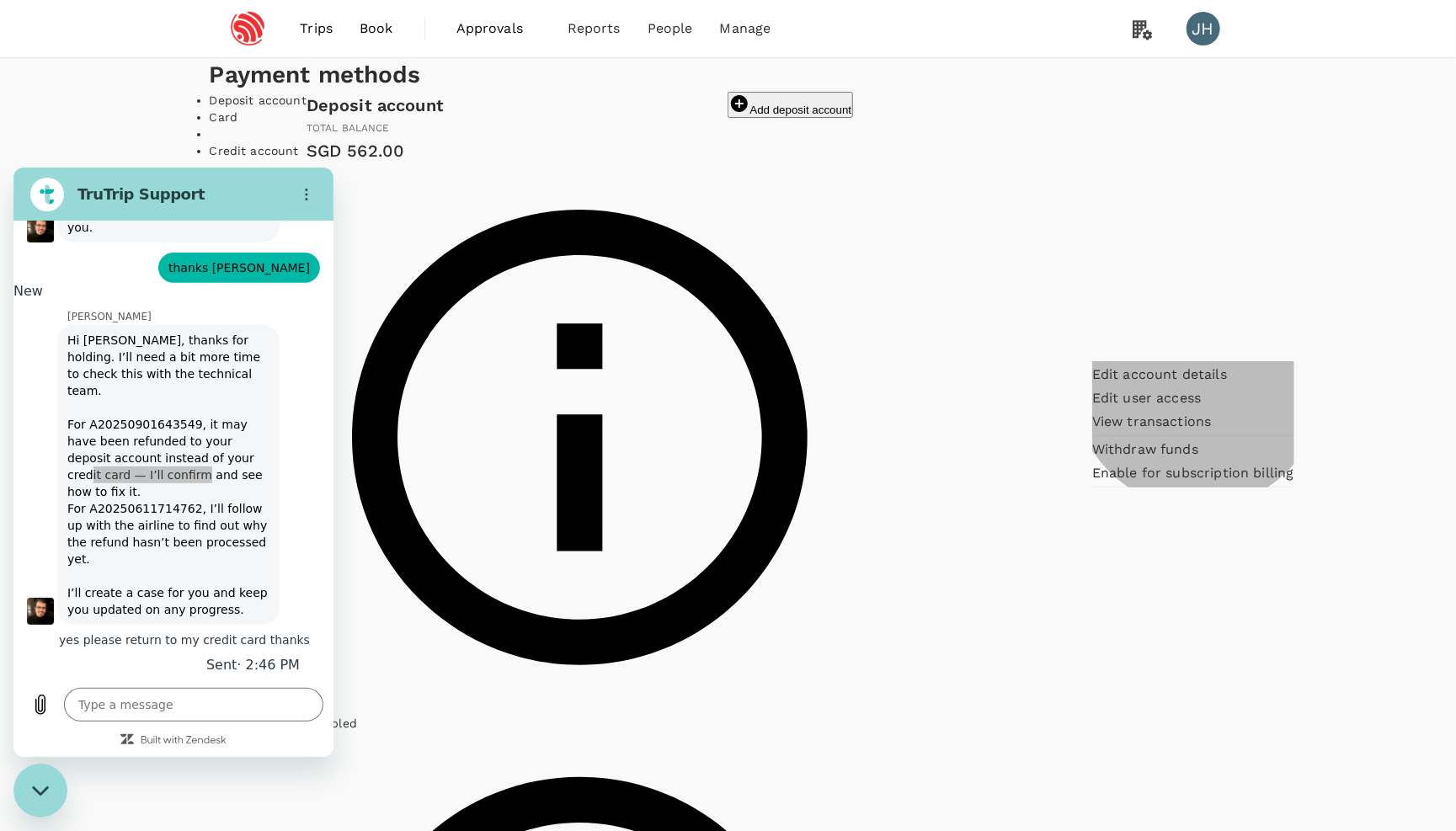
click at [1199, 460] on span "Withdraw funds" at bounding box center [1193, 450] width 202 height 21
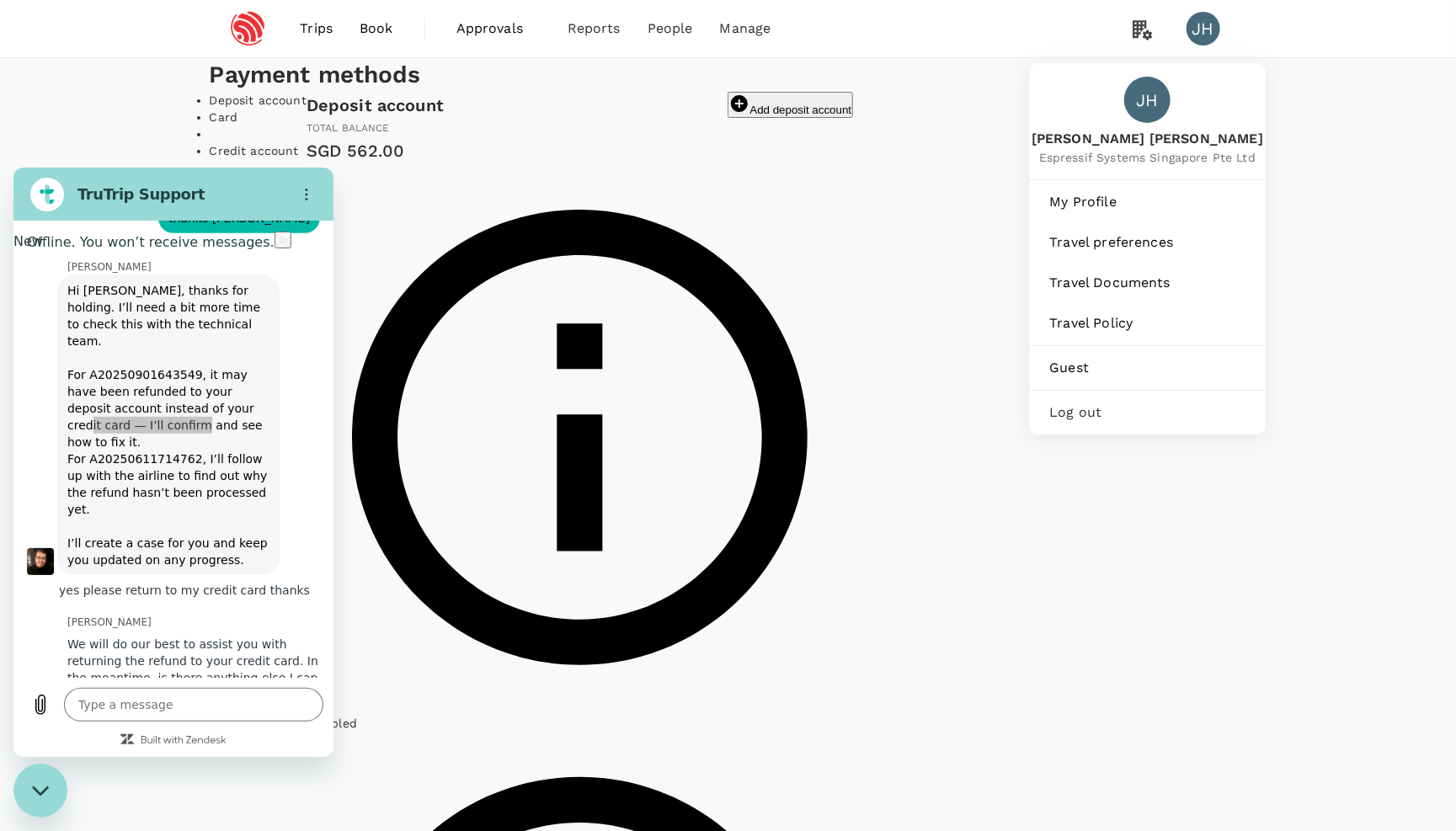
scroll to position [4089, 0]
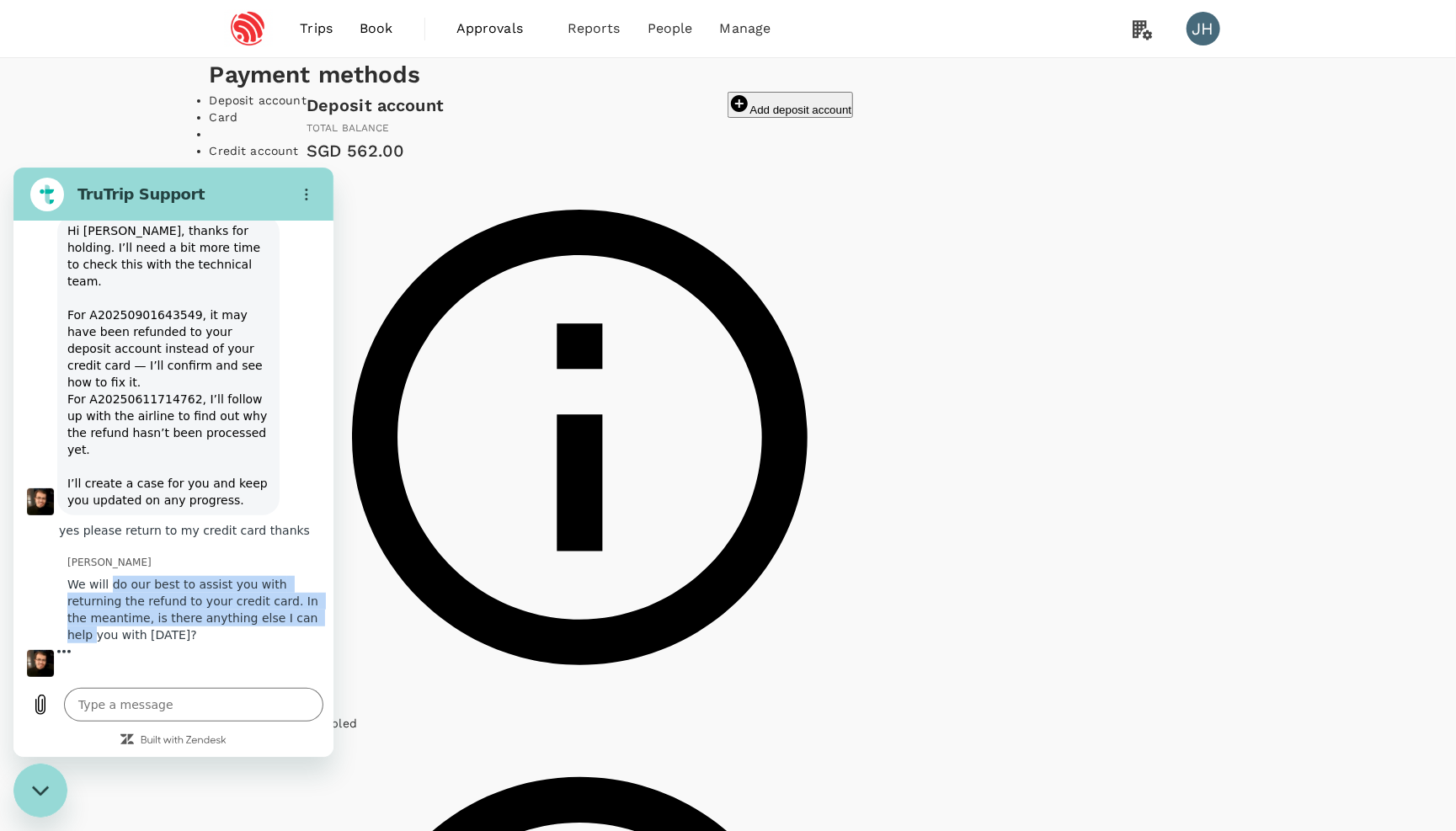
type textarea "x"
drag, startPoint x: 112, startPoint y: 568, endPoint x: 258, endPoint y: 652, distance: 168.4
click at [258, 652] on div "This chat is recorded using a cloud service and is subject to the terms of our …" at bounding box center [174, 449] width 320 height 456
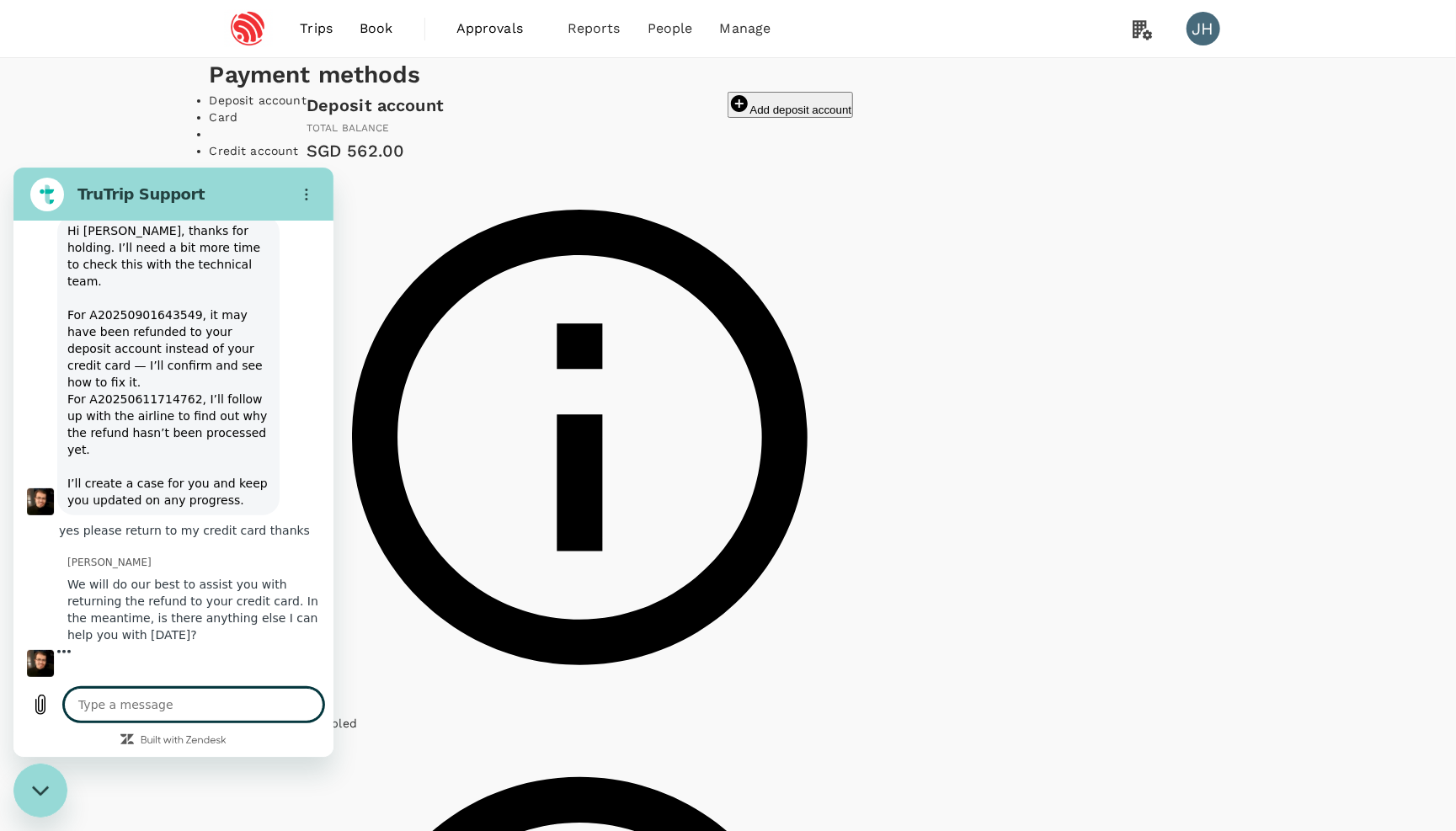
click at [211, 695] on textarea at bounding box center [193, 704] width 260 height 34
type textarea "n"
type textarea "x"
type textarea "no"
type textarea "x"
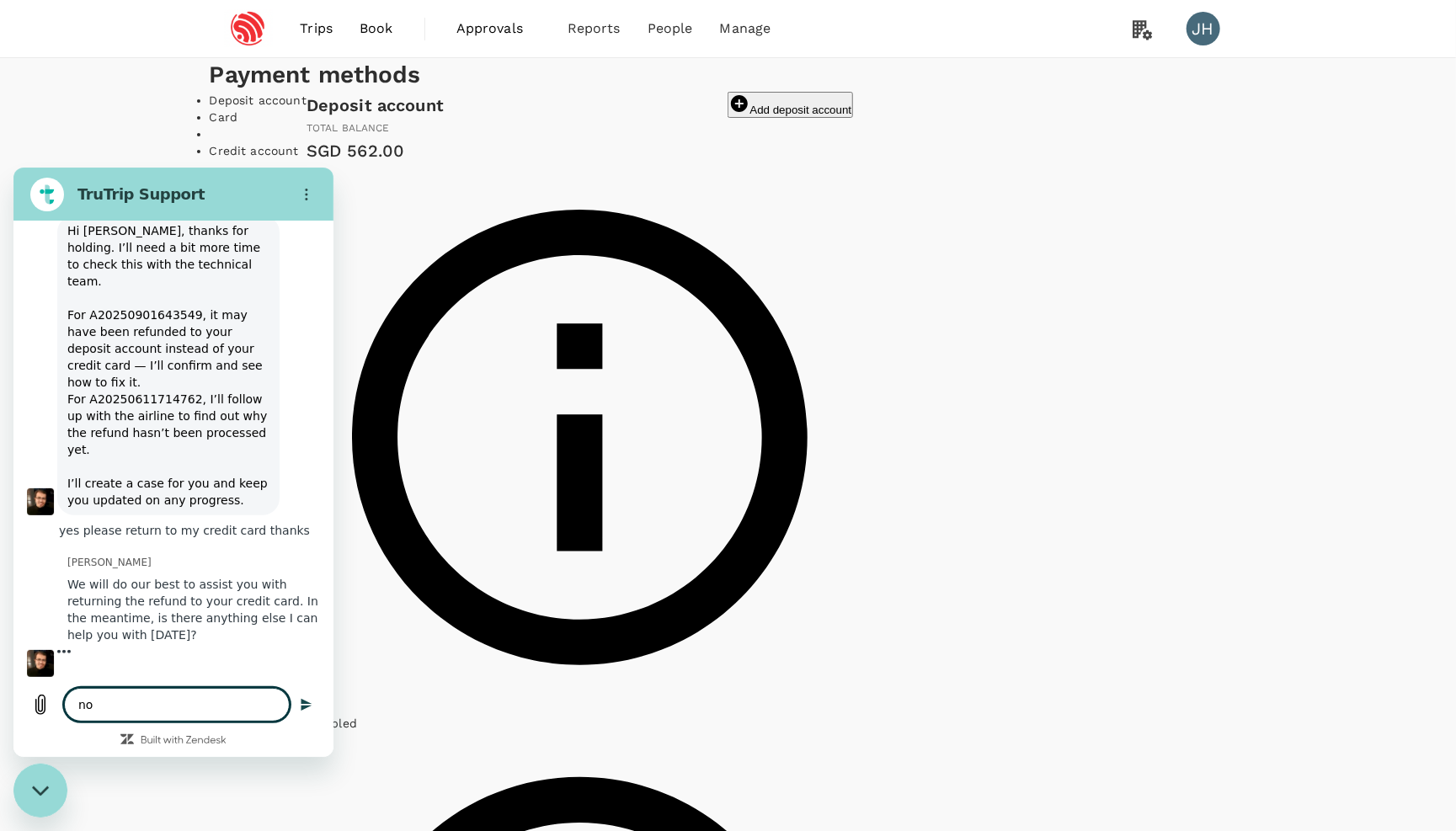
type textarea "nop"
type textarea "x"
type textarea "nope"
type textarea "x"
type textarea "nope"
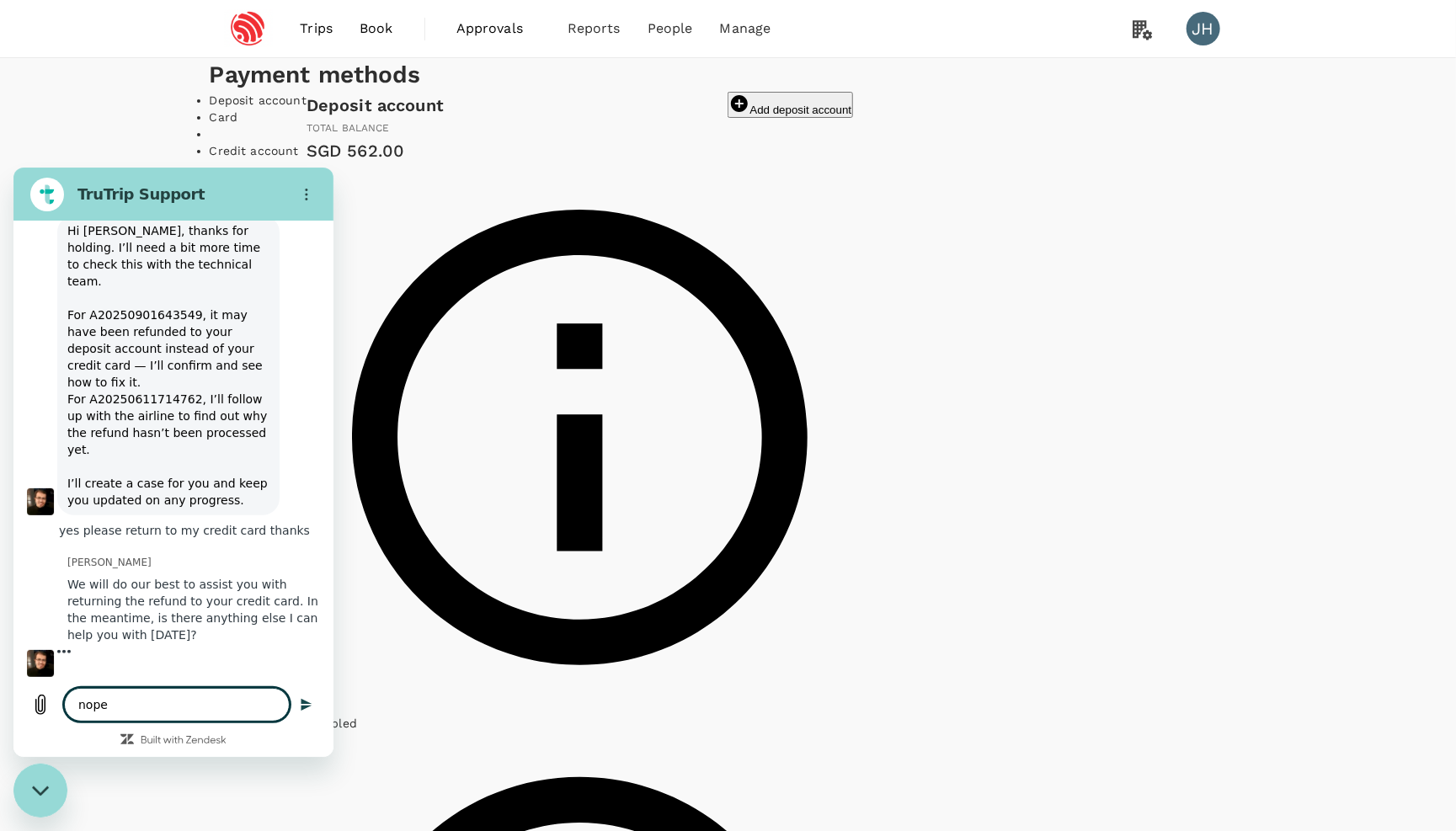
type textarea "x"
type textarea "nope t"
type textarea "x"
type textarea "nope th"
type textarea "x"
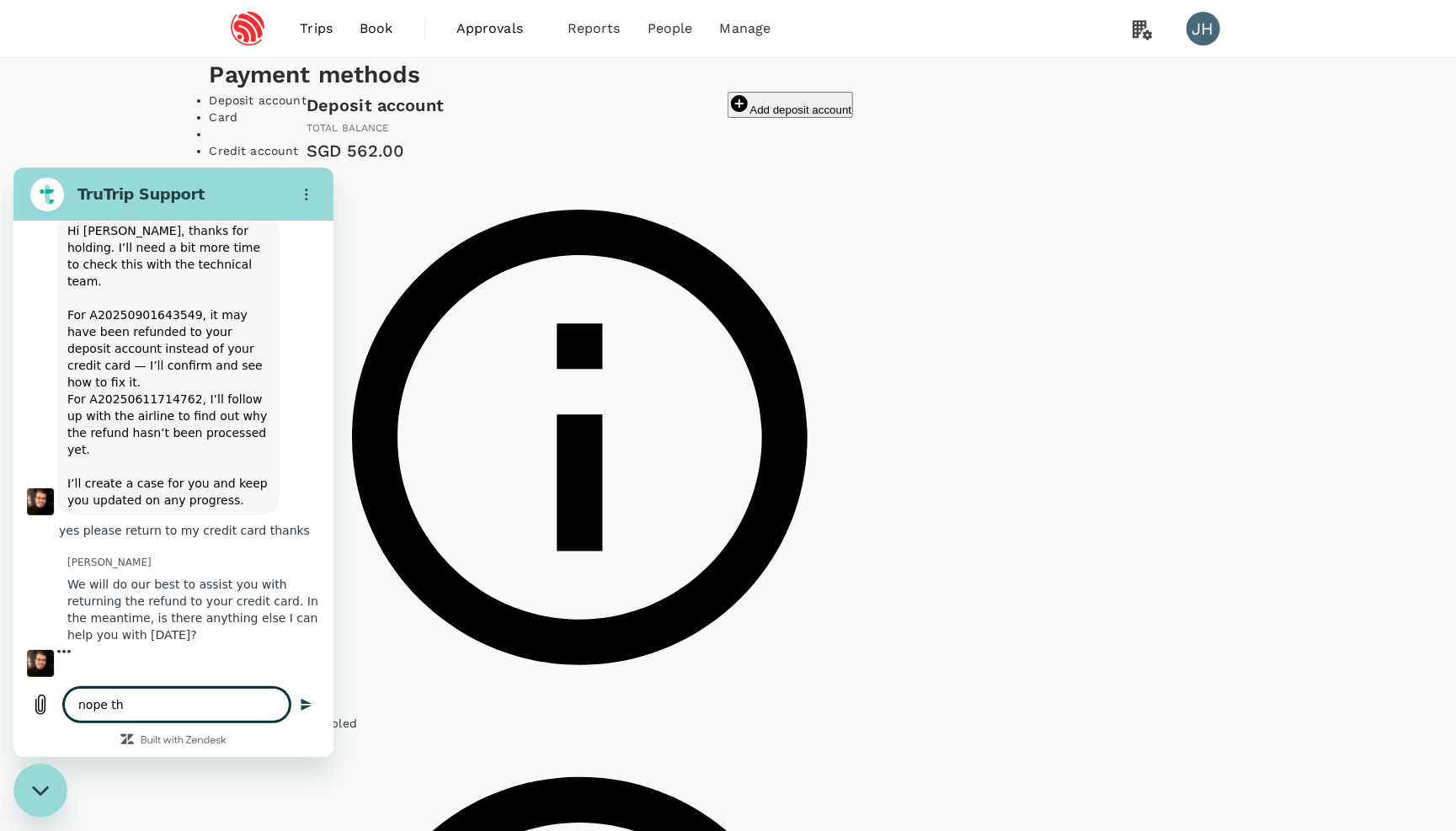
type textarea "nope tha"
type textarea "x"
type textarea "nope than"
type textarea "x"
type textarea "nope thank"
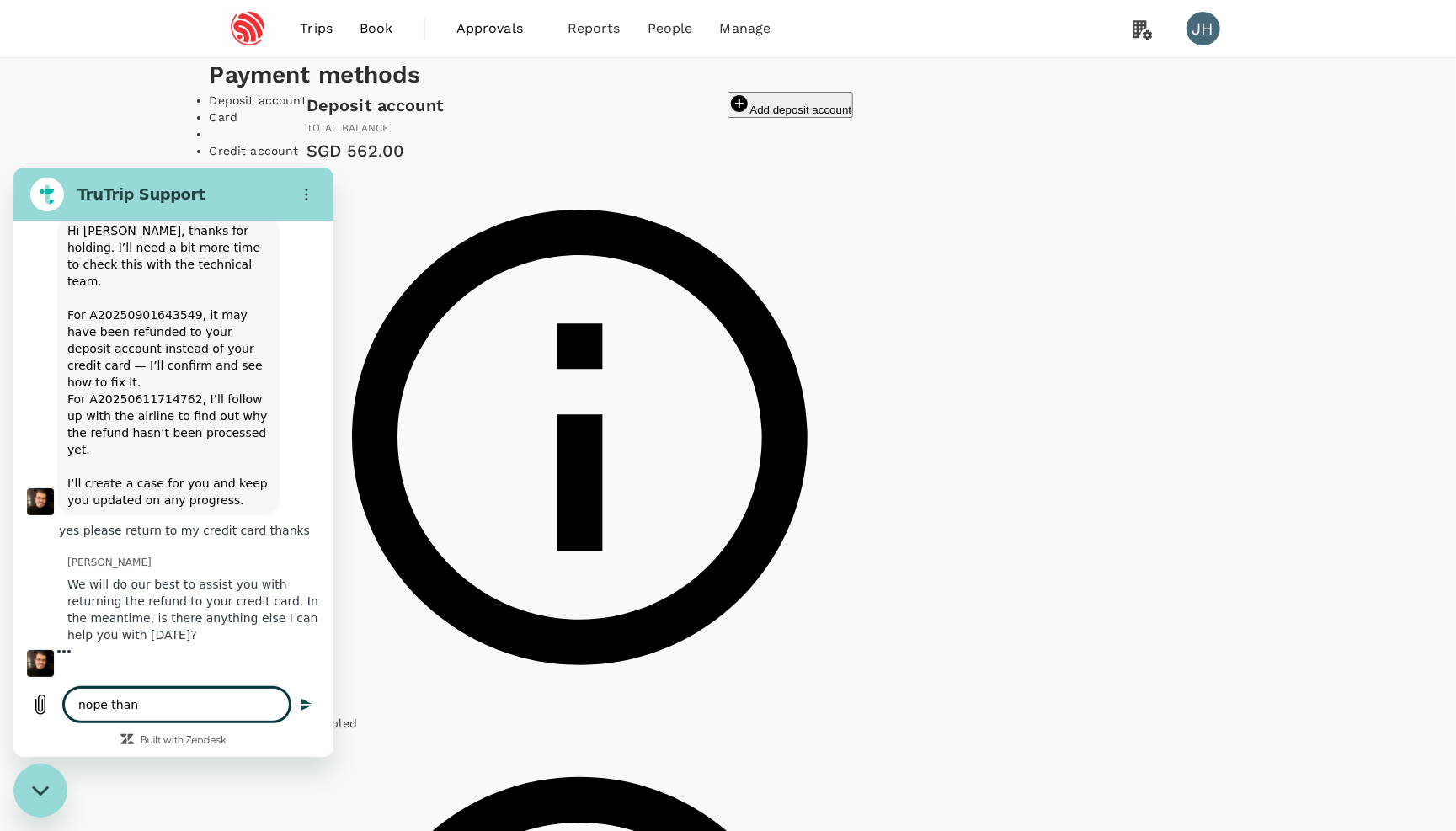
type textarea "x"
type textarea "nope thanks"
type textarea "x"
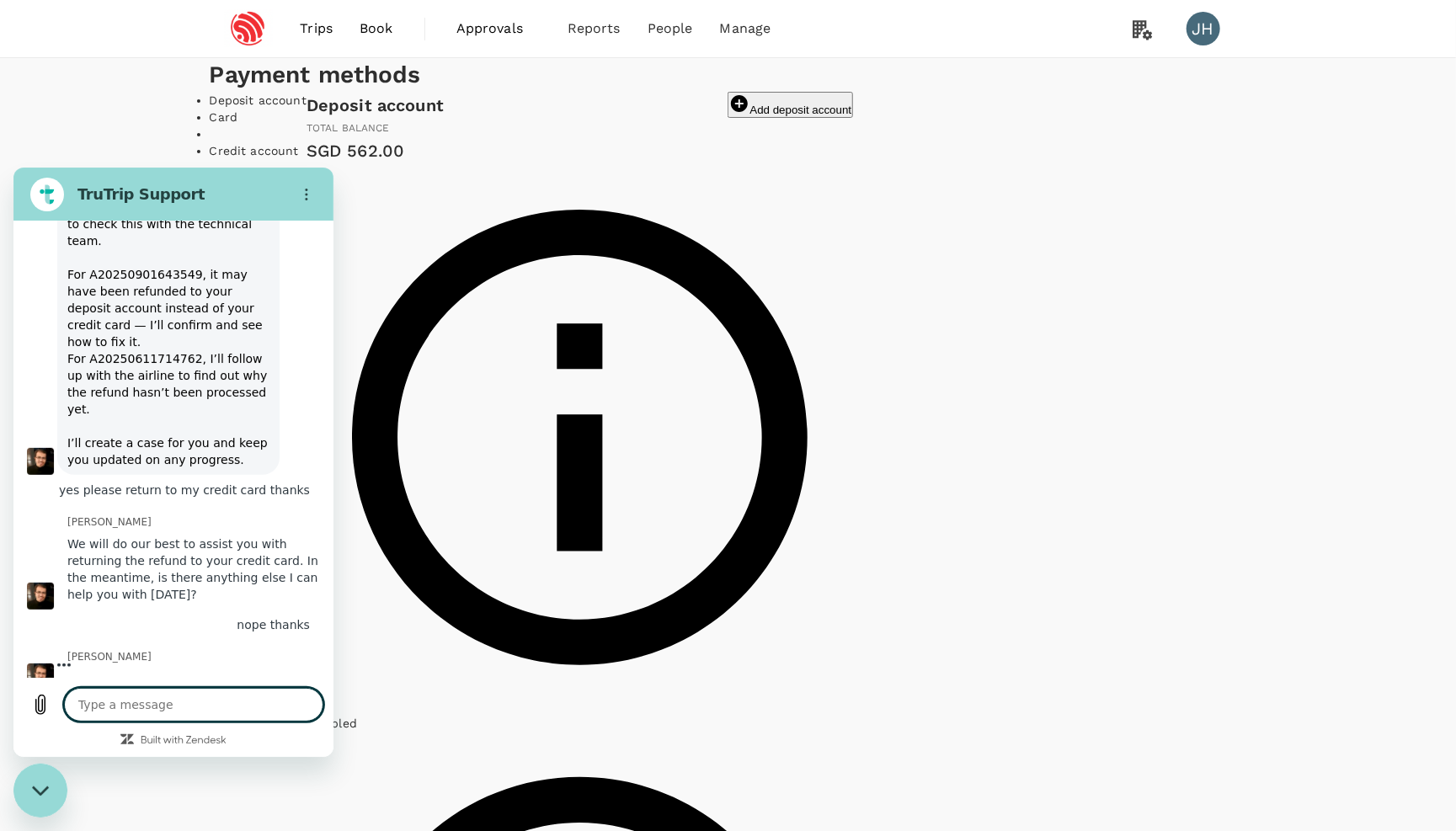
scroll to position [4152, 0]
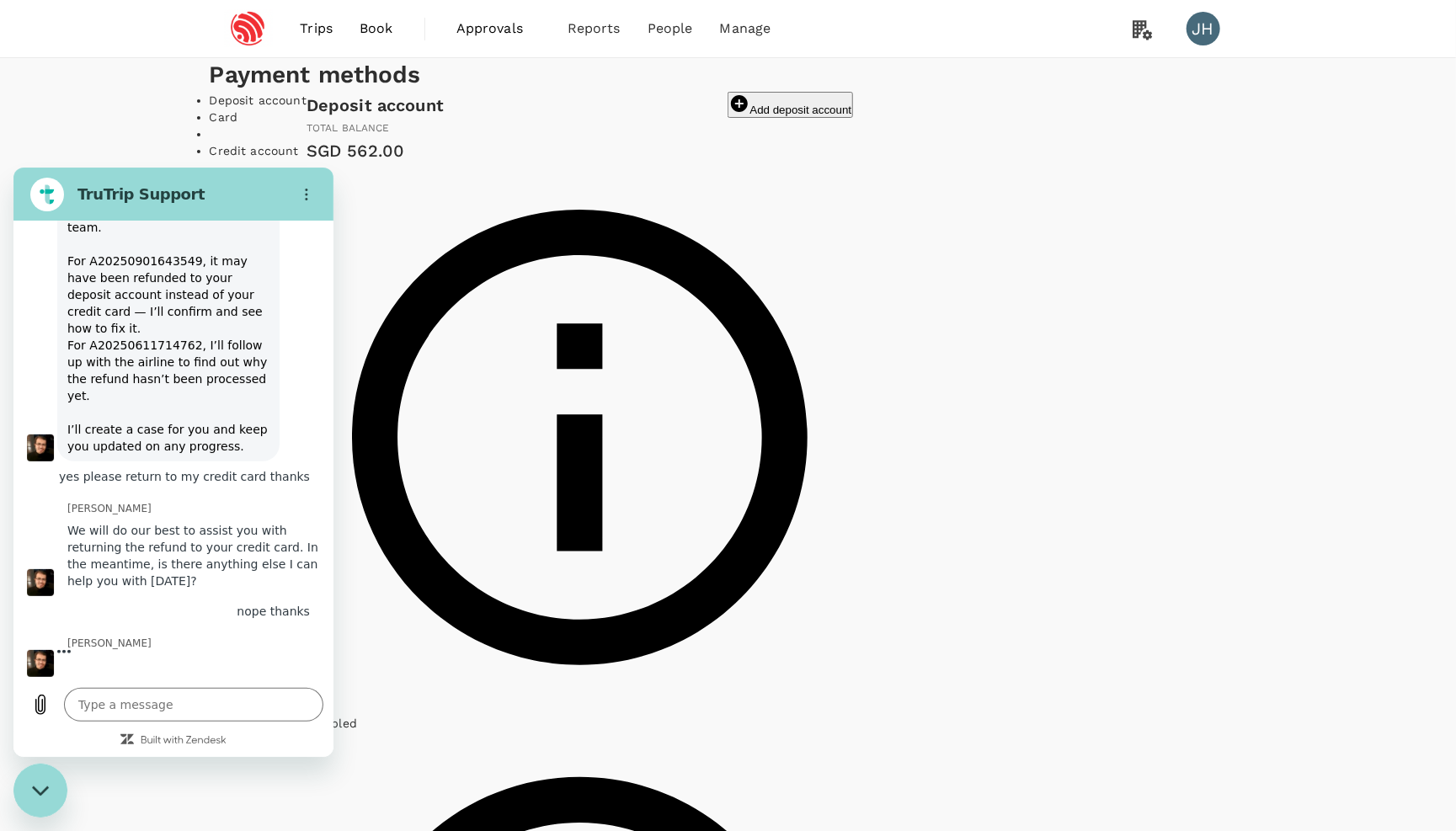
click at [46, 790] on icon "Close messaging window" at bounding box center [40, 790] width 18 height 11
type textarea "x"
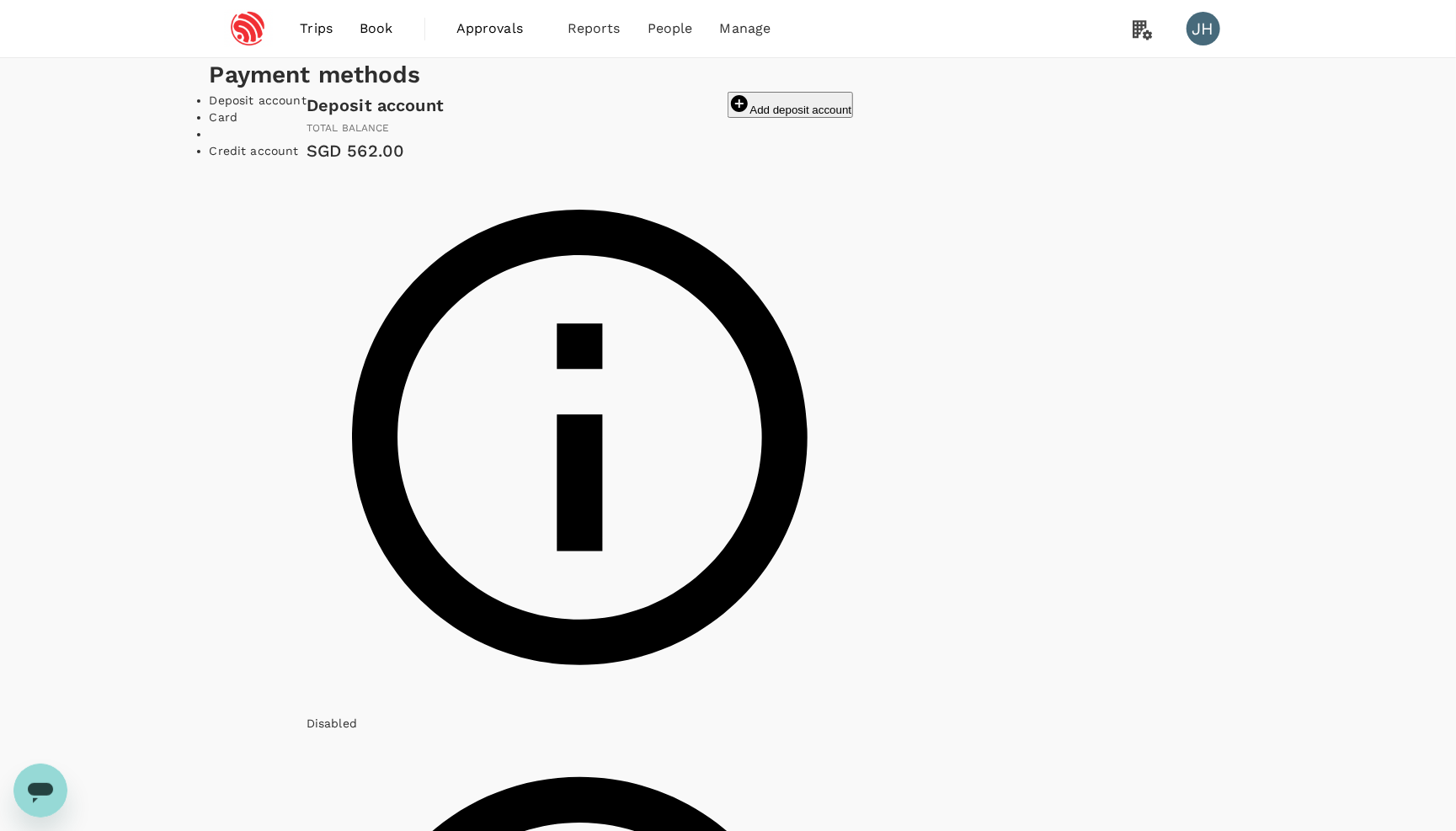
click at [372, 28] on span "Book" at bounding box center [376, 29] width 34 height 21
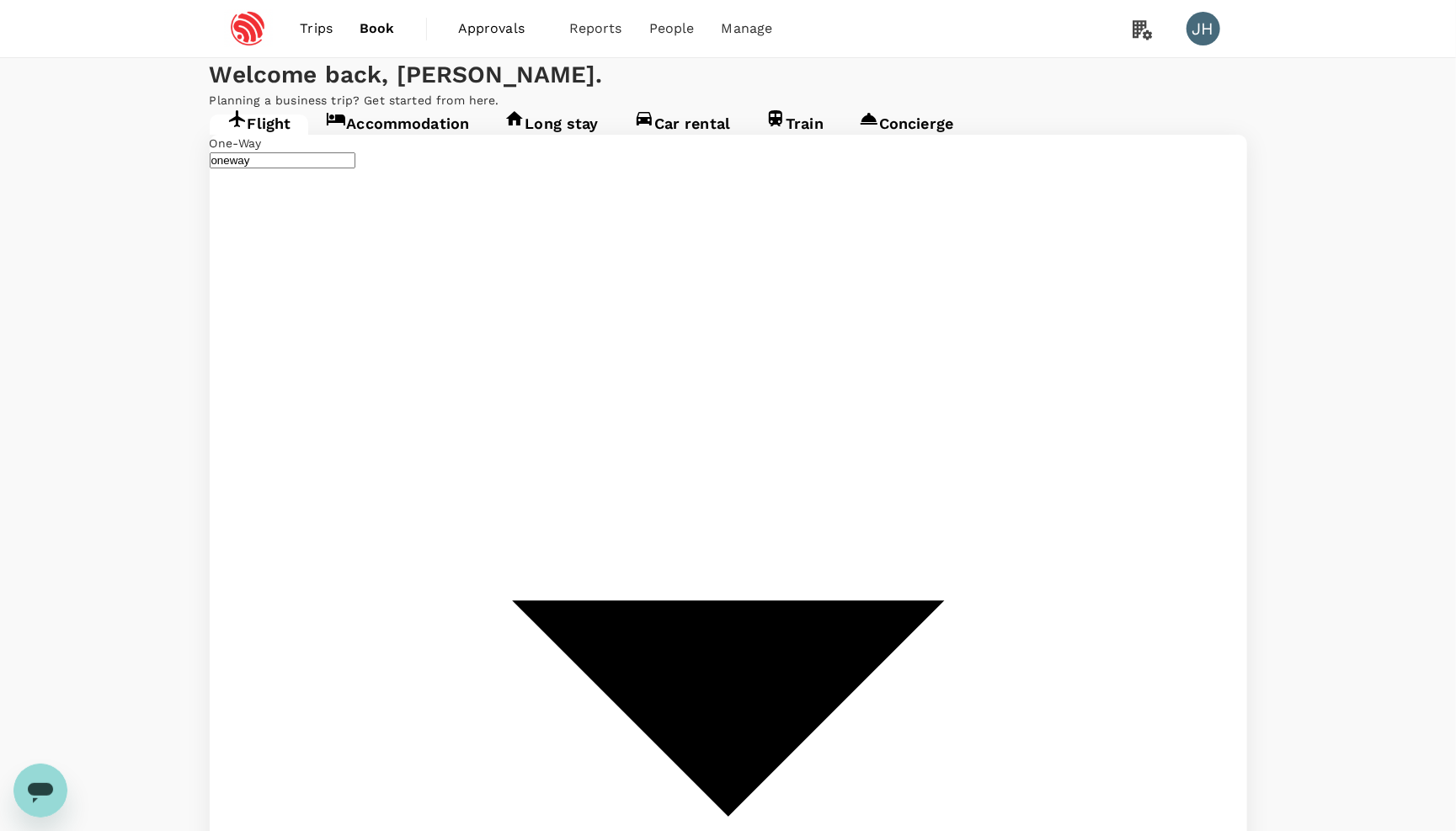
type input "undefined, undefined (any)"
type textarea "x"
type input "Singapore Changi (SIN)"
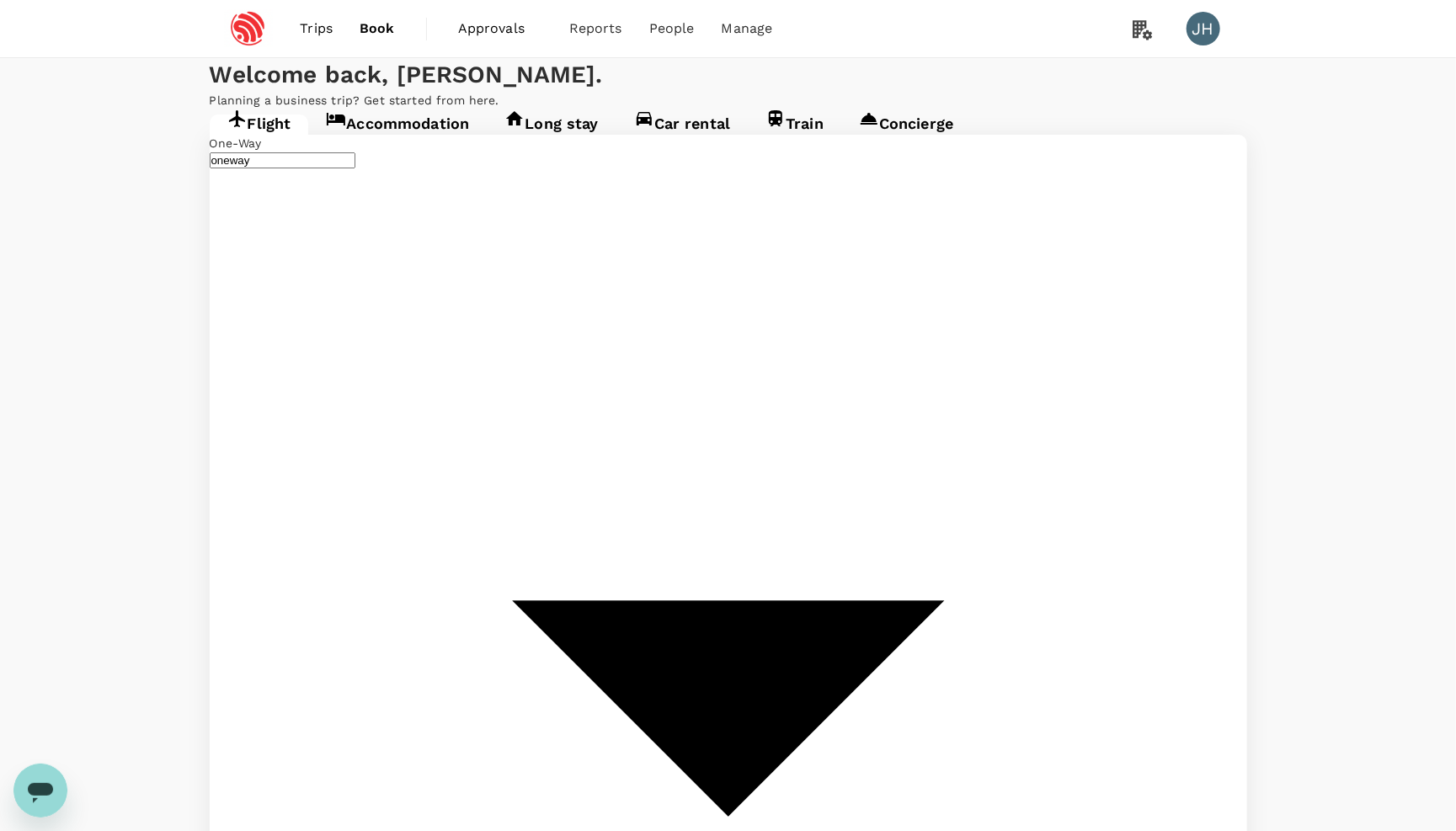
type input "Shanghai, China (any)"
type textarea "x"
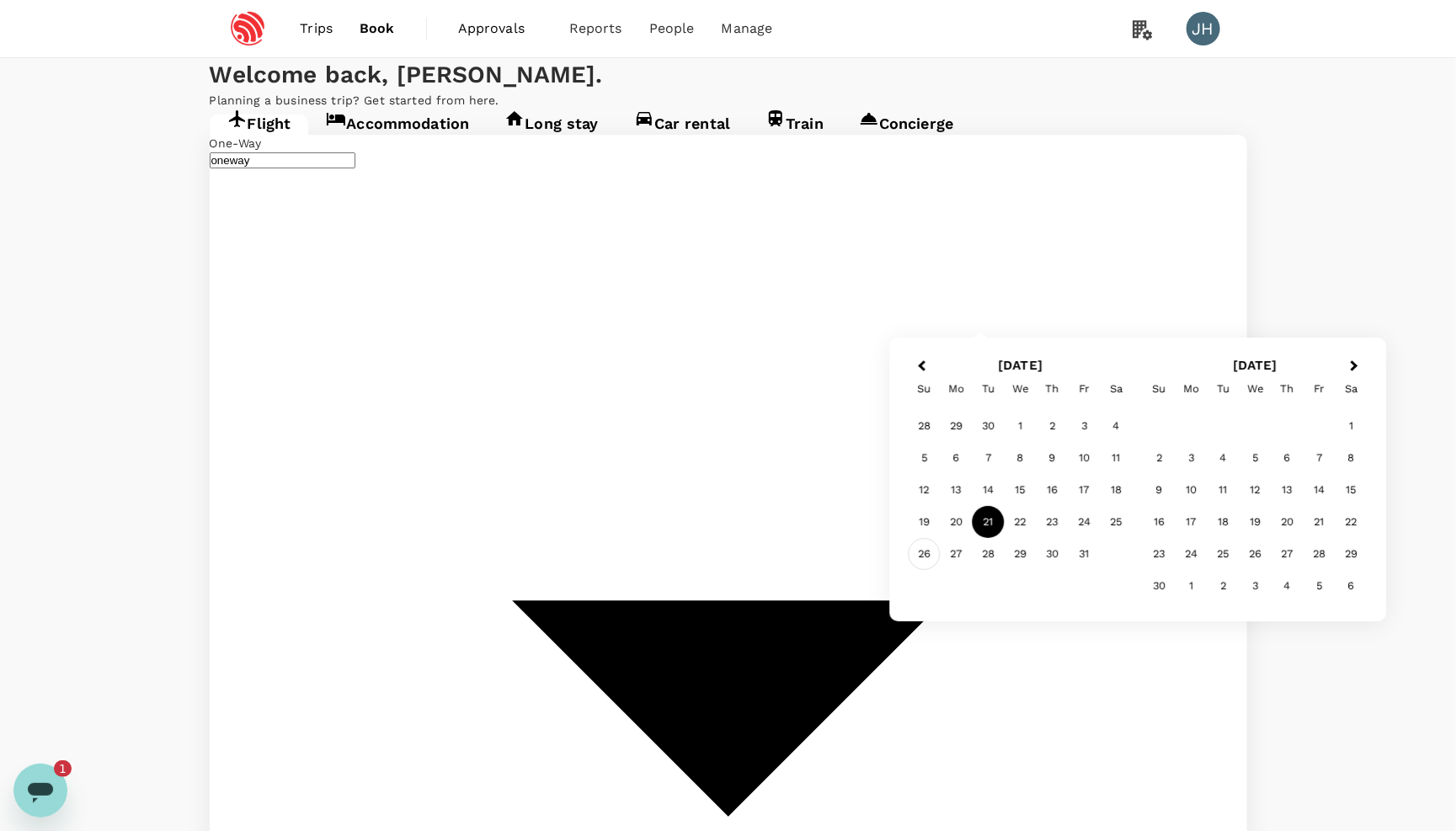
click at [929, 542] on div "26" at bounding box center [924, 553] width 32 height 32
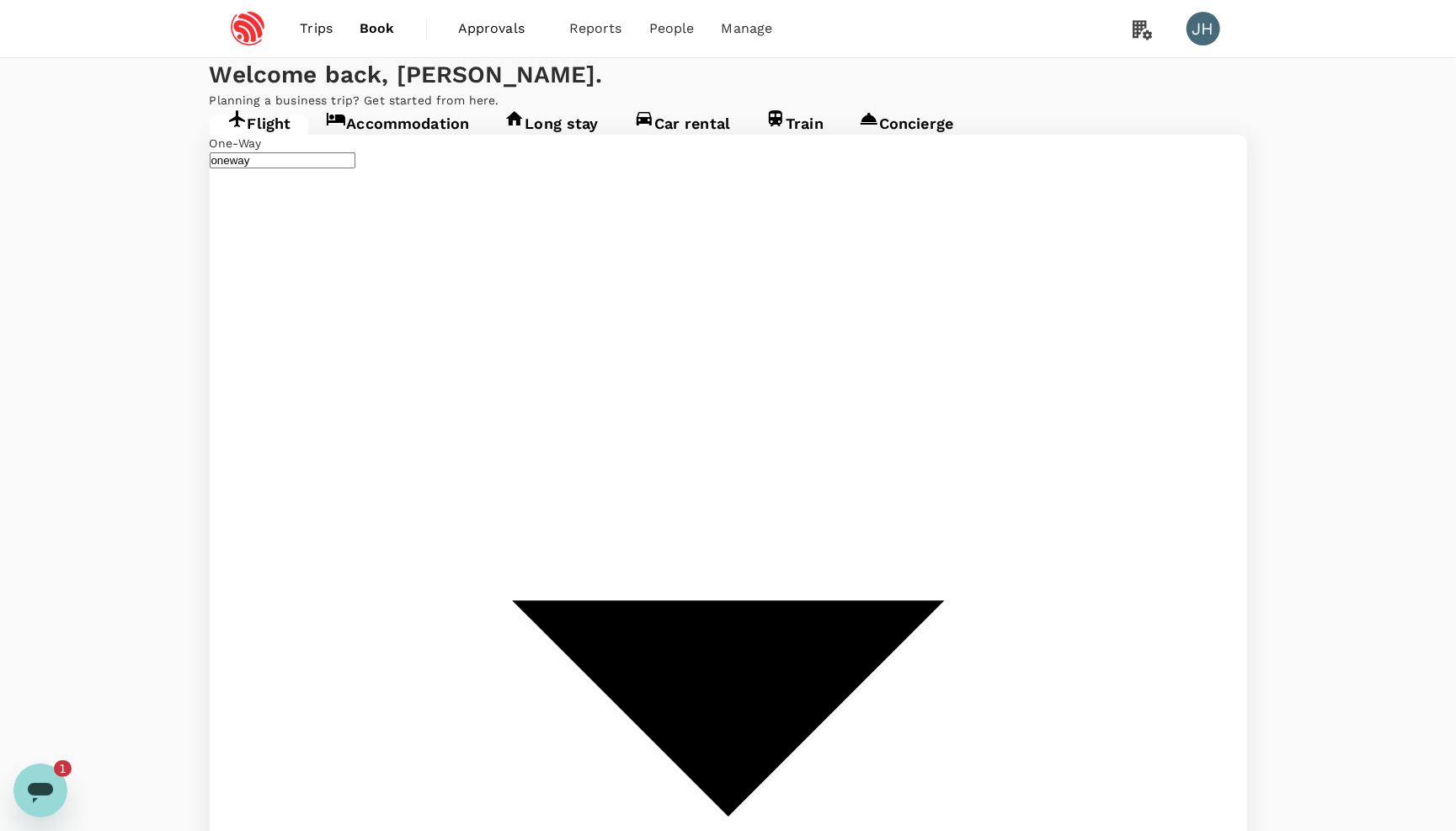
type input "roundtrip"
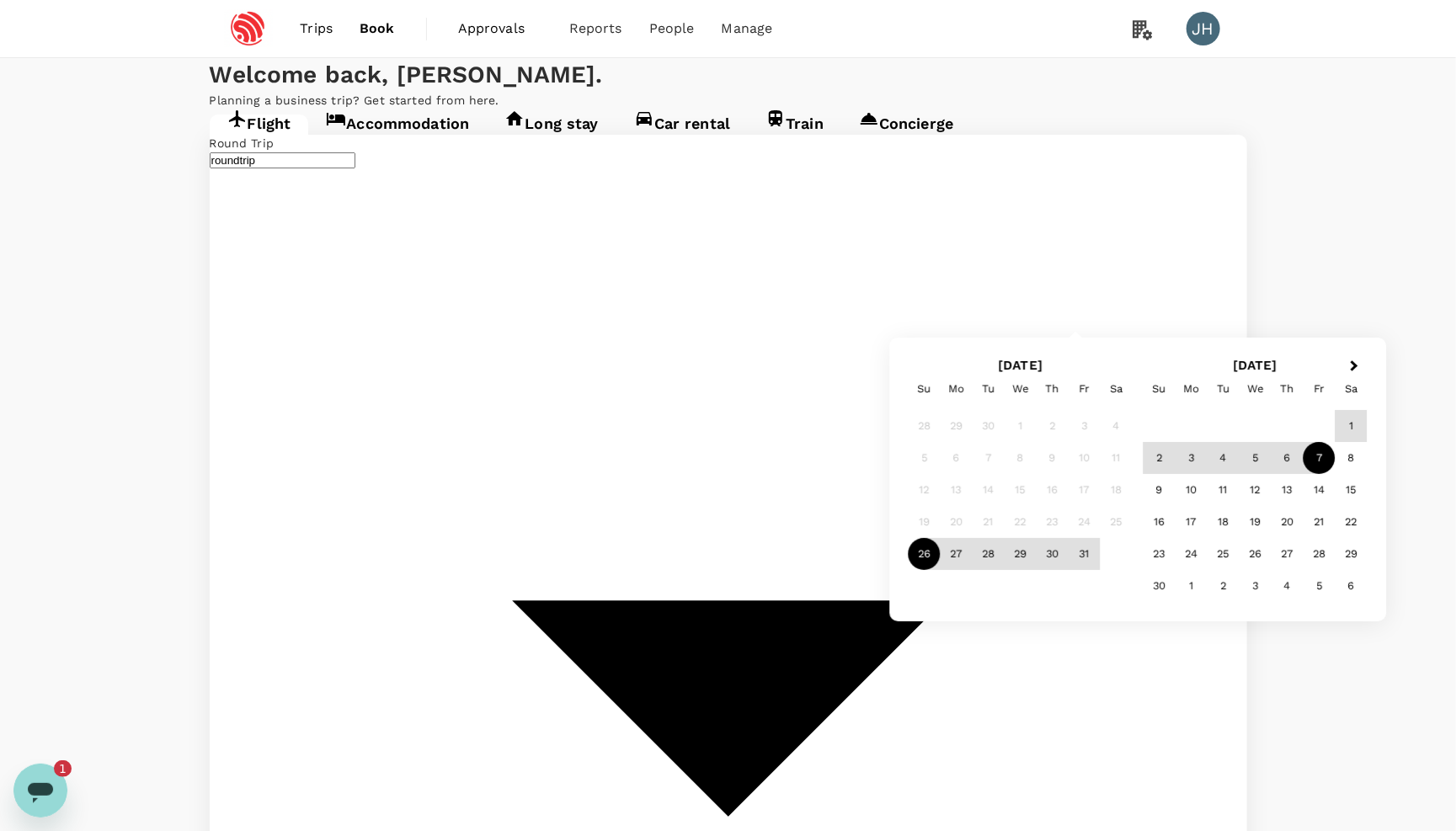
click at [1315, 452] on div "7" at bounding box center [1319, 457] width 32 height 32
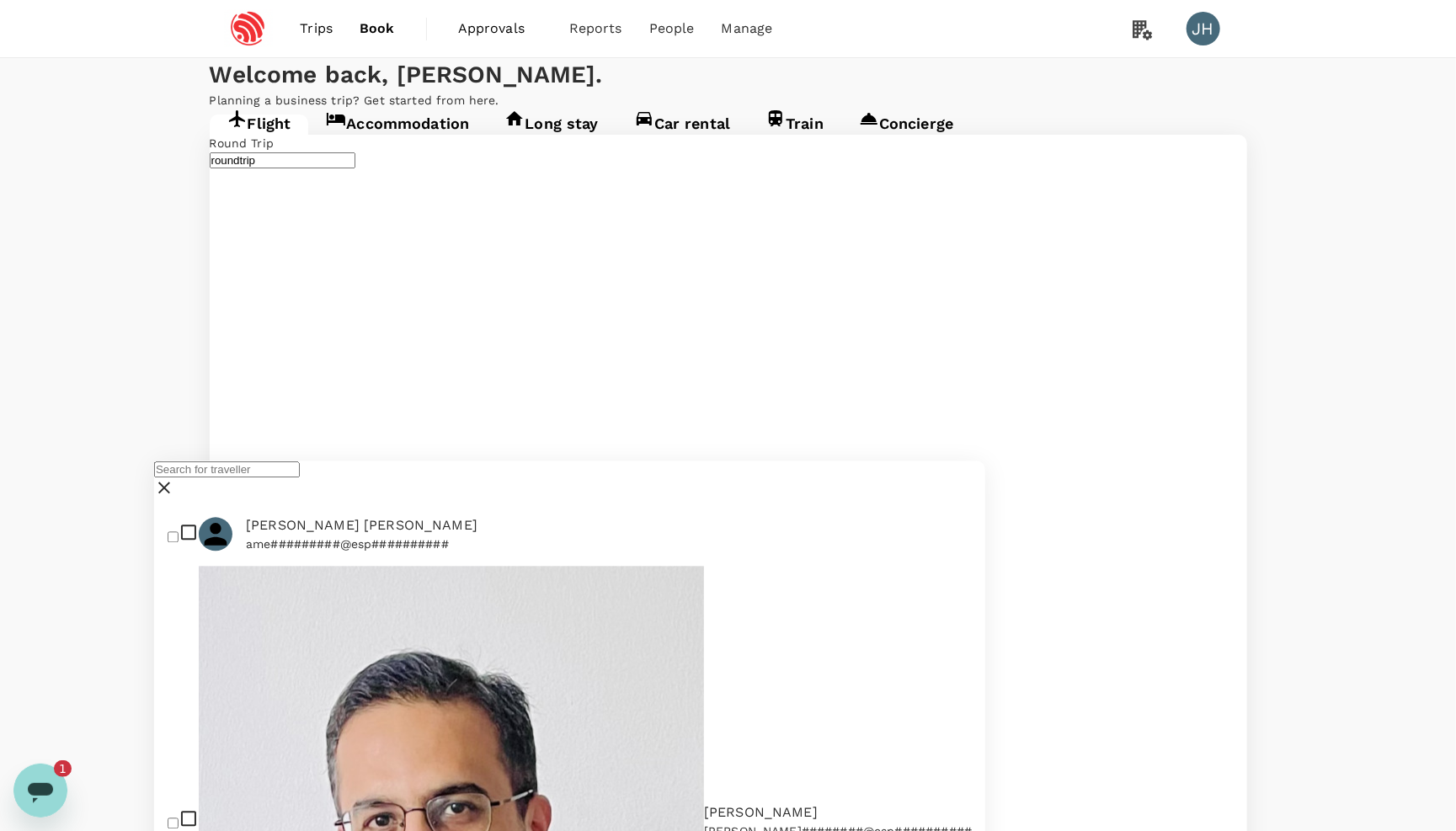
click at [300, 479] on input "text" at bounding box center [227, 470] width 146 height 16
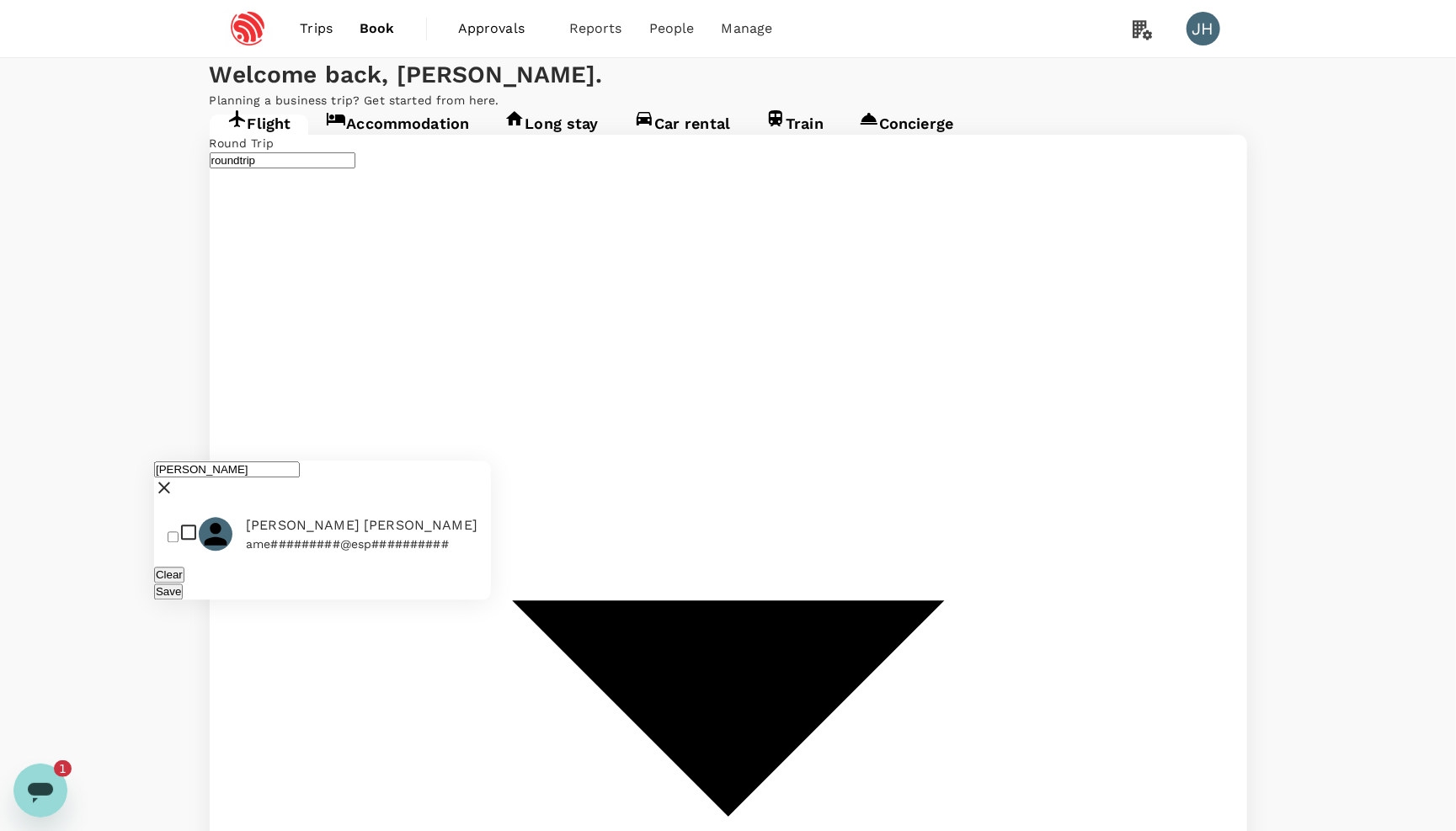
type input "amey"
click at [179, 542] on input "checkbox" at bounding box center [173, 536] width 11 height 11
checkbox input "true"
click at [183, 601] on button "Save" at bounding box center [168, 592] width 28 height 16
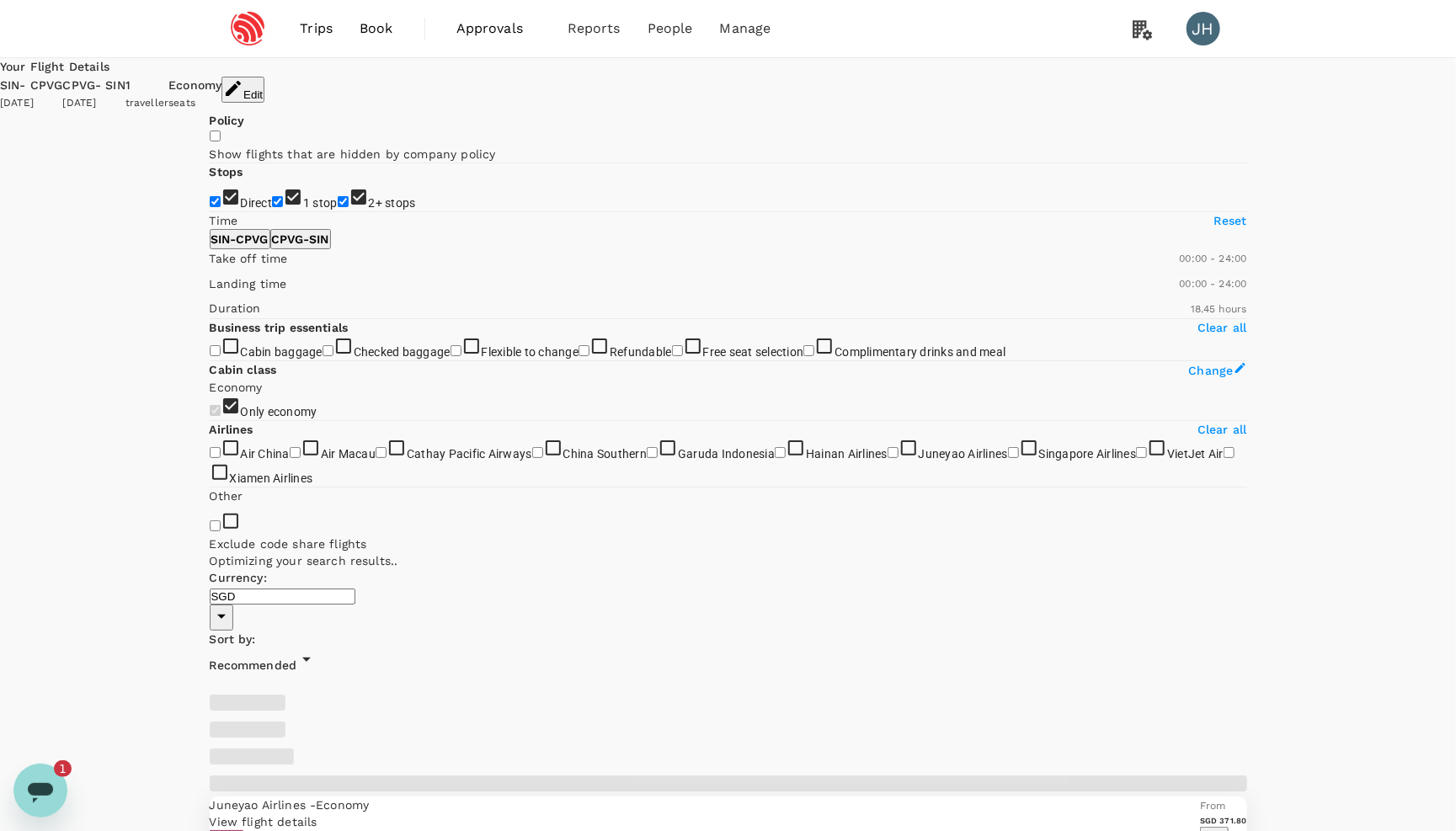
type input "SGD"
type input "1440"
type textarea "x"
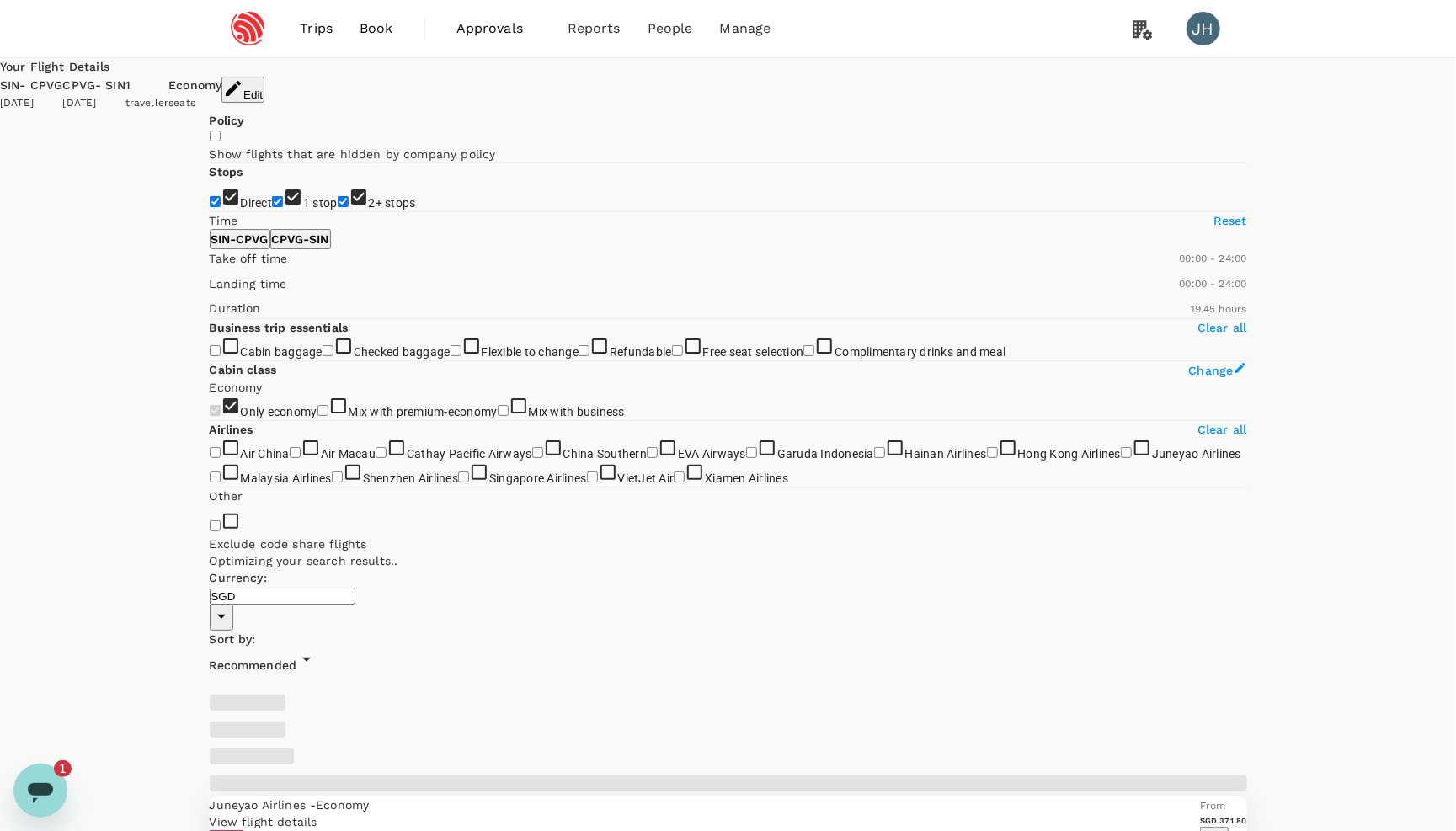
type input "1185"
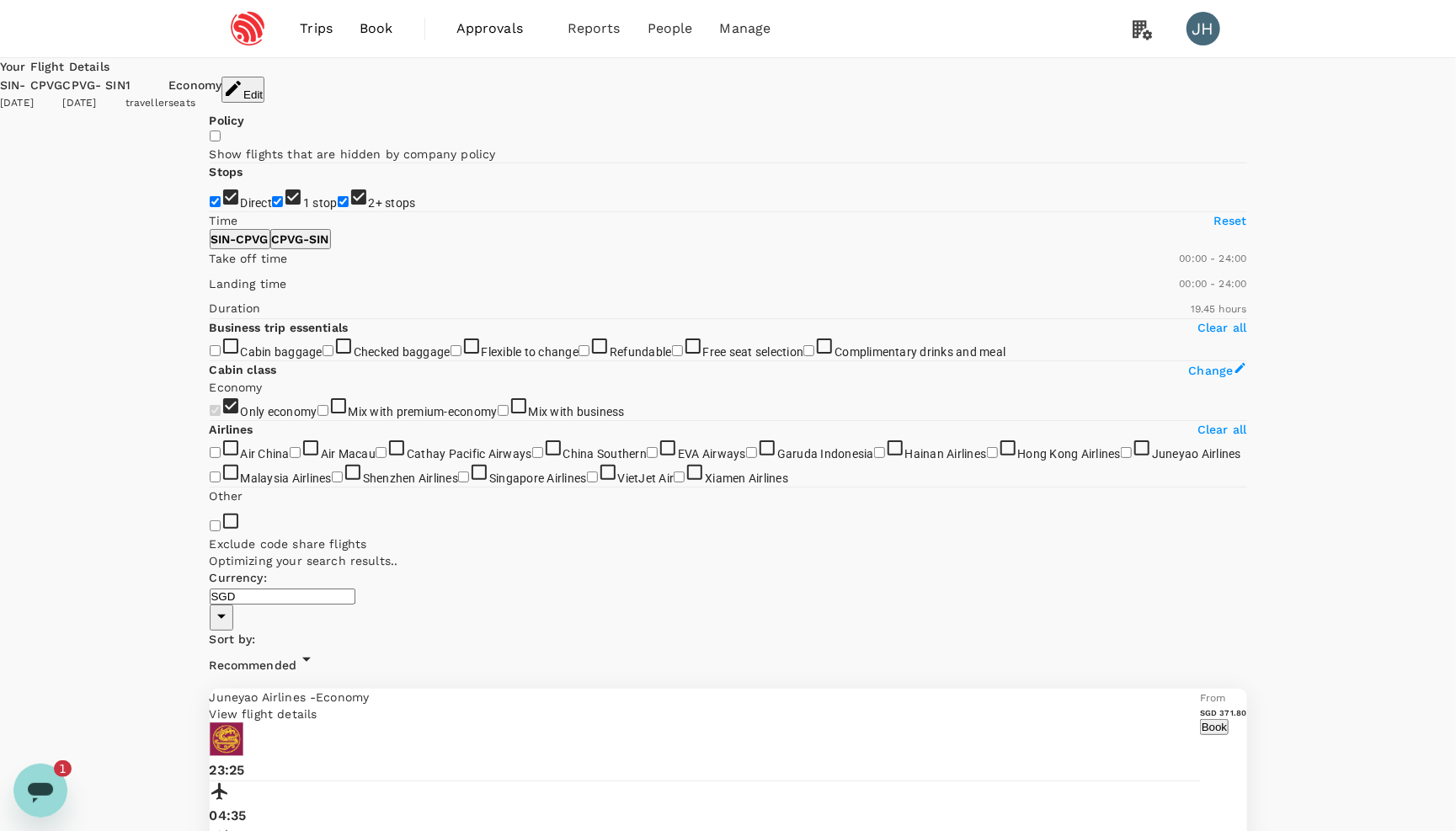
click at [297, 658] on span "Recommended" at bounding box center [254, 665] width 88 height 14
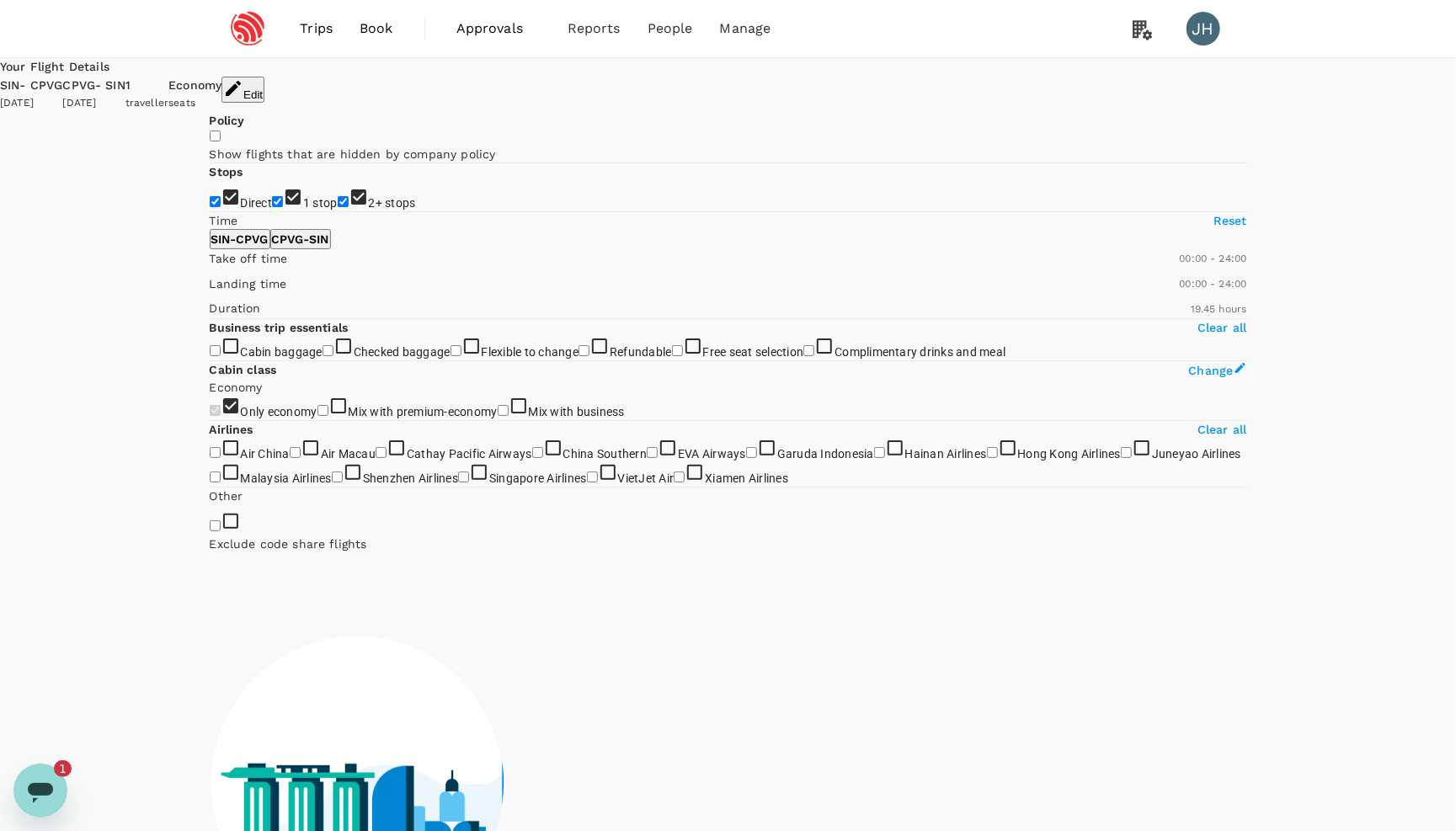
click at [338, 210] on label "2+ stops" at bounding box center [376, 203] width 78 height 14
click at [338, 207] on input "2+ stops" at bounding box center [343, 201] width 11 height 11
checkbox input "false"
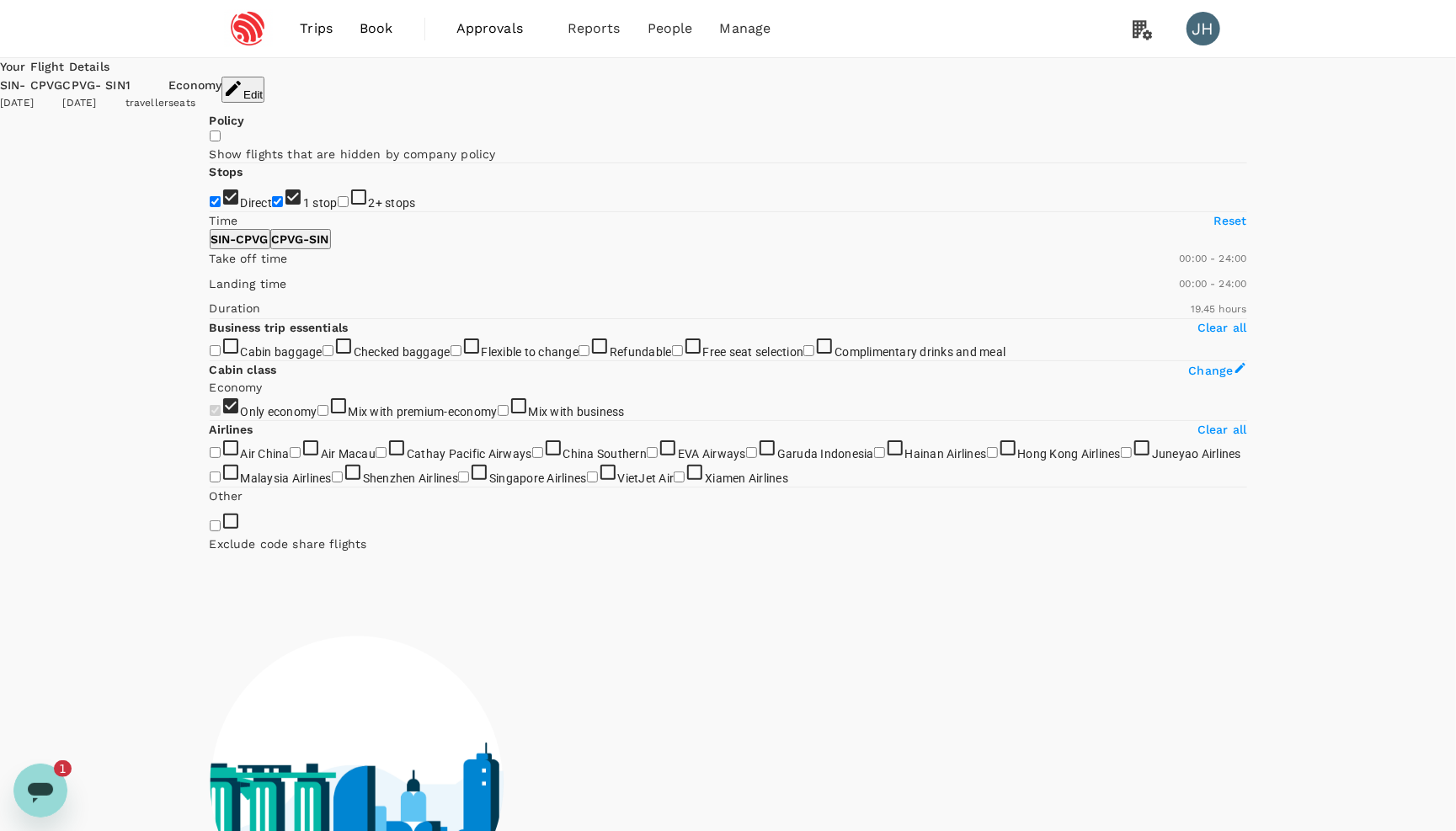
click at [303, 210] on span "1 stop" at bounding box center [321, 203] width 34 height 14
click at [272, 207] on input "1 stop" at bounding box center [278, 201] width 11 height 11
checkbox input "false"
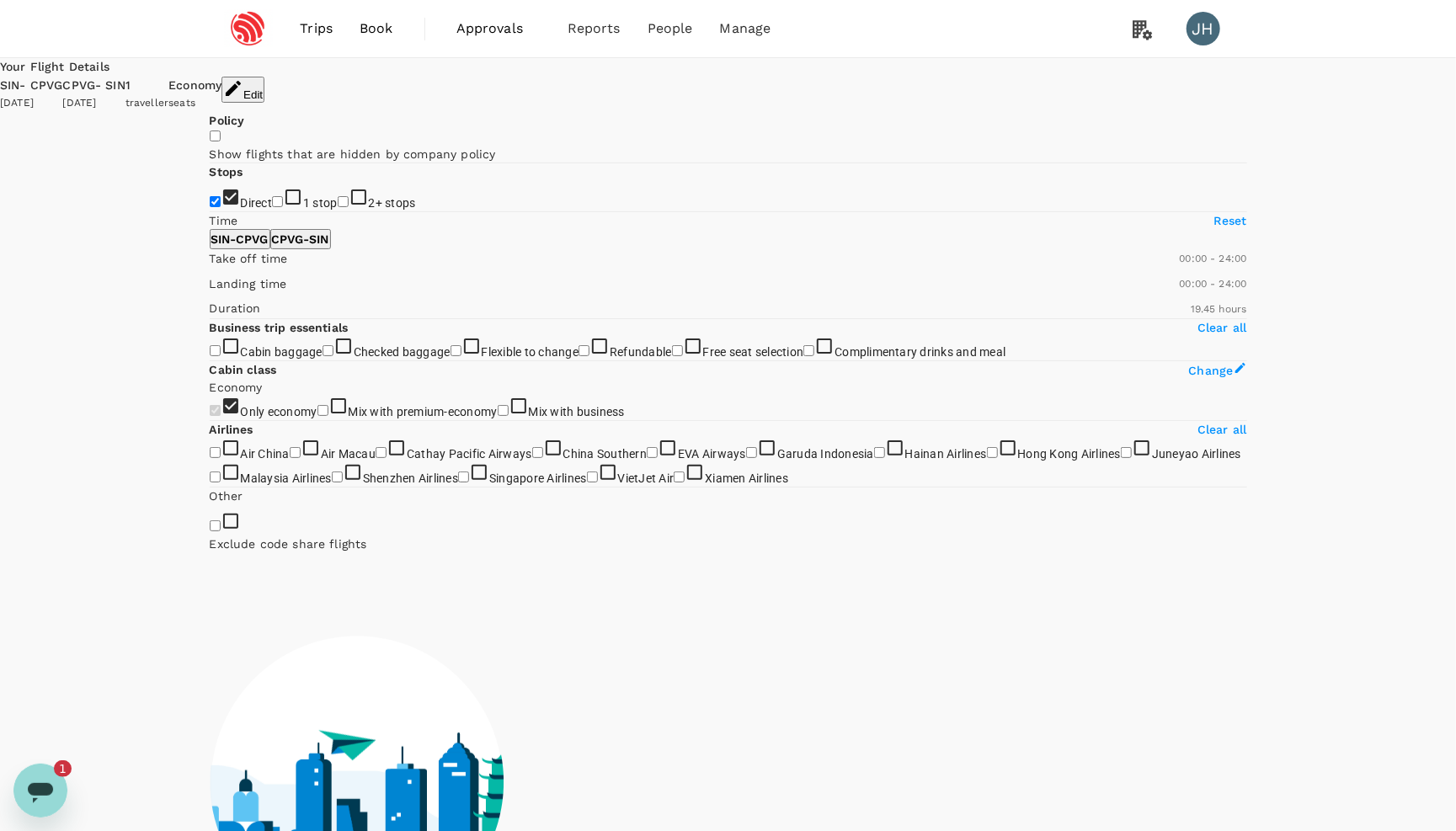
click at [53, 793] on icon "Open messaging window, 1 unread message" at bounding box center [40, 790] width 30 height 30
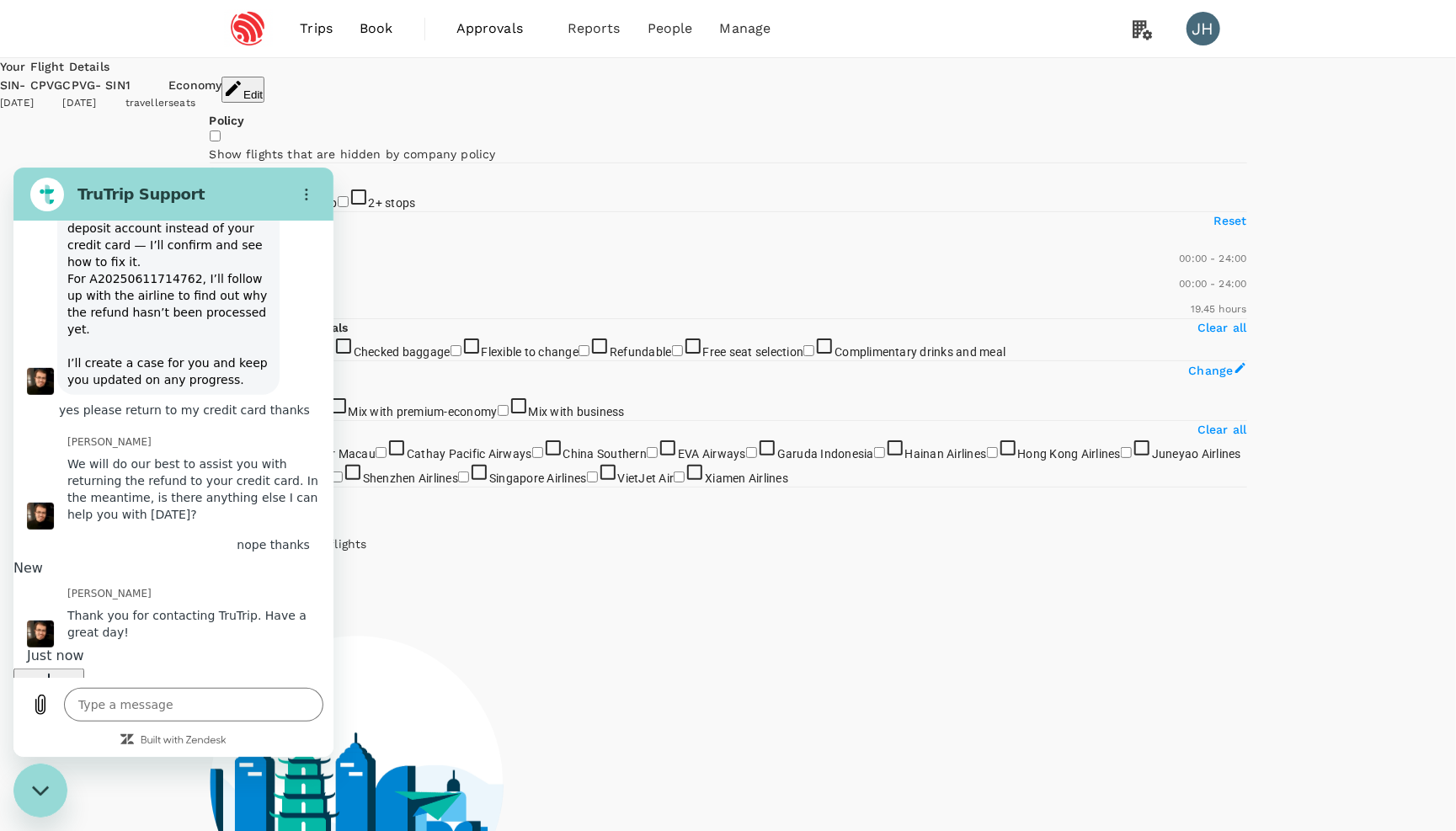
scroll to position [4191, 0]
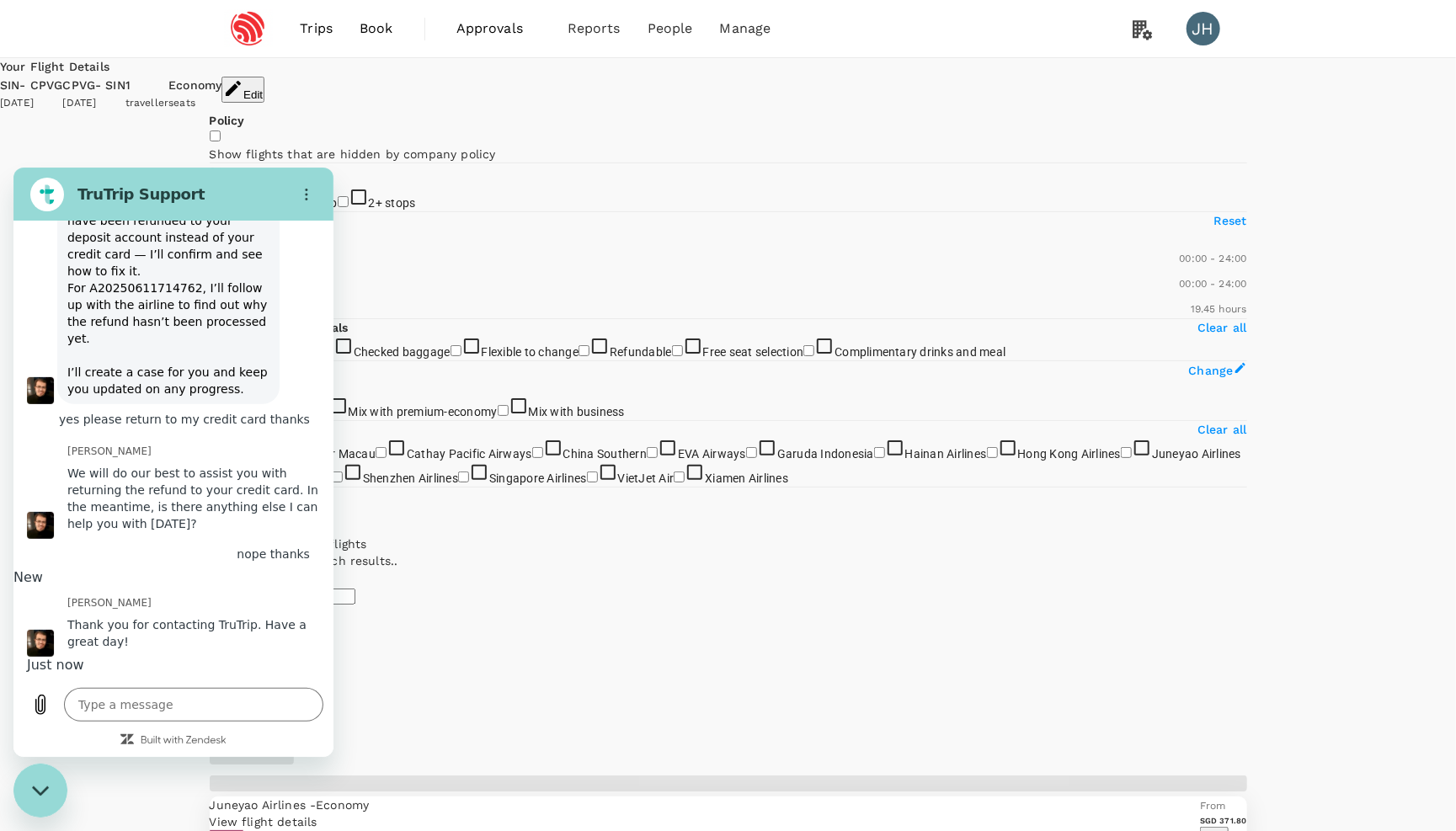
click at [29, 793] on div "Close messaging window" at bounding box center [40, 790] width 51 height 51
type textarea "x"
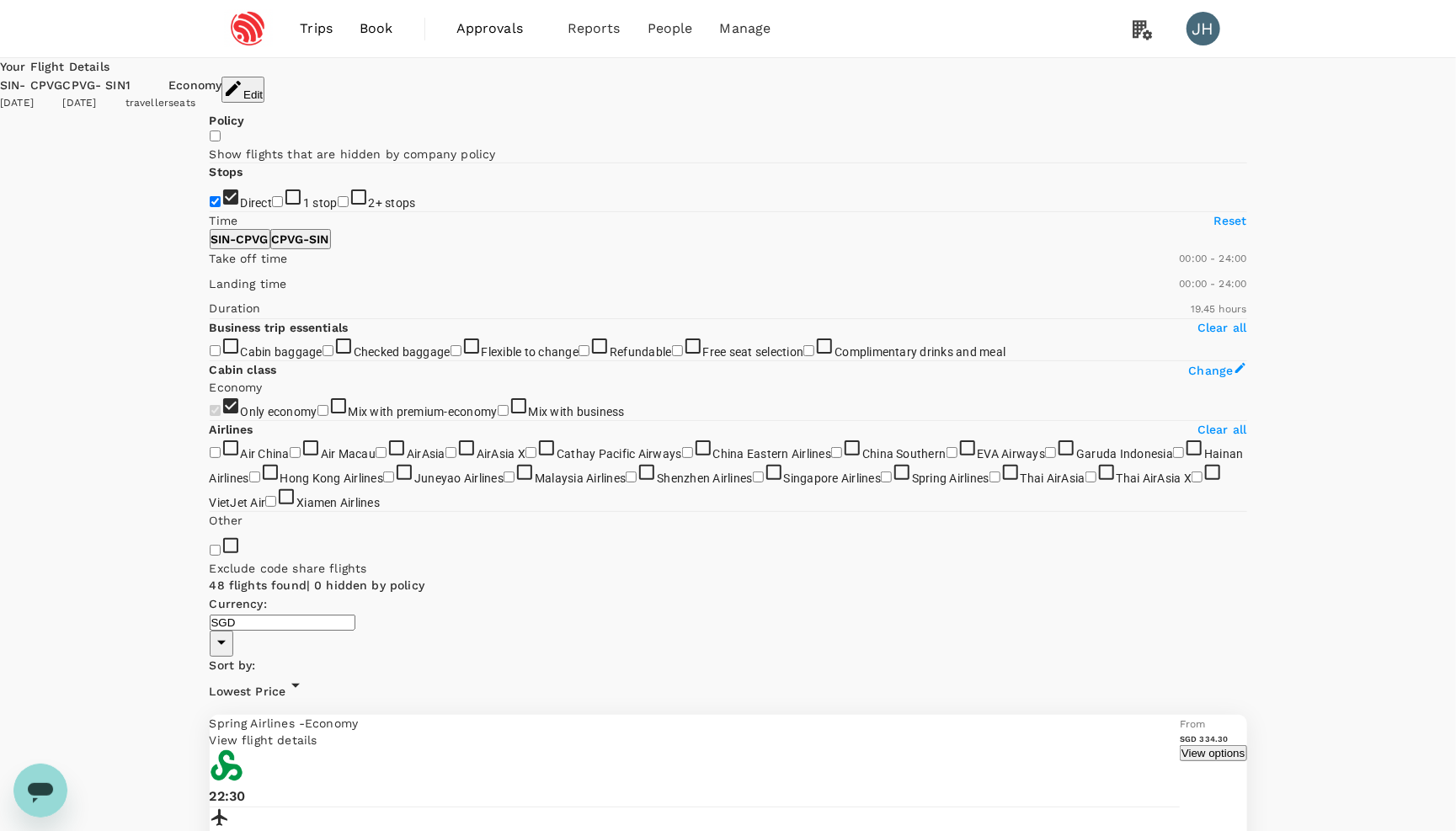
scroll to position [0, 0]
type input "180"
drag, startPoint x: 470, startPoint y: 578, endPoint x: 240, endPoint y: 579, distance: 230.0
click at [210, 293] on span at bounding box center [210, 293] width 0 height 0
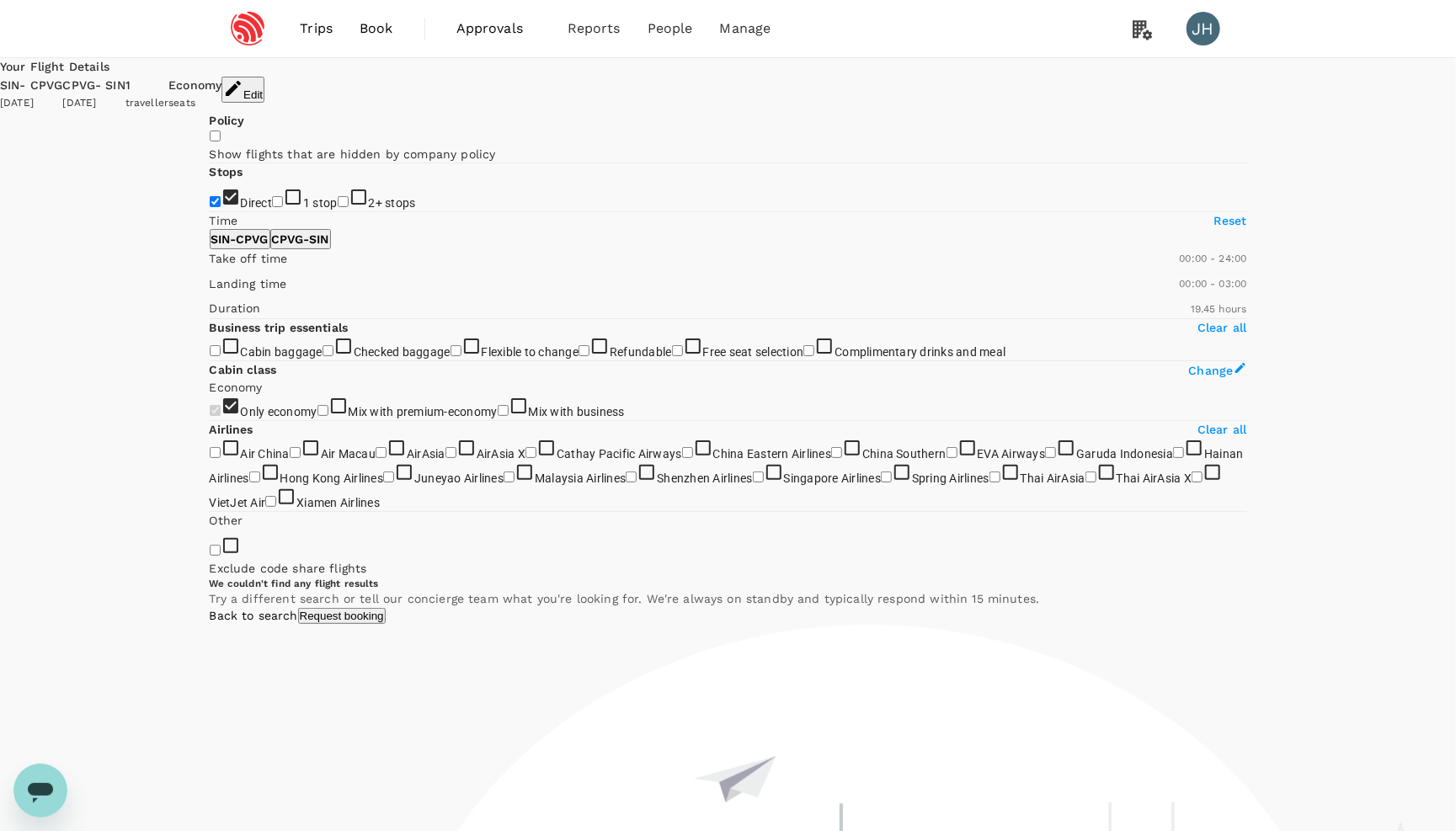
click at [125, 95] on div "07 Nov 2025" at bounding box center [94, 104] width 63 height 17
click at [265, 96] on button "Edit" at bounding box center [243, 89] width 43 height 26
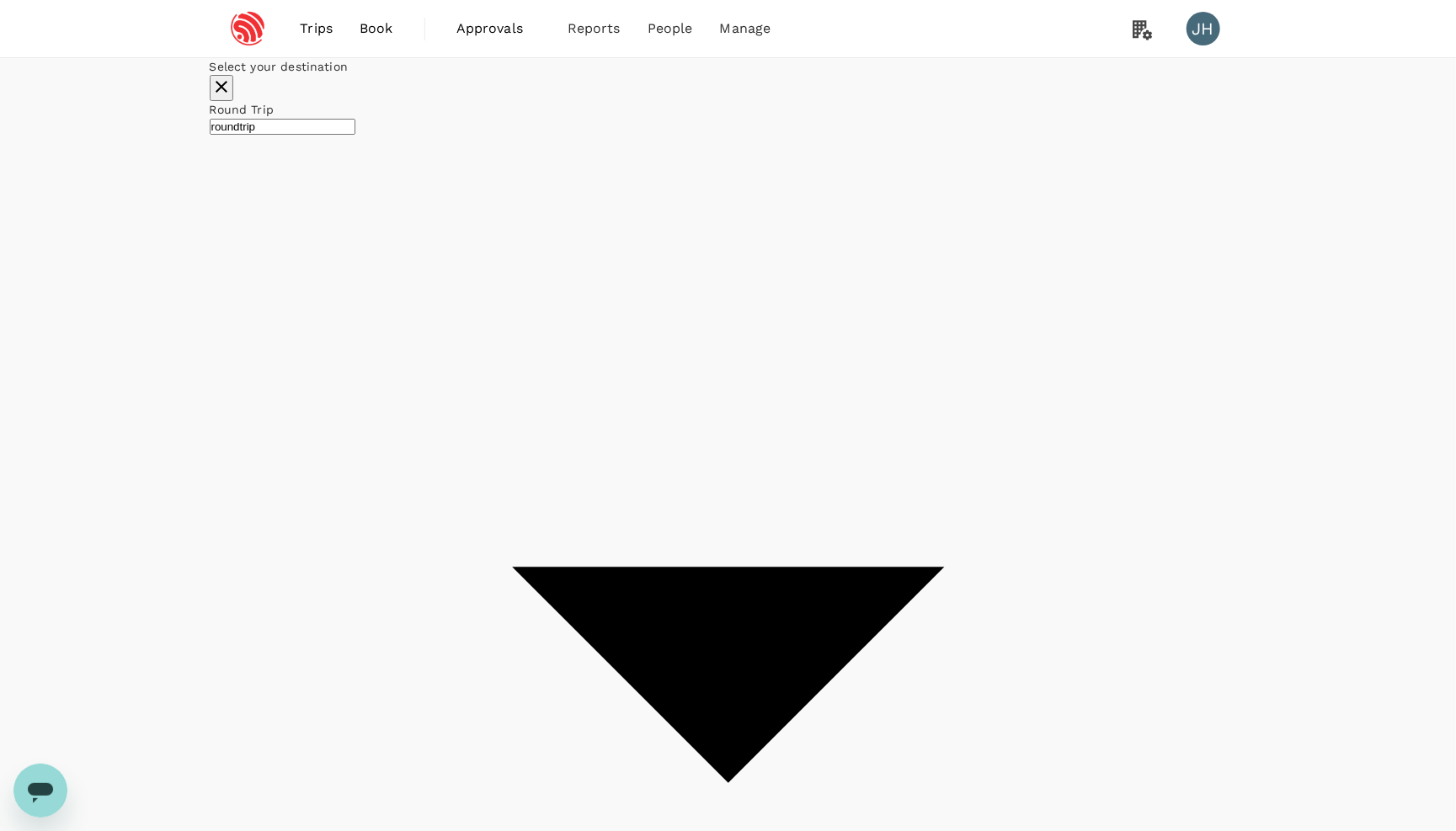
type input "Singapore Changi (SIN)"
type input "Shanghai, China (any)"
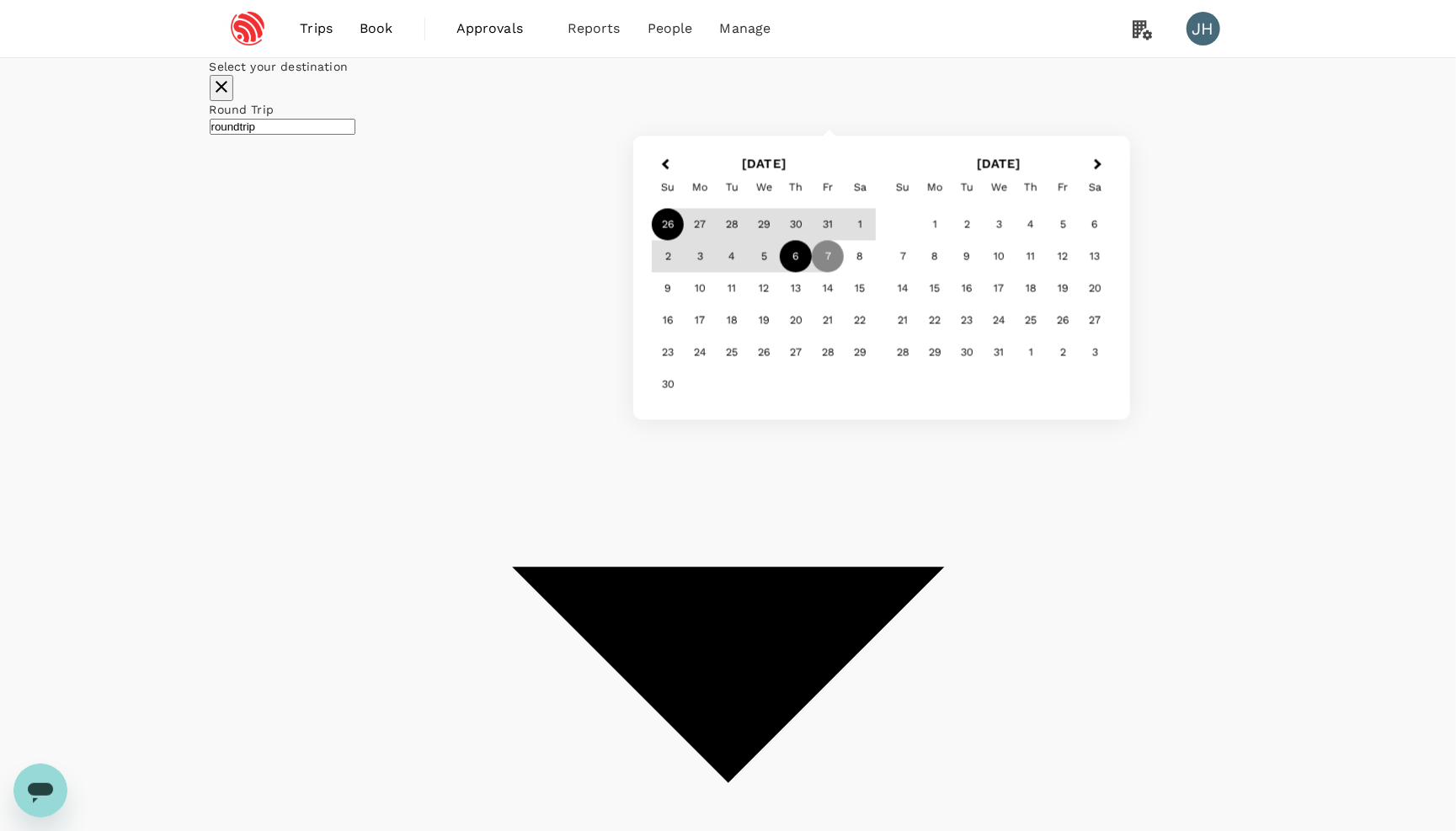
click at [812, 273] on div "6" at bounding box center [795, 256] width 32 height 32
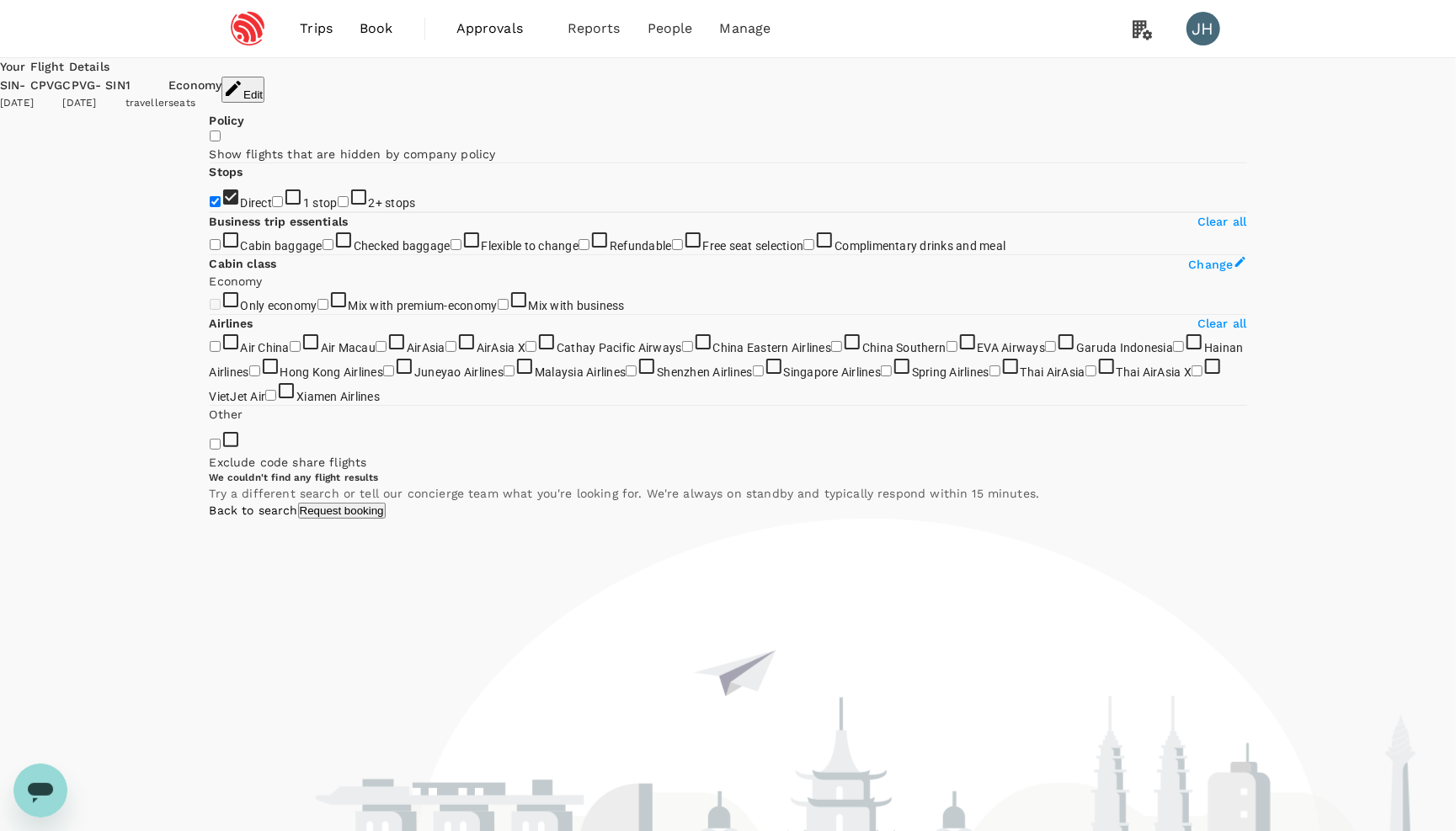
checkbox input "false"
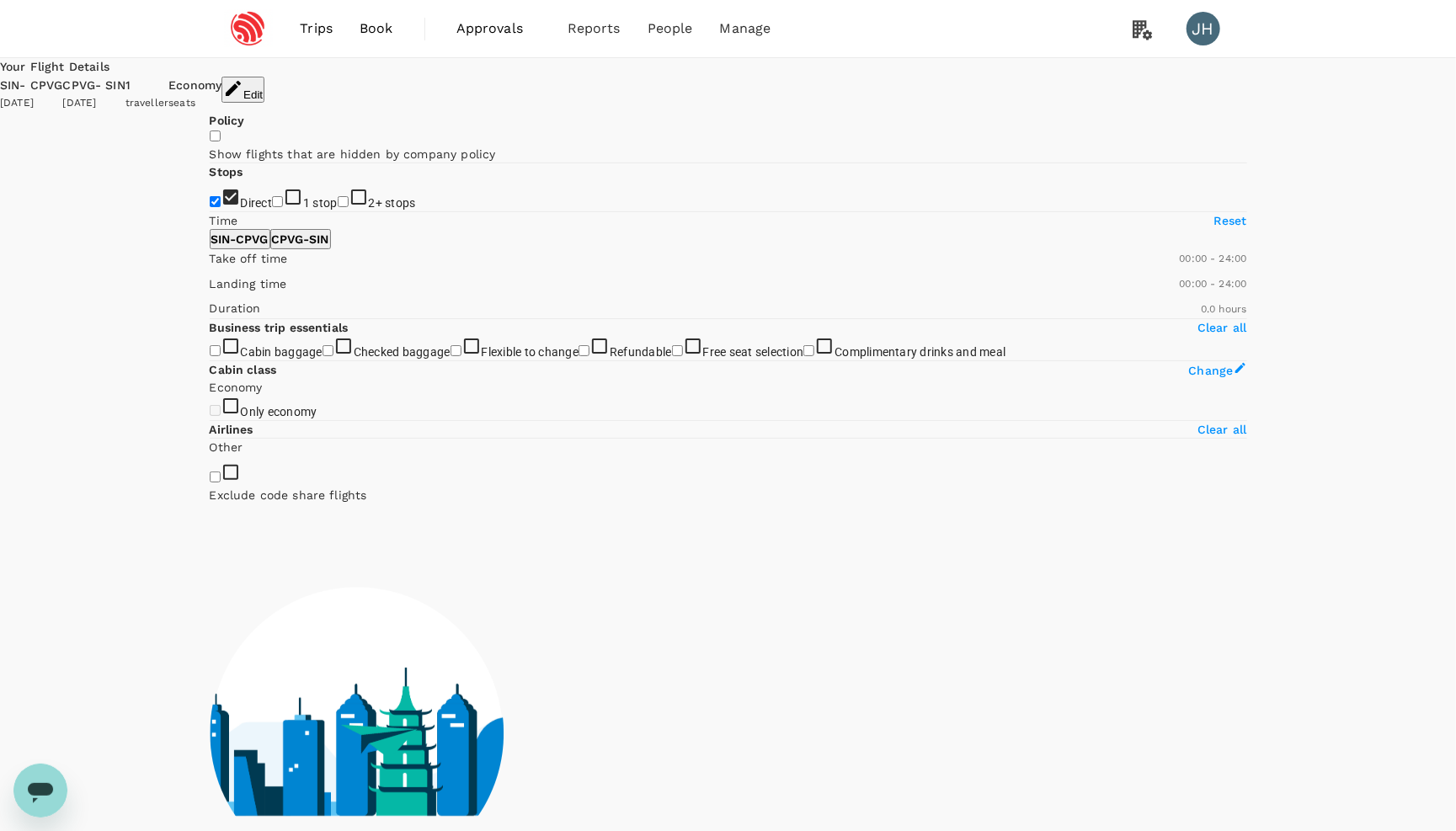
type input "1100"
checkbox input "true"
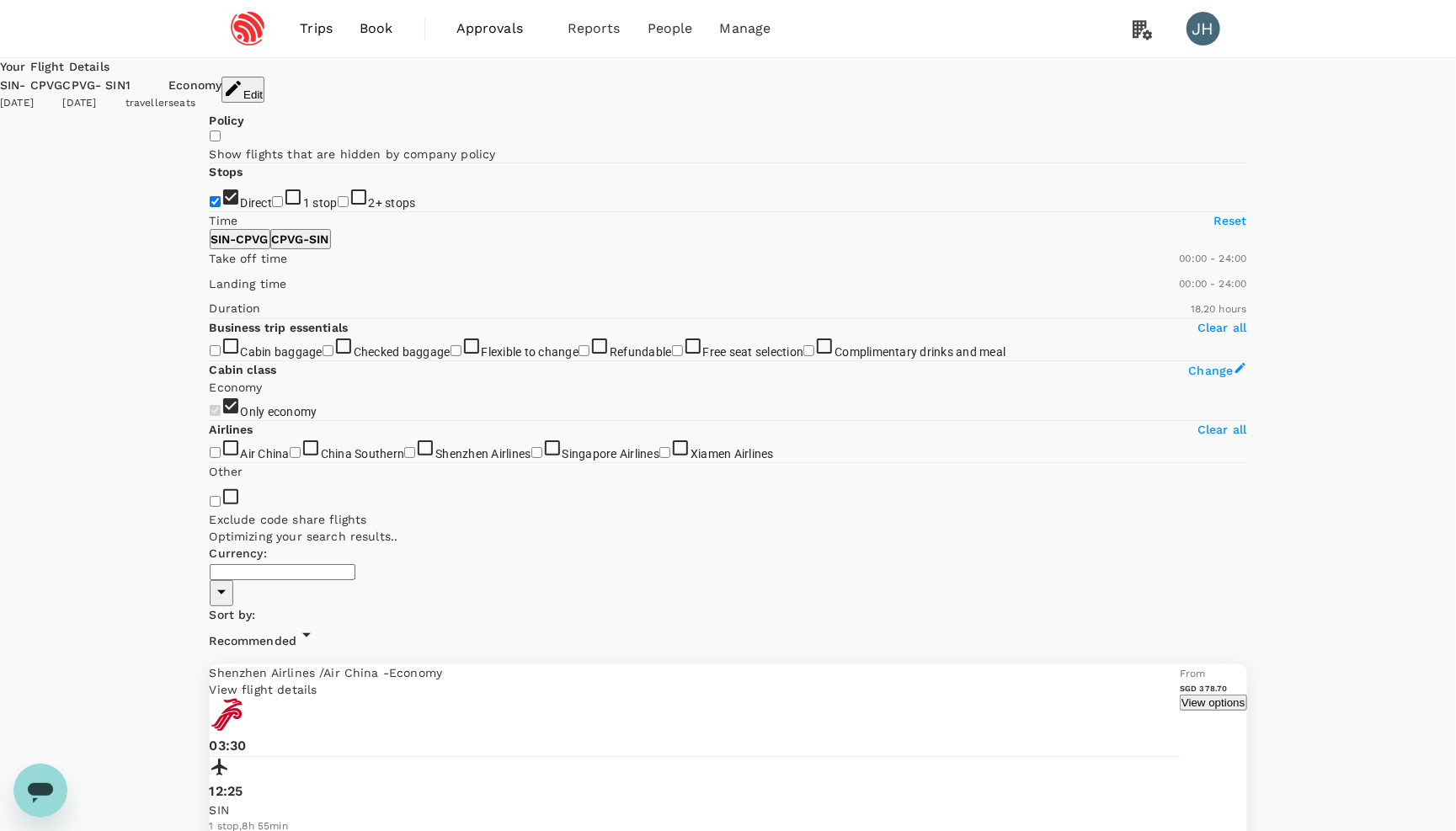
type input "SGD"
type input "1185"
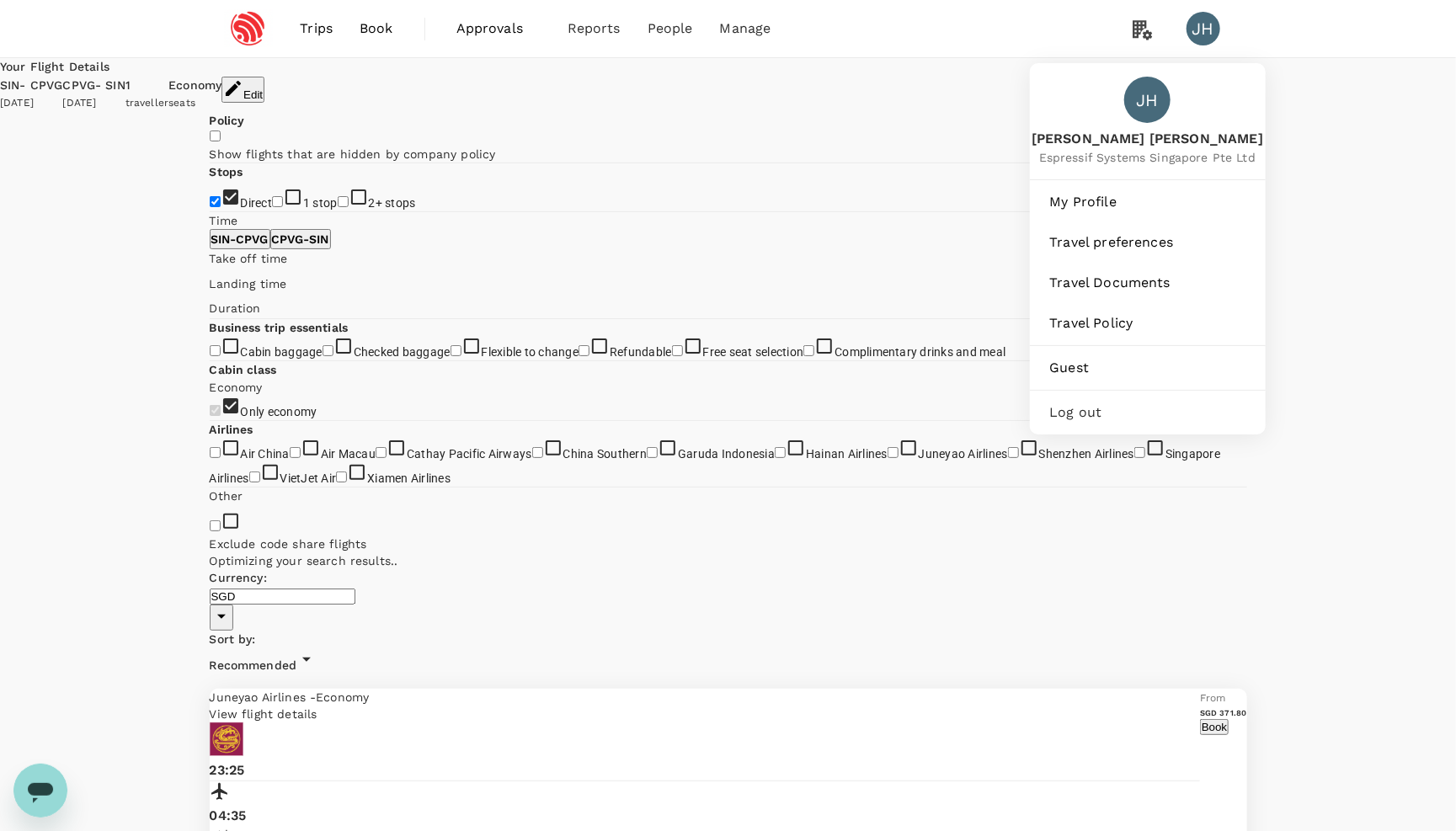
type textarea "x"
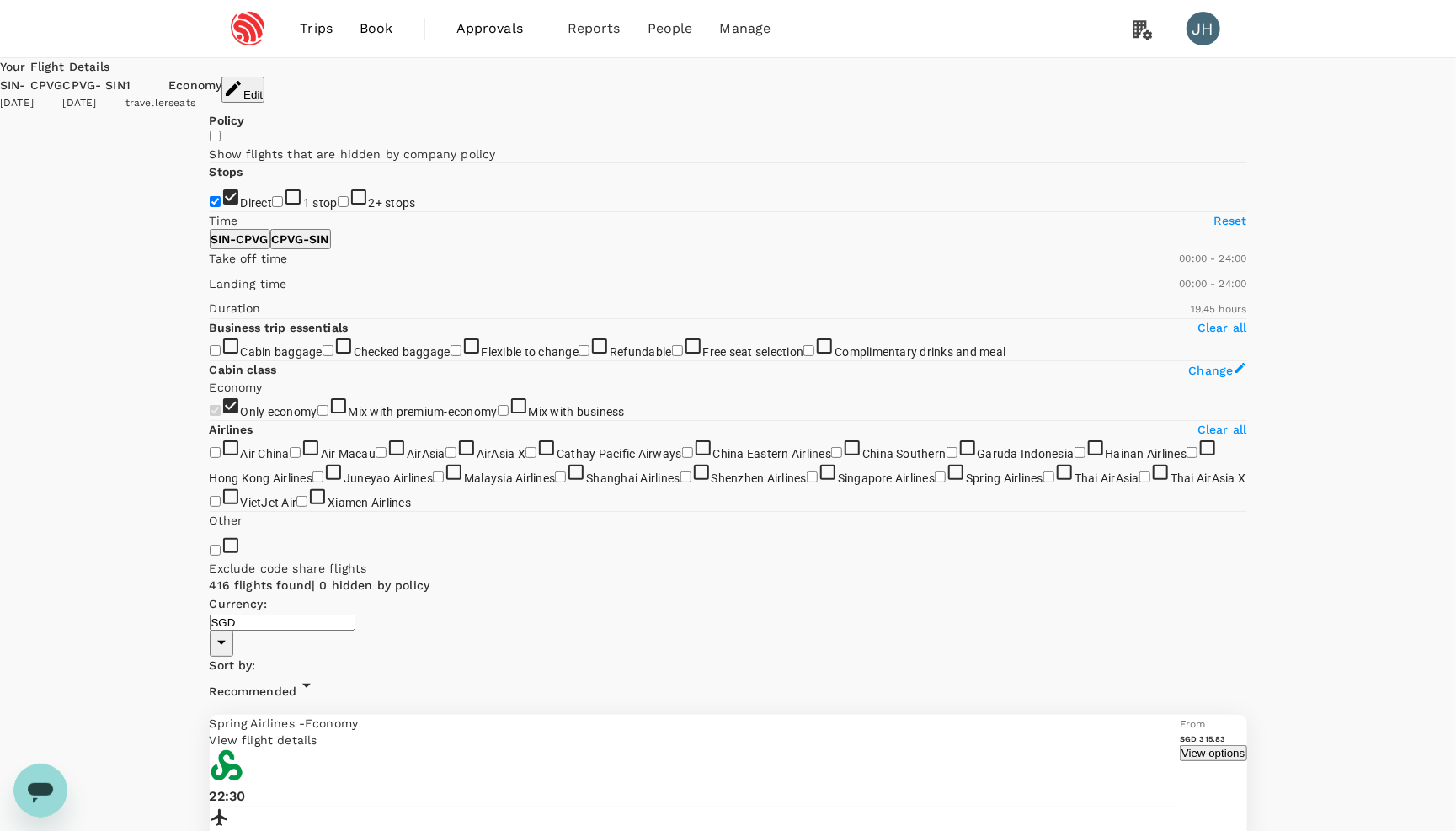
click at [297, 685] on span "Recommended" at bounding box center [254, 692] width 88 height 14
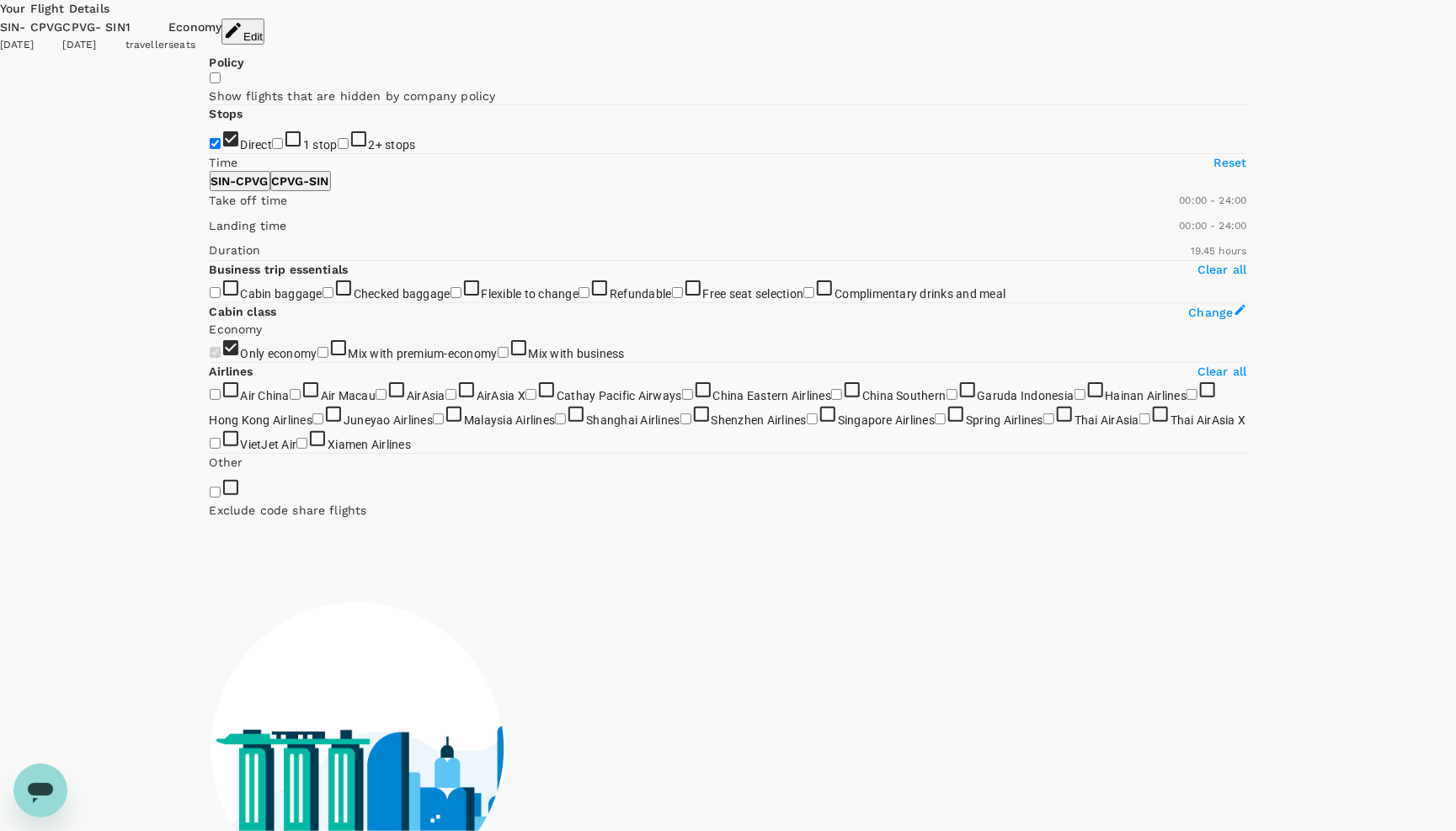
scroll to position [71, 0]
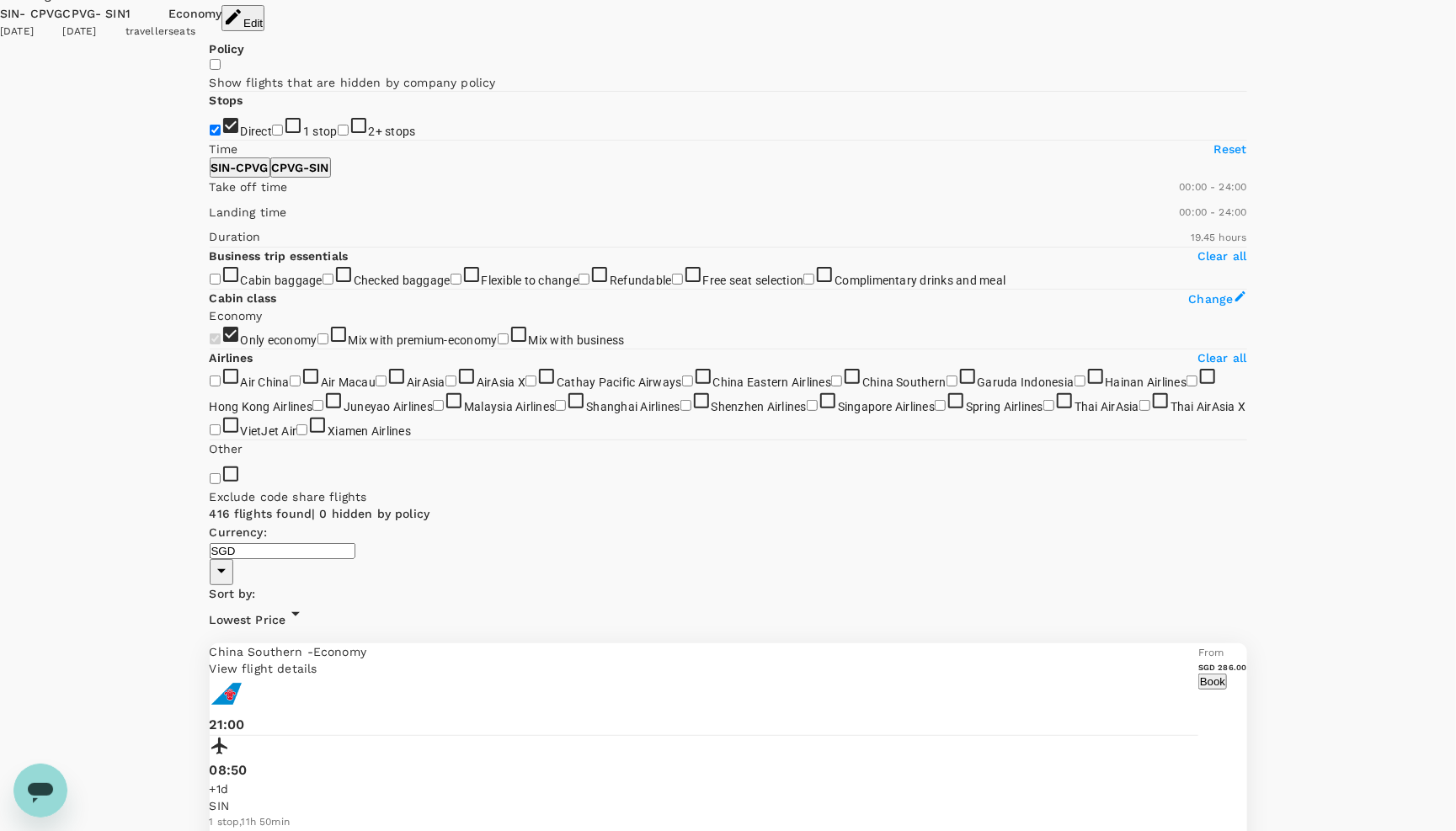
click at [210, 222] on span at bounding box center [210, 222] width 0 height 0
click at [331, 178] on button "CPVG - SIN" at bounding box center [301, 168] width 61 height 21
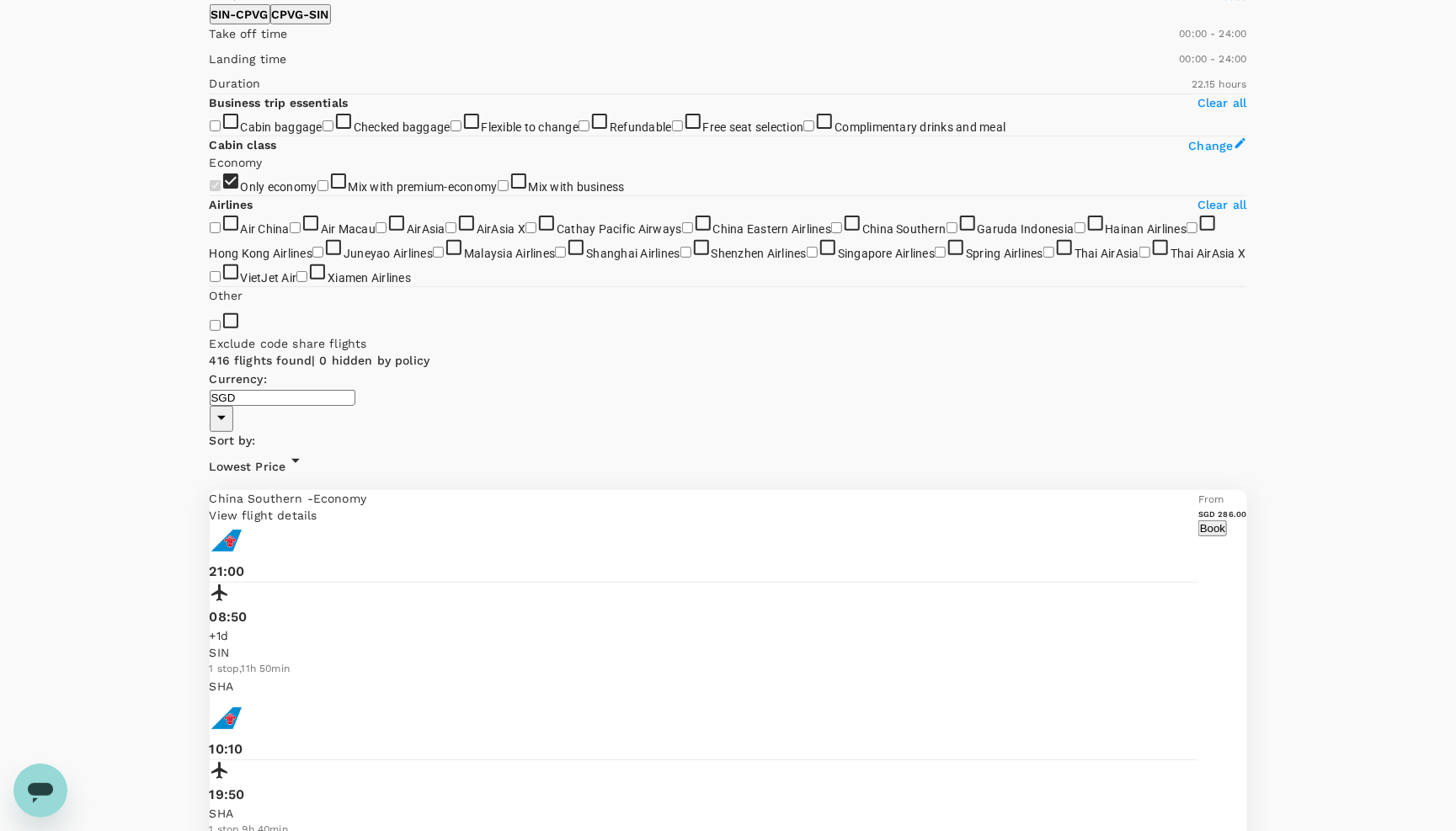
scroll to position [53, 0]
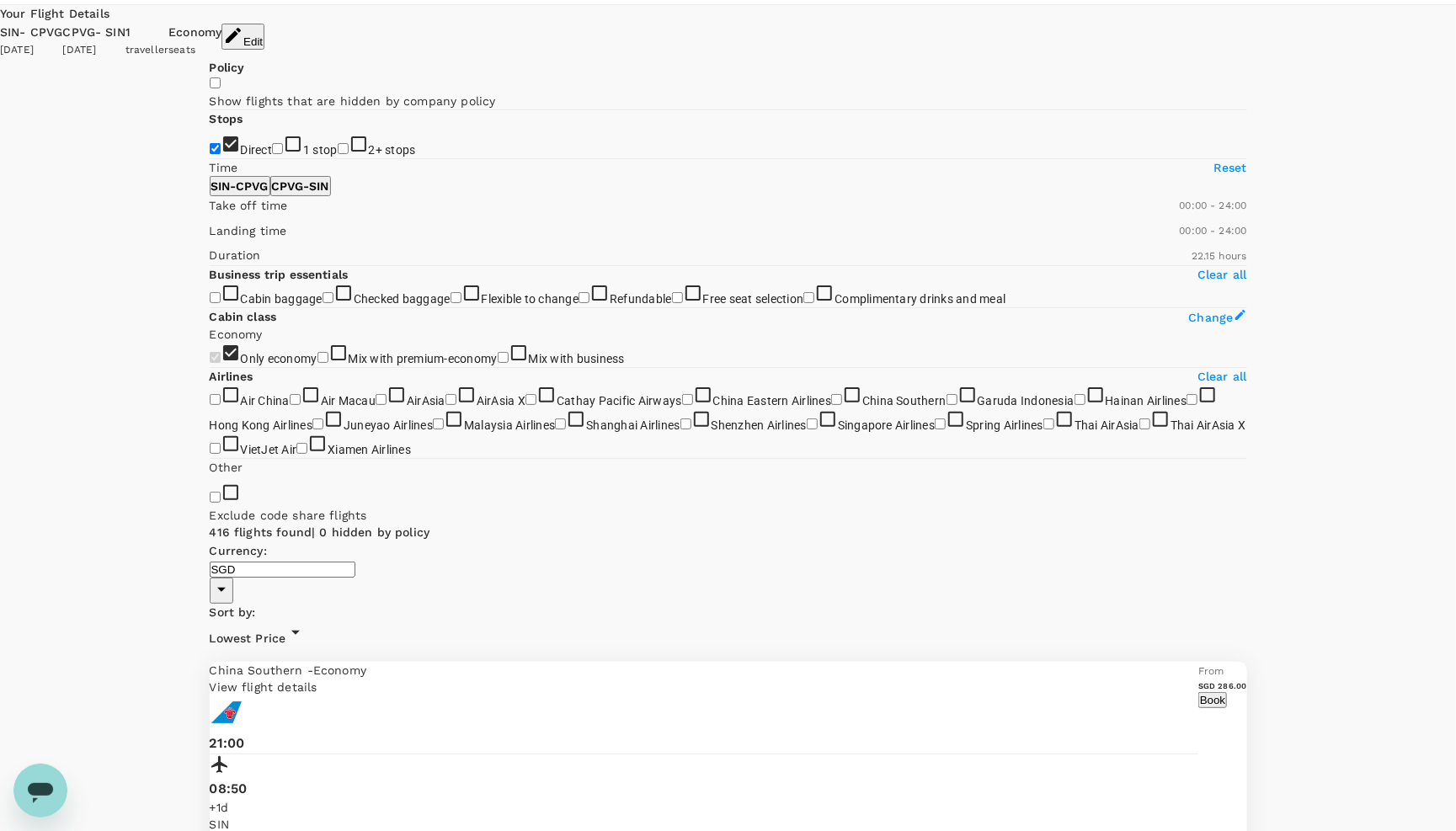
click at [338, 154] on input "2+ stops" at bounding box center [343, 149] width 11 height 11
checkbox input "true"
click at [272, 154] on input "1 stop" at bounding box center [278, 149] width 11 height 11
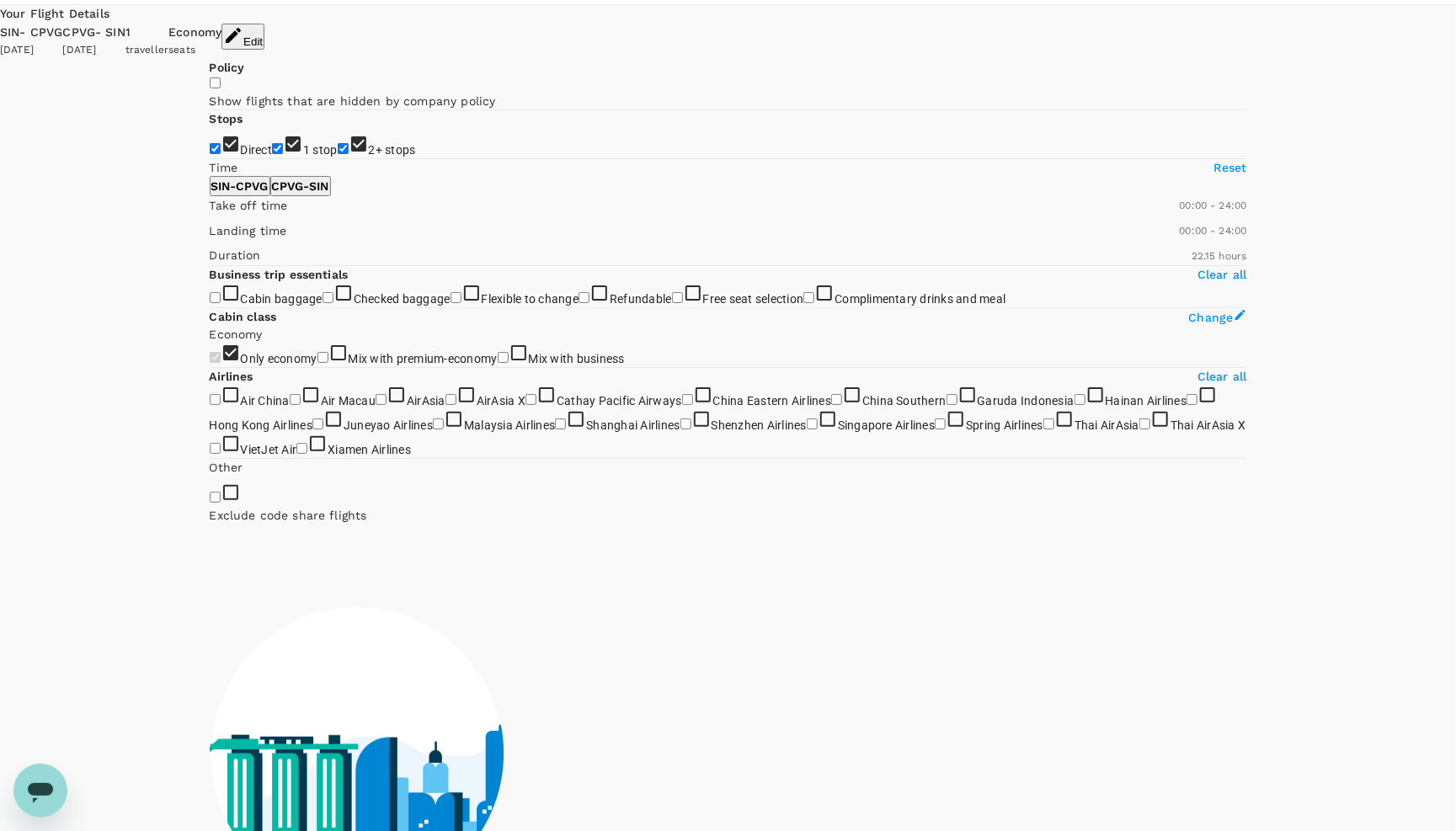
click at [272, 154] on input "1 stop" at bounding box center [278, 149] width 11 height 11
checkbox input "false"
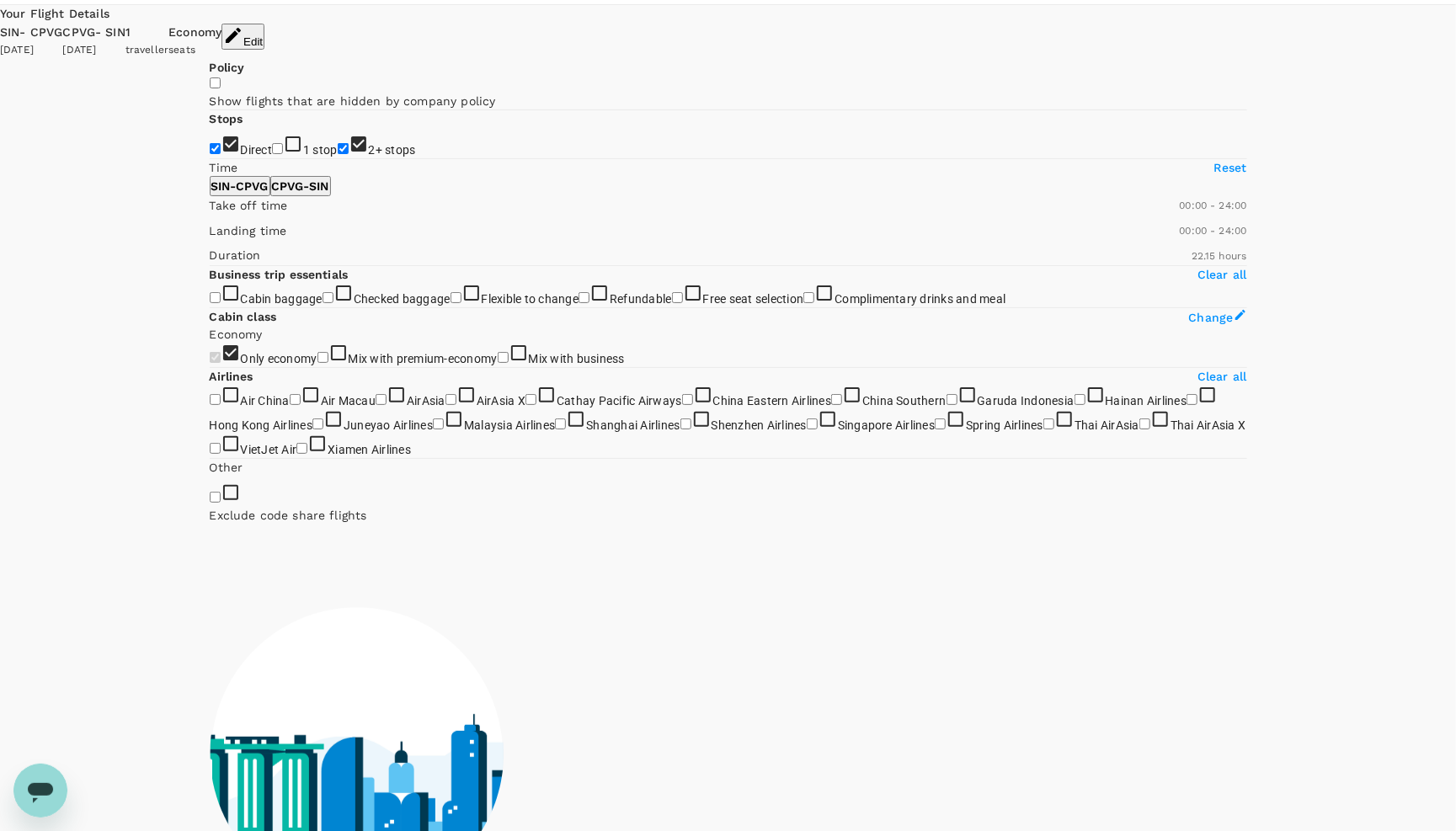
click at [338, 154] on input "2+ stops" at bounding box center [343, 149] width 11 height 11
checkbox input "false"
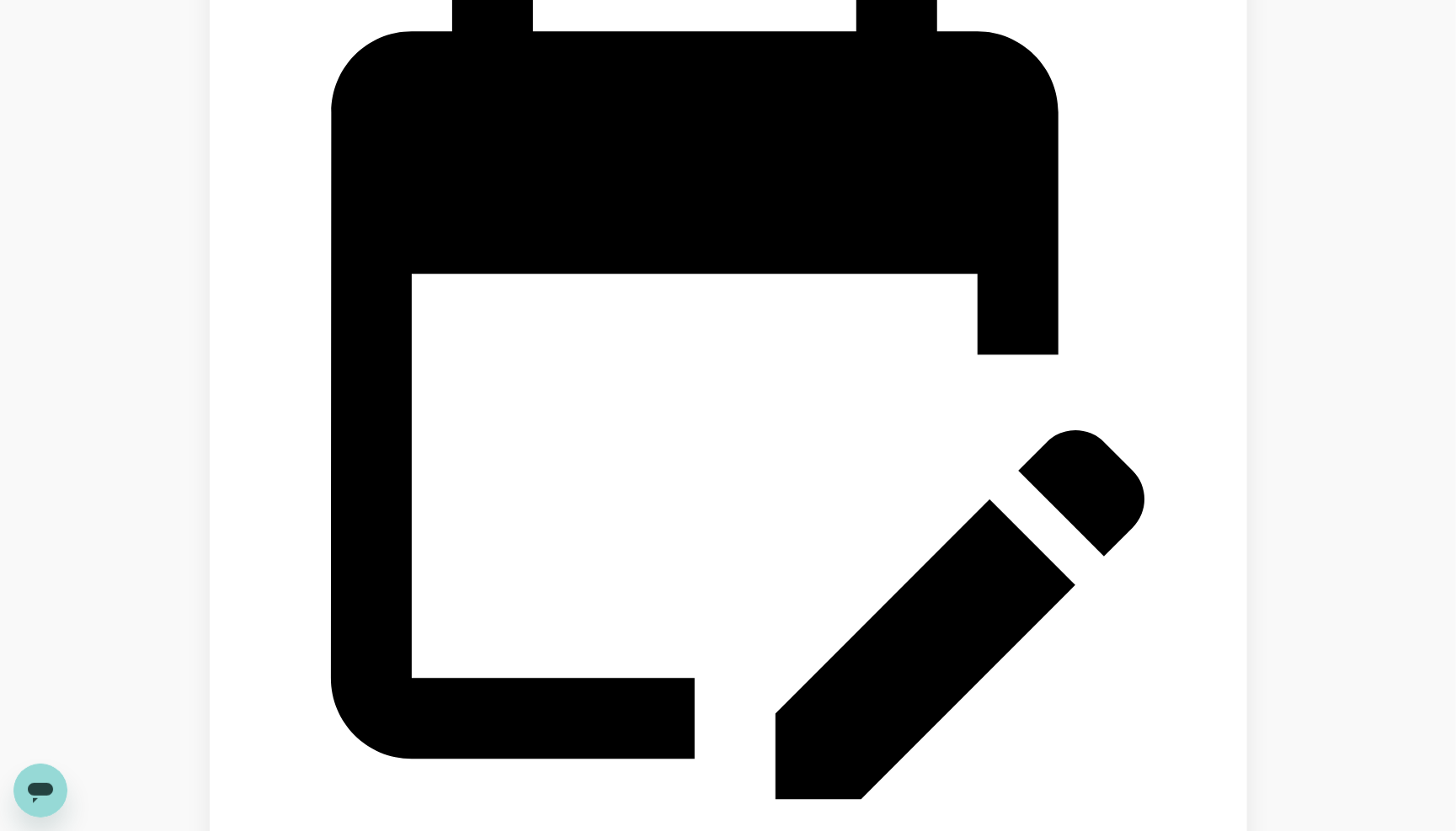
scroll to position [2205, 0]
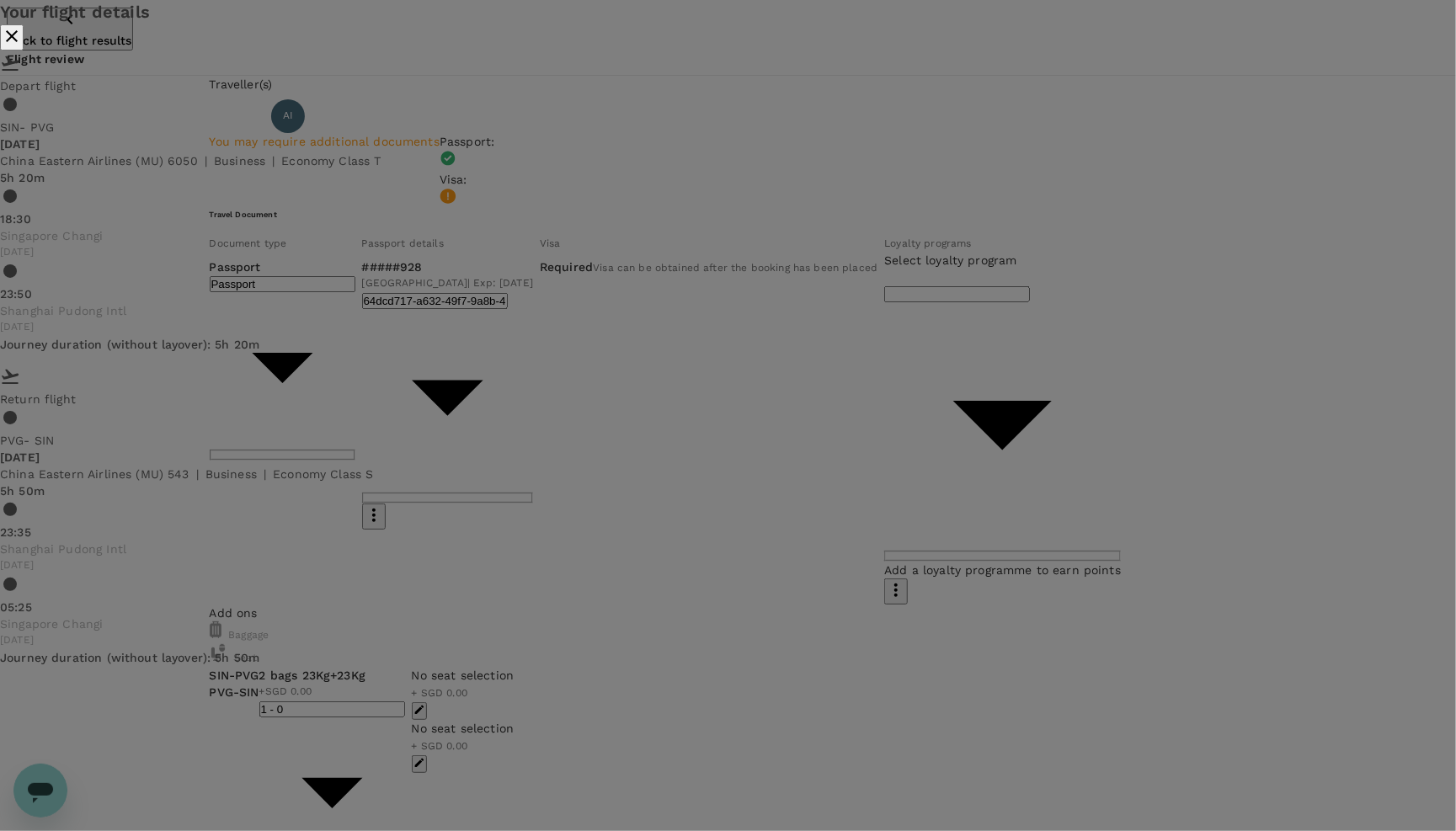
drag, startPoint x: 681, startPoint y: 128, endPoint x: 1000, endPoint y: 136, distance: 319.1
click at [1000, 24] on p "Your flight details" at bounding box center [728, 12] width 1456 height 24
click at [21, 46] on icon "close" at bounding box center [12, 36] width 21 height 21
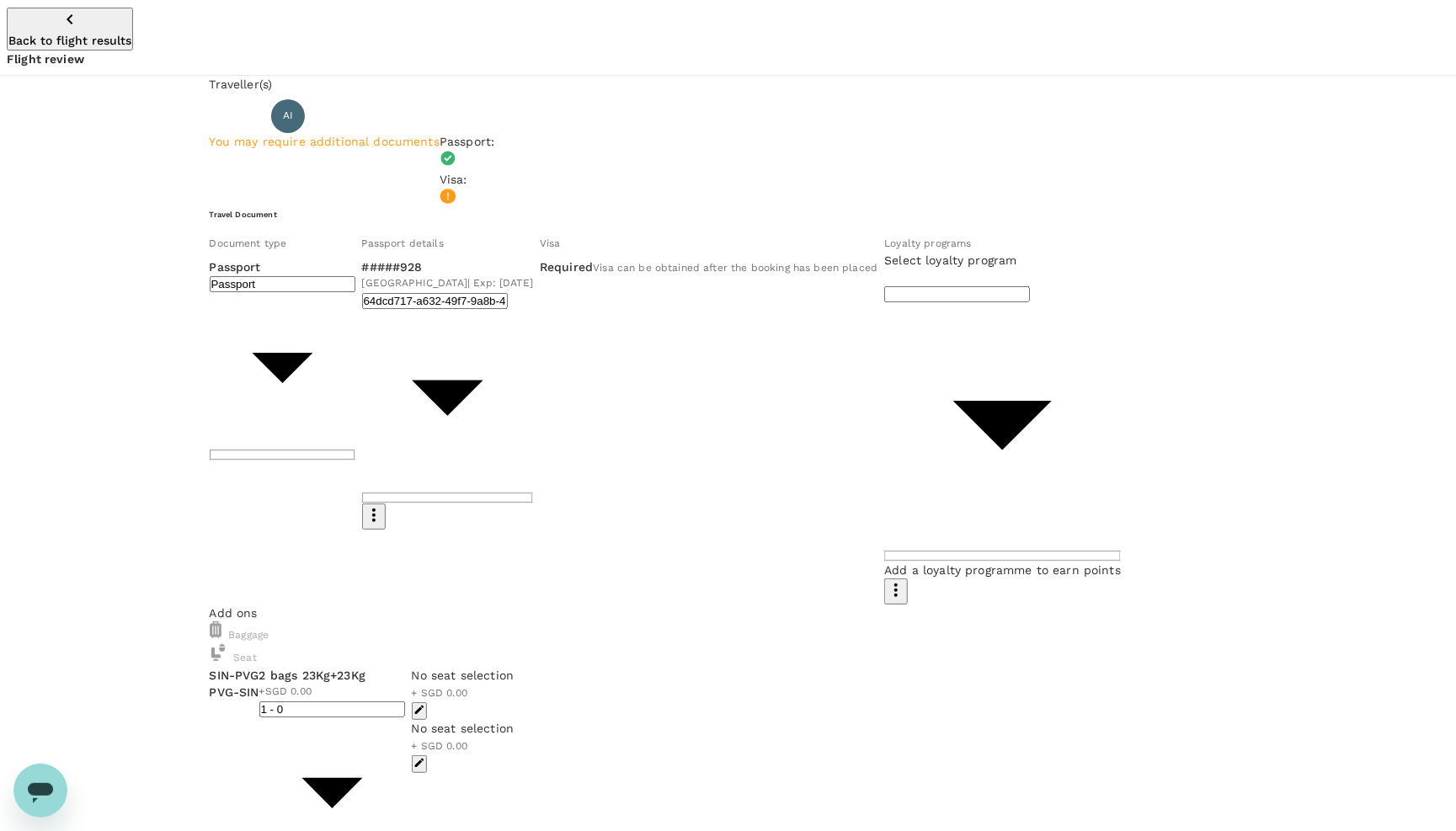
drag, startPoint x: 1133, startPoint y: 580, endPoint x: 1116, endPoint y: 670, distance: 91.6
type textarea "x"
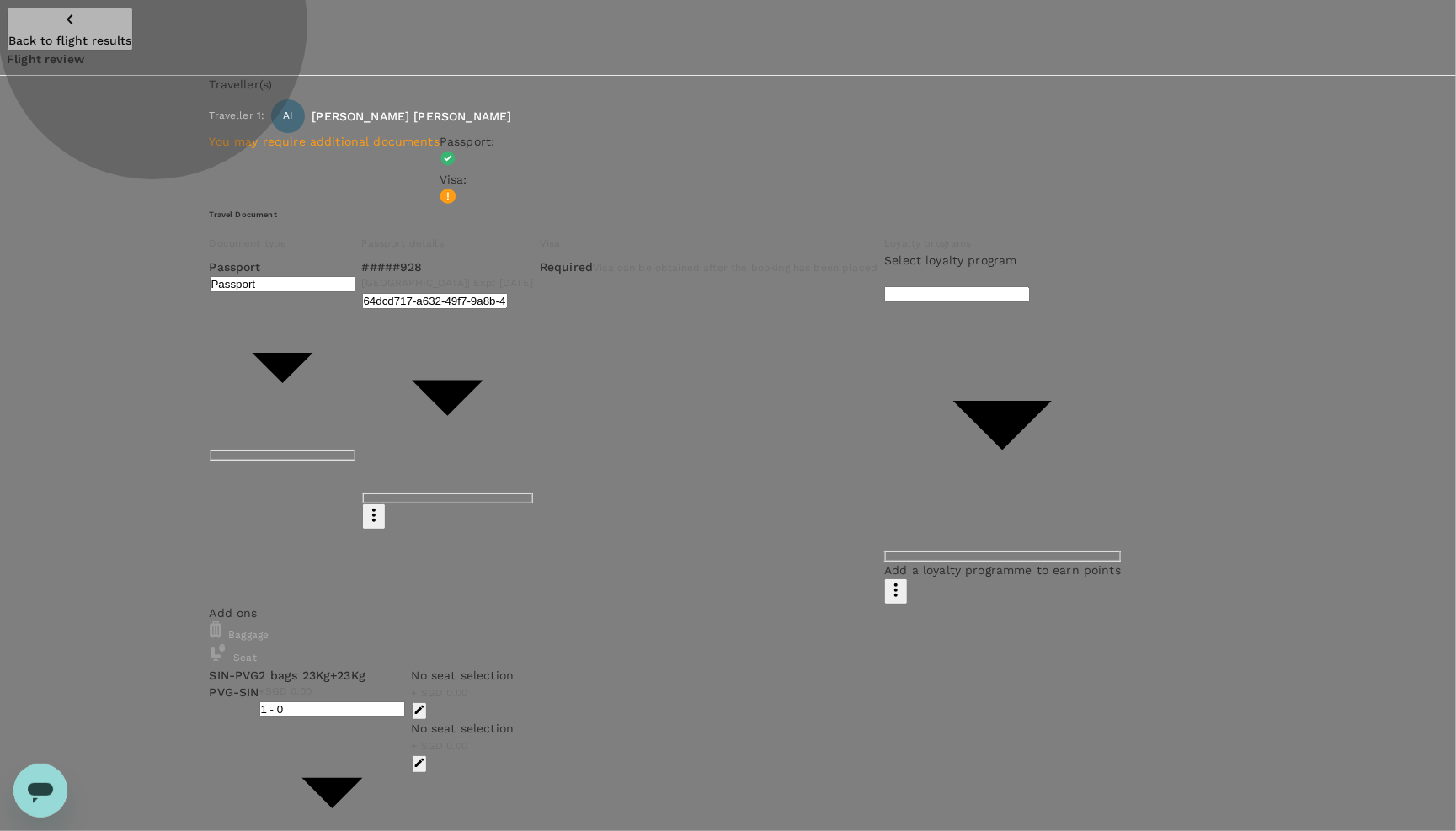
type input "9fc067b0-e79f-4982-8019-52d479dd140a"
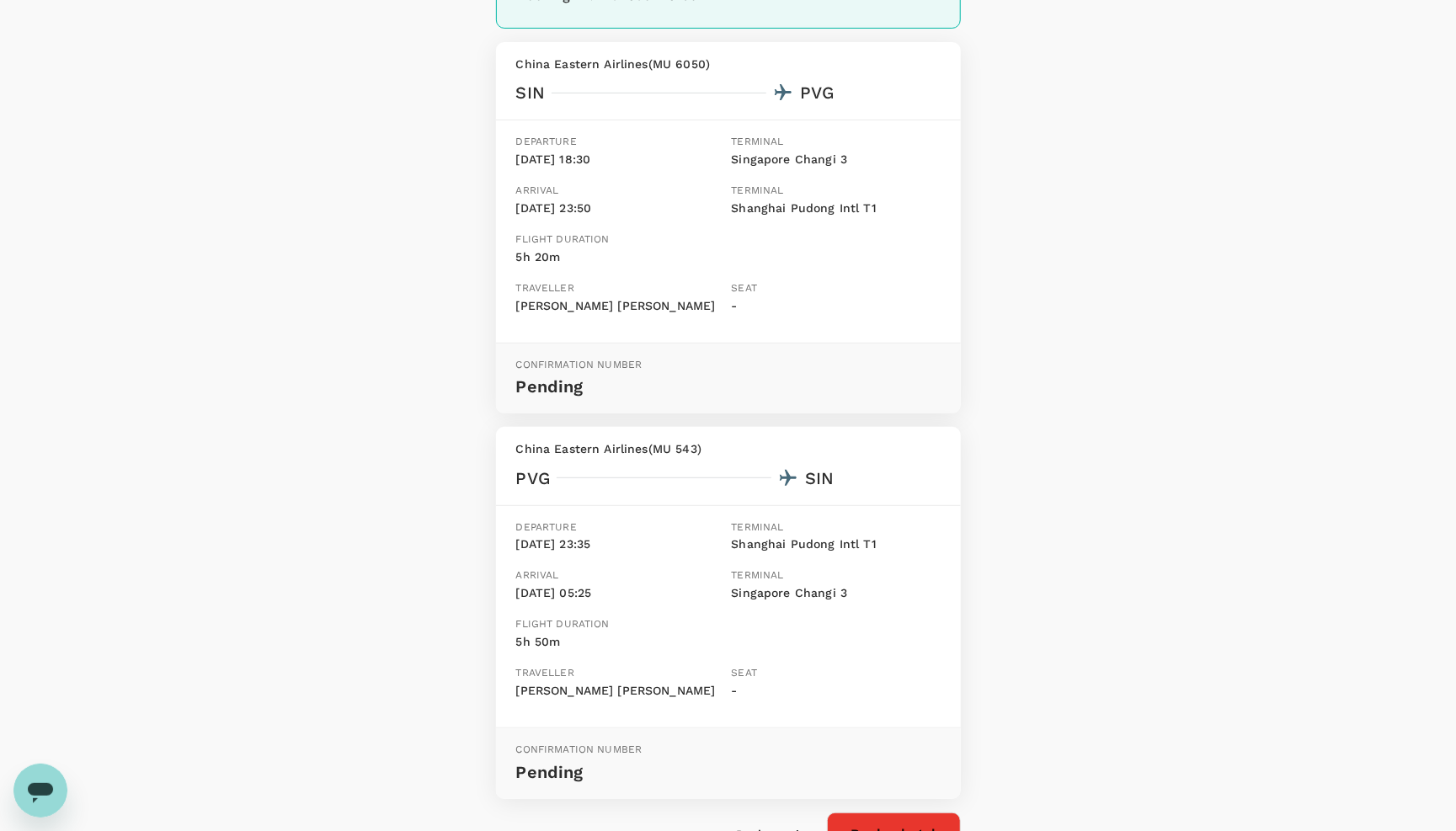
scroll to position [226, 1]
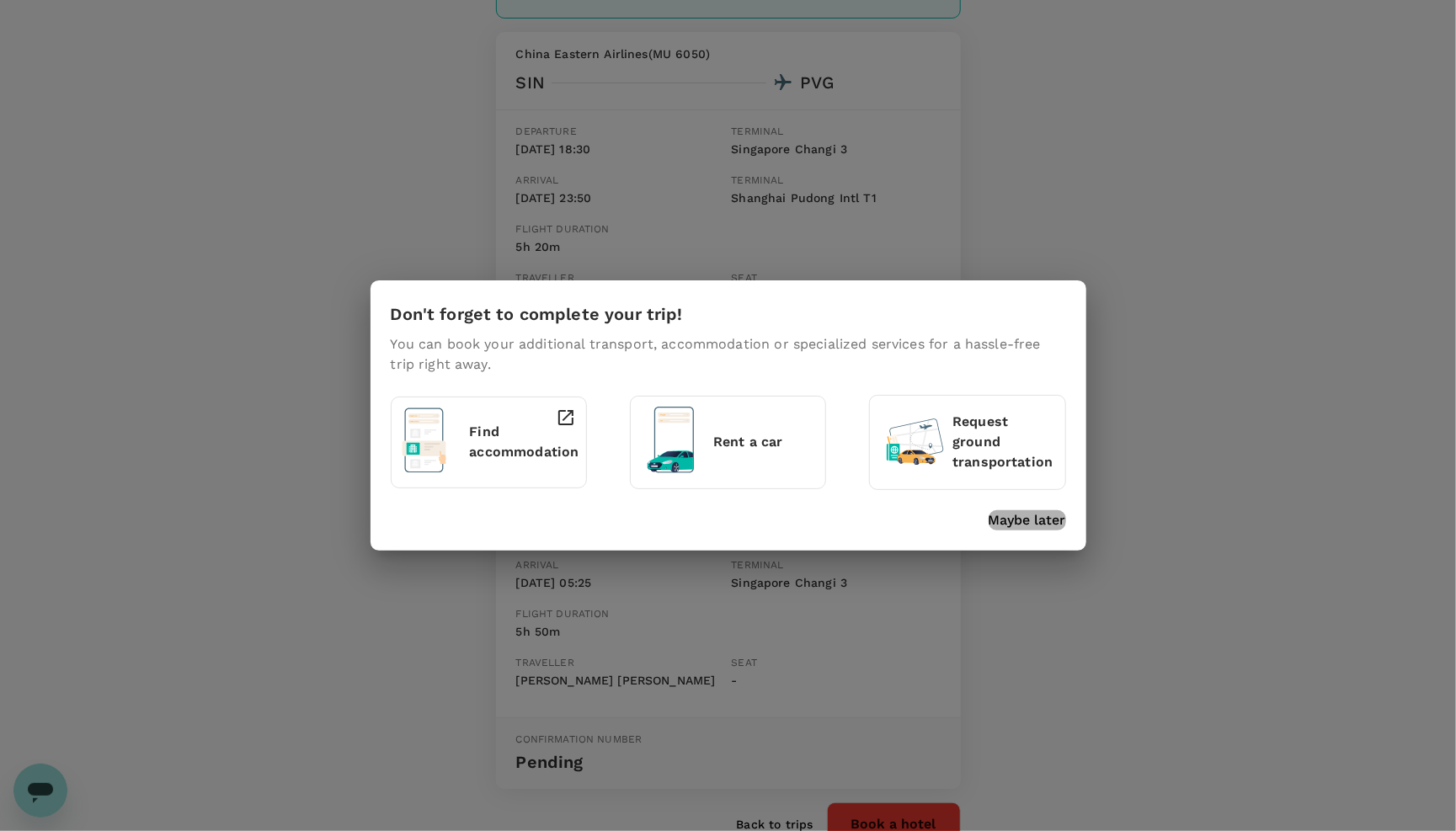
click at [1039, 510] on p "Maybe later" at bounding box center [1028, 521] width 77 height 21
